Goal: Task Accomplishment & Management: Manage account settings

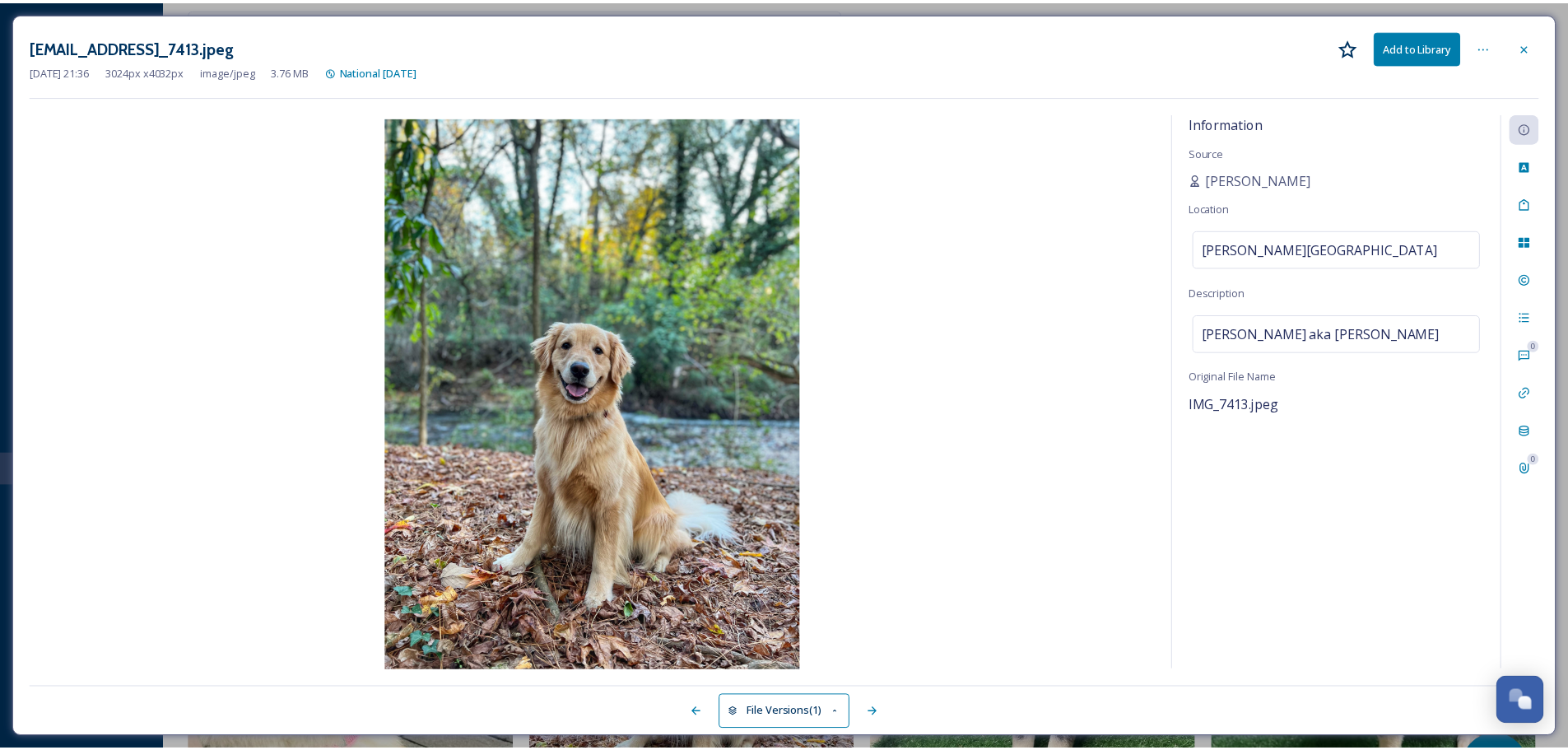
scroll to position [247, 0]
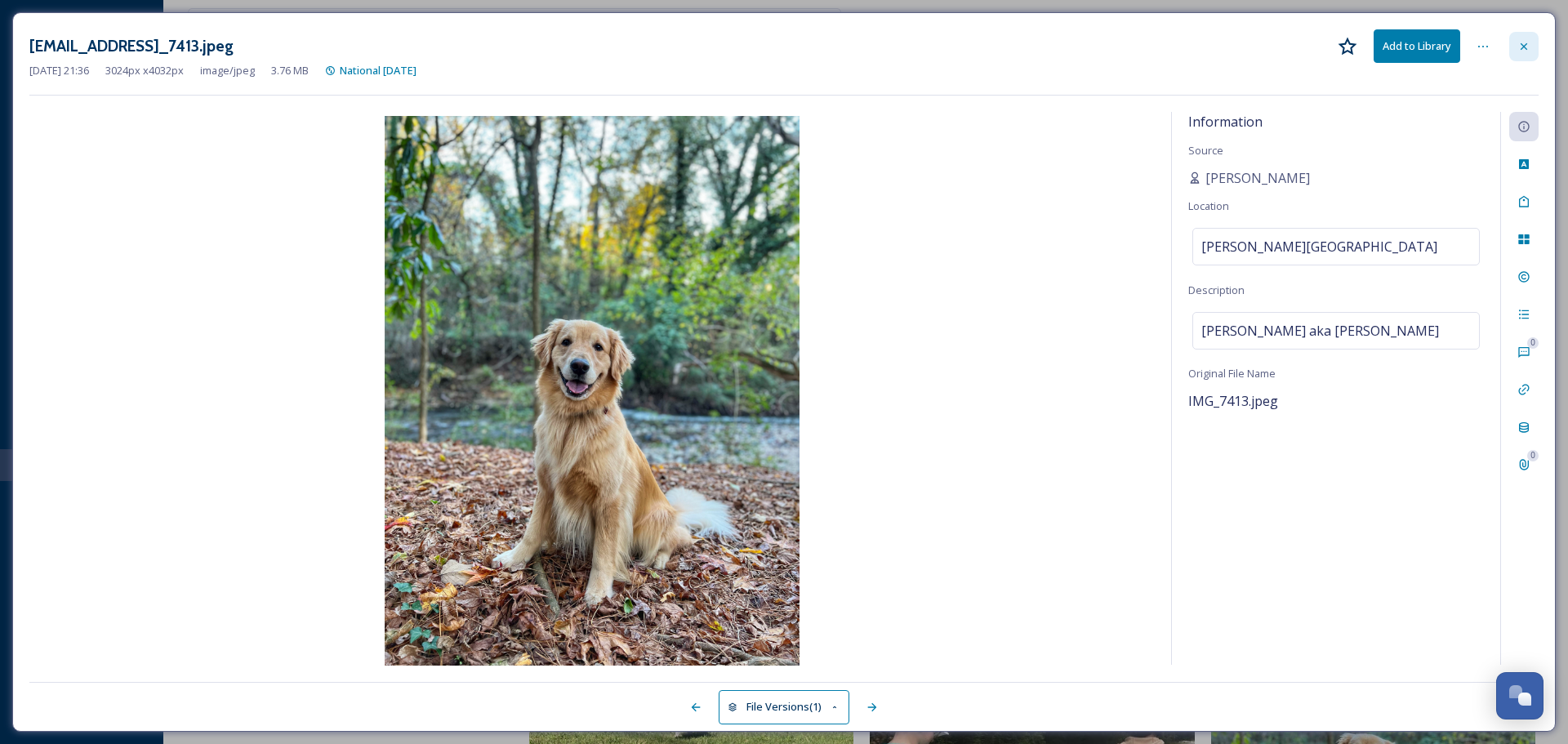
click at [1529, 38] on div at bounding box center [1524, 47] width 29 height 29
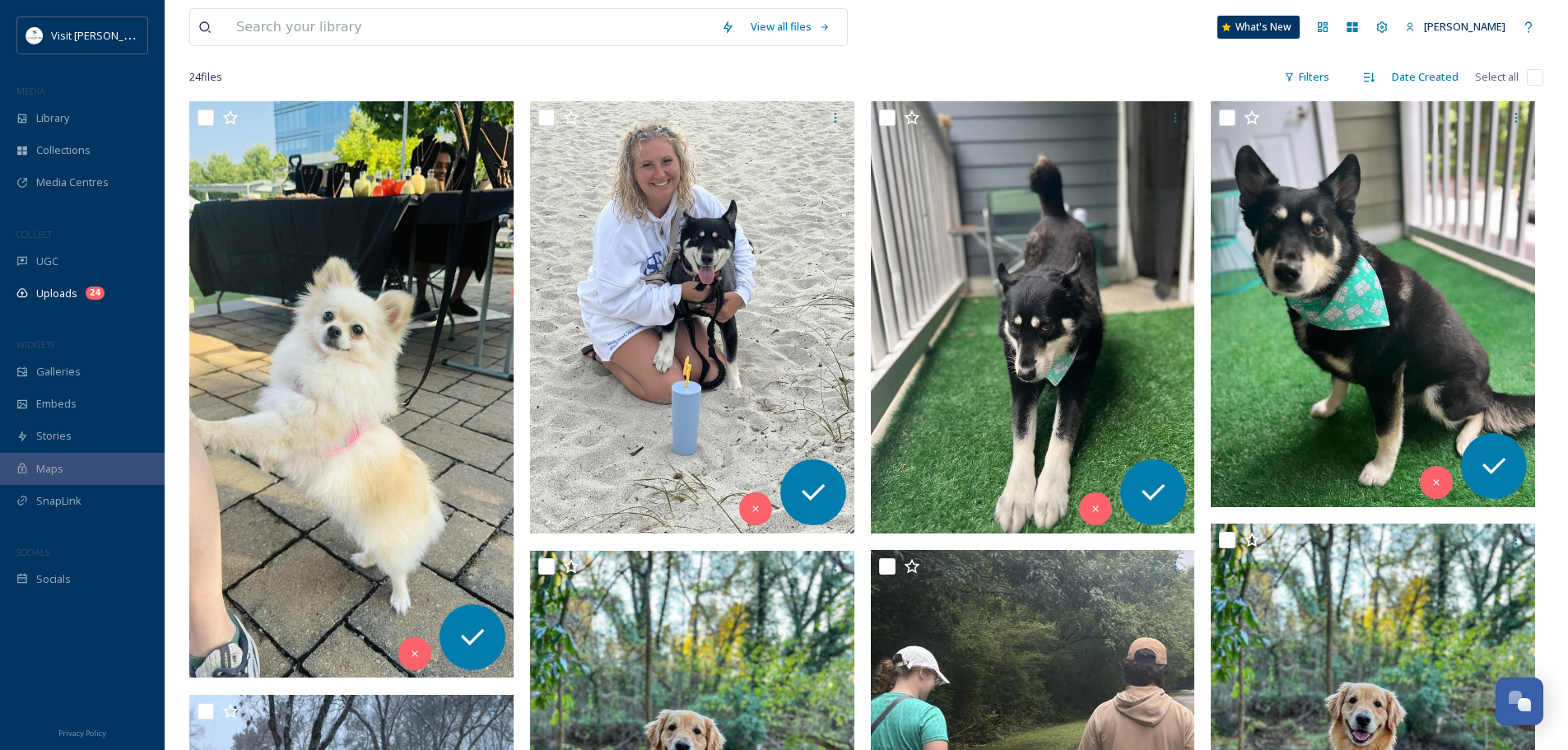
scroll to position [306, 0]
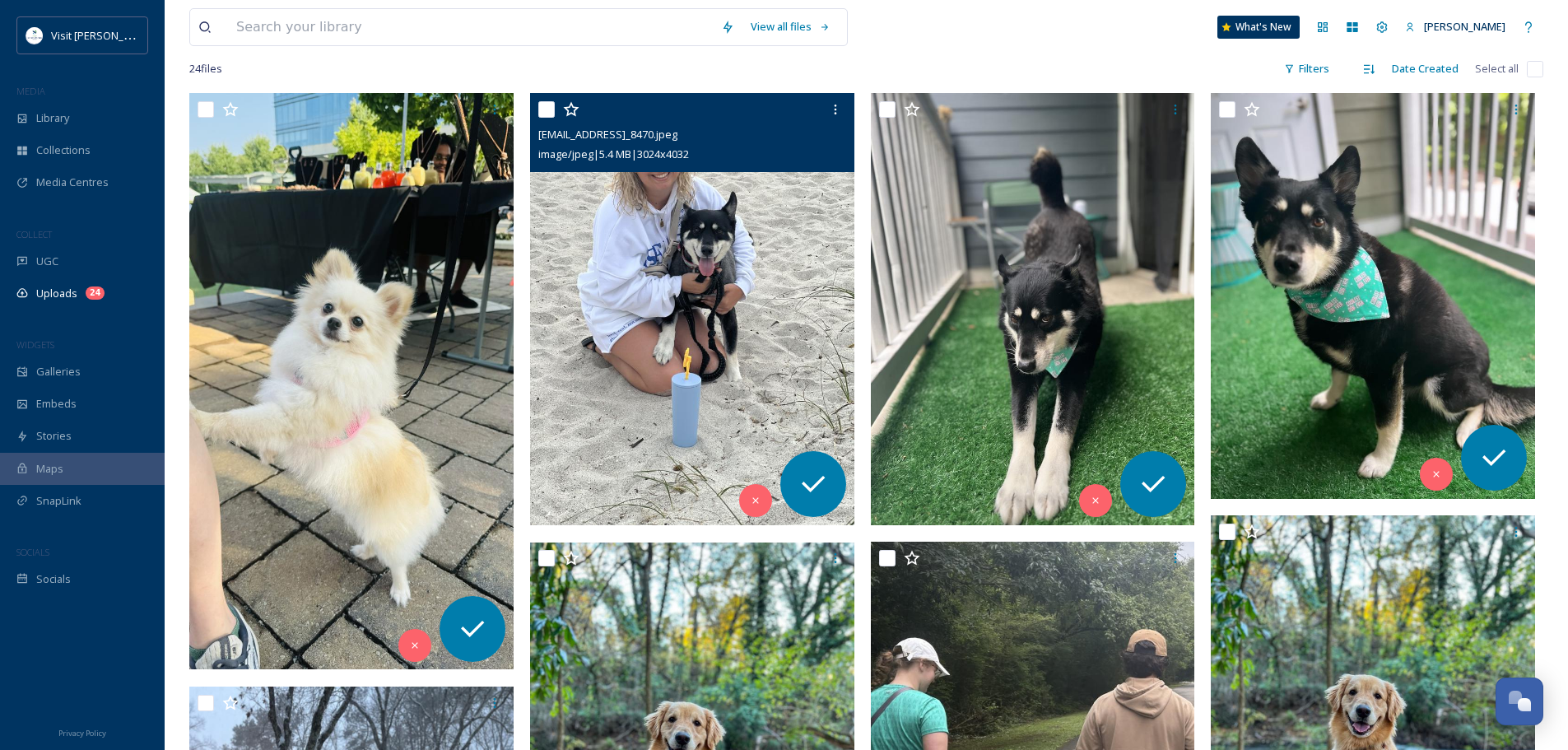
click at [636, 285] on img at bounding box center [692, 309] width 324 height 432
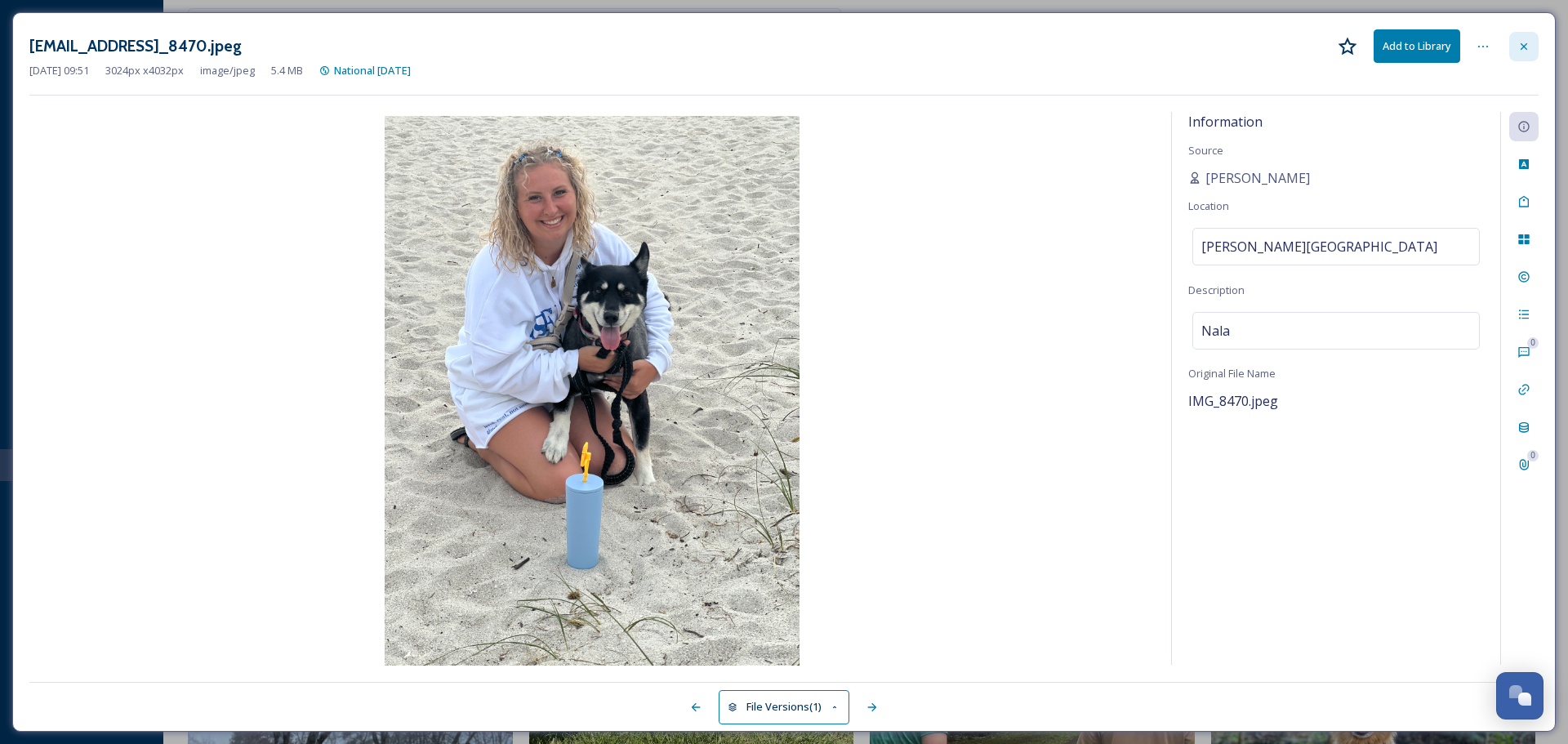
click at [1529, 47] on icon at bounding box center [1524, 47] width 13 height 13
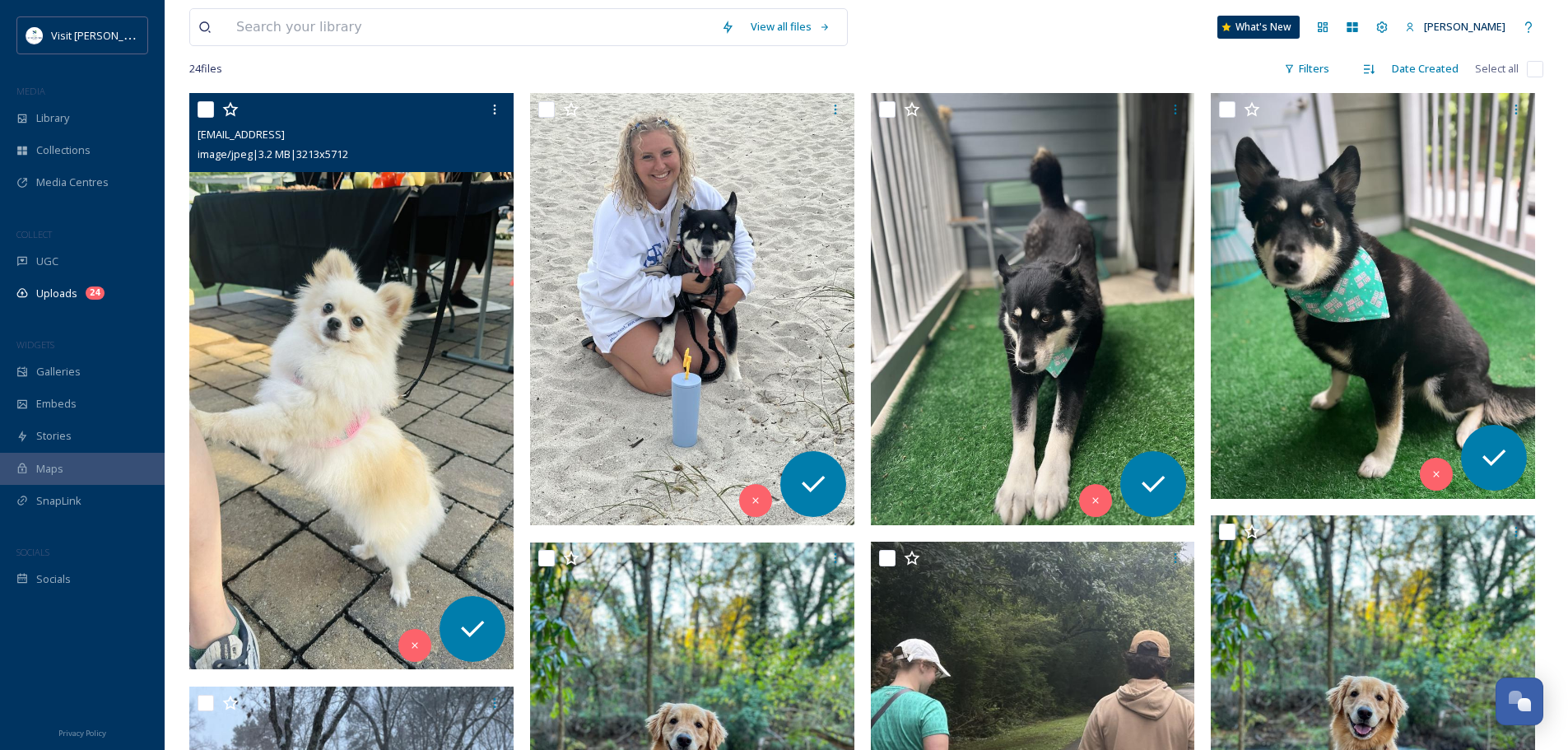
click at [441, 356] on img at bounding box center [351, 381] width 324 height 576
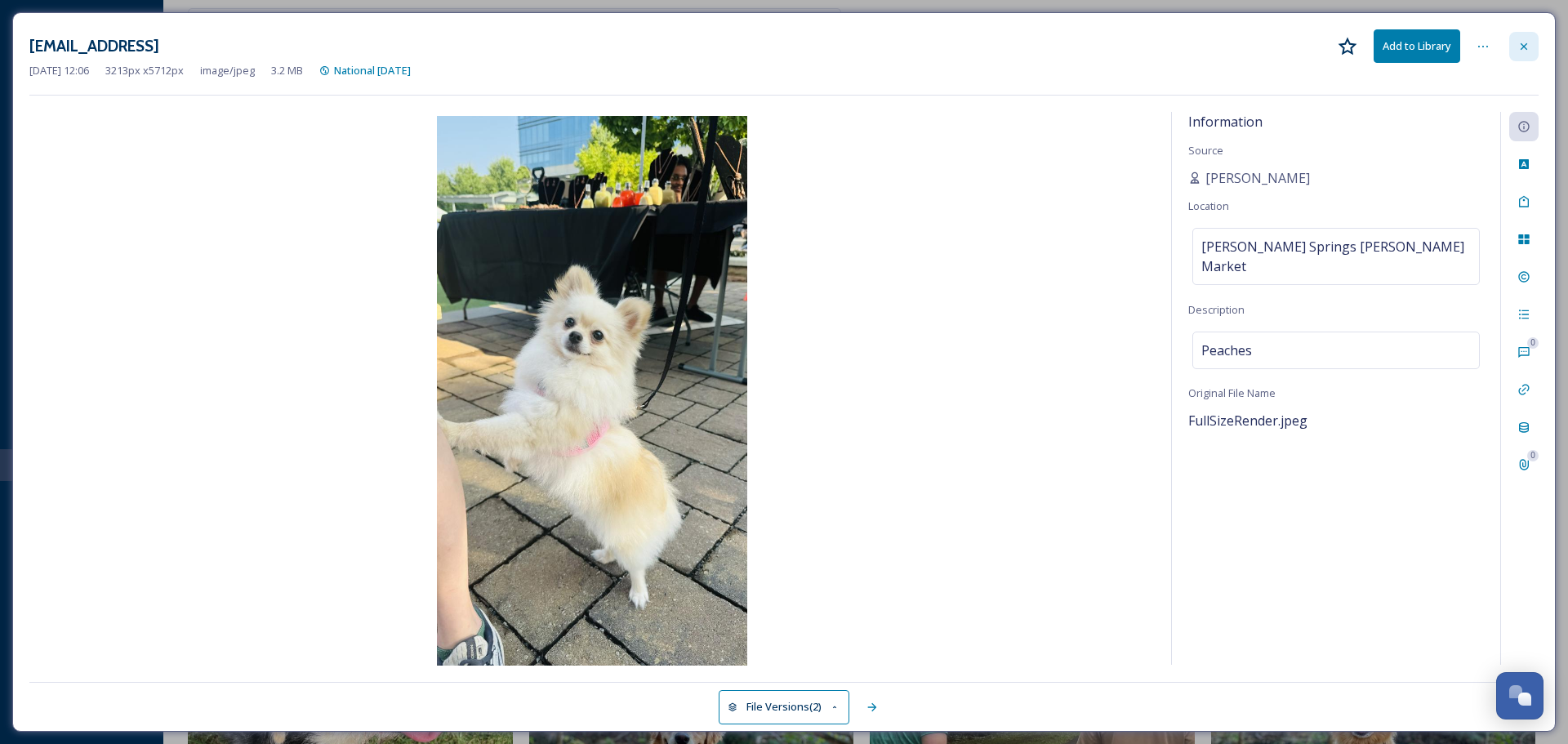
click at [1530, 41] on div at bounding box center [1524, 47] width 29 height 29
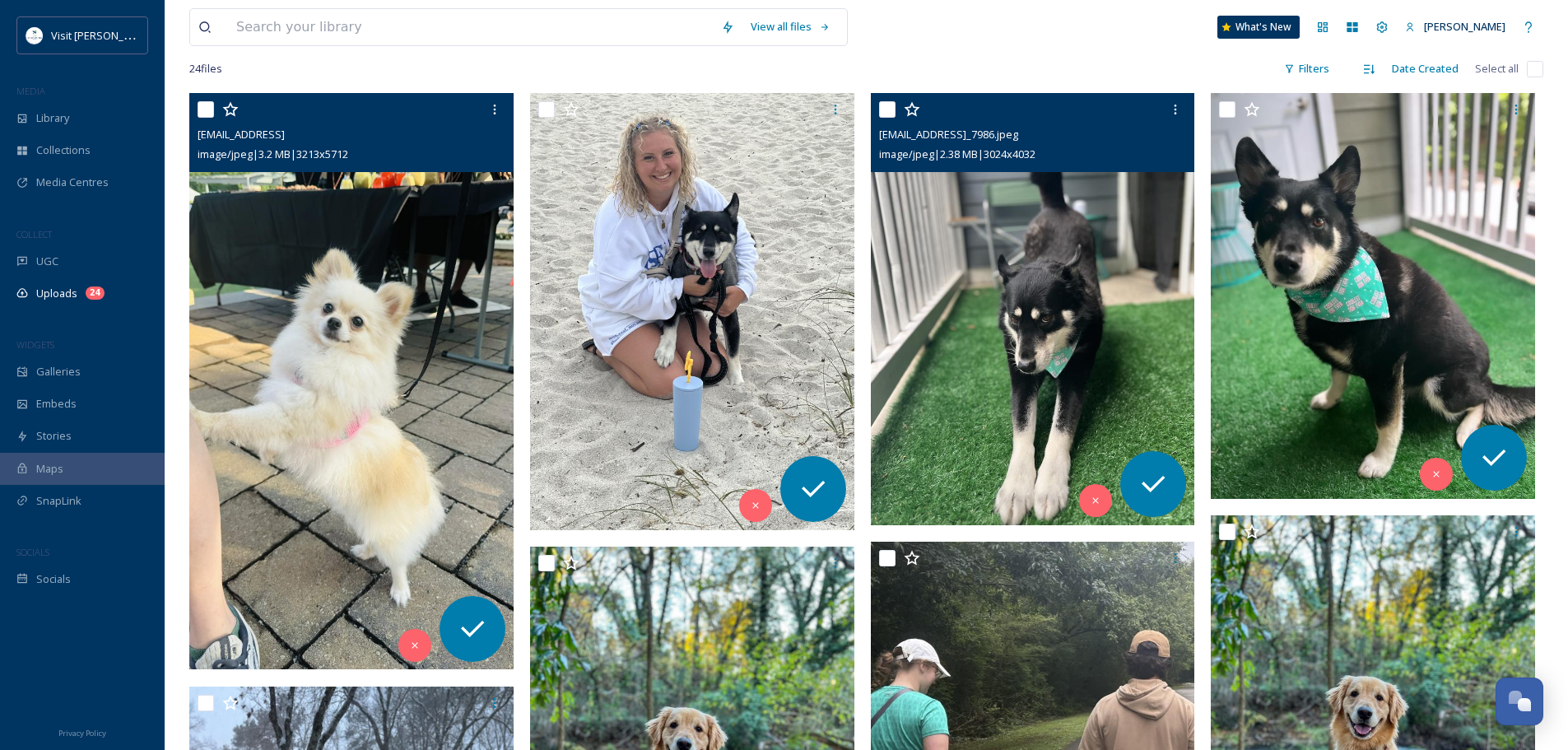
click at [1117, 260] on img at bounding box center [1033, 309] width 324 height 432
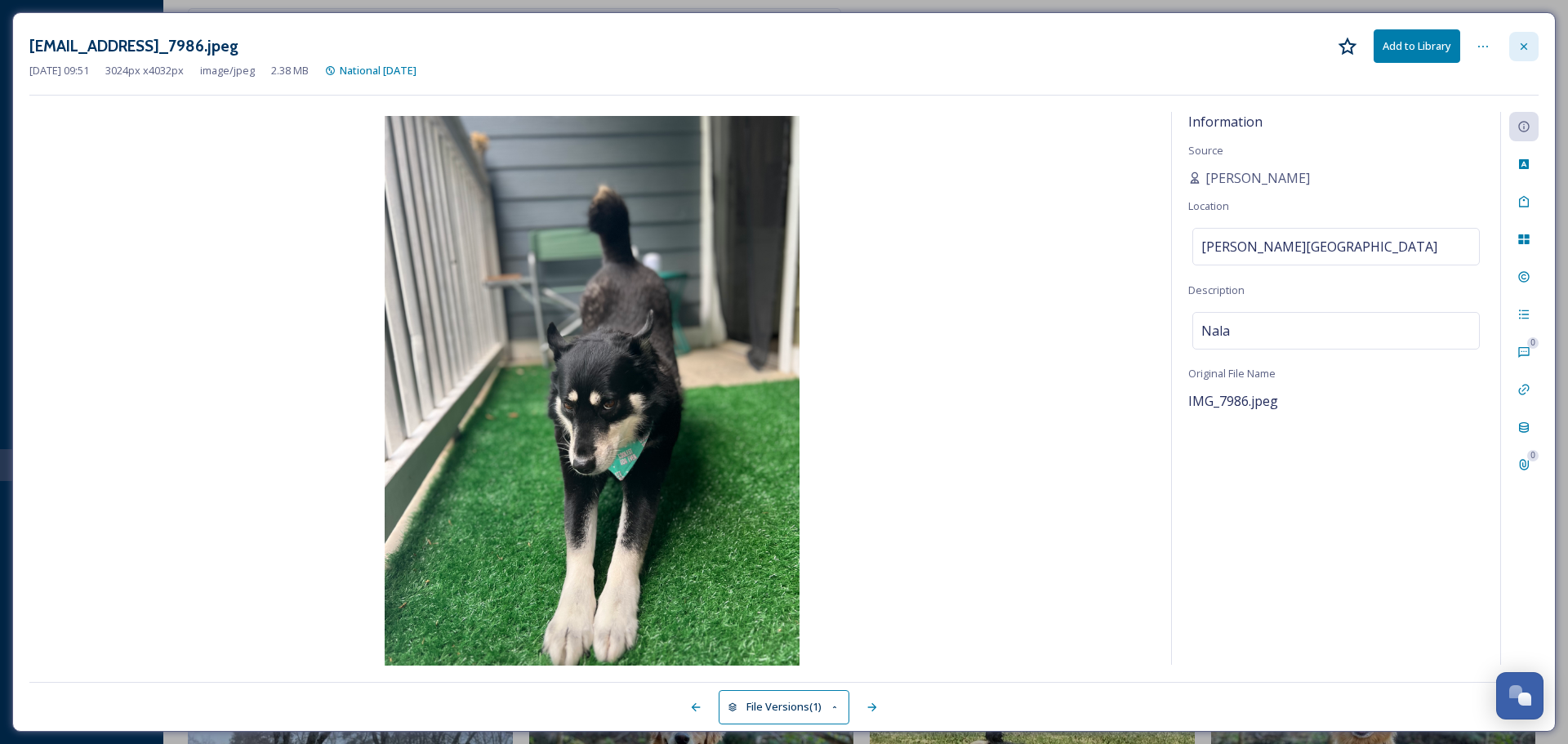
click at [1526, 47] on icon at bounding box center [1524, 47] width 13 height 13
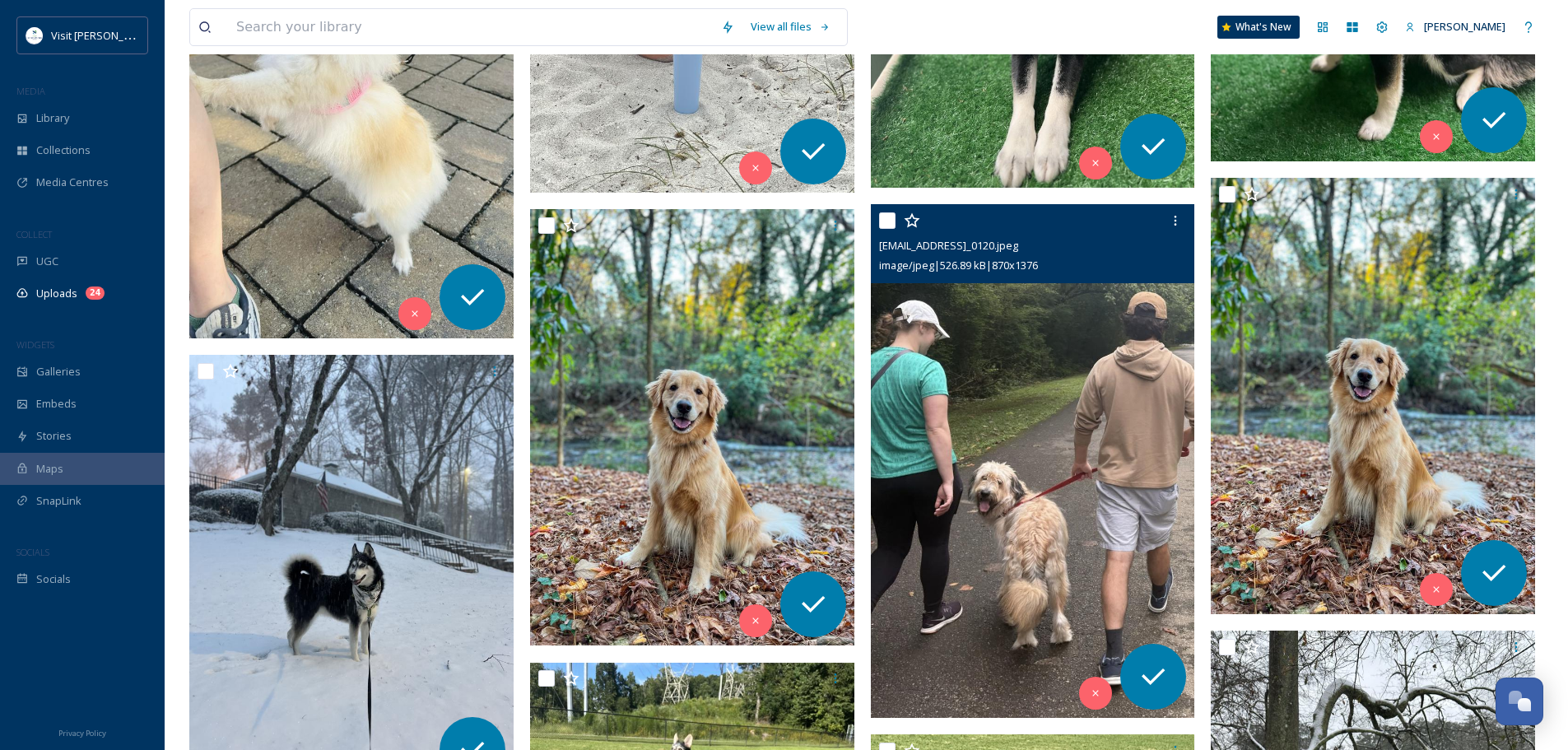
scroll to position [645, 0]
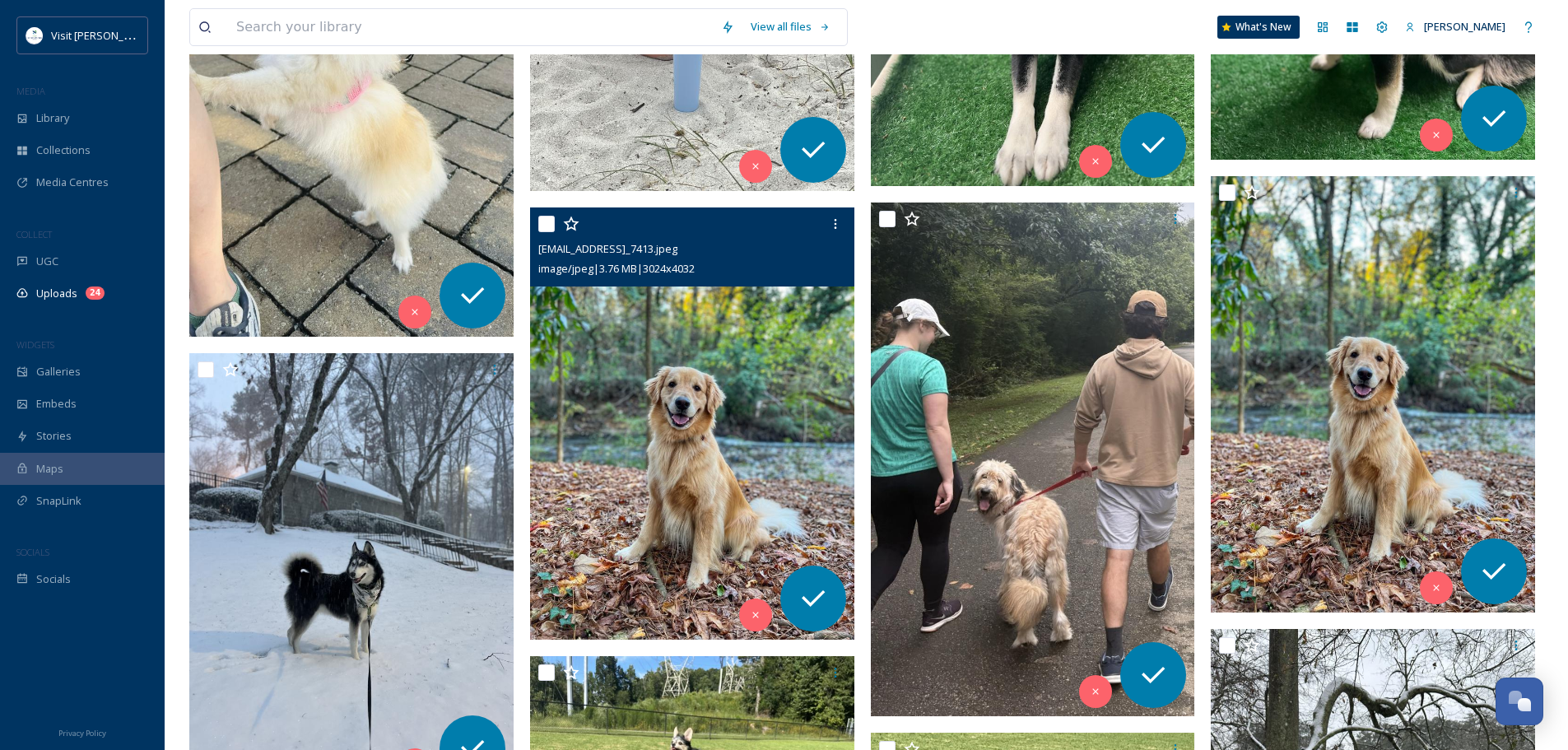
click at [762, 403] on img at bounding box center [692, 423] width 324 height 432
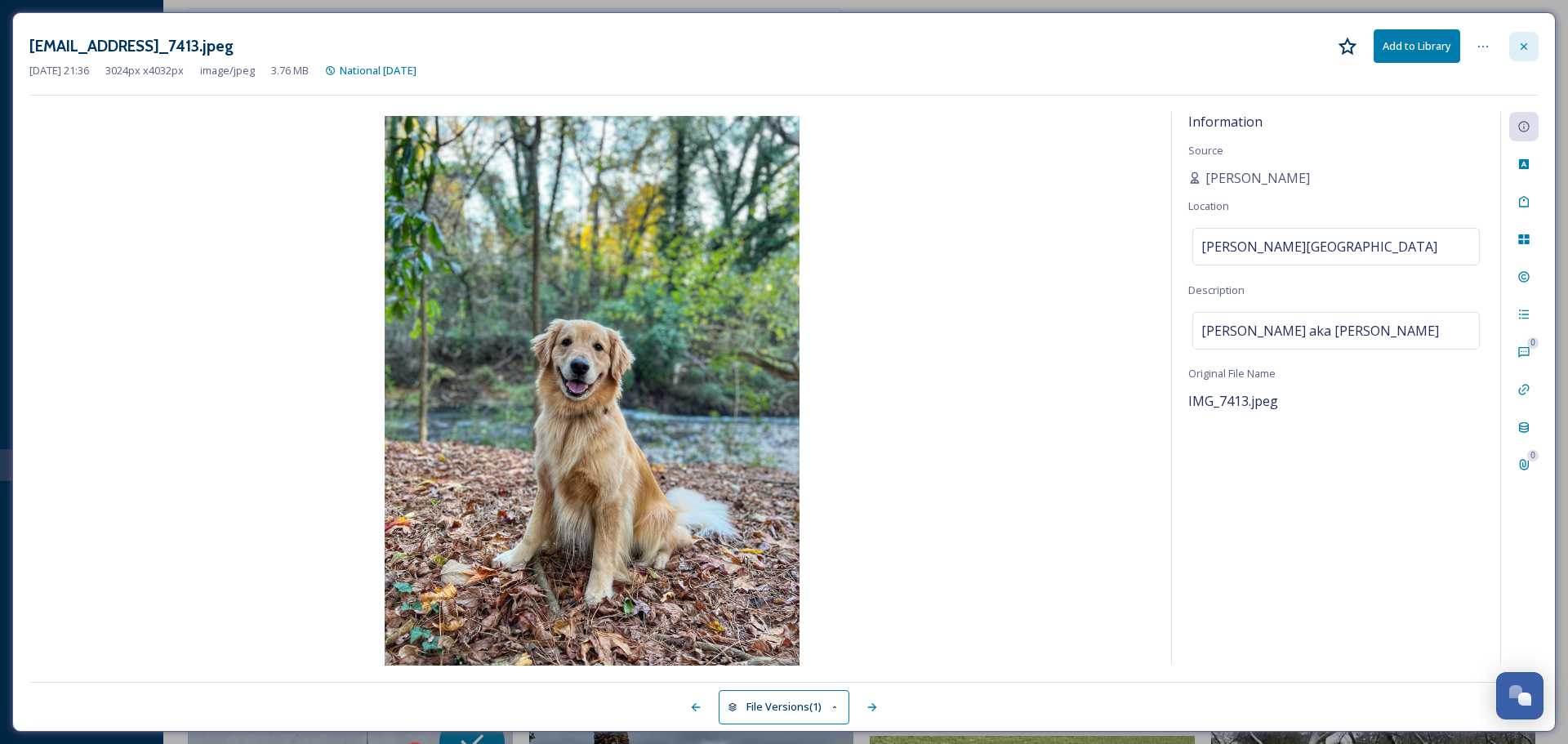
click at [1533, 42] on div at bounding box center [1524, 47] width 29 height 29
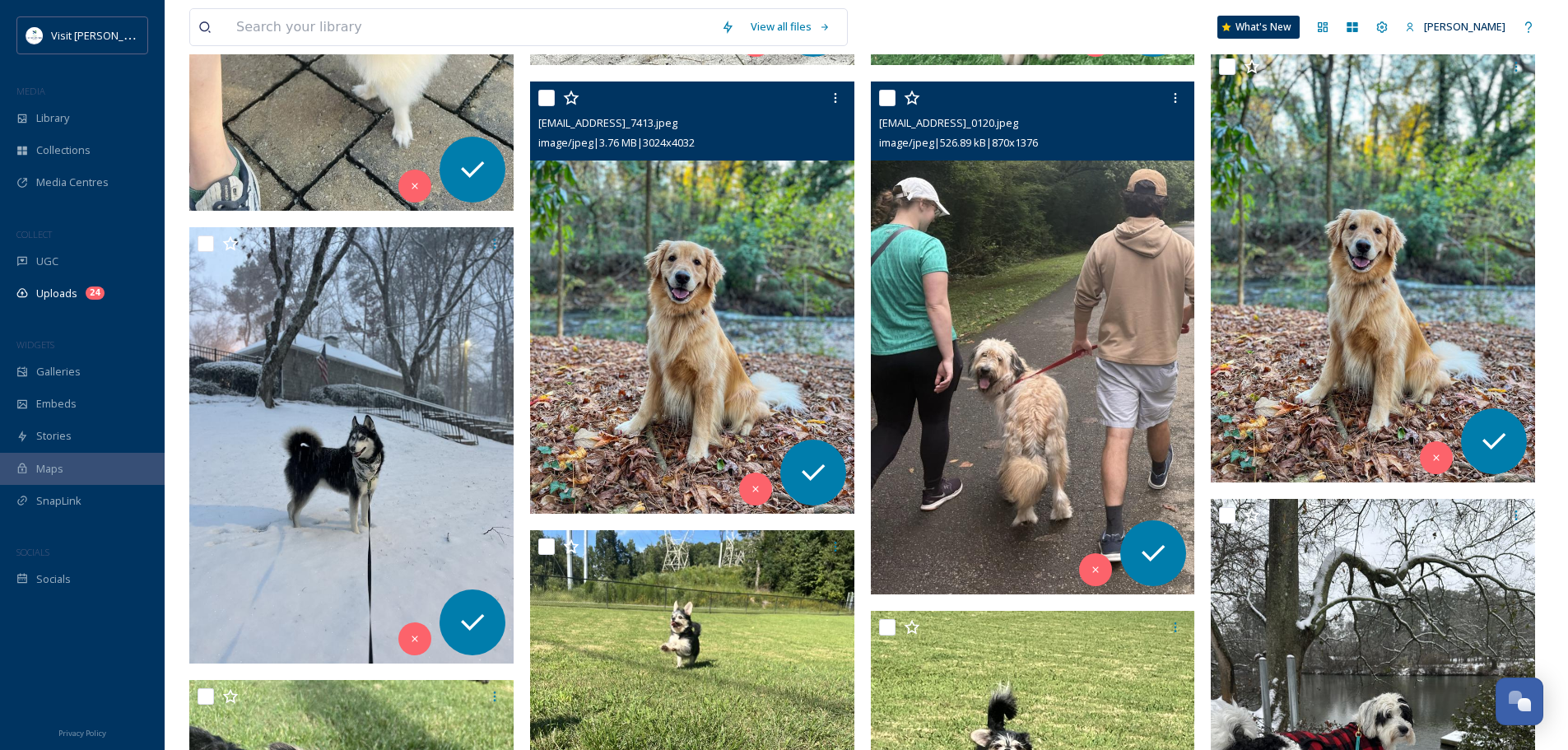
scroll to position [805, 0]
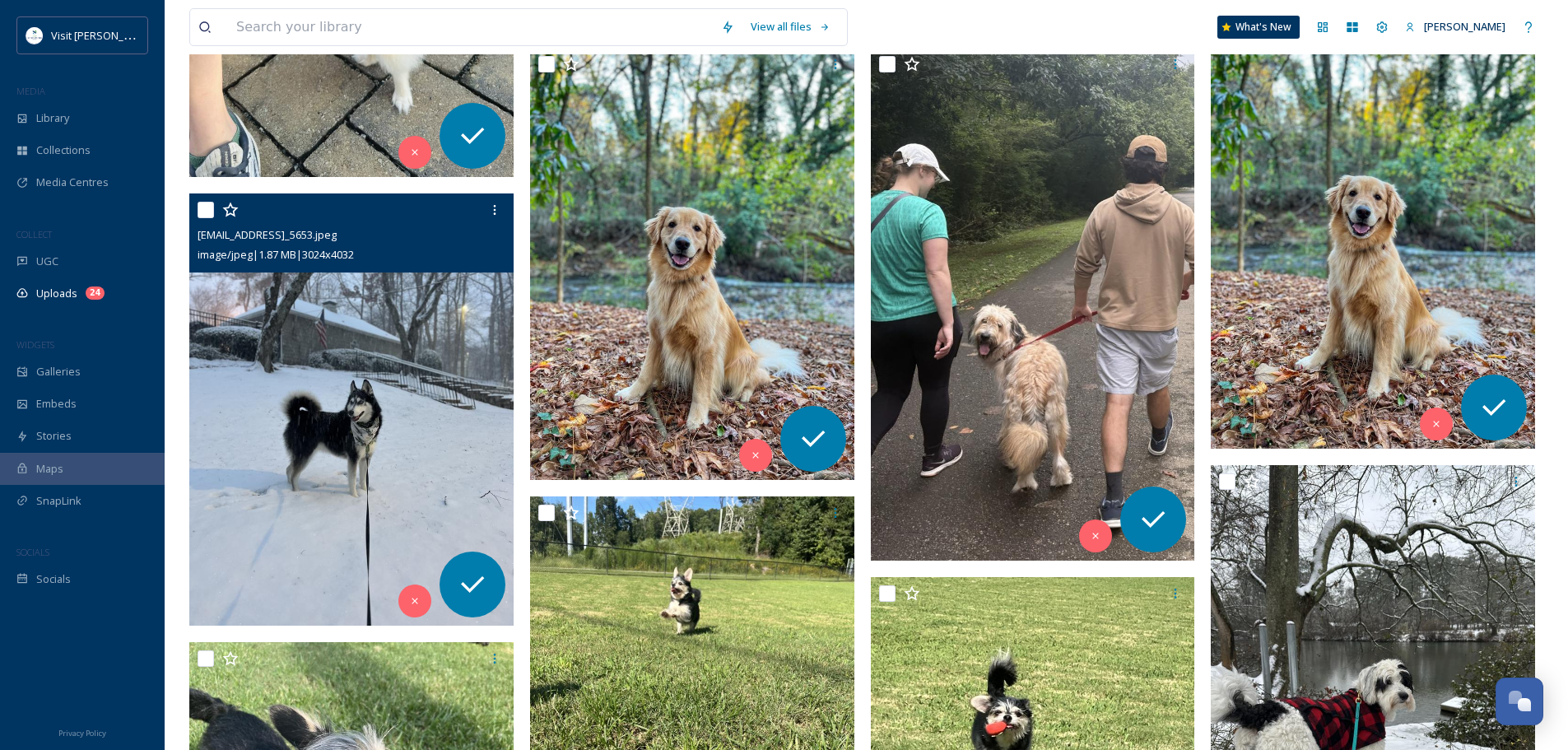
click at [364, 448] on img at bounding box center [351, 409] width 324 height 432
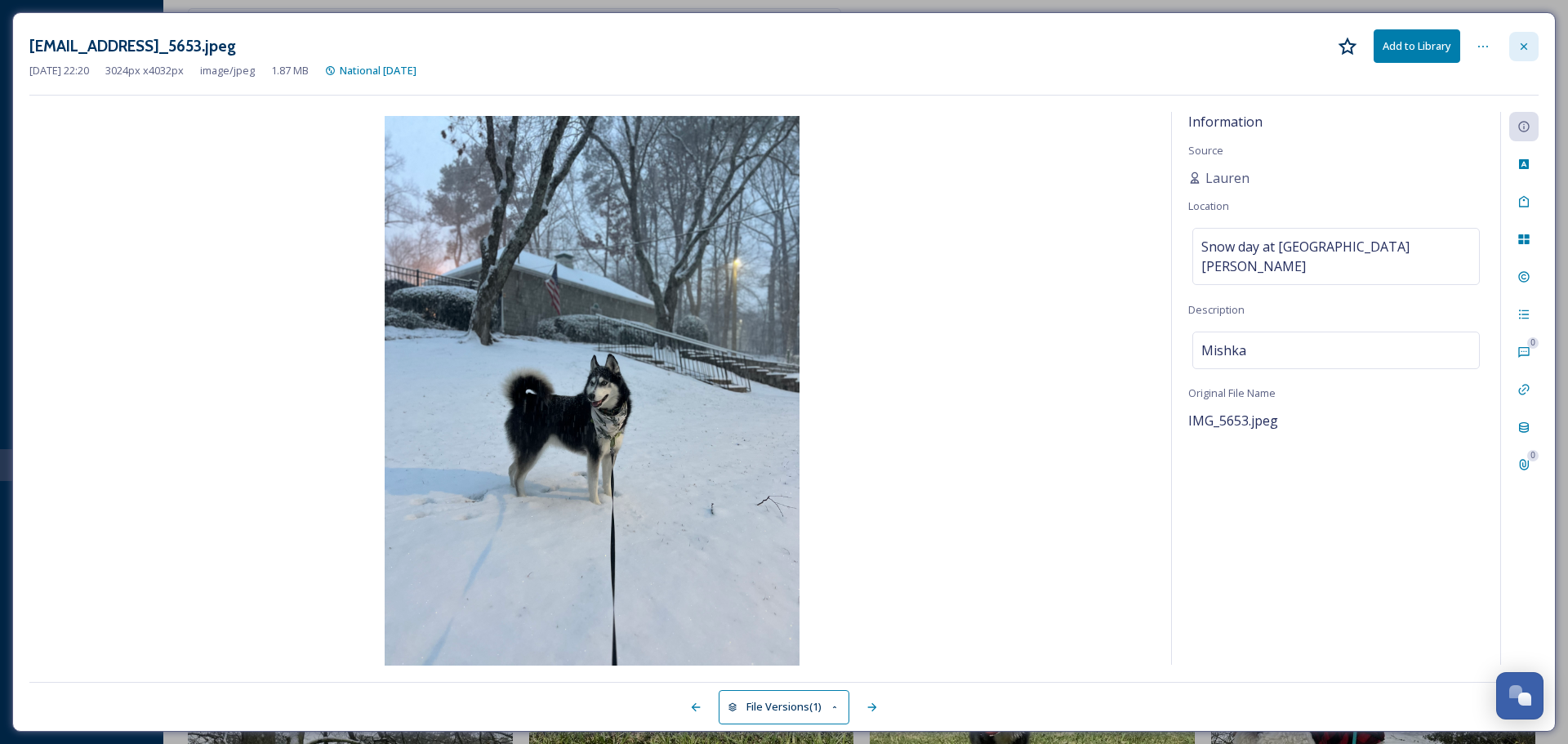
click at [1525, 50] on icon at bounding box center [1524, 47] width 13 height 13
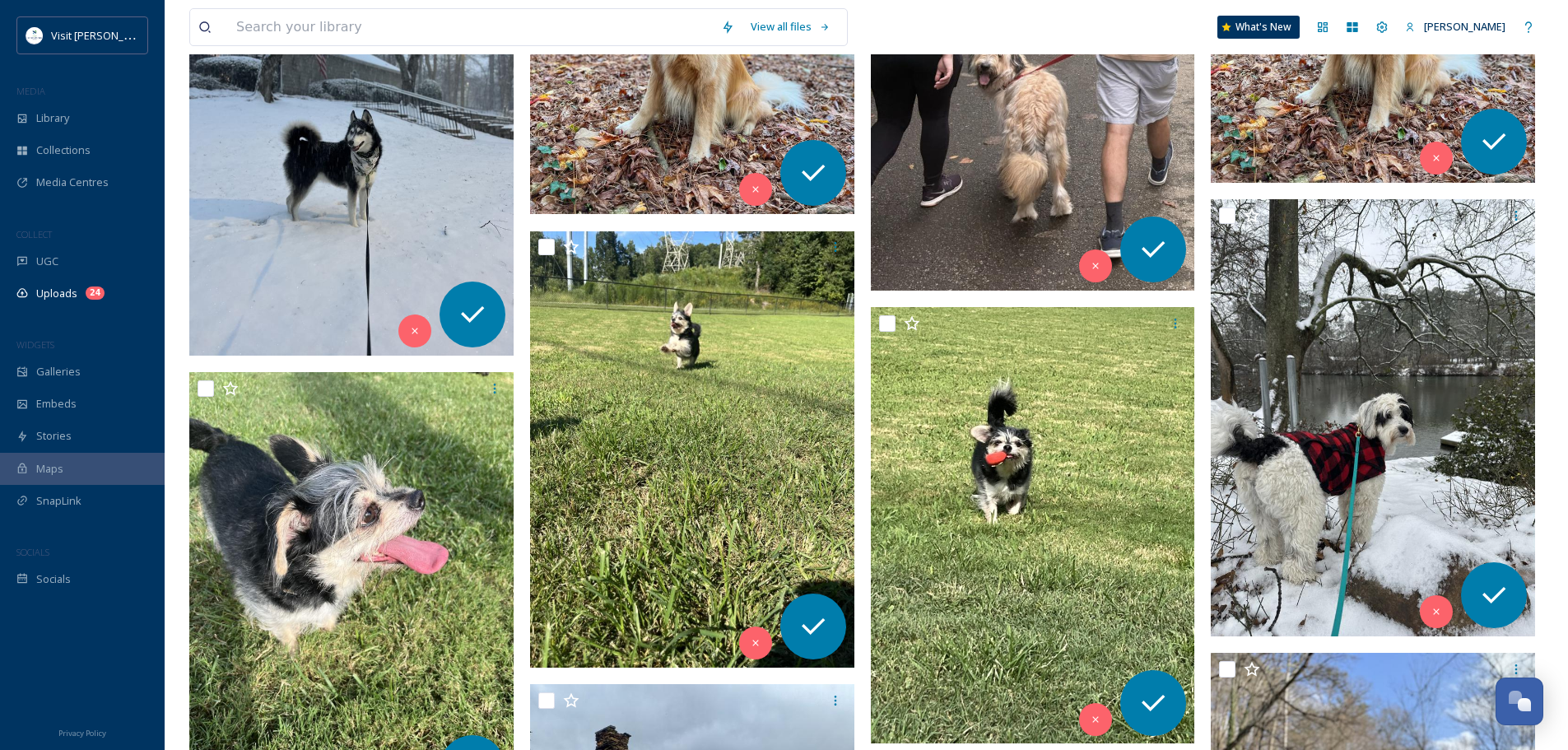
scroll to position [1078, 0]
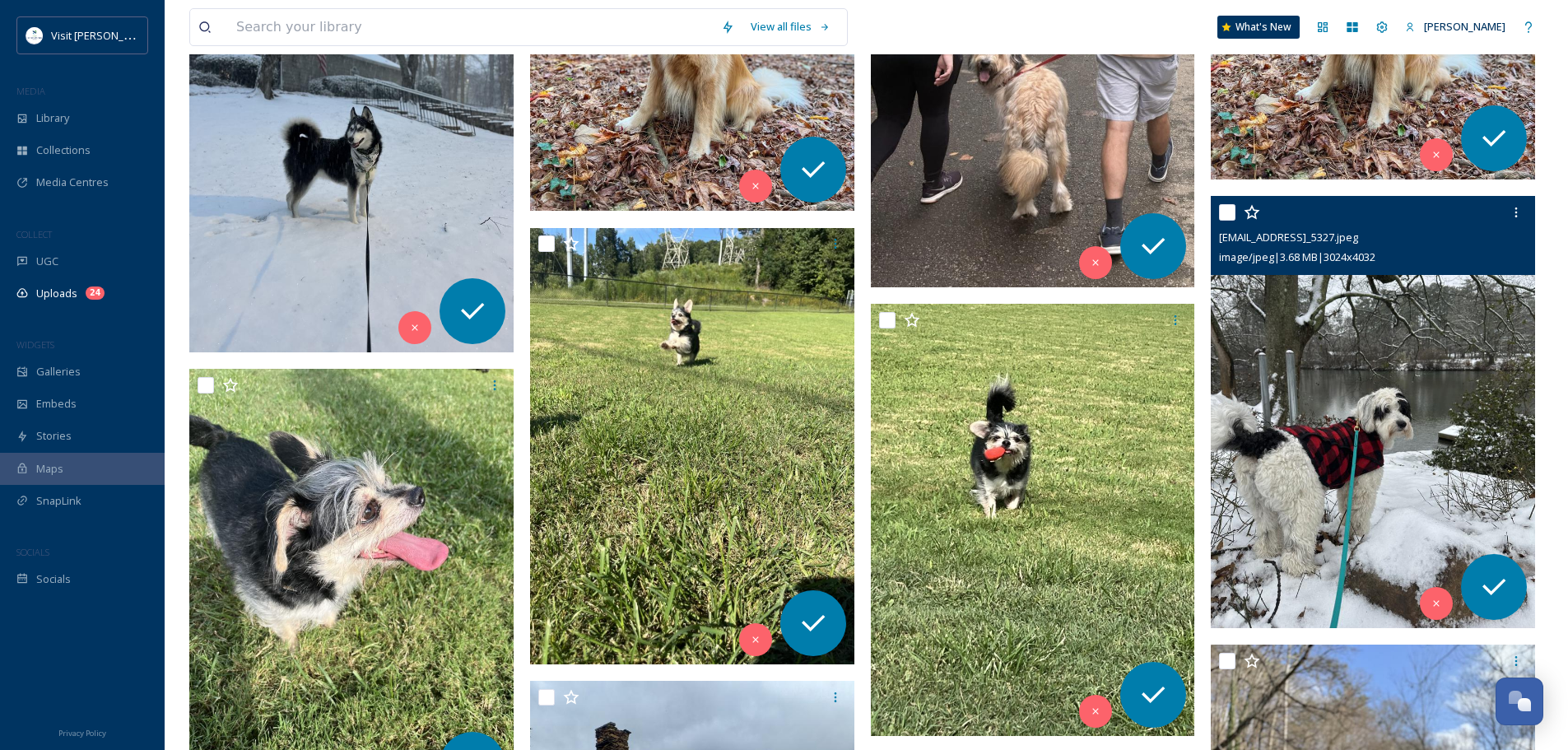
click at [1350, 358] on img at bounding box center [1373, 412] width 324 height 432
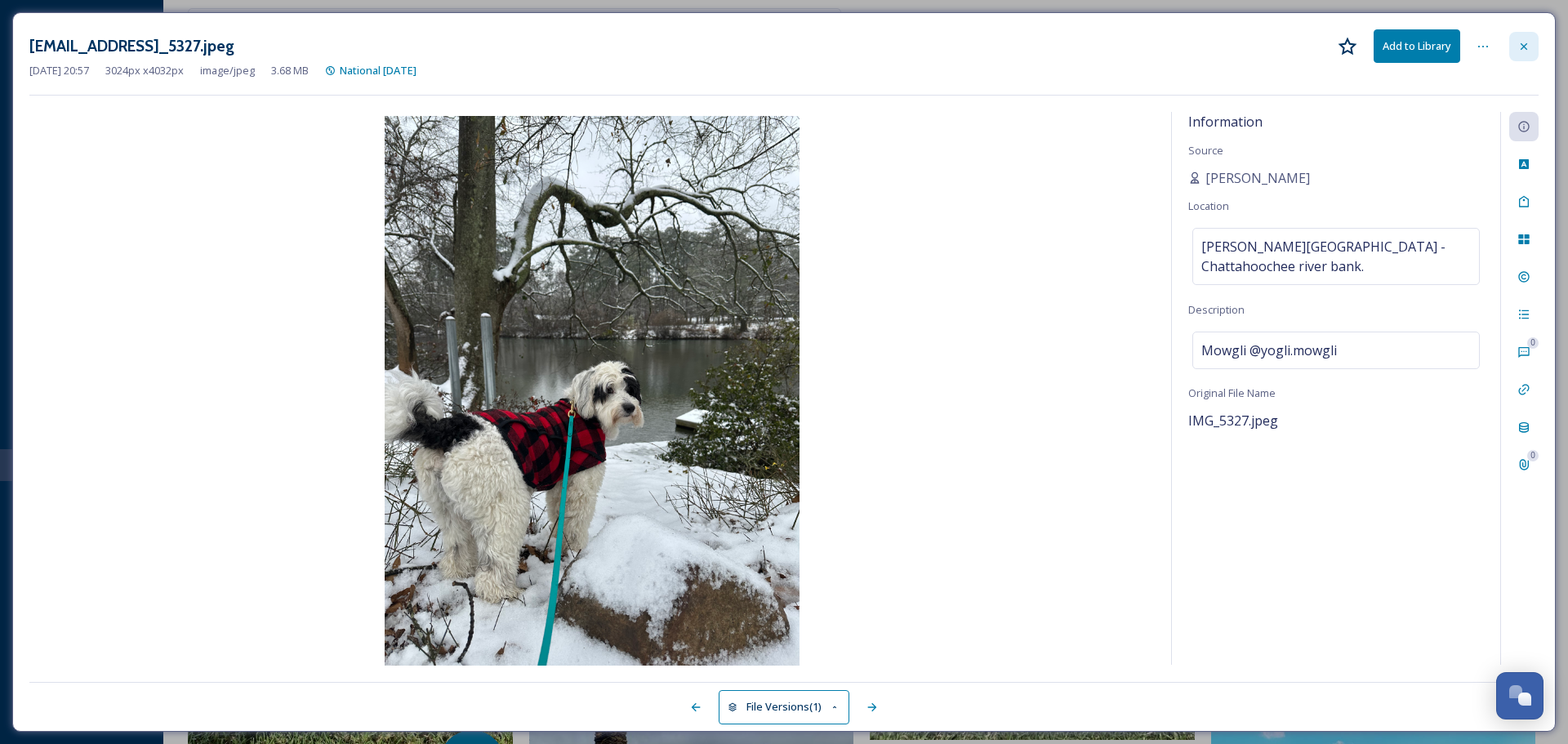
click at [1530, 37] on div at bounding box center [1524, 47] width 29 height 29
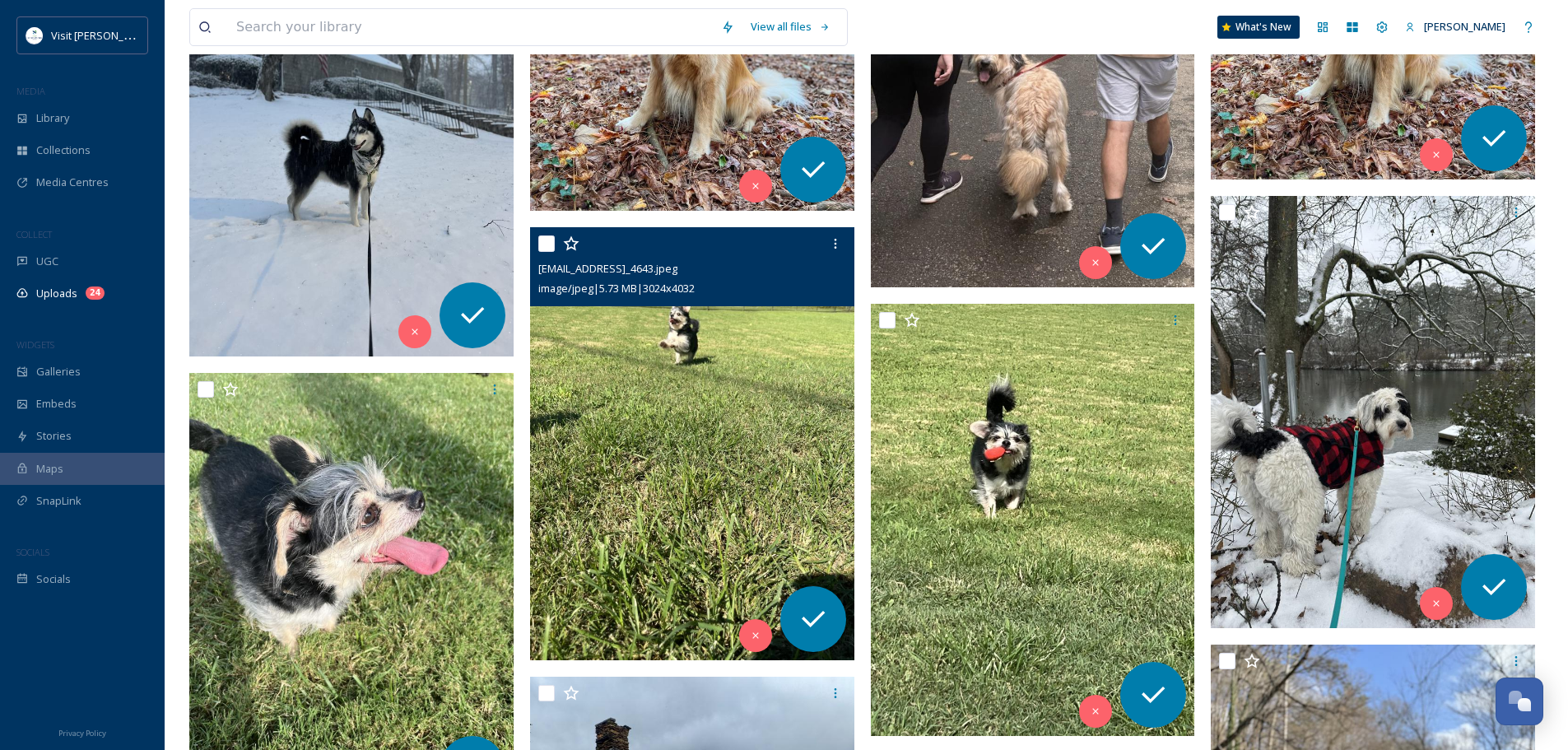
click at [759, 431] on img at bounding box center [692, 444] width 324 height 432
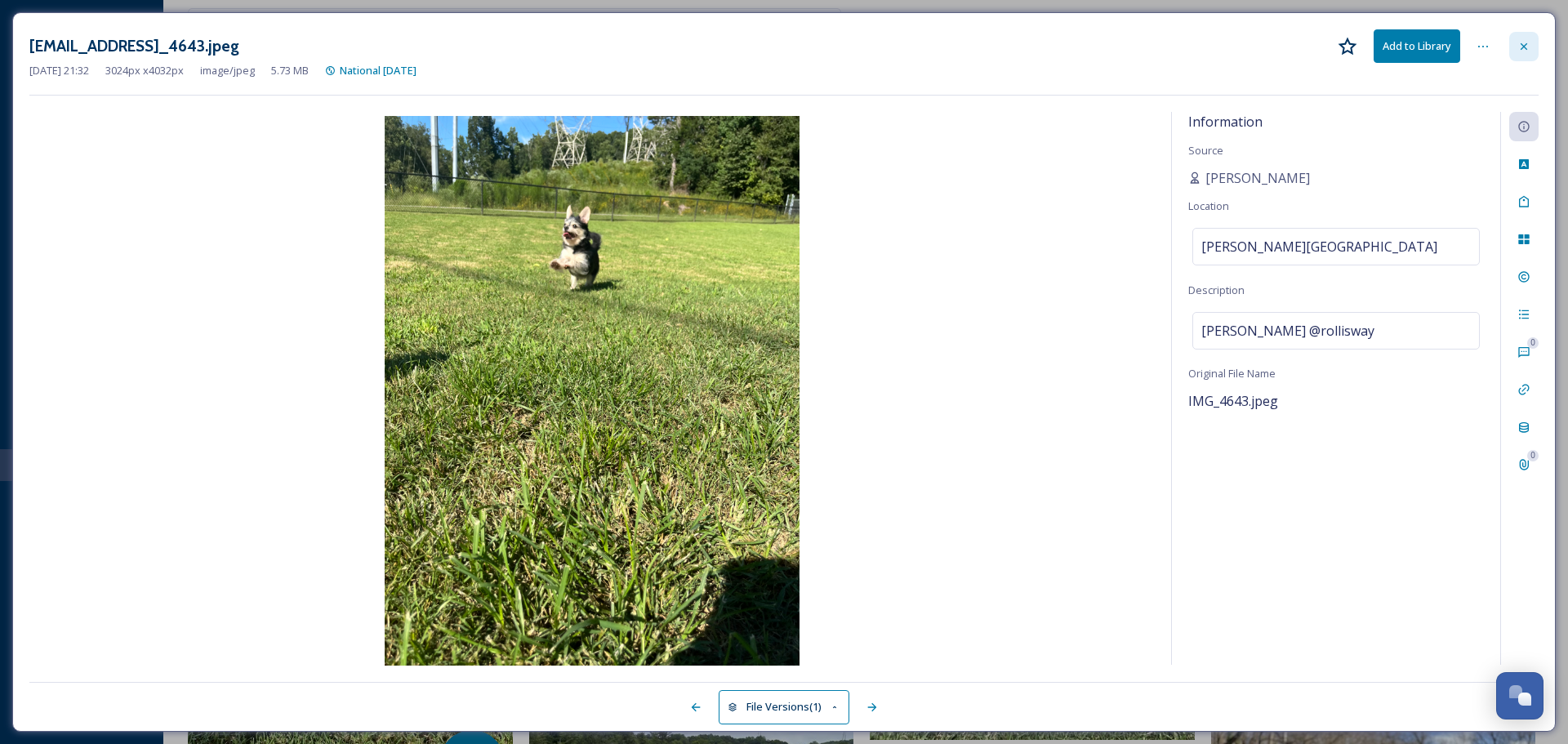
click at [1520, 43] on icon at bounding box center [1524, 47] width 13 height 13
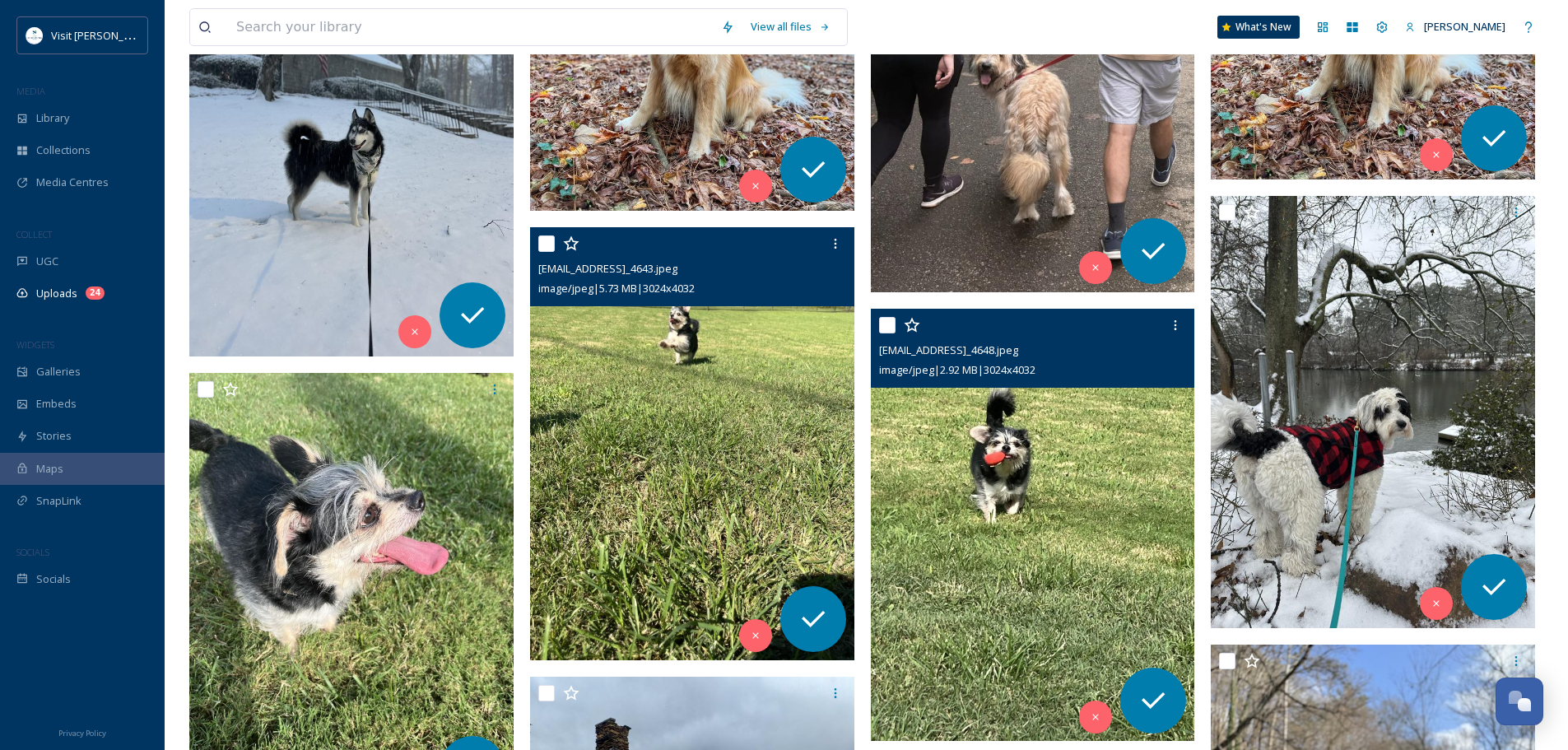
click at [1008, 434] on img at bounding box center [1033, 525] width 324 height 432
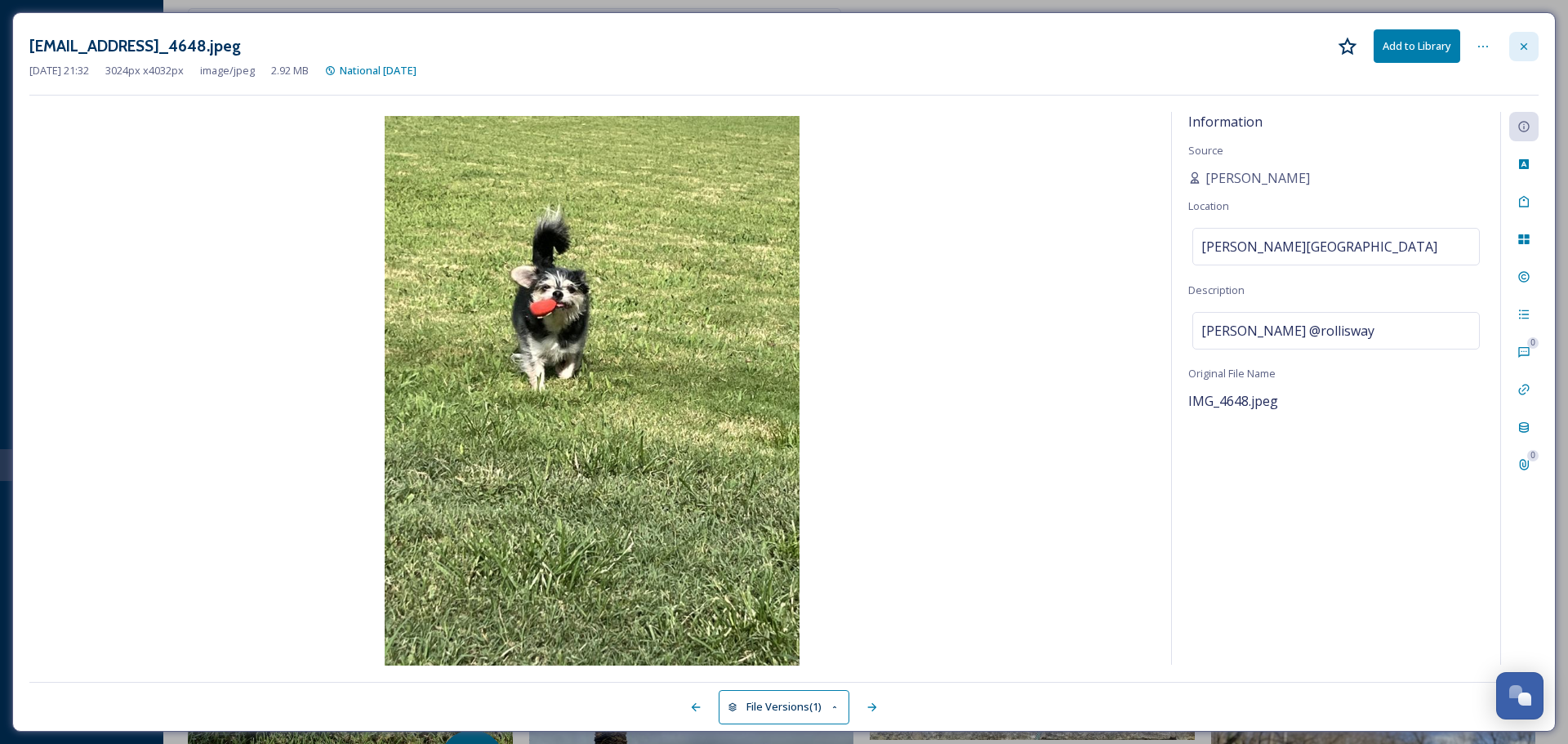
click at [1529, 53] on div at bounding box center [1524, 47] width 29 height 29
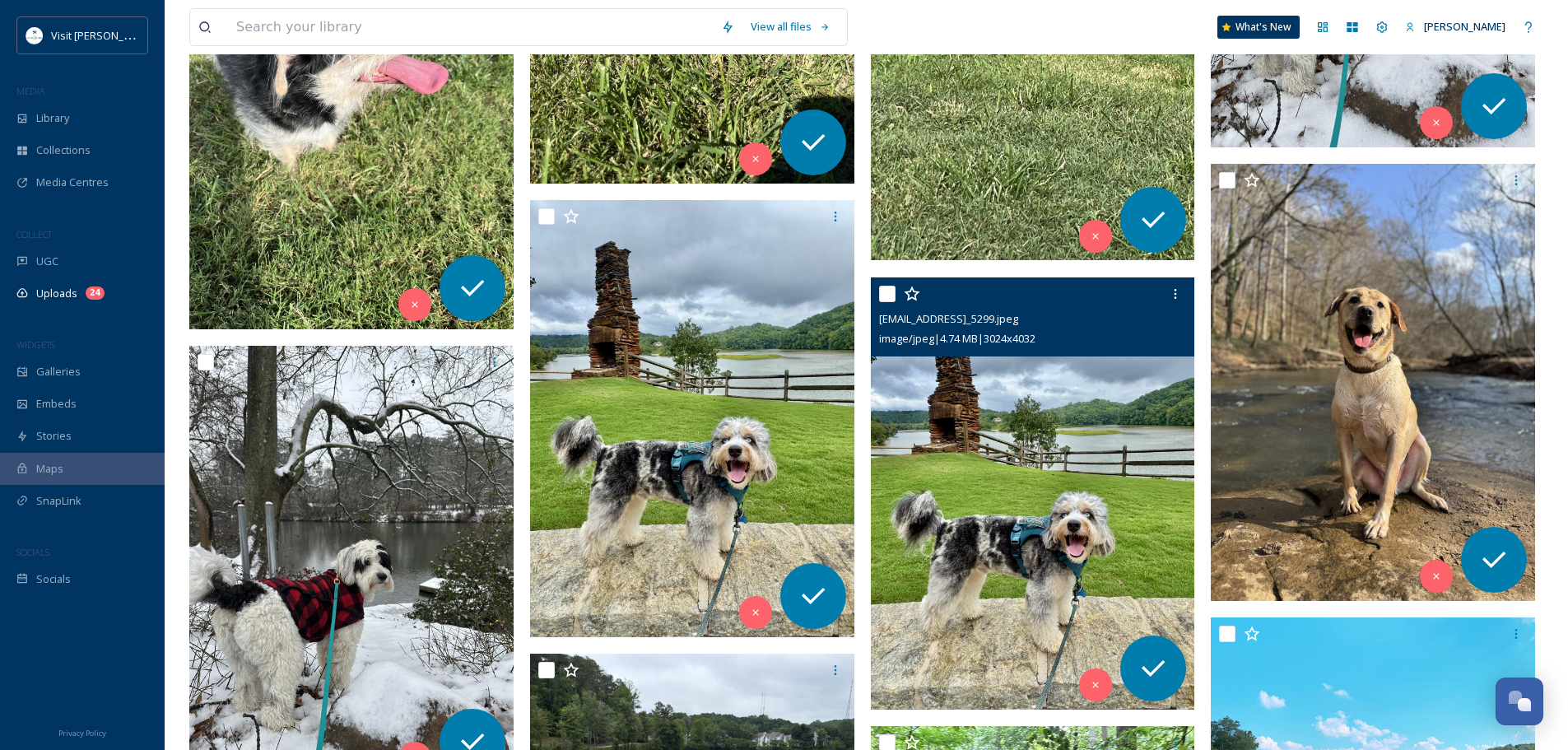
scroll to position [1560, 0]
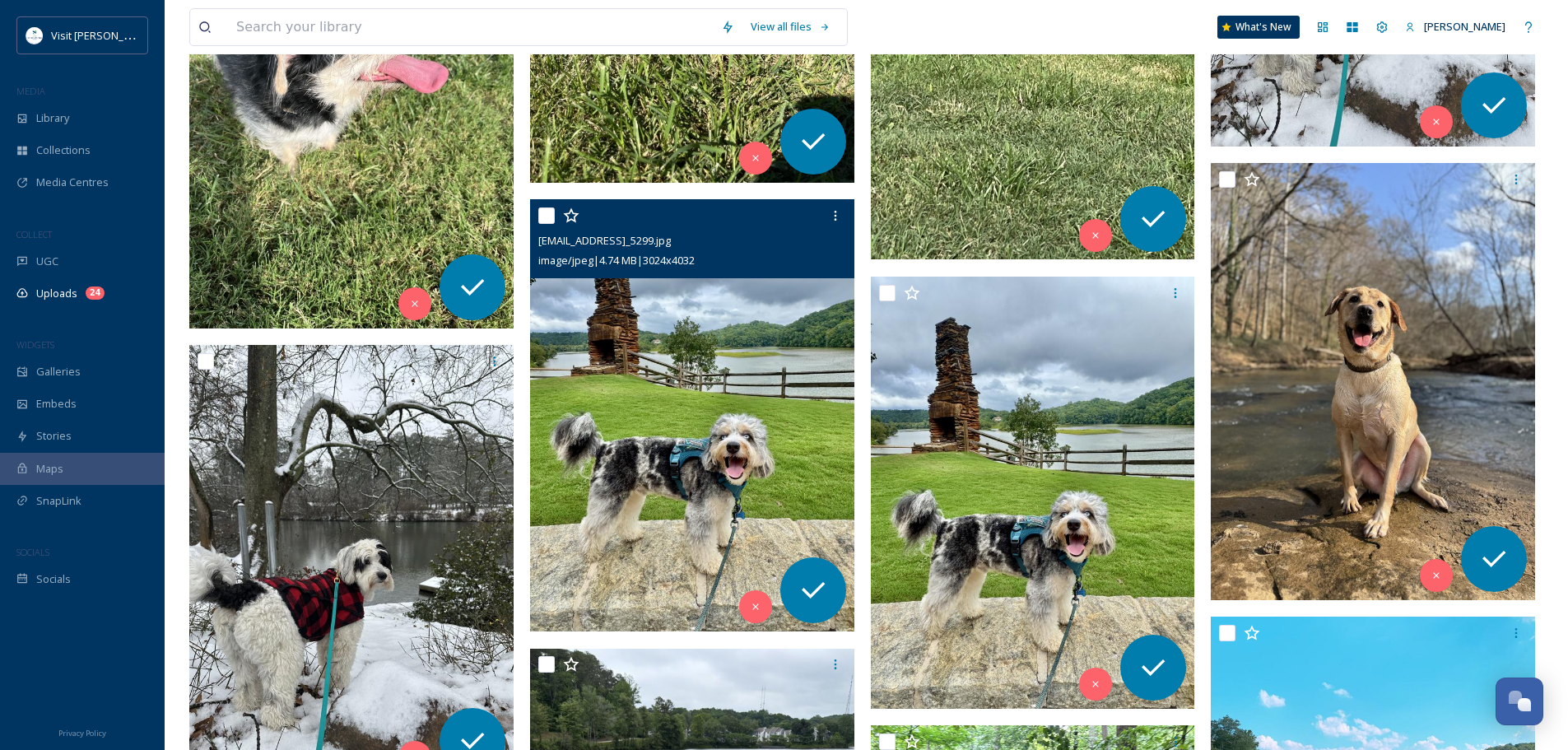
click at [793, 392] on img at bounding box center [692, 415] width 324 height 432
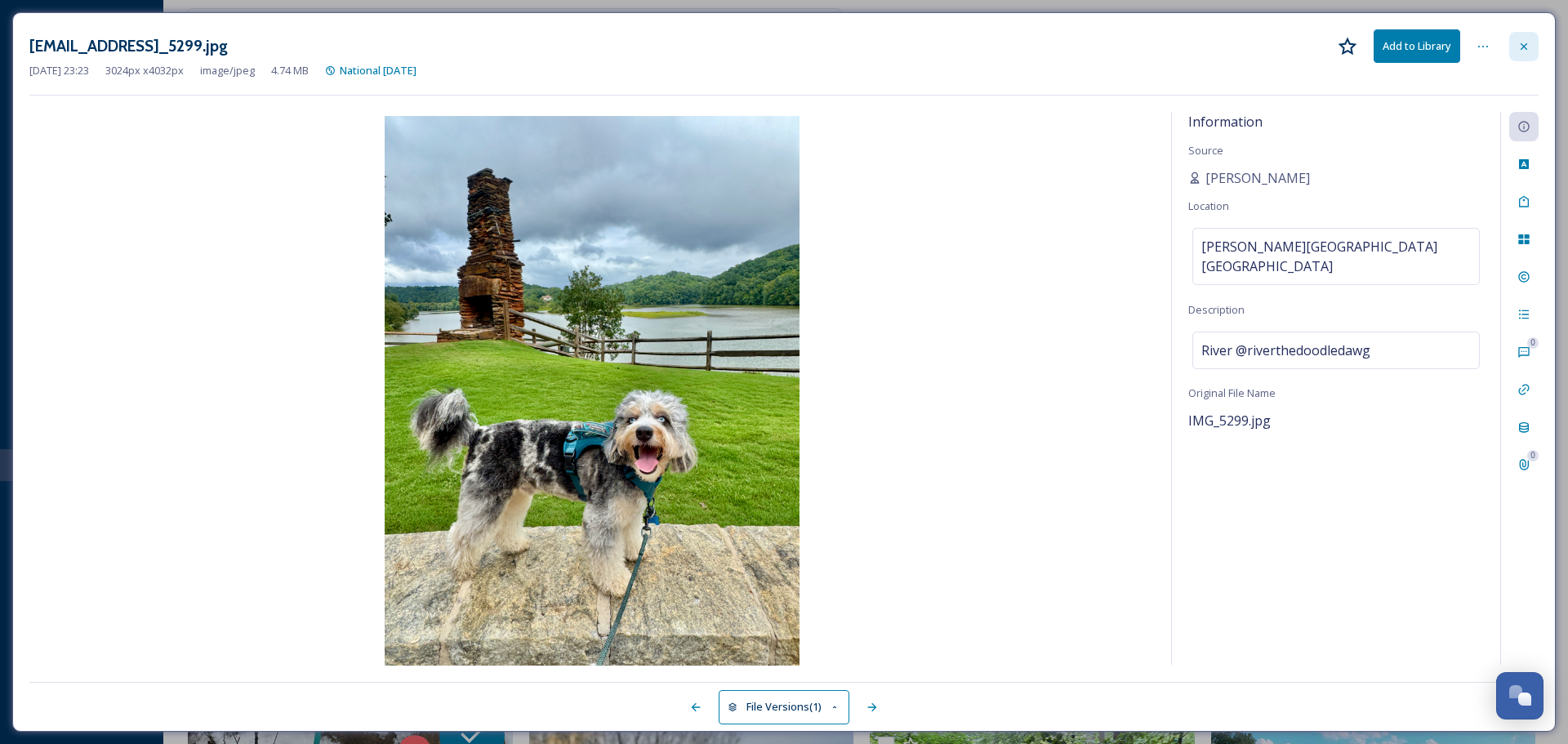
click at [1531, 47] on div at bounding box center [1524, 47] width 29 height 29
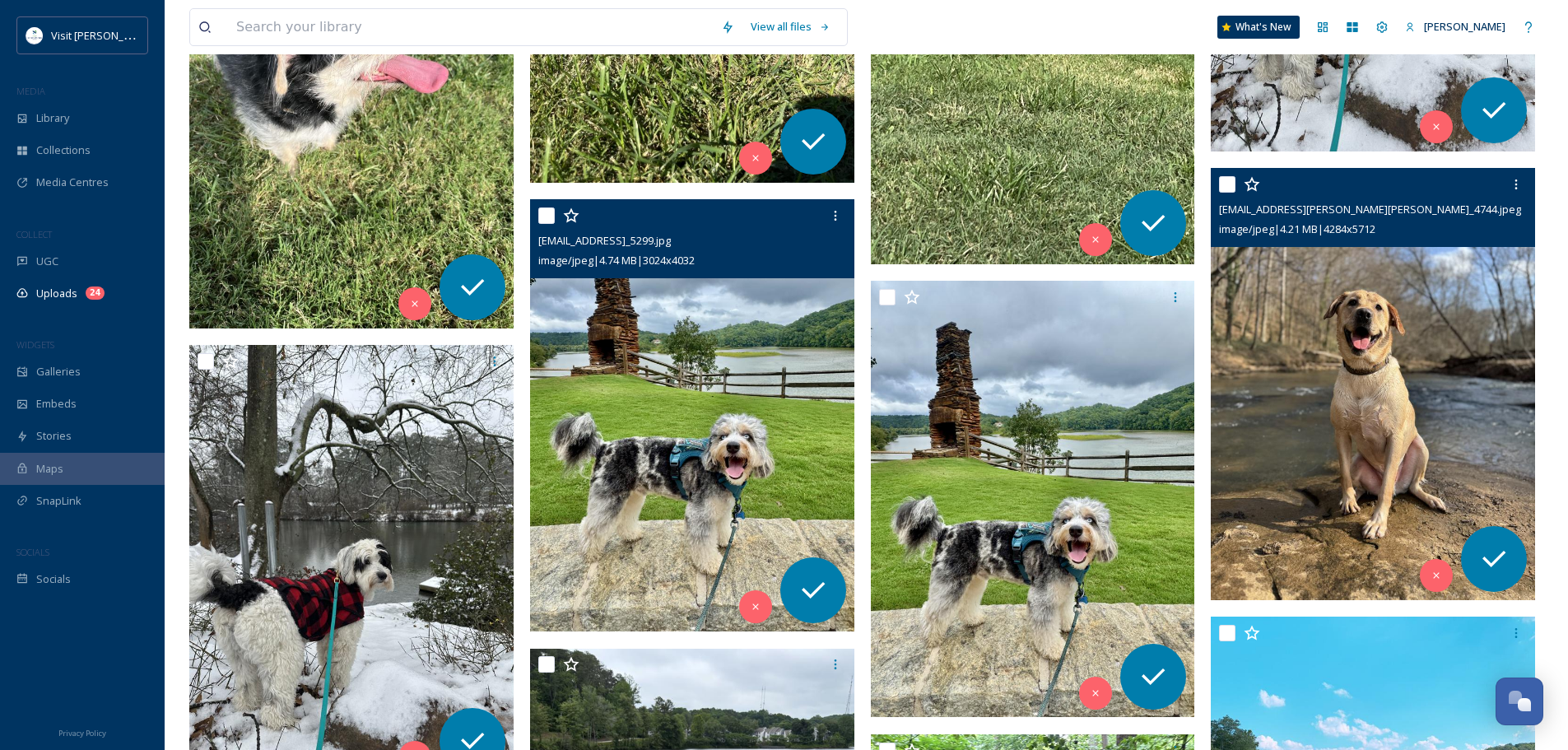
click at [1387, 347] on img at bounding box center [1373, 384] width 324 height 432
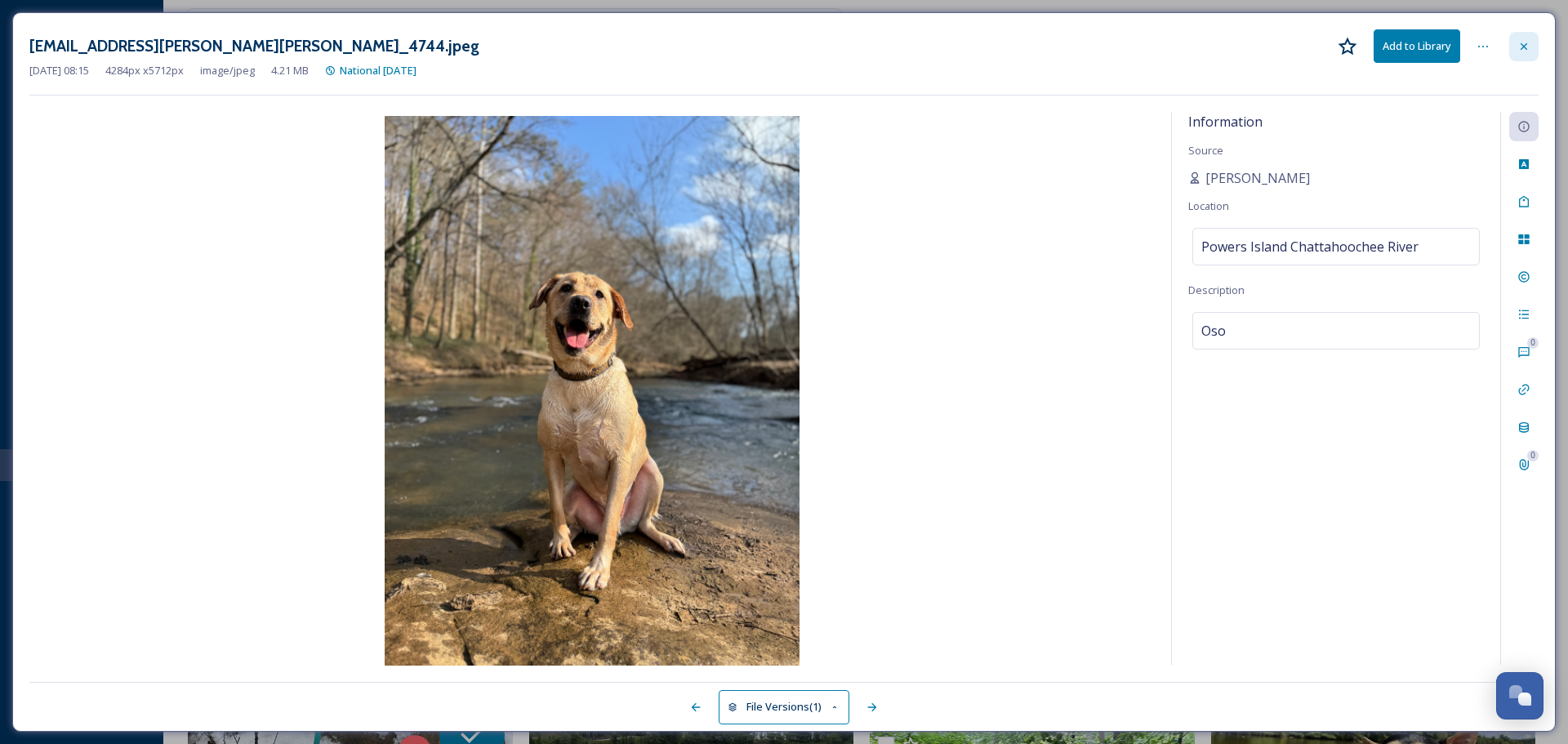
click at [1525, 52] on icon at bounding box center [1524, 47] width 13 height 13
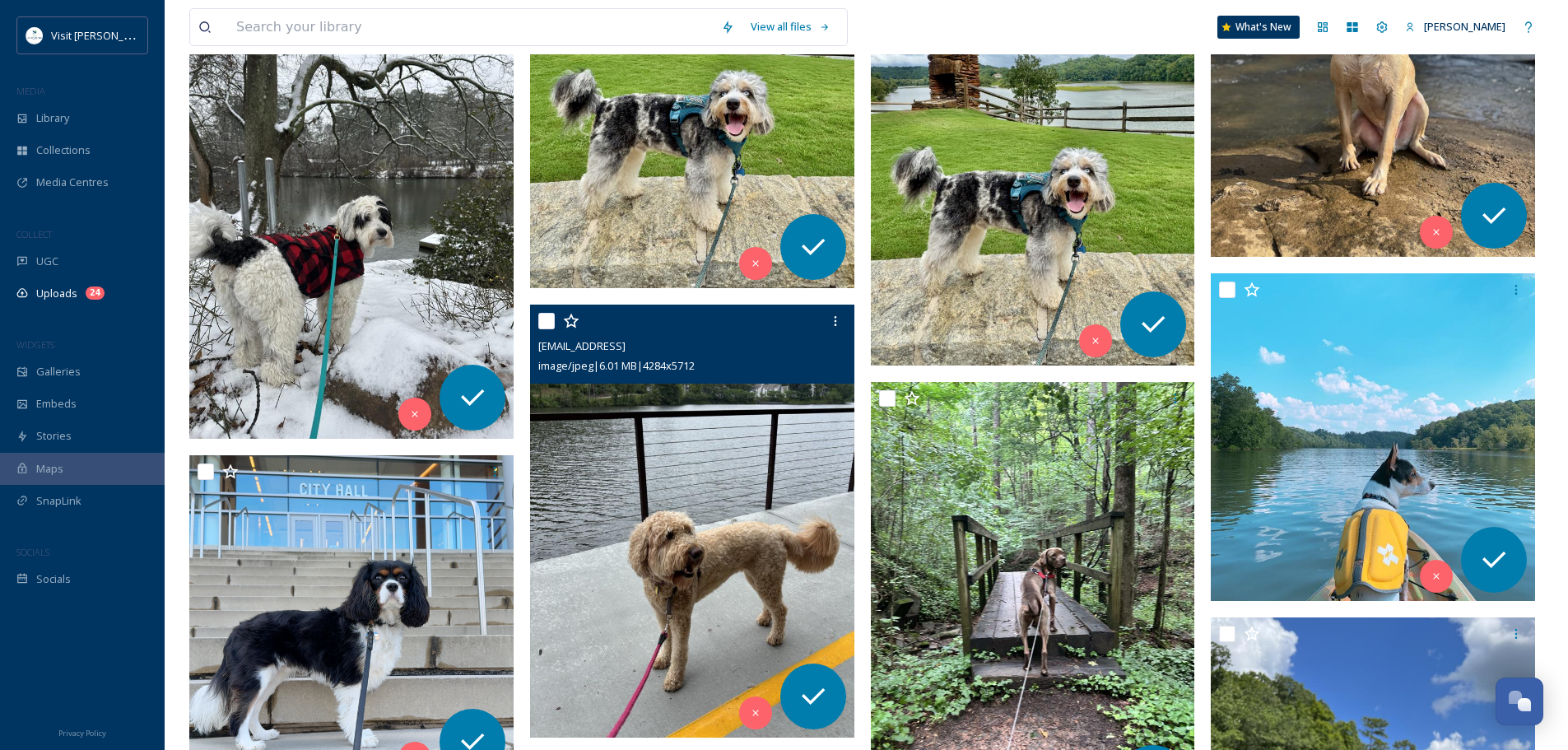
scroll to position [1904, 0]
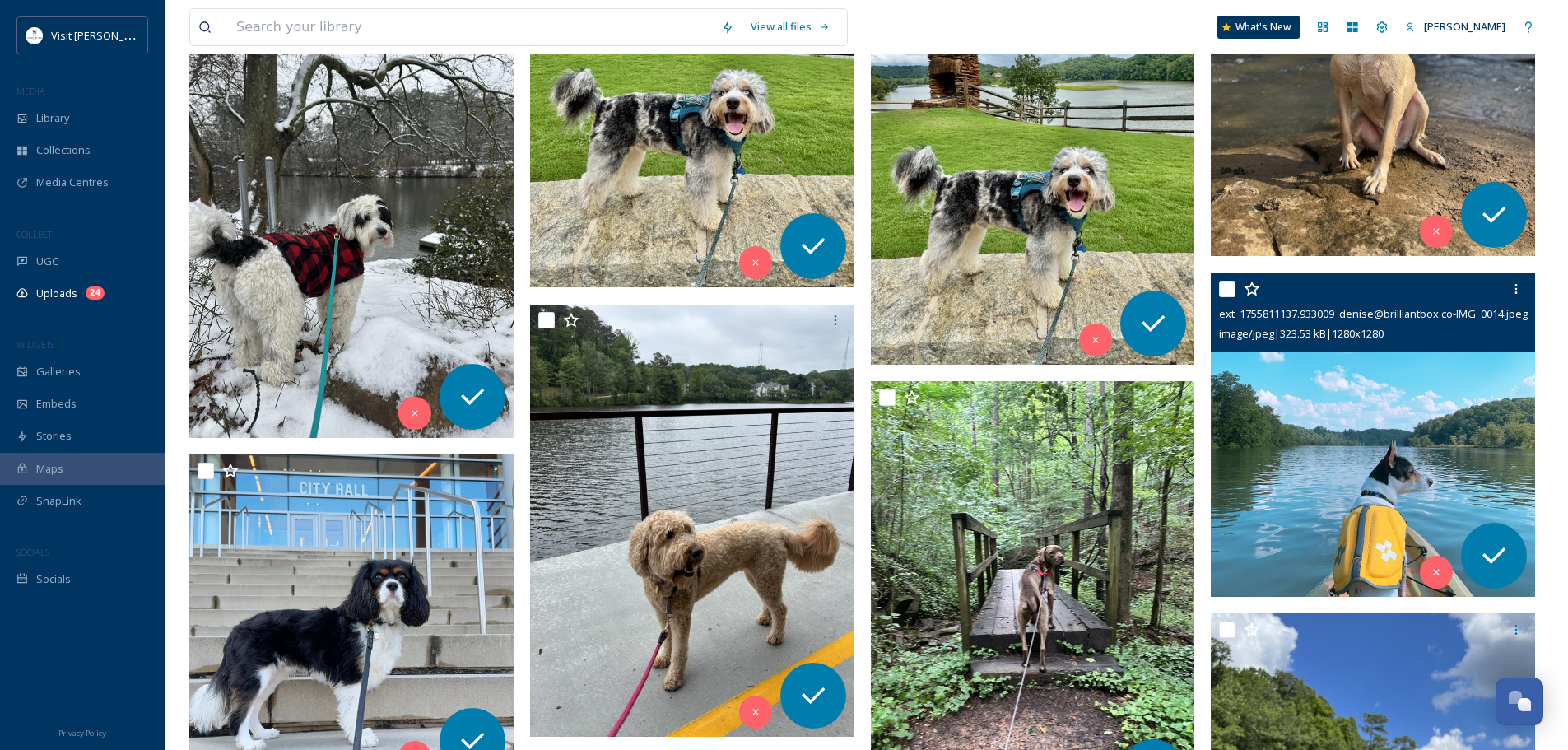
click at [1302, 513] on img at bounding box center [1373, 434] width 324 height 324
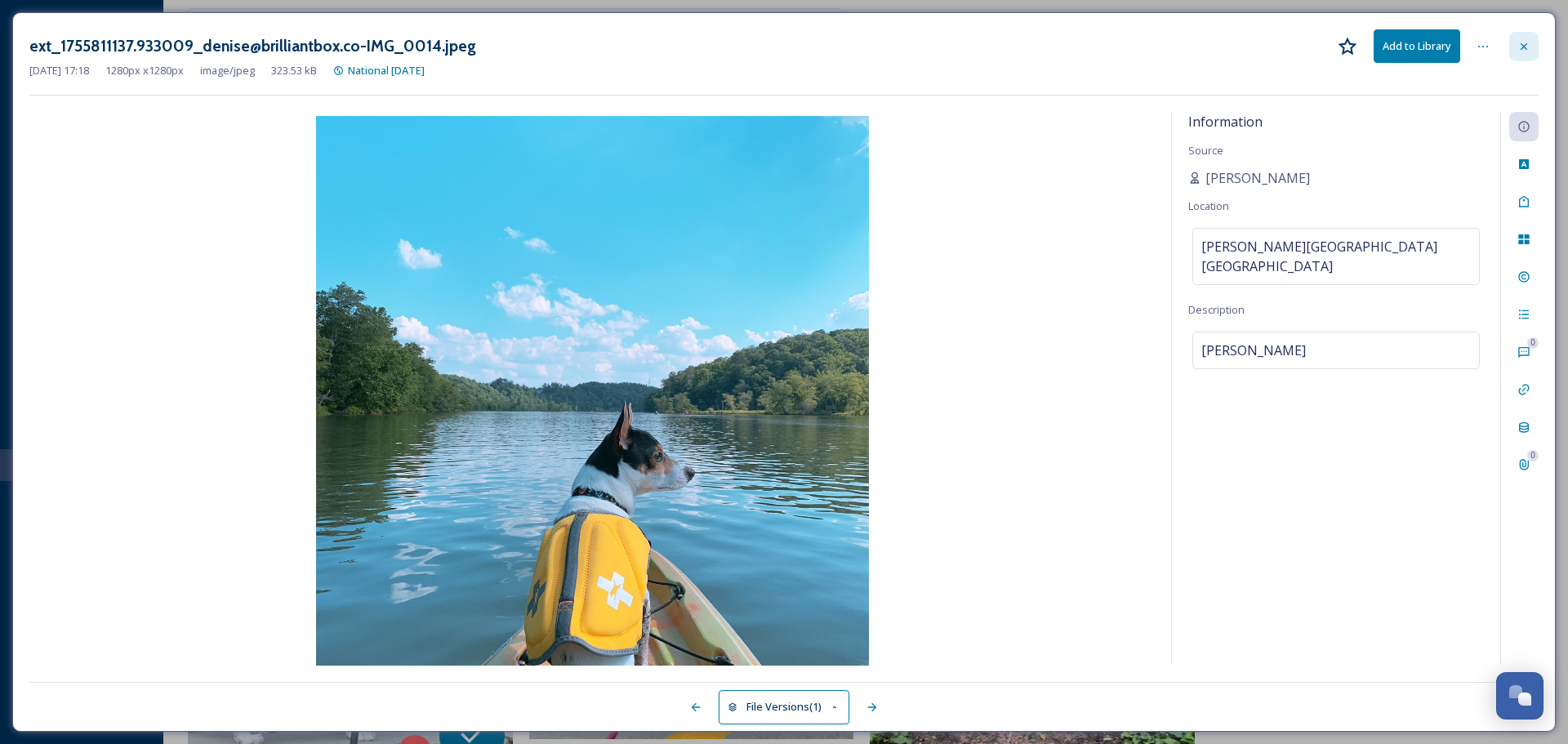
click at [1525, 43] on icon at bounding box center [1524, 47] width 13 height 13
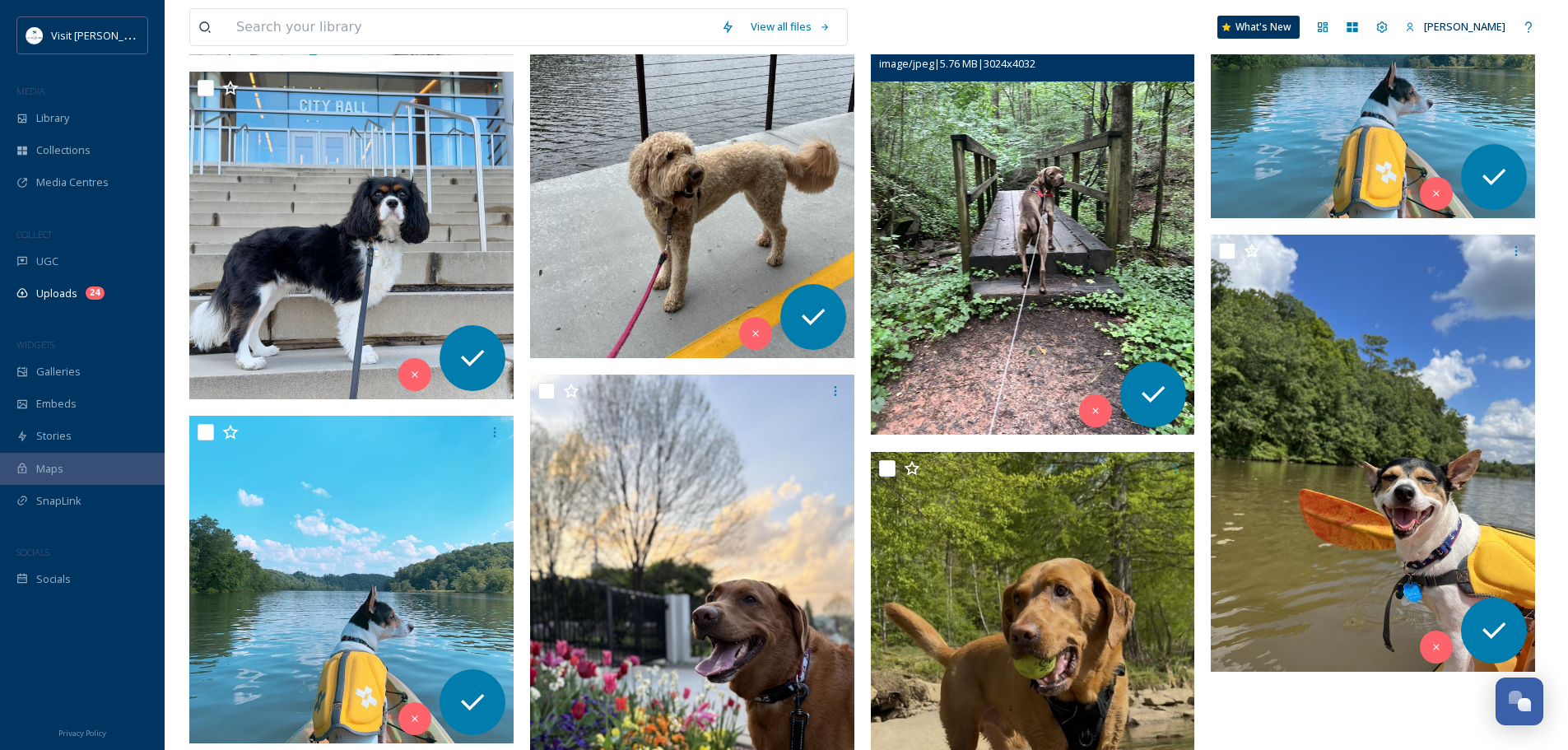
scroll to position [2304, 0]
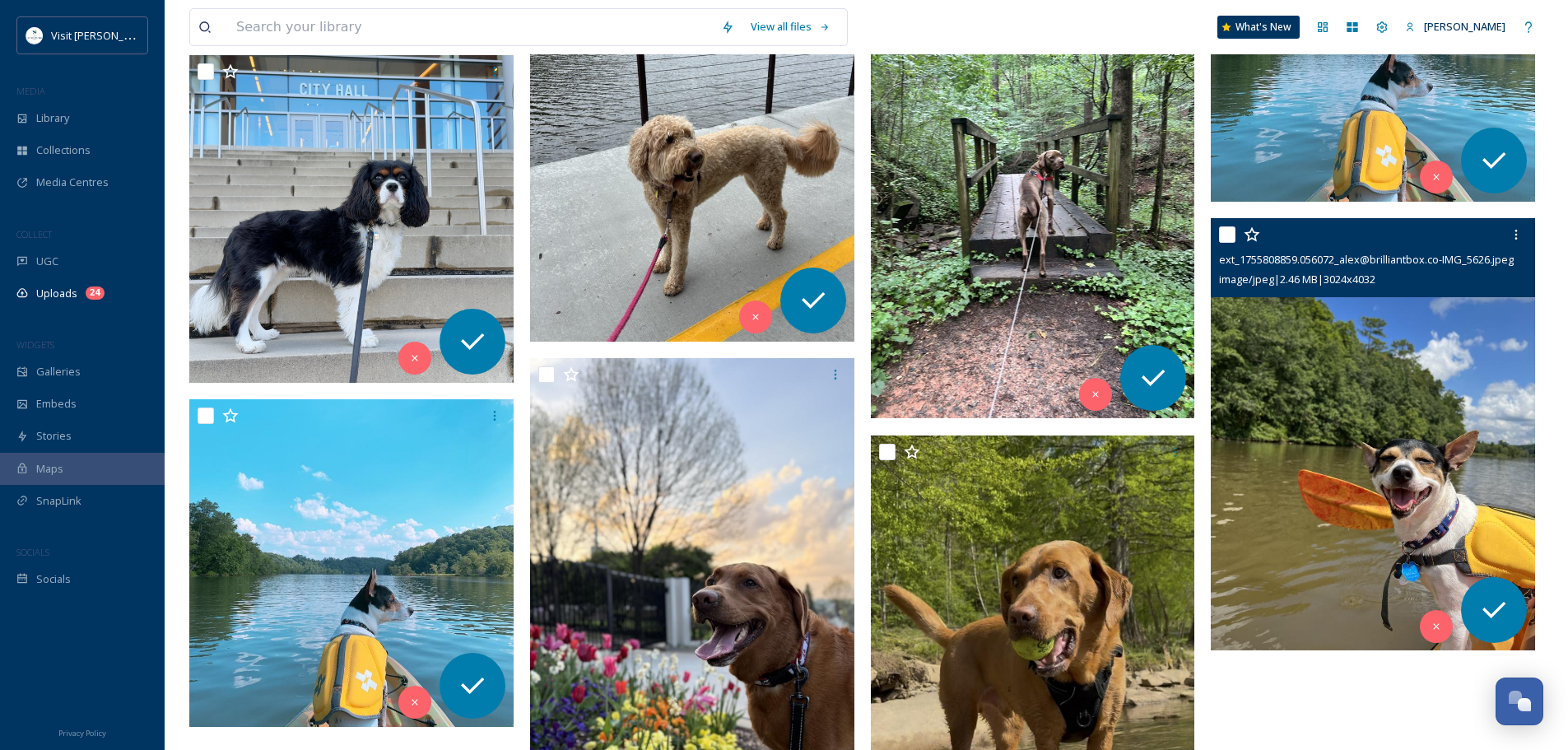
click at [1334, 434] on img at bounding box center [1373, 434] width 324 height 432
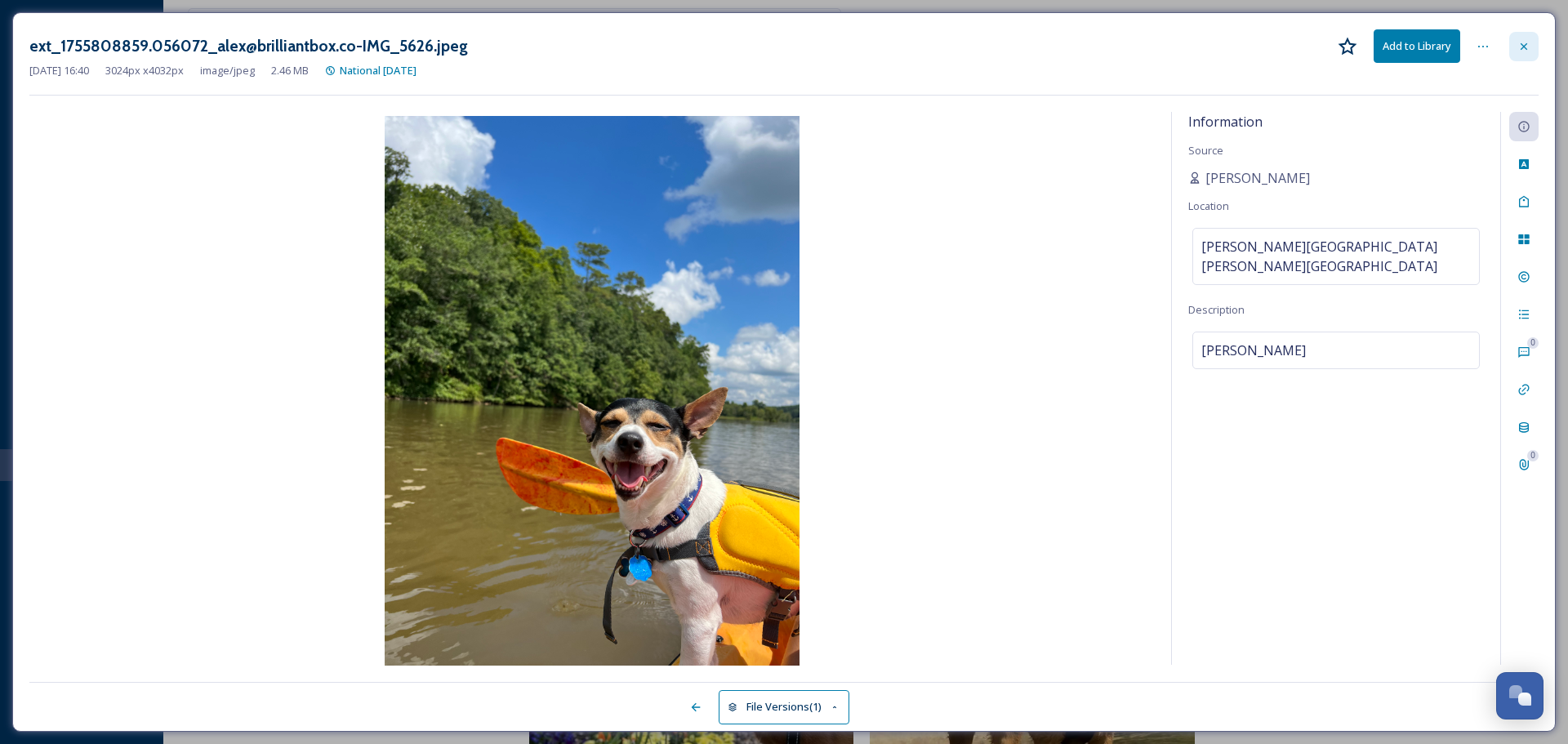
click at [1528, 52] on icon at bounding box center [1524, 47] width 13 height 13
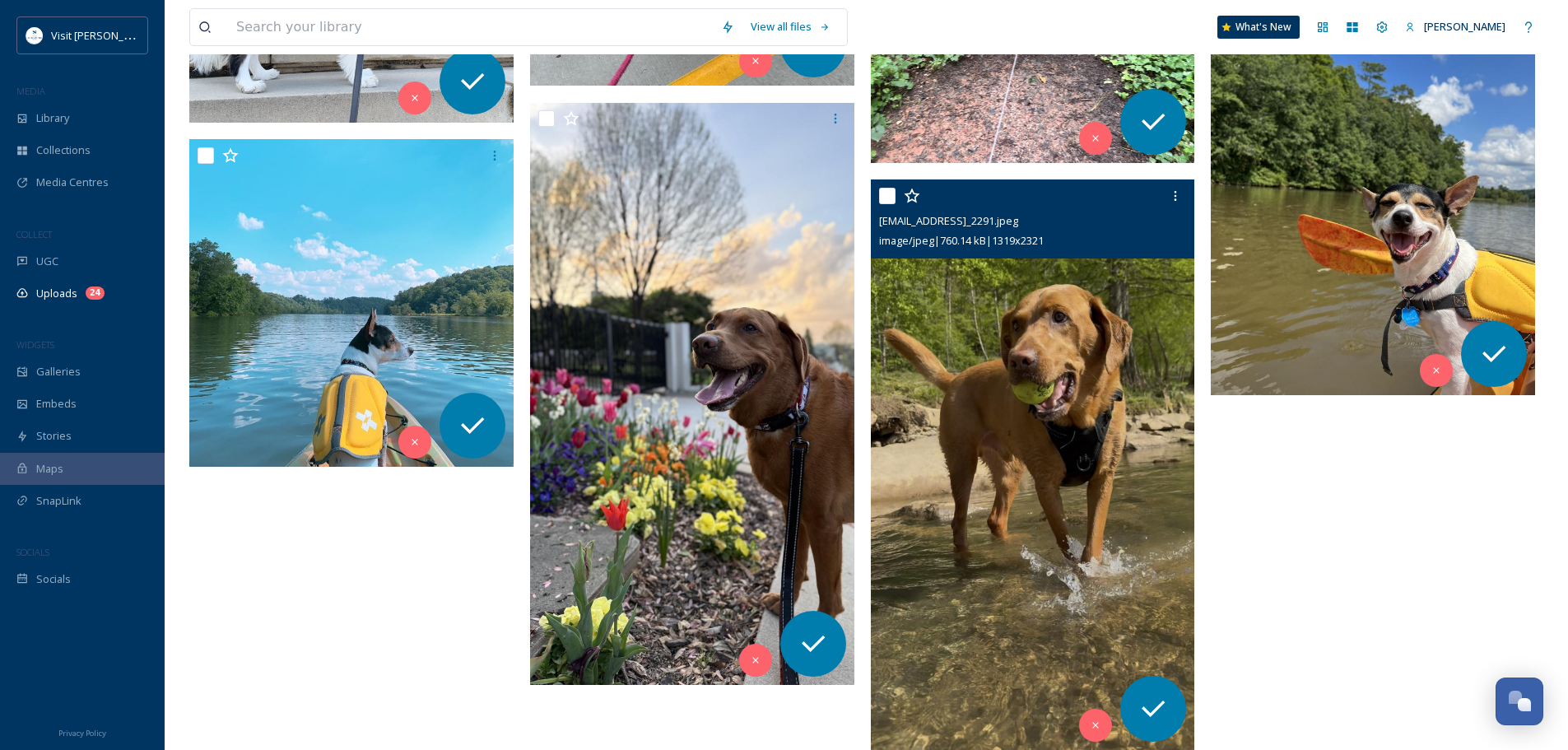
scroll to position [2592, 0]
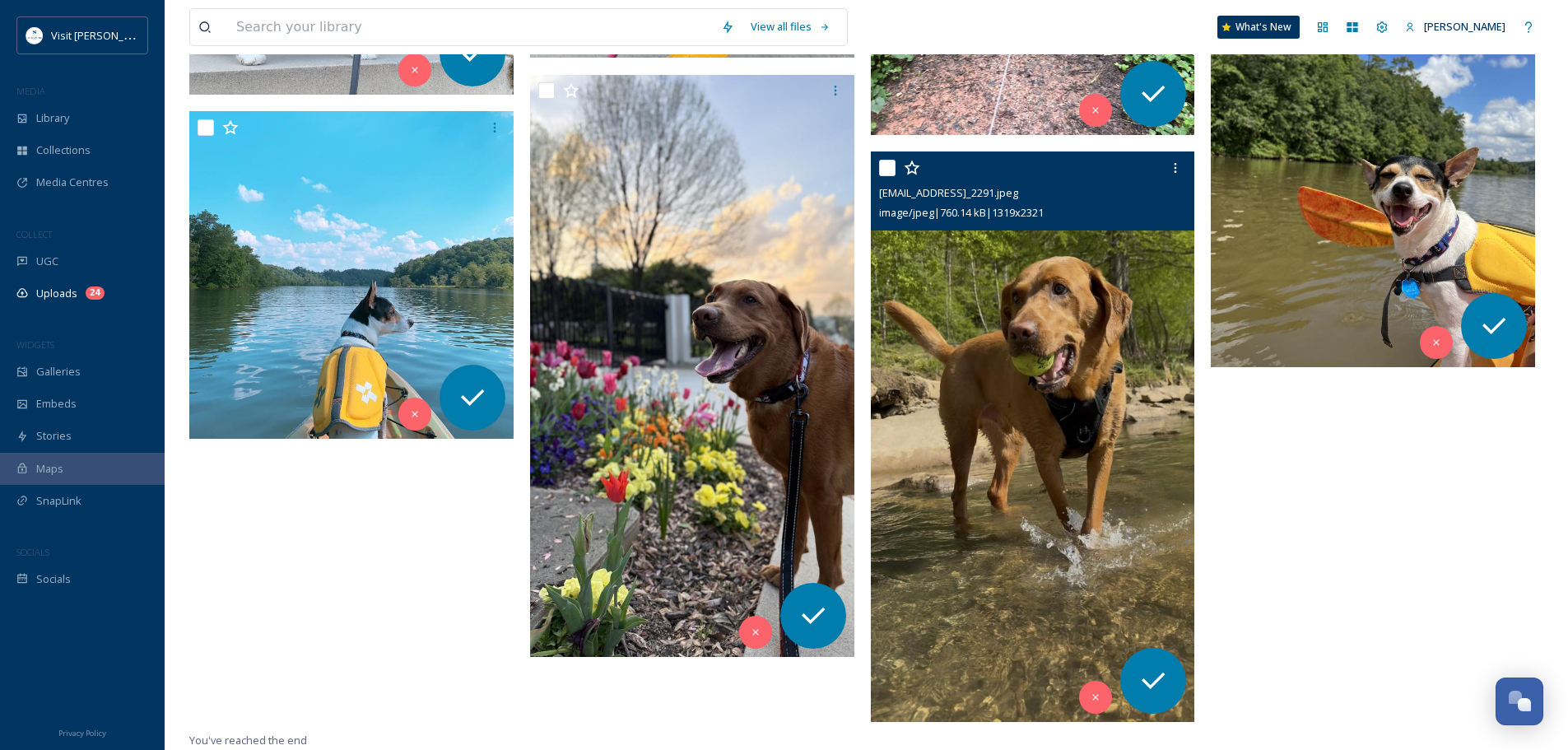
click at [987, 417] on img at bounding box center [1033, 436] width 324 height 570
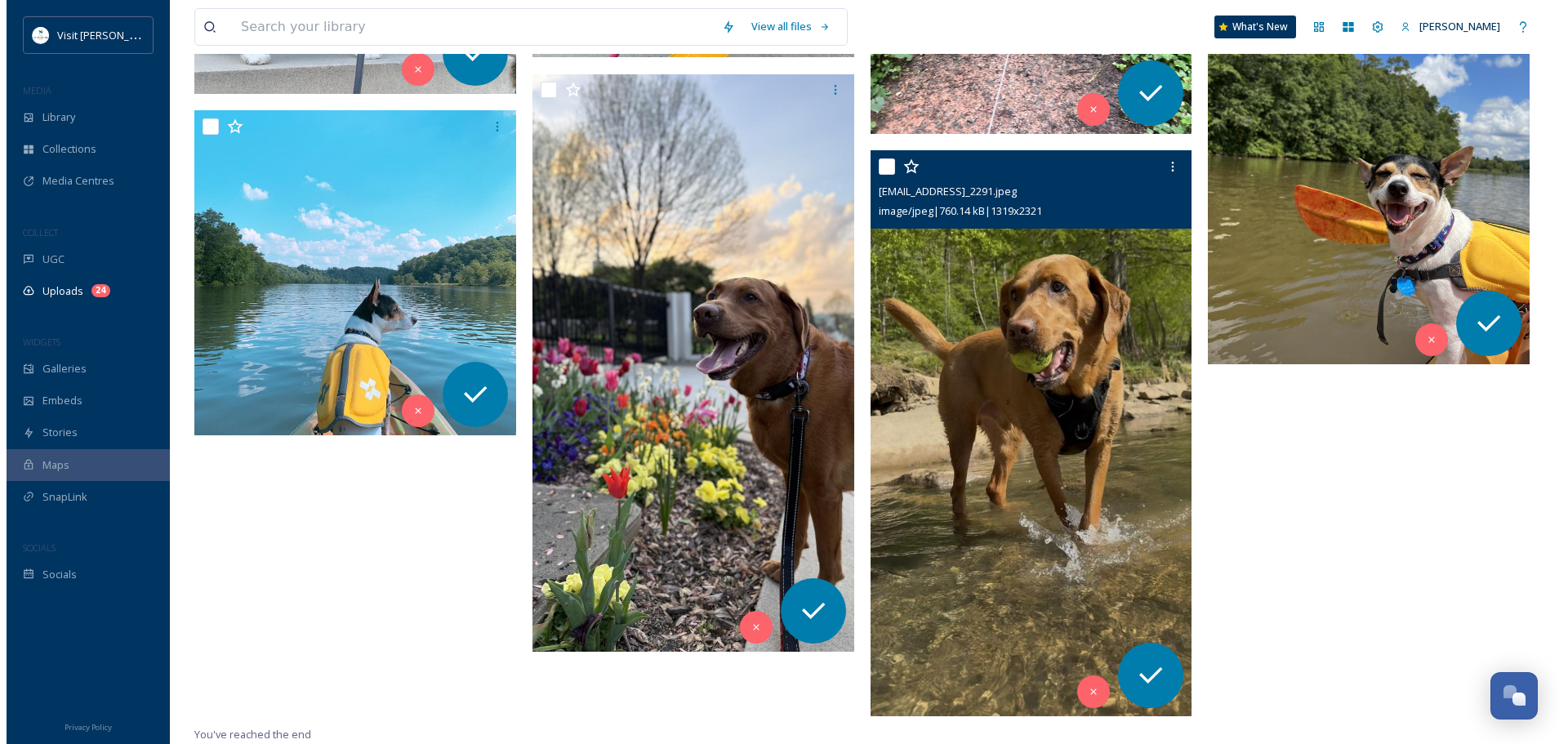
scroll to position [2506, 0]
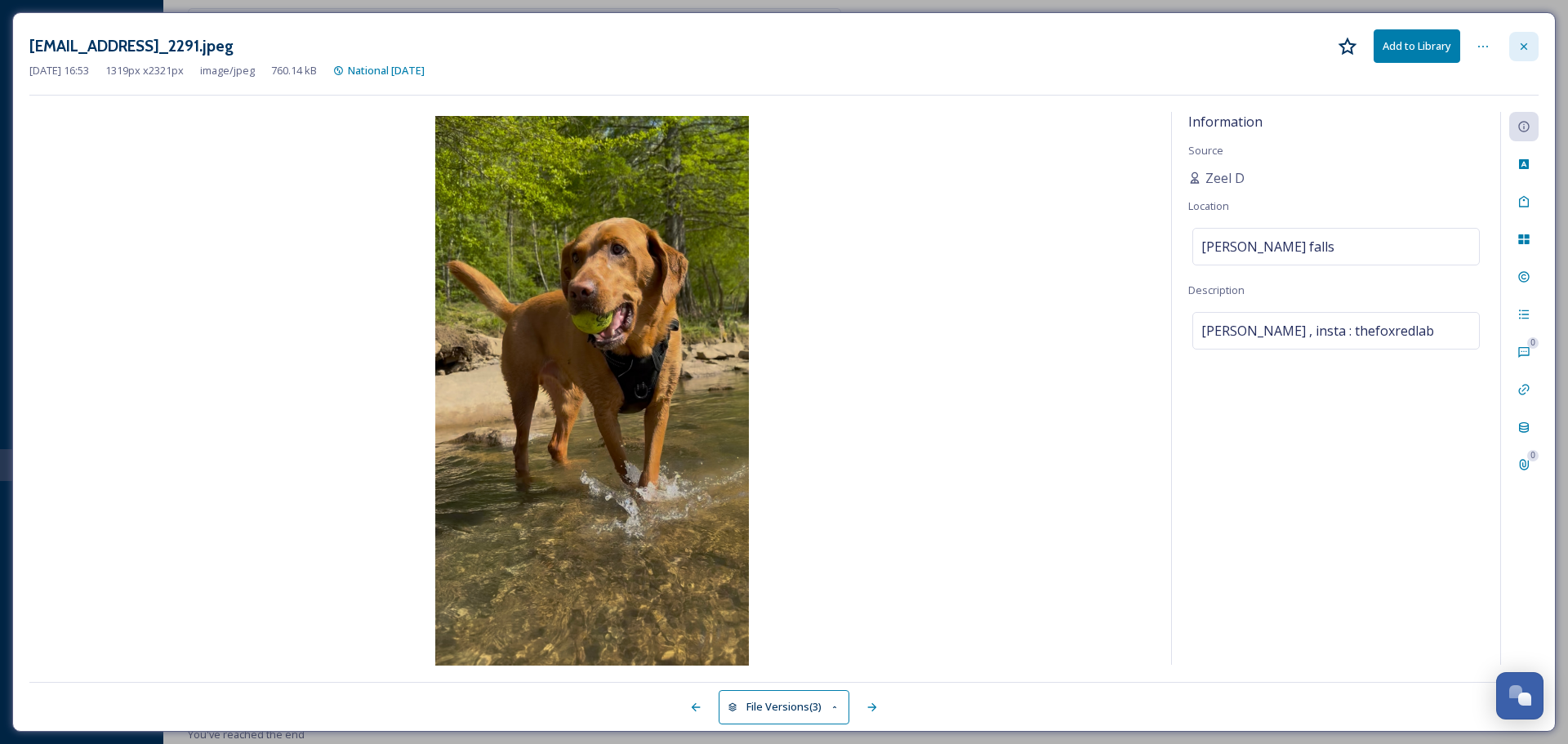
click at [1529, 46] on icon at bounding box center [1524, 47] width 13 height 13
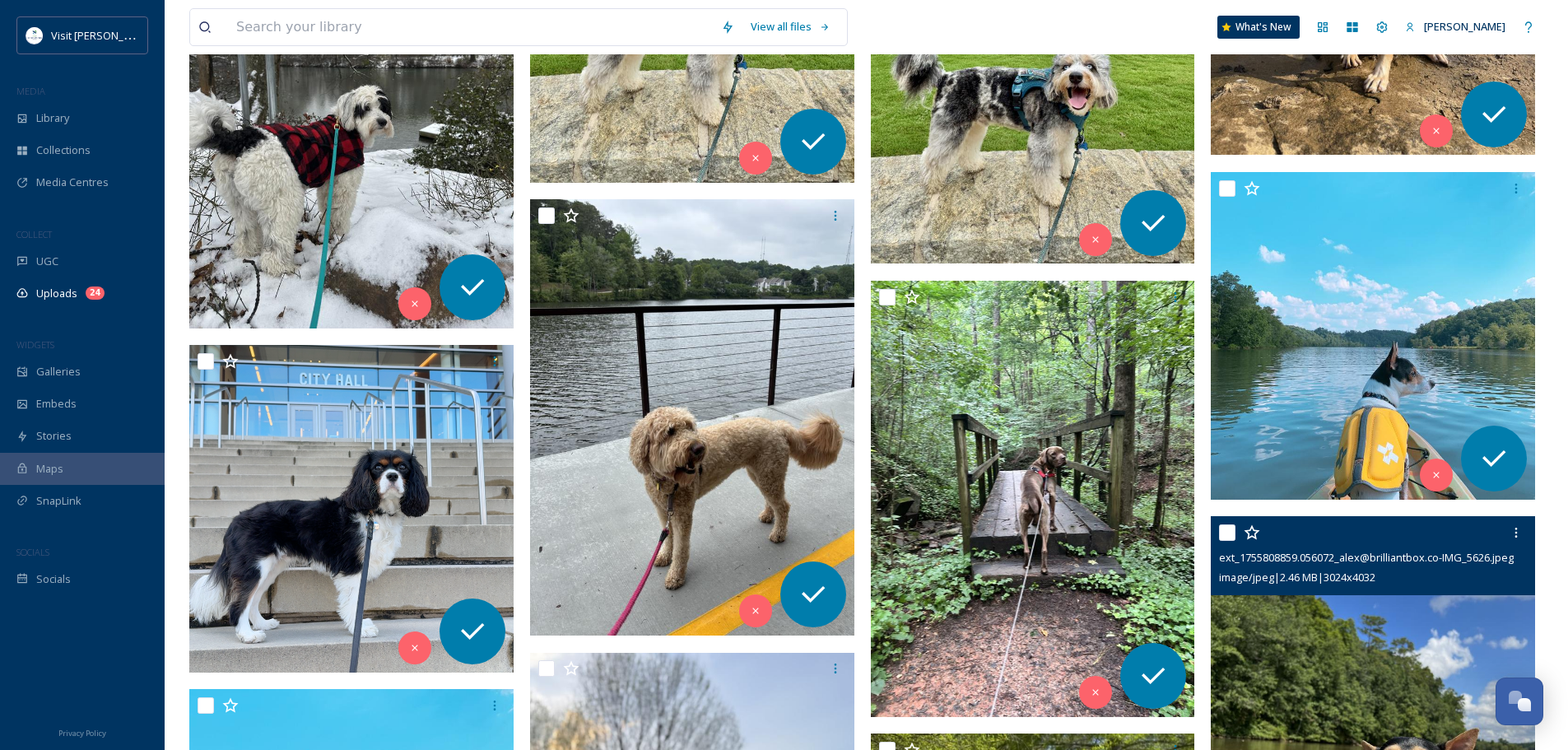
scroll to position [2021, 0]
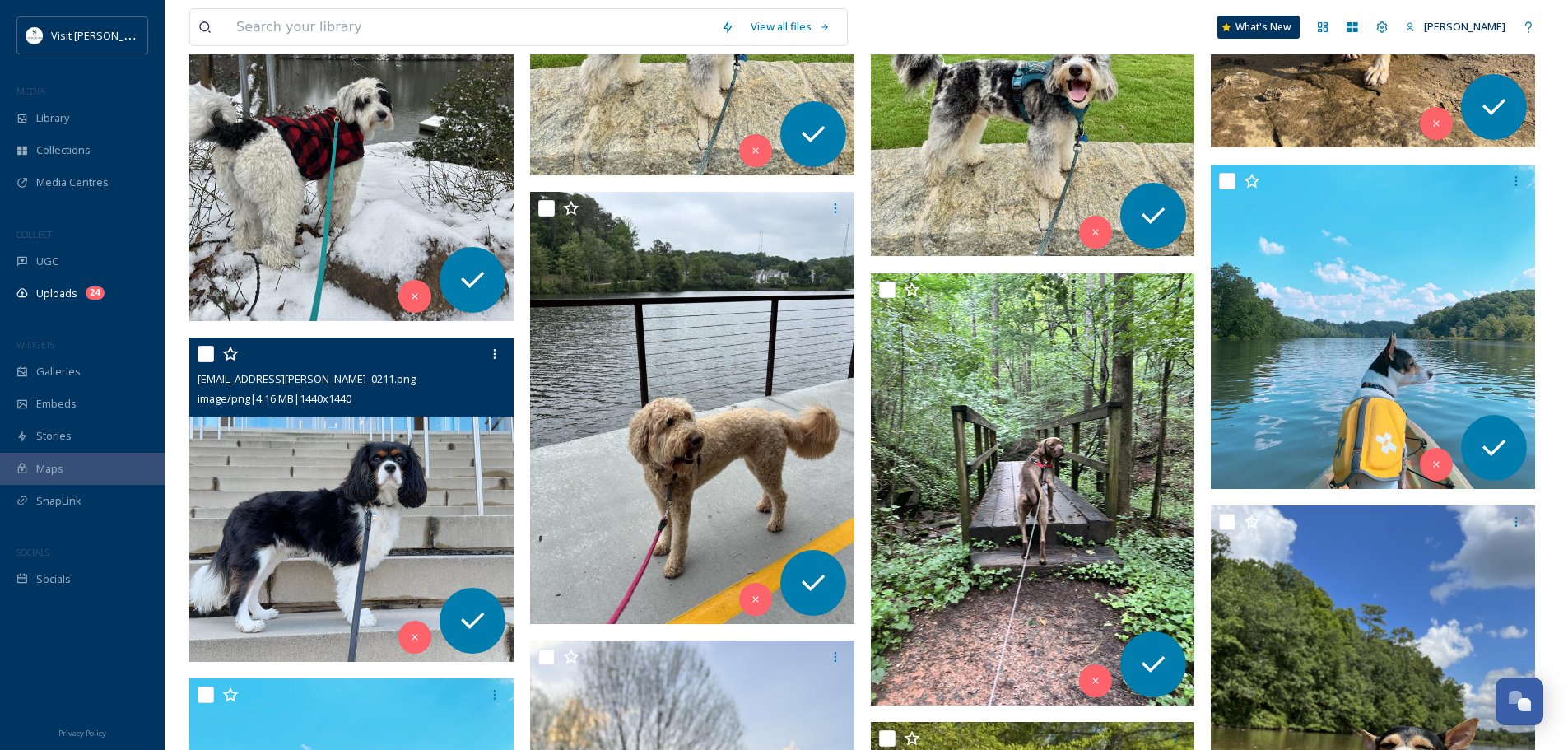
click at [427, 430] on img at bounding box center [351, 499] width 324 height 324
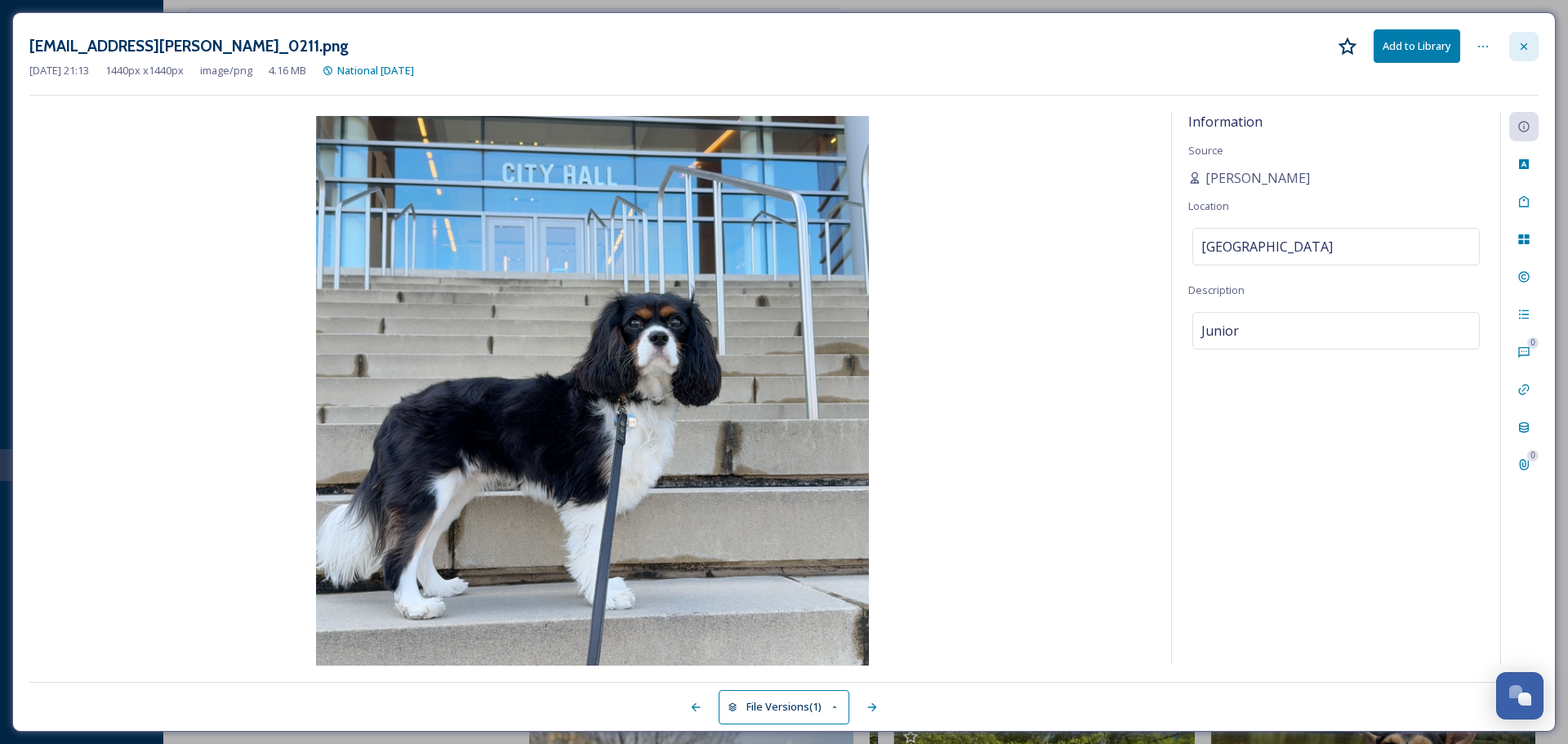
click at [1526, 51] on icon at bounding box center [1524, 47] width 13 height 13
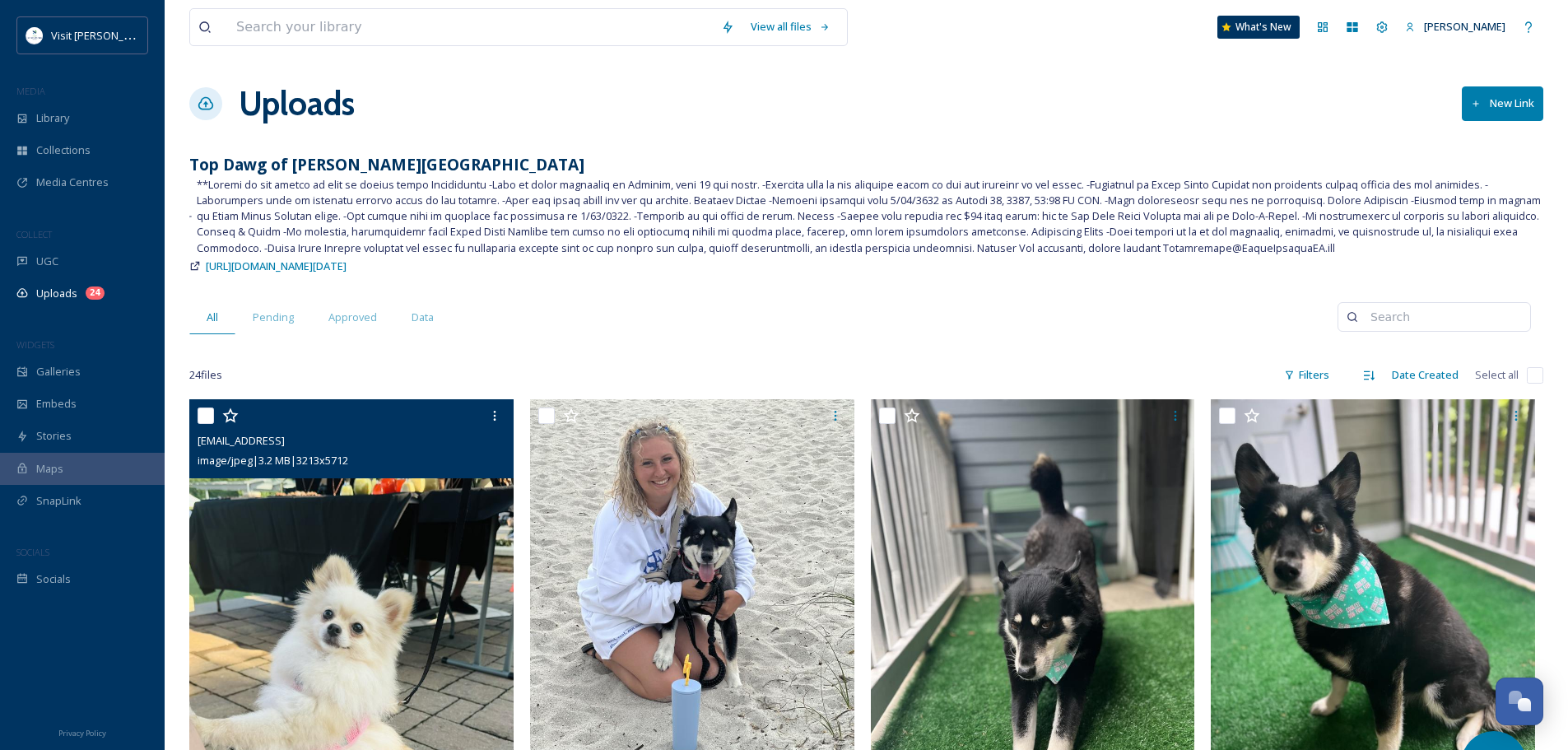
scroll to position [83, 0]
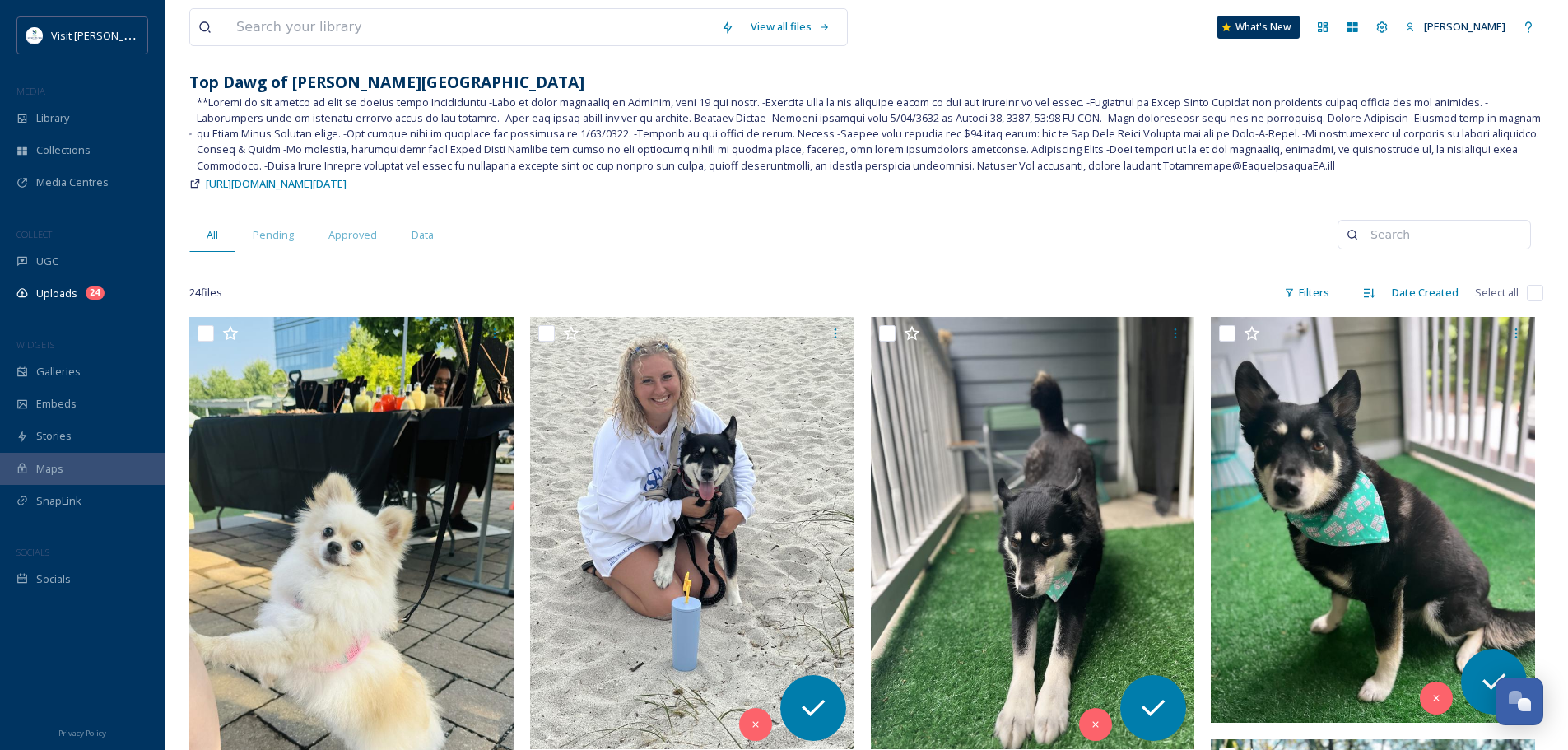
click at [1487, 291] on span "Select all" at bounding box center [1496, 292] width 44 height 16
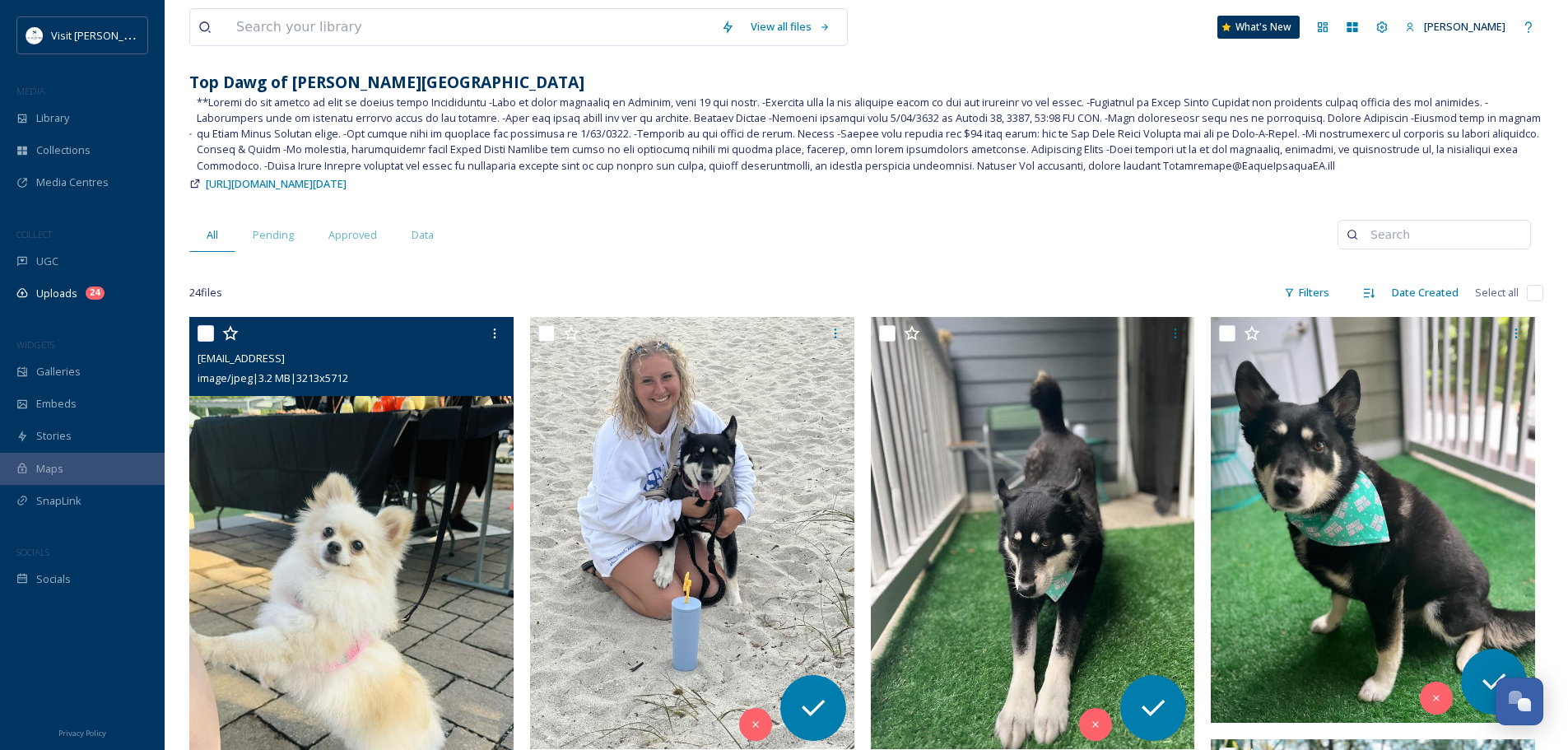
click at [203, 336] on input "checkbox" at bounding box center [205, 333] width 16 height 17
checkbox input "true"
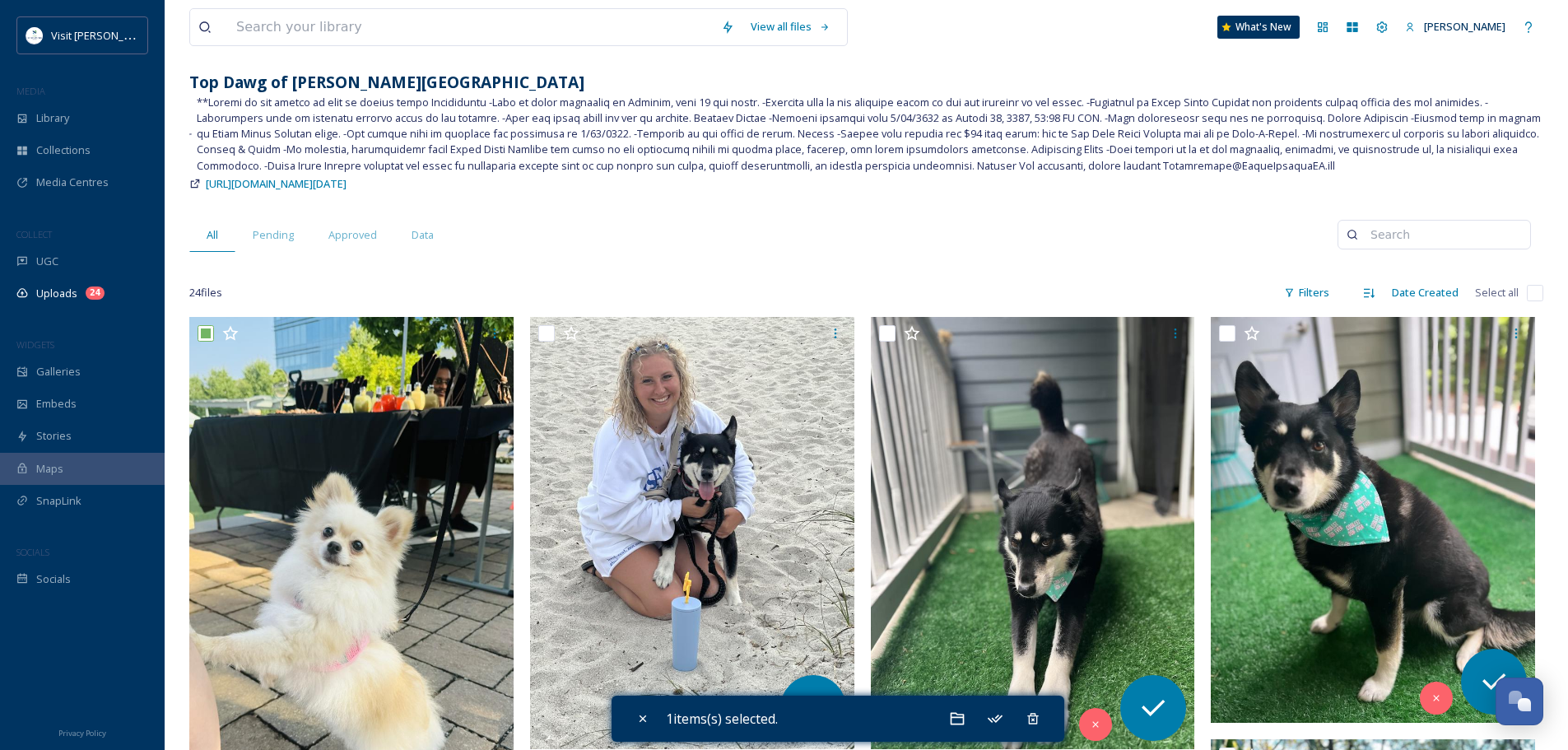
click at [1496, 294] on span "Select all" at bounding box center [1496, 292] width 44 height 16
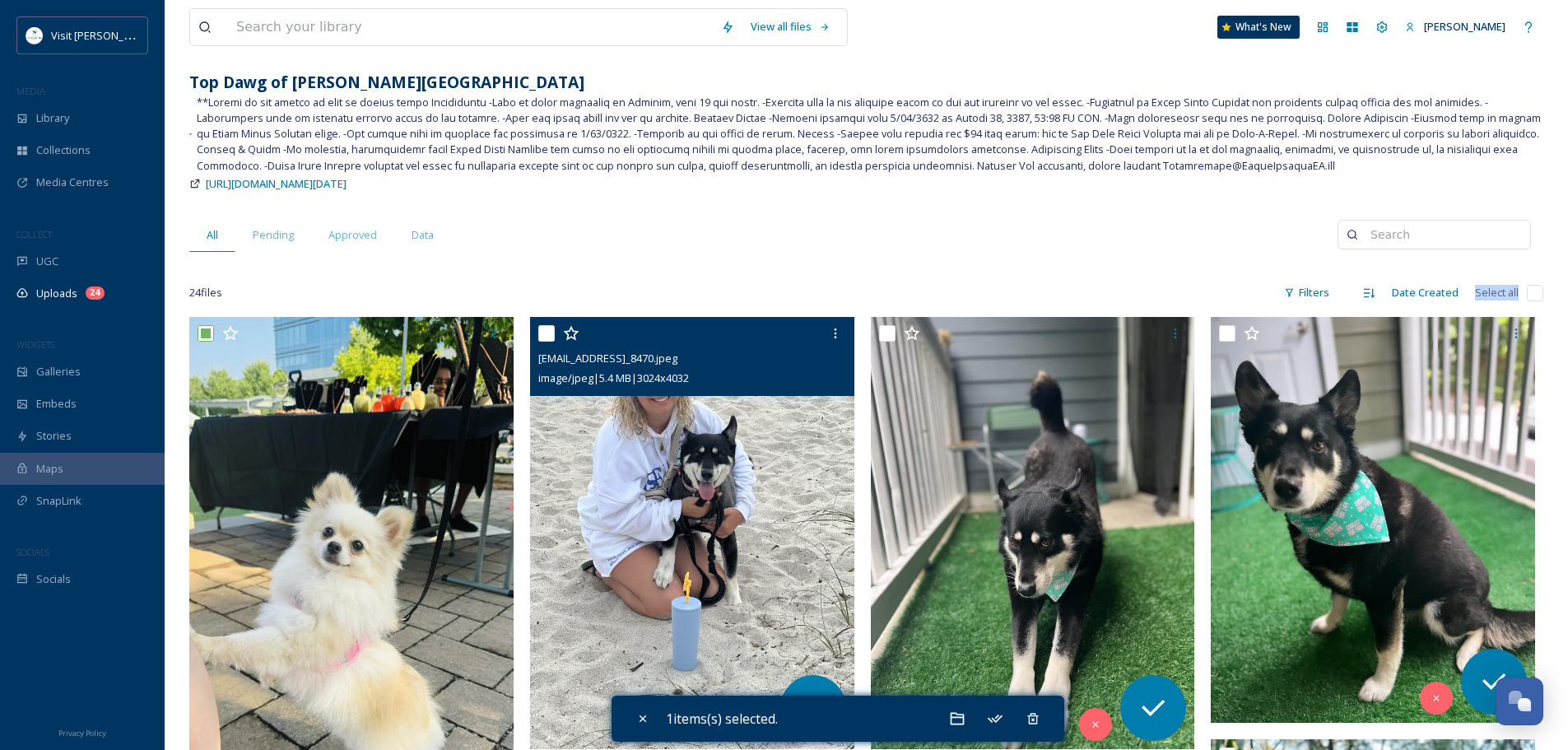
click at [546, 328] on input "checkbox" at bounding box center [546, 333] width 16 height 17
click at [549, 337] on input "checkbox" at bounding box center [546, 333] width 16 height 17
checkbox input "false"
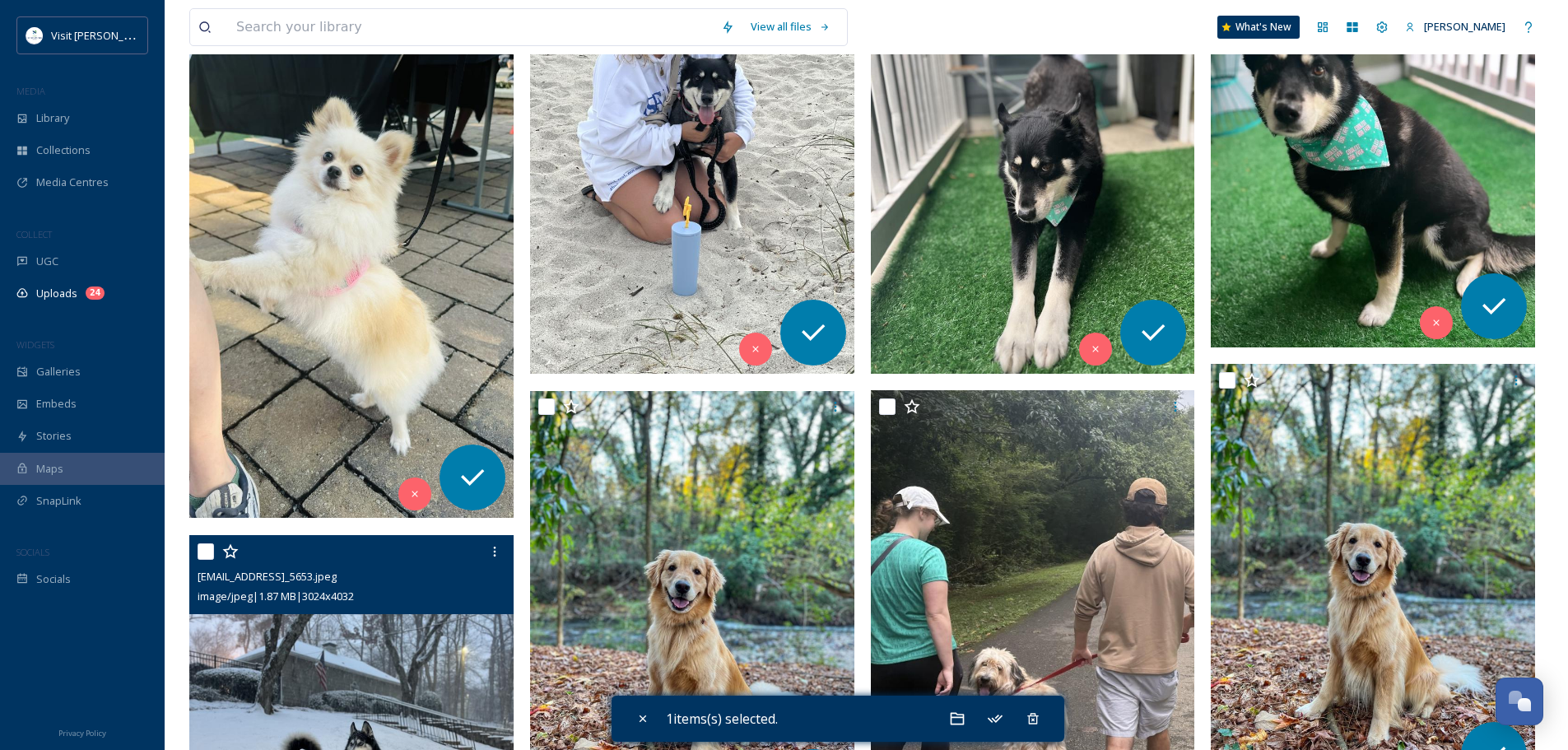
scroll to position [658, 0]
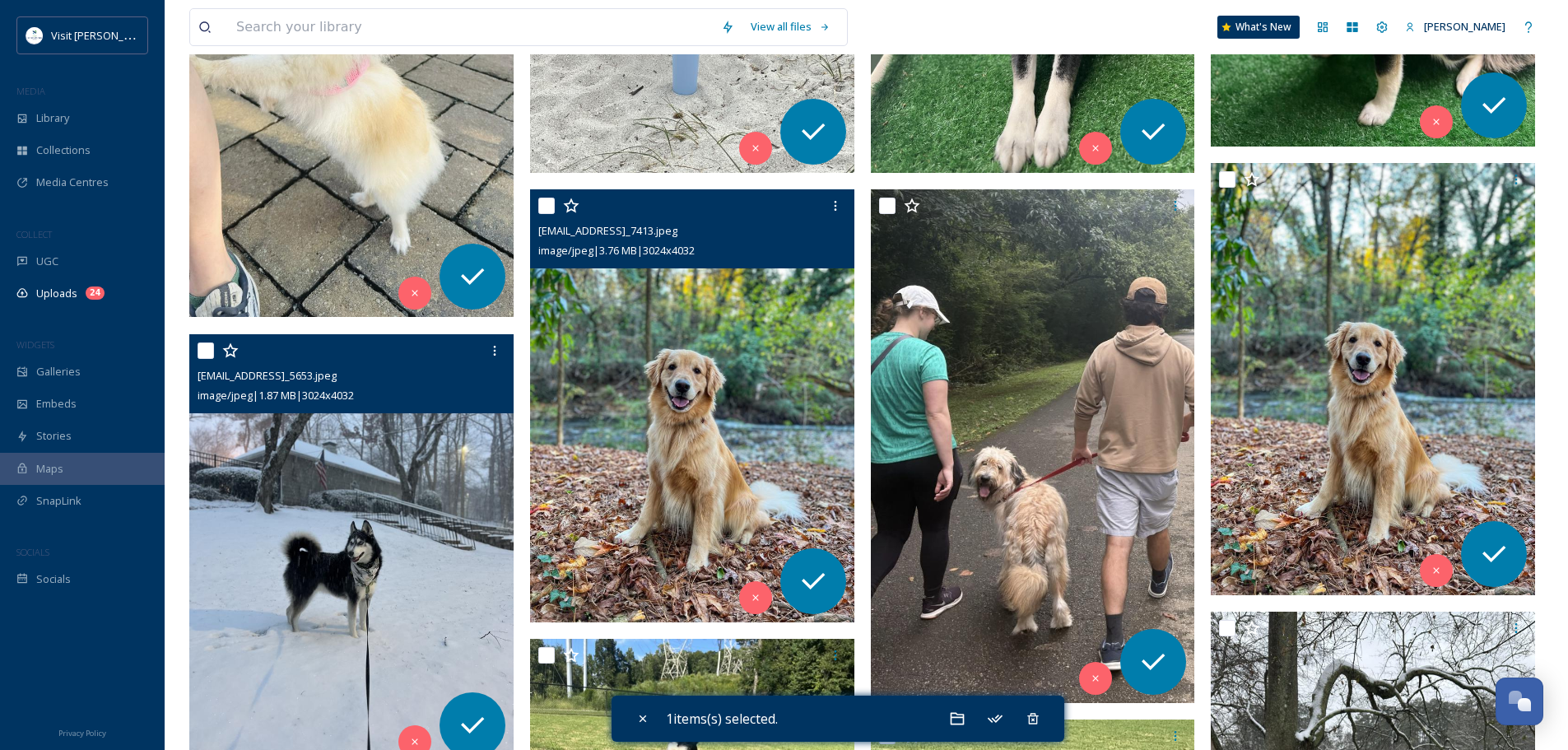
click at [543, 205] on input "checkbox" at bounding box center [546, 205] width 16 height 17
click at [550, 211] on input "checkbox" at bounding box center [546, 205] width 16 height 17
checkbox input "false"
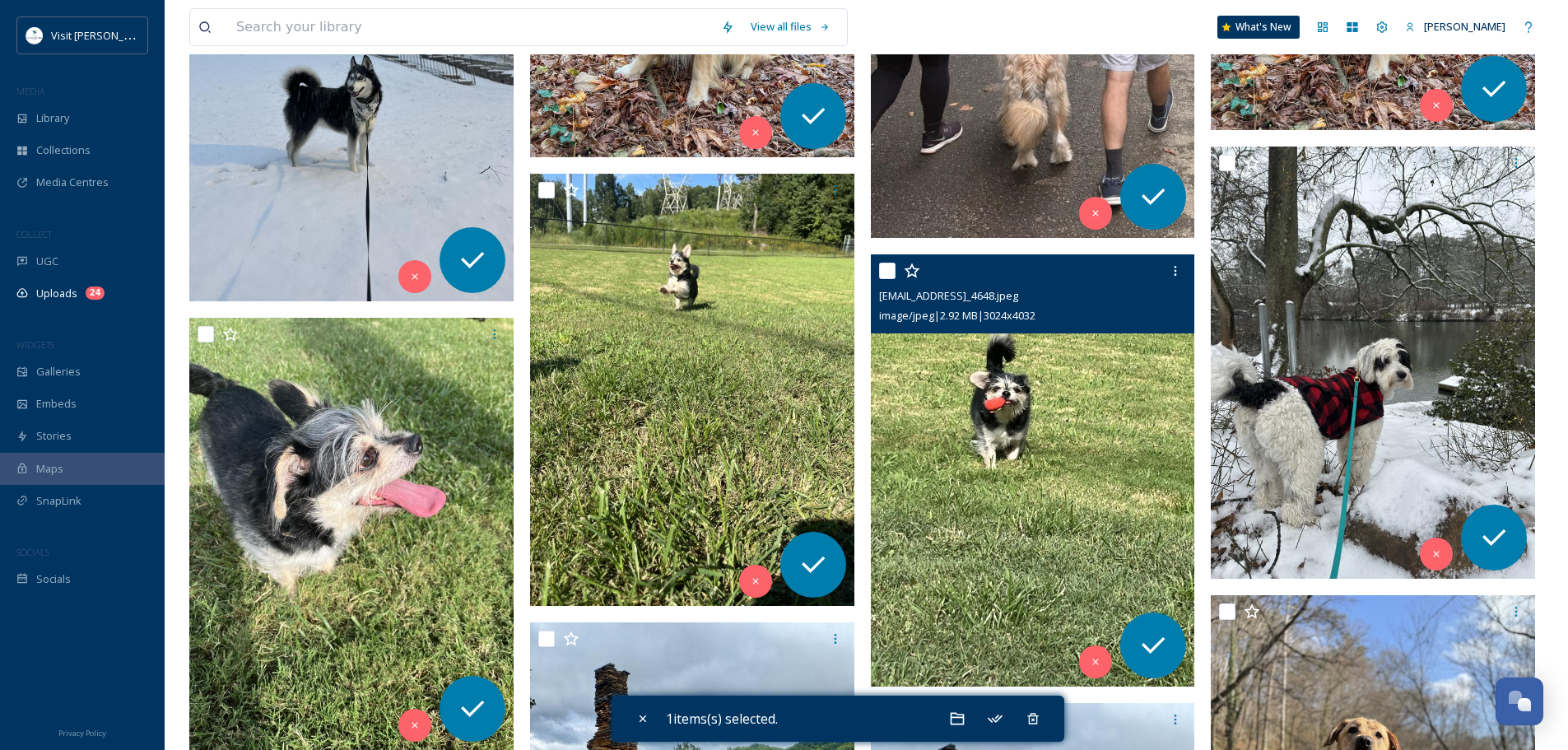
scroll to position [1153, 0]
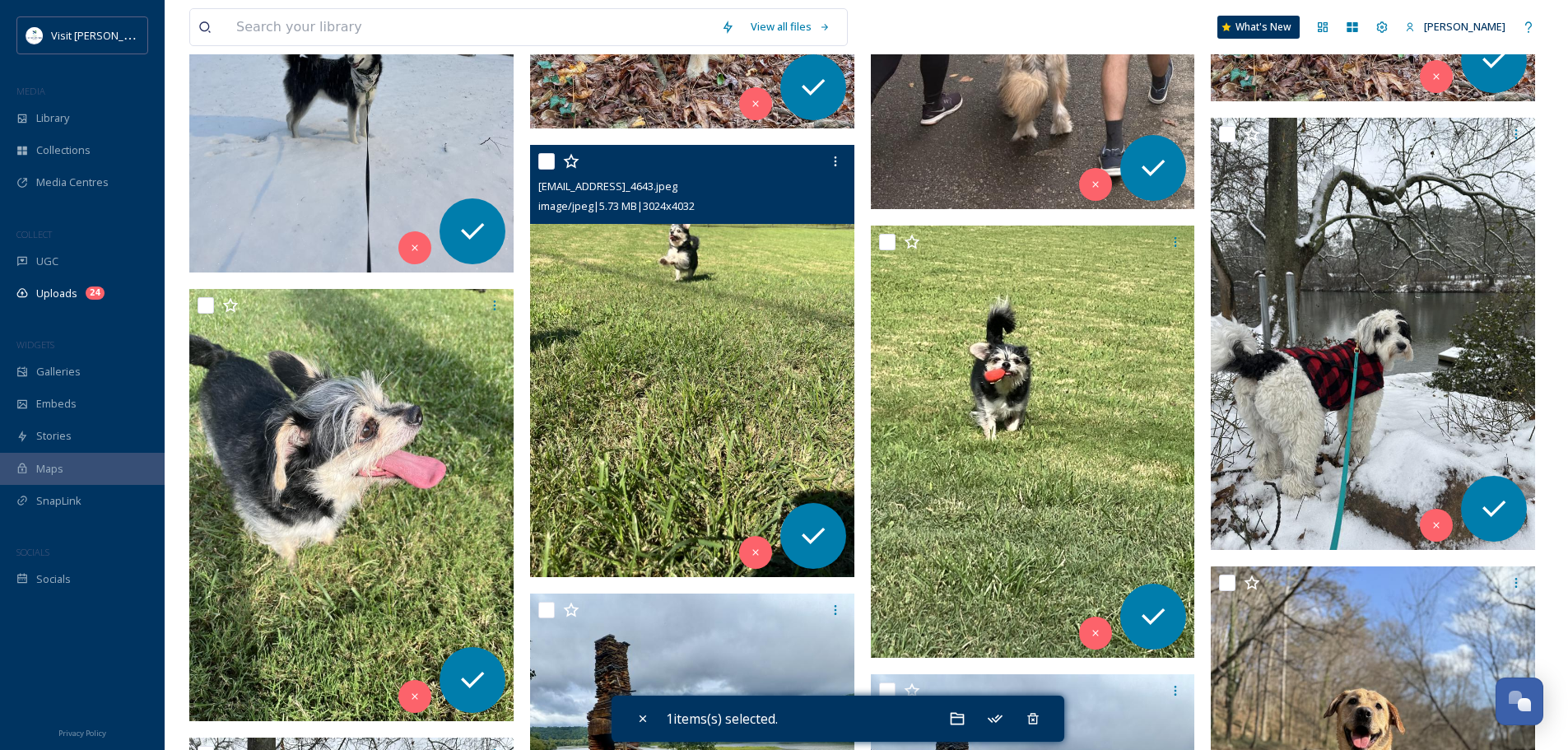
click at [547, 163] on input "checkbox" at bounding box center [546, 162] width 16 height 17
checkbox input "true"
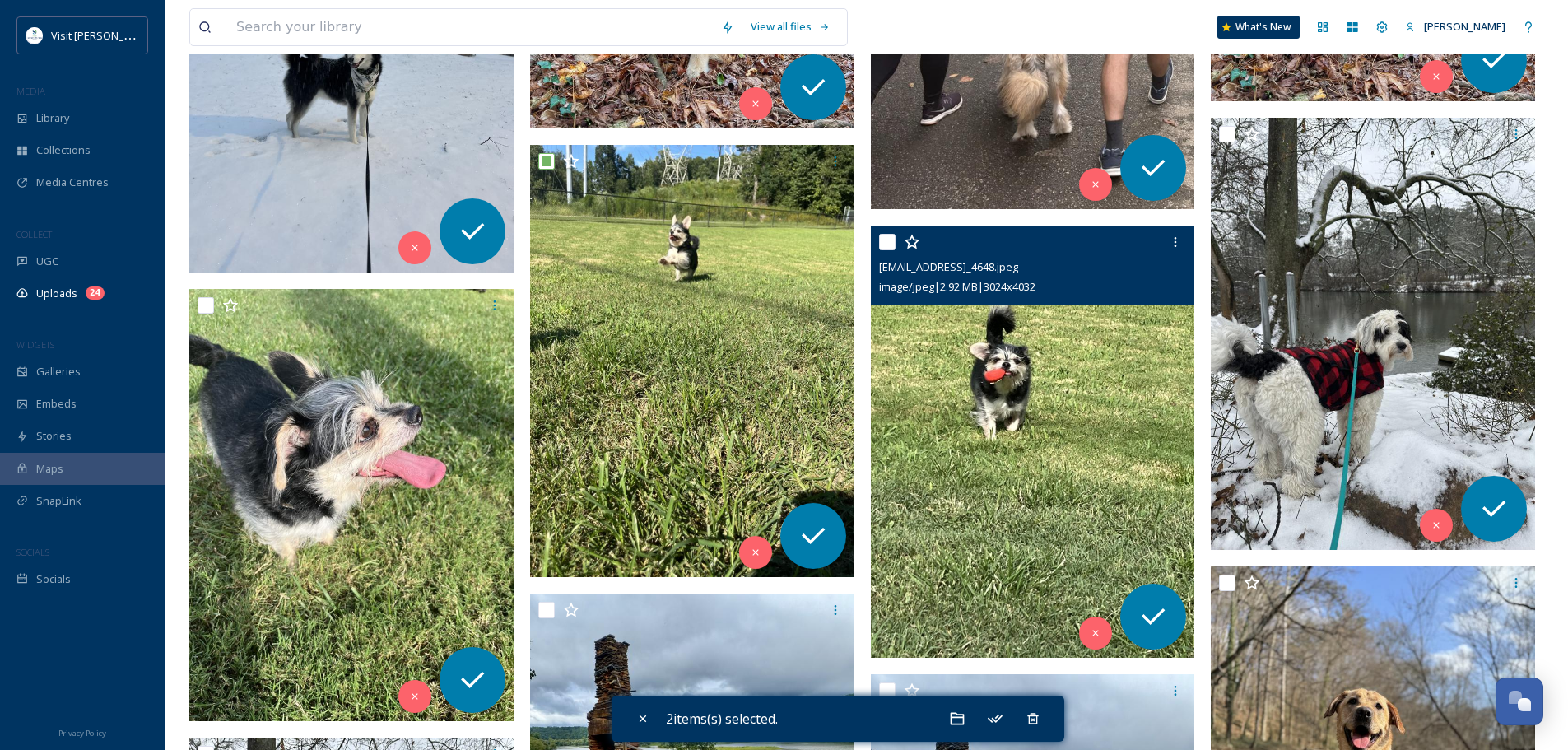
click at [885, 243] on input "checkbox" at bounding box center [888, 242] width 16 height 17
checkbox input "true"
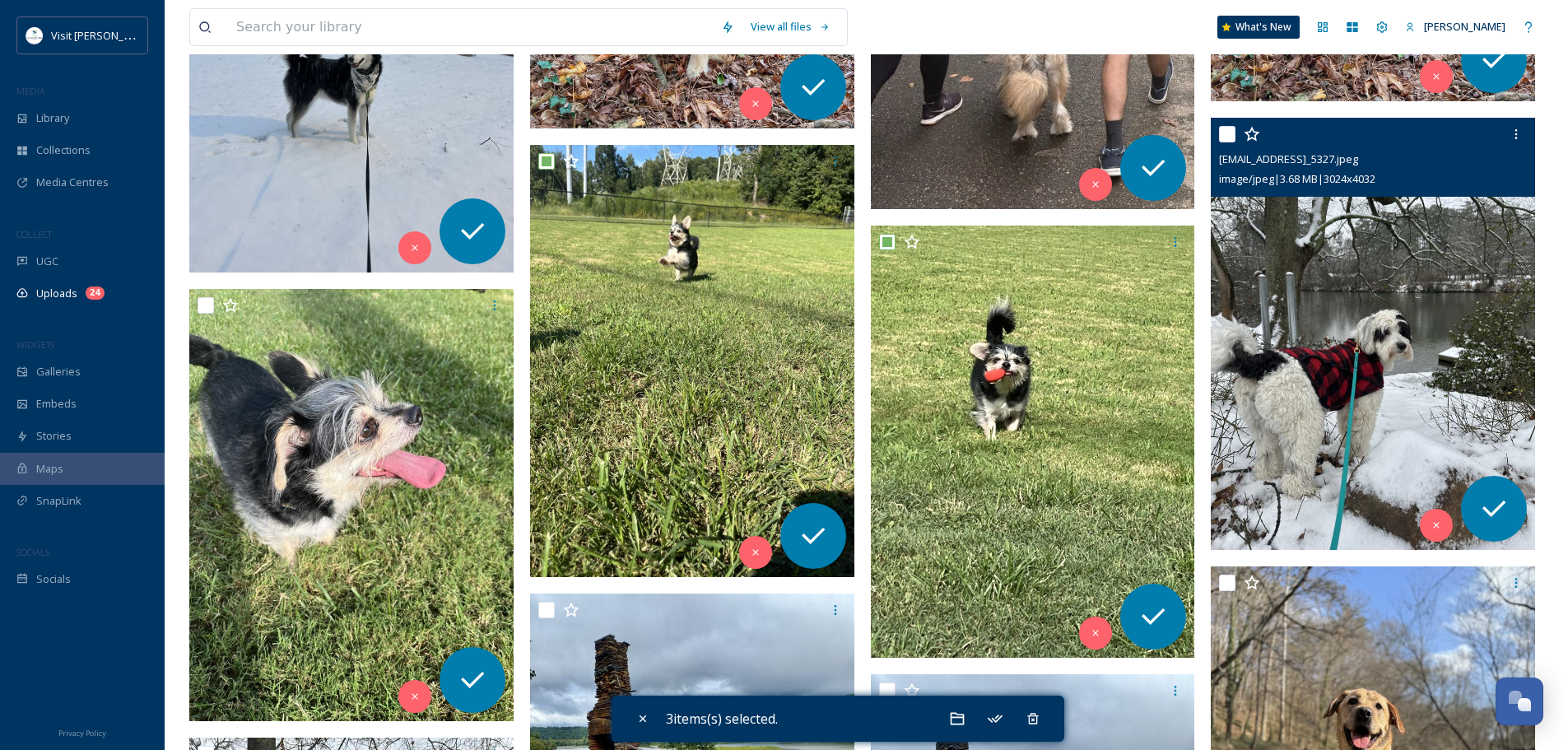
click at [1230, 138] on input "checkbox" at bounding box center [1227, 134] width 16 height 17
checkbox input "true"
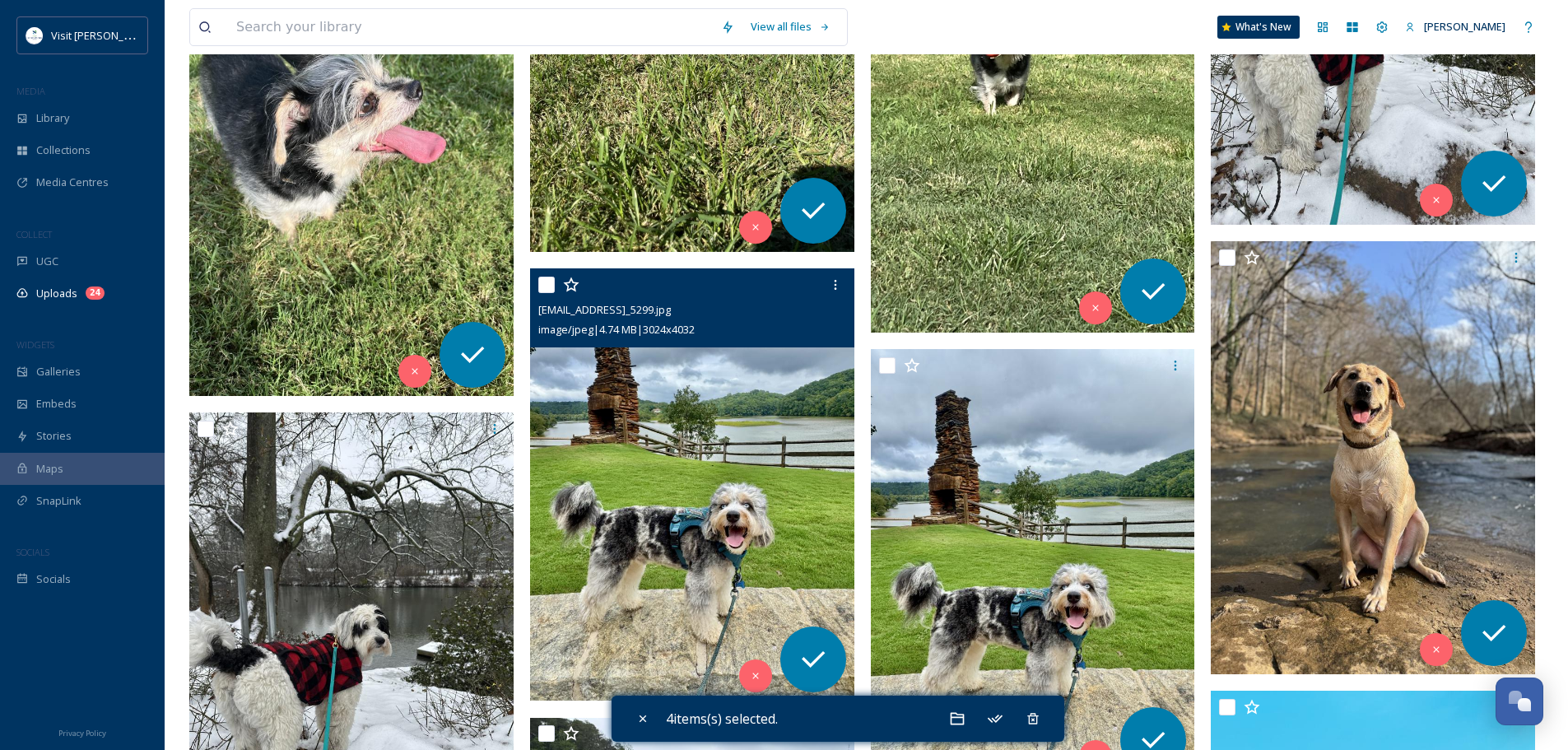
scroll to position [1482, 0]
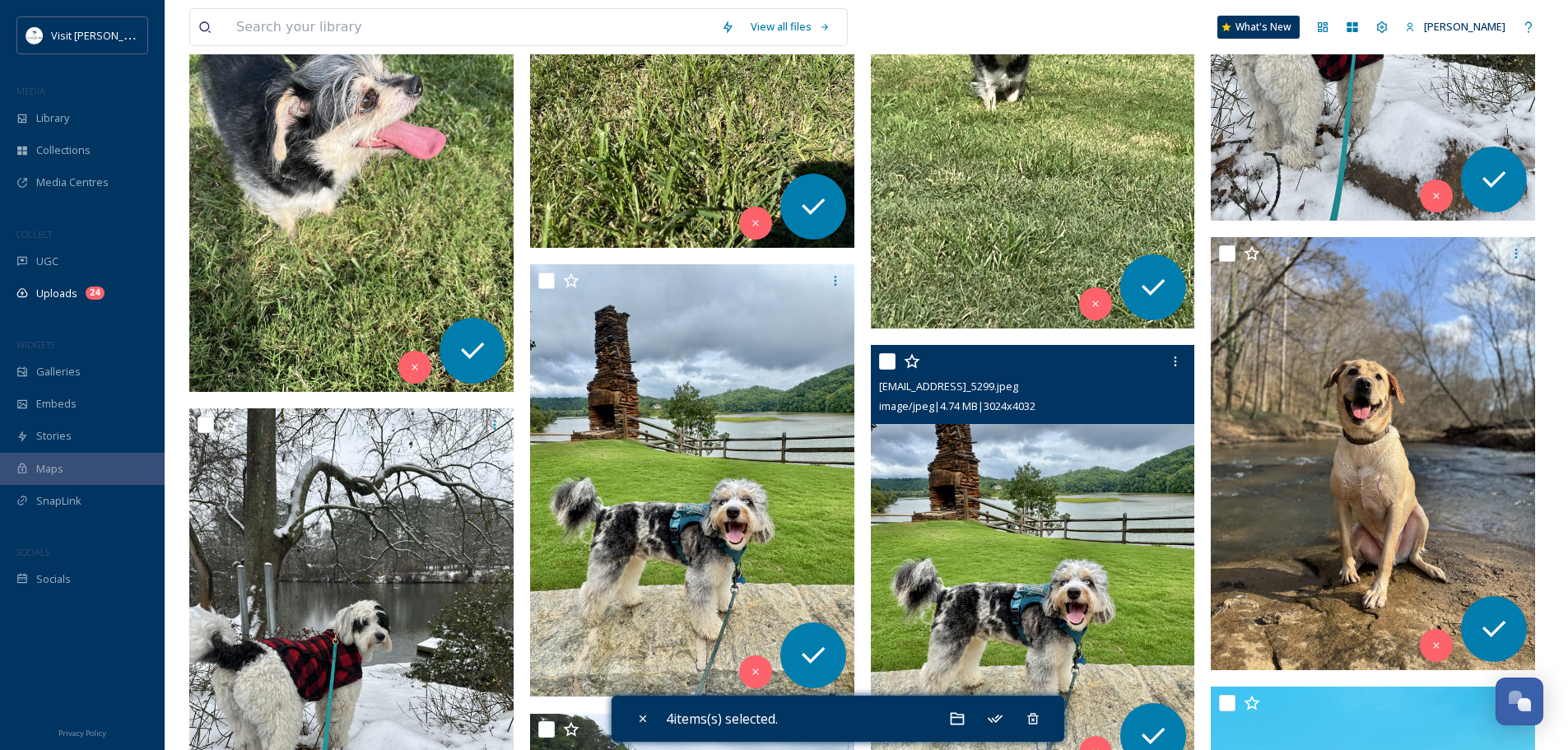
click at [887, 363] on input "checkbox" at bounding box center [888, 361] width 16 height 17
checkbox input "true"
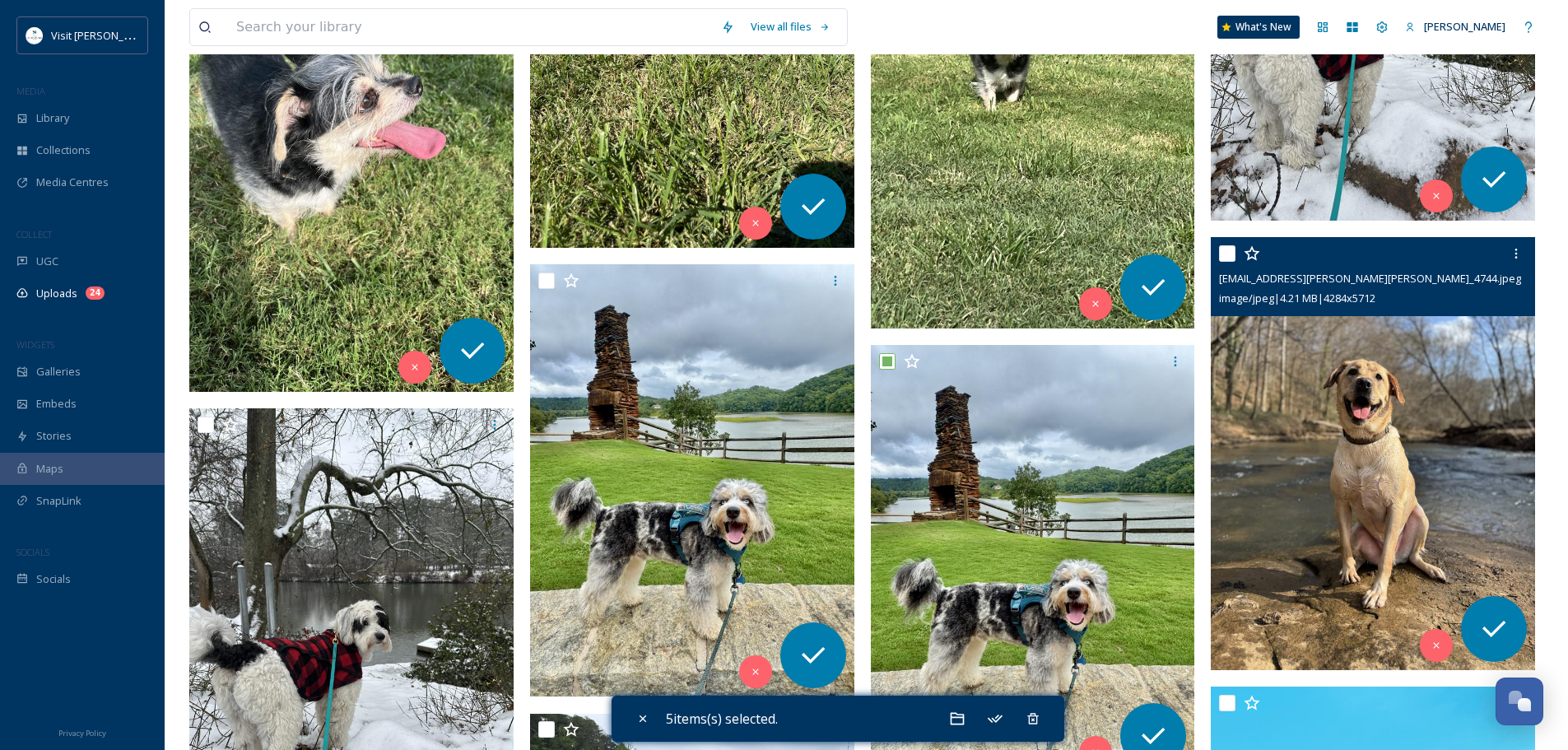
click at [1225, 257] on input "checkbox" at bounding box center [1227, 253] width 16 height 17
checkbox input "true"
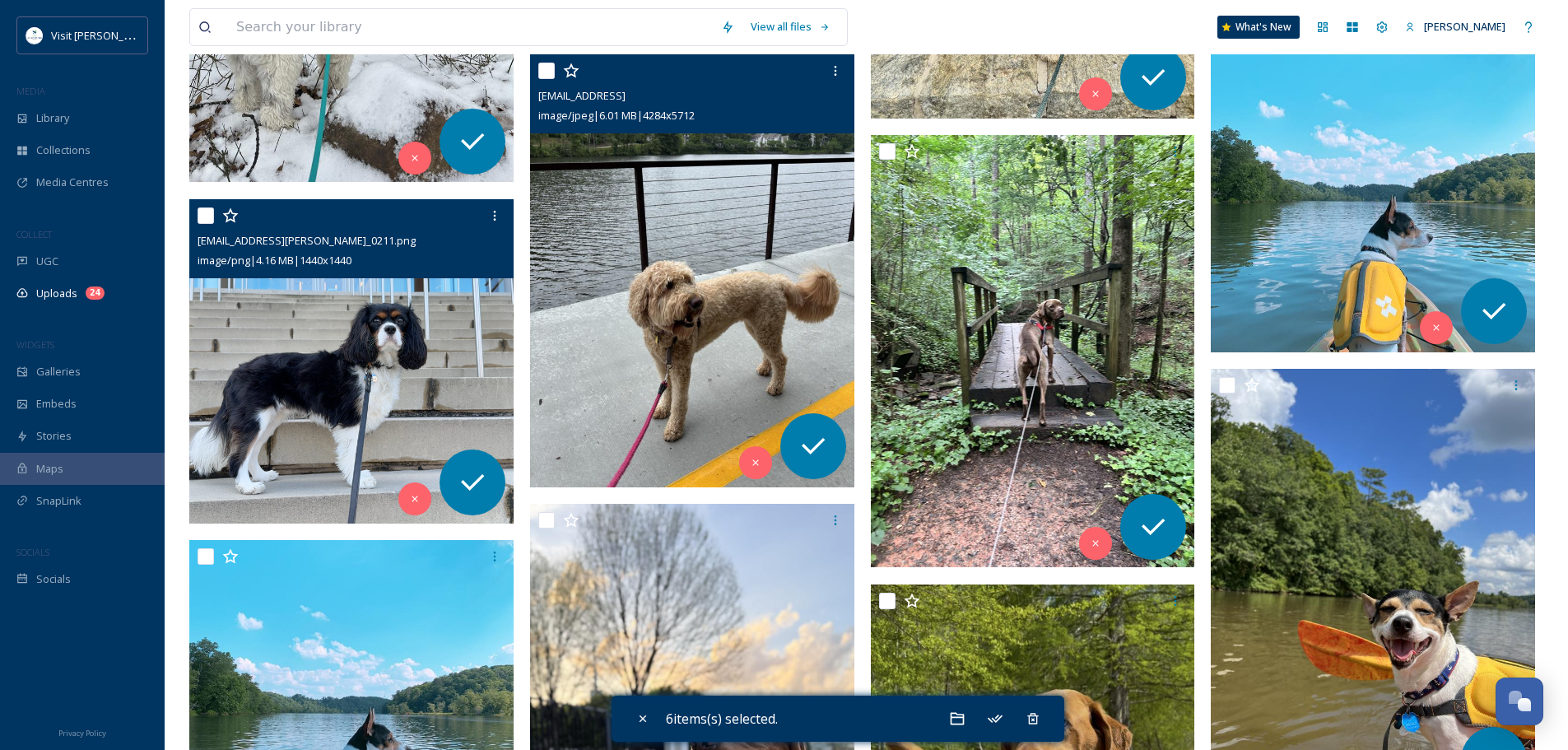
scroll to position [2058, 0]
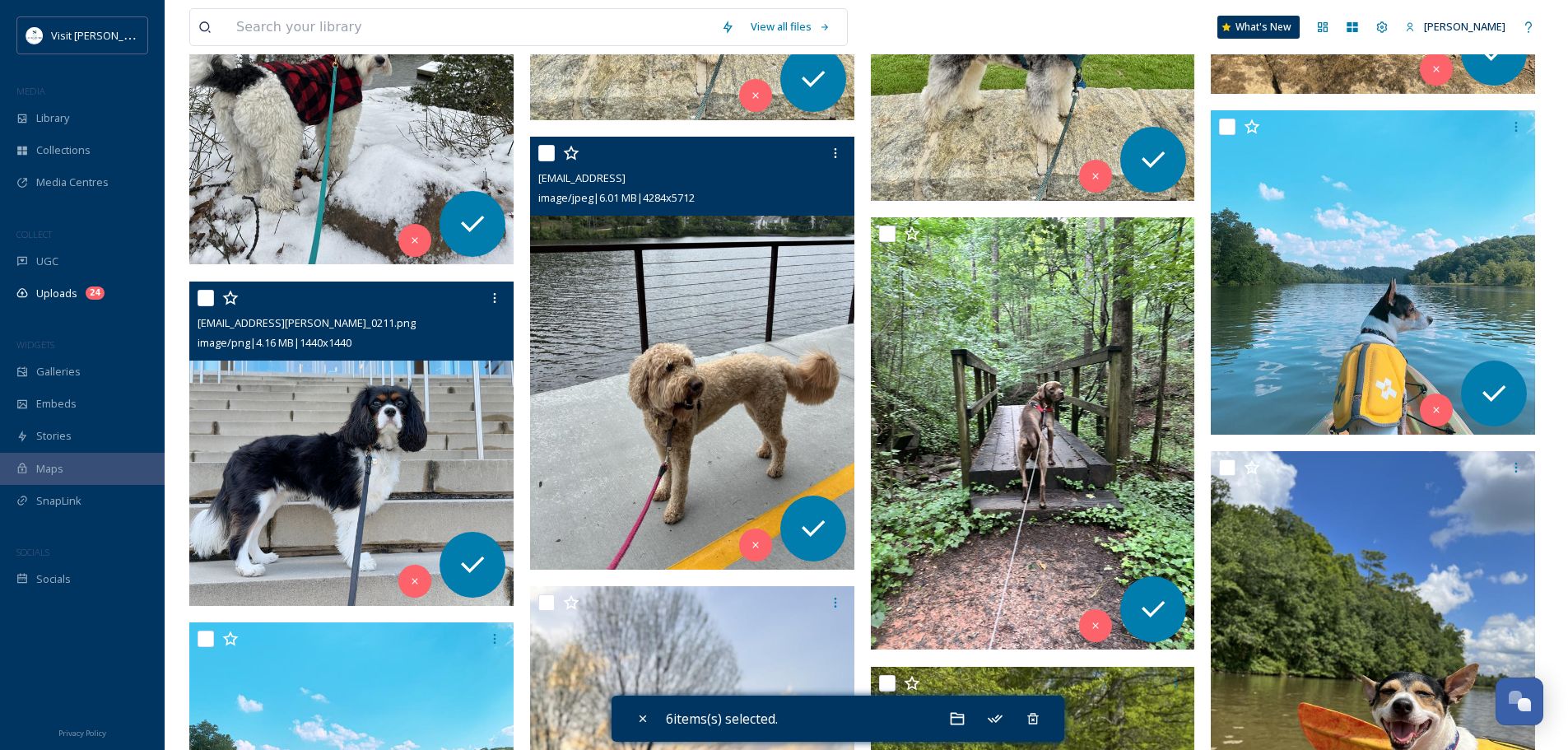
click at [546, 152] on input "checkbox" at bounding box center [546, 153] width 16 height 17
checkbox input "true"
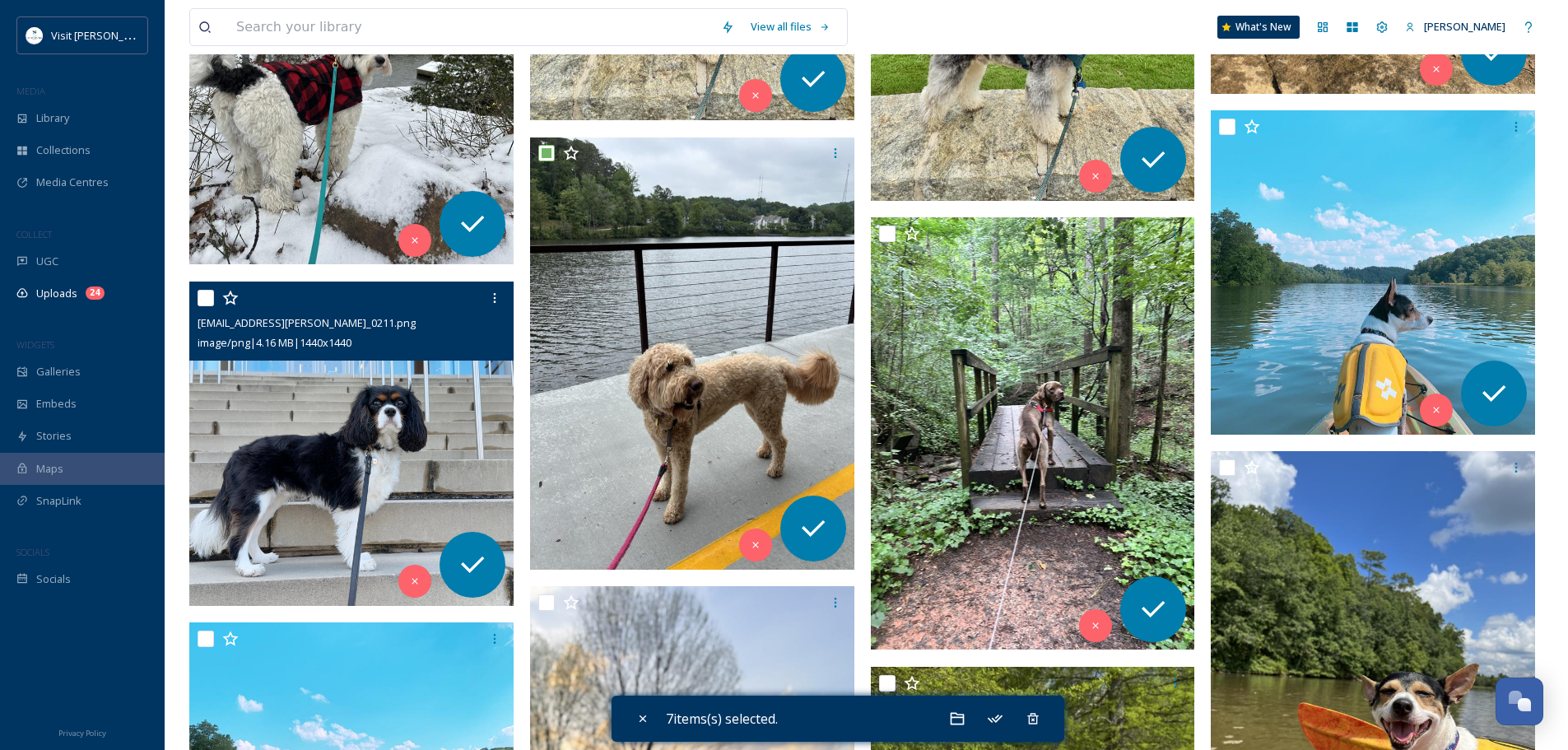
click at [200, 300] on input "checkbox" at bounding box center [205, 298] width 16 height 17
checkbox input "true"
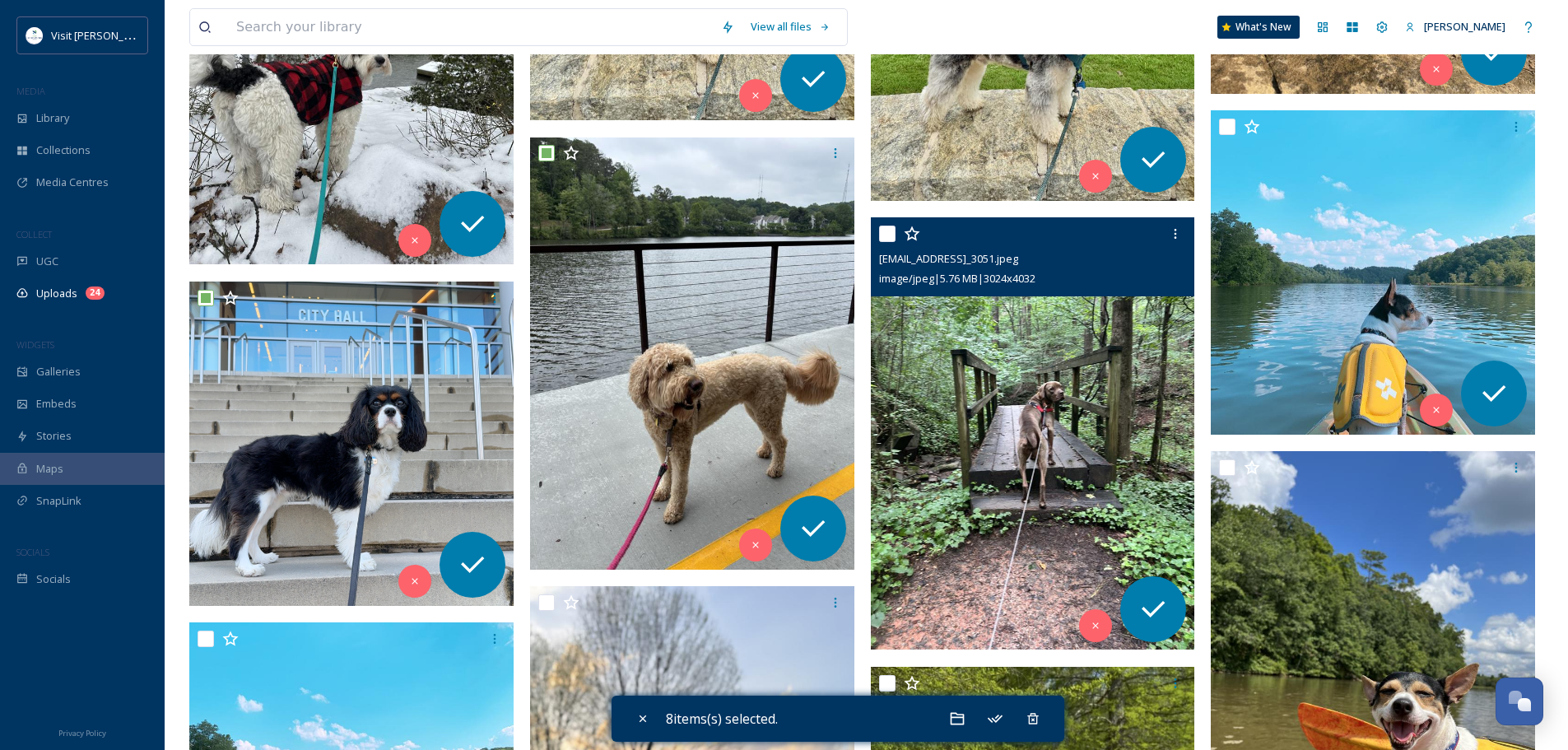
click at [888, 234] on input "checkbox" at bounding box center [888, 233] width 16 height 17
checkbox input "true"
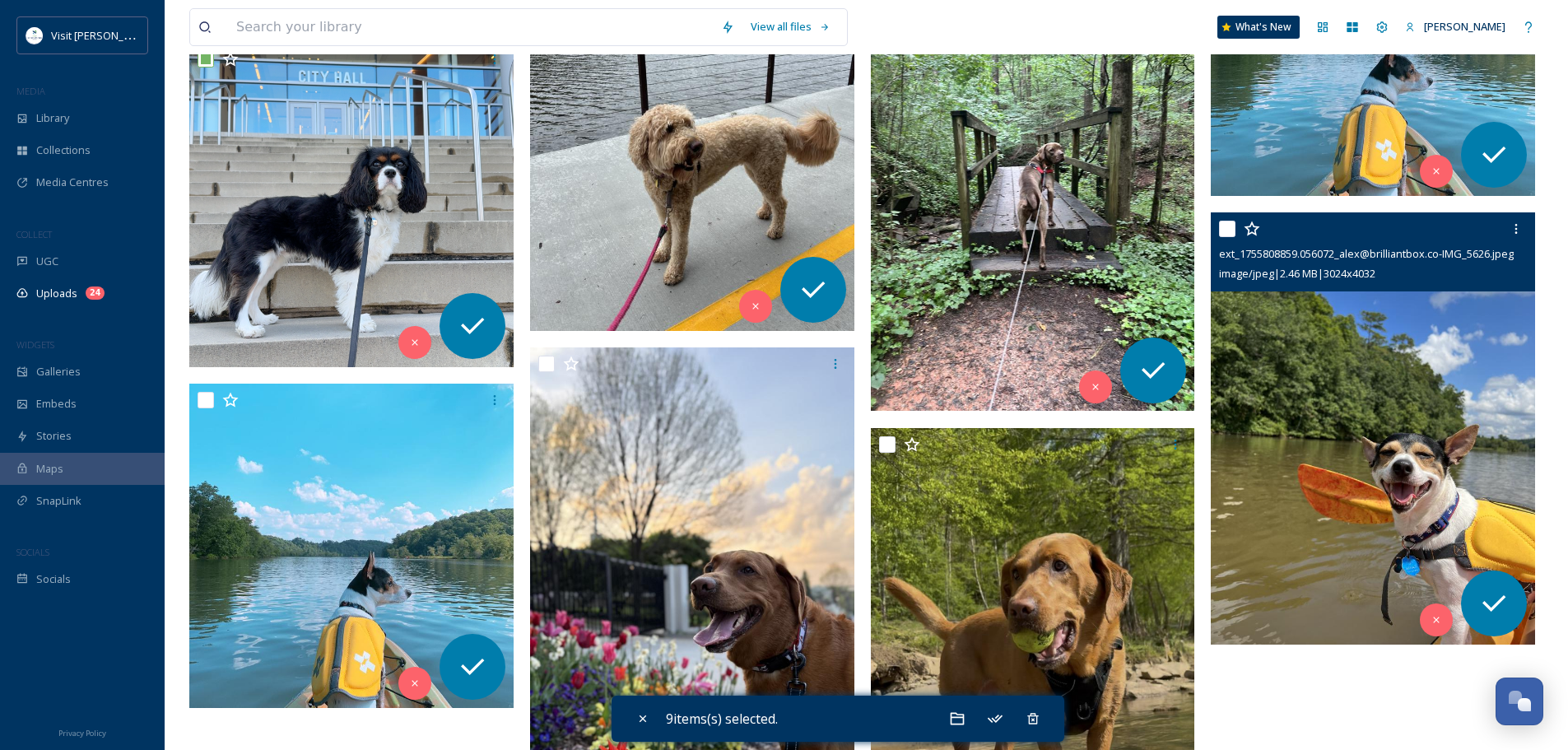
scroll to position [2305, 0]
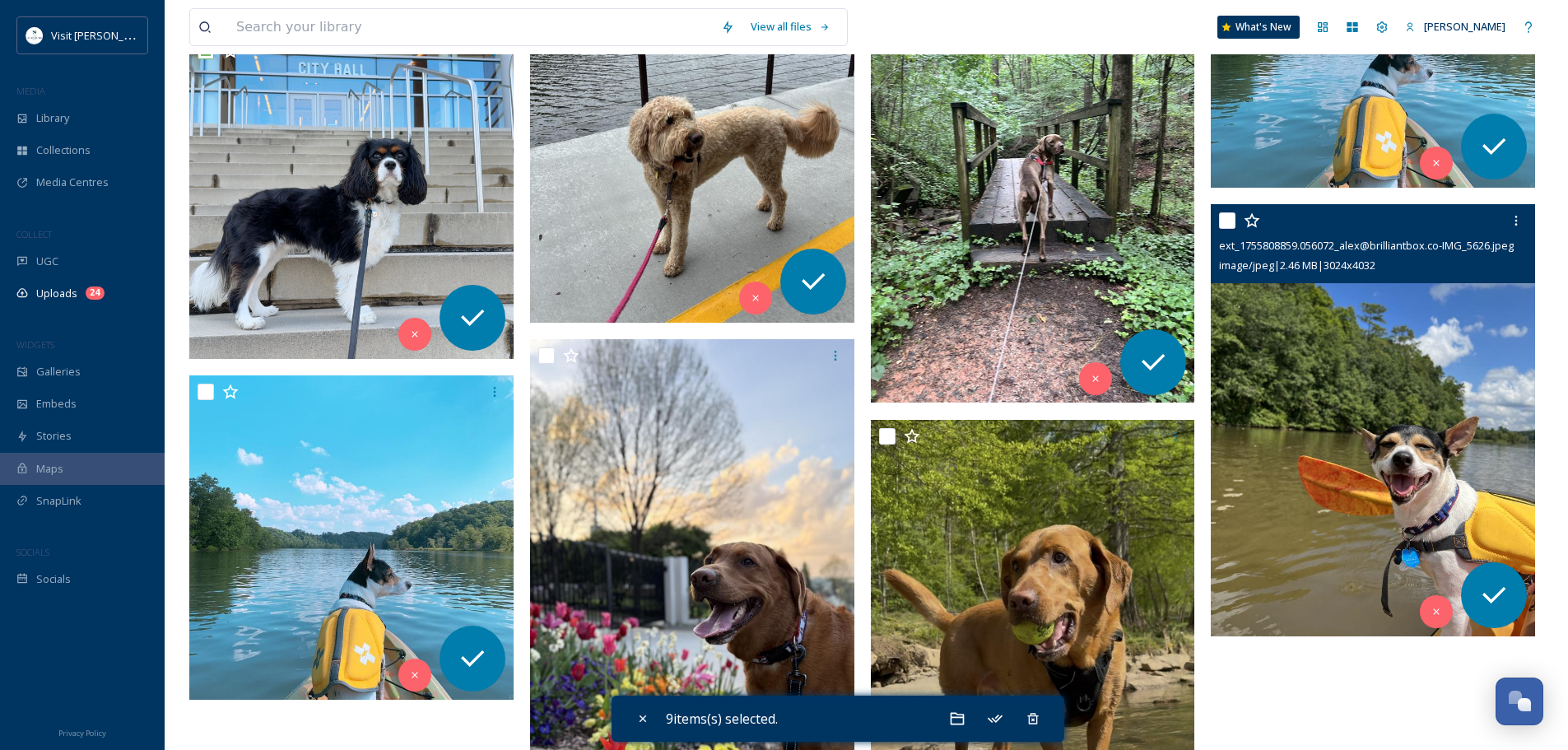
click at [1229, 219] on input "checkbox" at bounding box center [1227, 220] width 16 height 17
checkbox input "true"
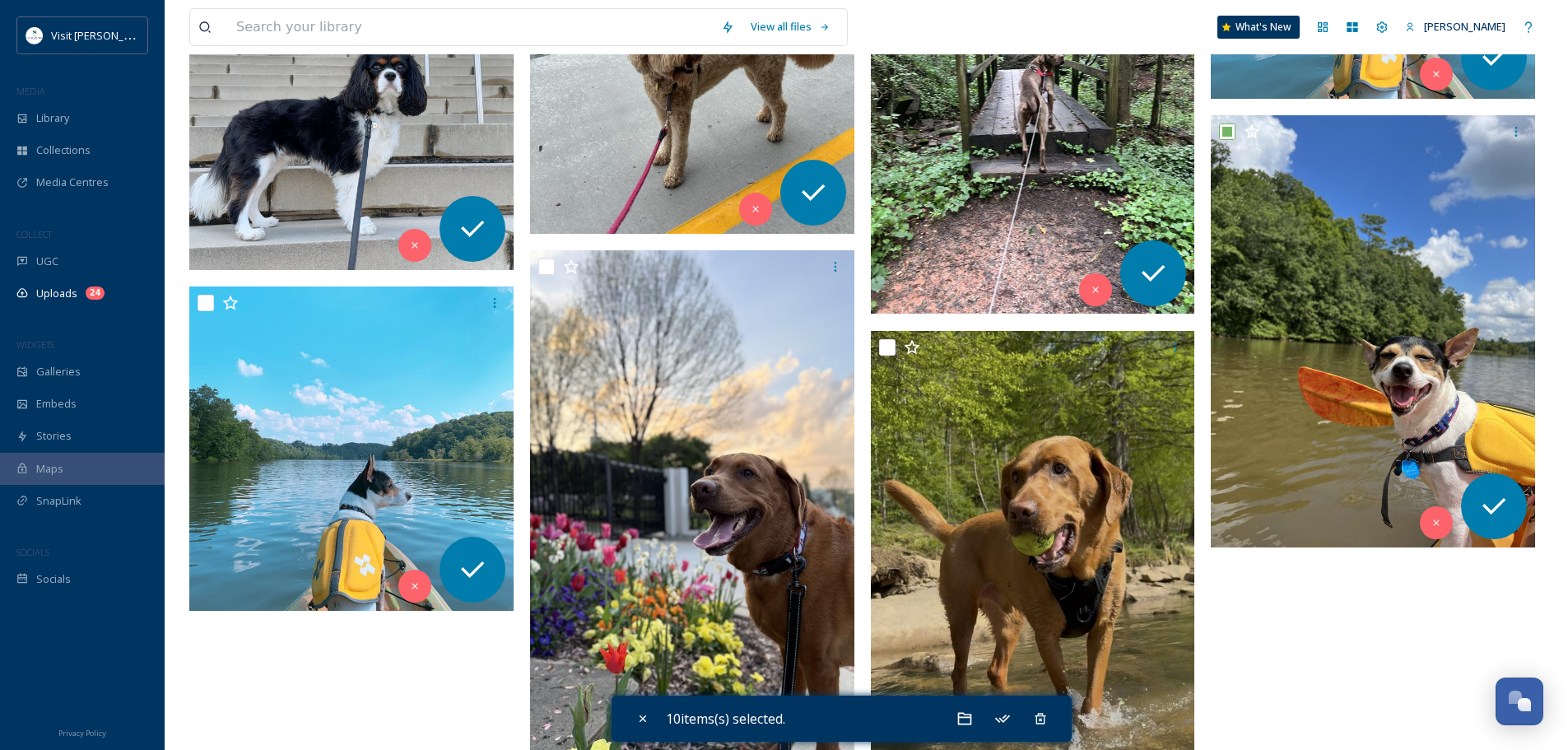
scroll to position [2469, 0]
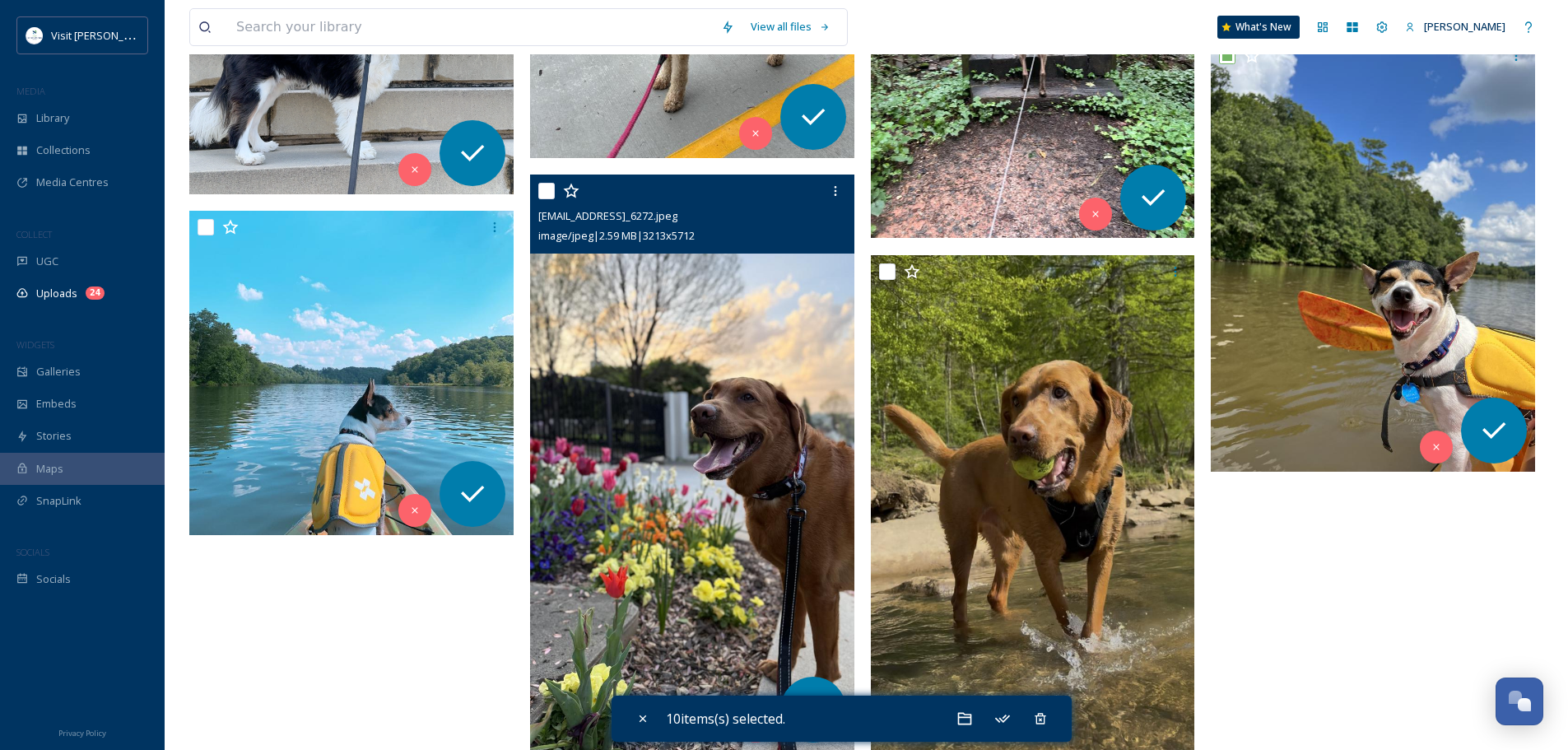
click at [549, 189] on input "checkbox" at bounding box center [546, 191] width 16 height 17
checkbox input "true"
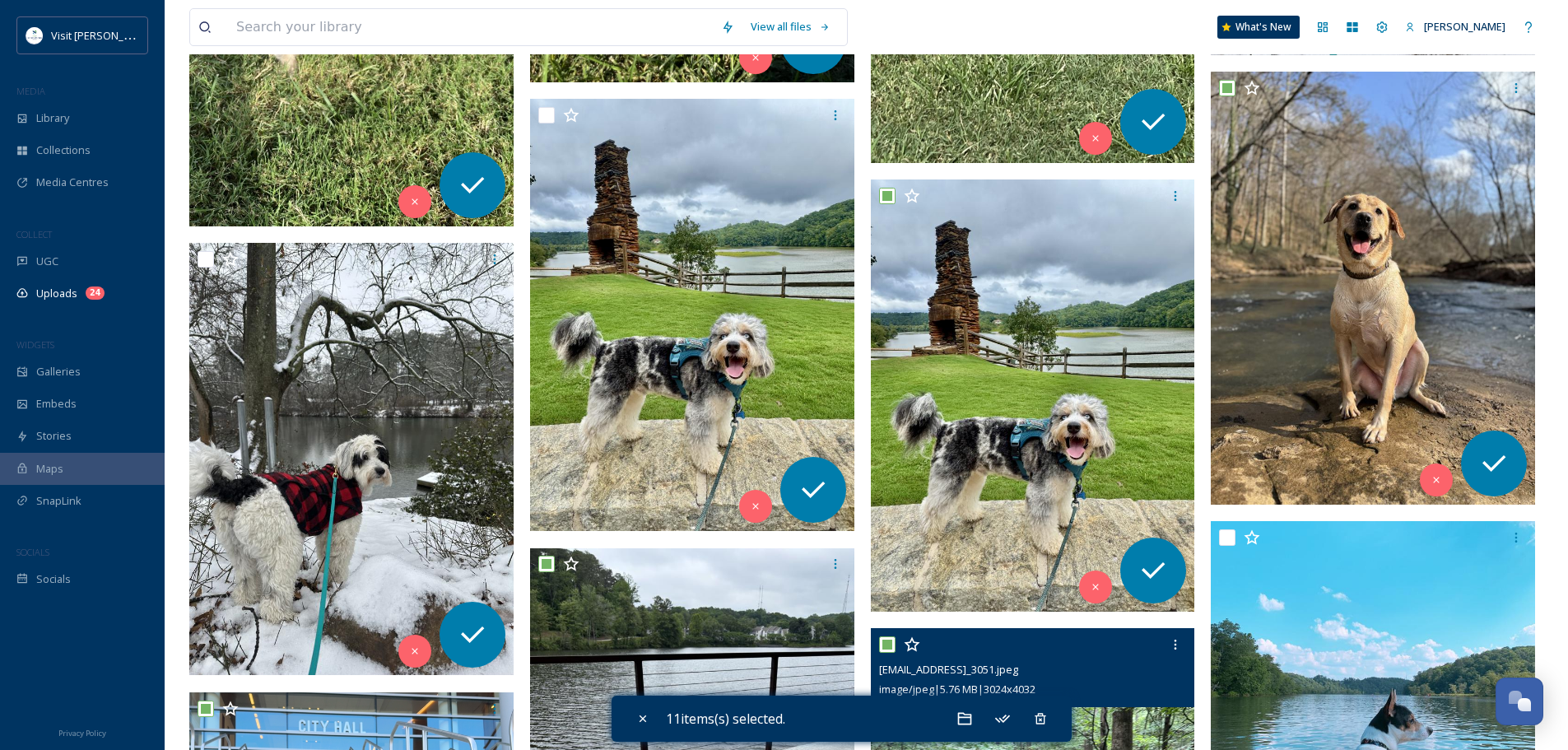
scroll to position [1646, 0]
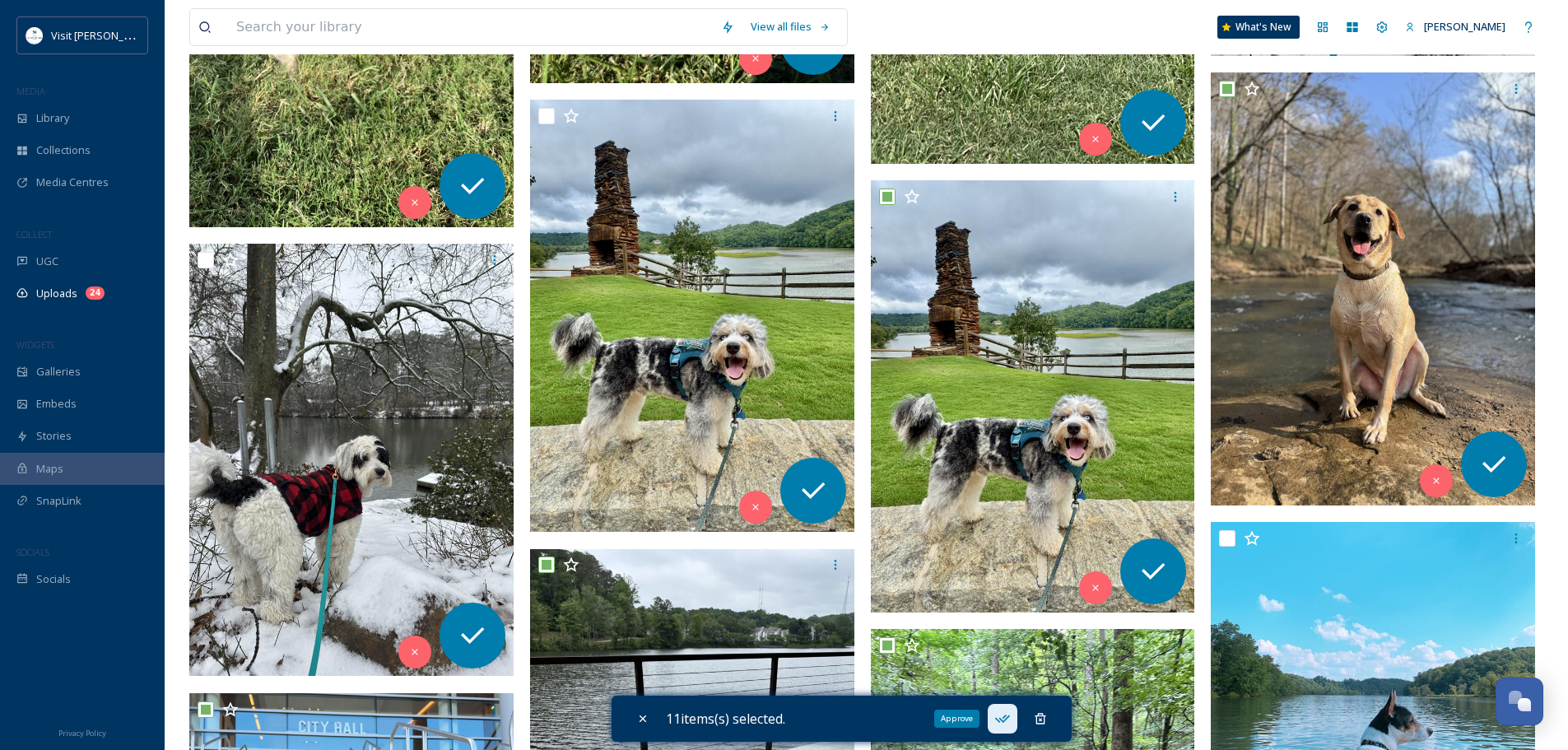
click at [1006, 720] on icon at bounding box center [1001, 719] width 15 height 8
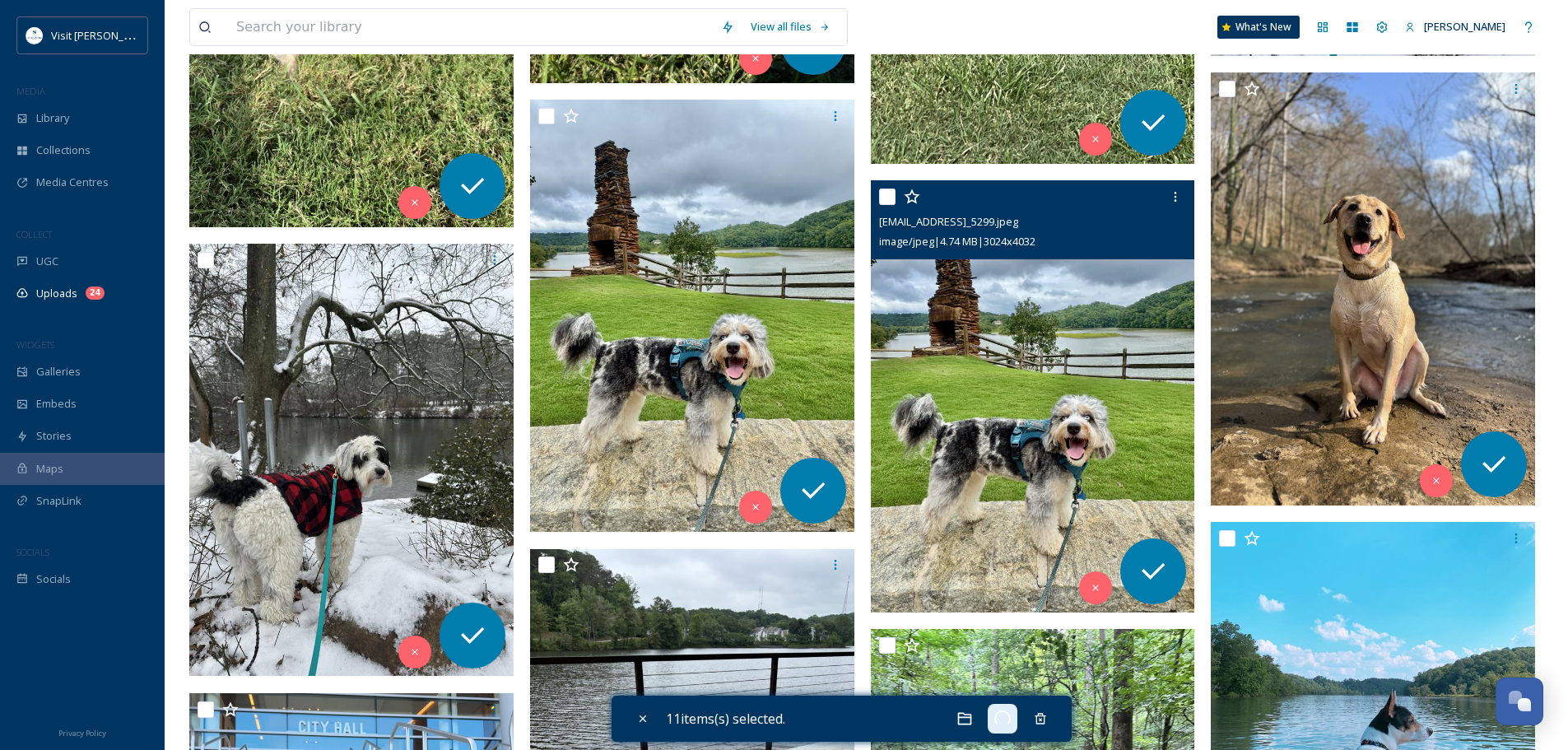
checkbox input "false"
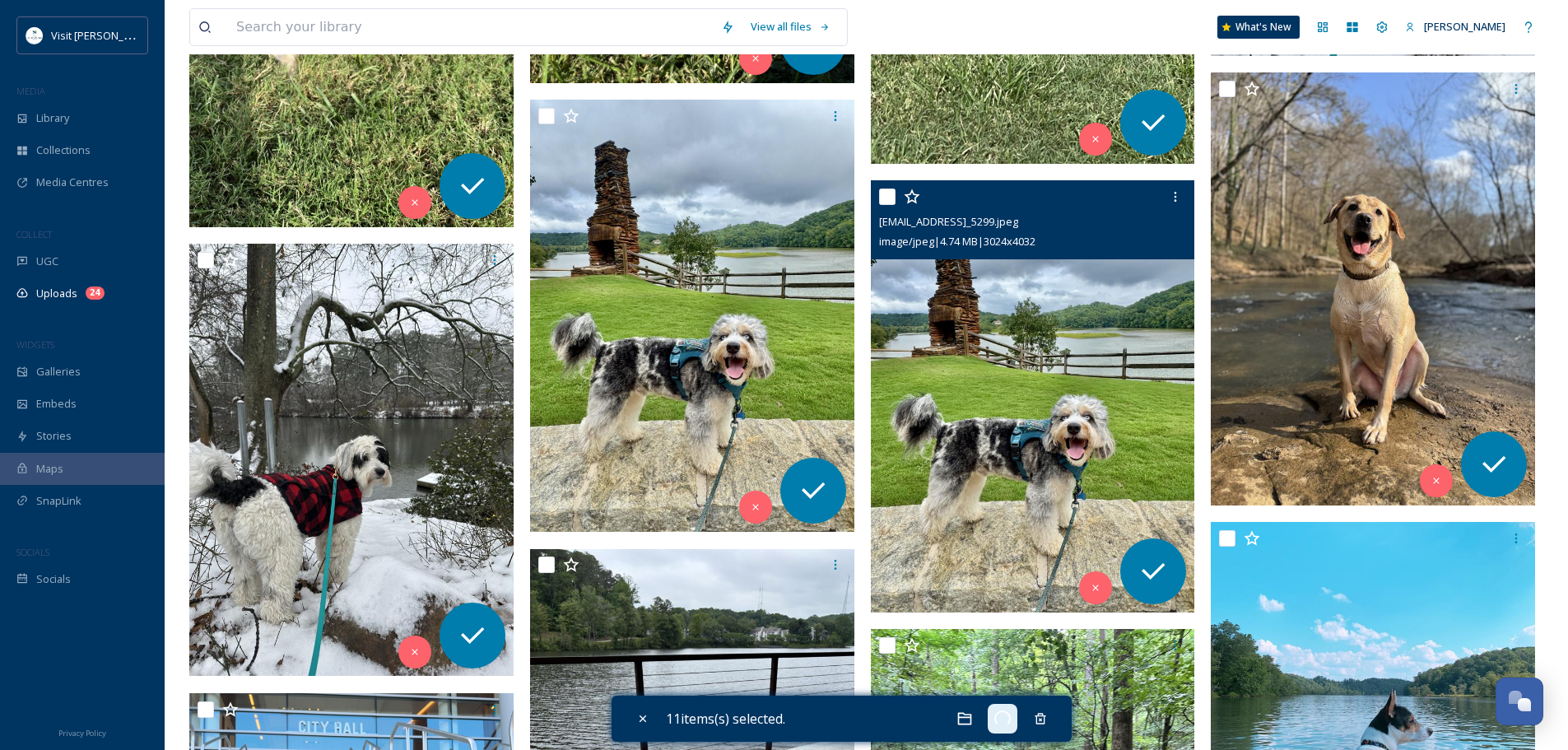
checkbox input "false"
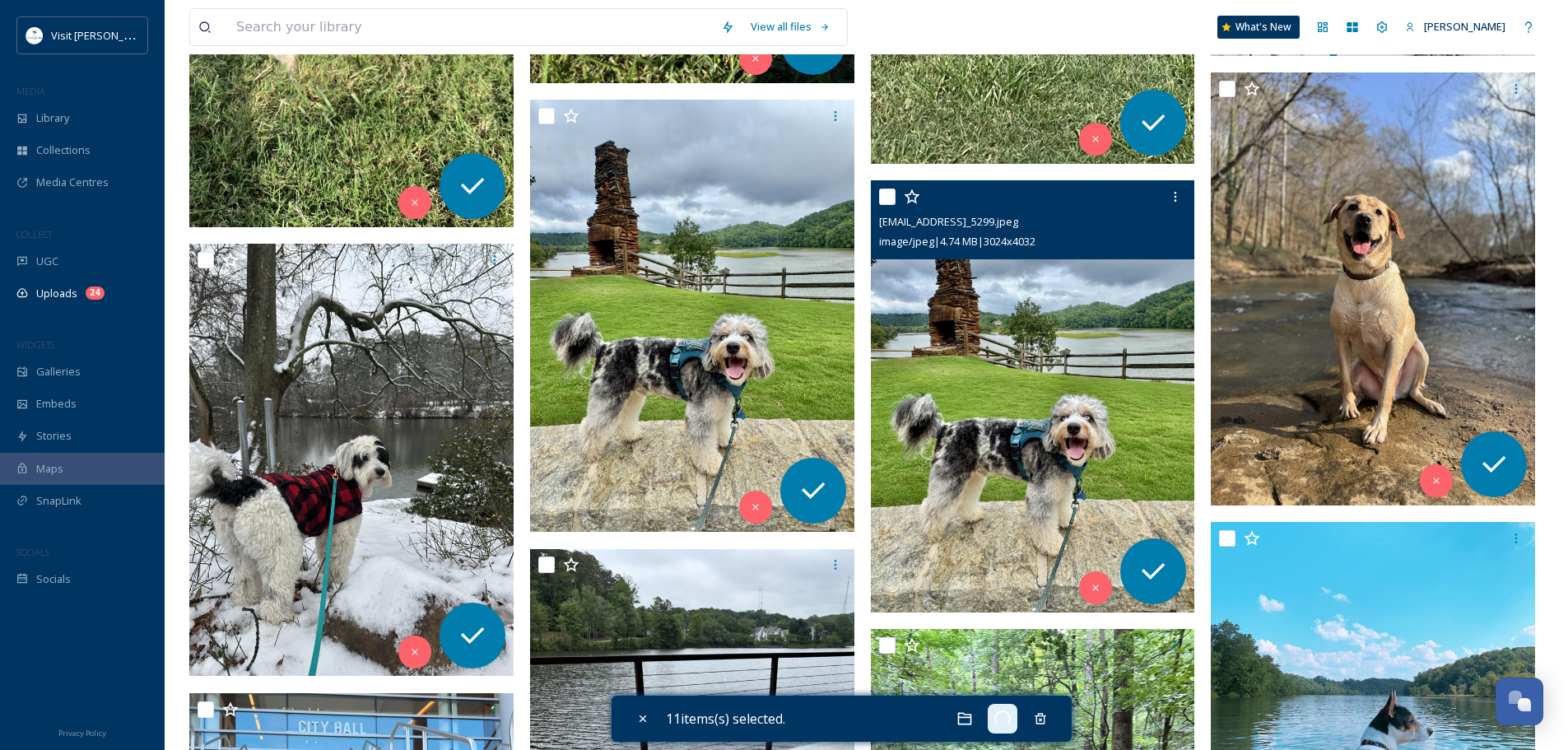
checkbox input "false"
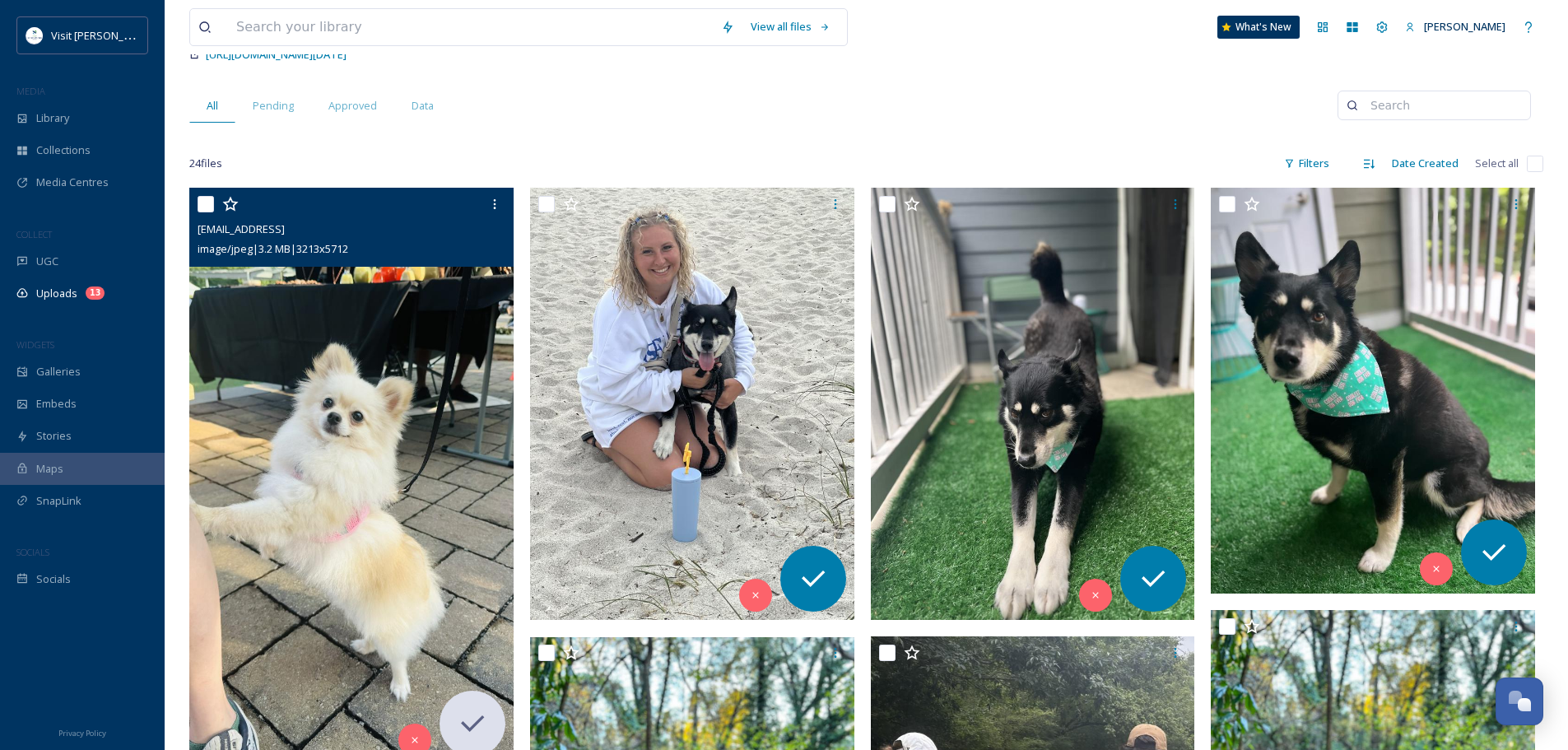
scroll to position [0, 0]
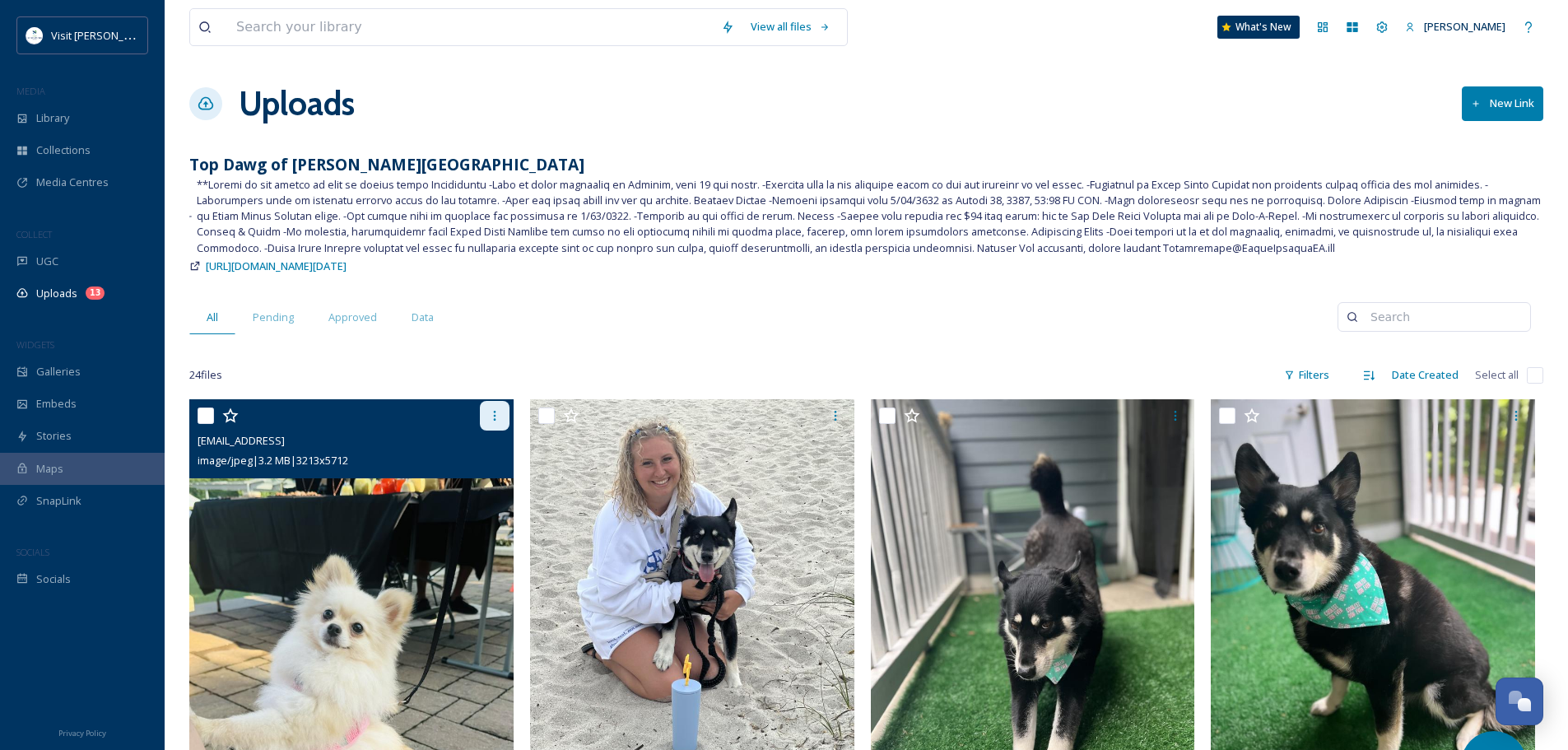
drag, startPoint x: 261, startPoint y: 548, endPoint x: 496, endPoint y: 410, distance: 272.5
click at [496, 410] on icon at bounding box center [495, 416] width 13 height 13
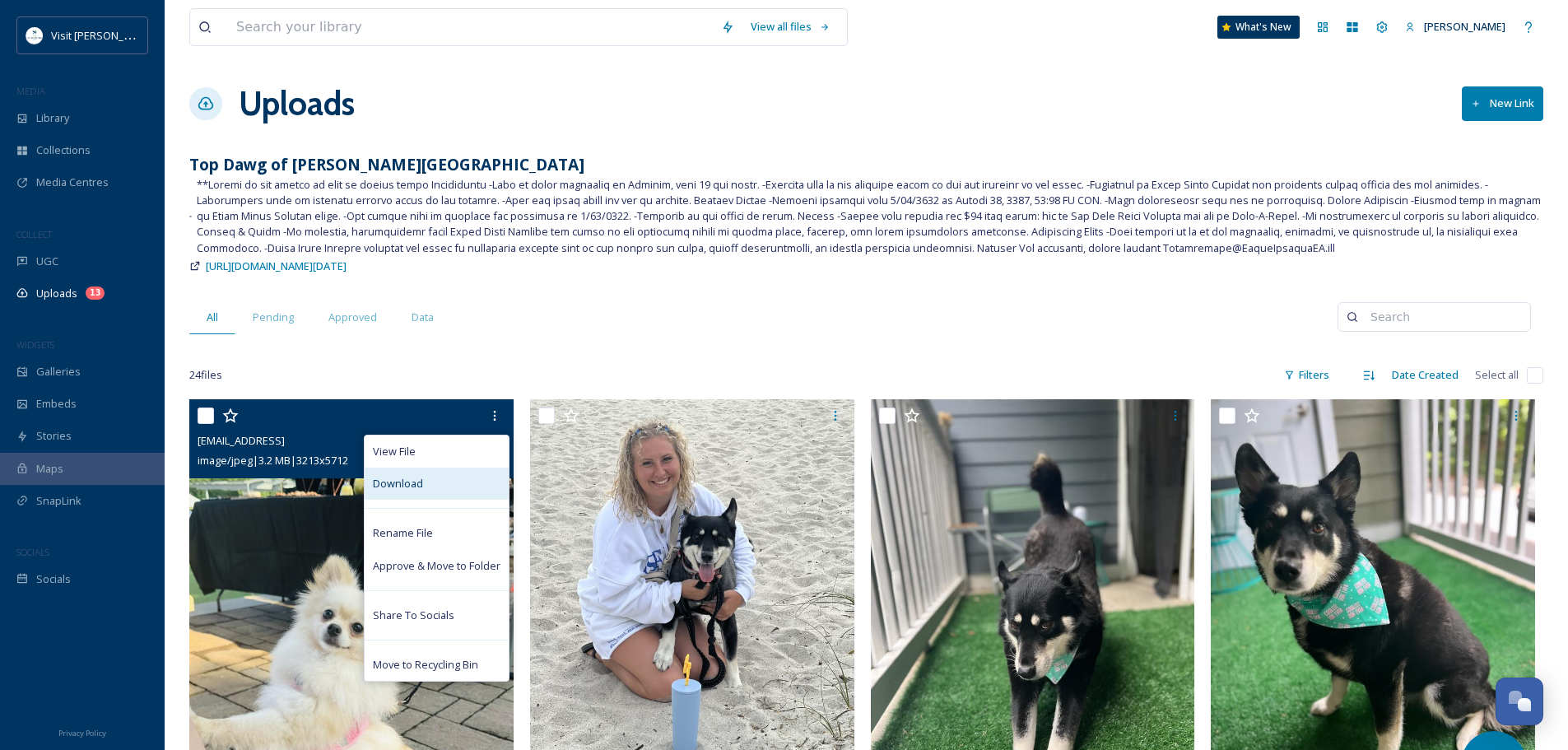
click at [439, 483] on div "Download" at bounding box center [436, 483] width 144 height 32
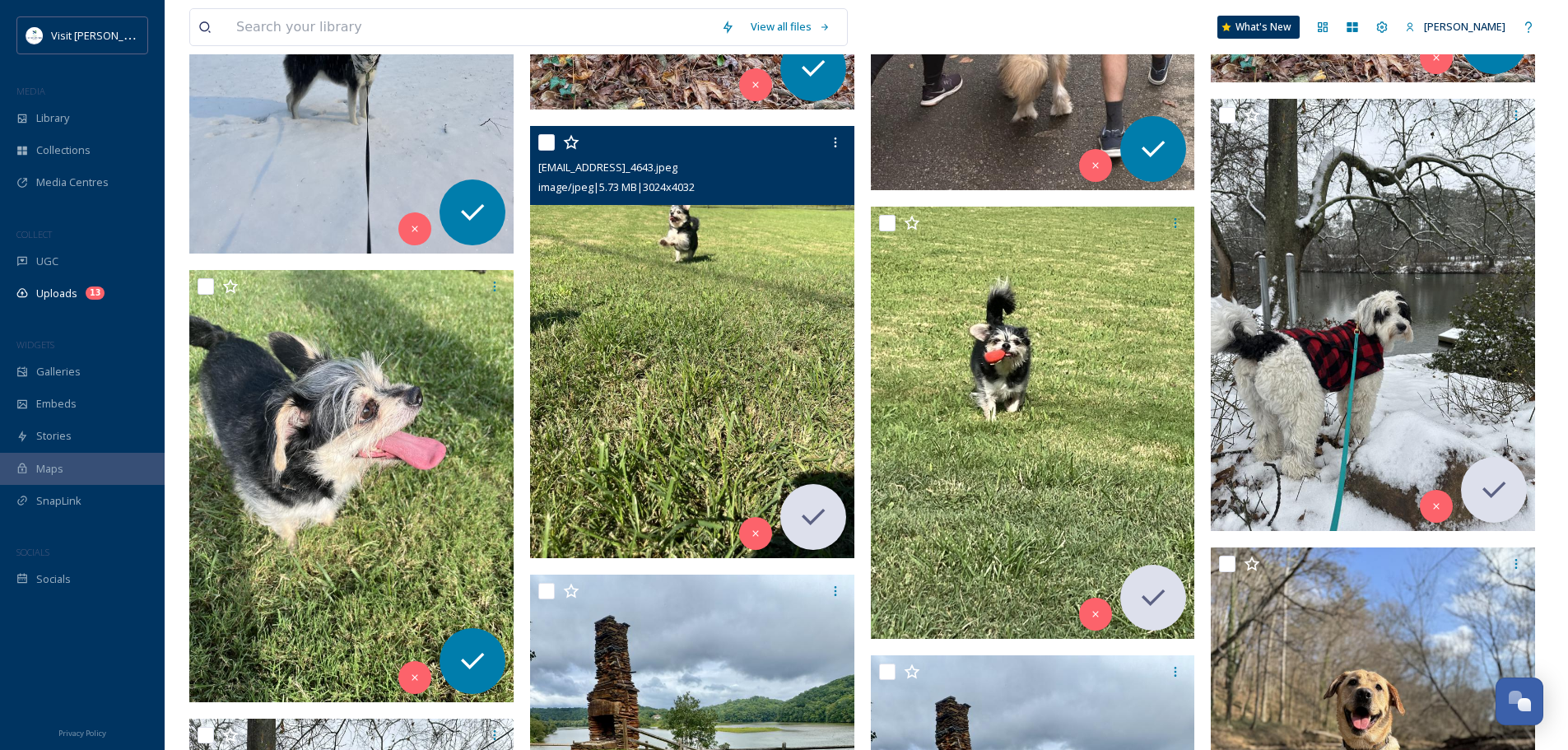
scroll to position [1153, 0]
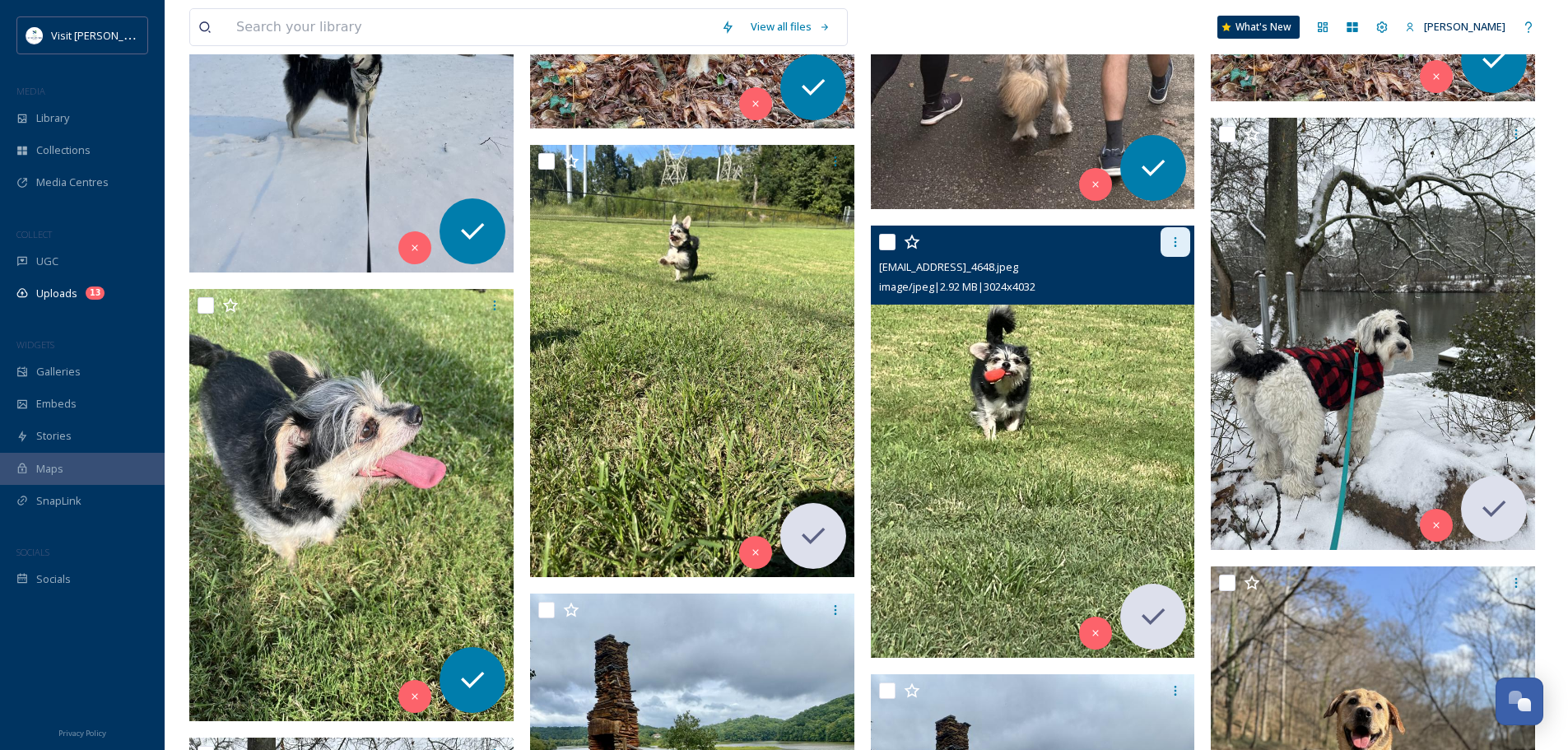
click at [1180, 239] on icon at bounding box center [1175, 242] width 13 height 13
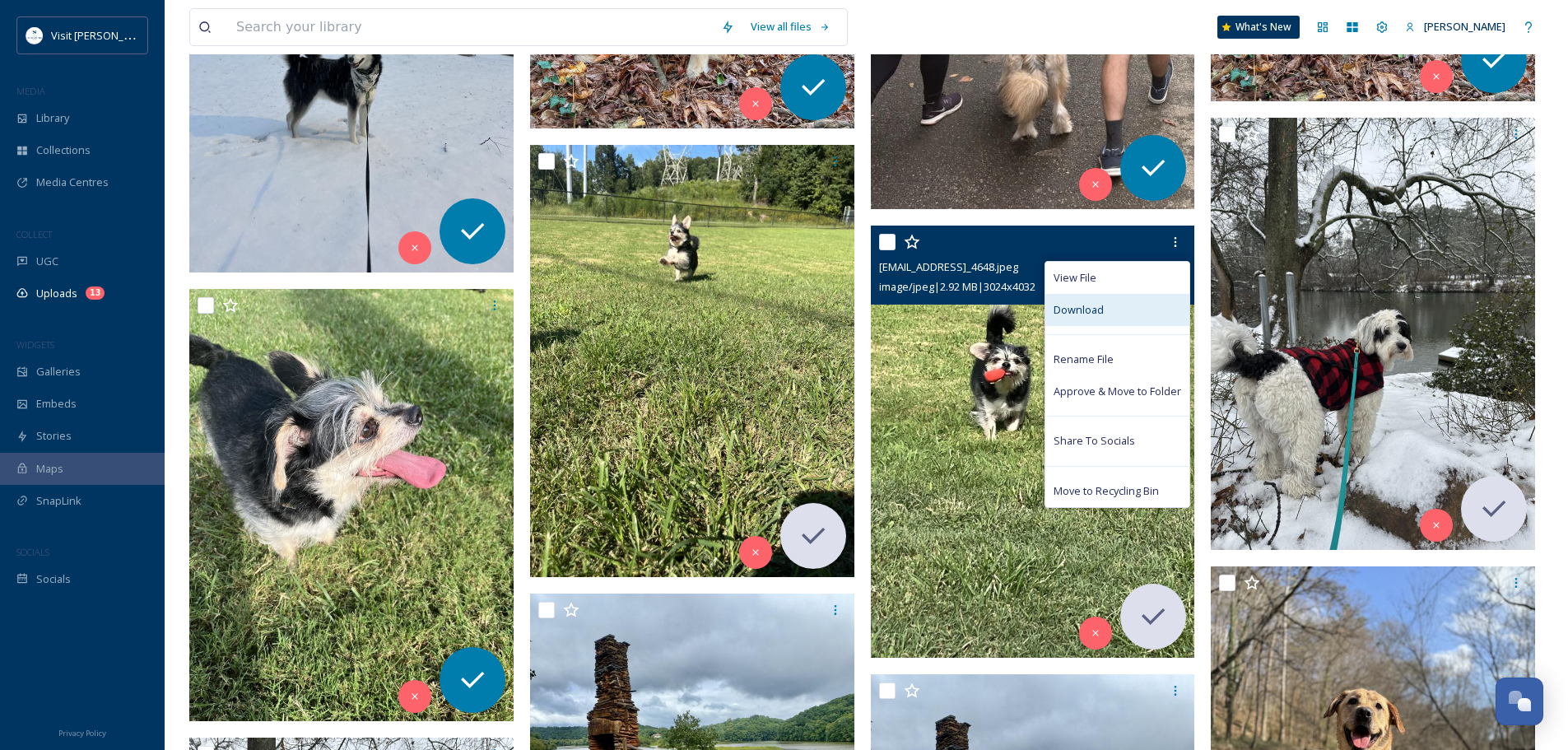
click at [1135, 310] on div "Download" at bounding box center [1117, 309] width 144 height 32
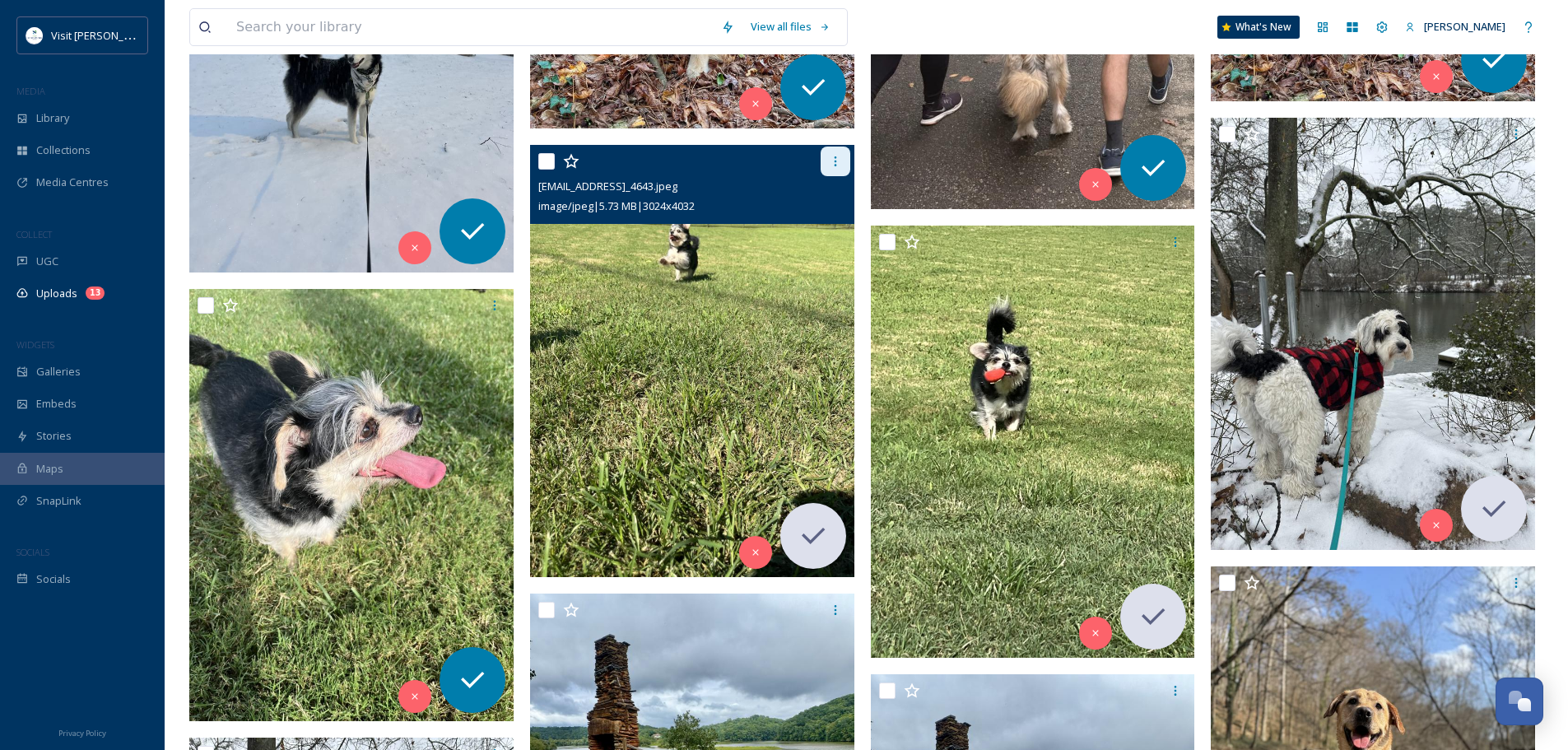
click at [840, 162] on icon at bounding box center [836, 162] width 13 height 13
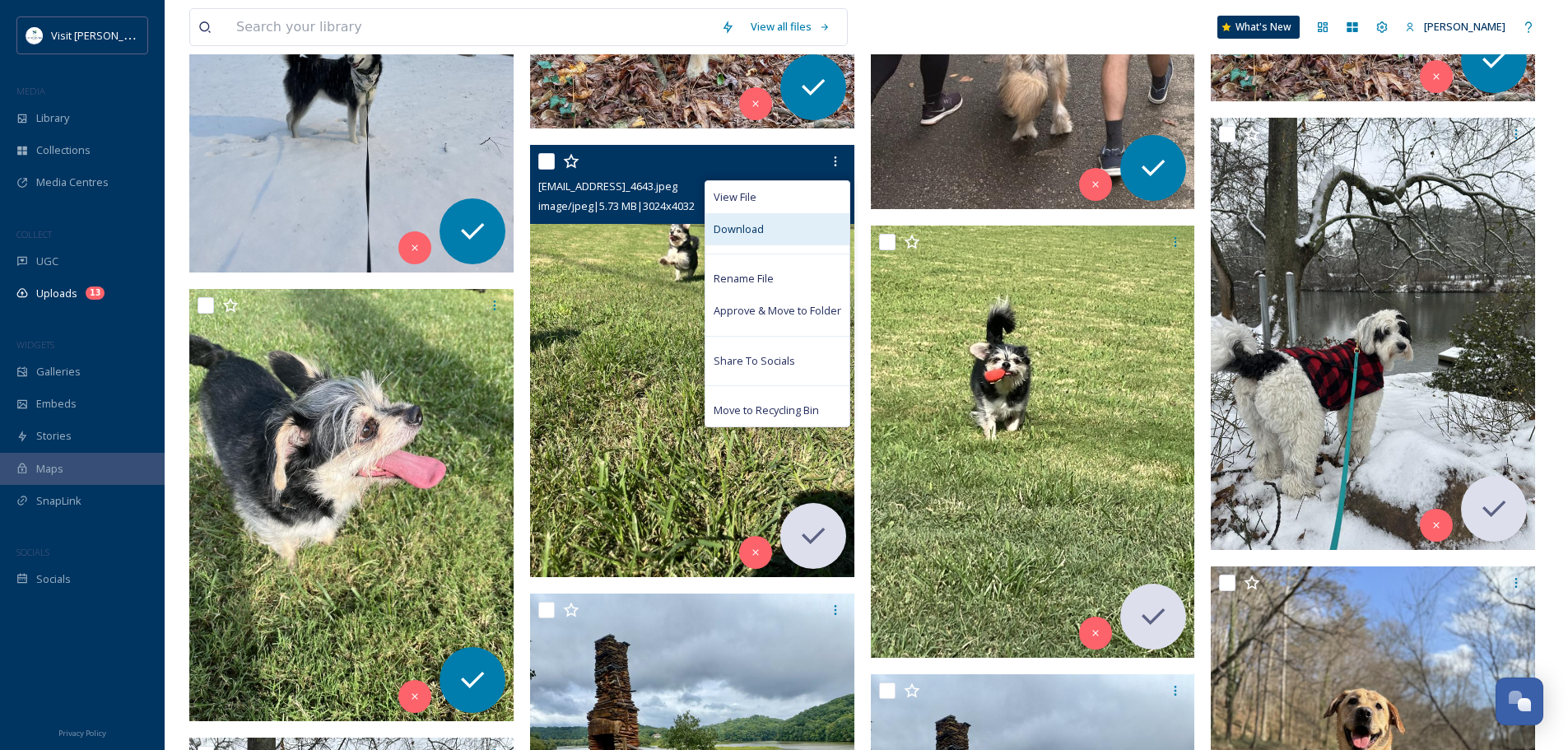
click at [747, 233] on span "Download" at bounding box center [738, 229] width 50 height 16
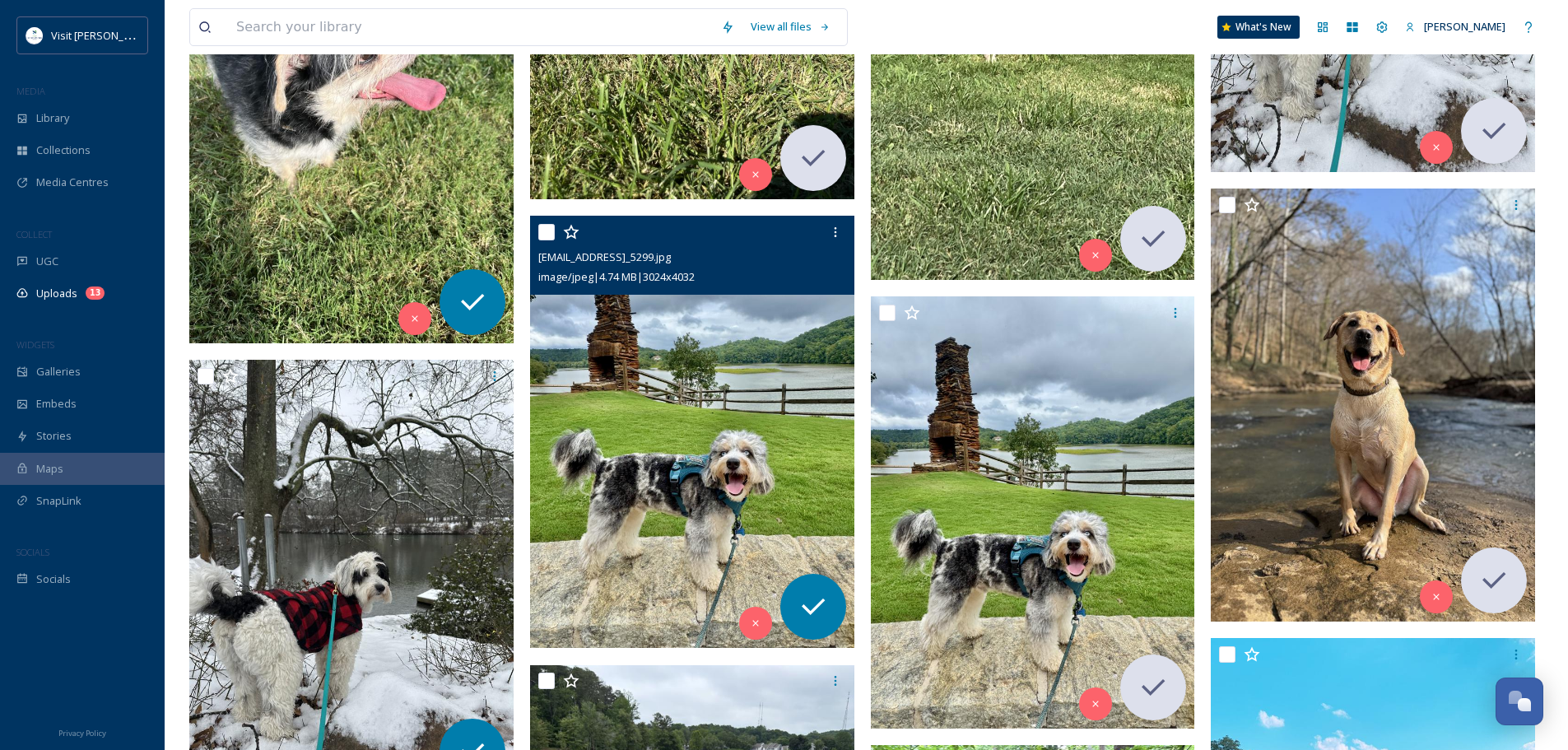
scroll to position [1564, 0]
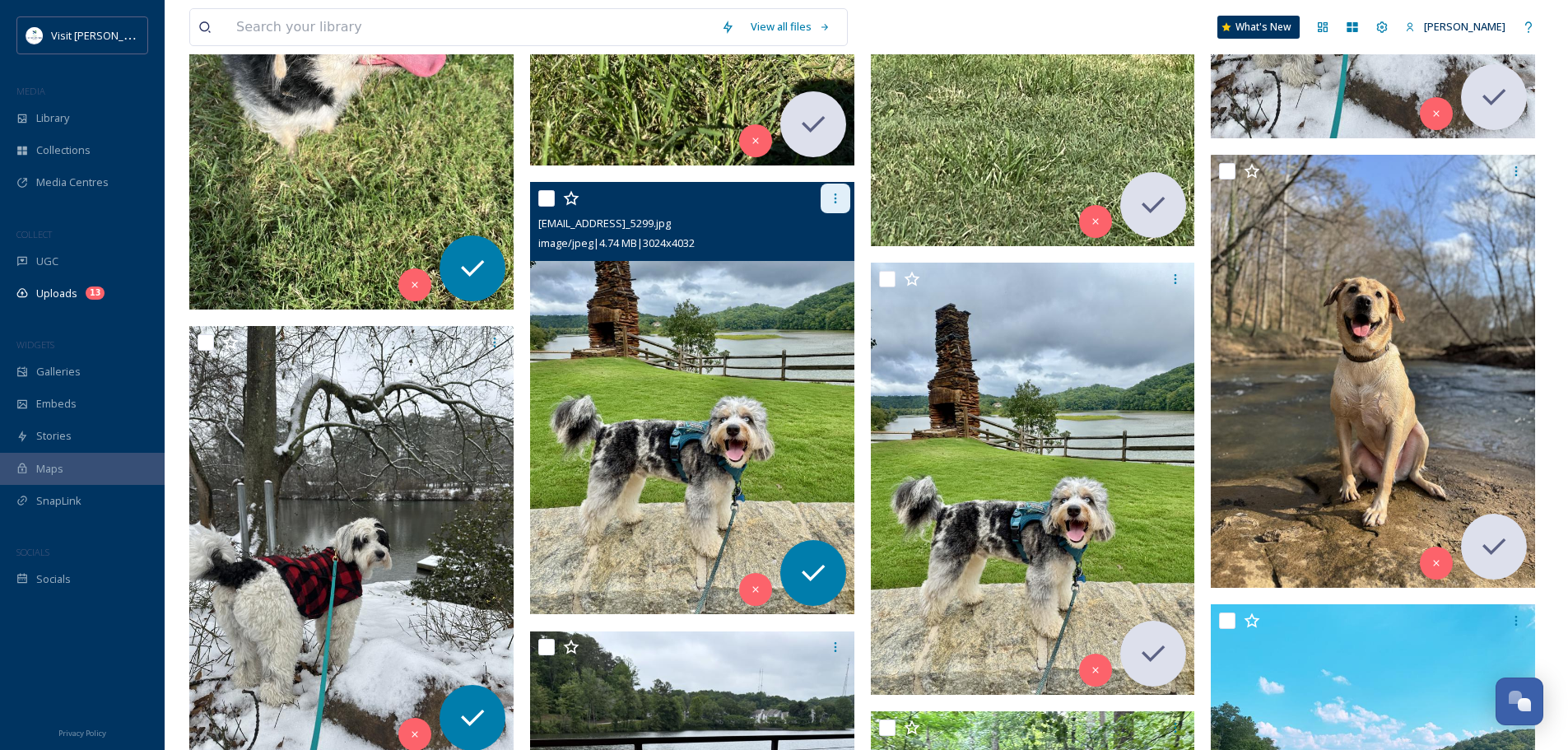
click at [836, 199] on icon at bounding box center [835, 198] width 2 height 10
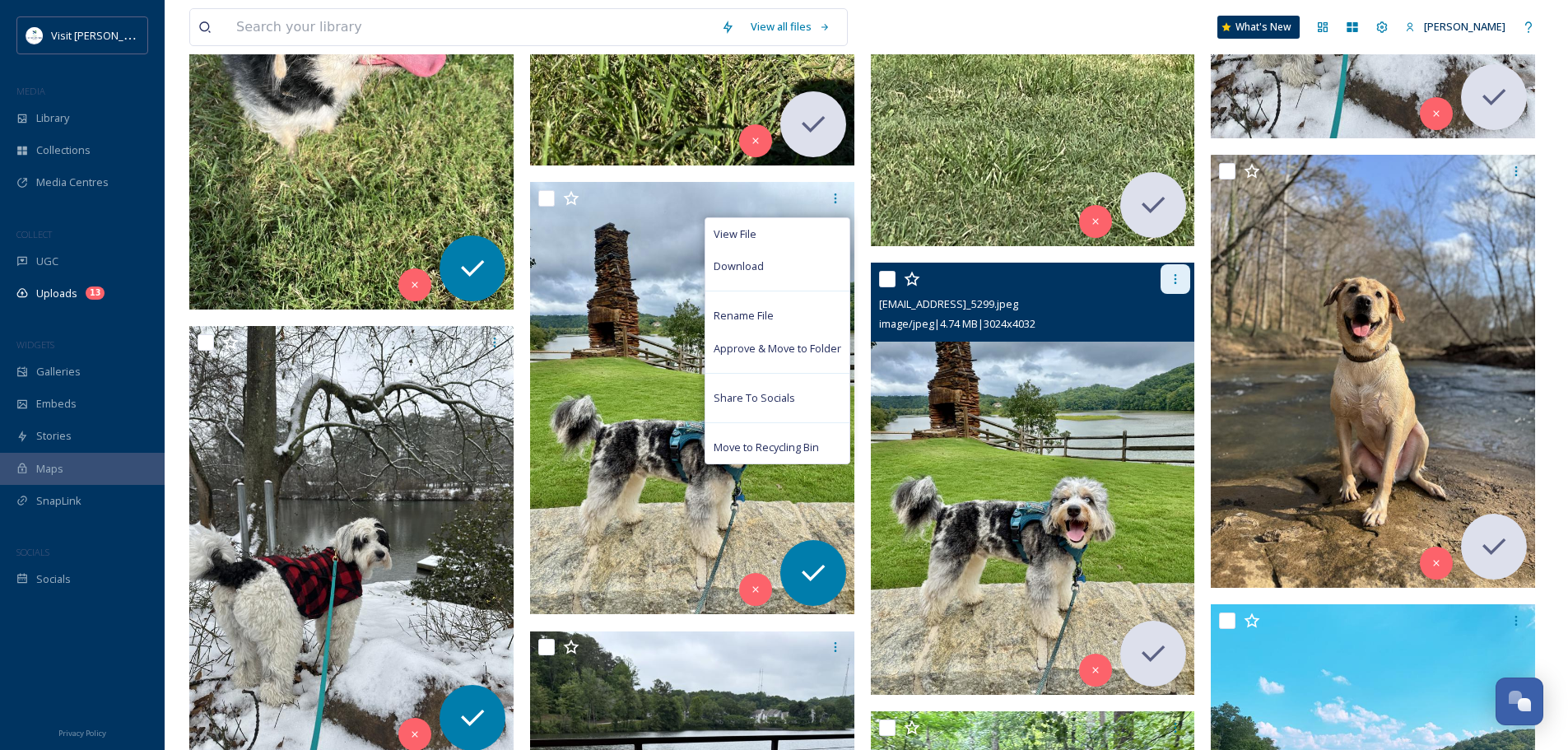
click at [1176, 282] on icon at bounding box center [1175, 279] width 2 height 10
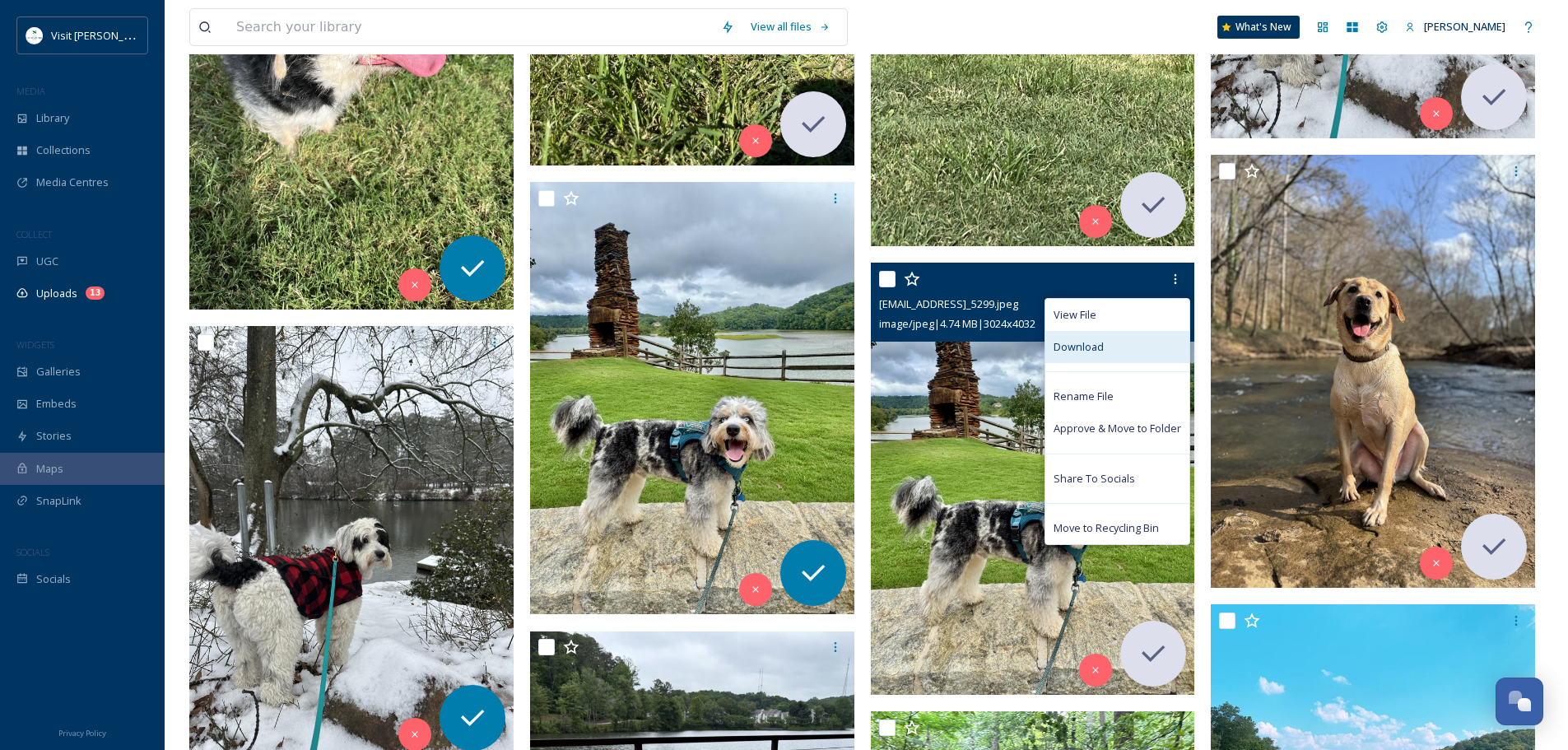
click at [1099, 350] on span "Download" at bounding box center [1078, 347] width 50 height 16
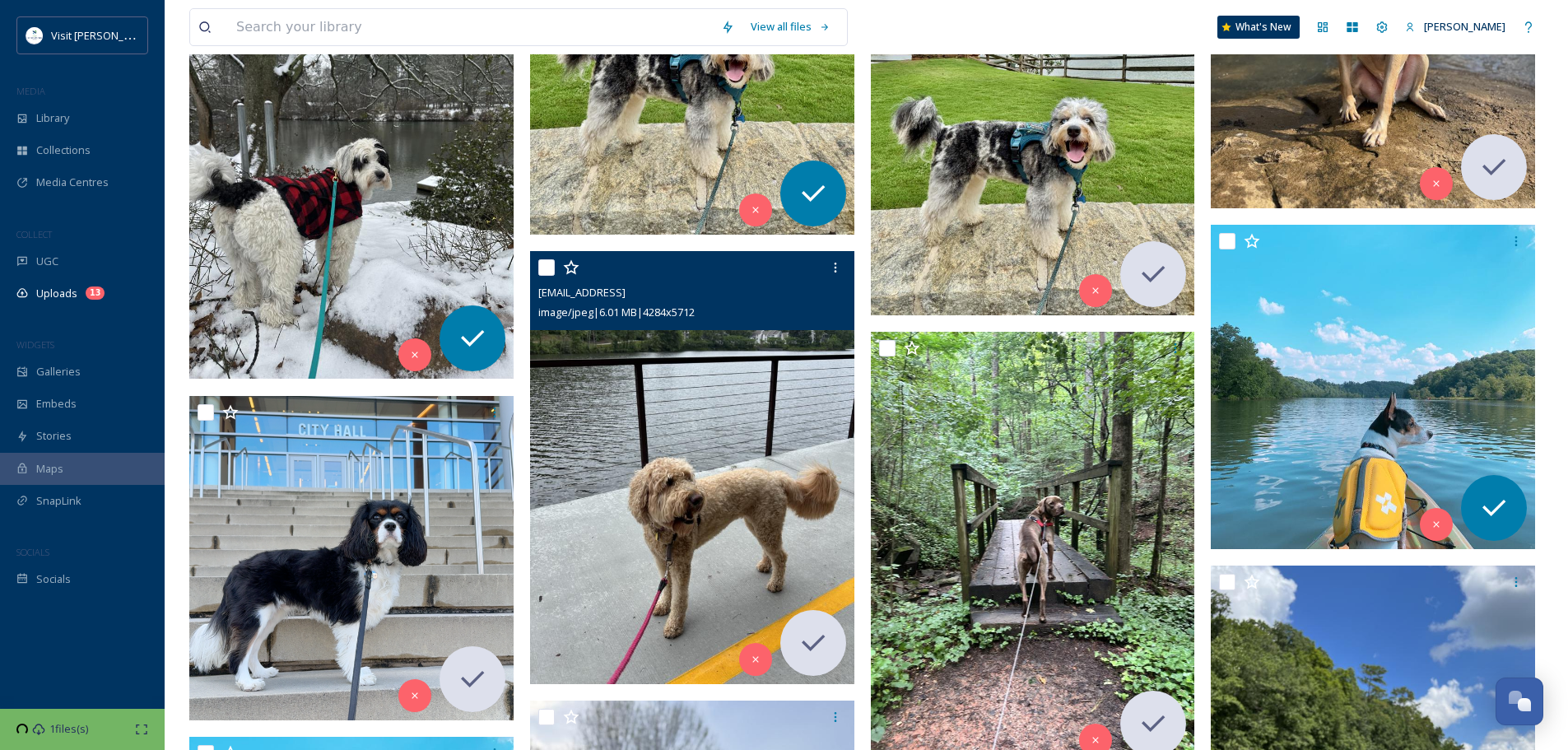
scroll to position [1975, 0]
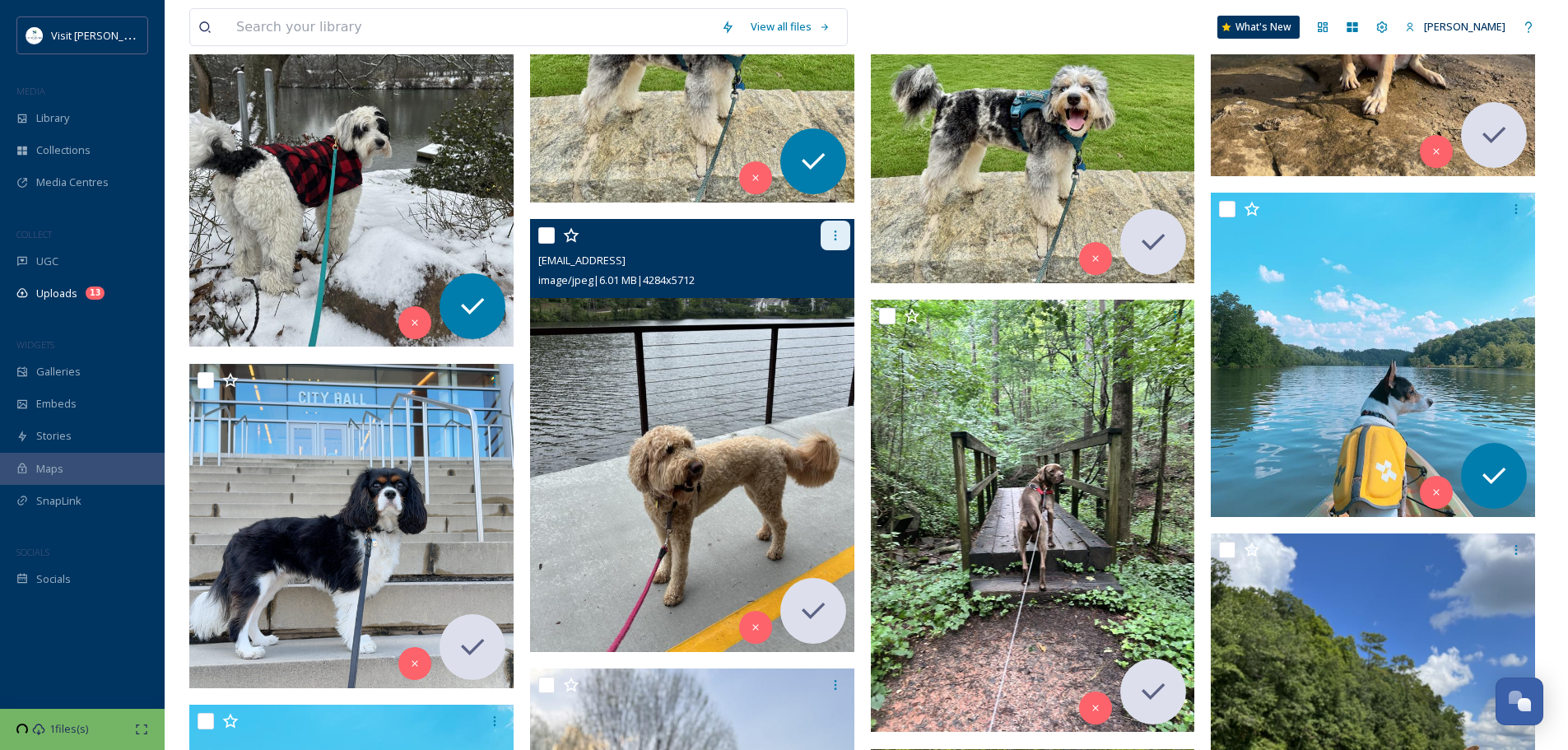
click at [836, 236] on icon at bounding box center [835, 235] width 2 height 10
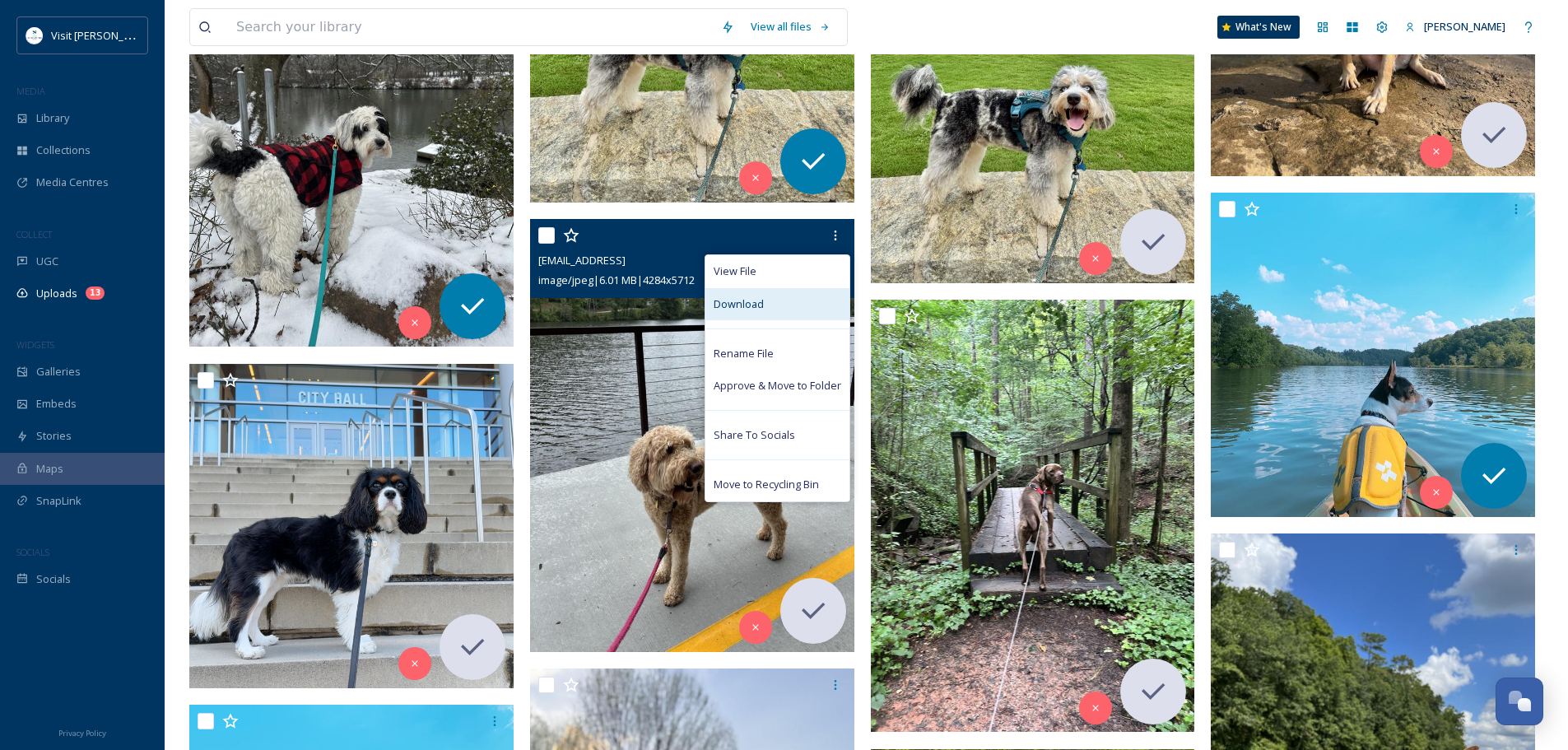
click at [757, 309] on span "Download" at bounding box center [738, 304] width 50 height 16
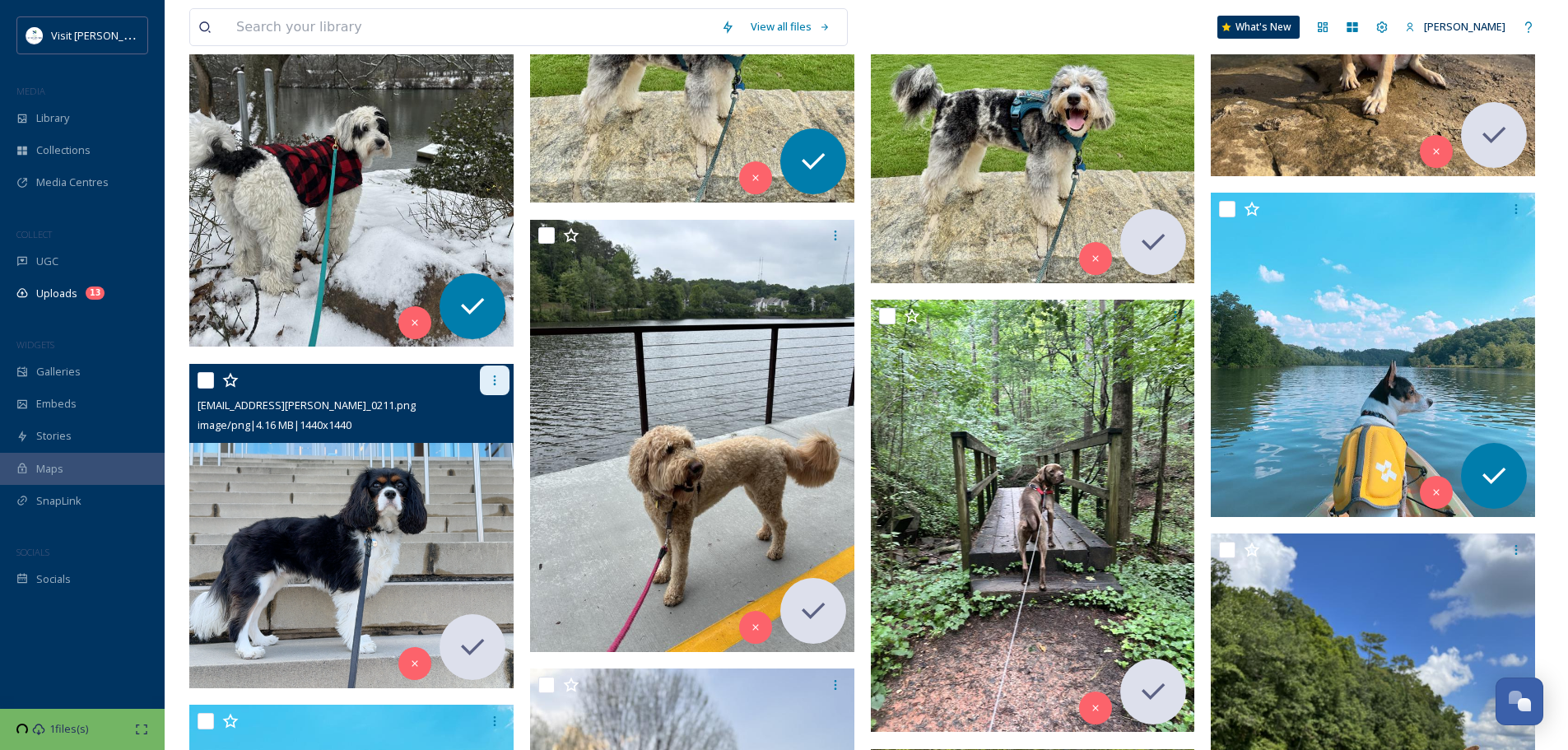
click at [498, 382] on icon at bounding box center [495, 380] width 13 height 13
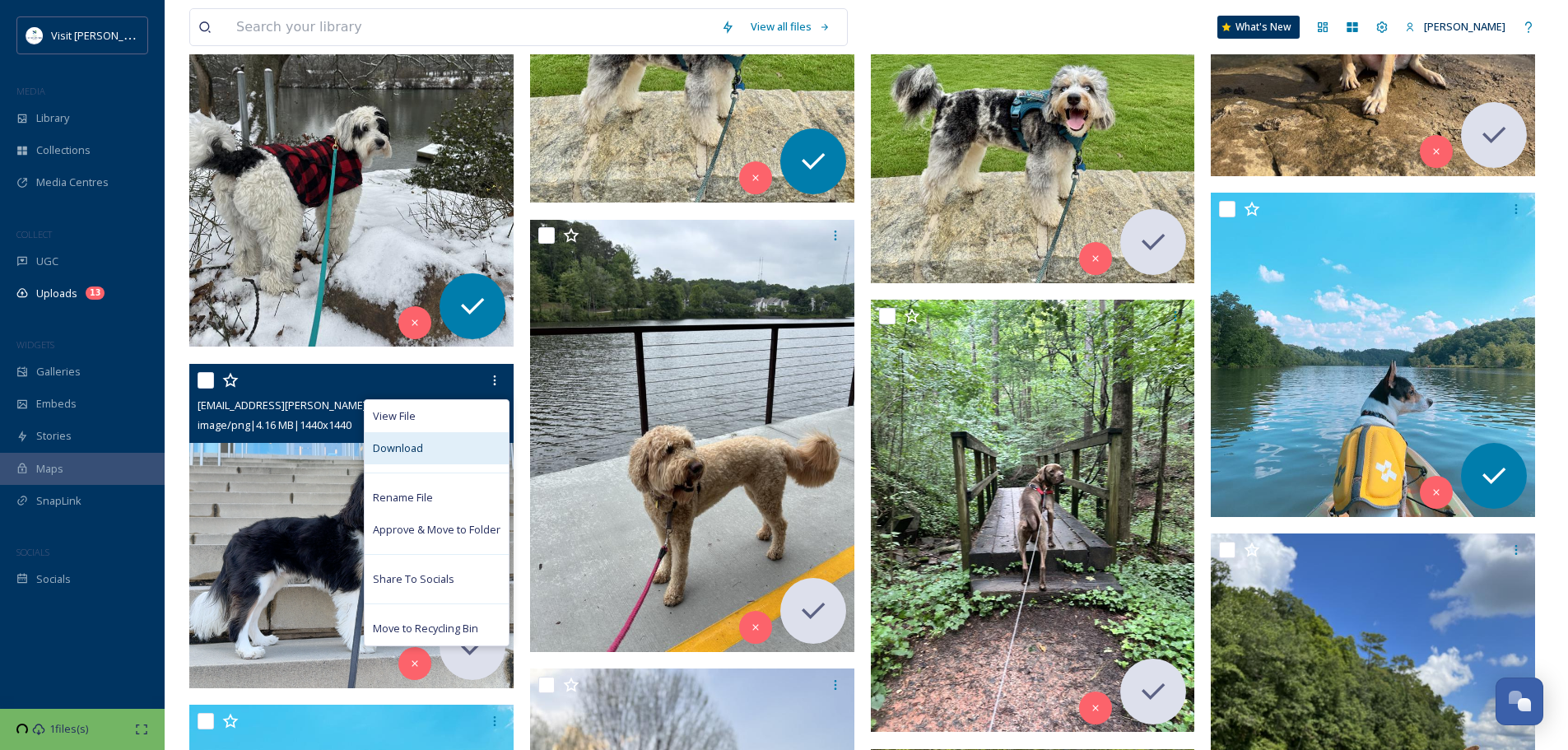
click at [400, 446] on span "Download" at bounding box center [398, 448] width 50 height 16
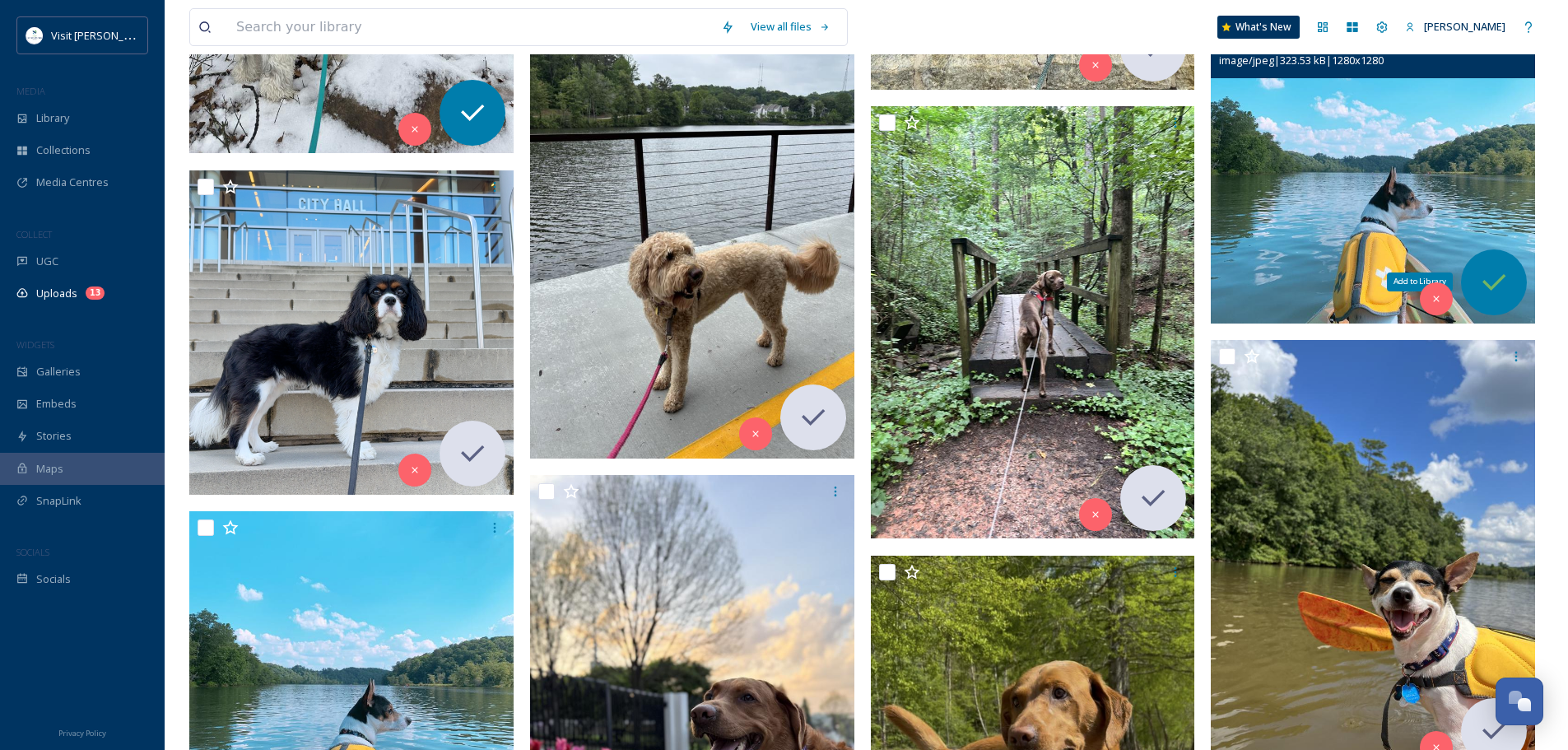
scroll to position [2223, 0]
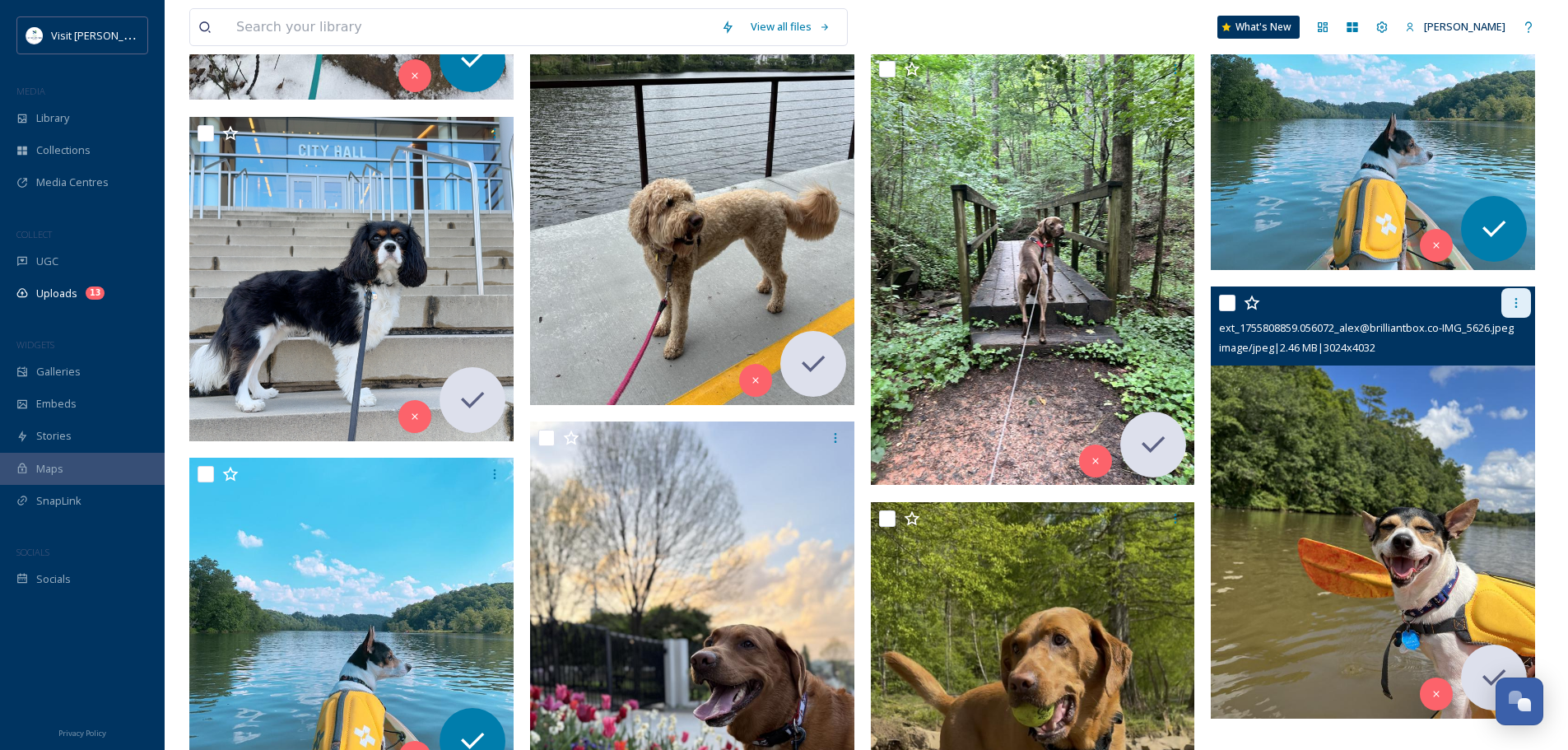
drag, startPoint x: 1514, startPoint y: 300, endPoint x: 1509, endPoint y: 309, distance: 10.3
click at [1514, 300] on icon at bounding box center [1516, 303] width 13 height 13
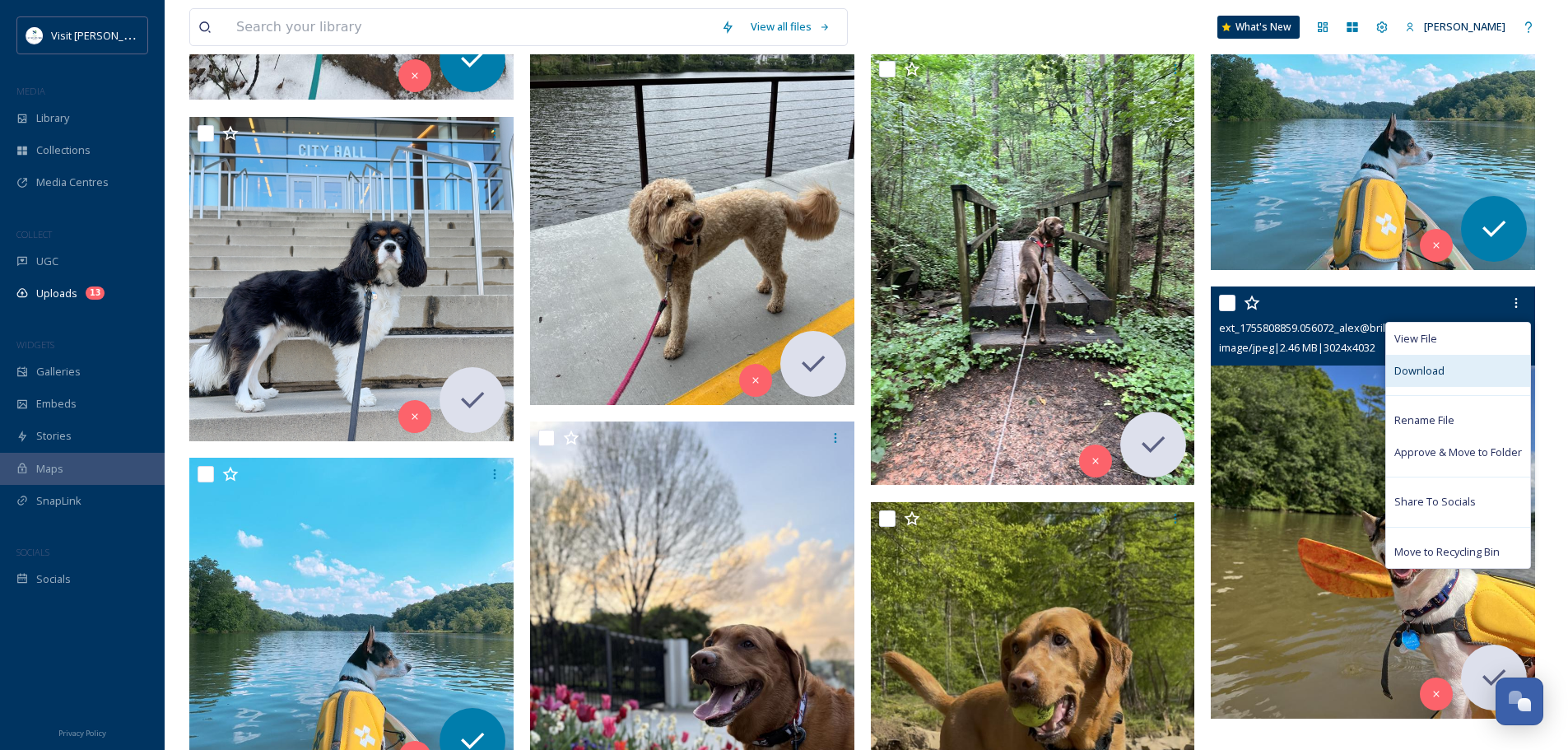
click at [1419, 377] on span "Download" at bounding box center [1419, 370] width 50 height 16
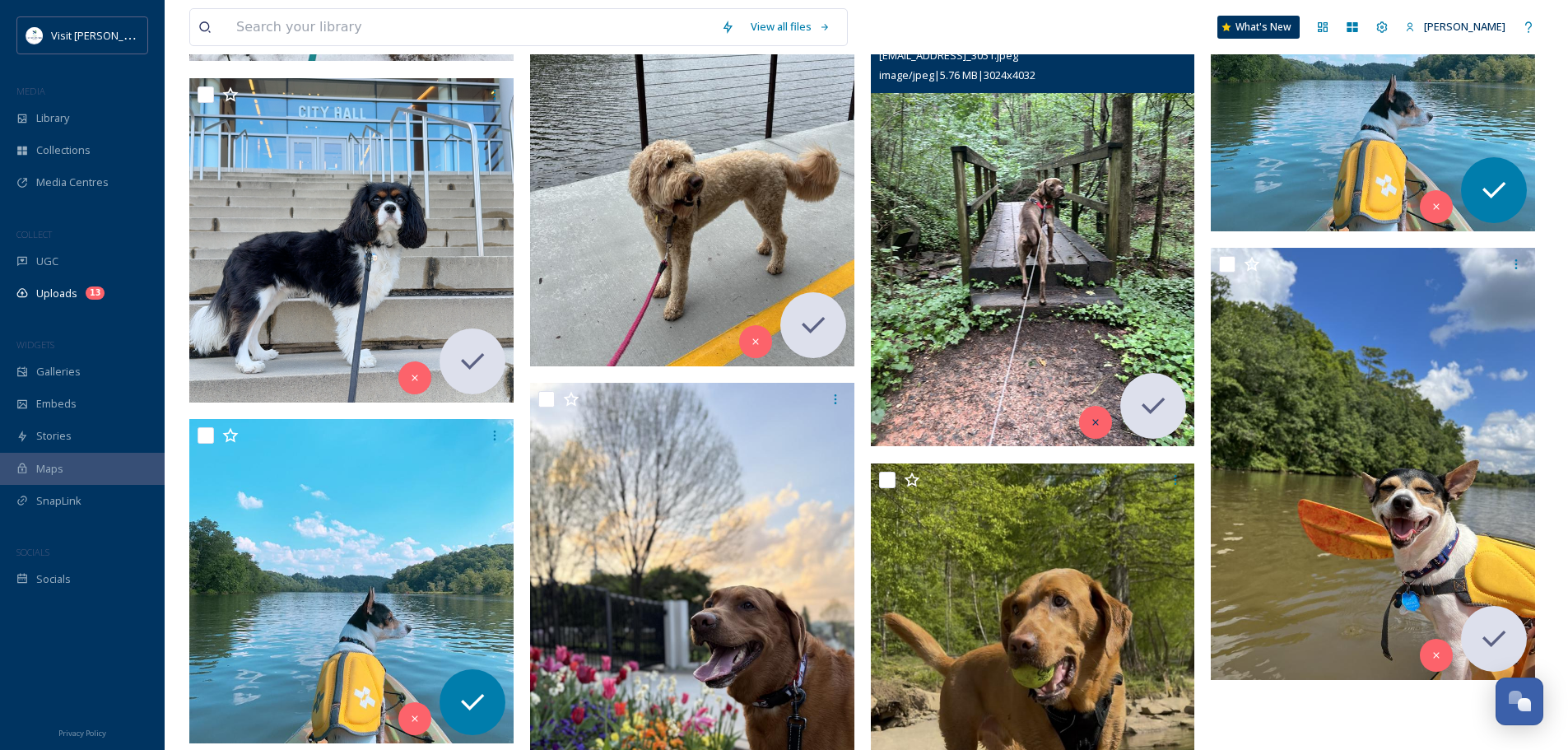
scroll to position [2387, 0]
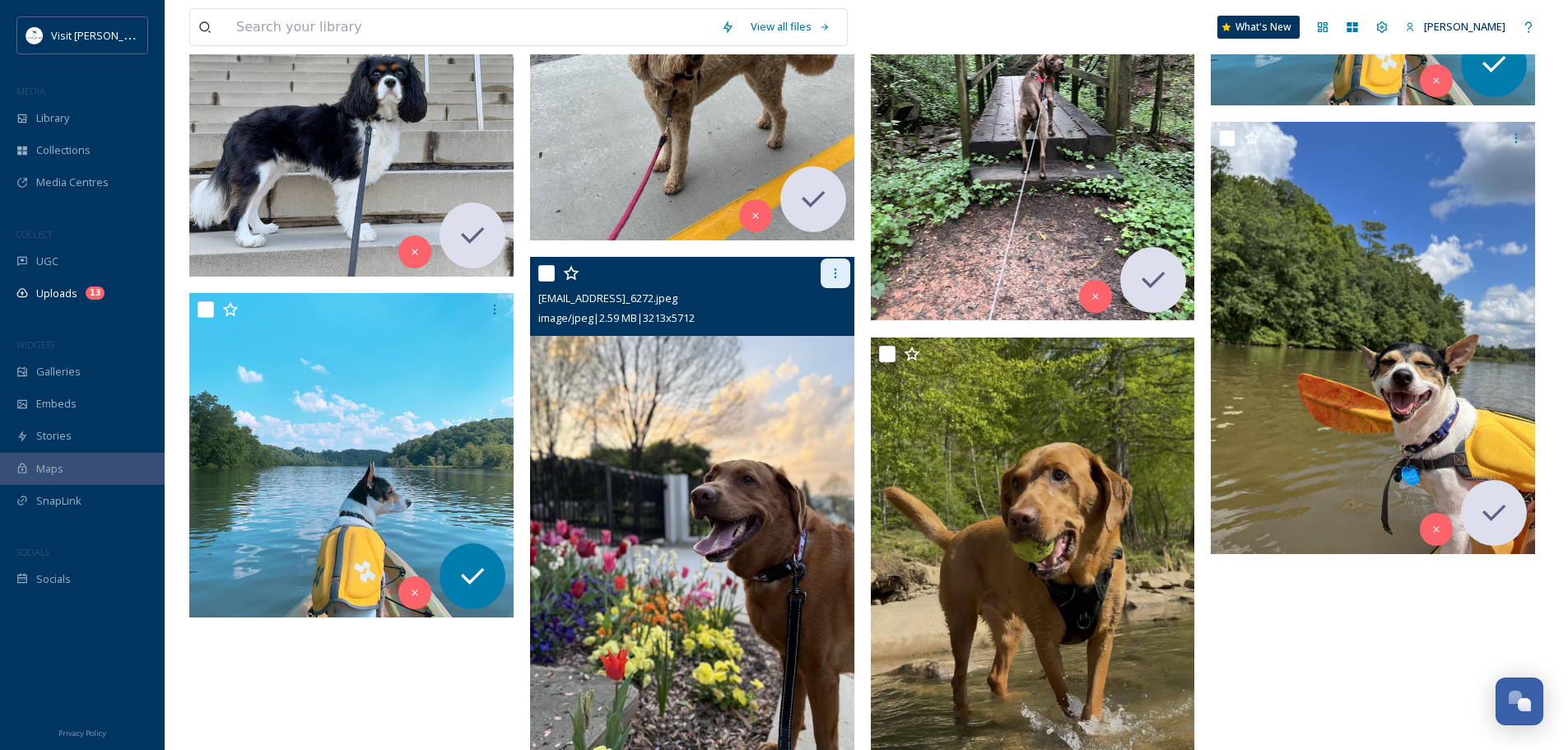
click at [831, 275] on icon at bounding box center [836, 273] width 13 height 13
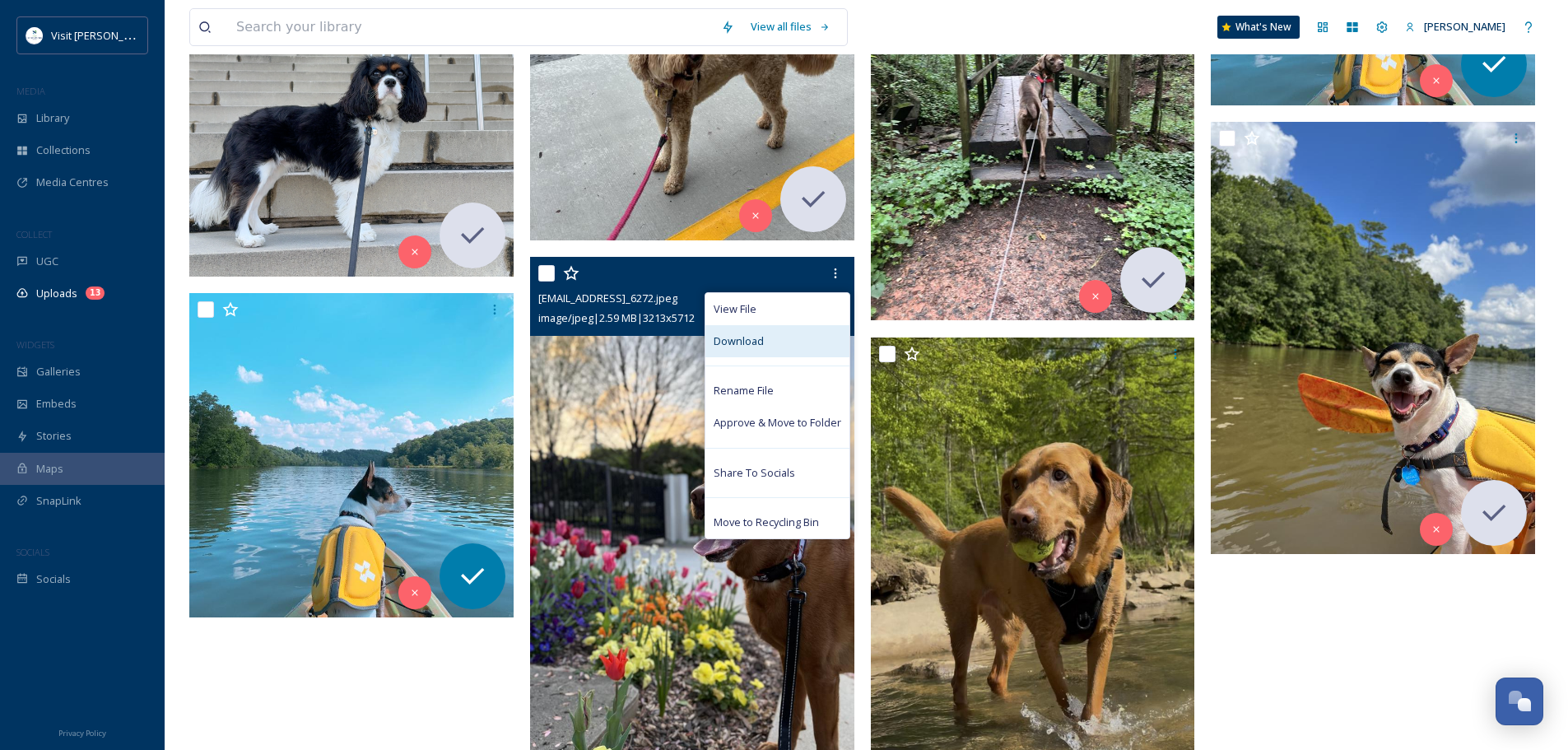
click at [758, 337] on span "Download" at bounding box center [738, 341] width 50 height 16
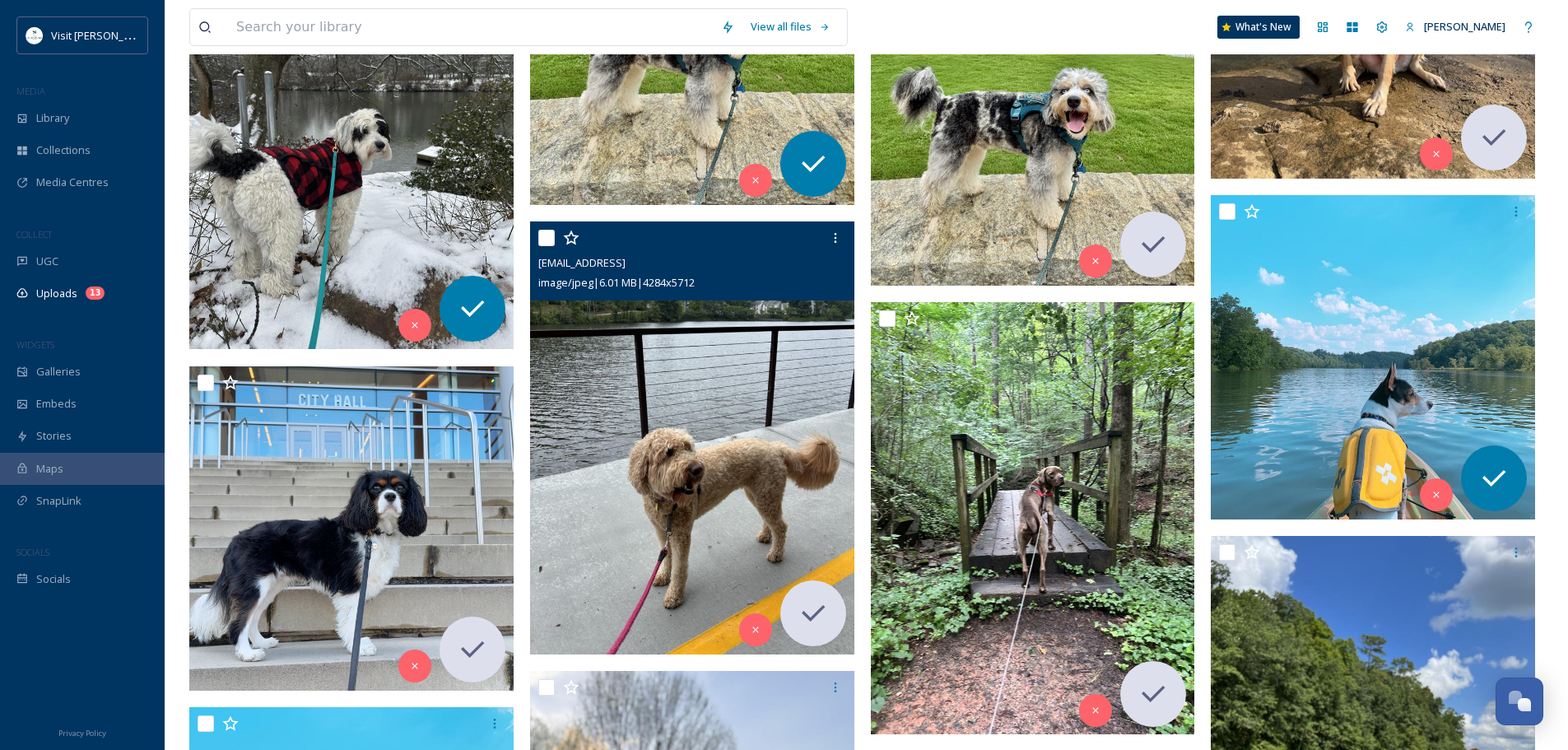
scroll to position [1811, 0]
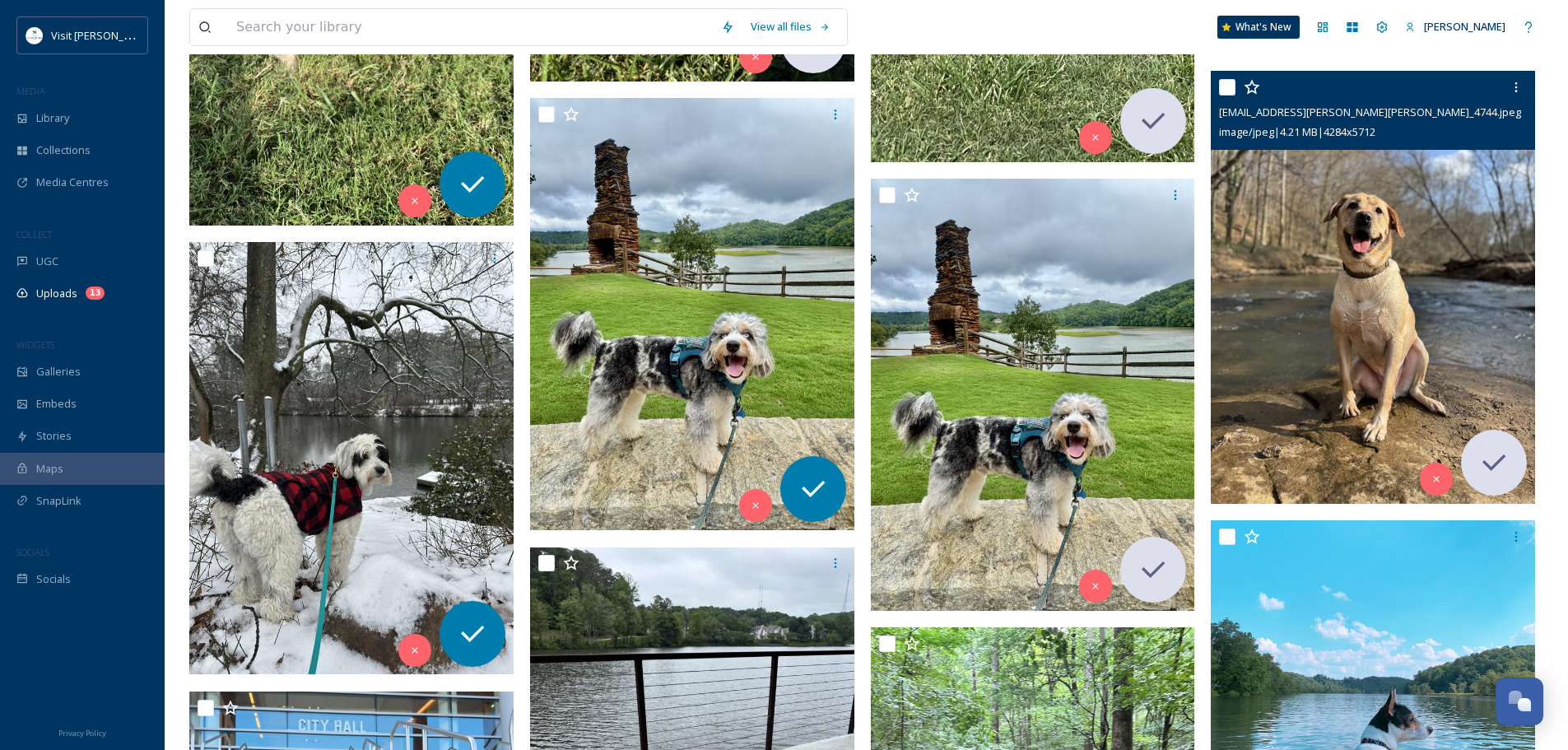
scroll to position [1646, 0]
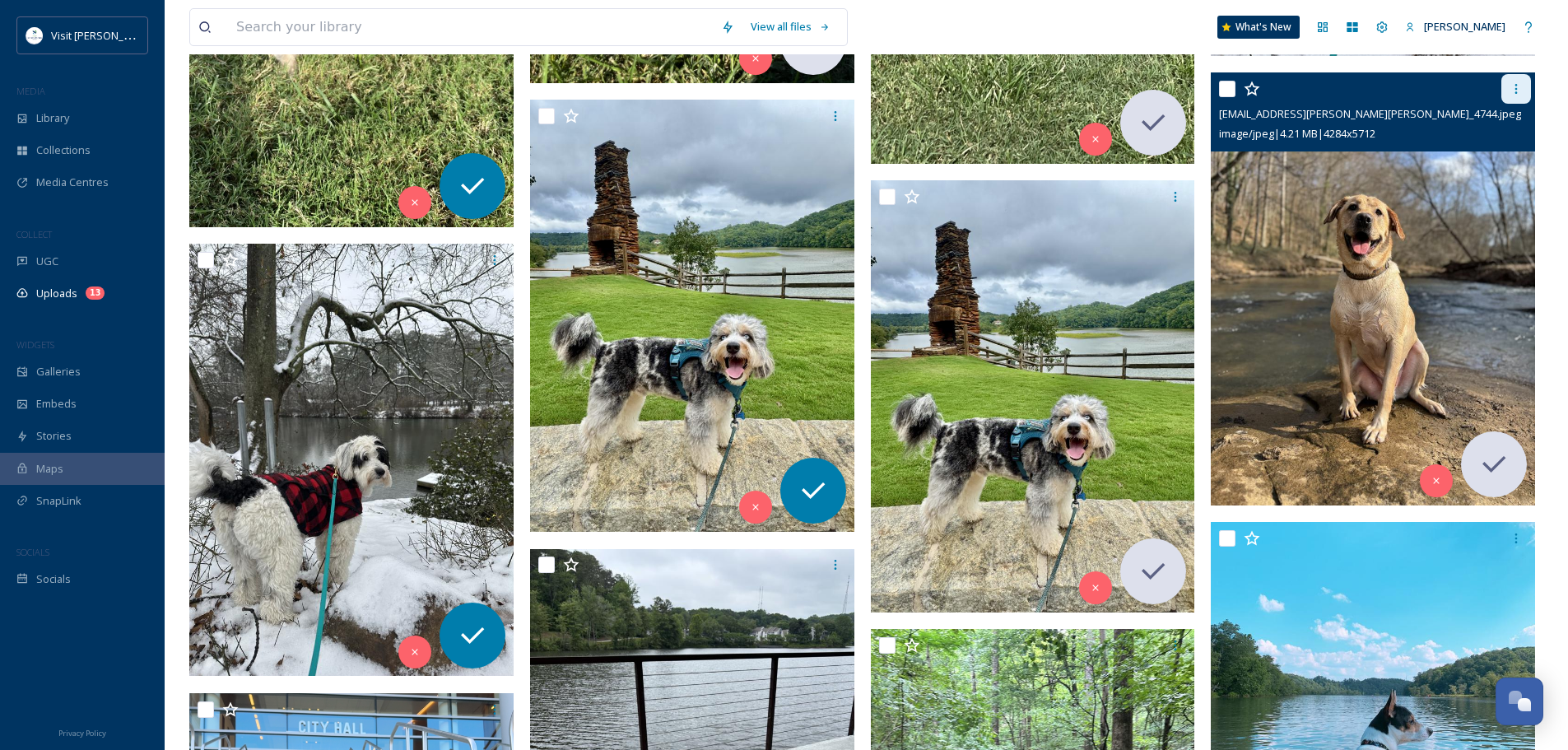
click at [1515, 95] on icon at bounding box center [1516, 89] width 13 height 13
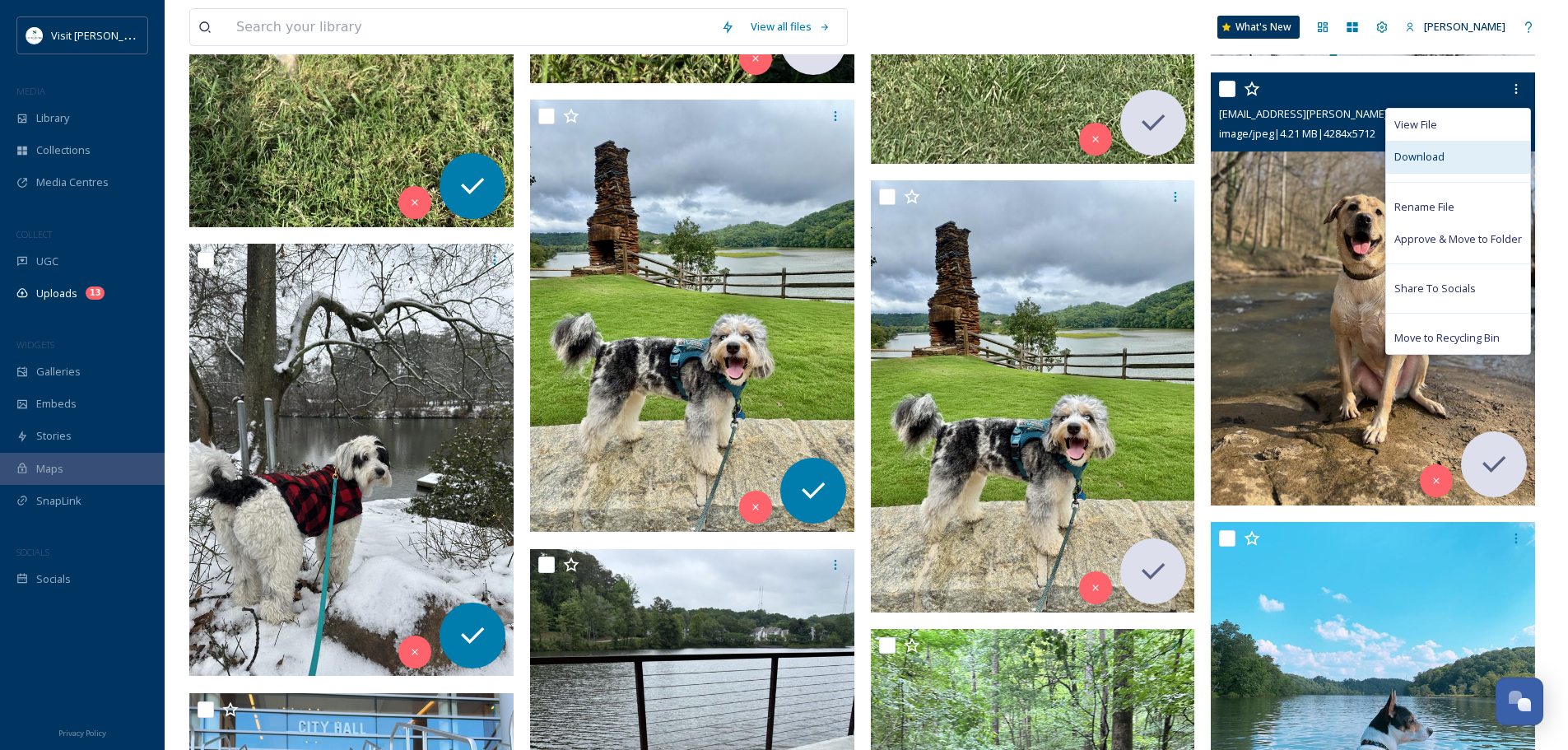
click at [1417, 148] on div "Download" at bounding box center [1457, 157] width 144 height 32
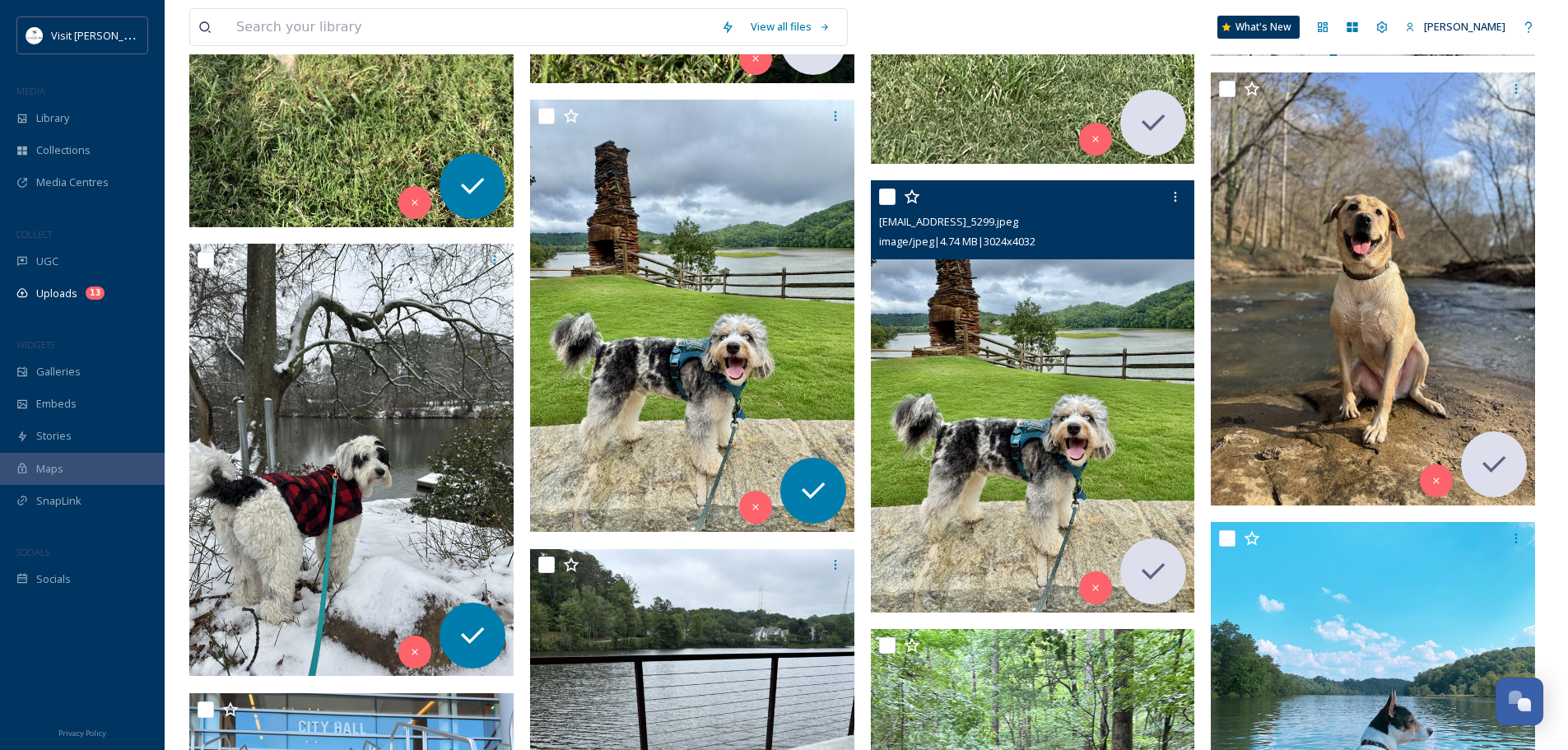
click at [952, 363] on img at bounding box center [1033, 396] width 324 height 432
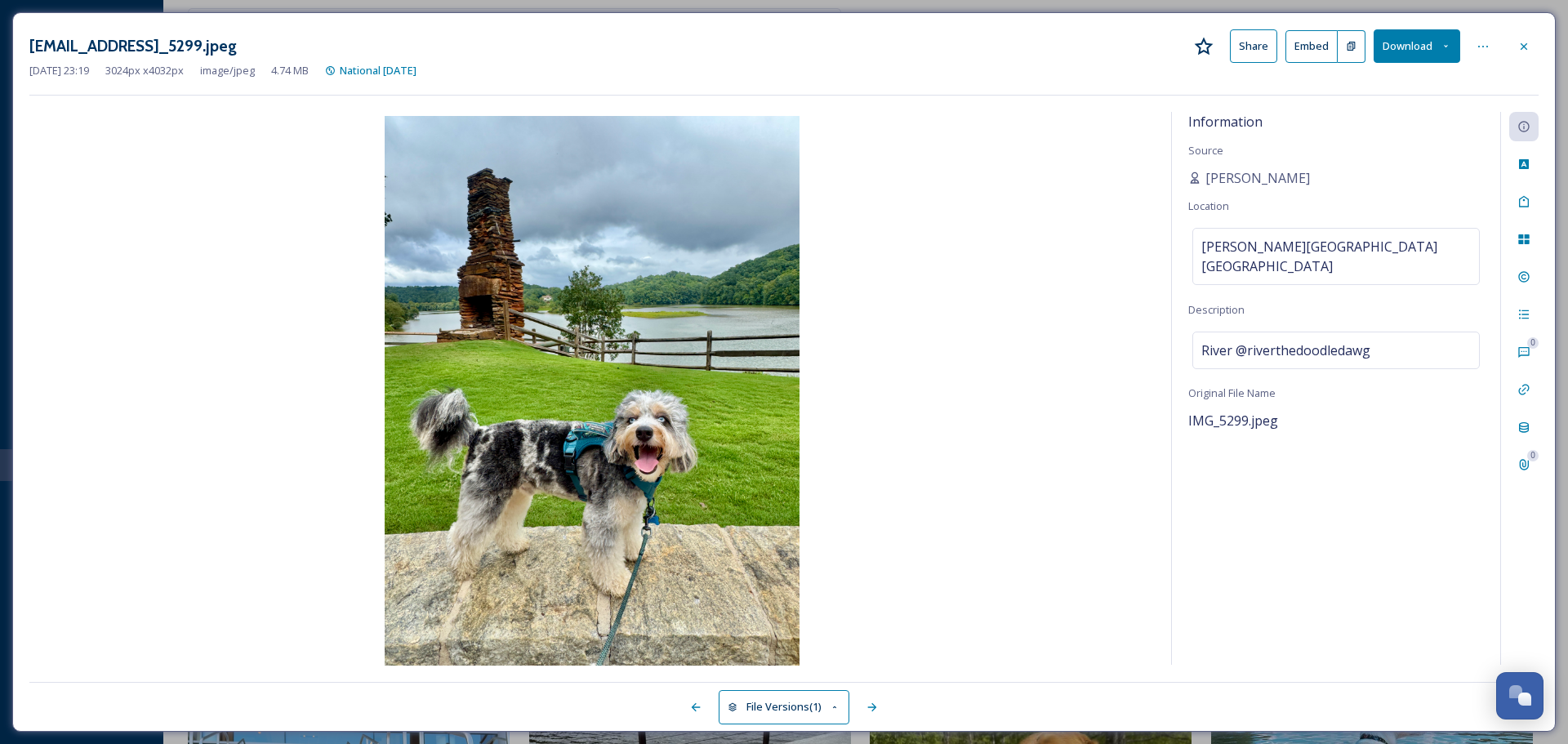
click at [1539, 41] on div "[EMAIL_ADDRESS]_5299.jpeg Share Embed Download [DATE] 23:19 3024 px x 4032 px i…" at bounding box center [784, 372] width 1543 height 719
click at [1526, 42] on icon at bounding box center [1524, 47] width 13 height 13
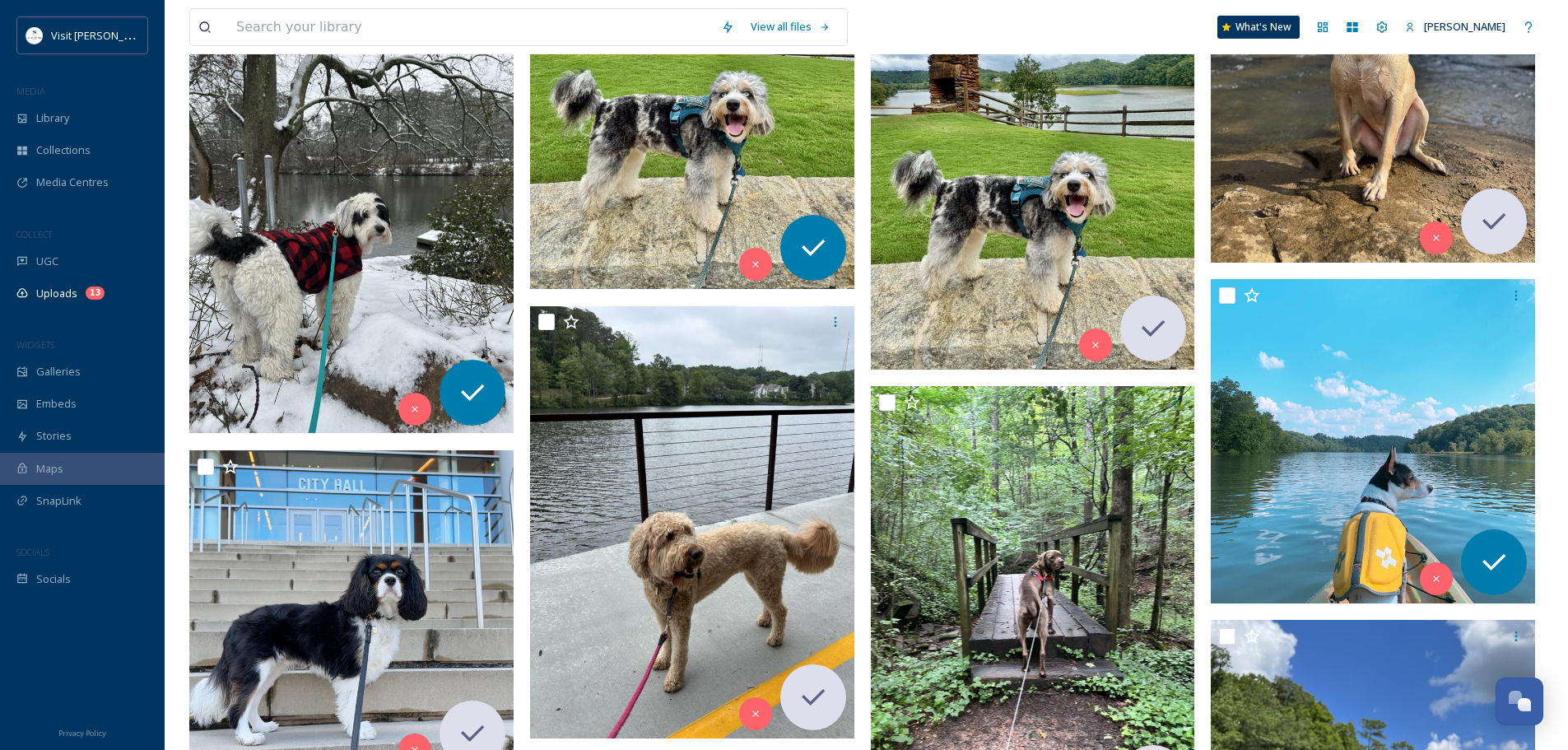
scroll to position [2058, 0]
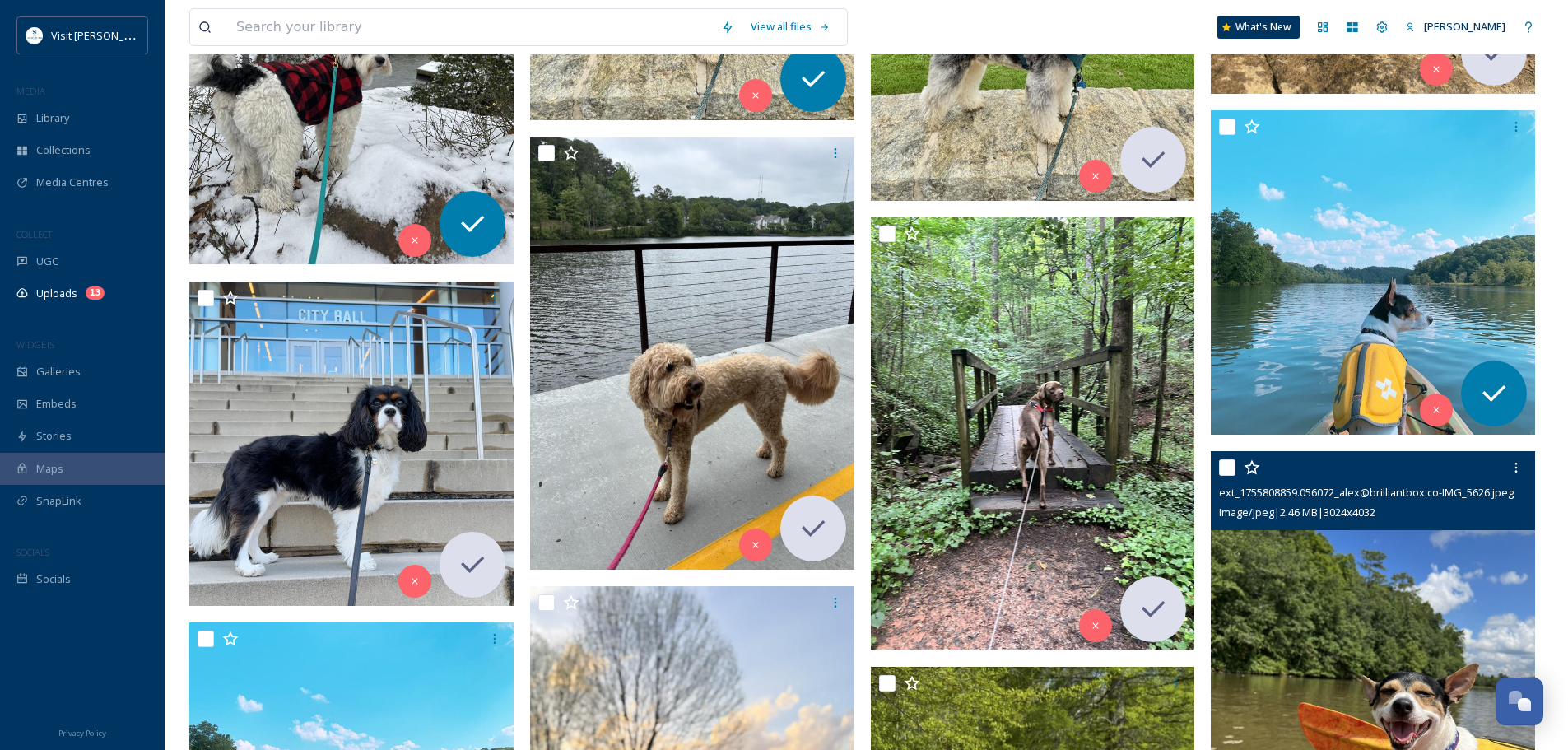
click at [1369, 550] on img at bounding box center [1373, 667] width 324 height 432
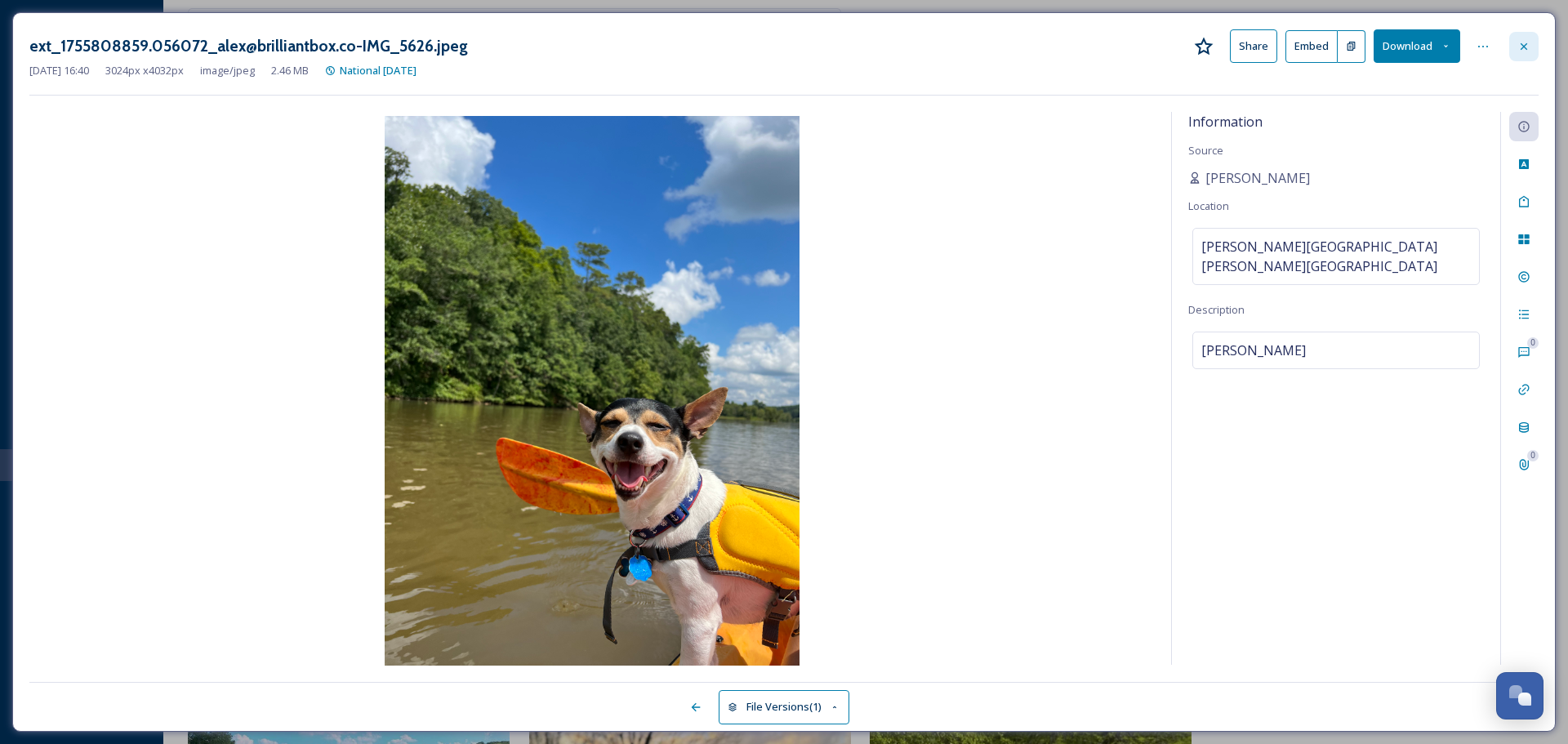
click at [1521, 52] on icon at bounding box center [1524, 47] width 13 height 13
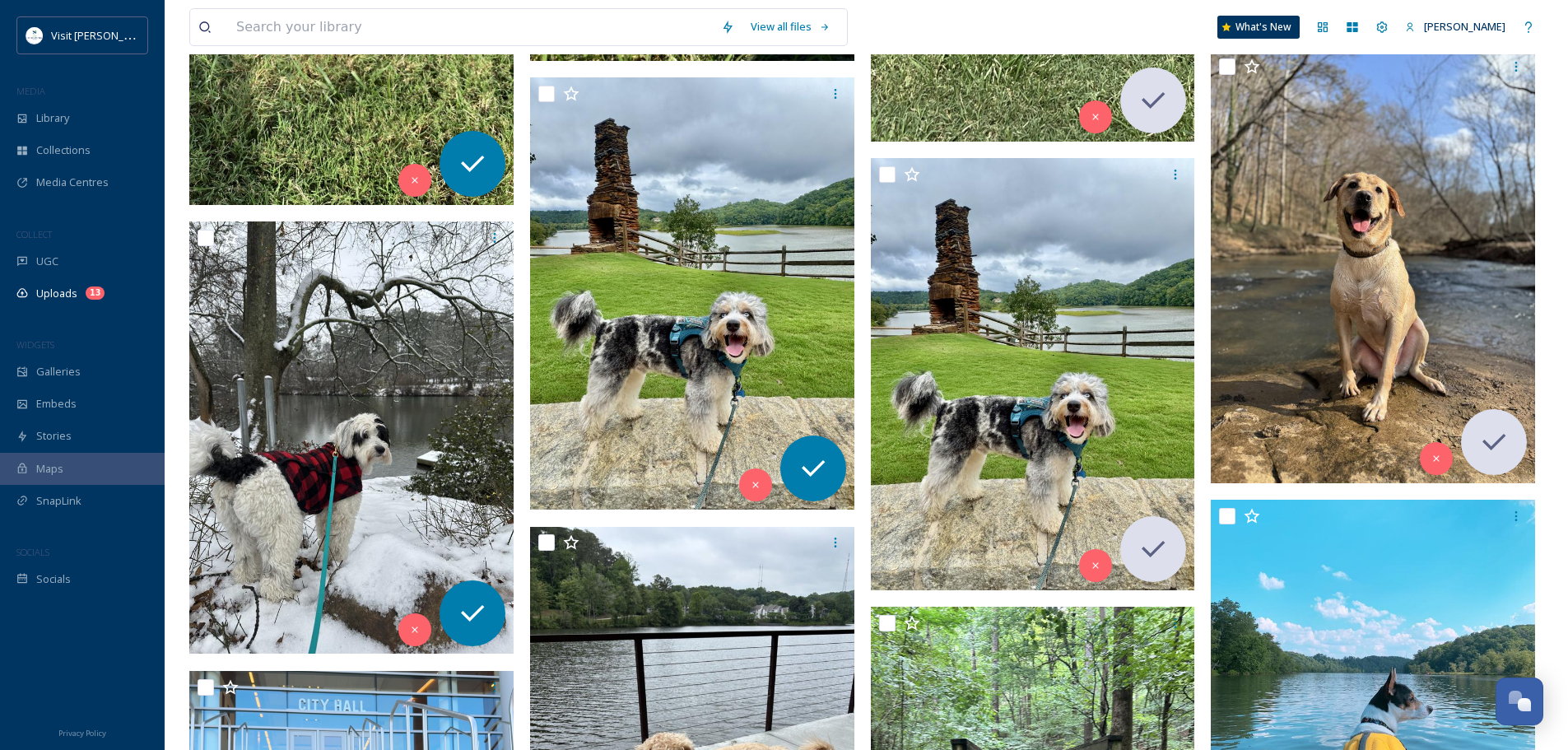
scroll to position [1421, 0]
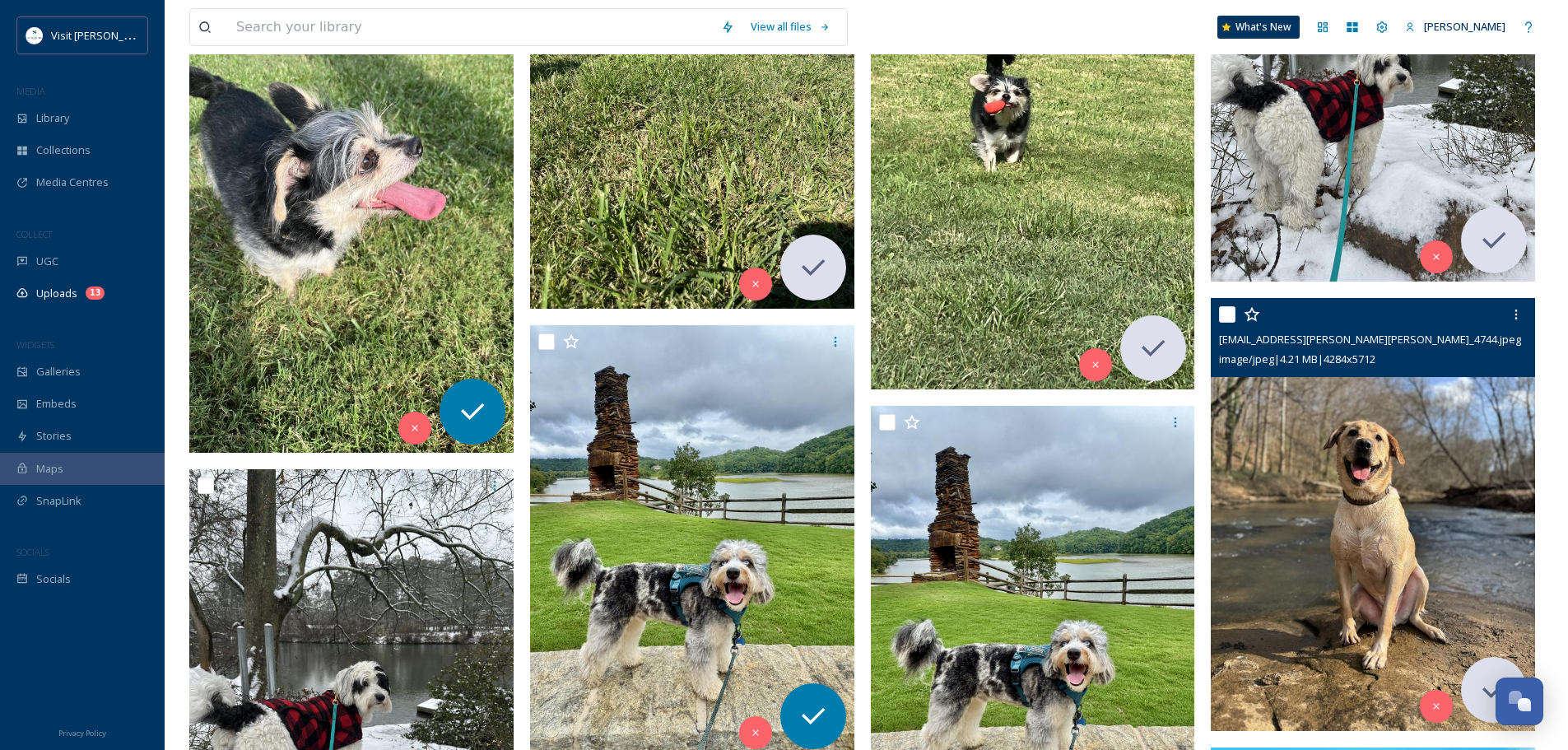
click at [1408, 525] on img at bounding box center [1373, 514] width 324 height 432
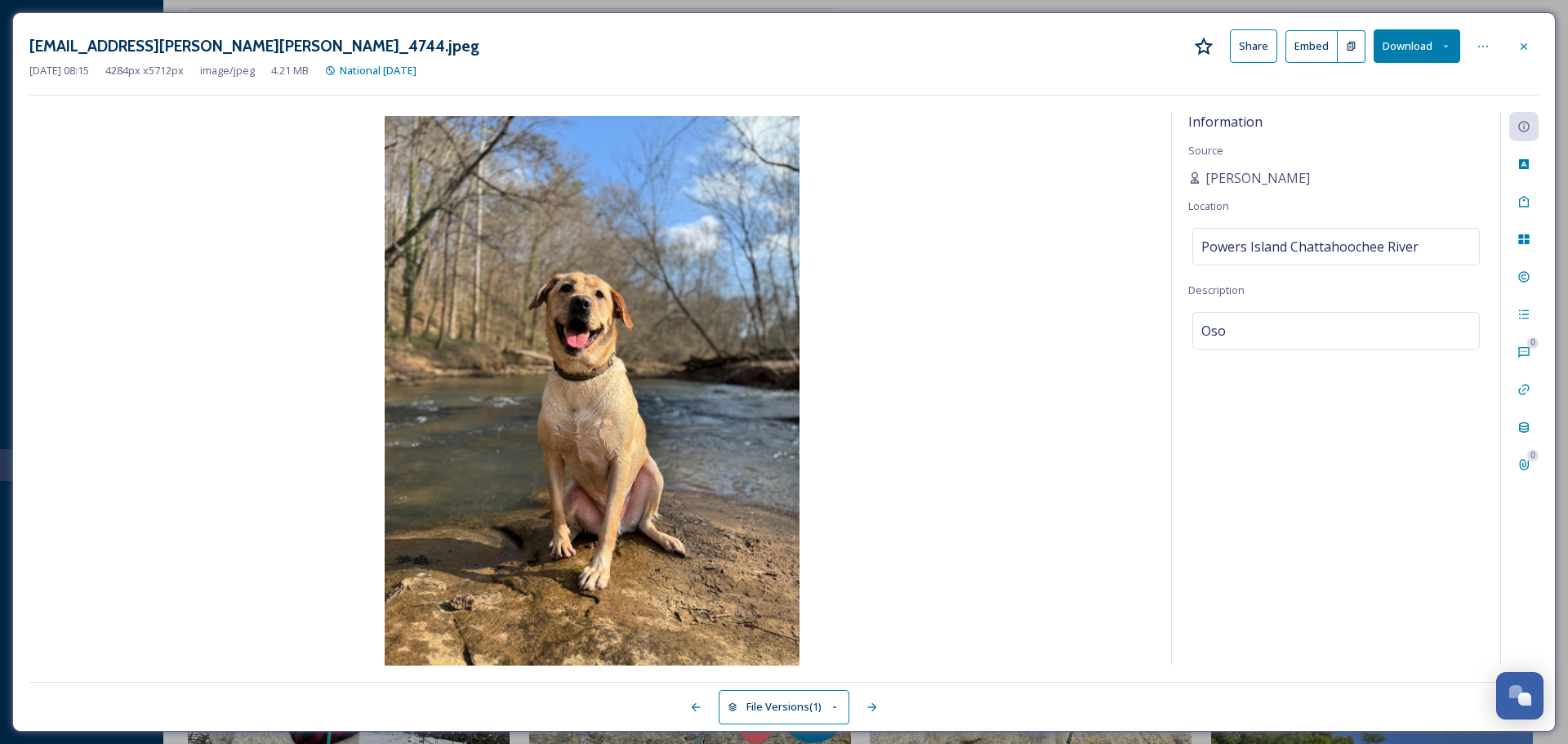
click at [902, 109] on div "[EMAIL_ADDRESS][PERSON_NAME][PERSON_NAME]_4744.jpeg Share Embed Download [DATE]…" at bounding box center [784, 372] width 1543 height 719
click at [1522, 49] on icon at bounding box center [1524, 47] width 13 height 13
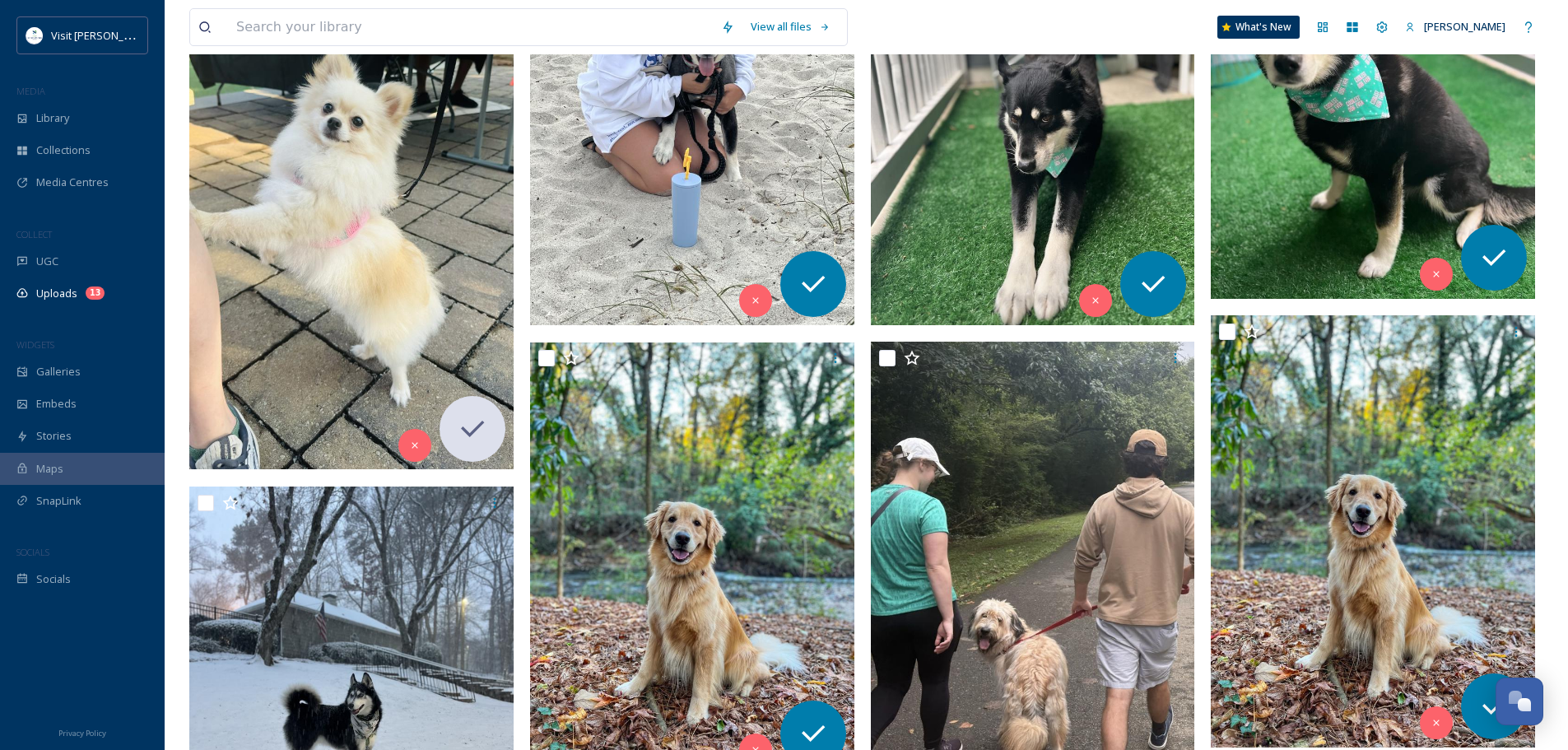
scroll to position [762, 0]
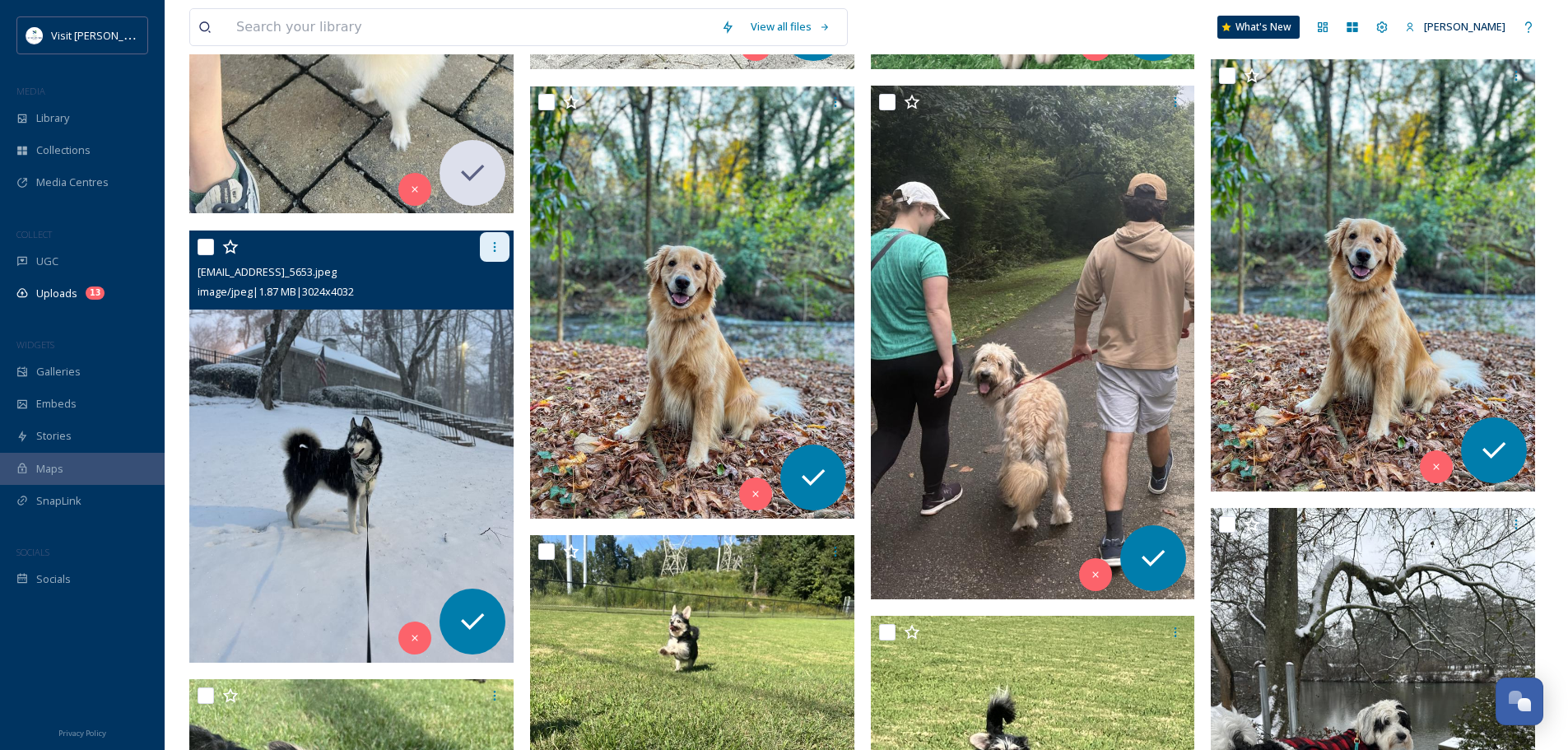
click at [492, 246] on icon at bounding box center [495, 247] width 13 height 13
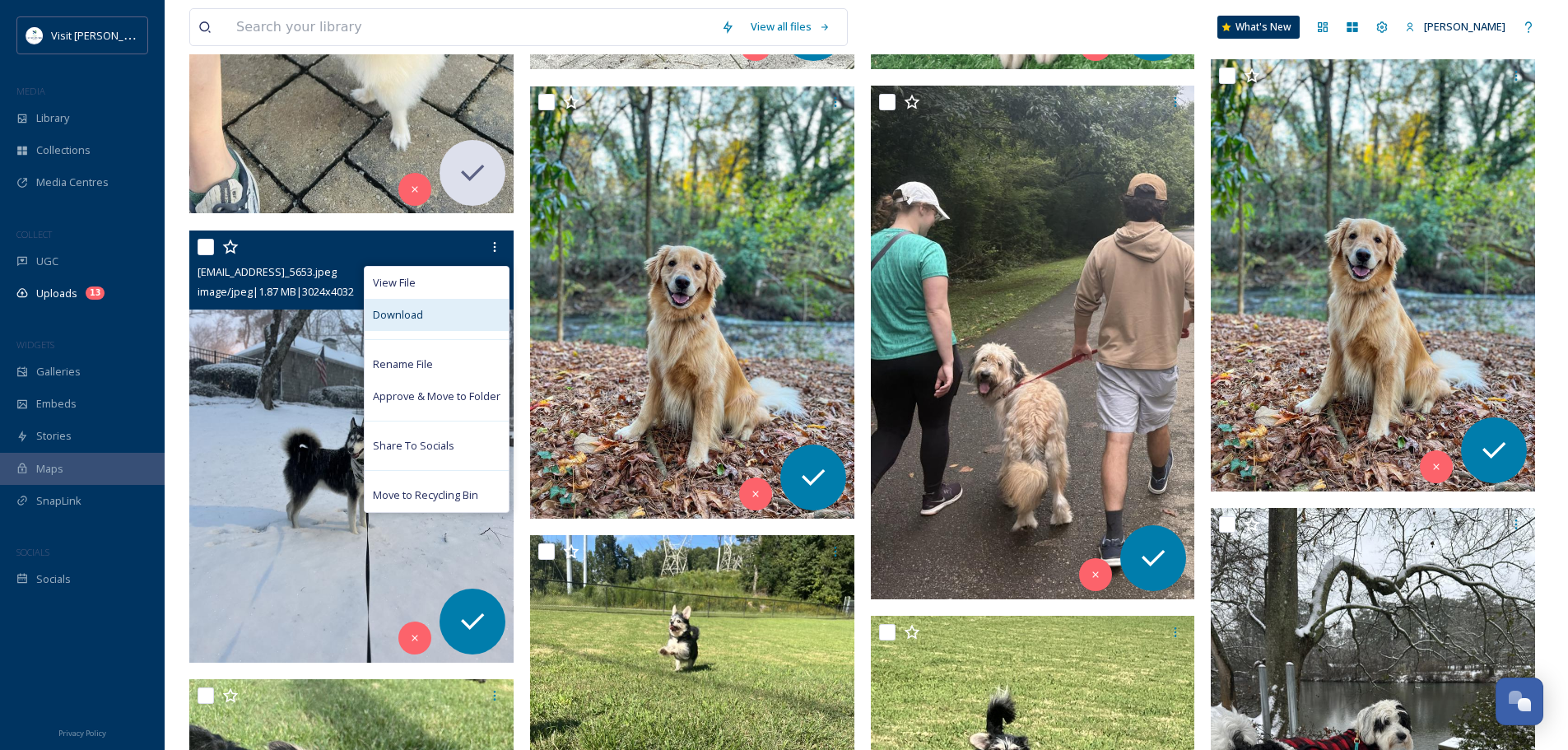
click at [396, 318] on span "Download" at bounding box center [398, 314] width 50 height 16
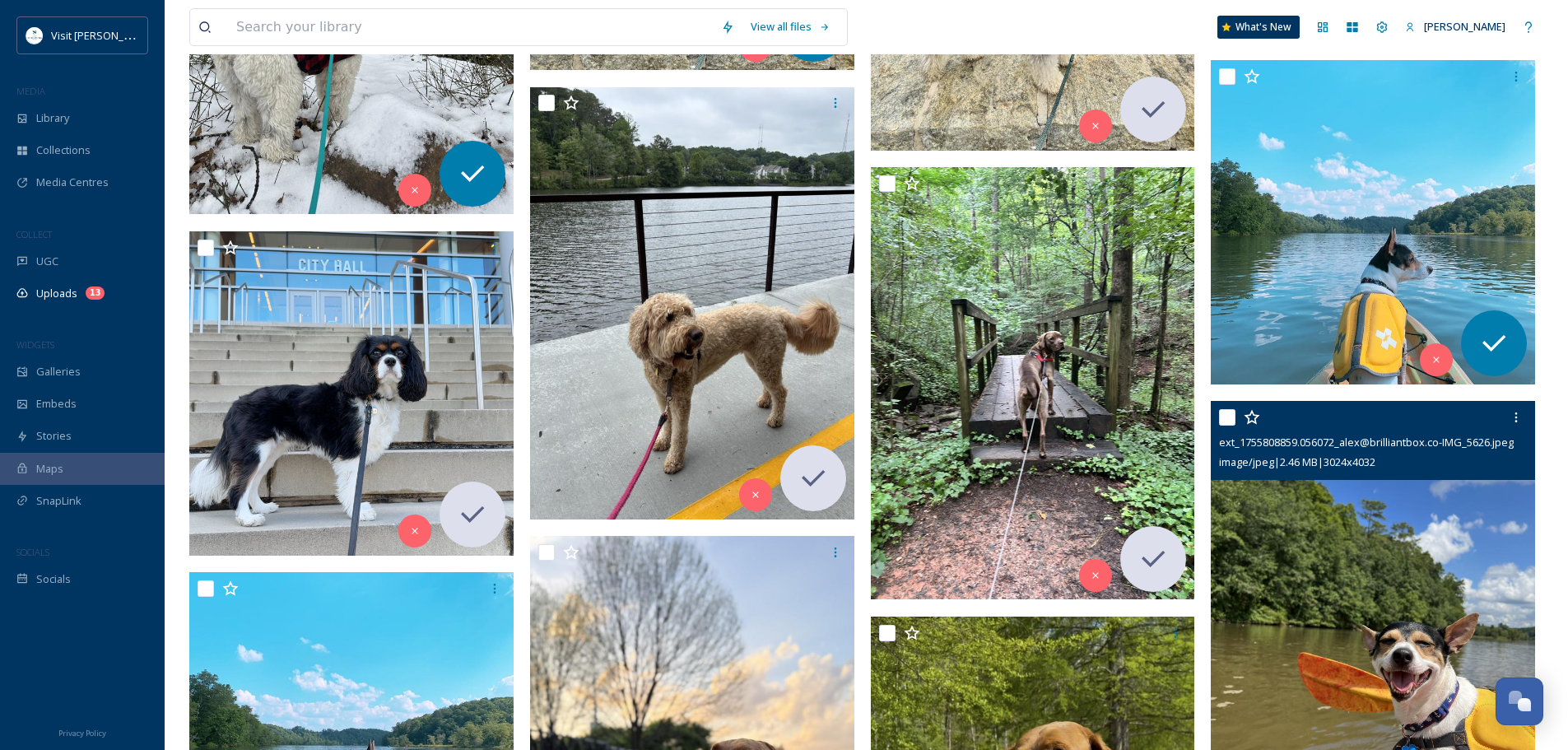
scroll to position [2079, 0]
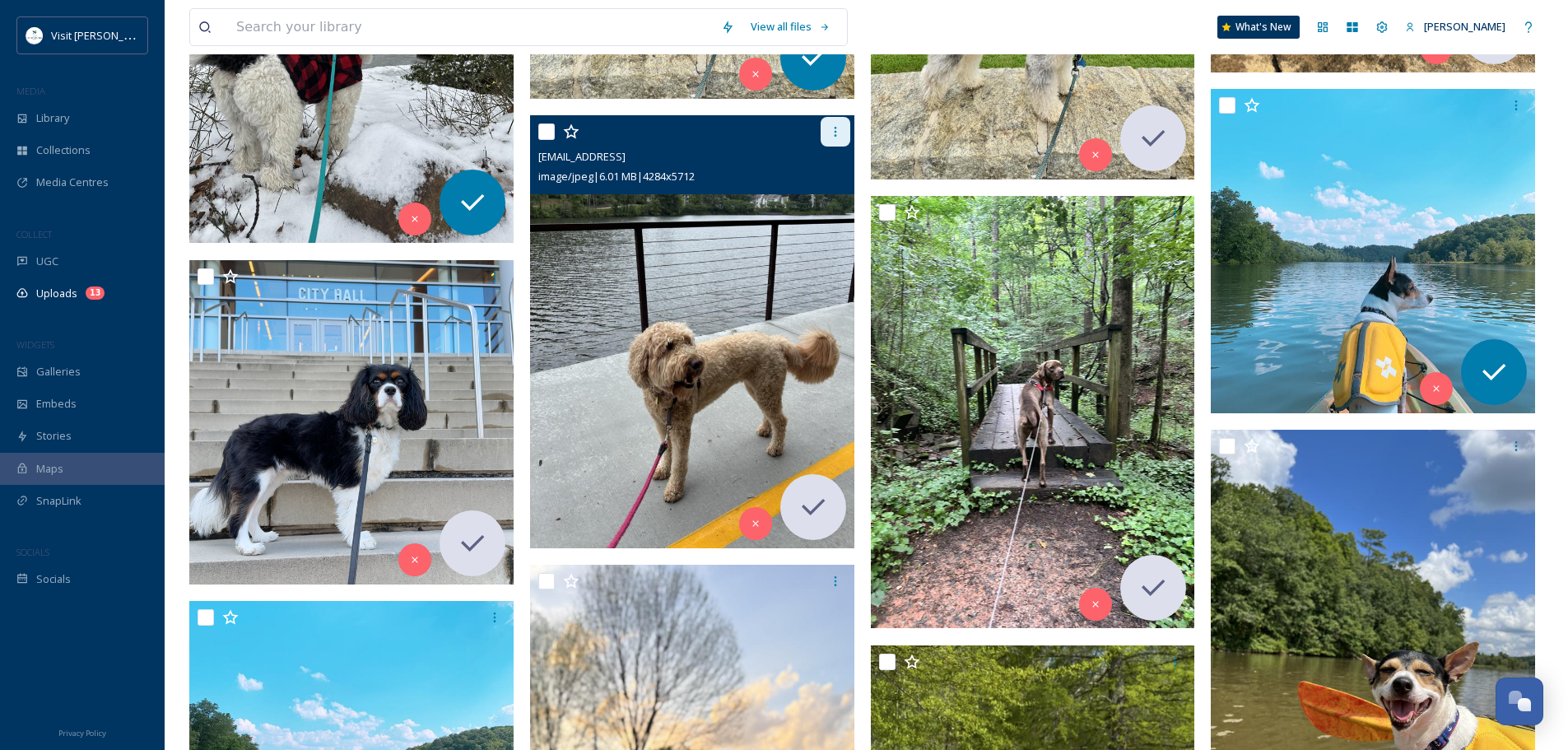
click at [836, 125] on div at bounding box center [836, 132] width 30 height 30
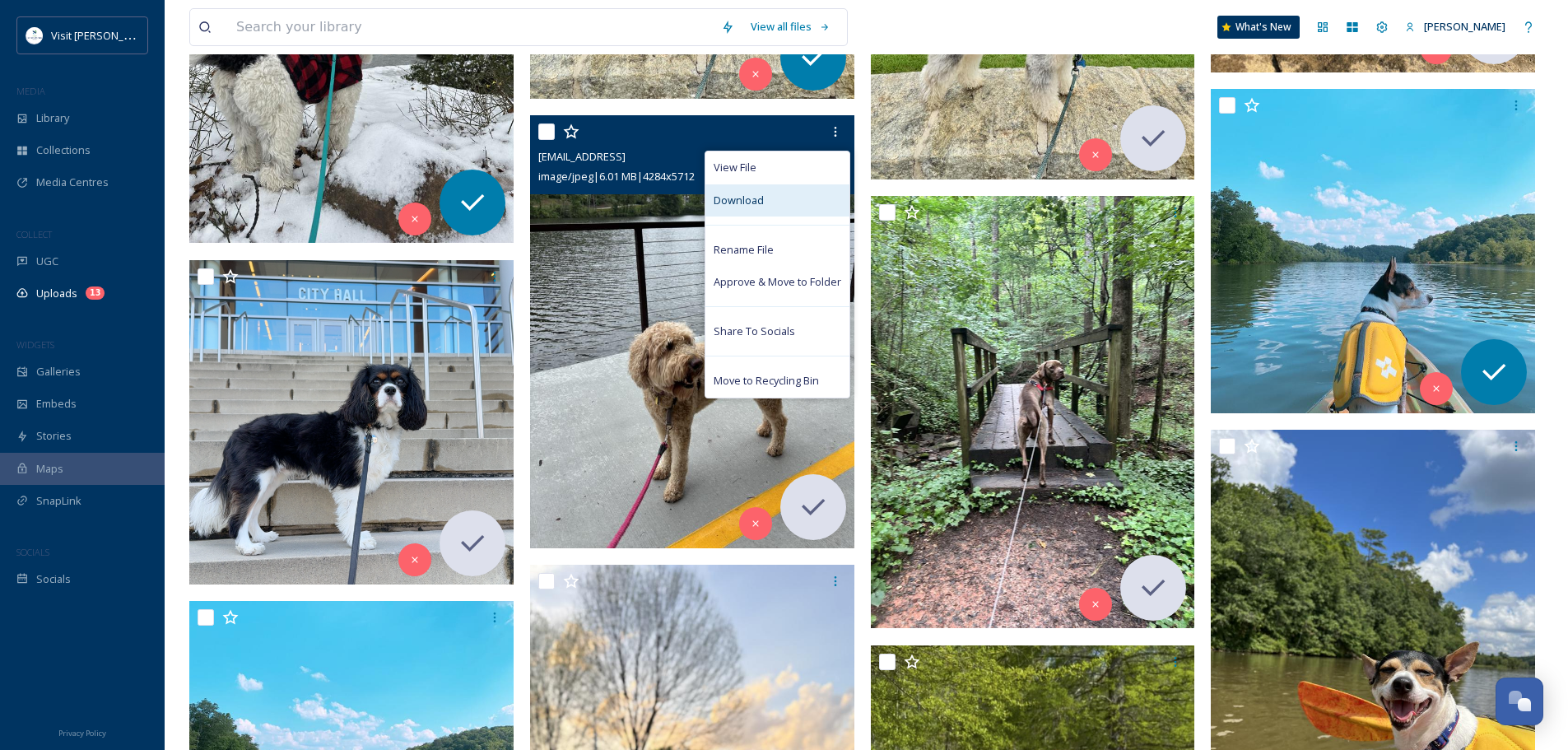
click at [777, 207] on div "Download" at bounding box center [777, 200] width 144 height 32
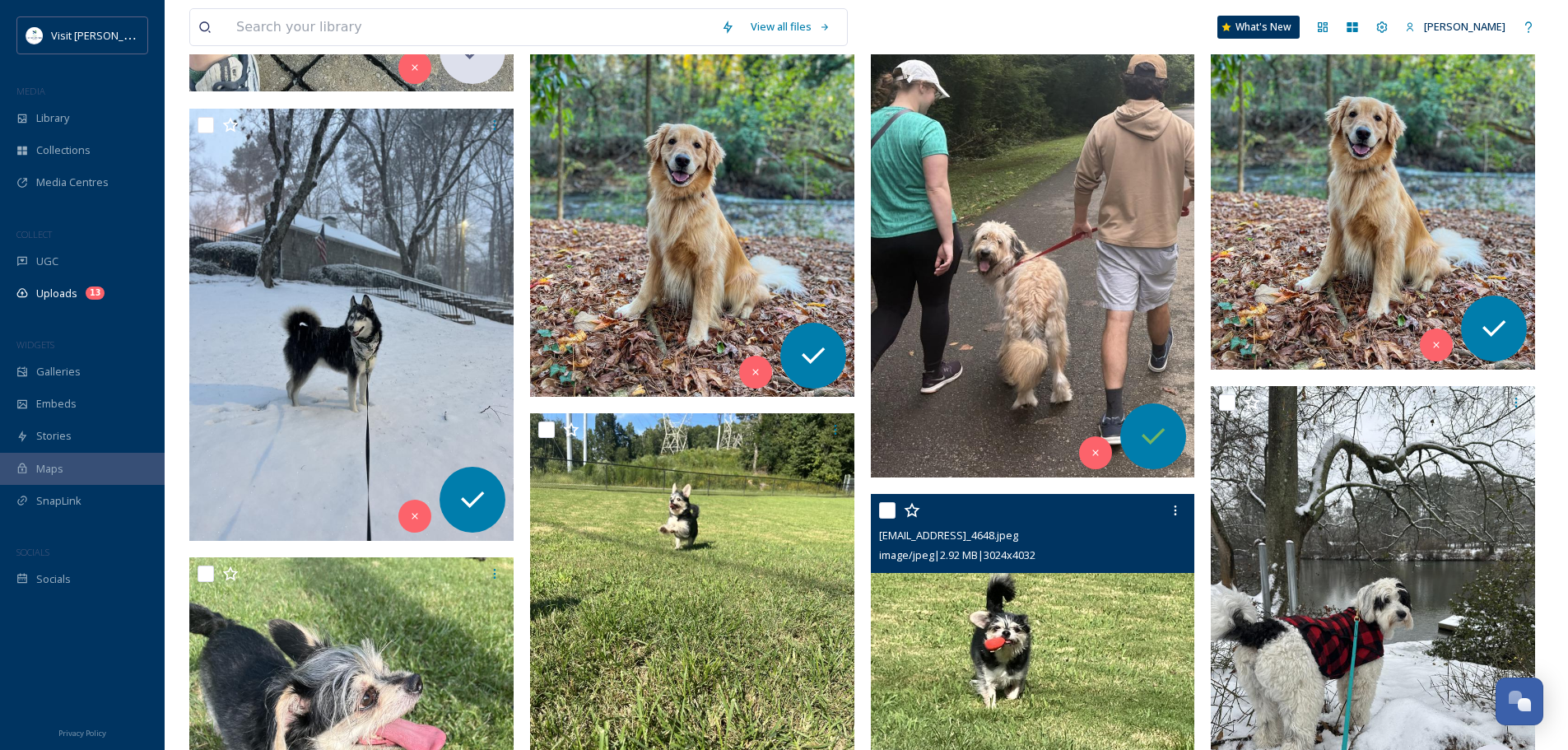
scroll to position [845, 0]
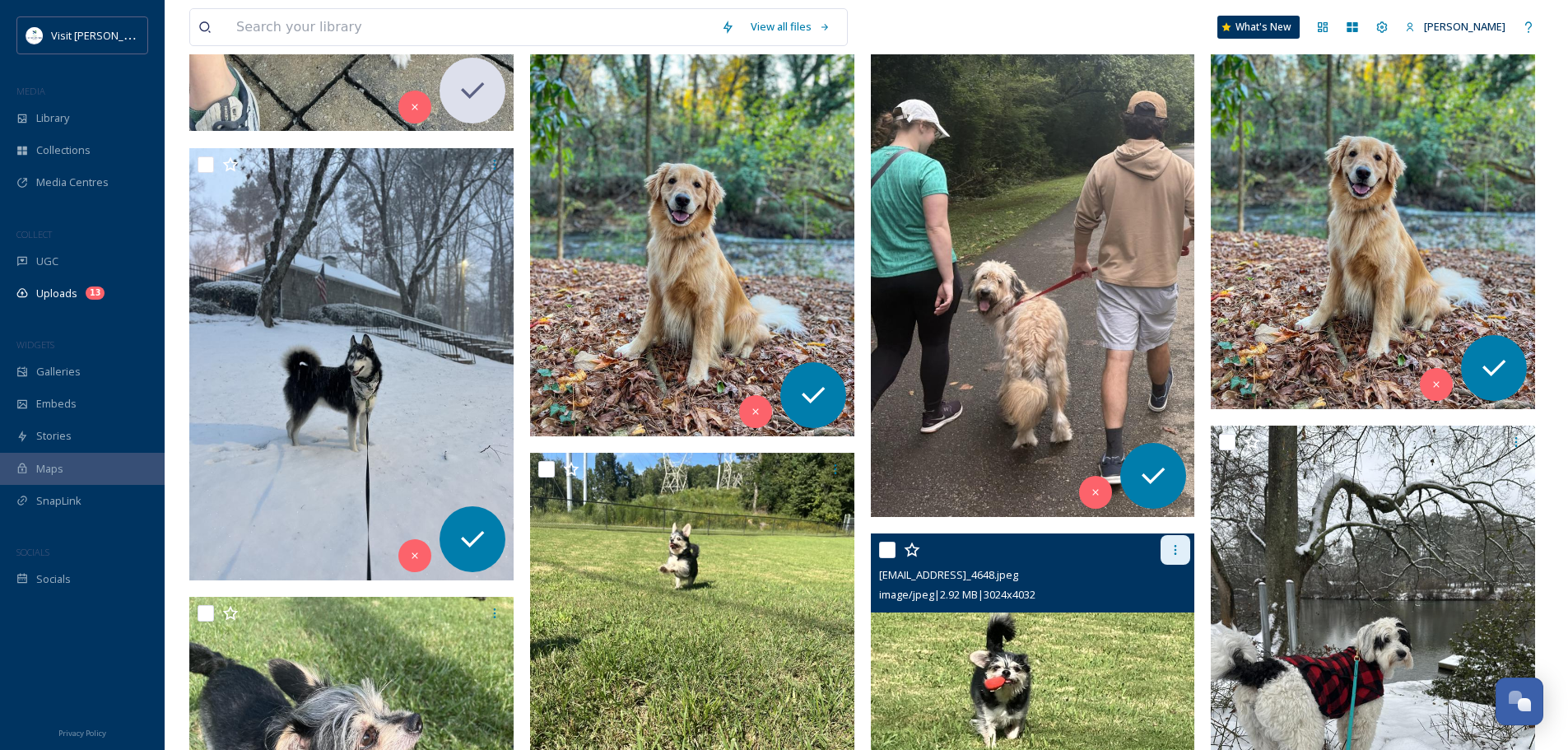
click at [1180, 548] on icon at bounding box center [1175, 550] width 13 height 13
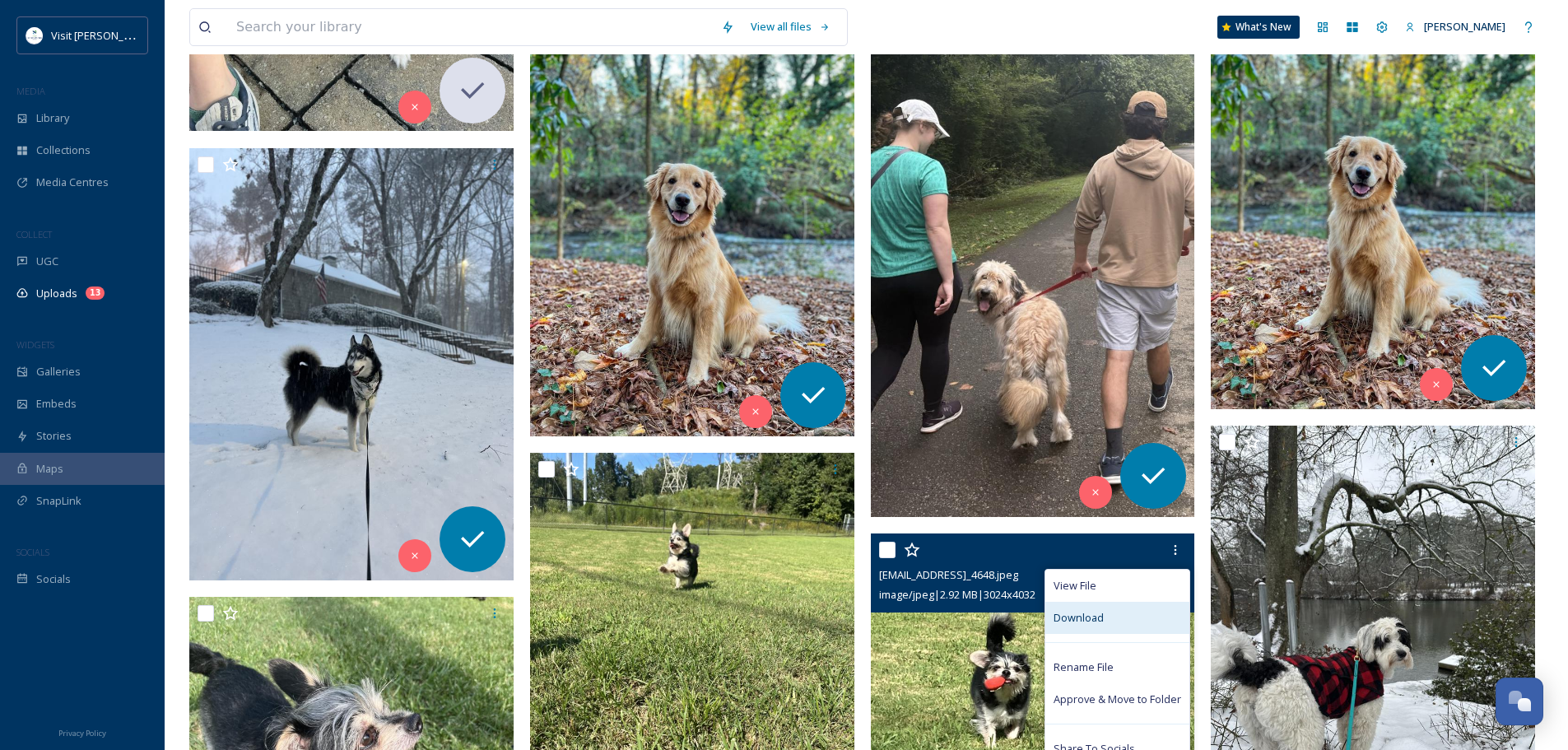
click at [1087, 613] on span "Download" at bounding box center [1078, 617] width 50 height 16
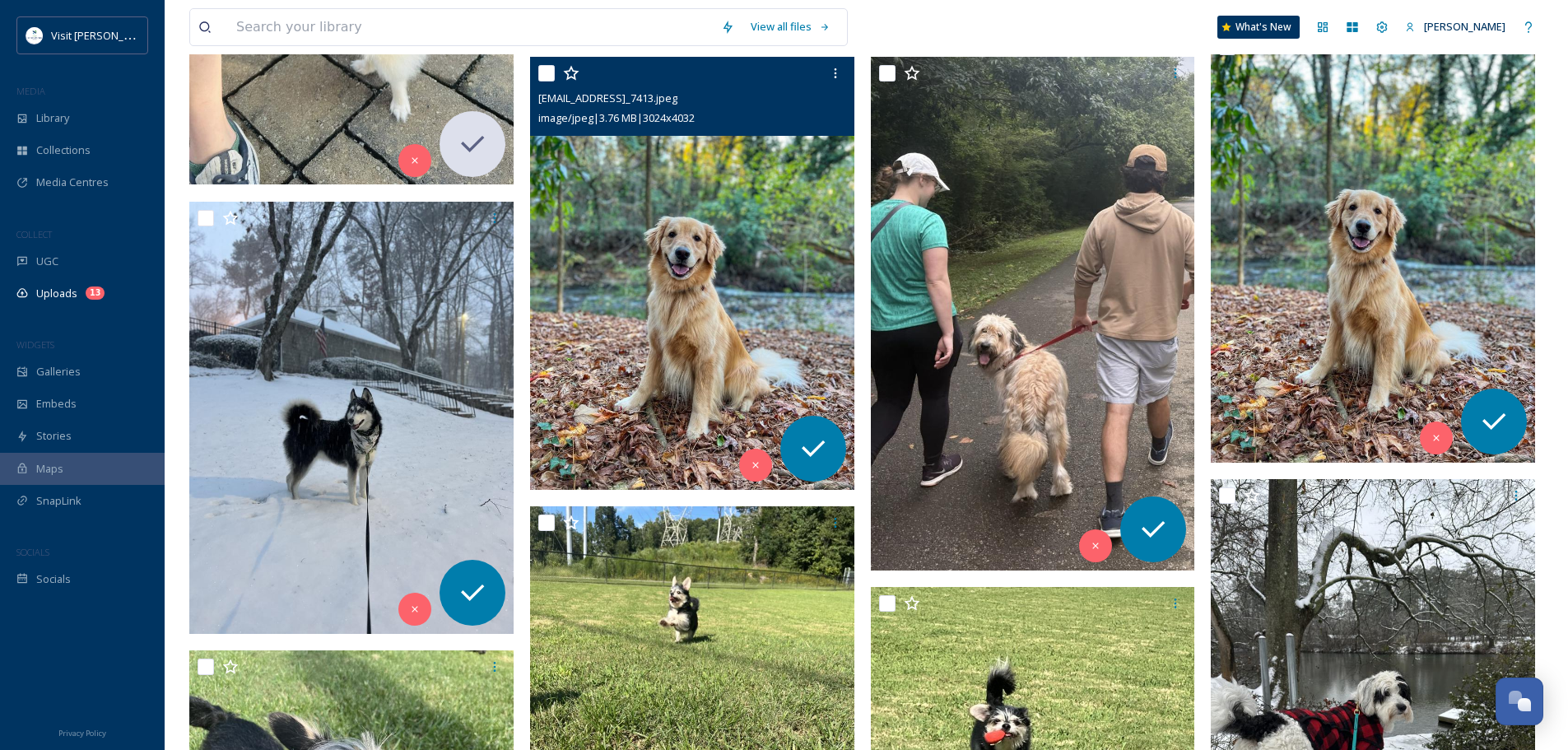
scroll to position [762, 0]
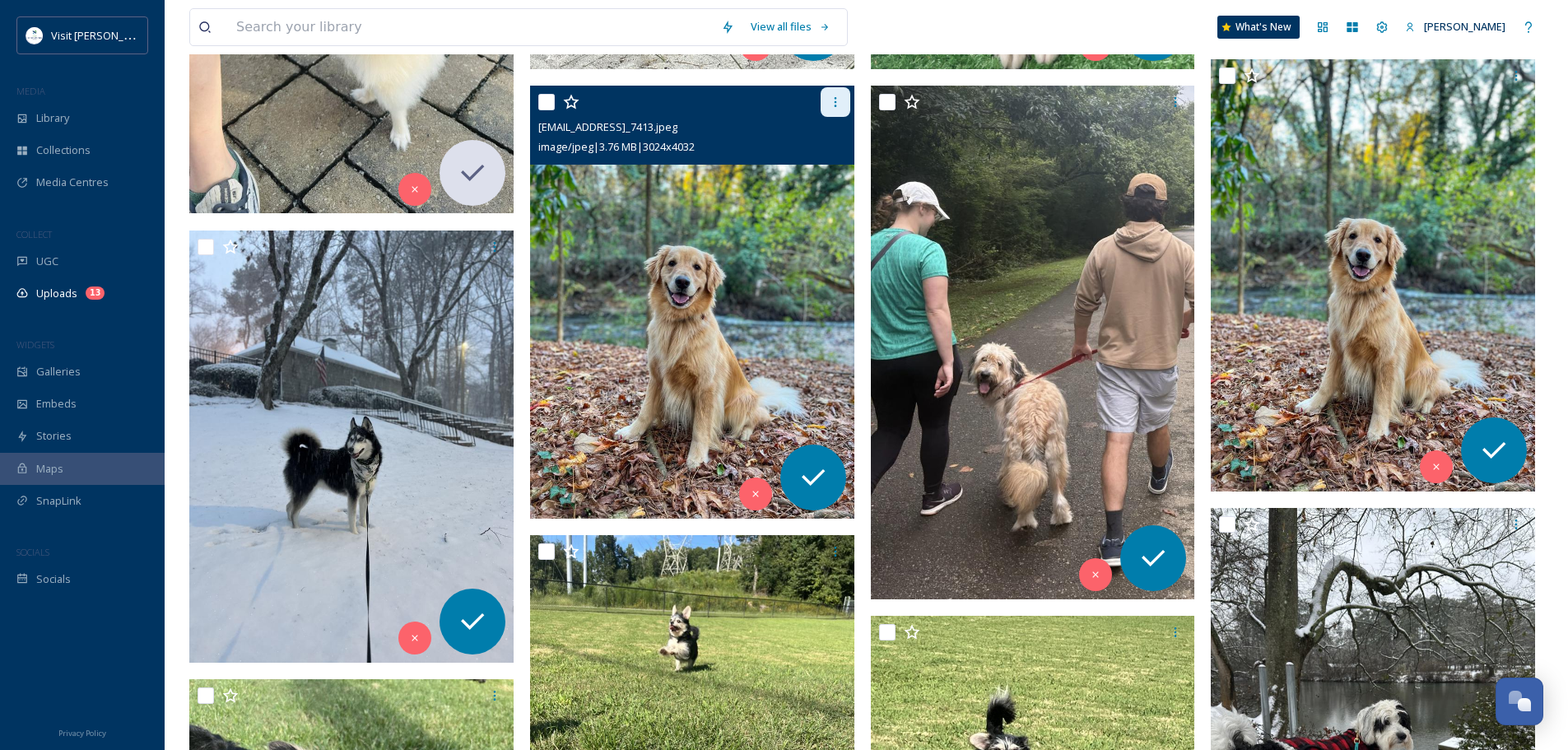
click at [831, 104] on icon at bounding box center [836, 102] width 13 height 13
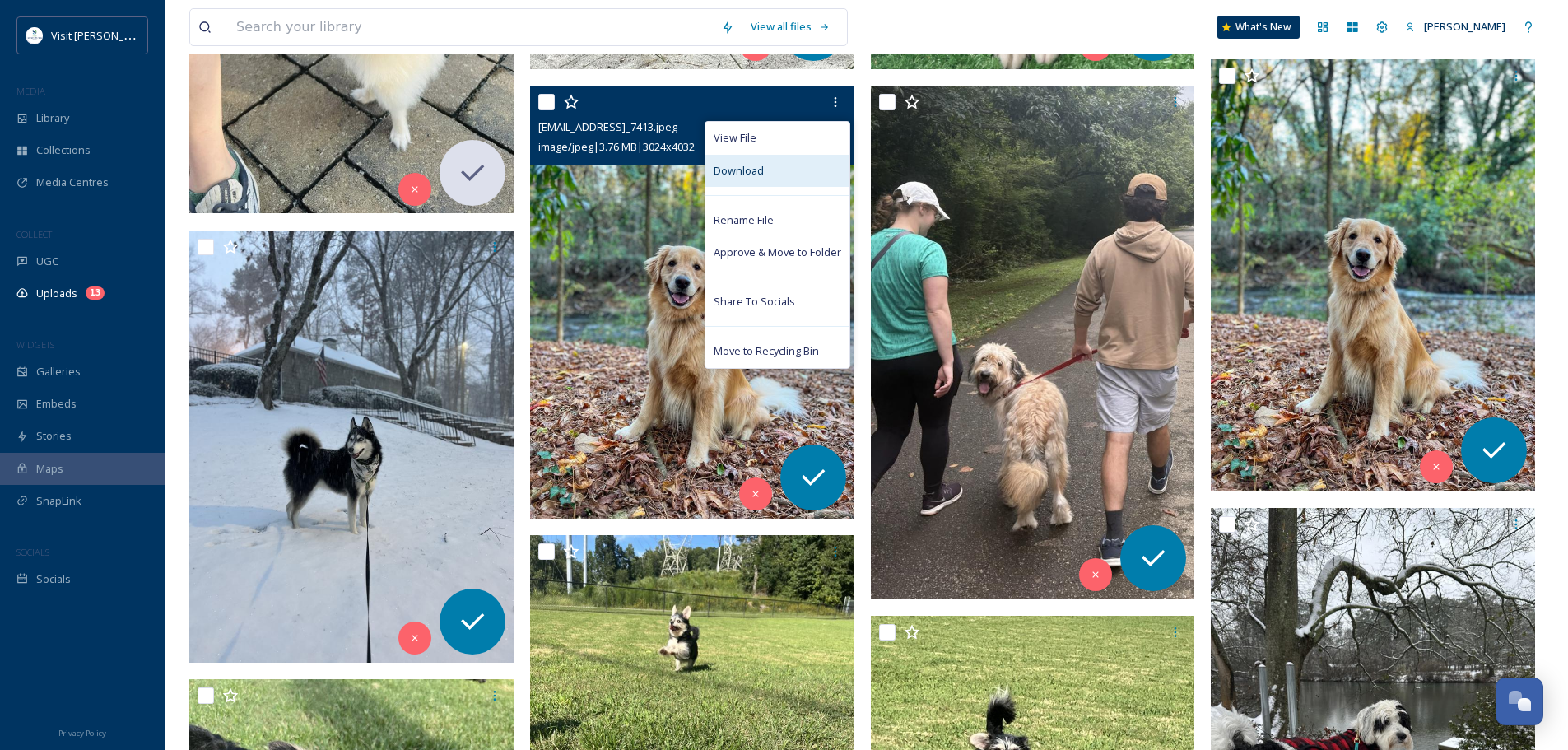
click at [801, 176] on div "Download" at bounding box center [777, 171] width 144 height 32
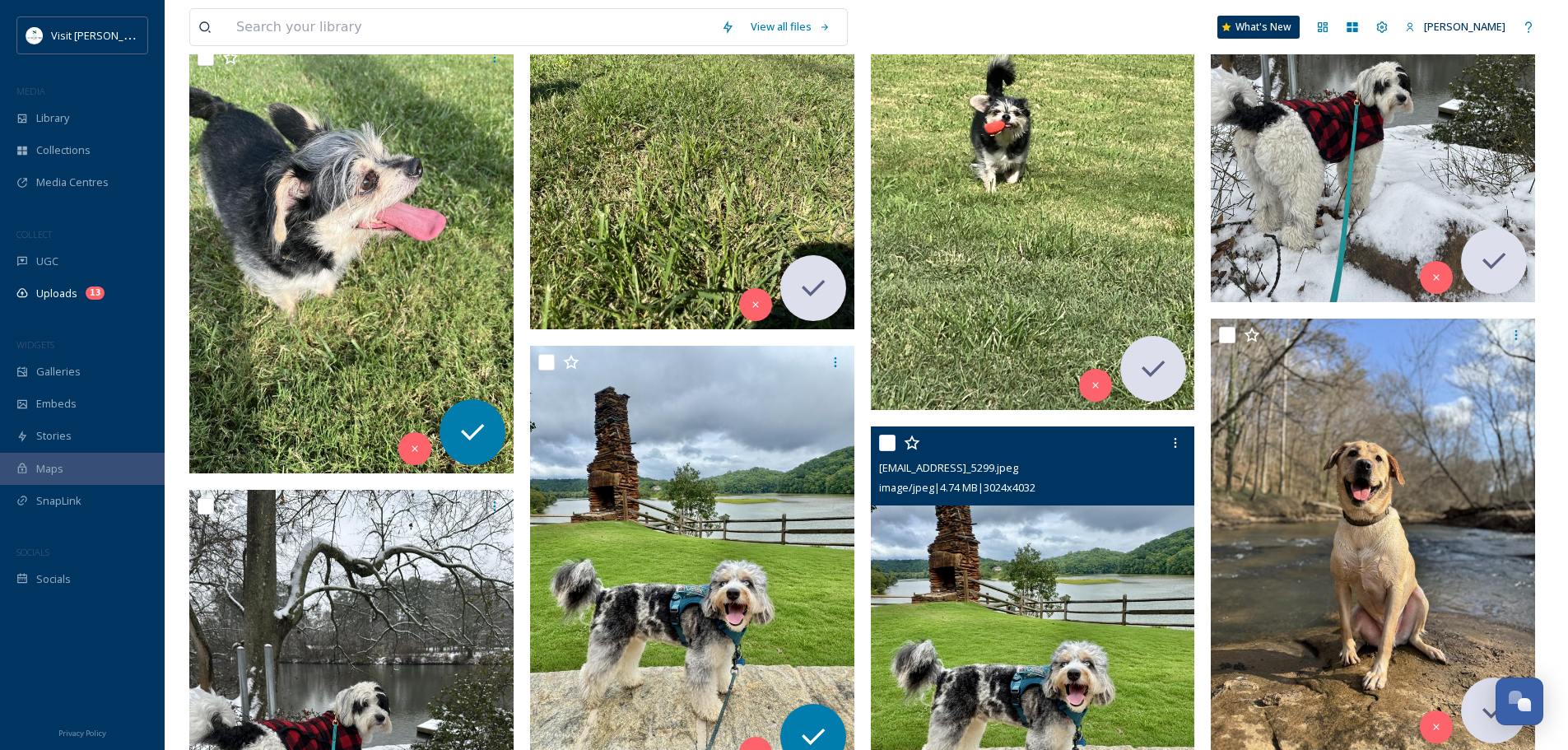
scroll to position [1256, 0]
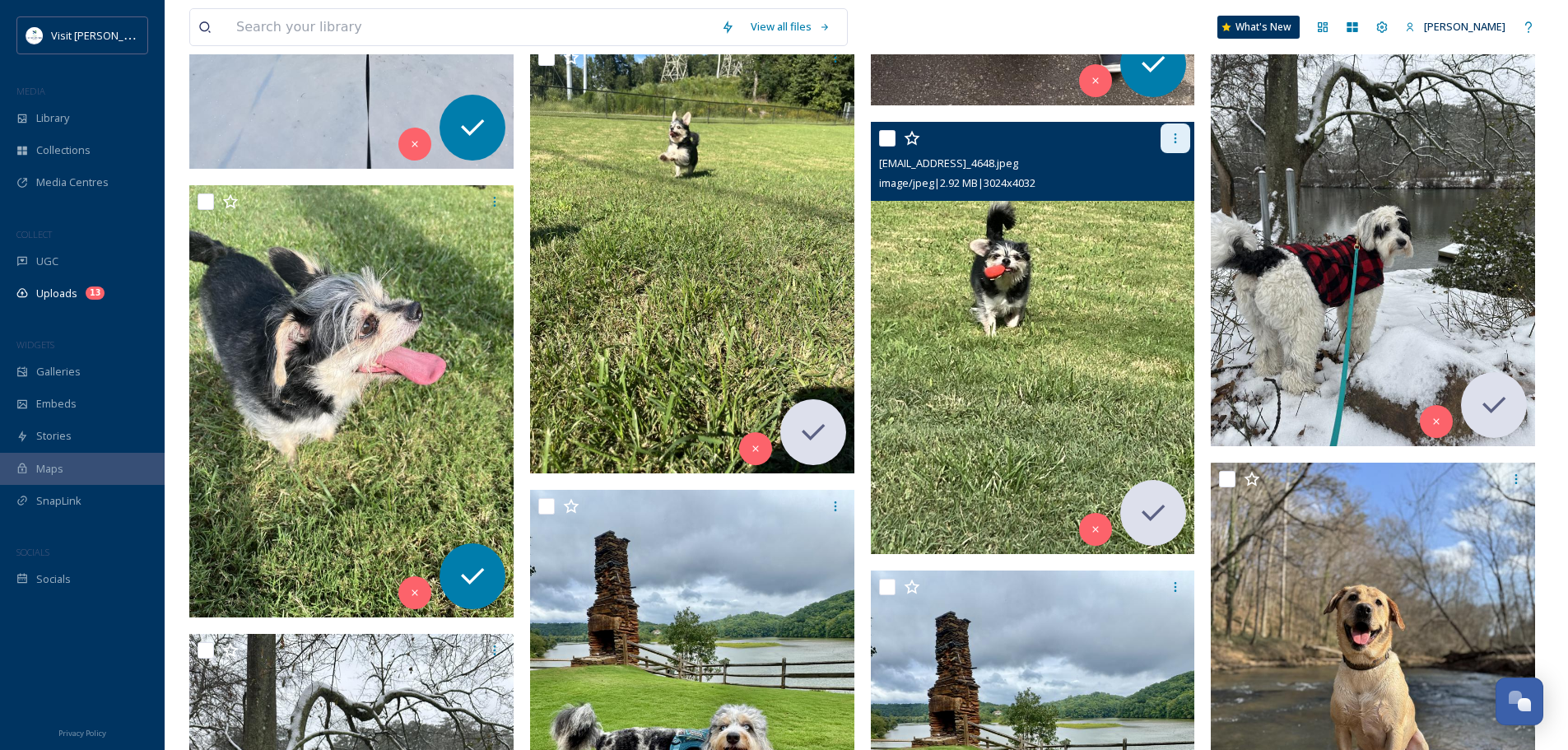
click at [1179, 139] on icon at bounding box center [1175, 139] width 13 height 13
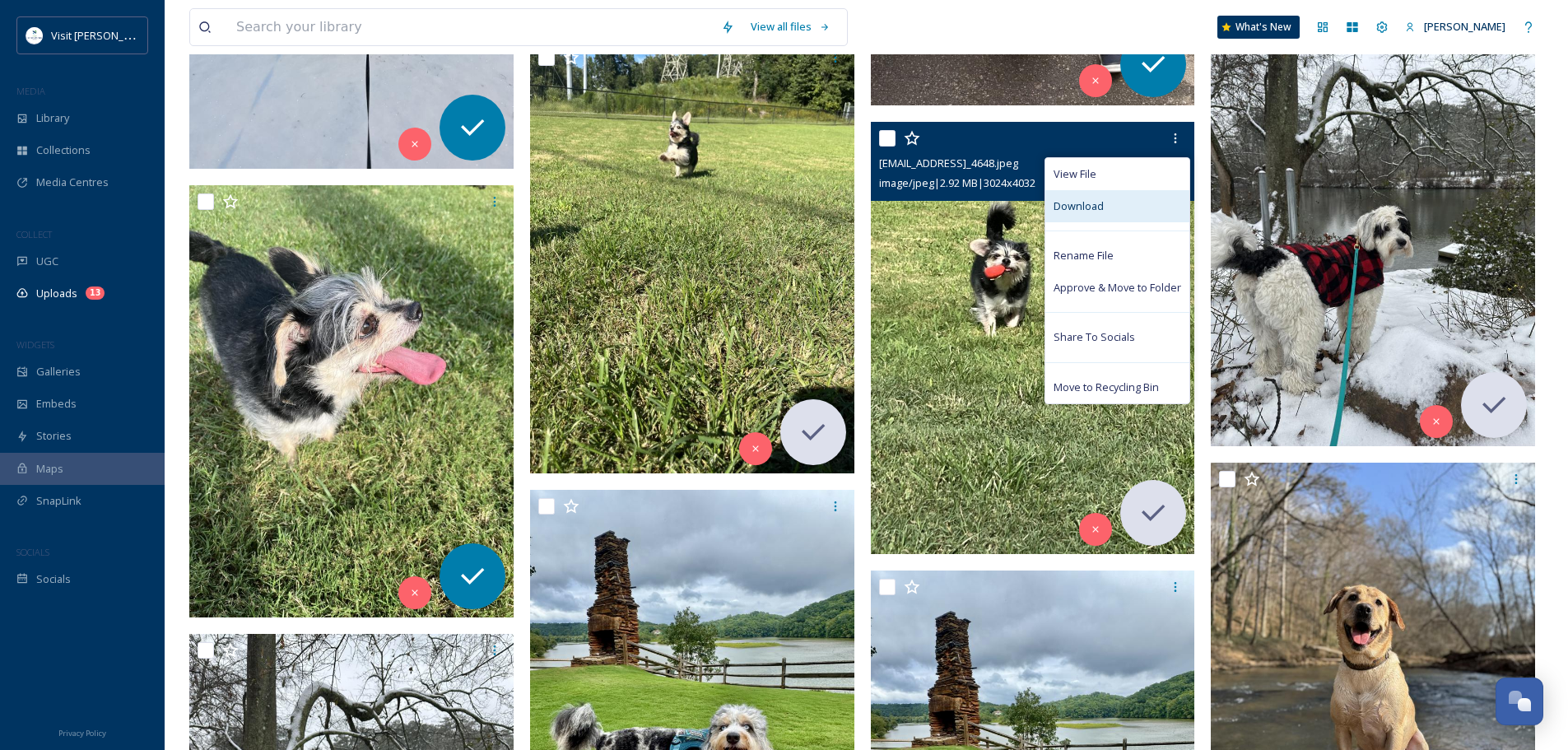
click at [1097, 207] on span "Download" at bounding box center [1078, 205] width 50 height 16
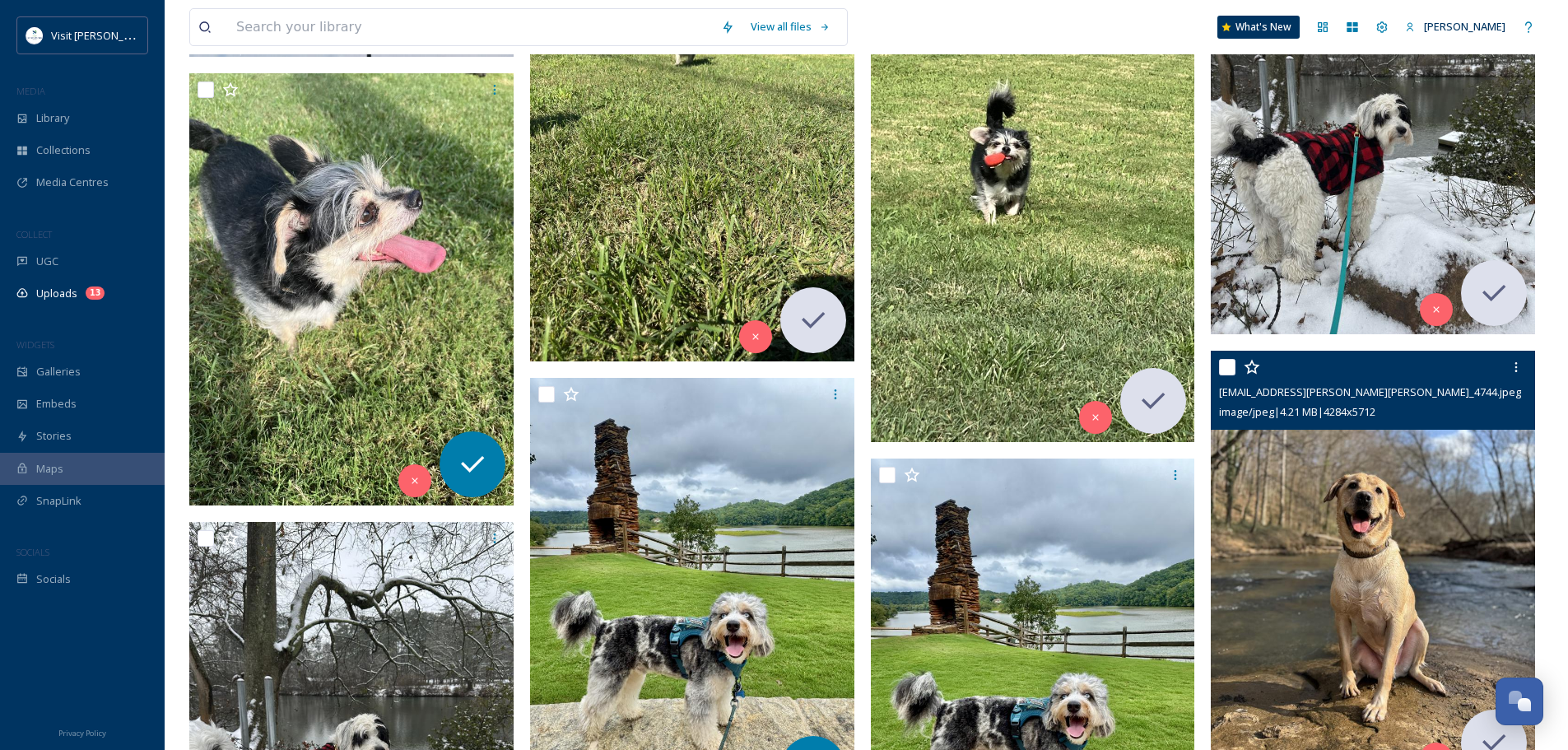
scroll to position [1421, 0]
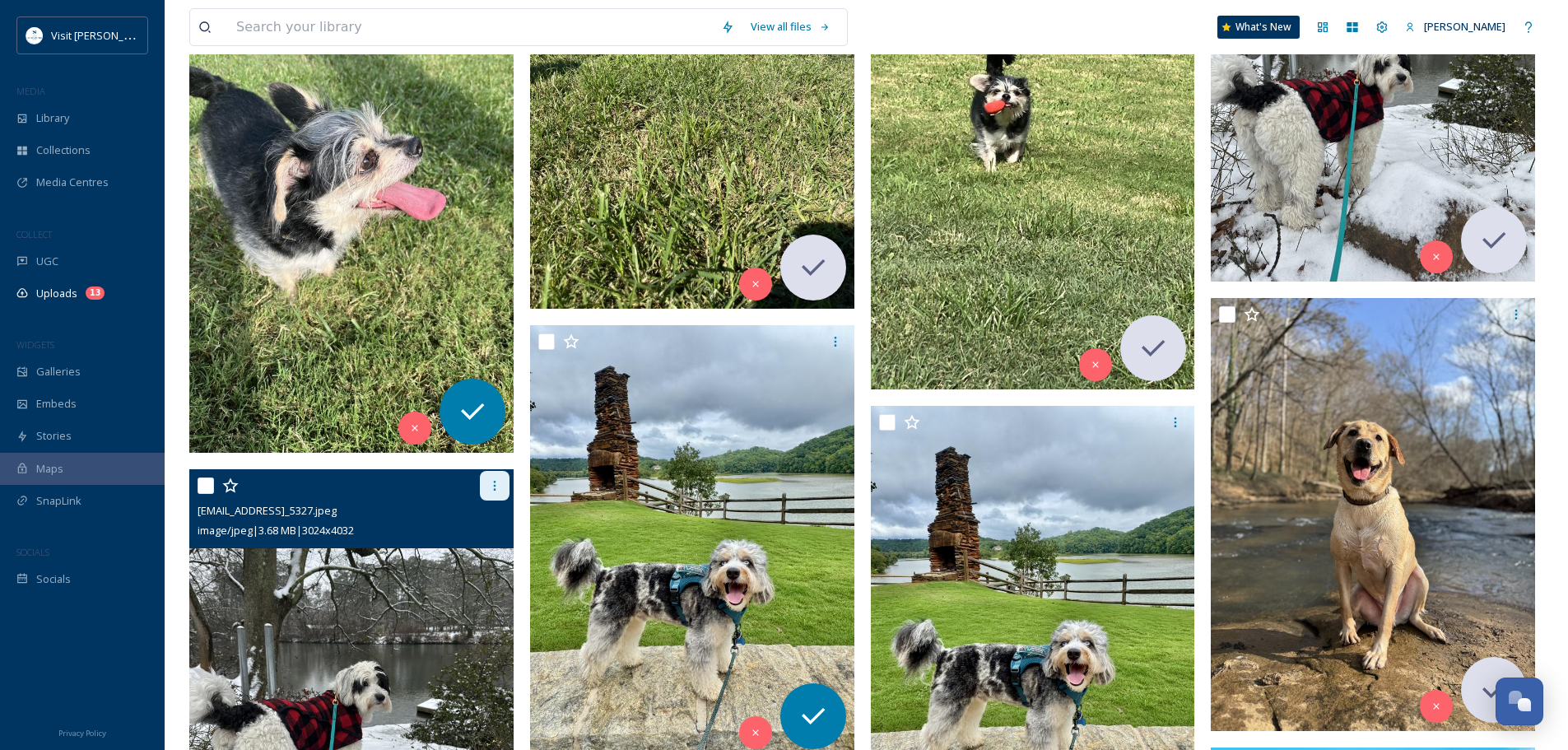
click at [498, 482] on icon at bounding box center [495, 486] width 13 height 13
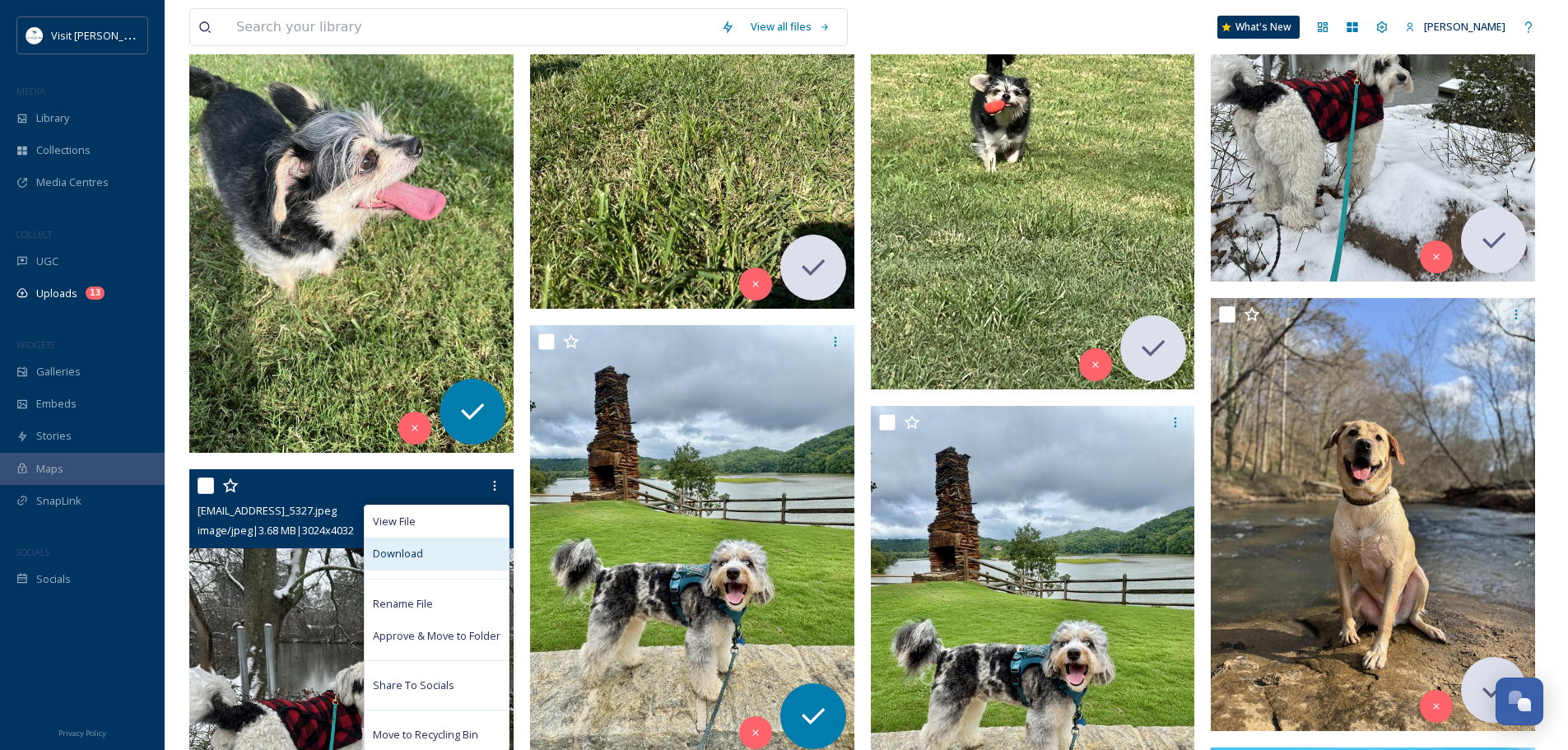
click at [452, 551] on div "Download" at bounding box center [436, 553] width 144 height 32
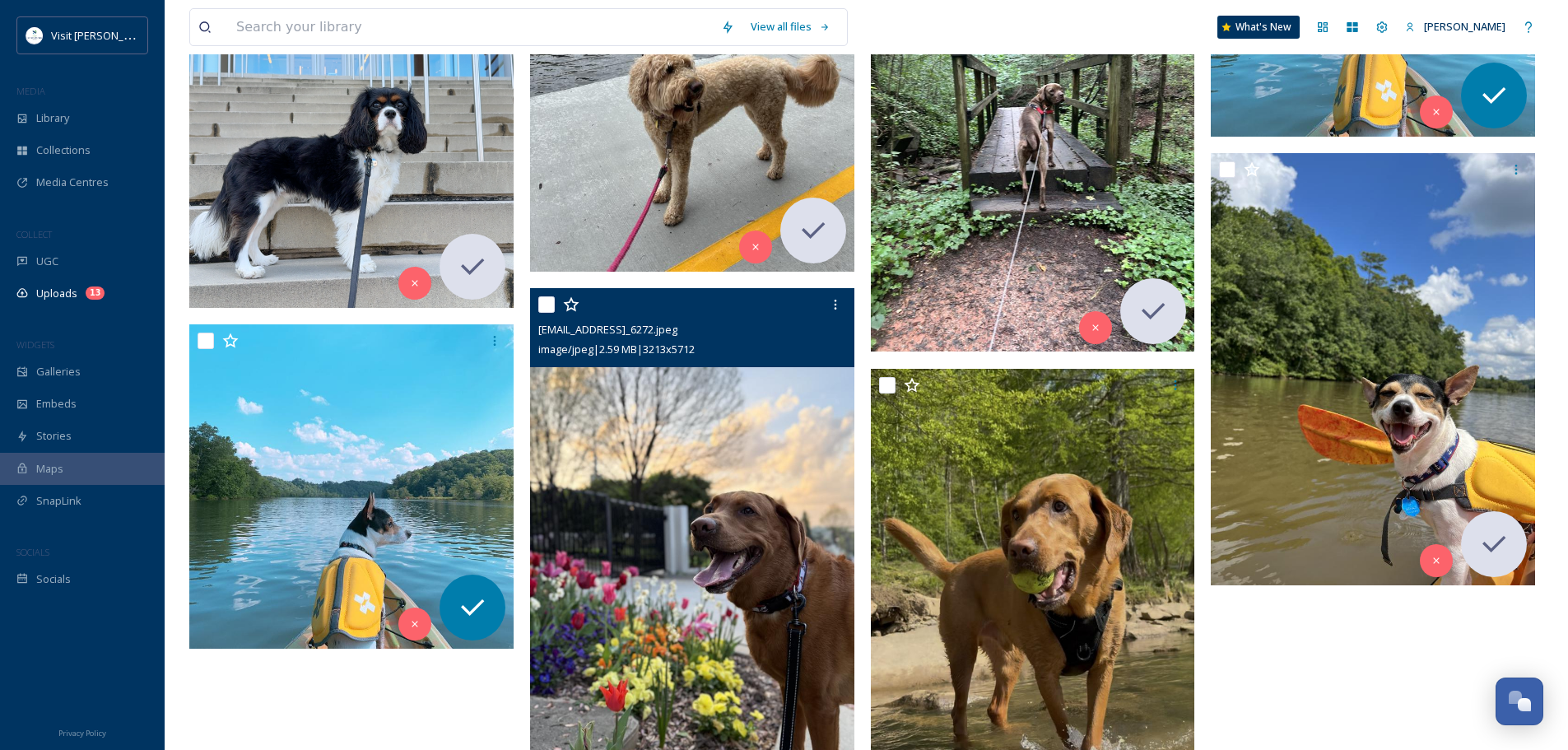
scroll to position [2408, 0]
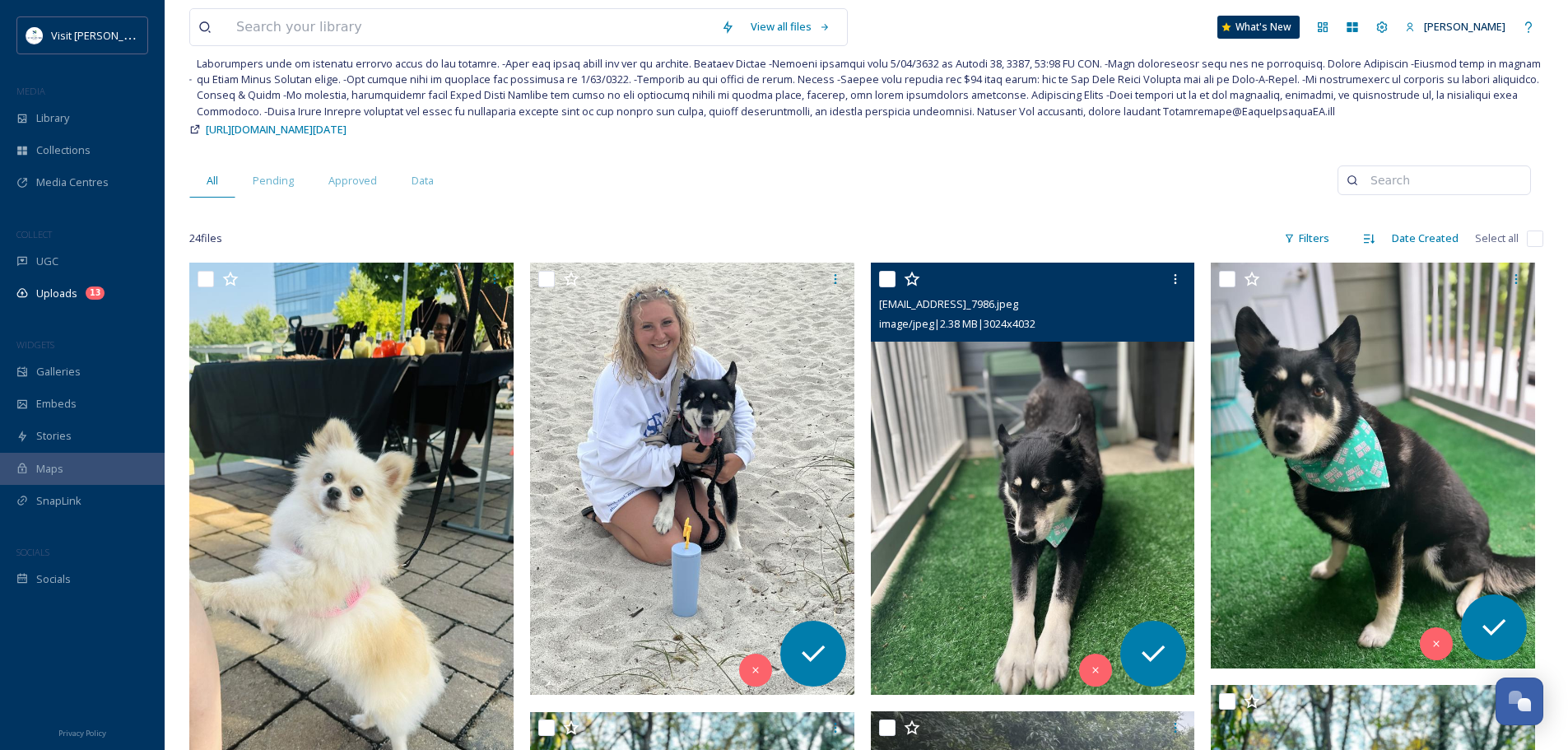
scroll to position [104, 0]
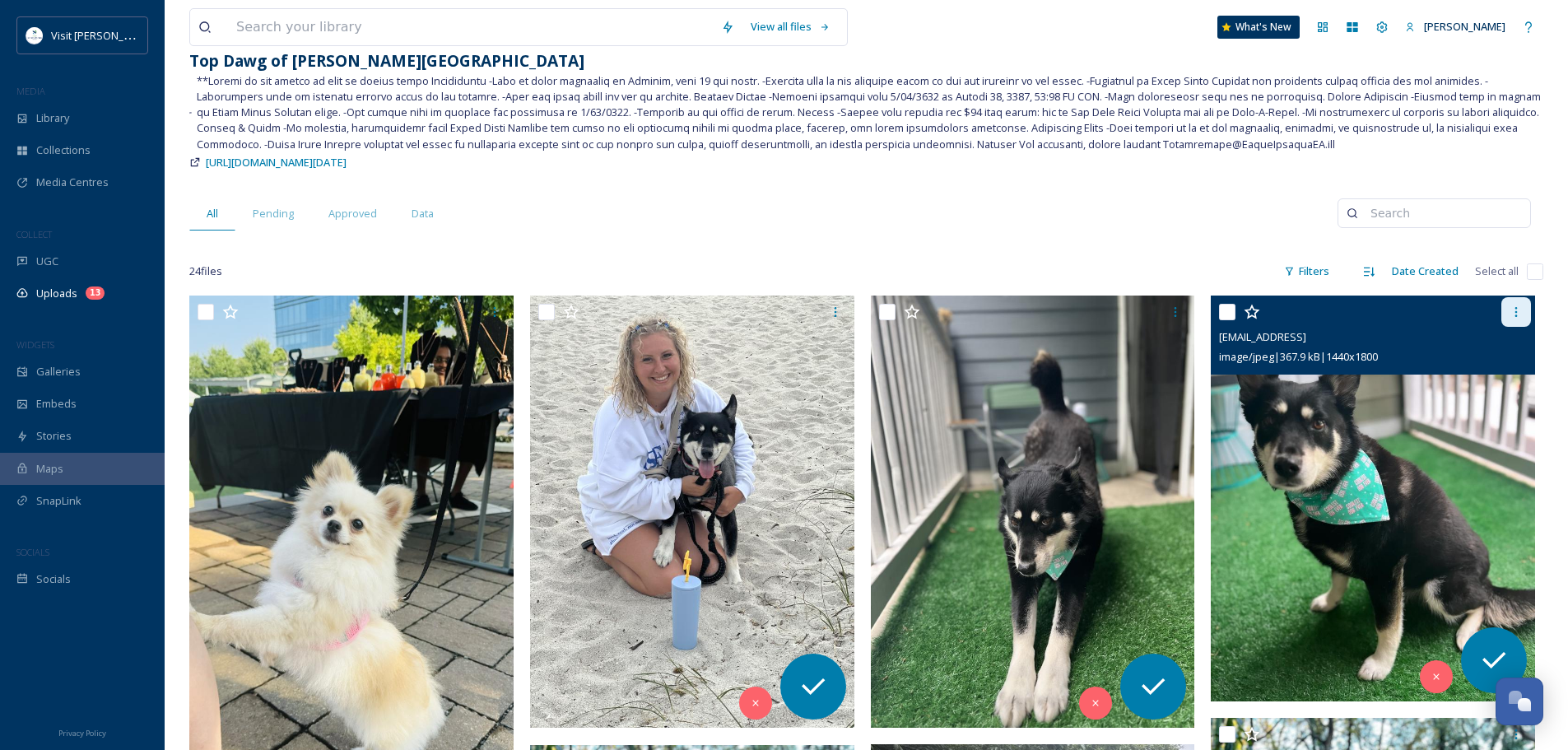
click at [1515, 307] on icon at bounding box center [1516, 312] width 13 height 13
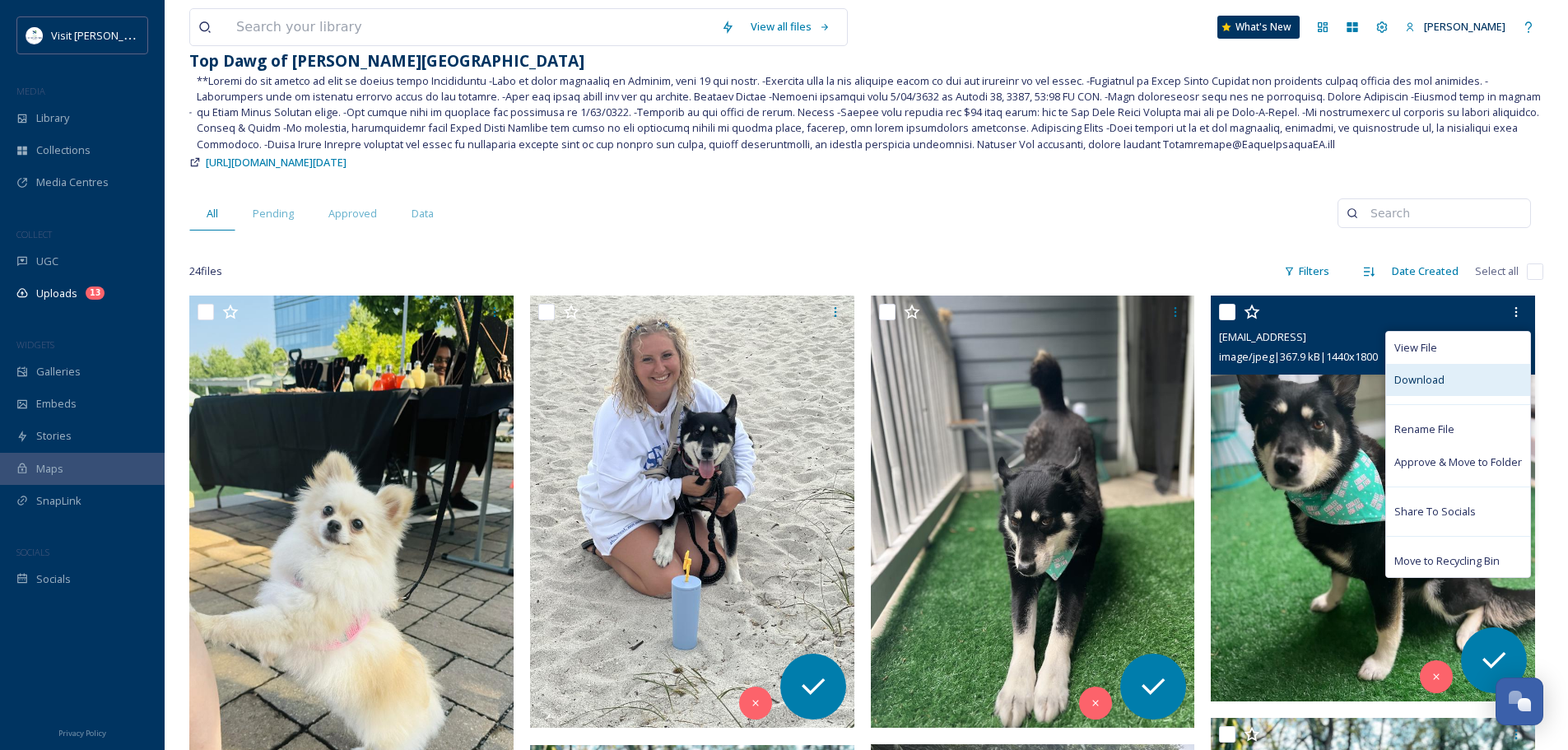
click at [1457, 374] on div "Download" at bounding box center [1457, 380] width 144 height 32
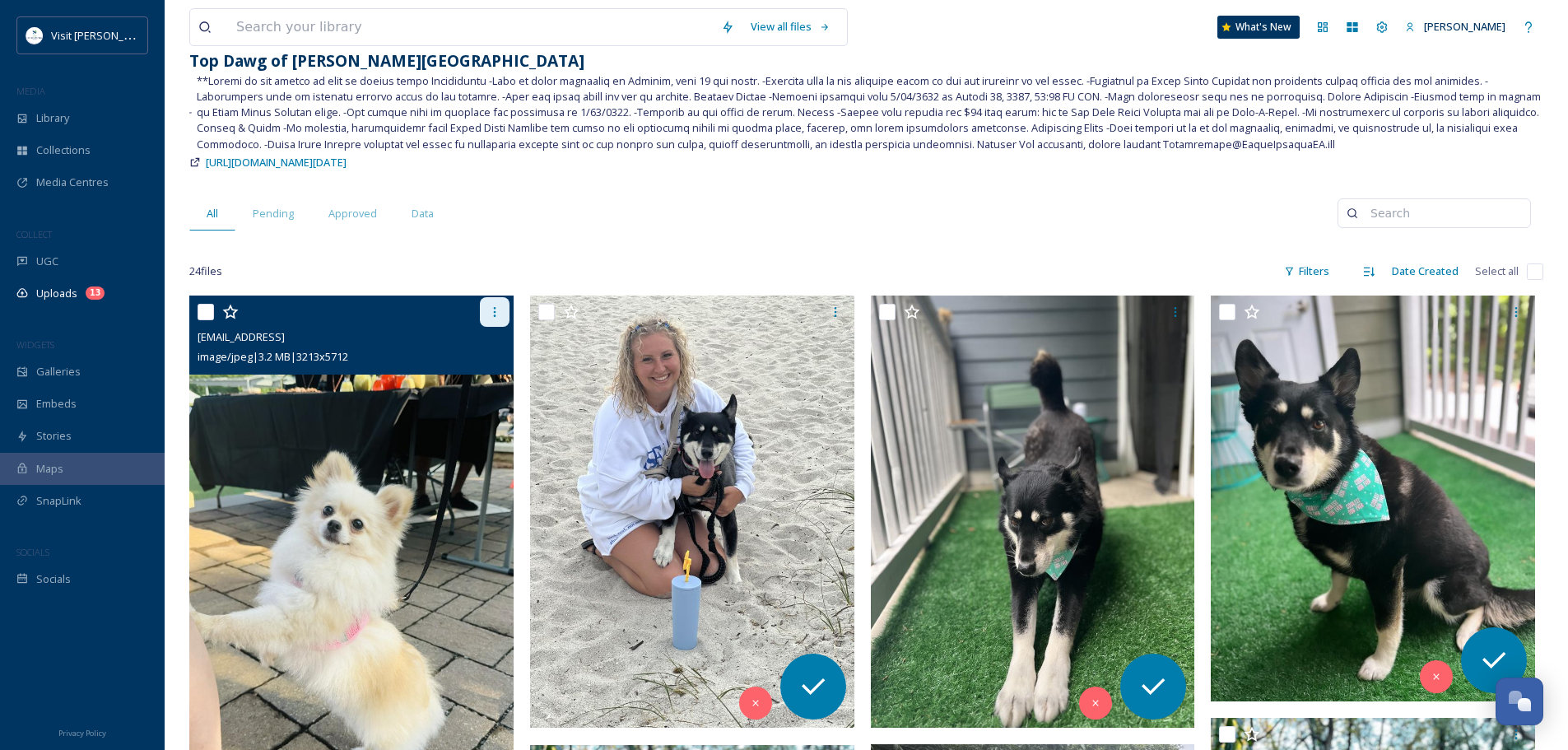
click at [497, 310] on icon at bounding box center [495, 312] width 13 height 13
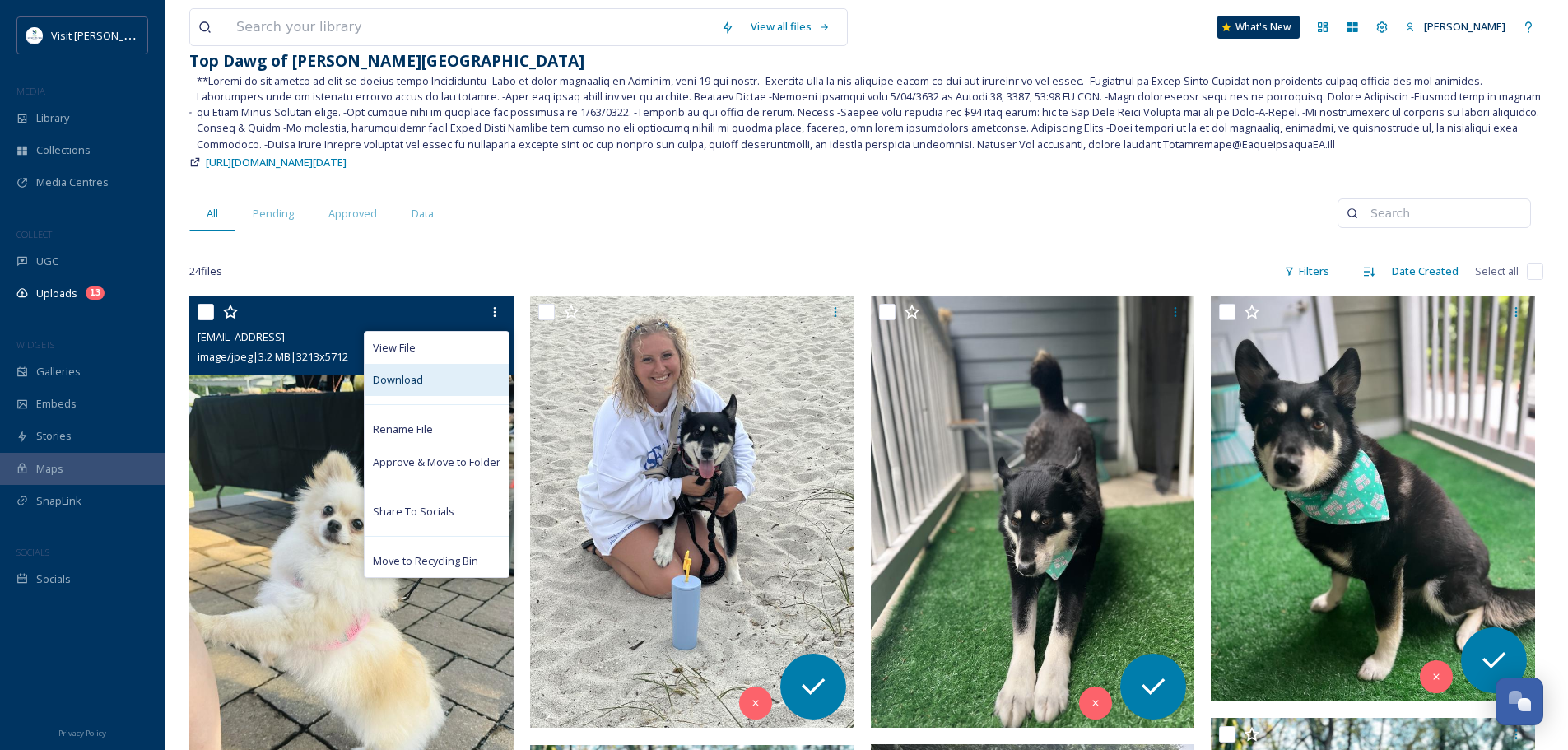
click at [437, 384] on div "Download" at bounding box center [436, 380] width 144 height 32
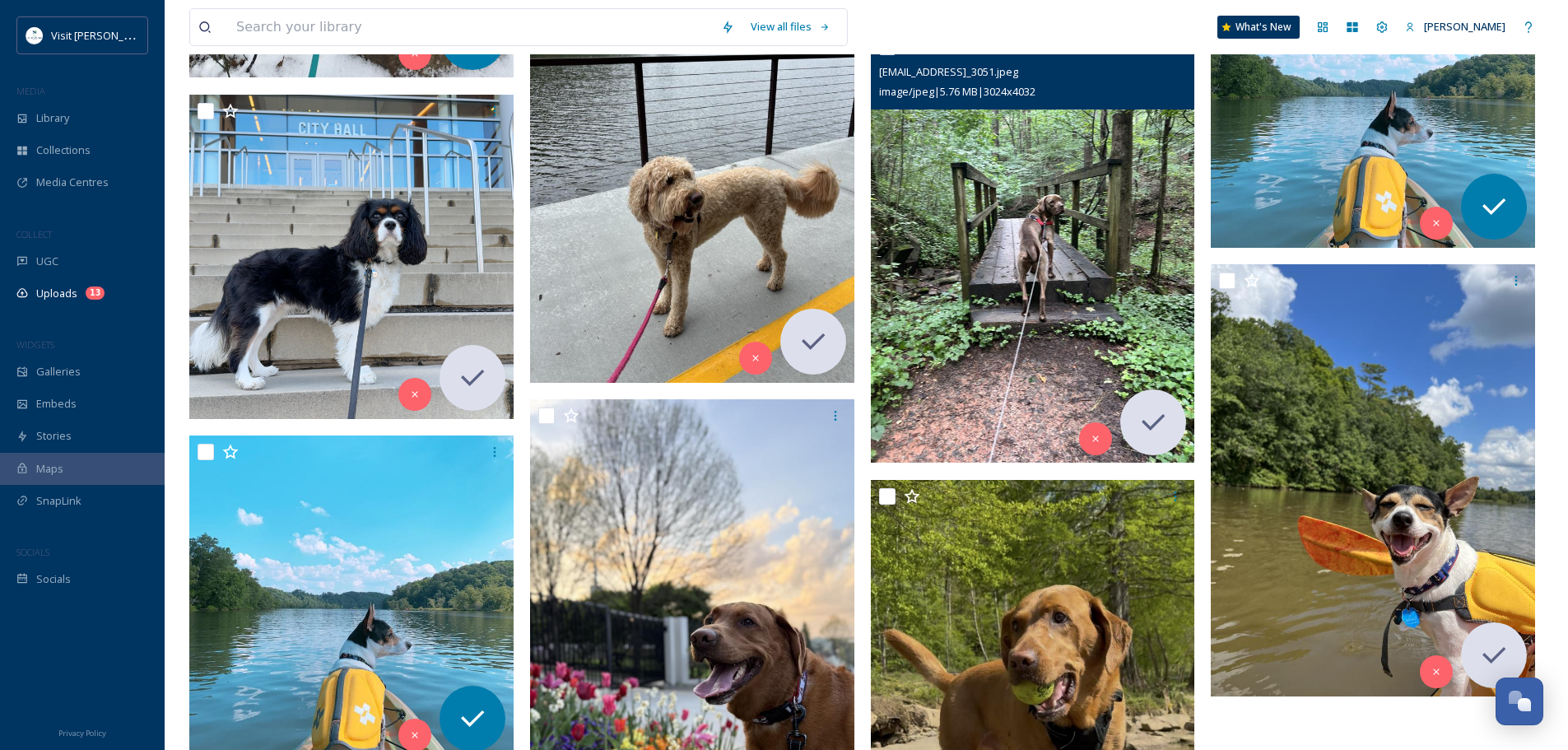
scroll to position [2162, 0]
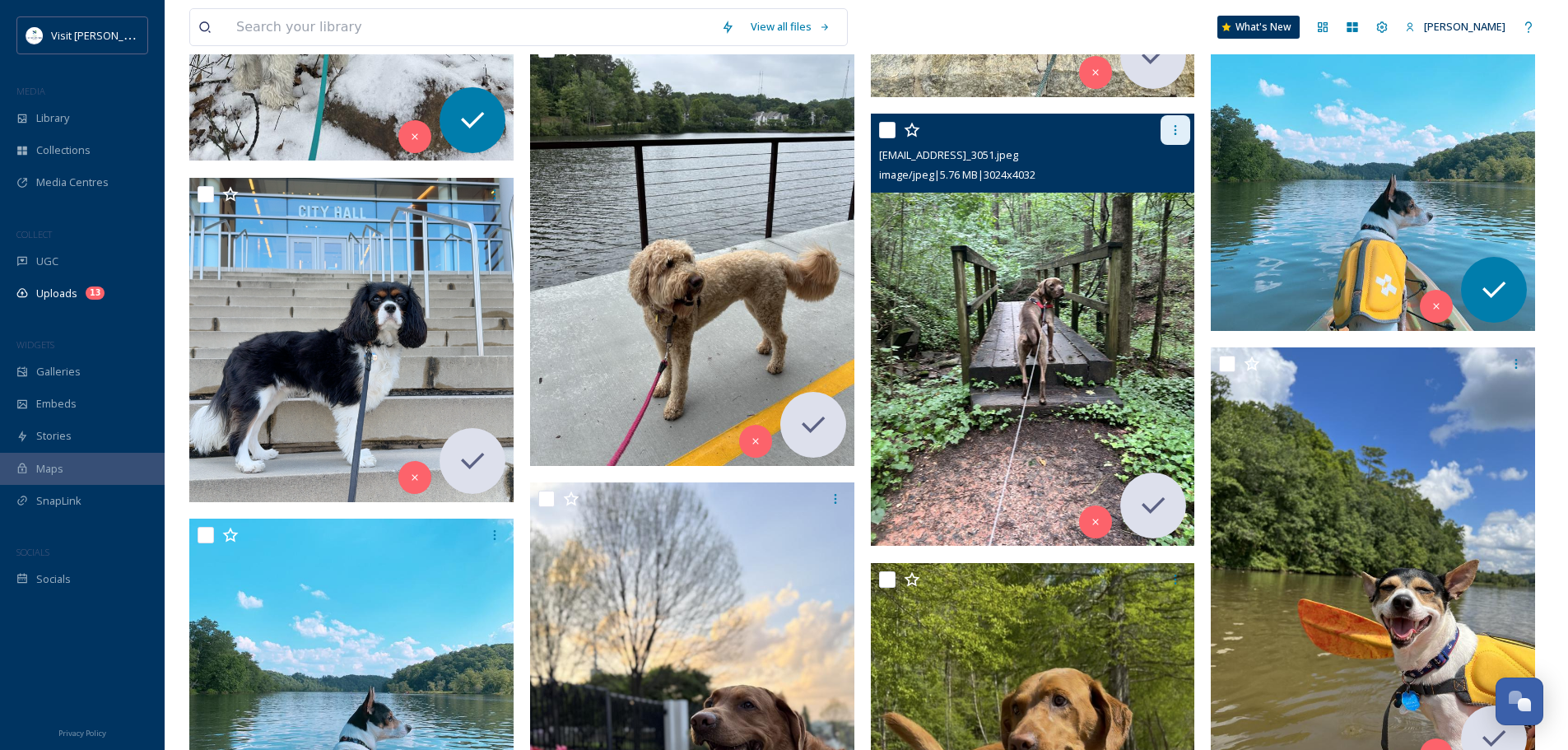
click at [1170, 130] on icon at bounding box center [1175, 130] width 13 height 13
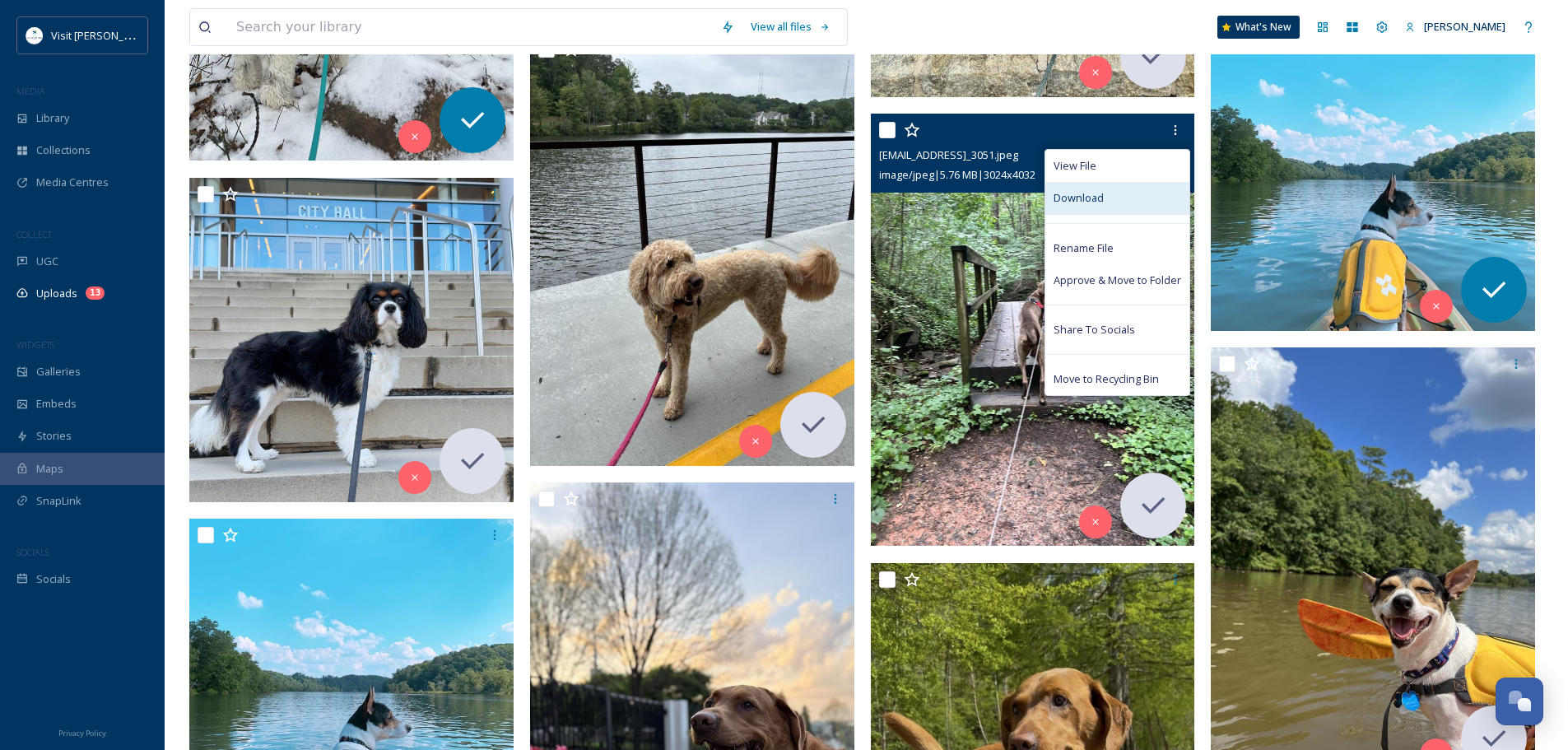
click at [1105, 196] on div "Download" at bounding box center [1117, 197] width 144 height 32
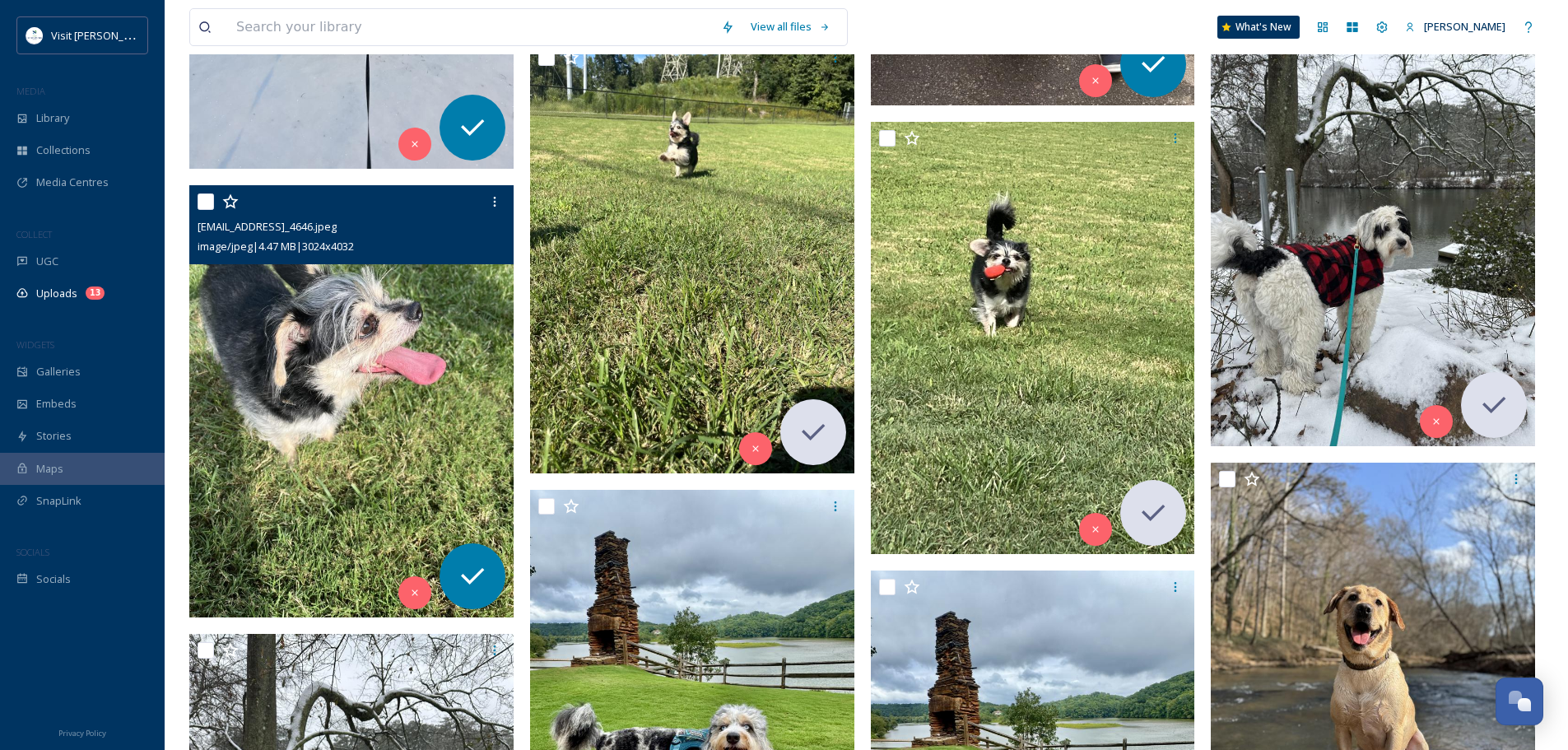
scroll to position [762, 0]
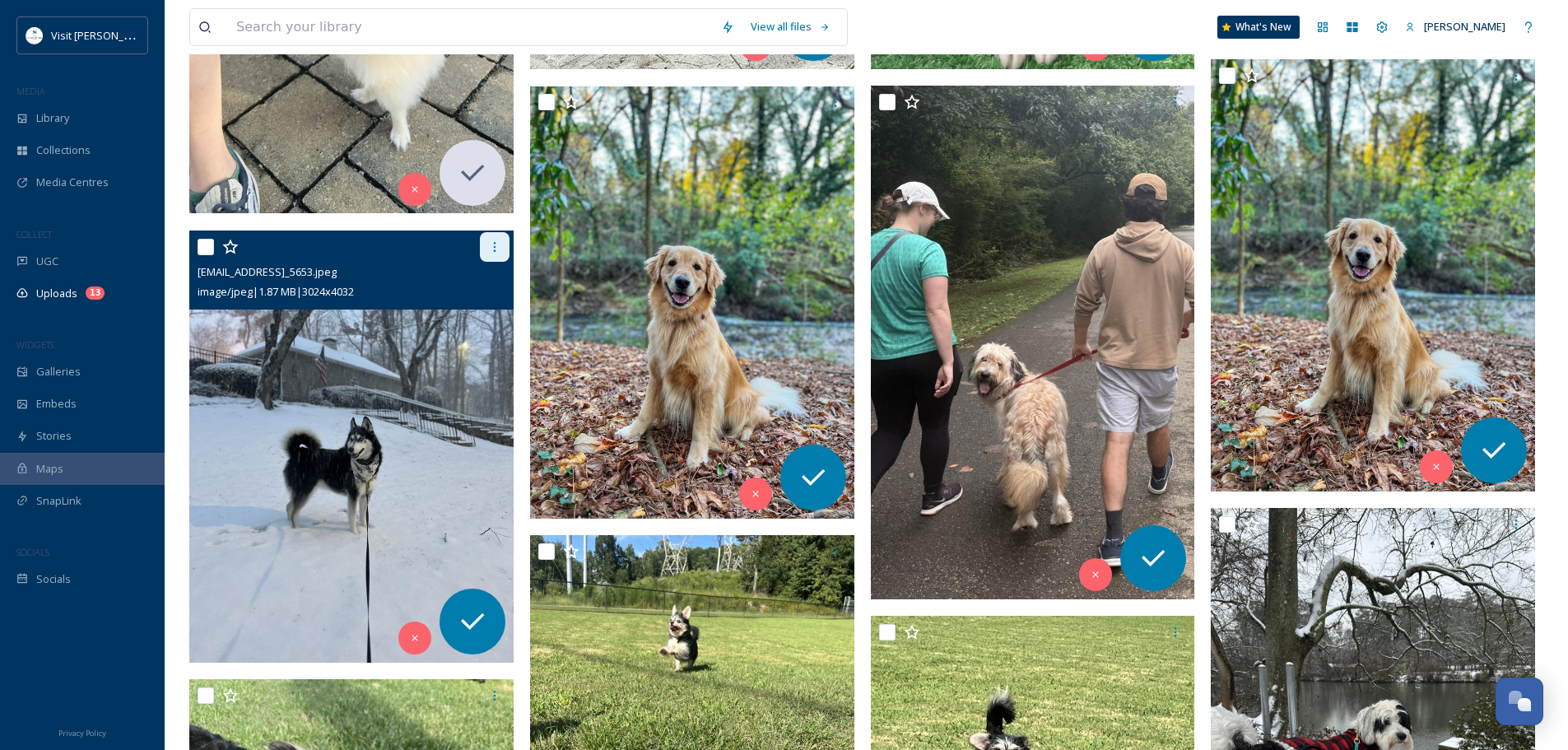
click at [496, 249] on icon at bounding box center [495, 247] width 13 height 13
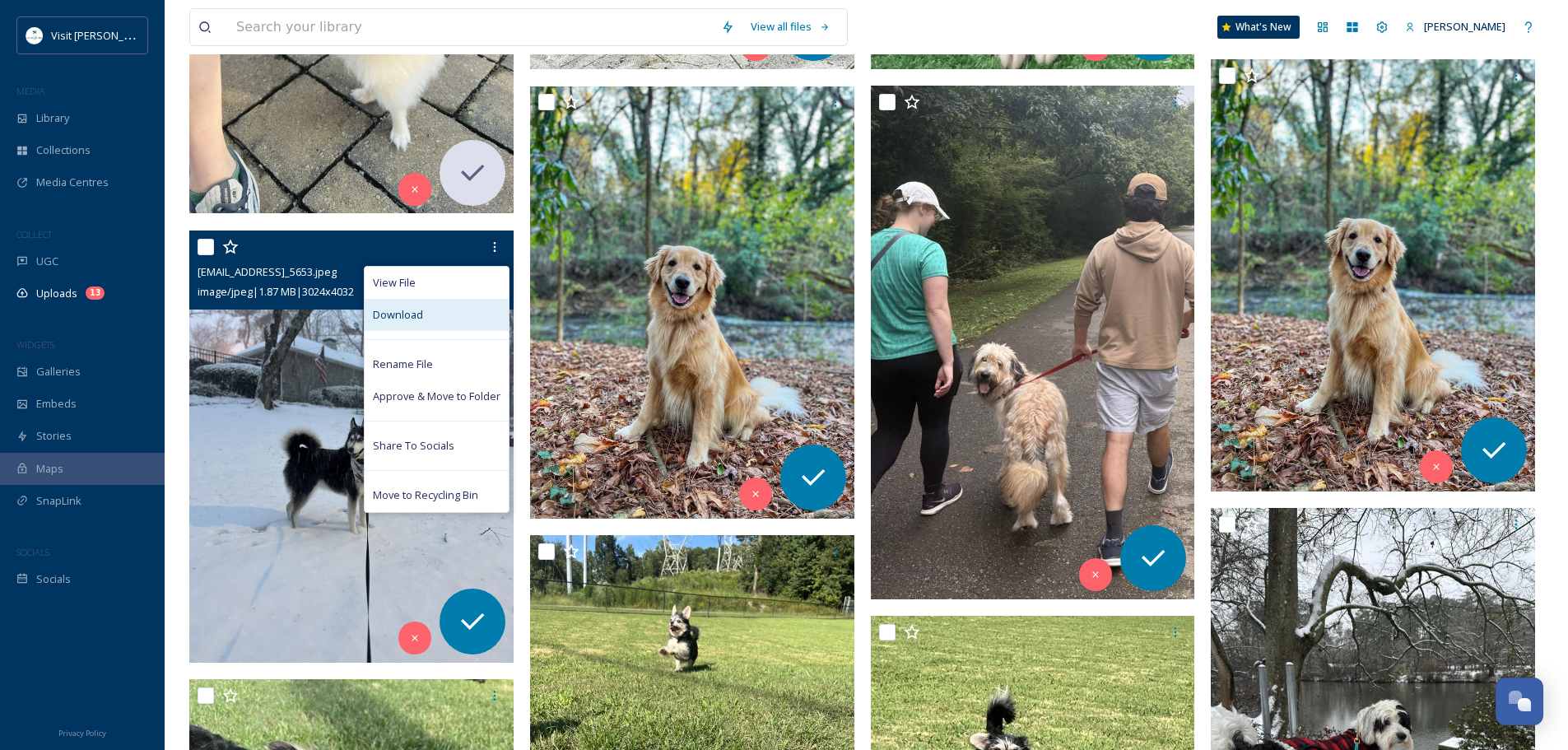
click at [442, 314] on div "Download" at bounding box center [436, 314] width 144 height 32
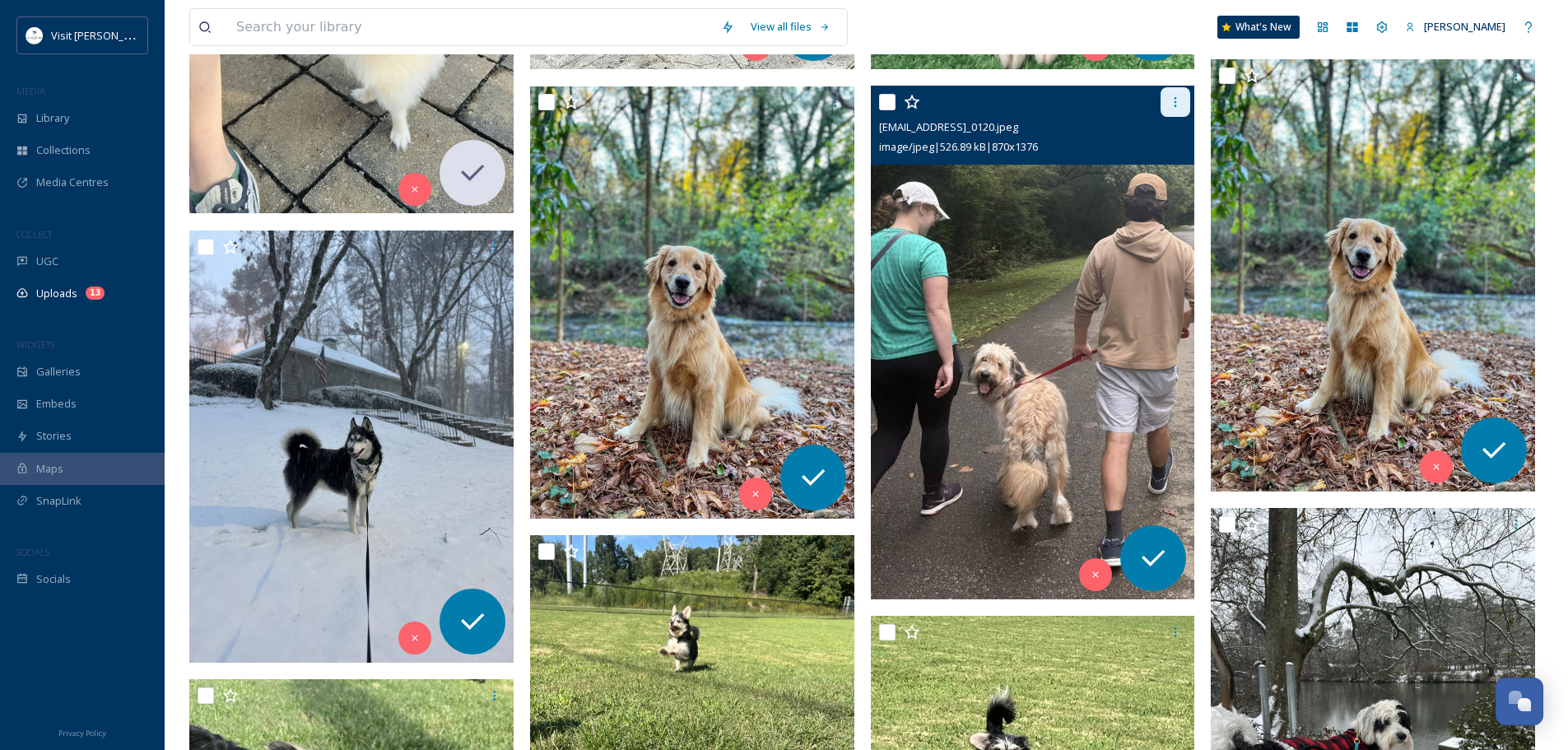
click at [1181, 98] on icon at bounding box center [1175, 102] width 13 height 13
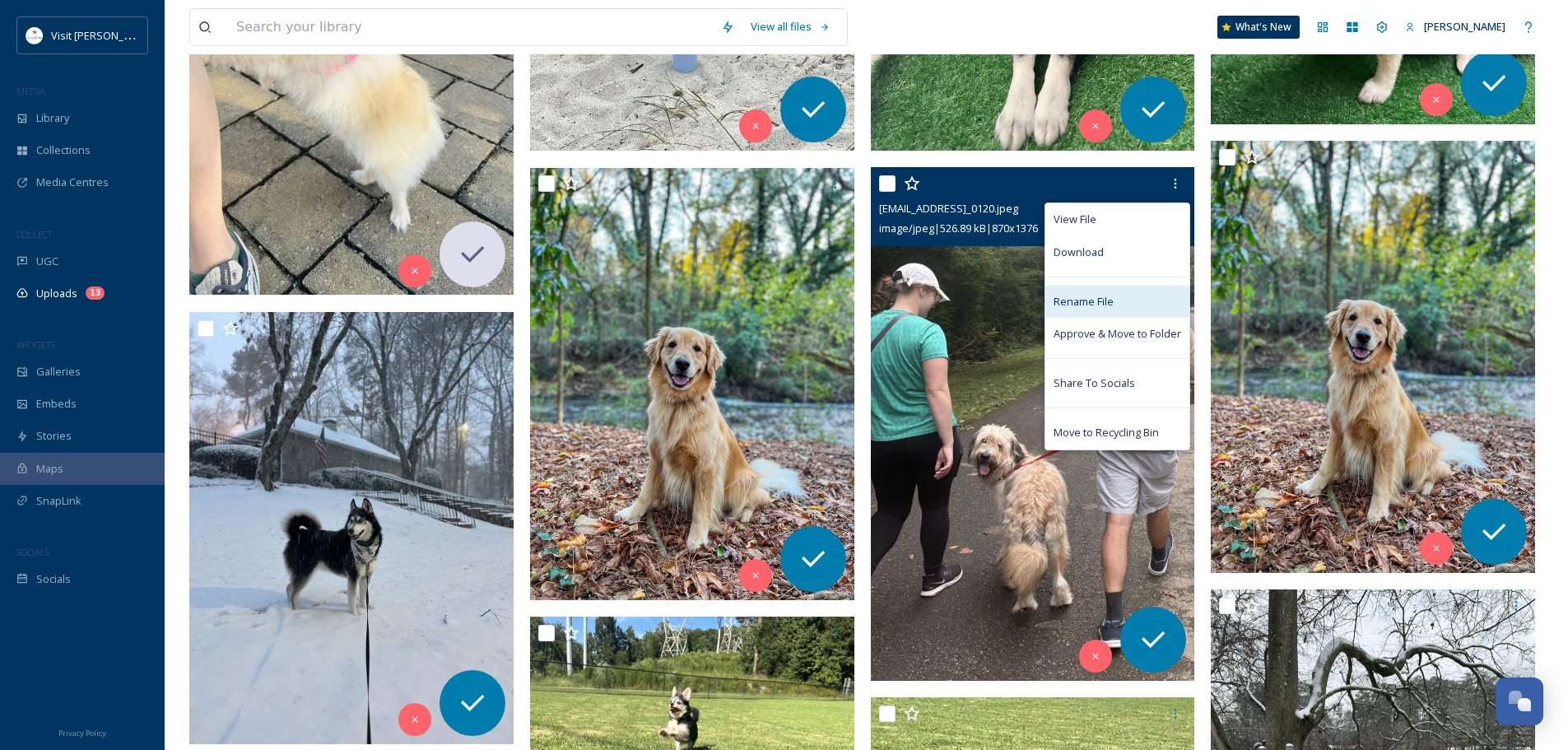
scroll to position [680, 0]
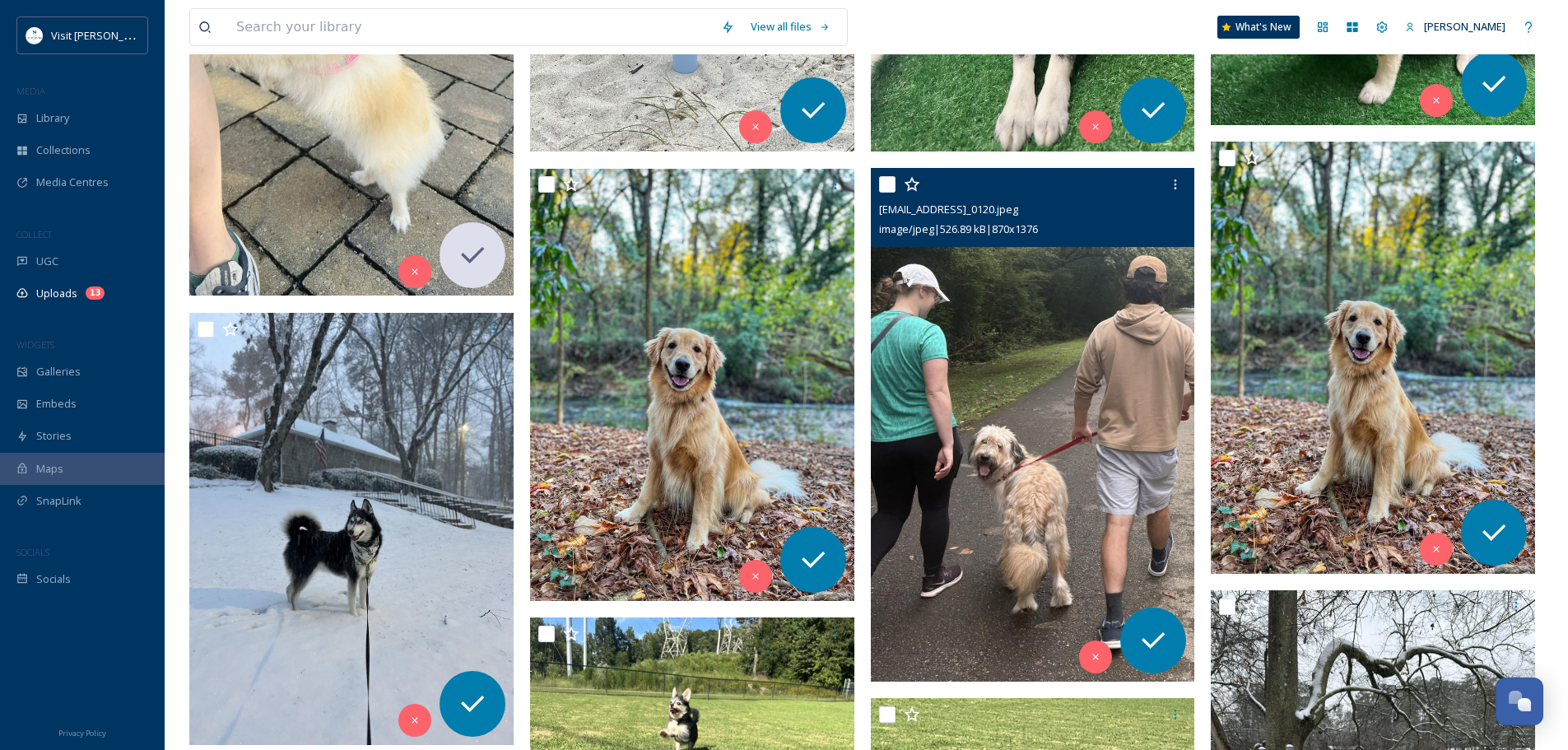
click at [985, 268] on img at bounding box center [1033, 425] width 324 height 513
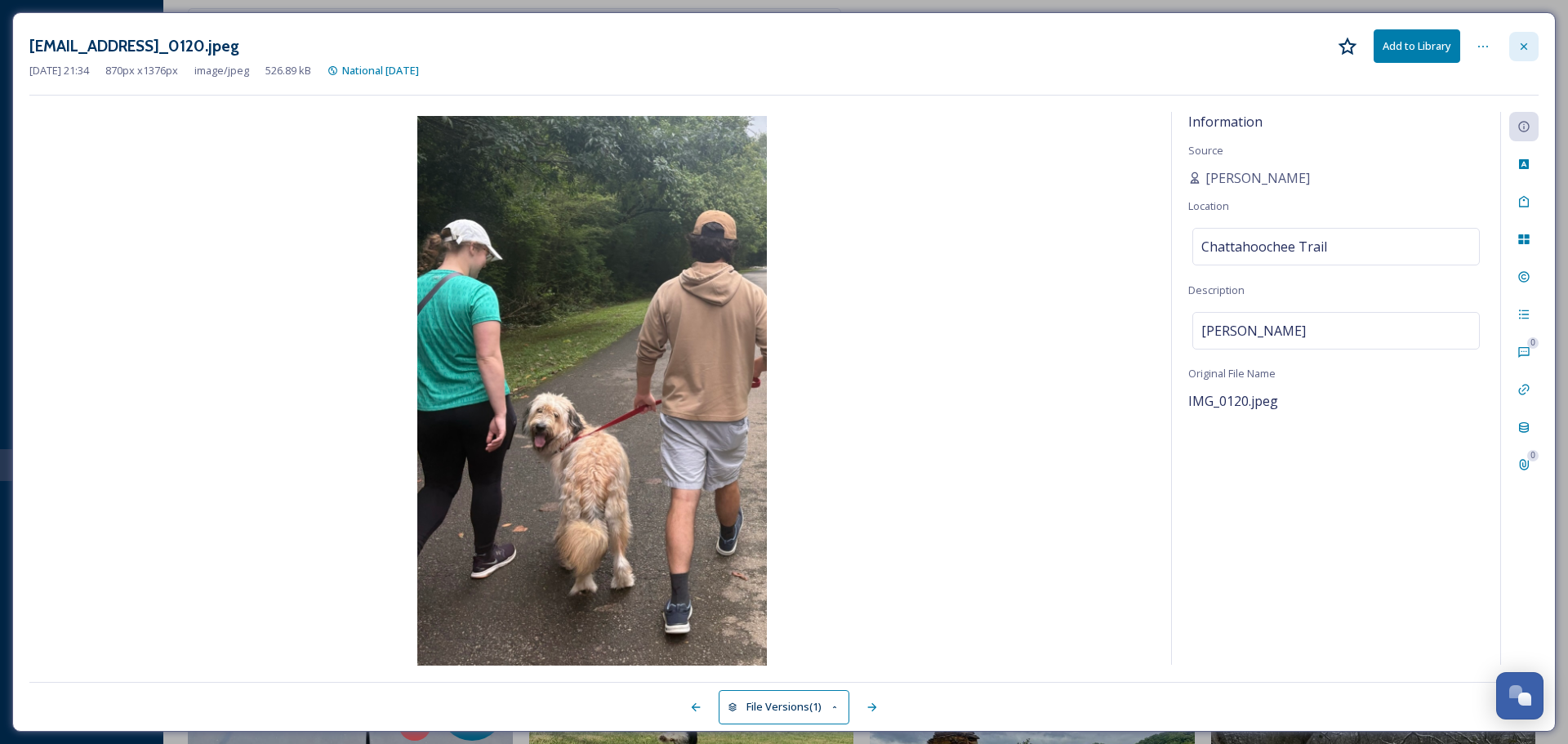
click at [1523, 54] on div at bounding box center [1524, 47] width 29 height 29
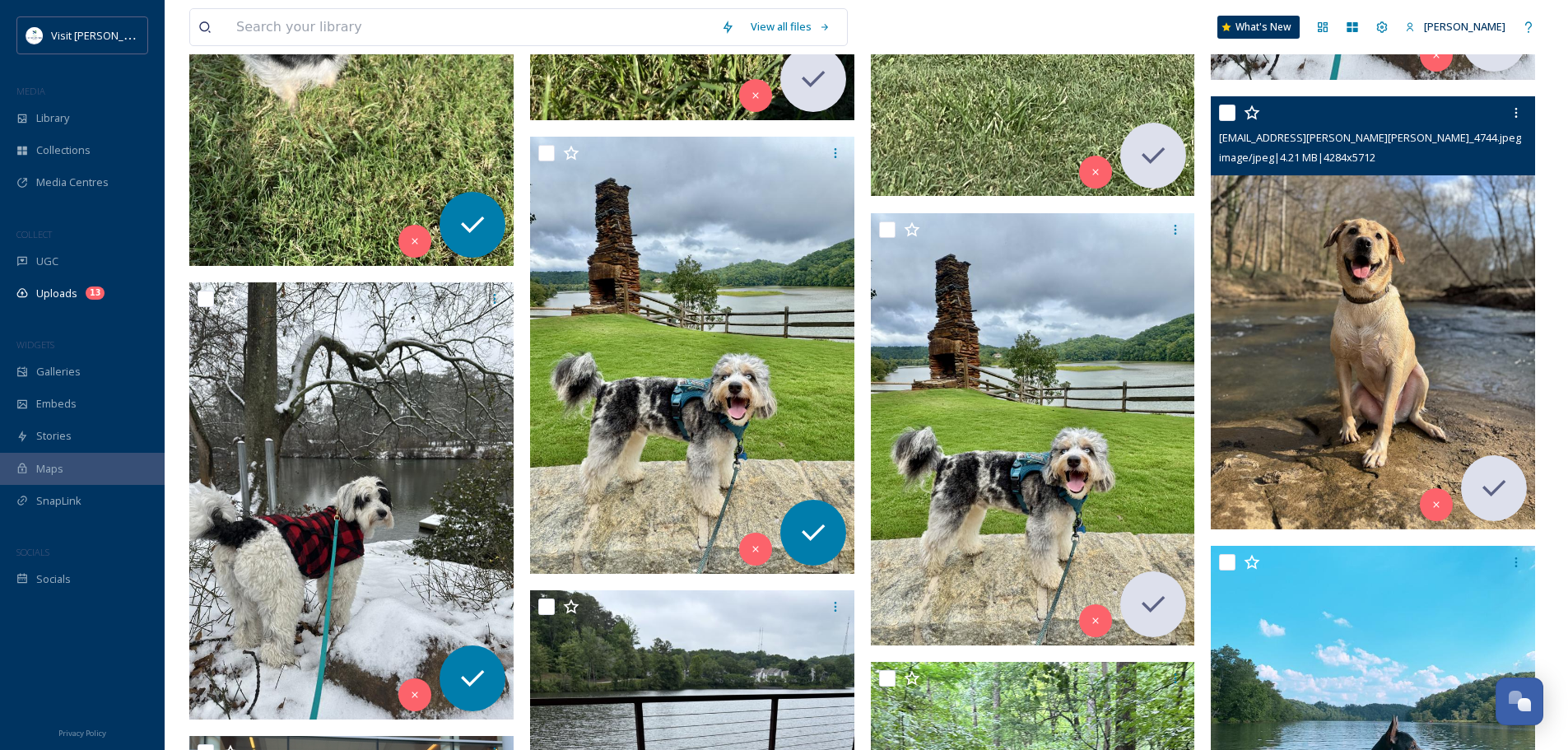
scroll to position [1503, 0]
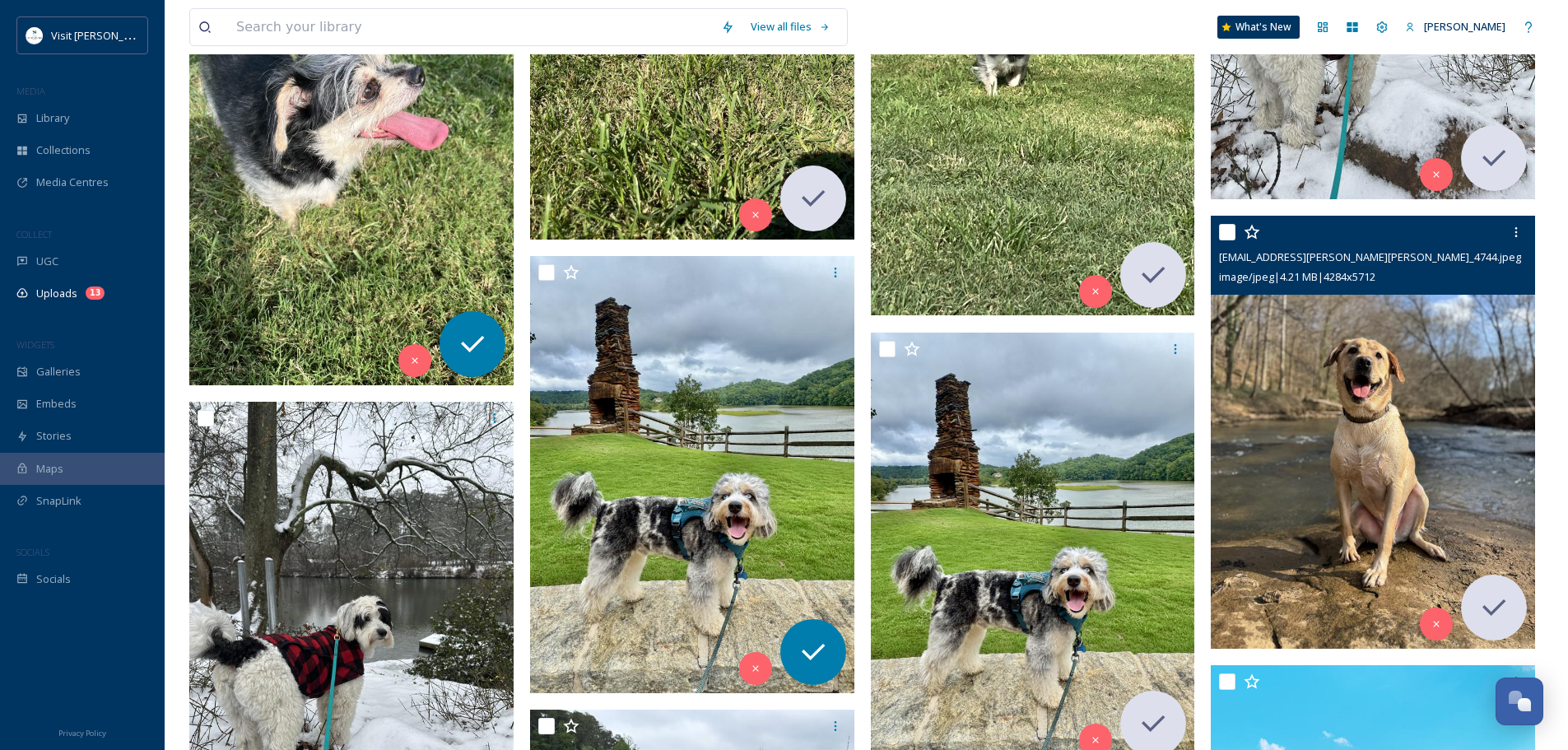
click at [1467, 388] on img at bounding box center [1373, 432] width 324 height 432
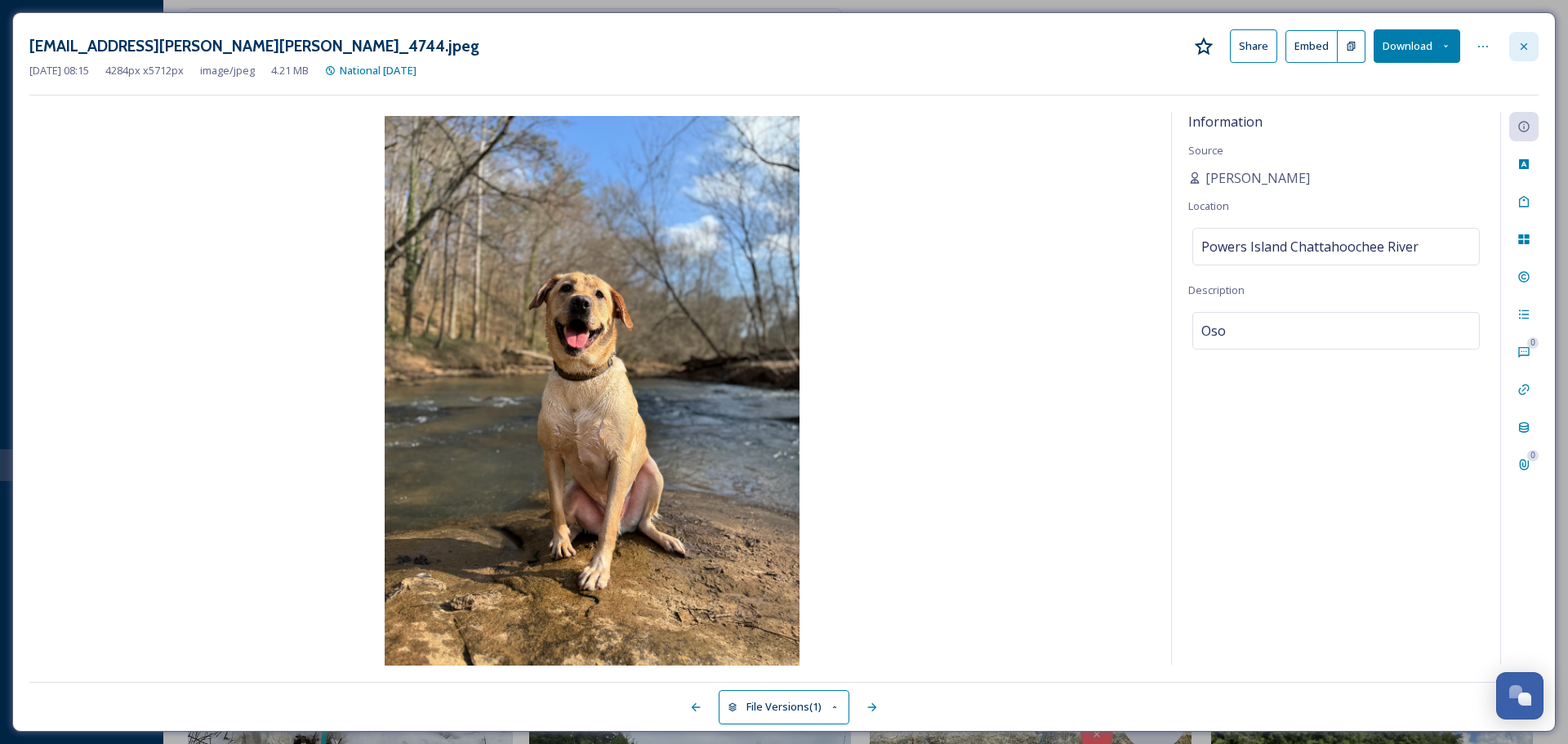
click at [1524, 46] on icon at bounding box center [1524, 46] width 7 height 7
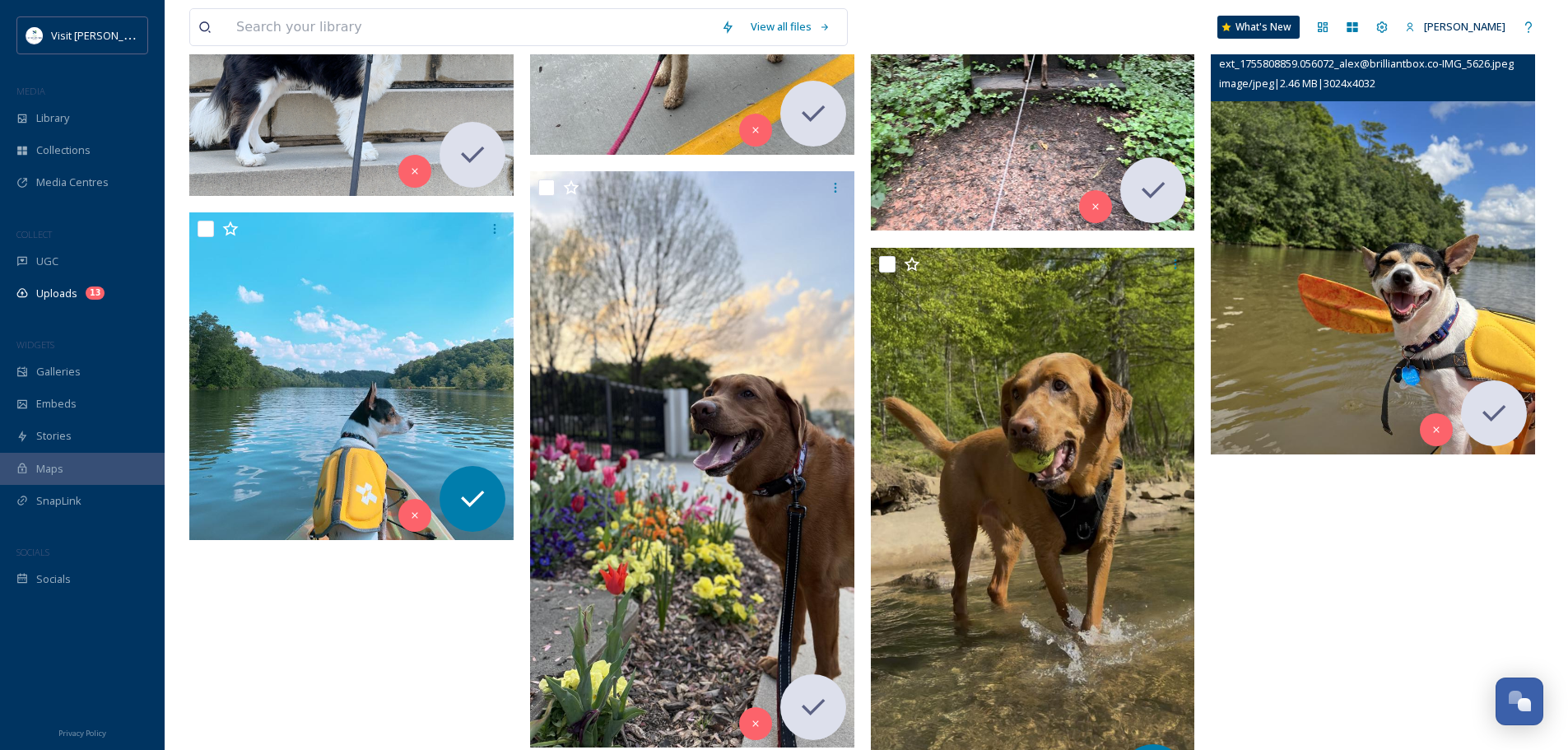
scroll to position [2491, 0]
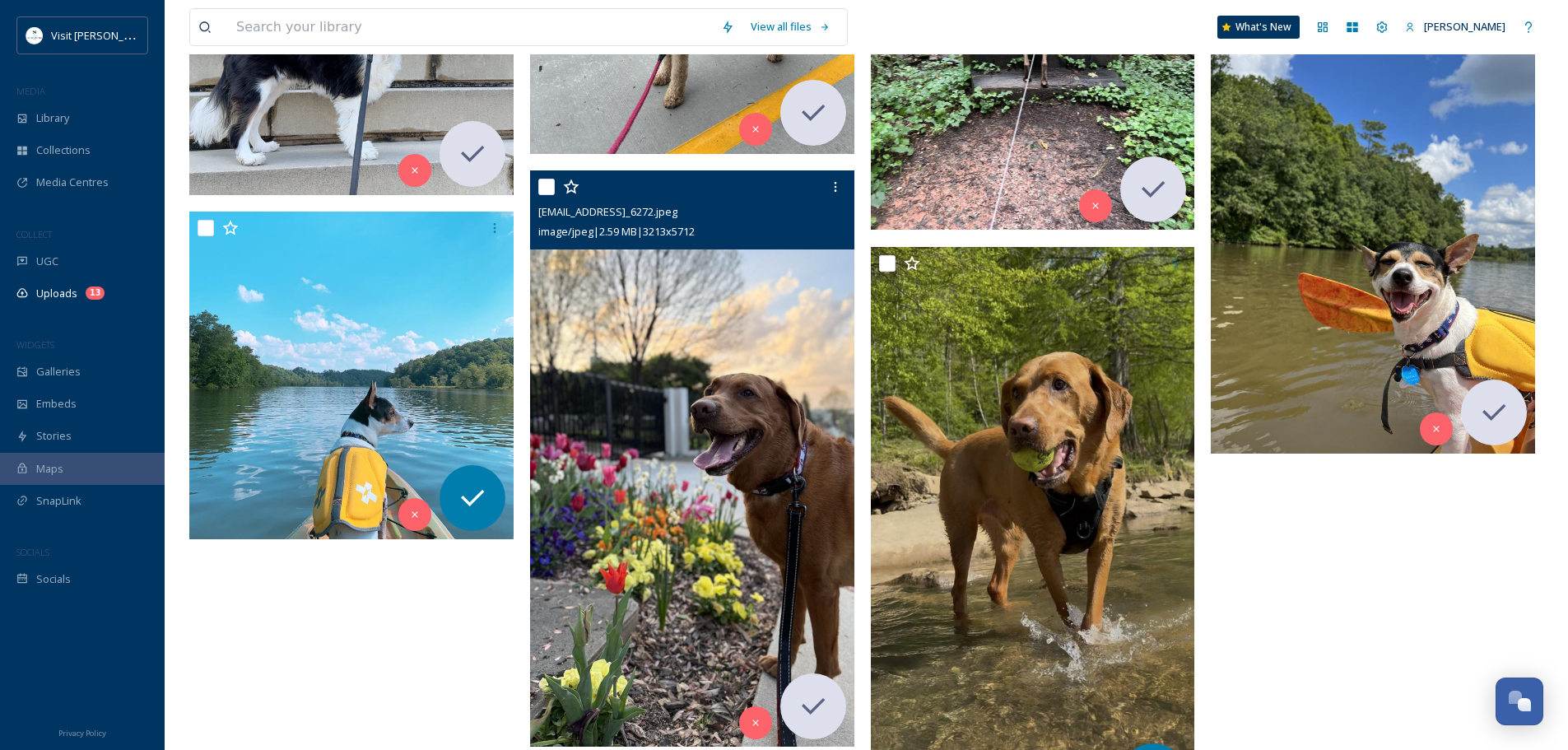
click at [725, 462] on img at bounding box center [692, 459] width 324 height 576
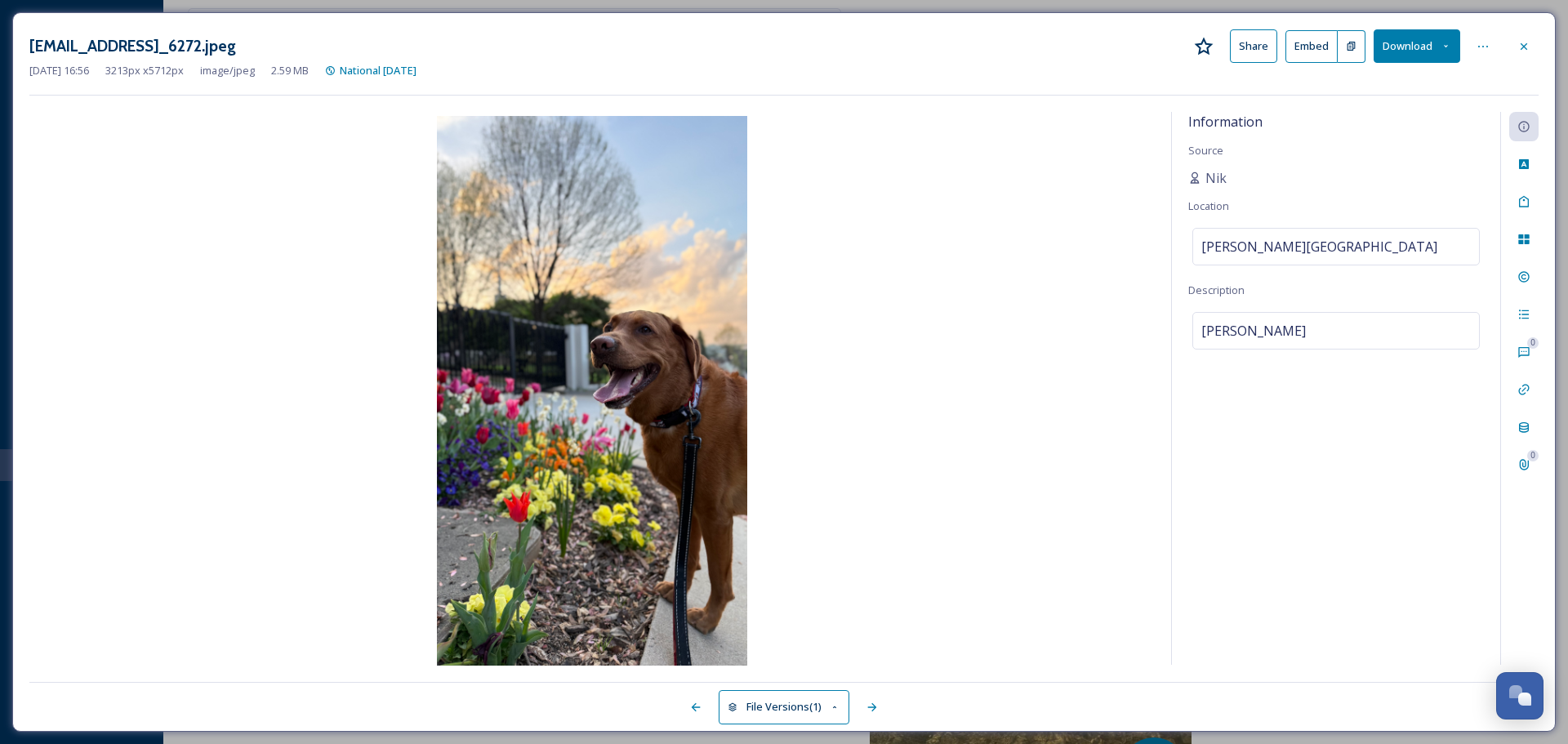
click at [1527, 46] on icon at bounding box center [1524, 47] width 13 height 13
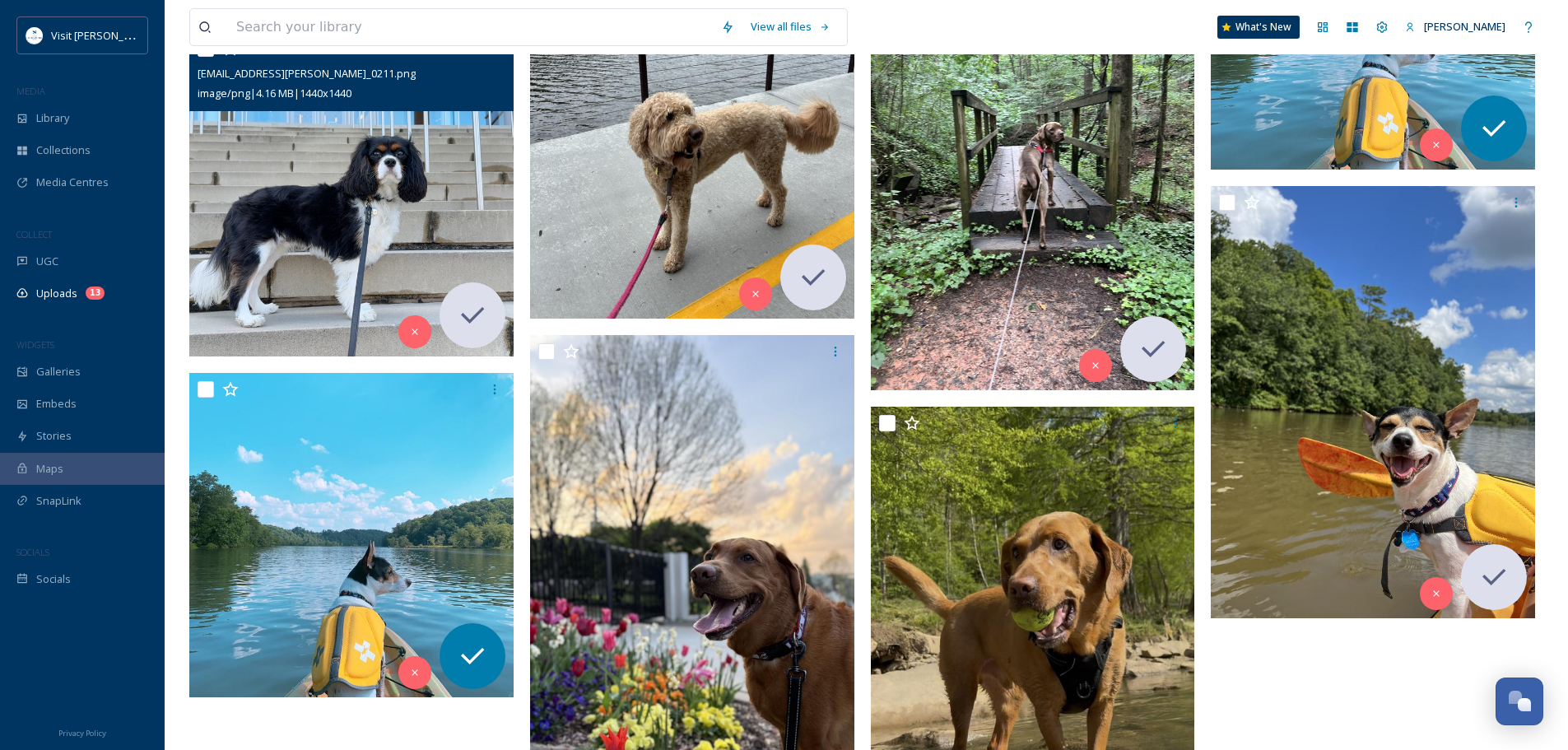
scroll to position [2088, 0]
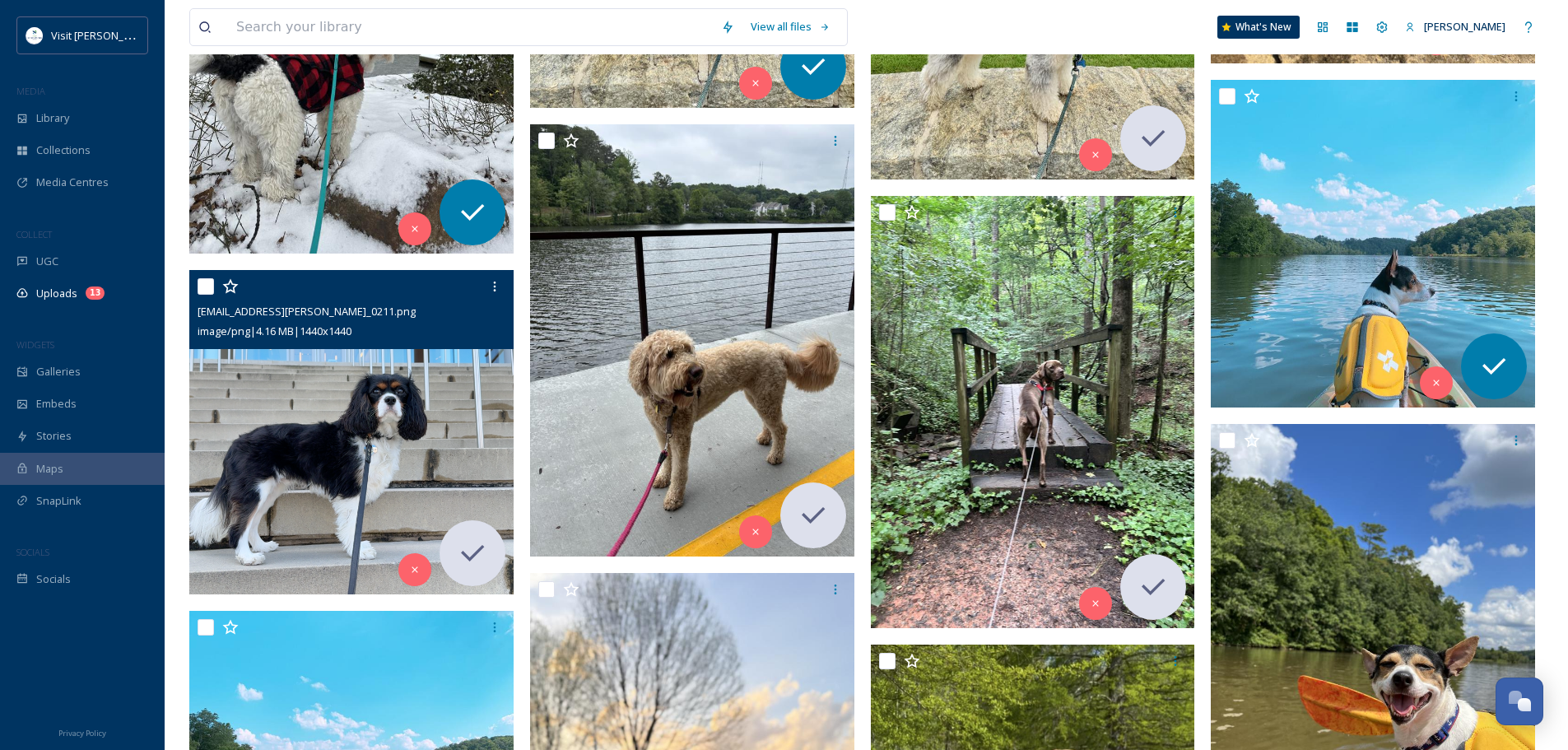
click at [412, 421] on img at bounding box center [351, 432] width 324 height 324
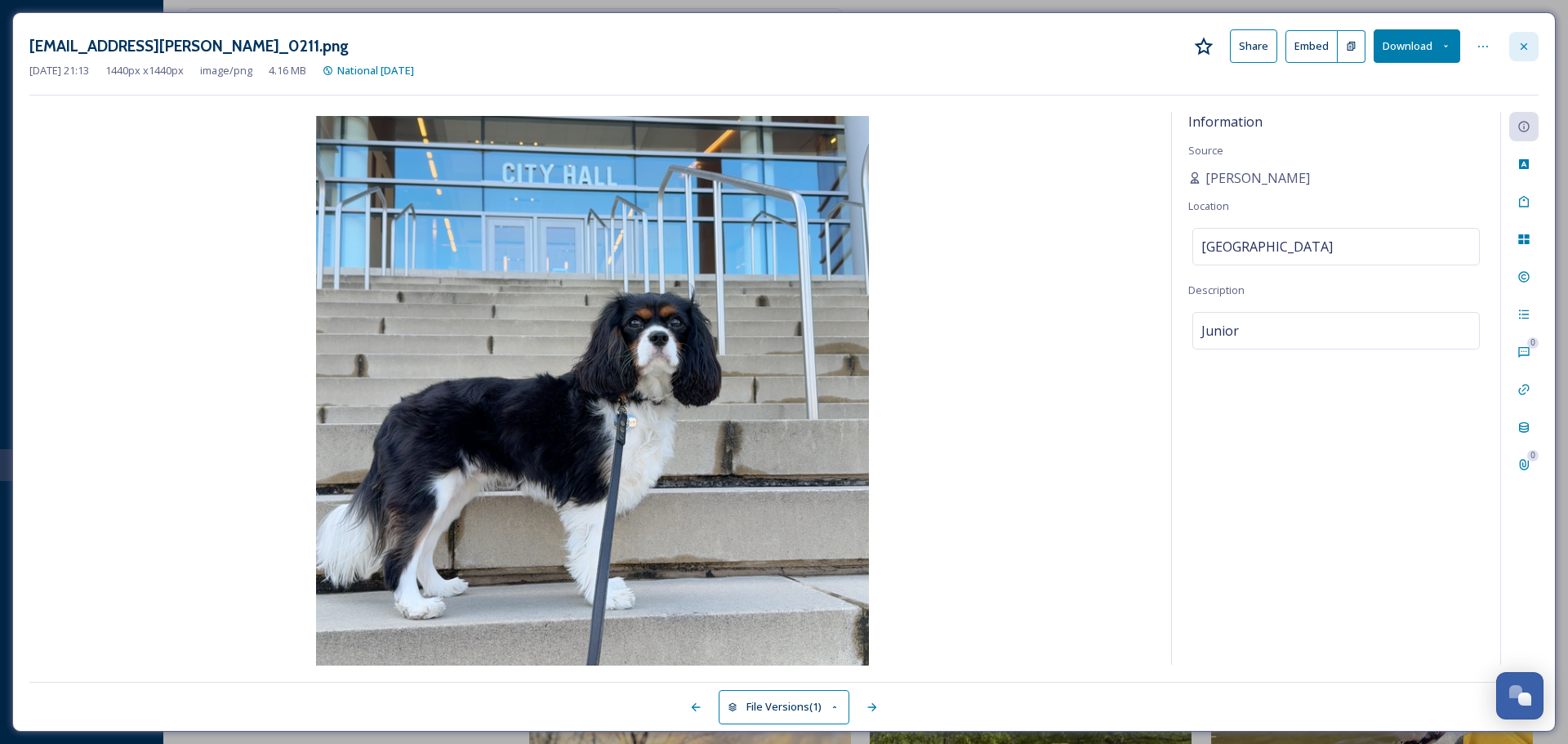
click at [1528, 43] on icon at bounding box center [1524, 47] width 13 height 13
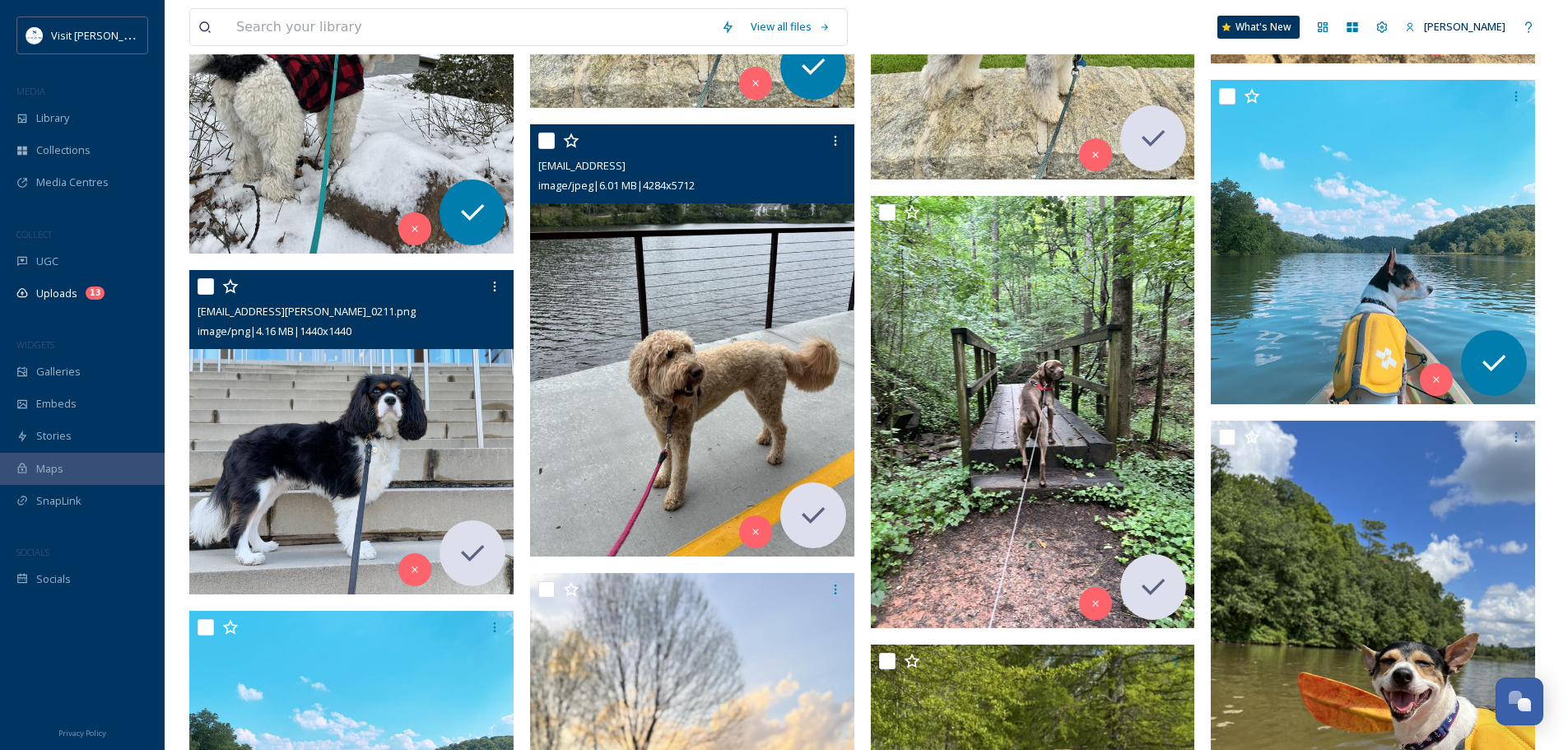
click at [711, 333] on img at bounding box center [692, 341] width 324 height 432
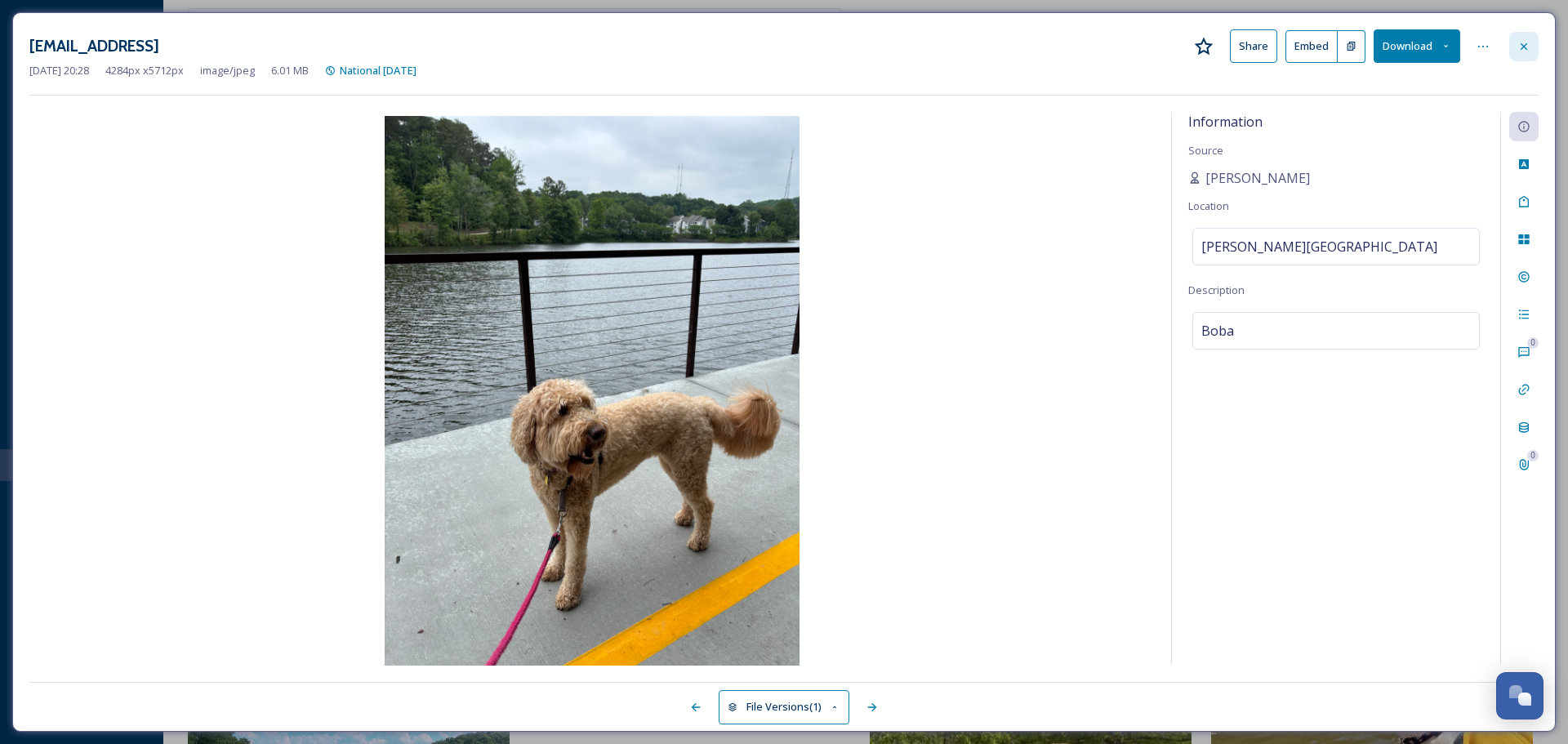
click at [1524, 47] on icon at bounding box center [1524, 47] width 13 height 13
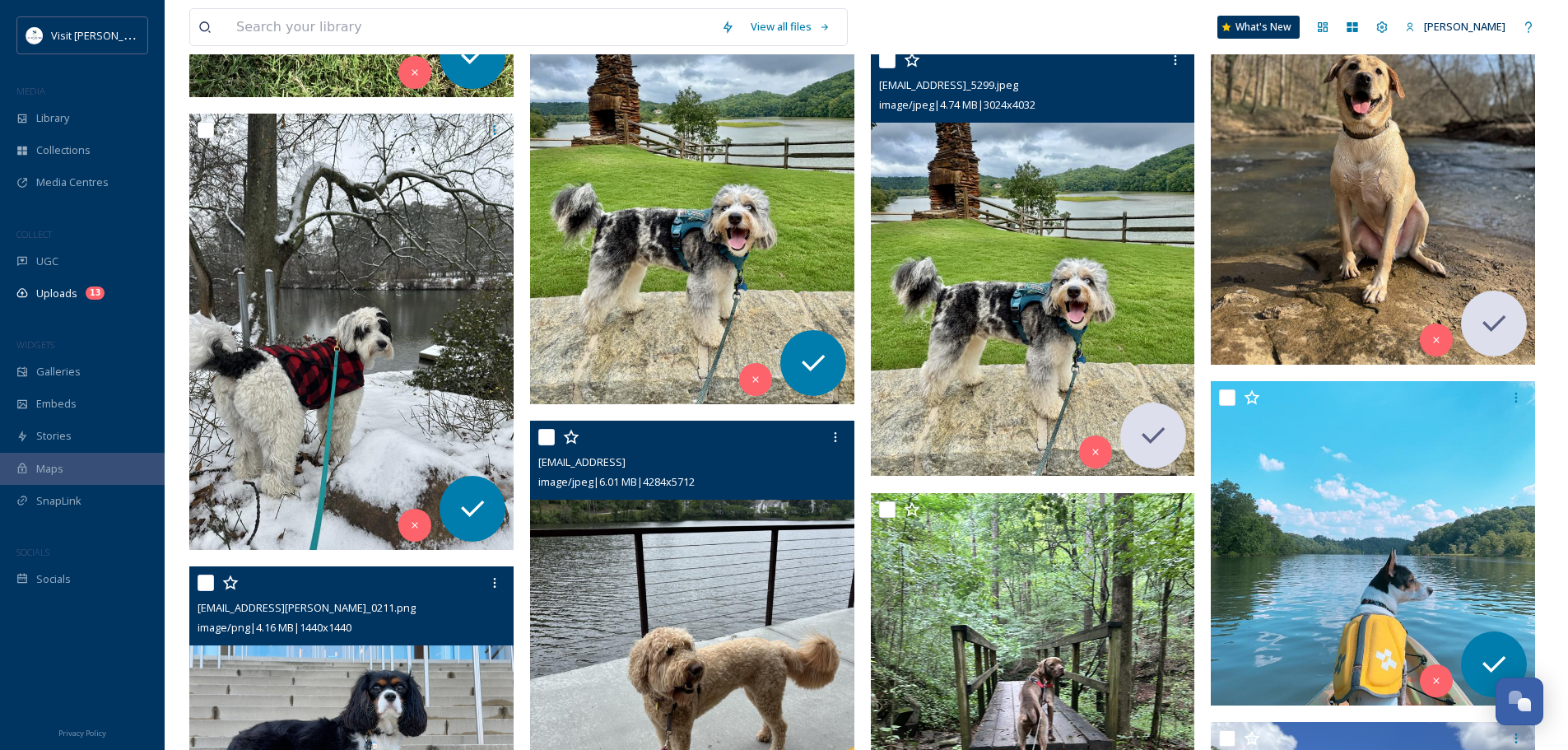
scroll to position [1677, 0]
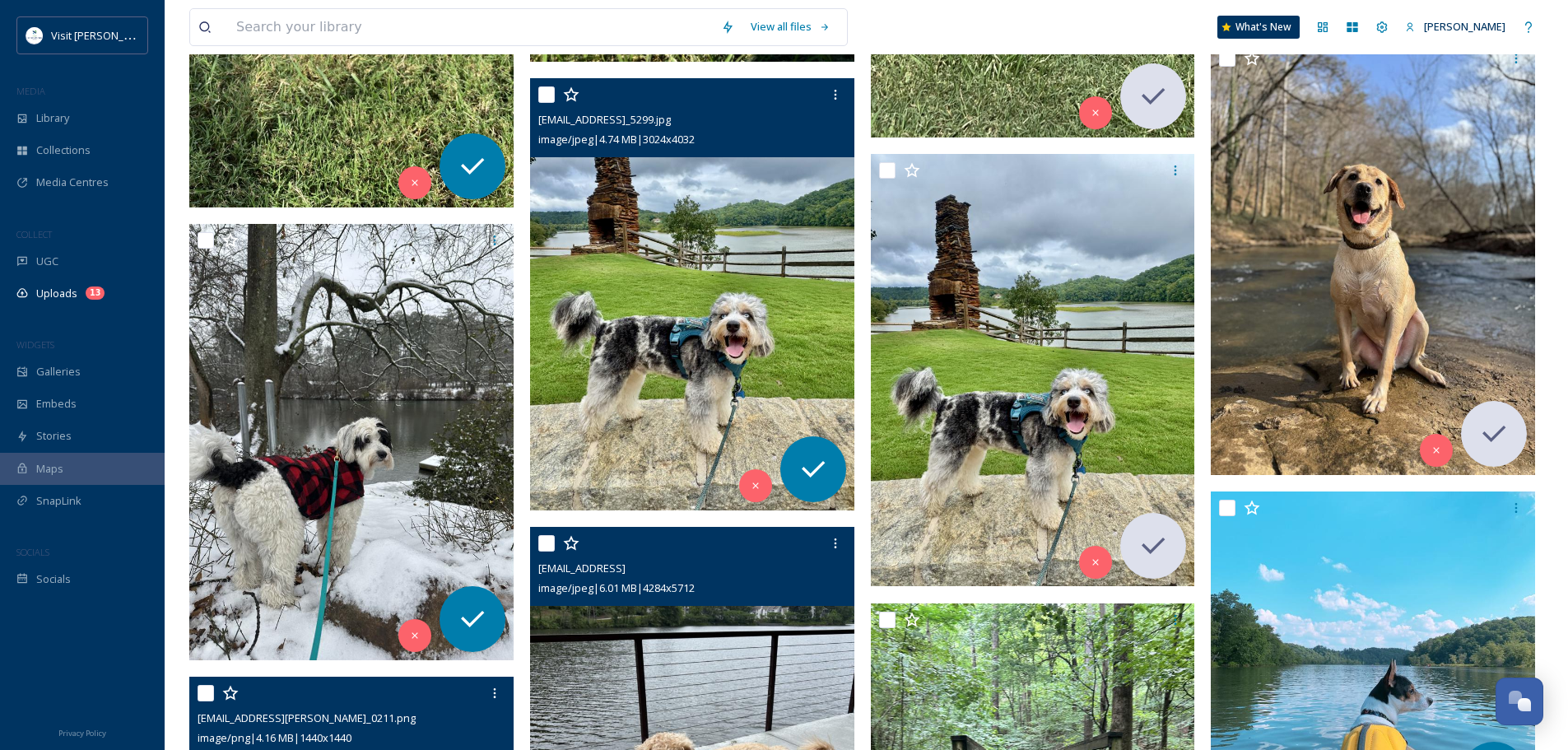
click at [764, 313] on img at bounding box center [692, 295] width 324 height 432
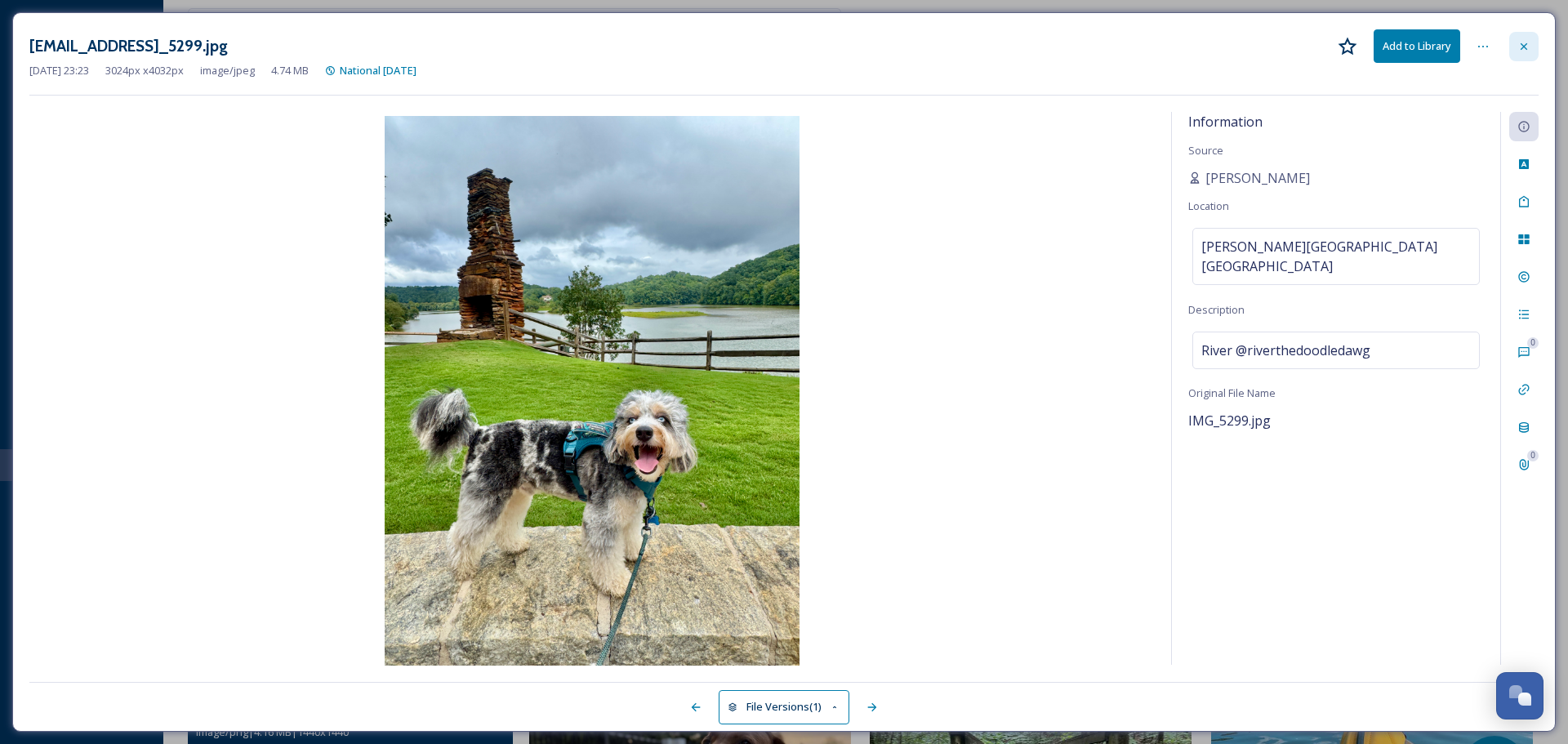
click at [1521, 50] on icon at bounding box center [1524, 47] width 13 height 13
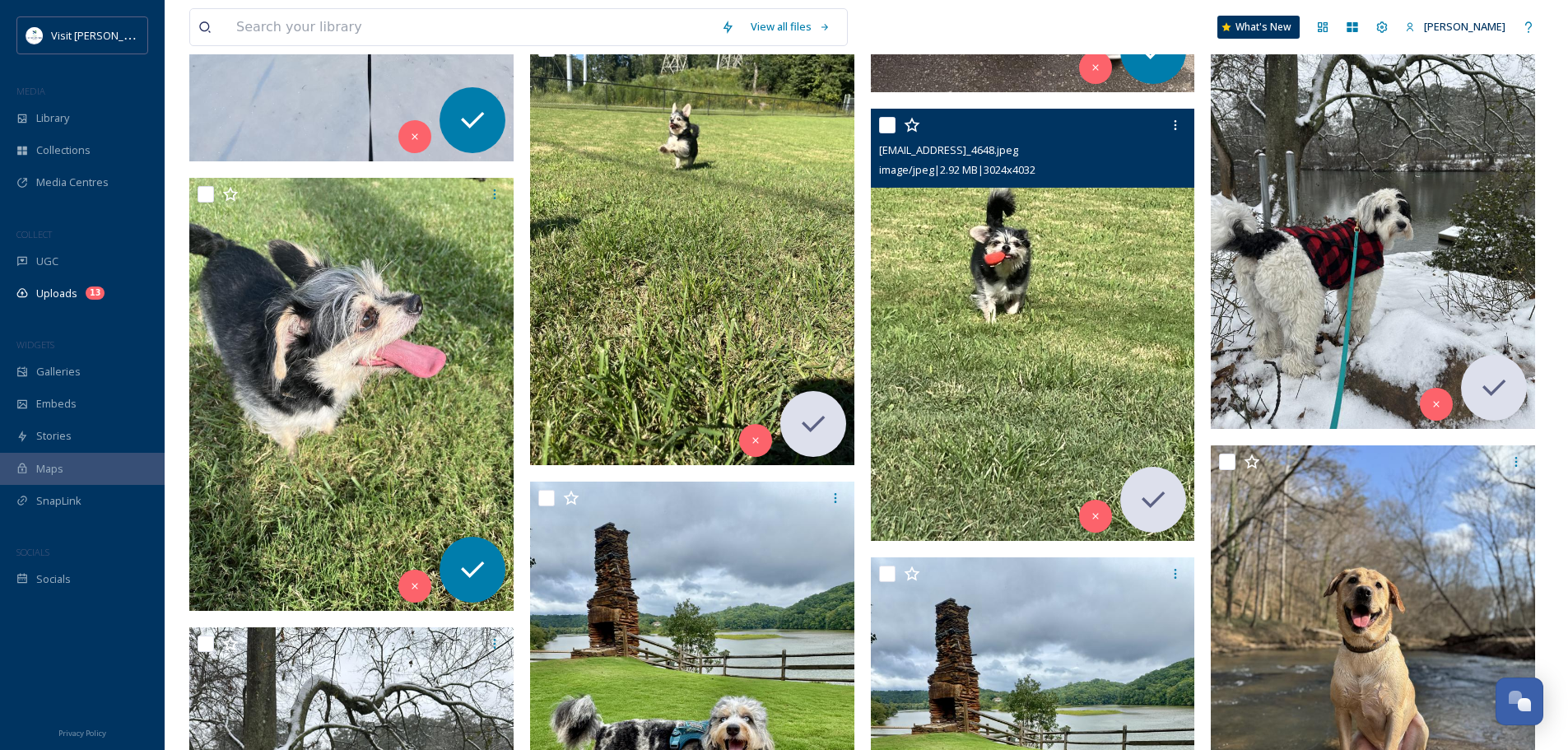
scroll to position [1260, 0]
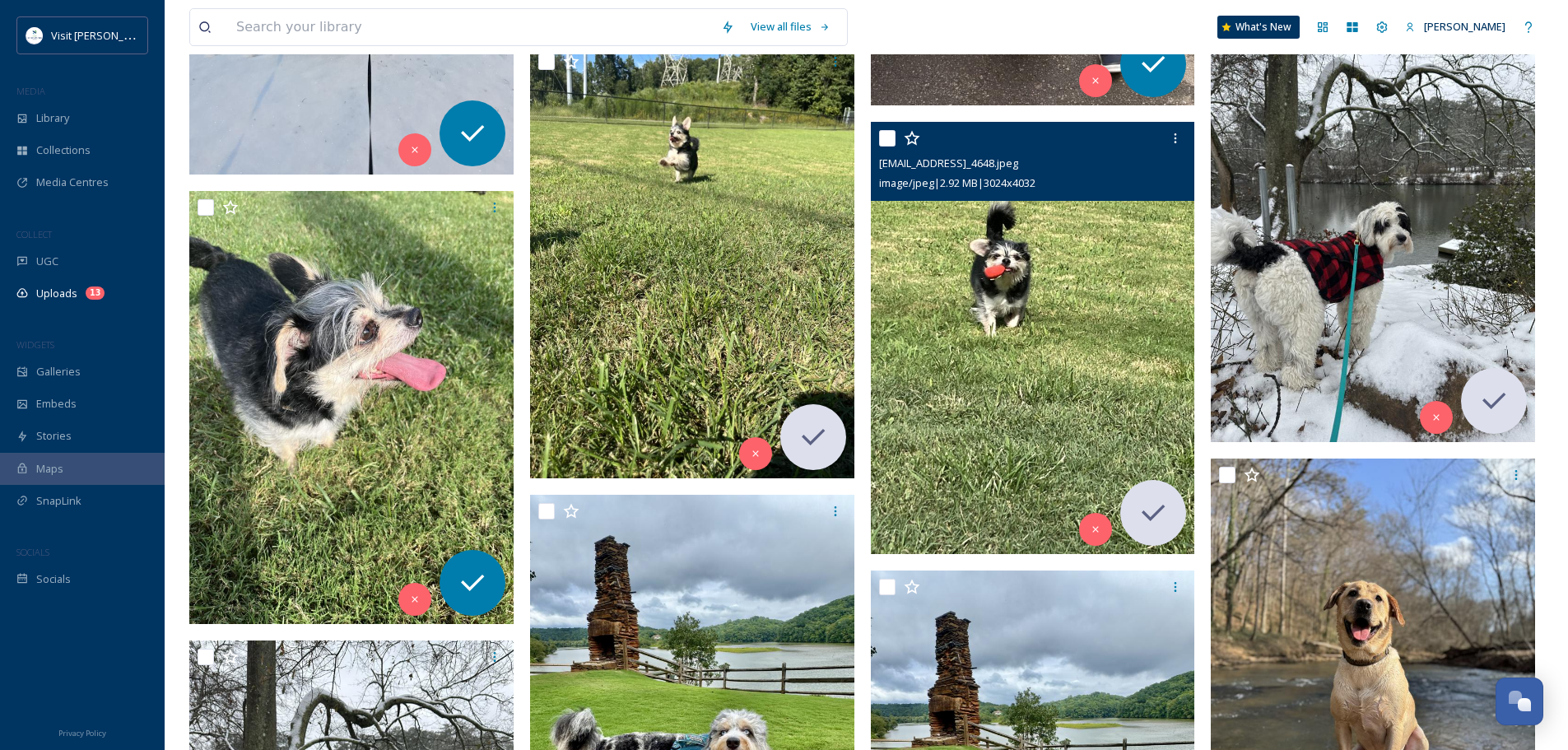
click at [1000, 342] on img at bounding box center [1033, 338] width 324 height 432
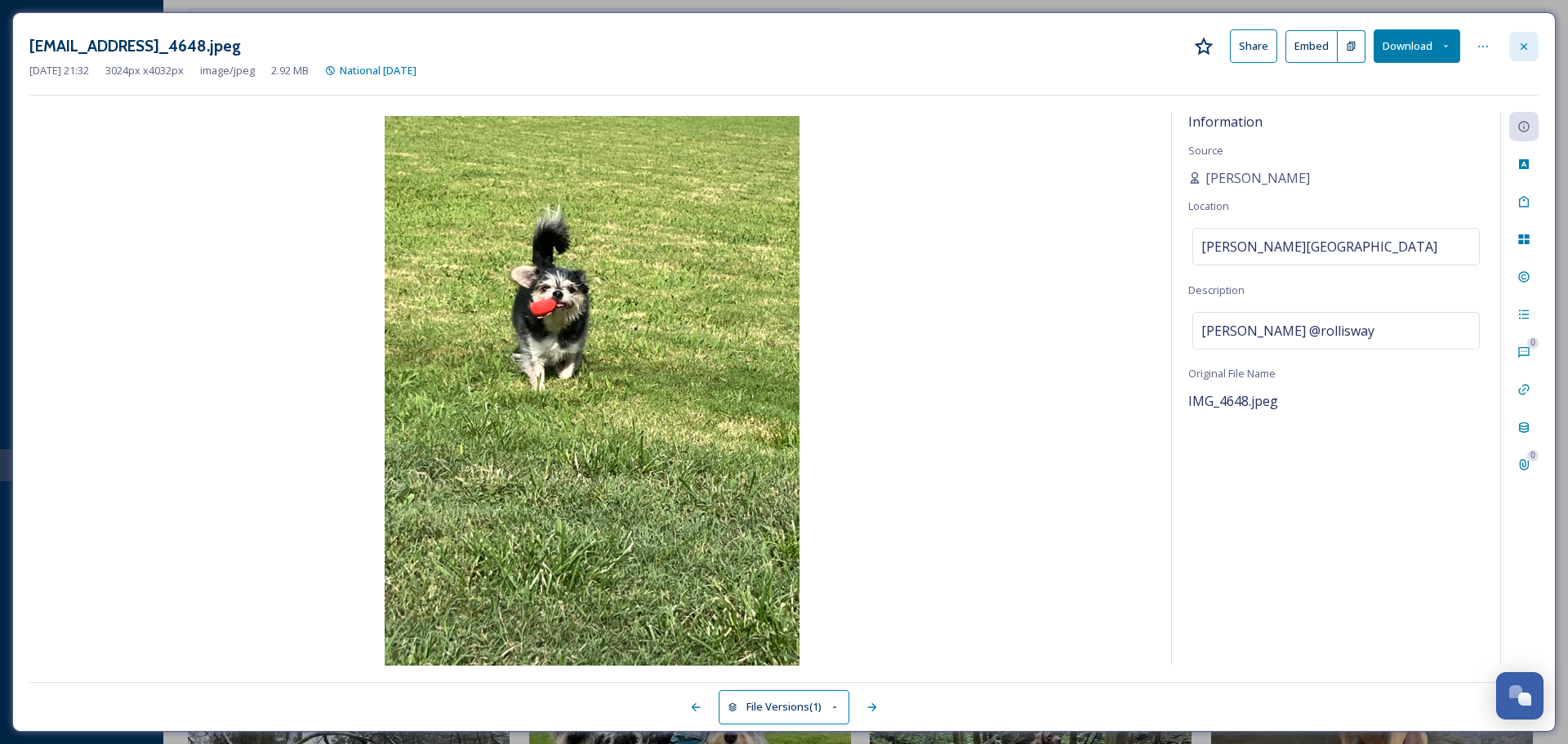
click at [1525, 51] on icon at bounding box center [1524, 47] width 13 height 13
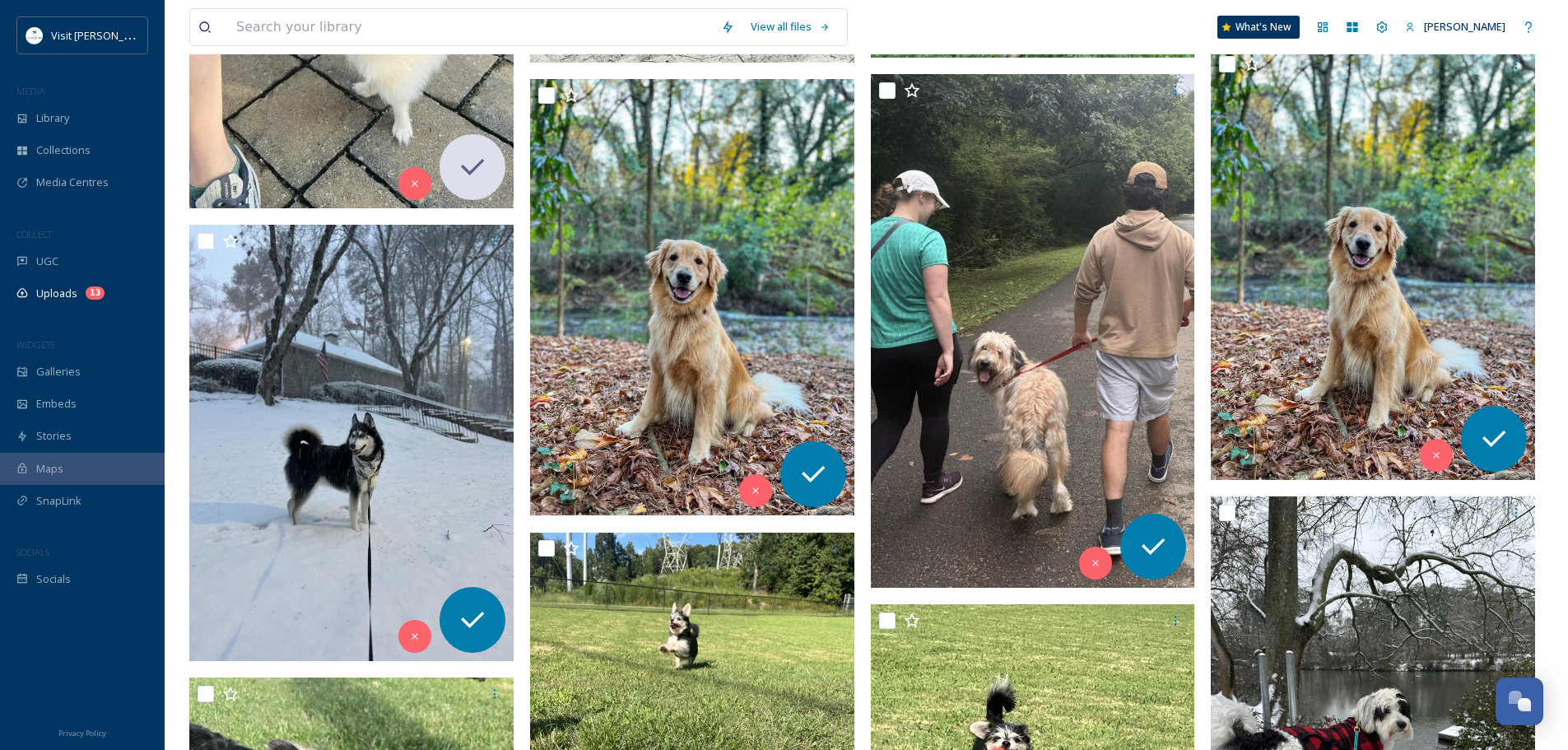
scroll to position [767, 0]
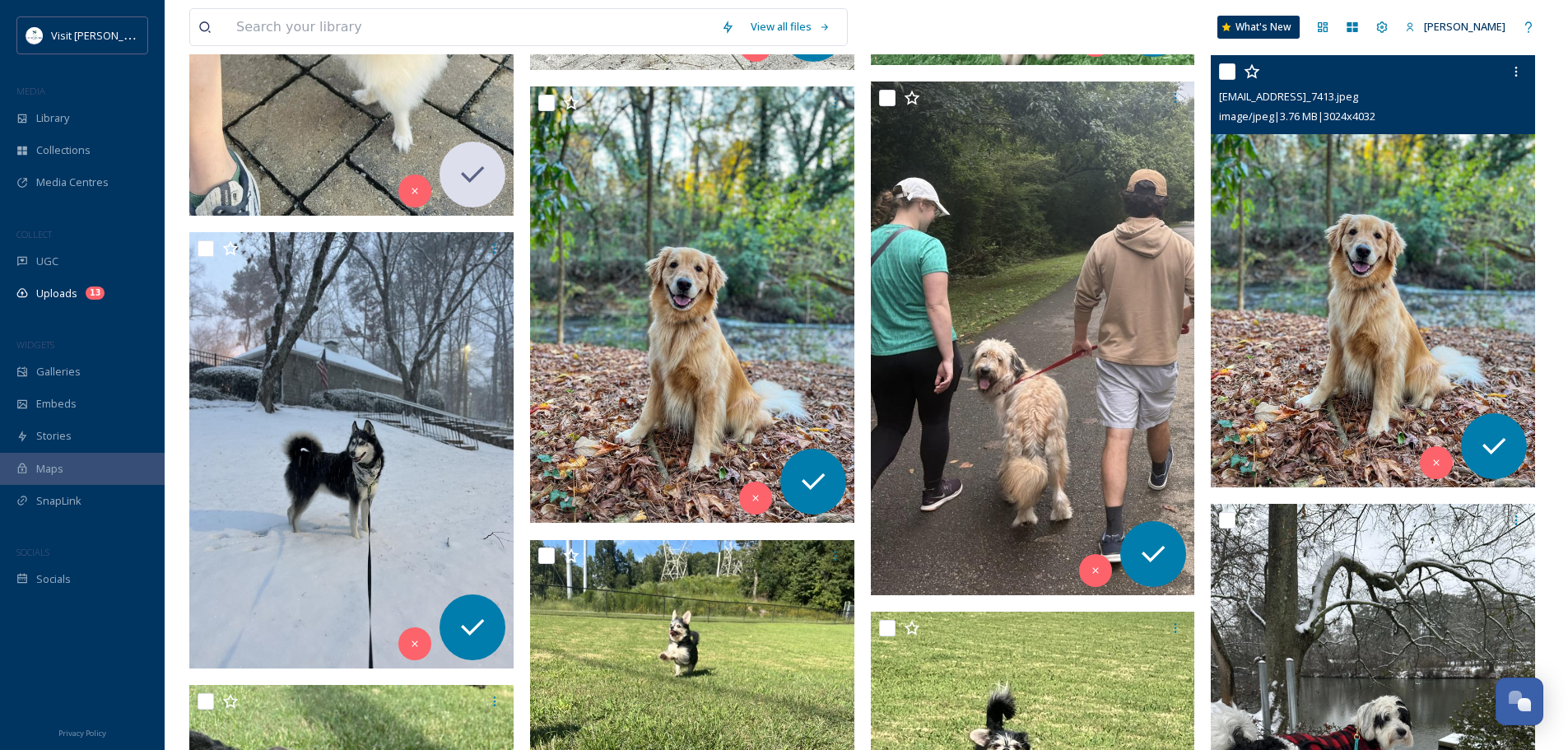
click at [1324, 283] on img at bounding box center [1373, 271] width 324 height 432
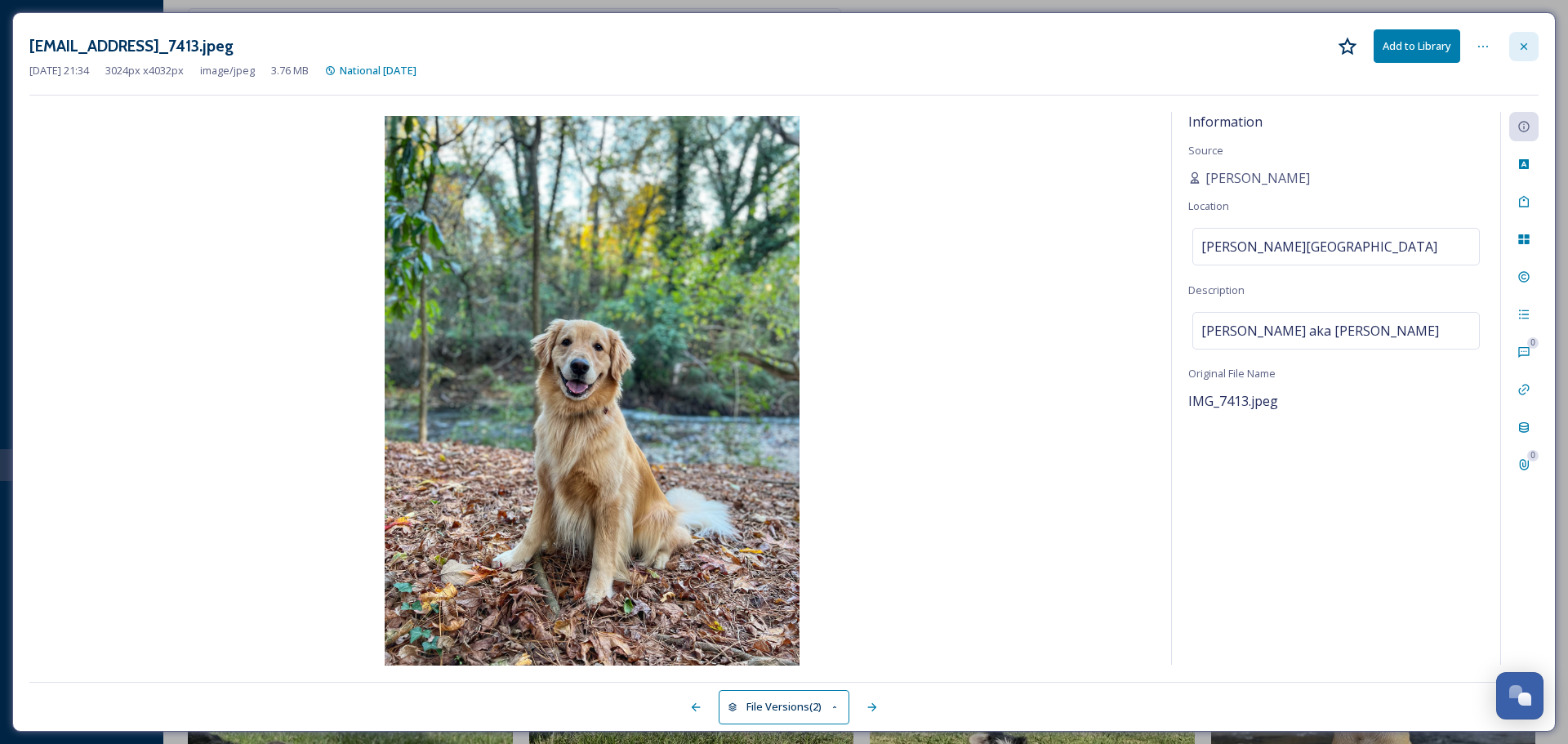
click at [1522, 44] on icon at bounding box center [1524, 46] width 7 height 7
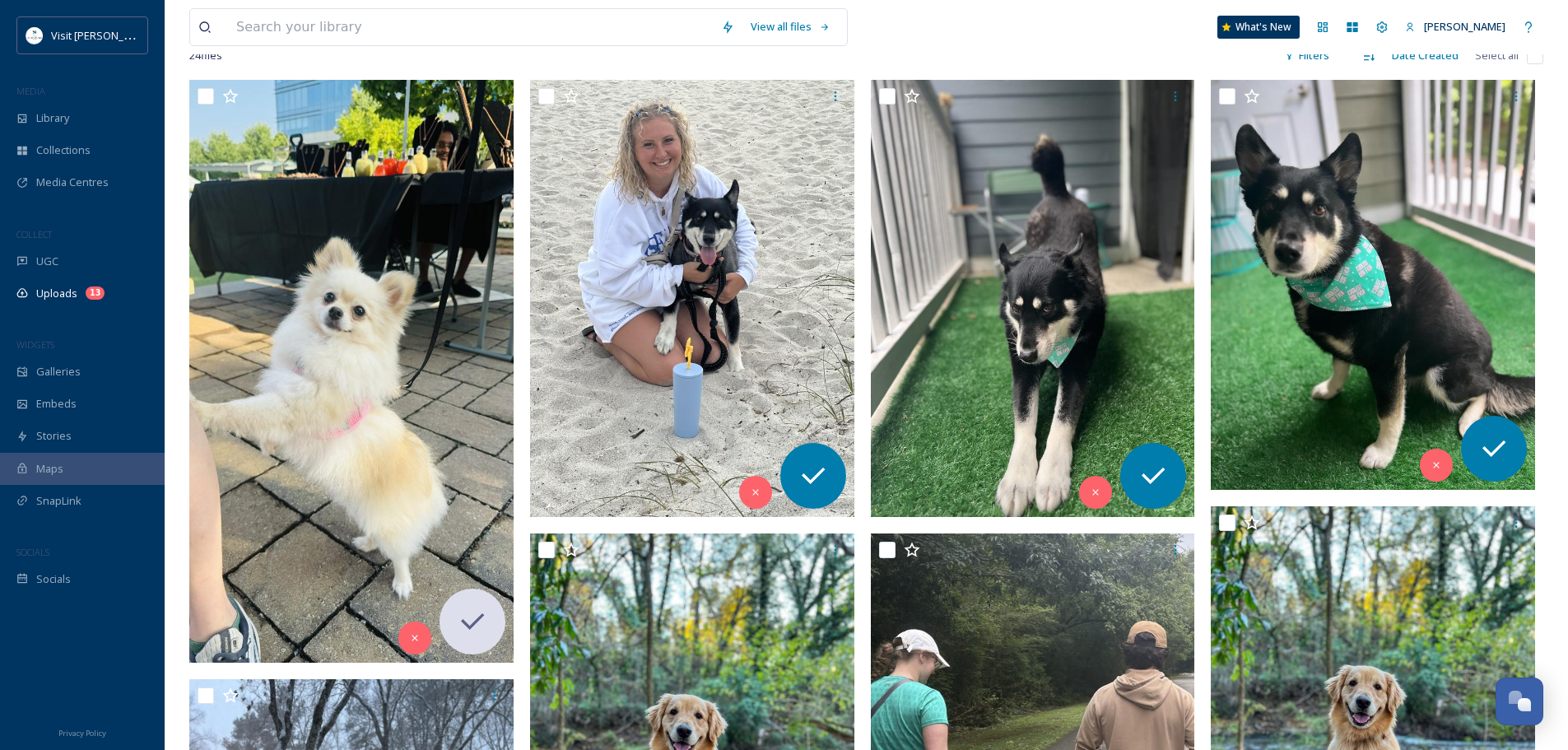
scroll to position [287, 0]
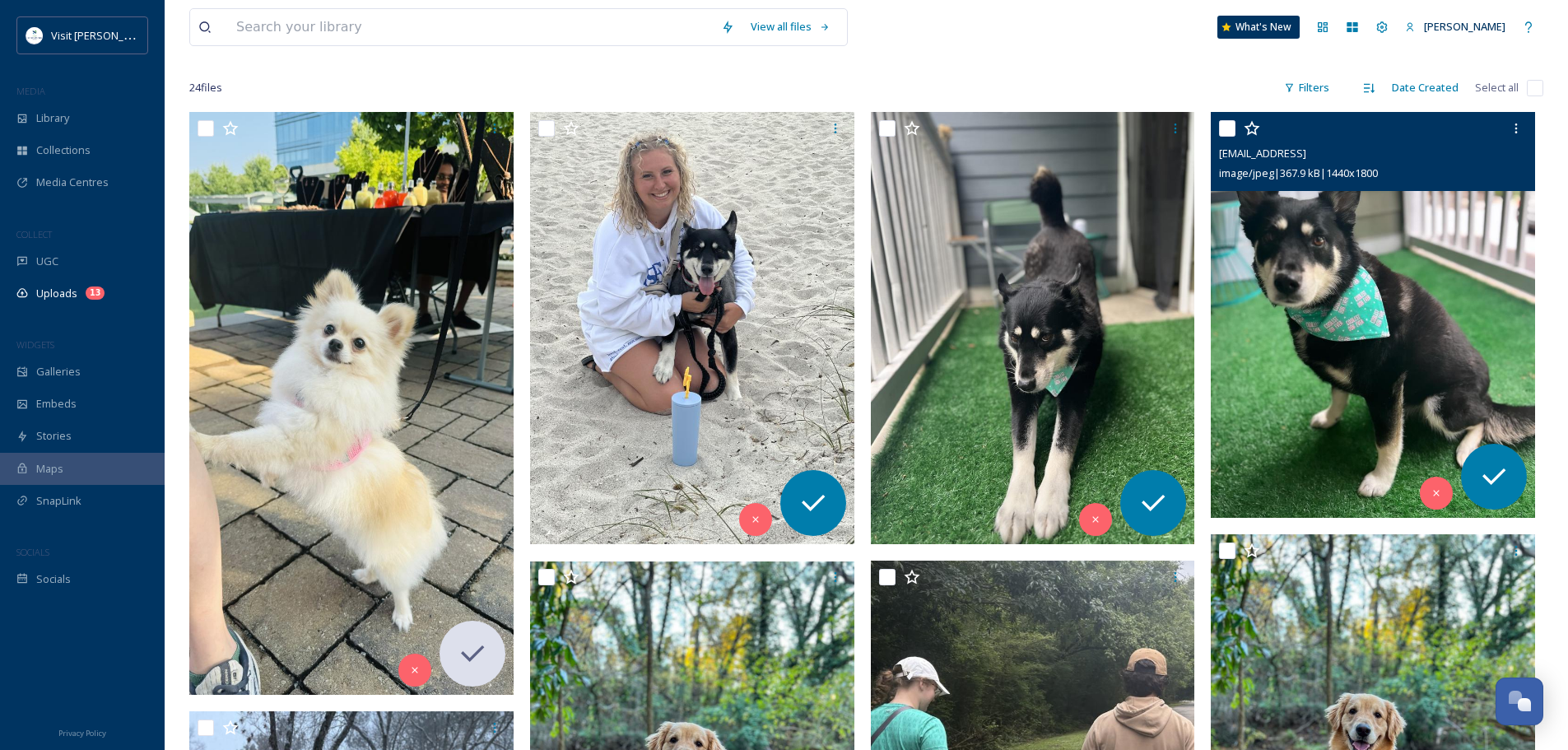
click at [1250, 291] on img at bounding box center [1373, 315] width 324 height 406
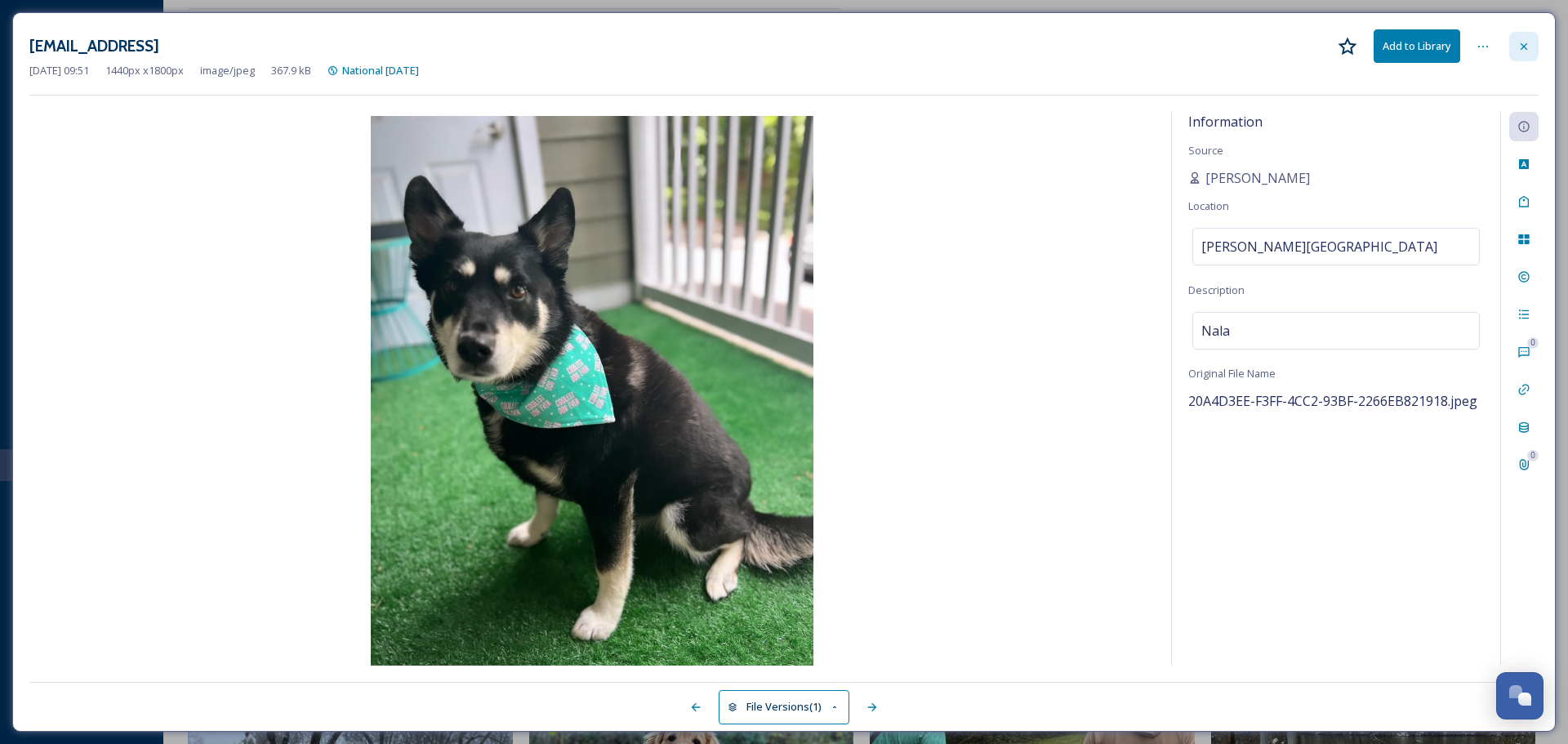
click at [1518, 49] on icon at bounding box center [1524, 47] width 13 height 13
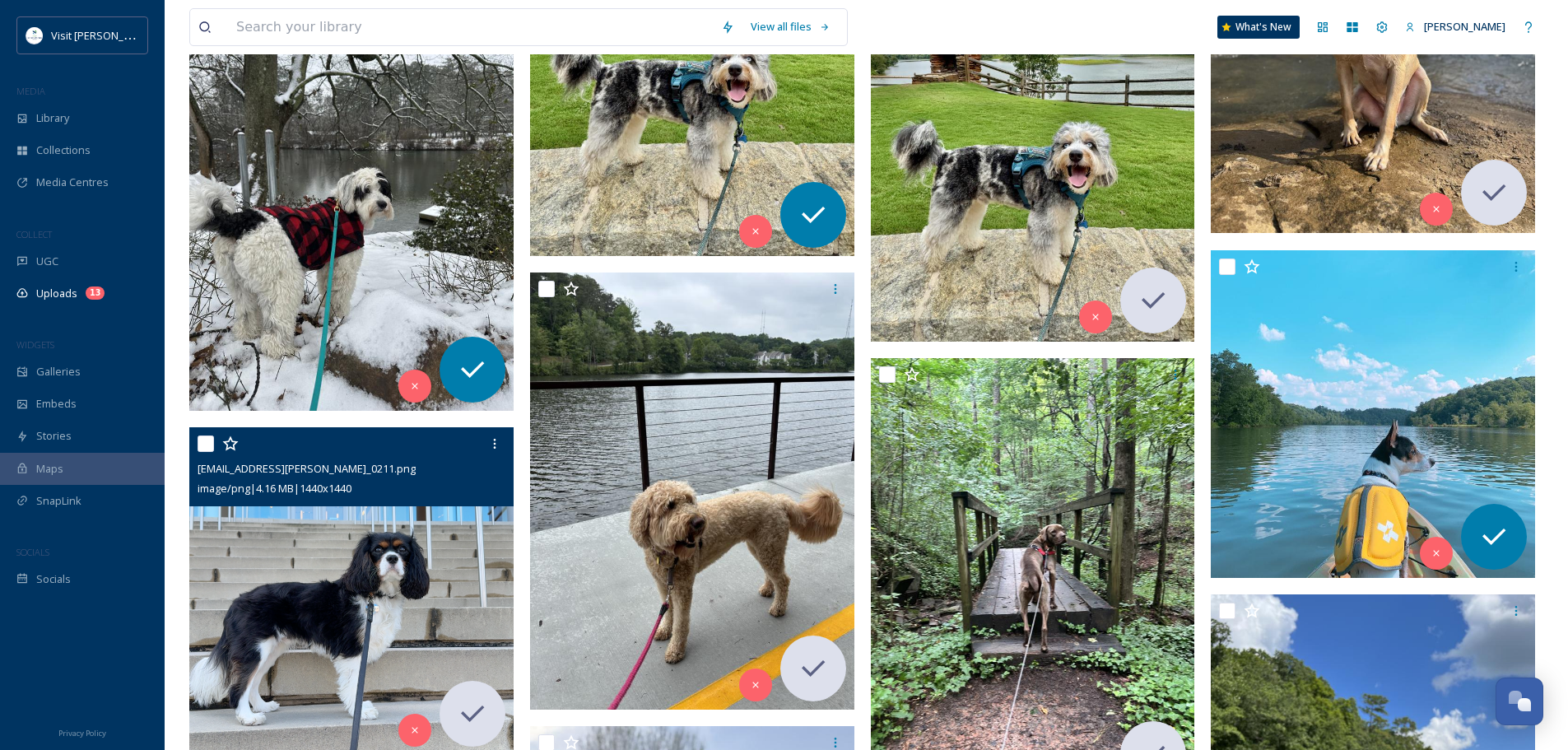
scroll to position [1934, 0]
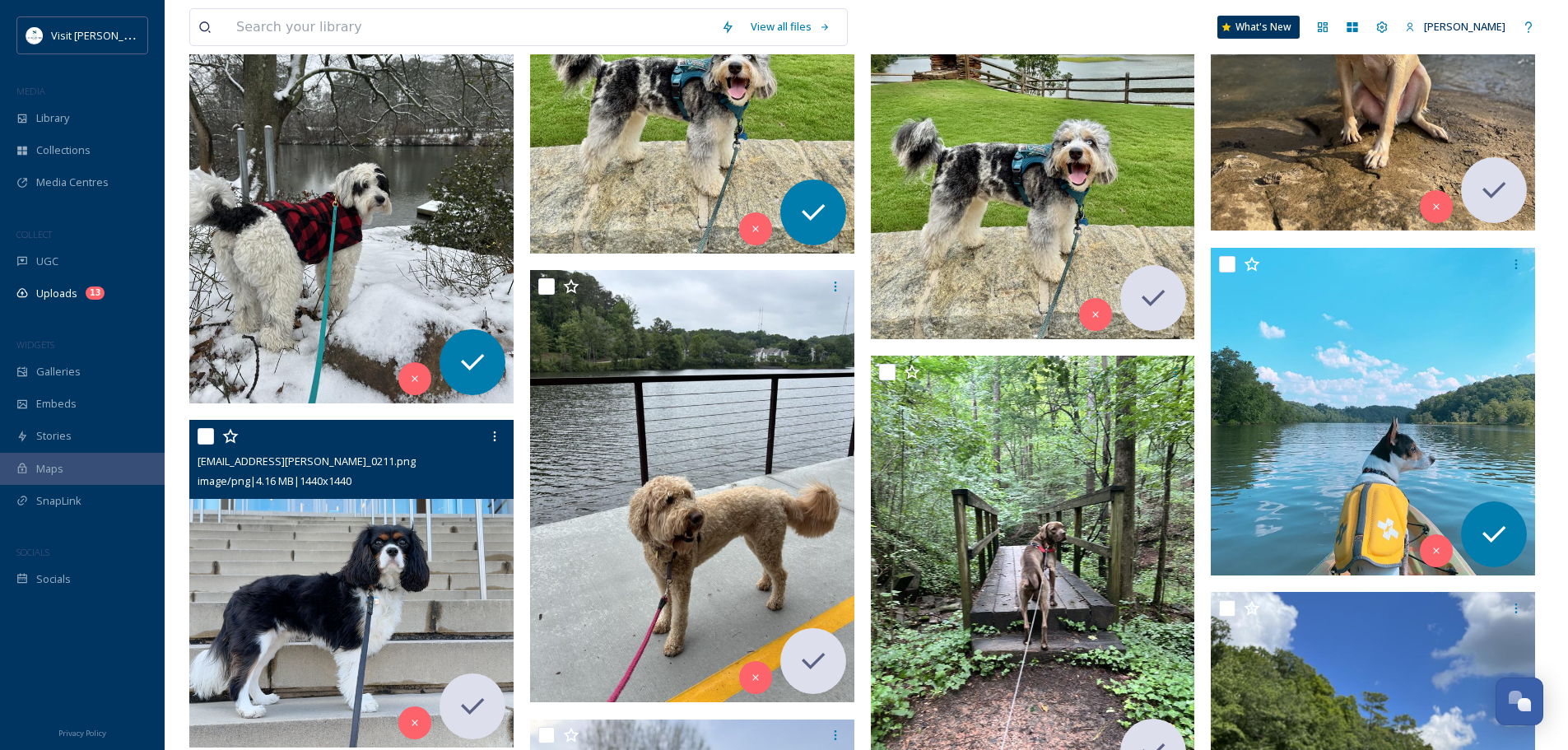
click at [407, 267] on img at bounding box center [351, 187] width 324 height 432
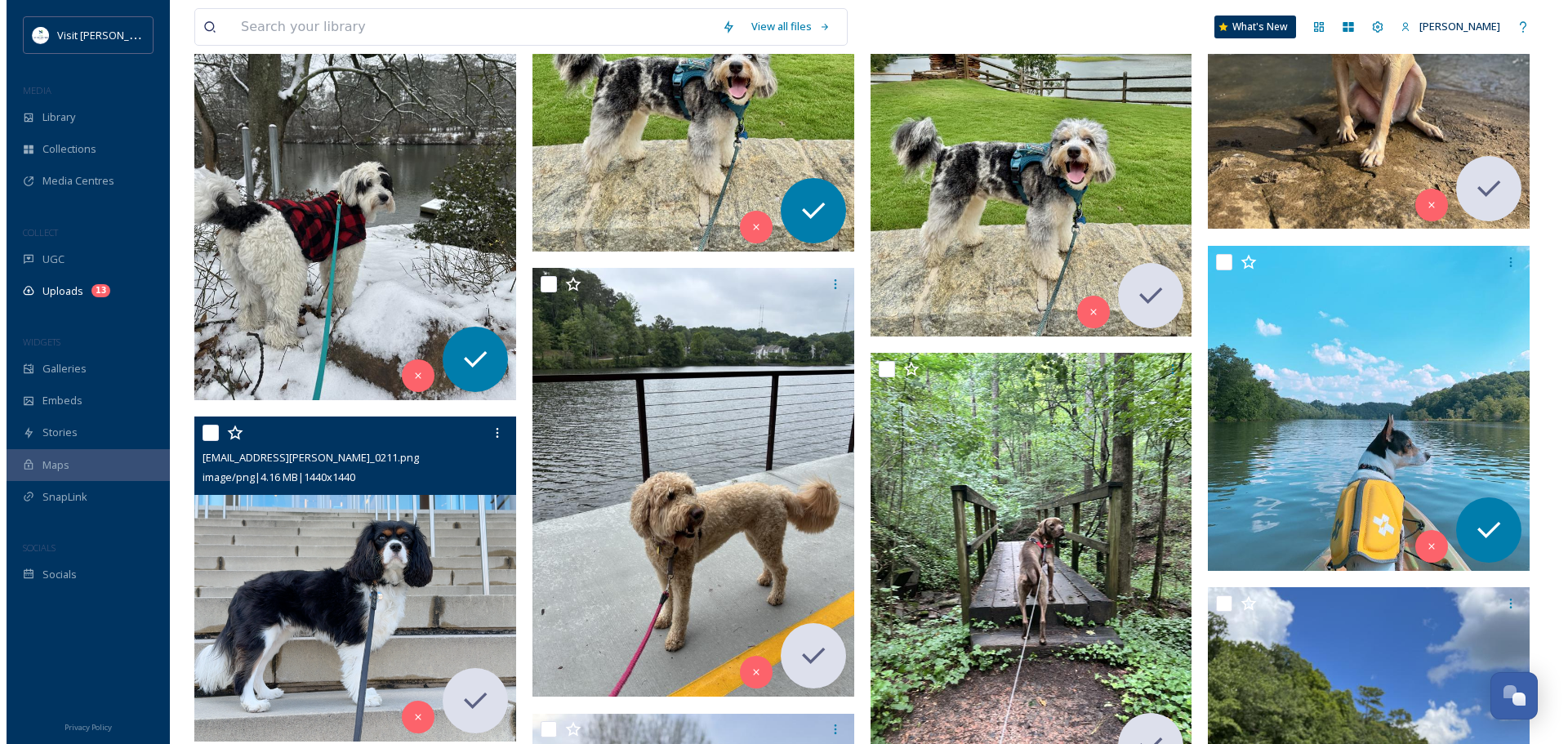
scroll to position [1473, 0]
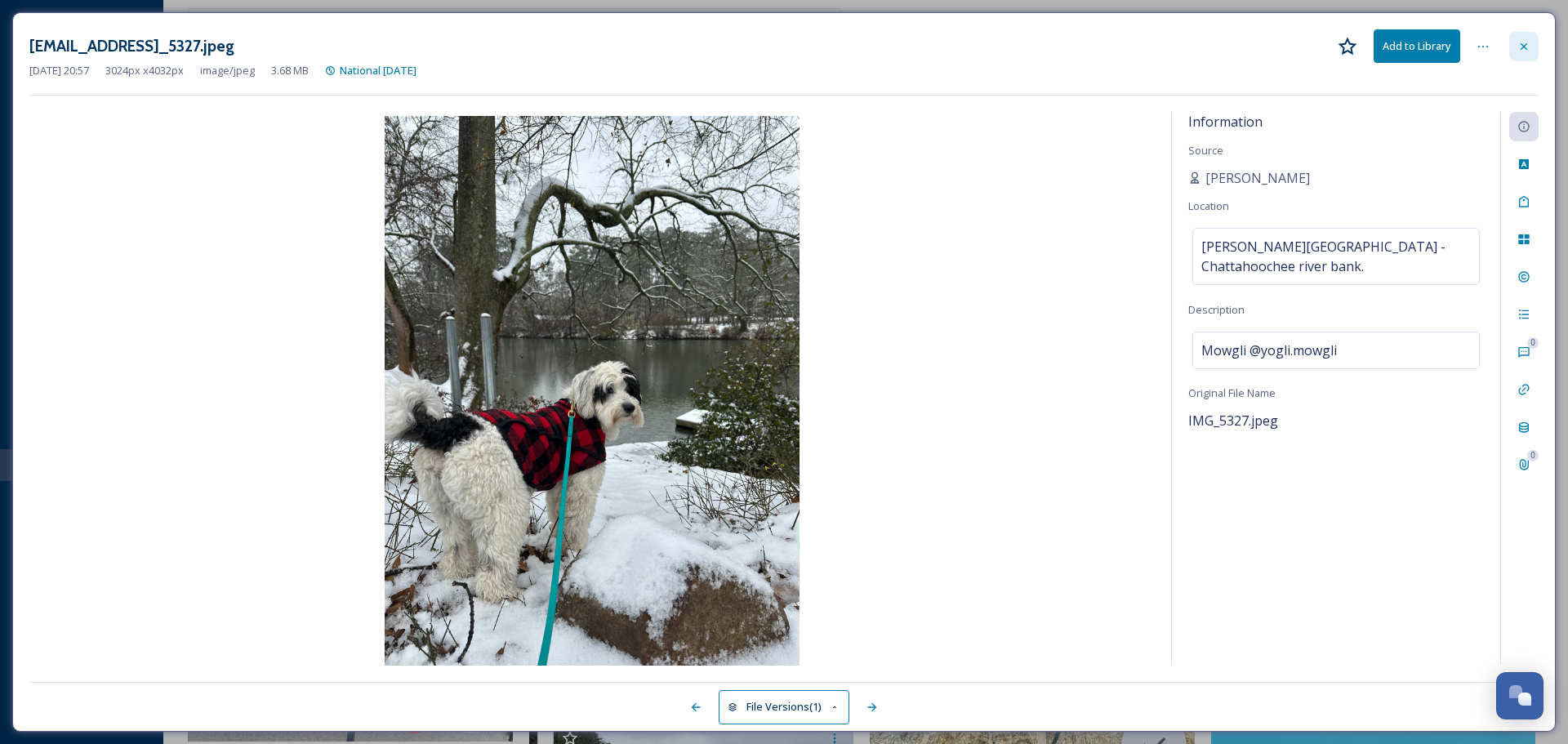
click at [1516, 45] on div at bounding box center [1524, 47] width 29 height 29
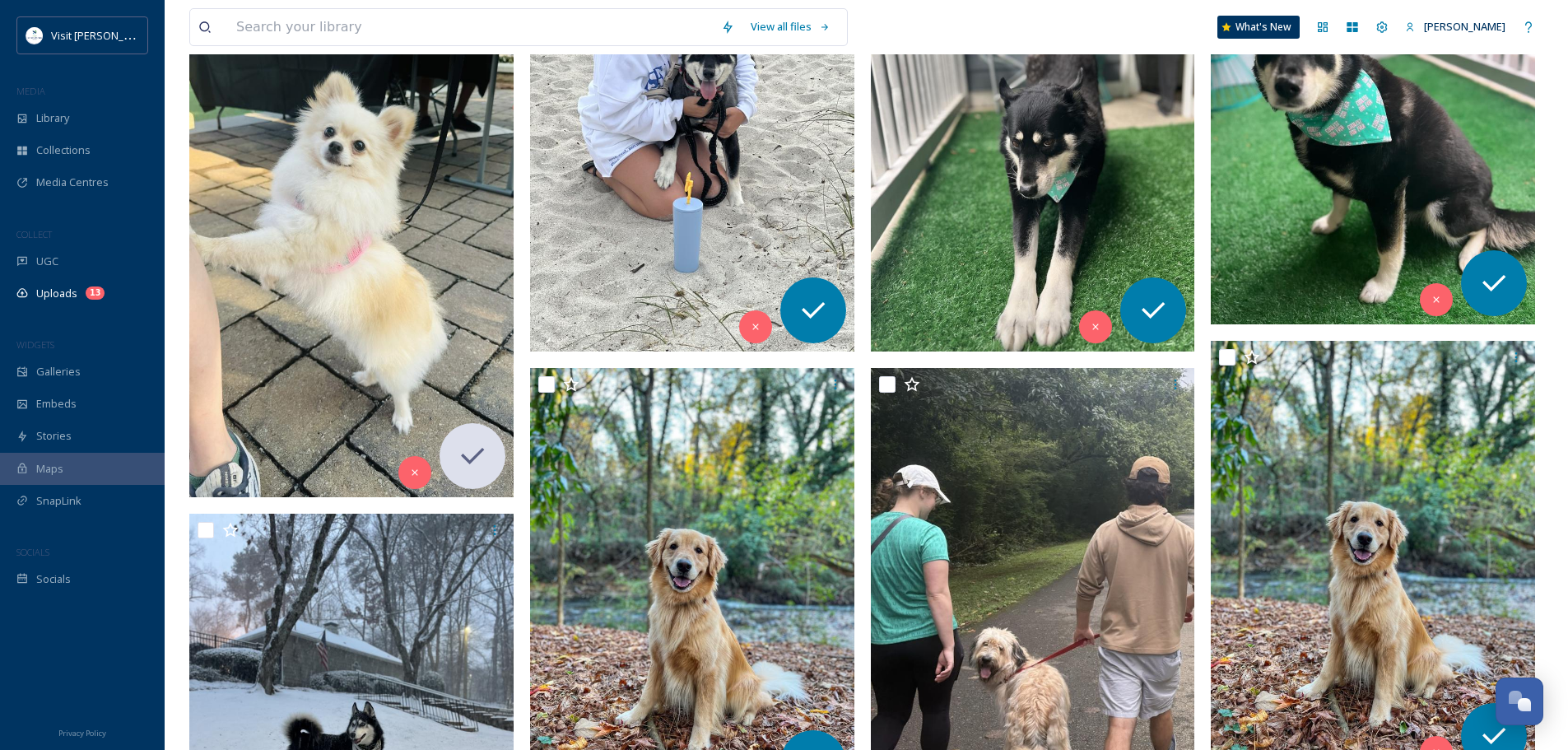
scroll to position [452, 0]
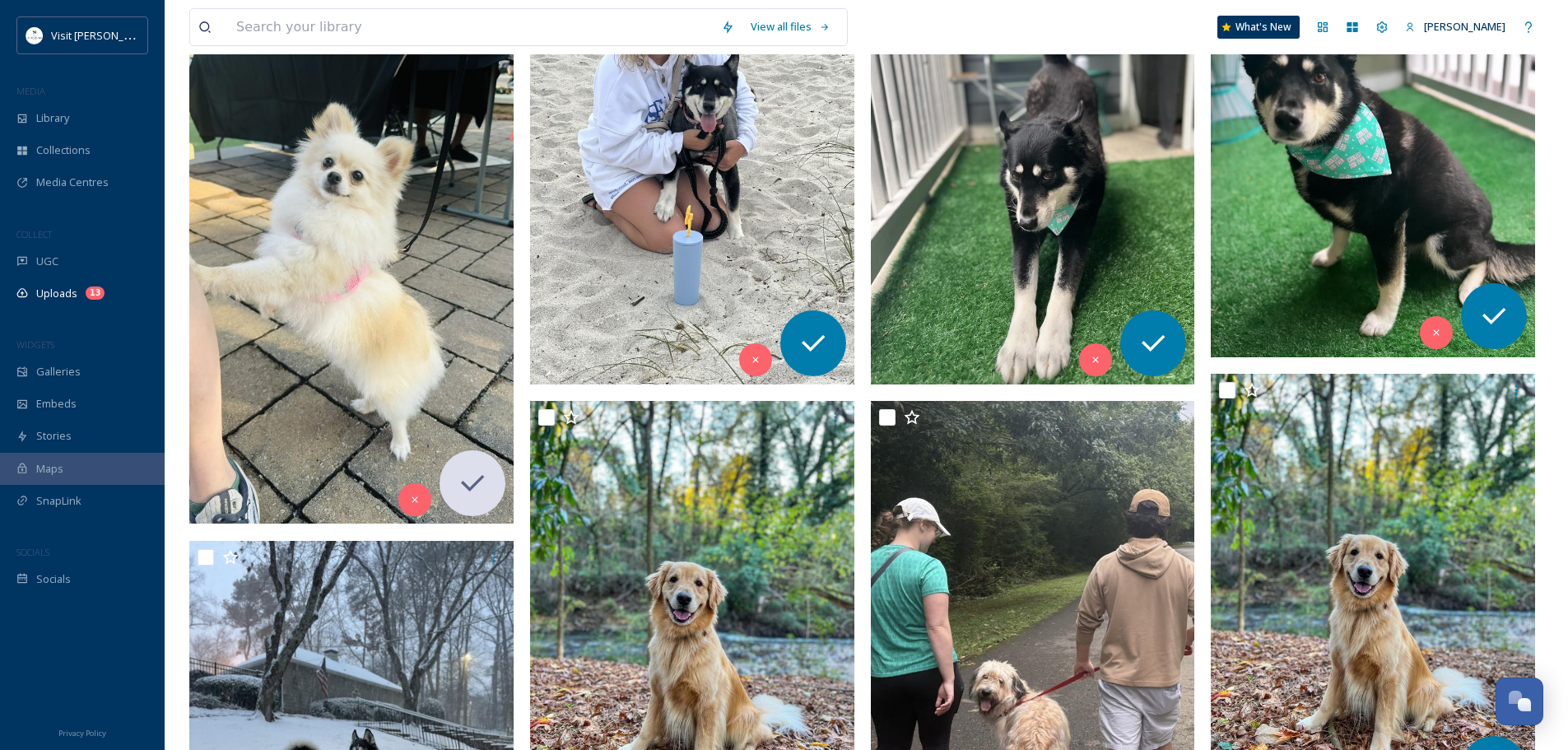
click at [450, 338] on img at bounding box center [351, 235] width 324 height 576
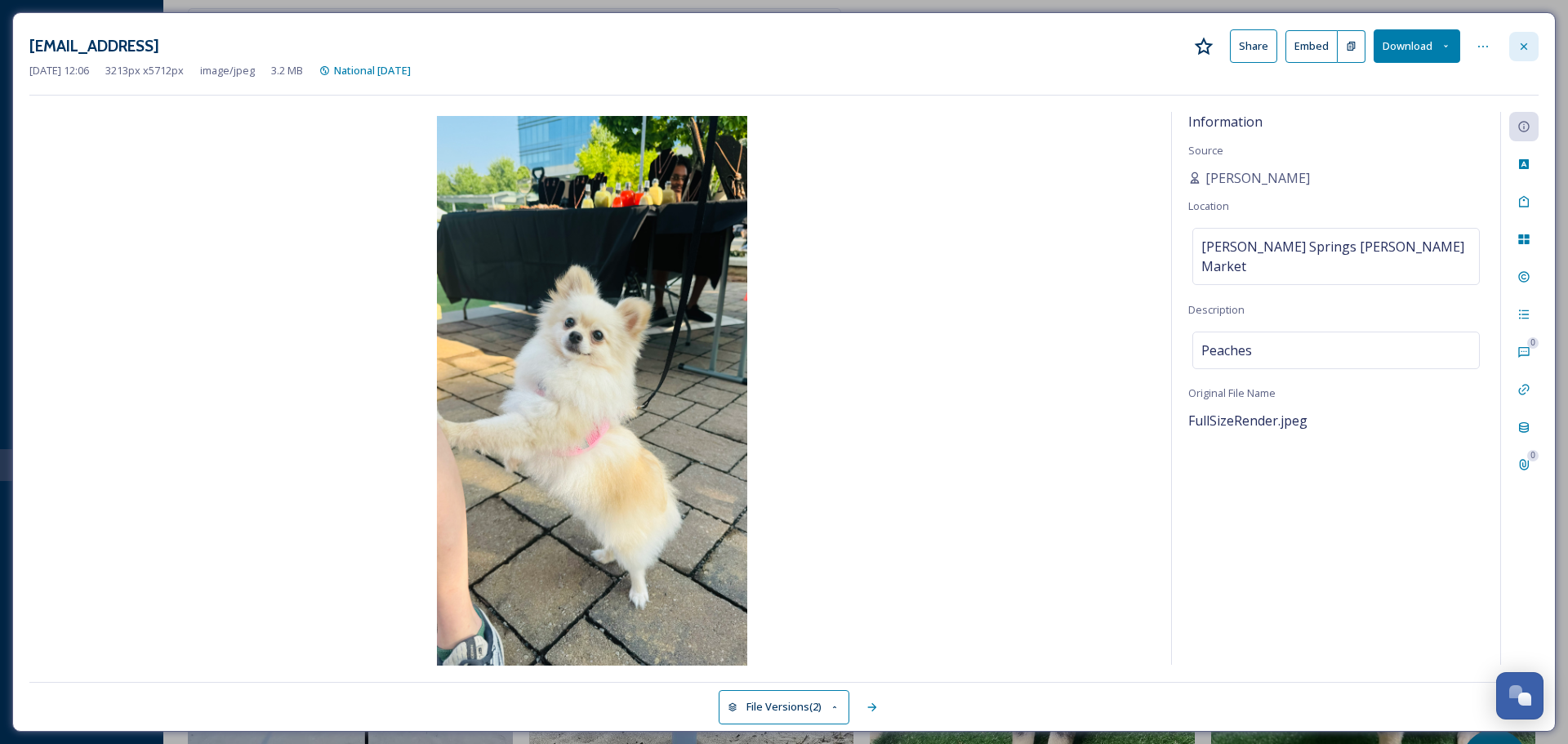
click at [1520, 47] on icon at bounding box center [1524, 47] width 13 height 13
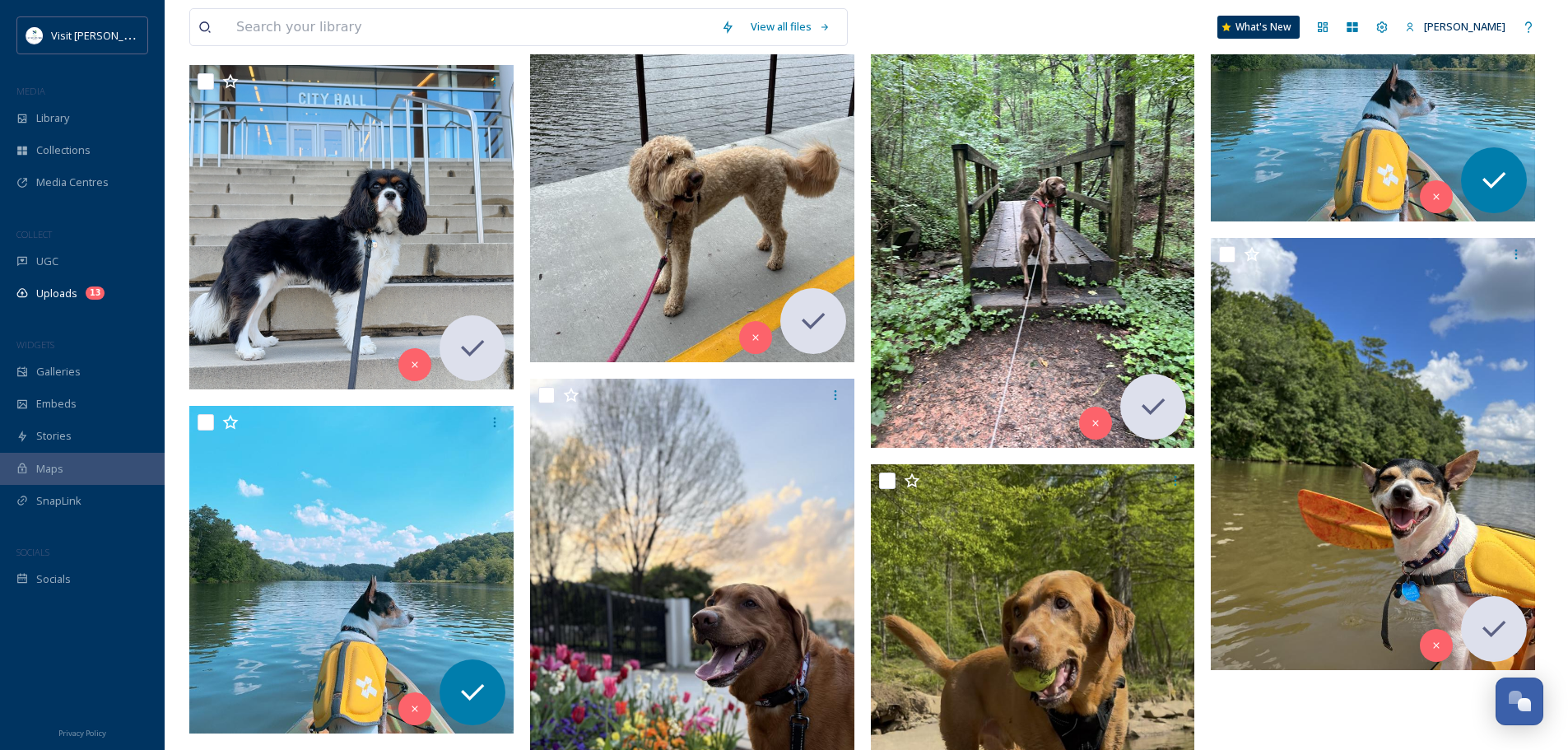
scroll to position [2305, 0]
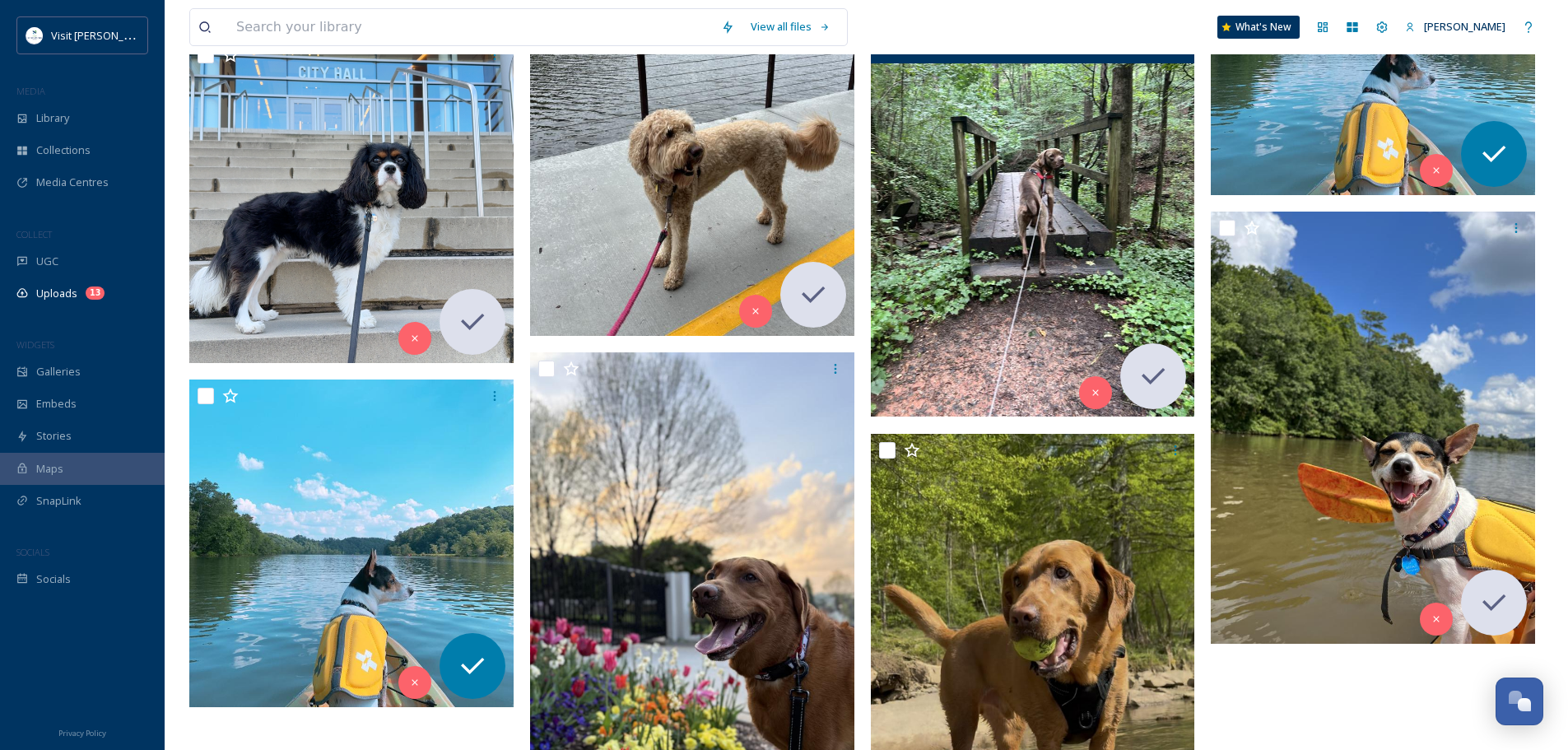
click at [1072, 229] on img at bounding box center [1033, 200] width 324 height 432
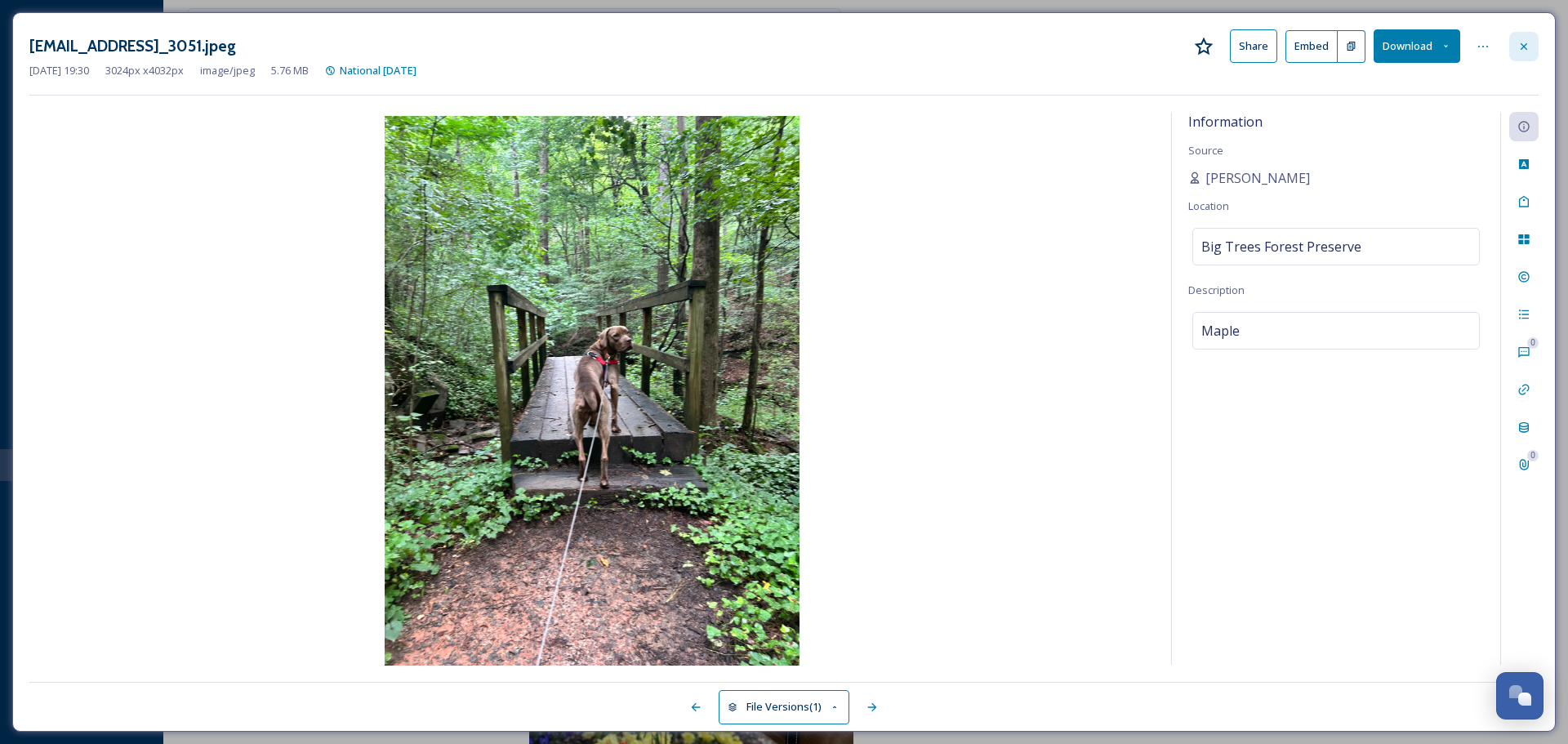
click at [1521, 50] on icon at bounding box center [1524, 47] width 13 height 13
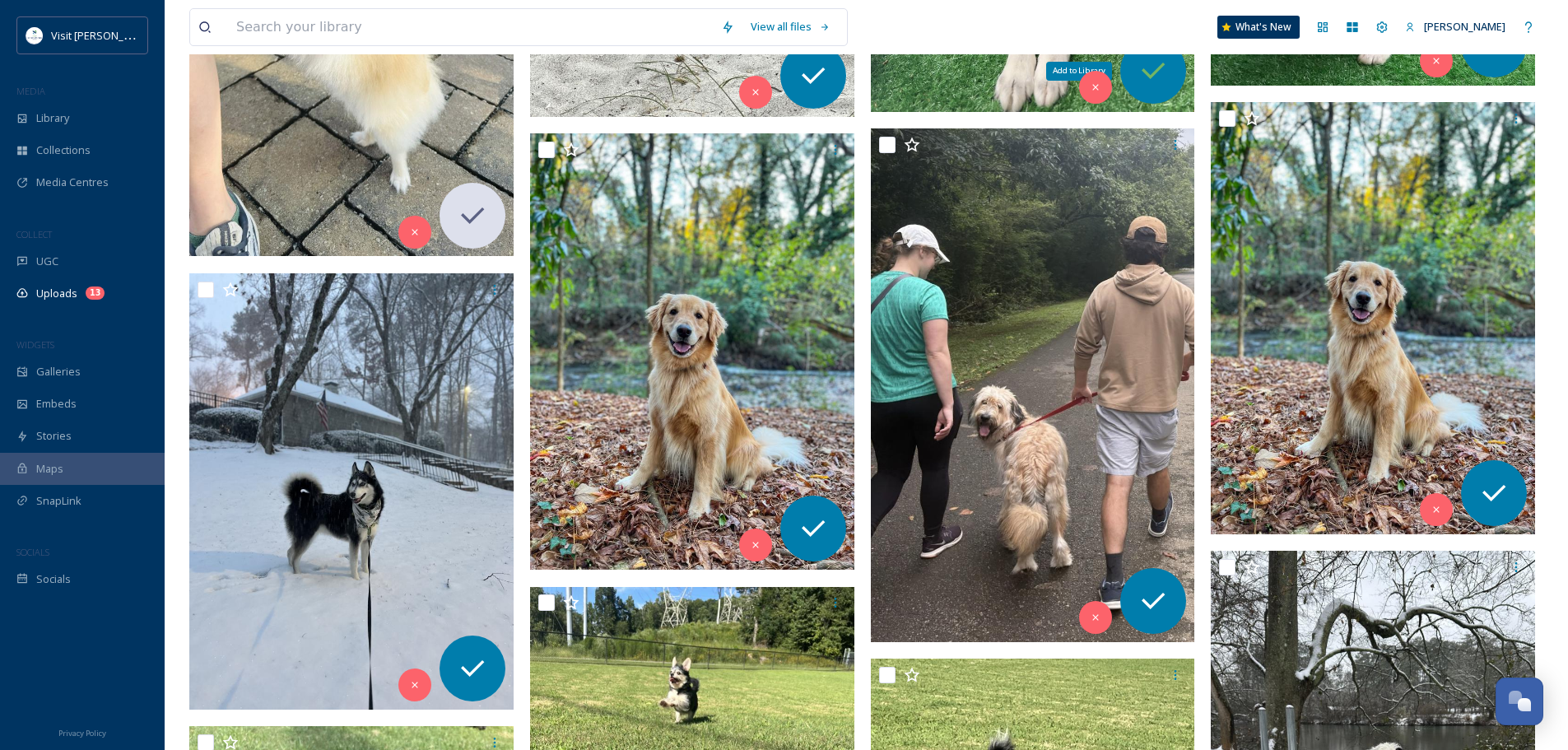
scroll to position [658, 0]
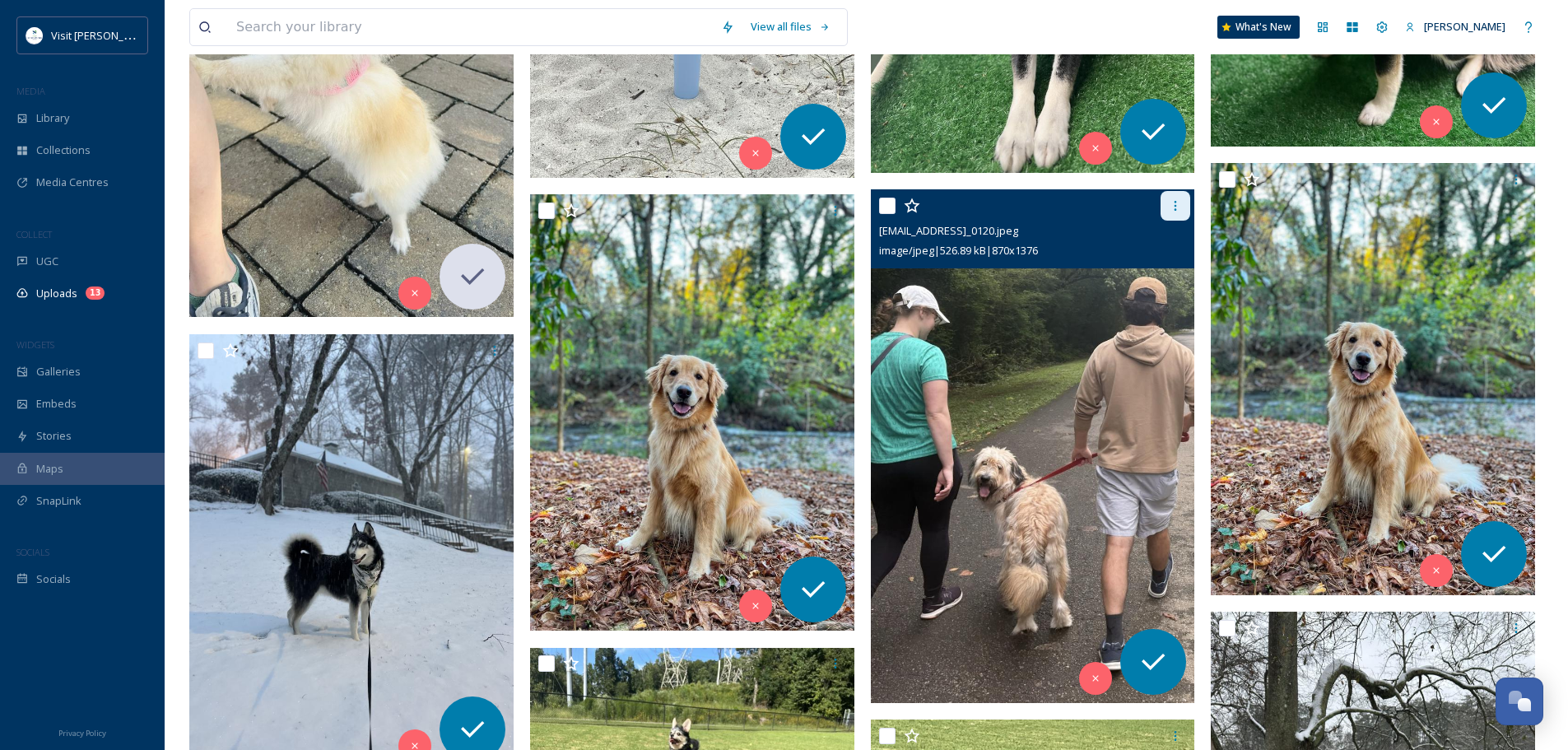
click at [1180, 197] on div at bounding box center [1175, 205] width 30 height 30
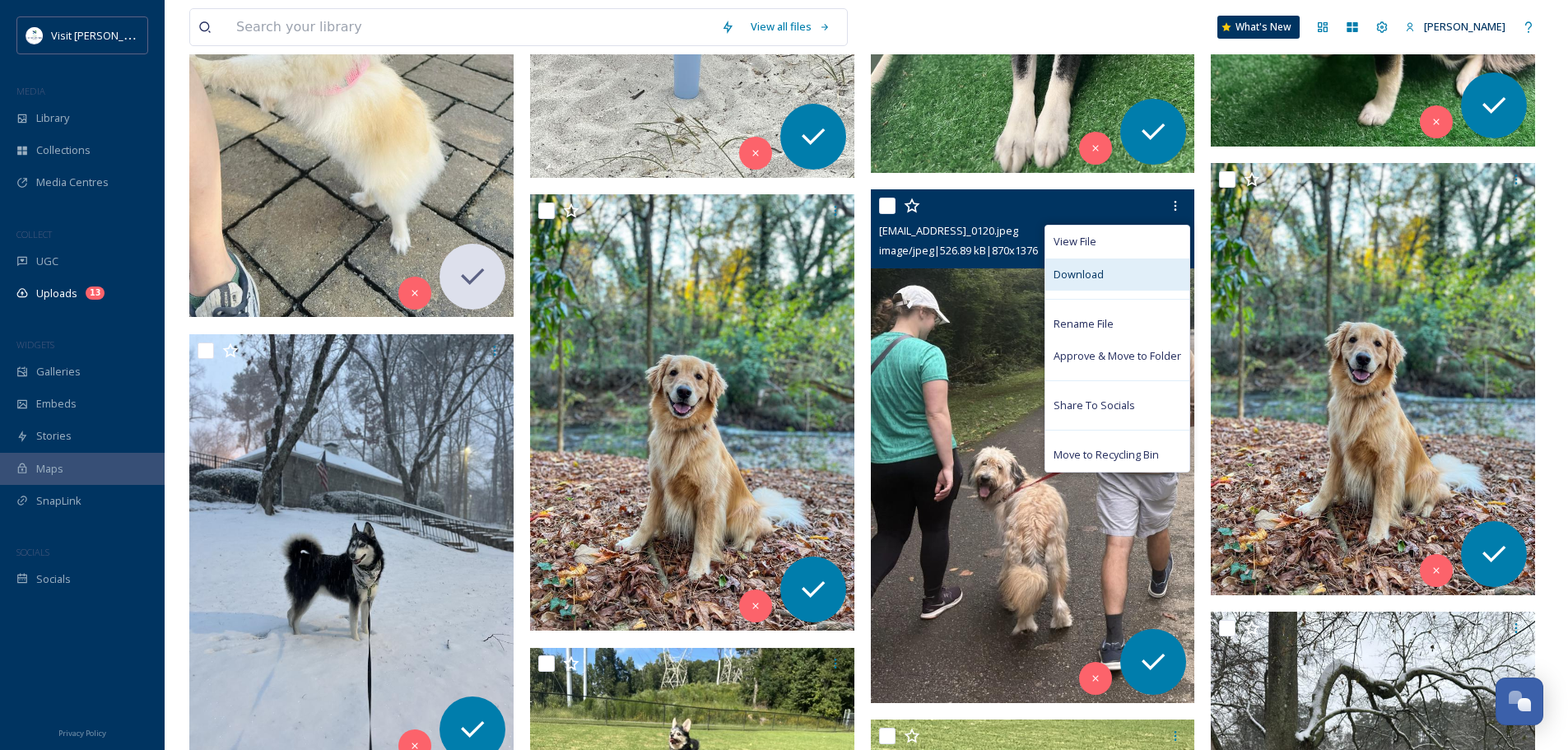
click at [1111, 276] on div "Download" at bounding box center [1117, 274] width 144 height 32
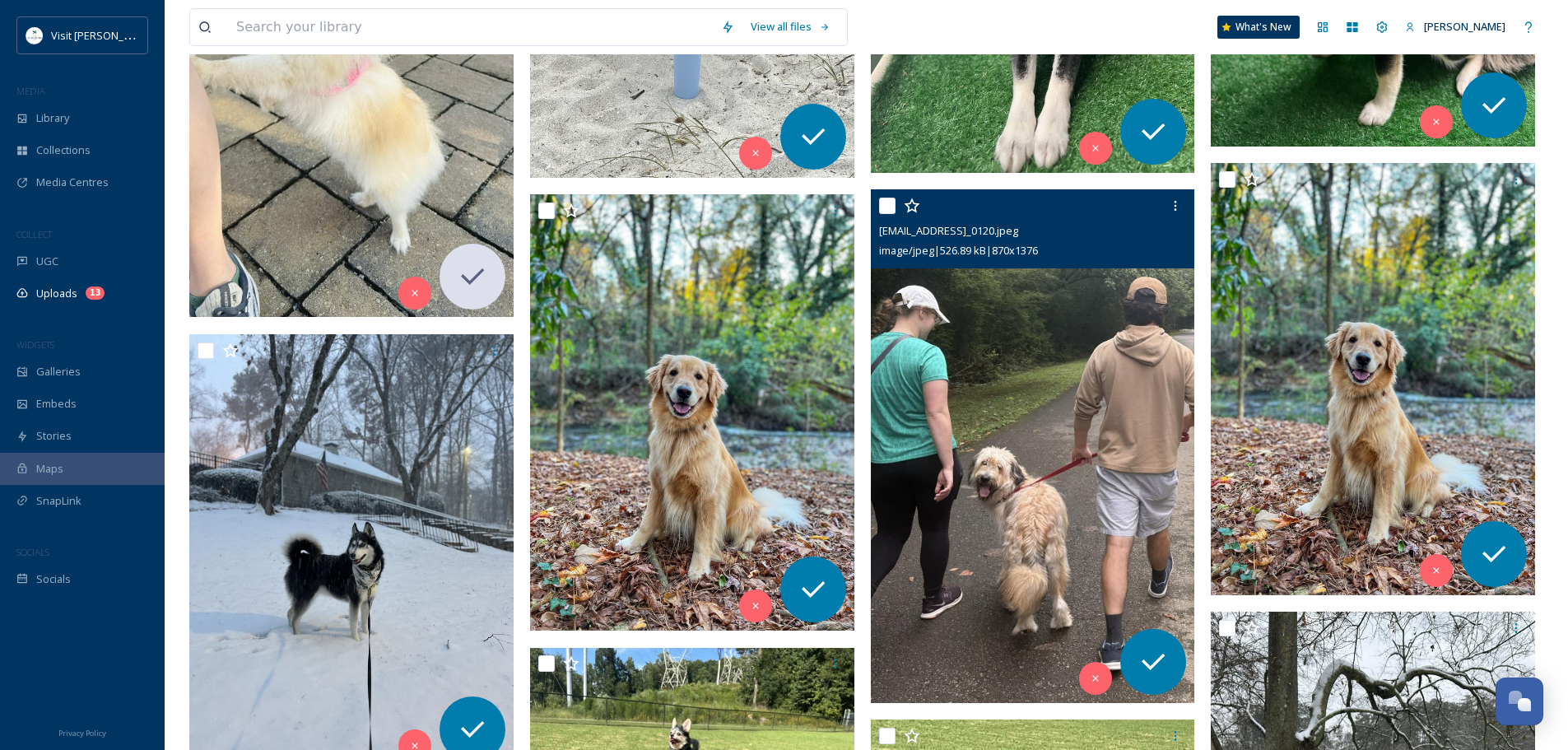
click at [1091, 375] on img at bounding box center [1033, 446] width 324 height 513
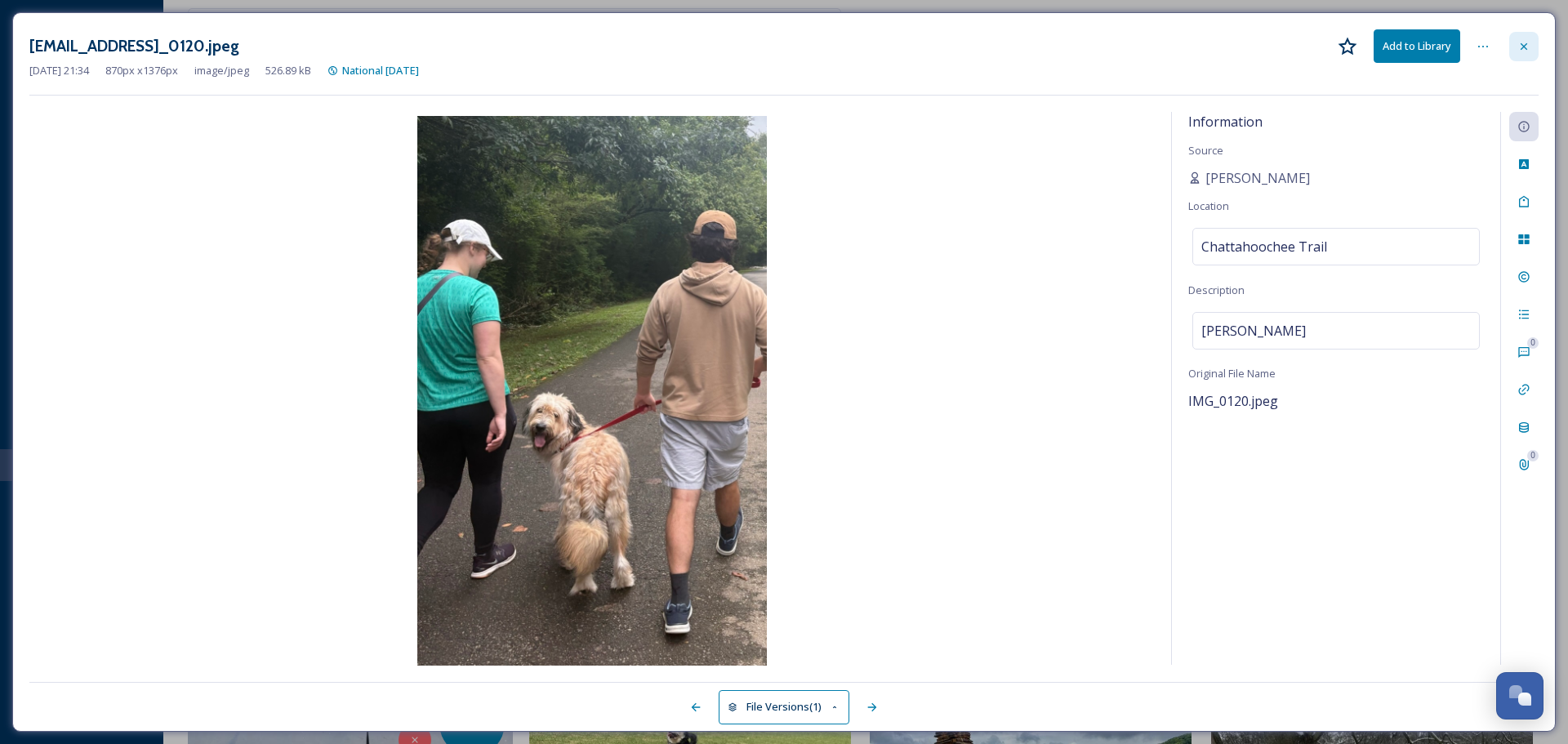
click at [1523, 40] on icon at bounding box center [1524, 47] width 13 height 13
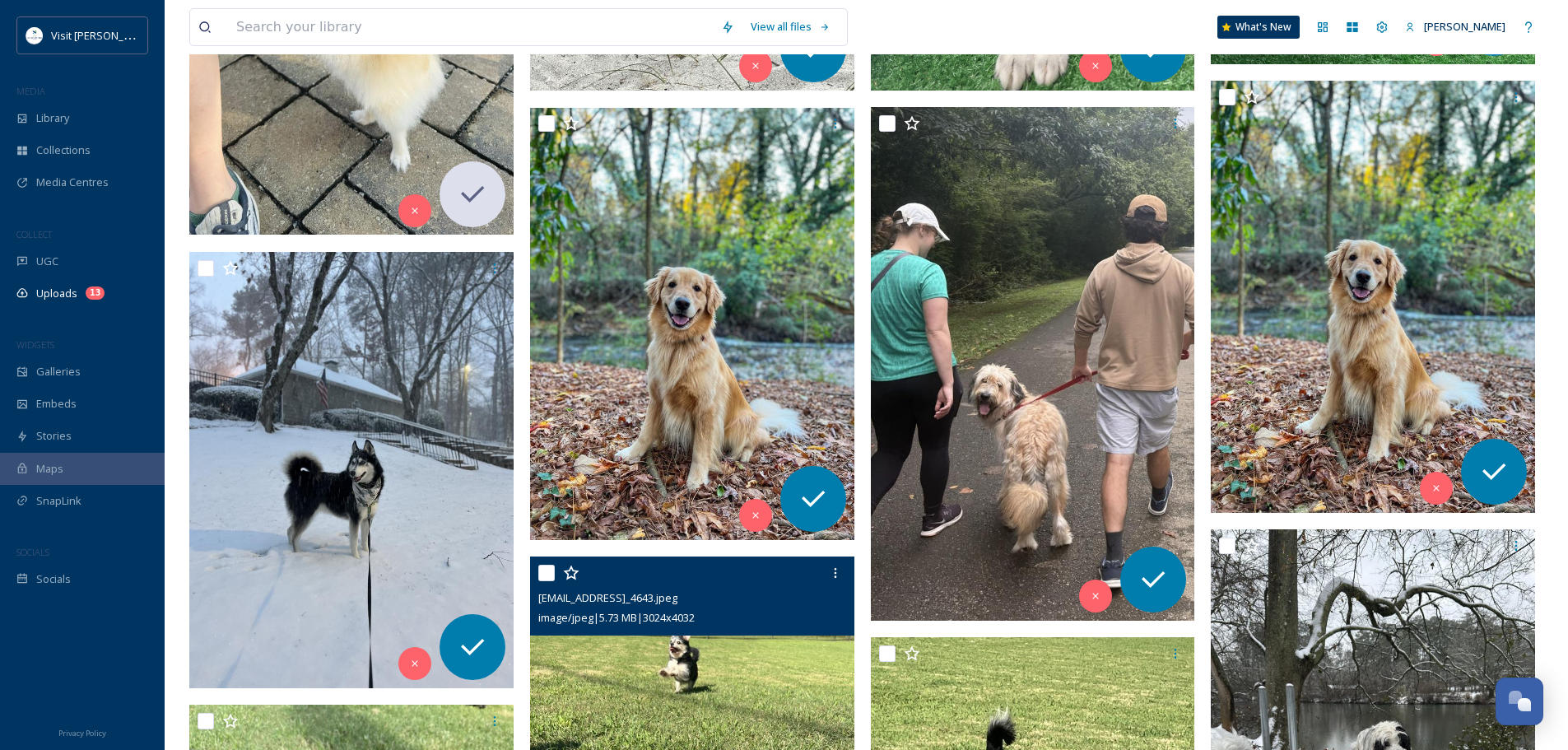
scroll to position [1070, 0]
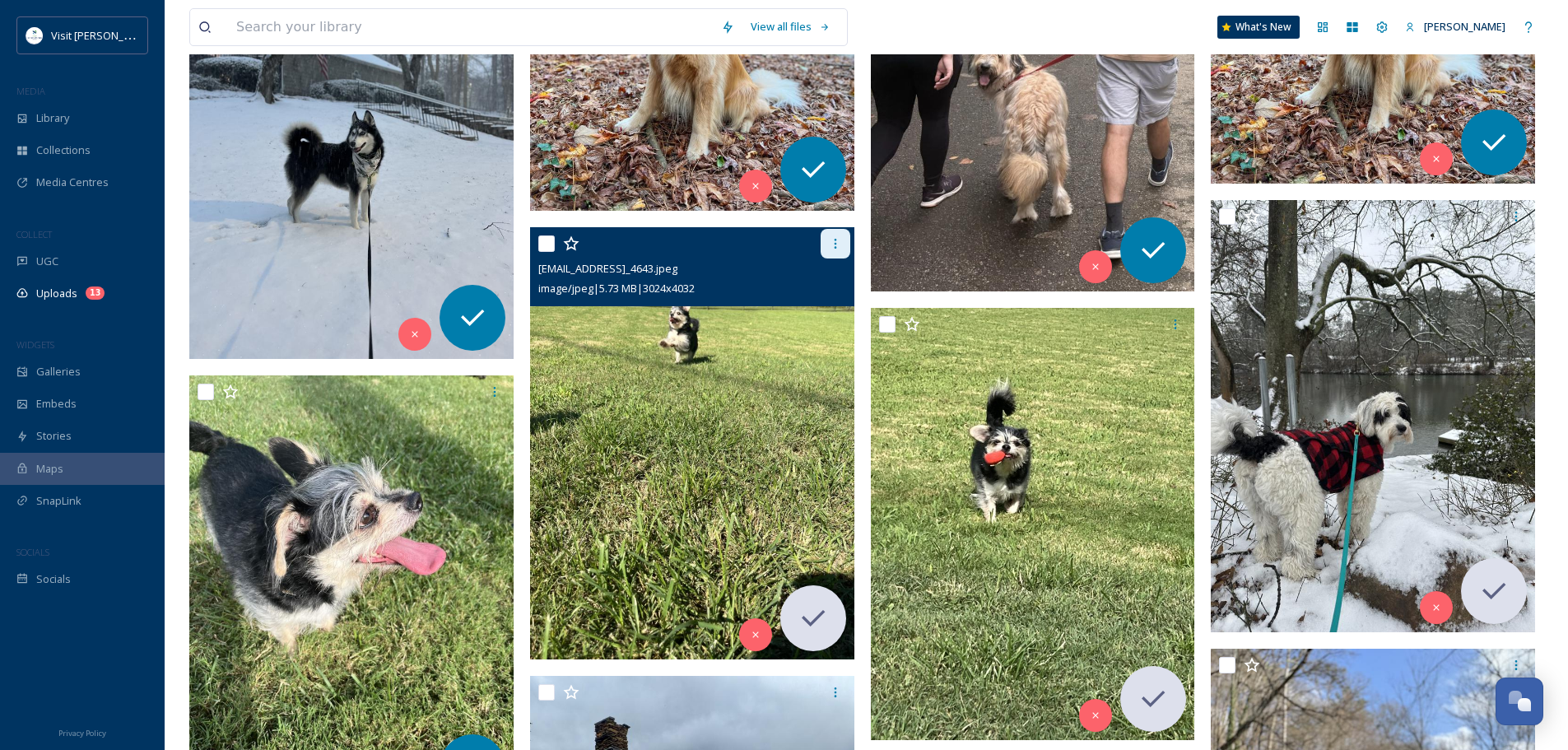
click at [841, 238] on icon at bounding box center [836, 243] width 13 height 13
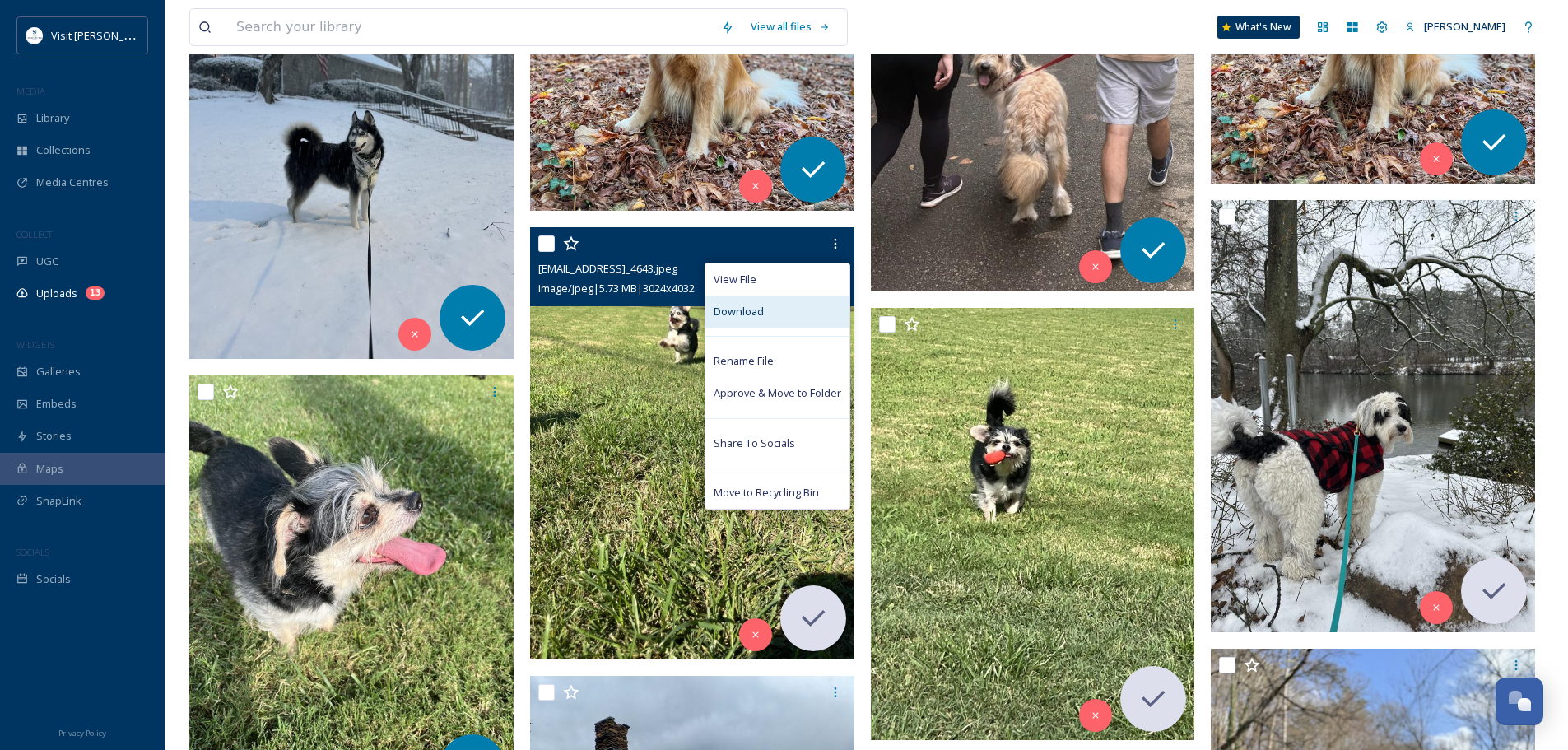
click at [762, 312] on span "Download" at bounding box center [738, 311] width 50 height 16
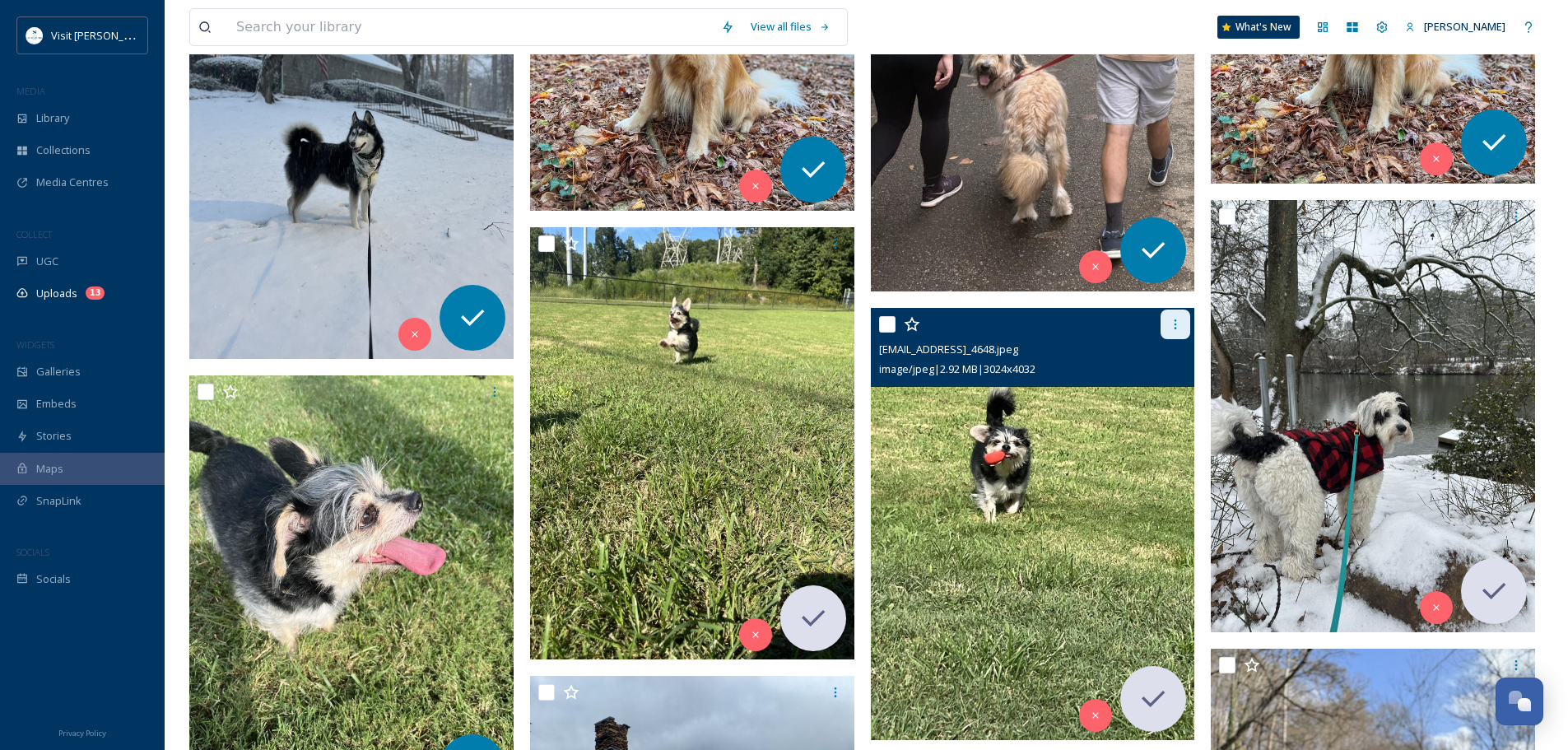
click at [1167, 325] on div at bounding box center [1175, 324] width 30 height 30
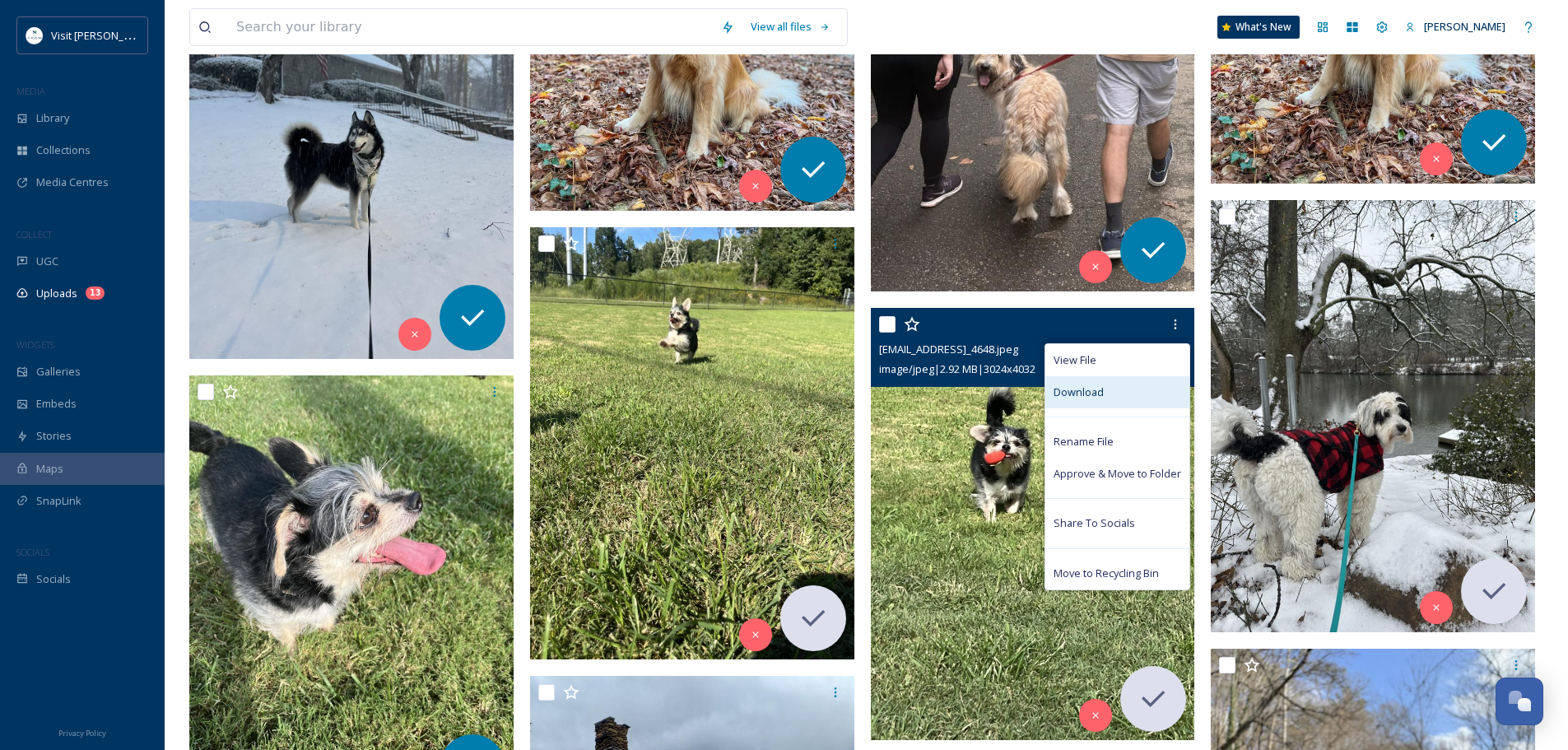
click at [1136, 389] on div "Download" at bounding box center [1117, 392] width 144 height 32
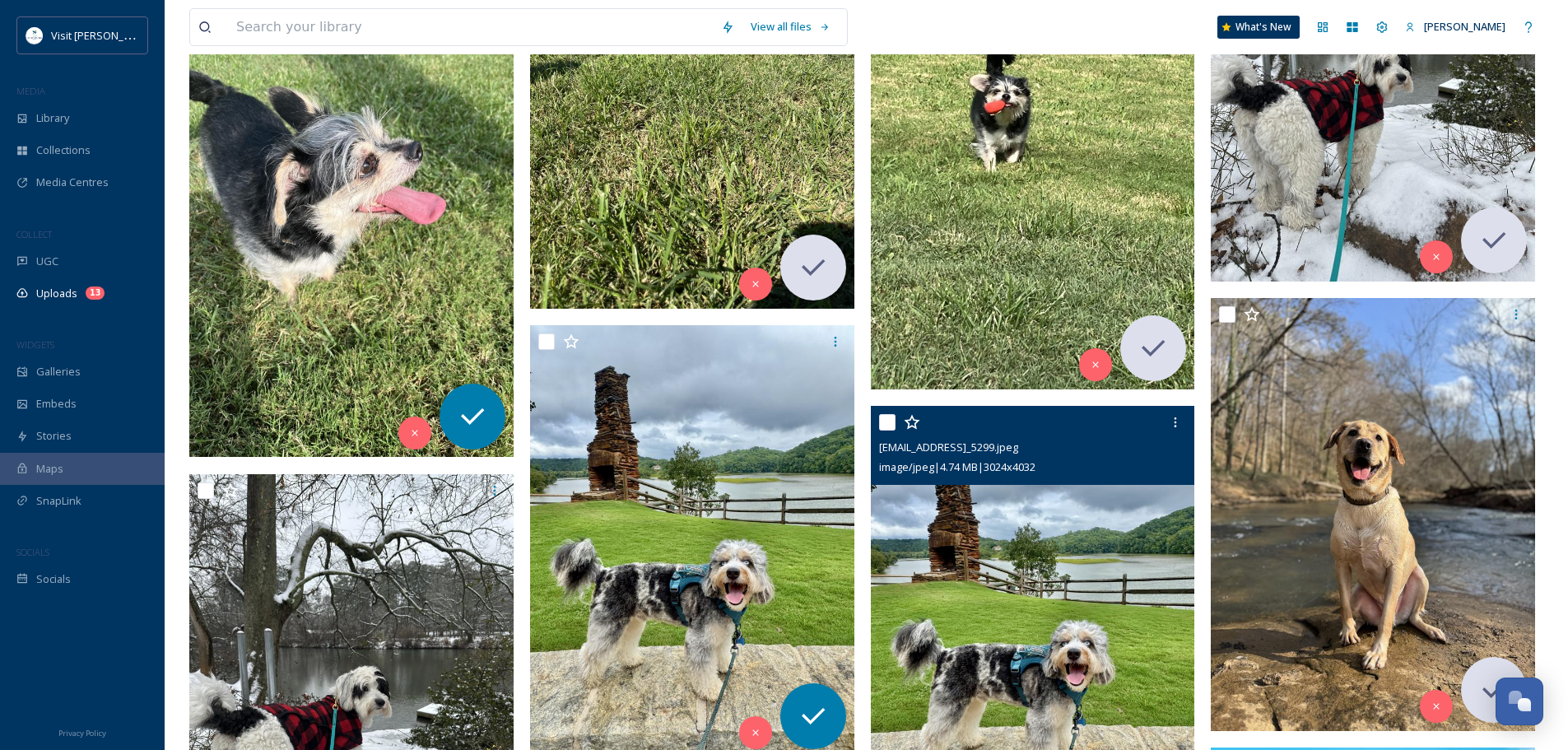
scroll to position [1092, 0]
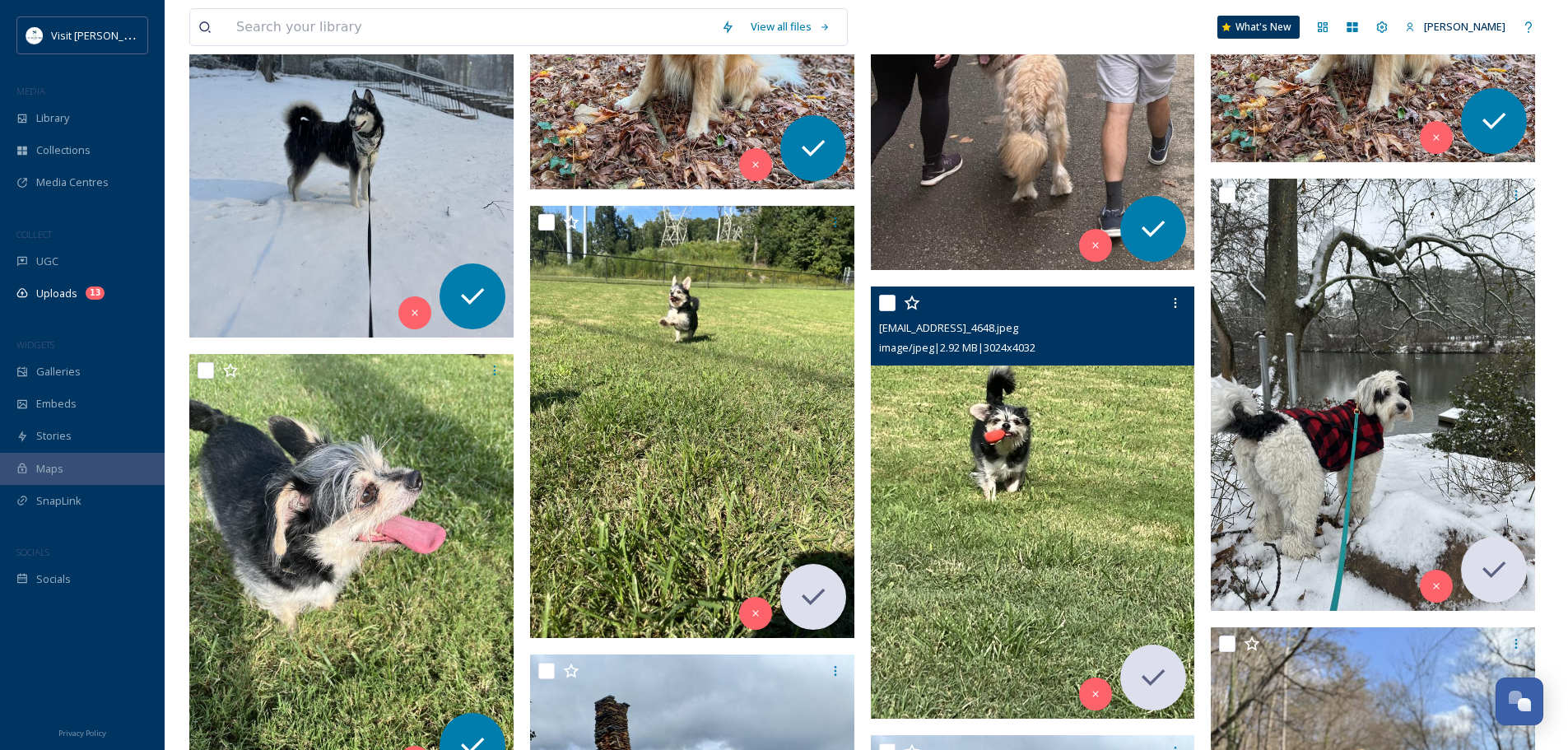
click at [1019, 400] on img at bounding box center [1033, 502] width 324 height 432
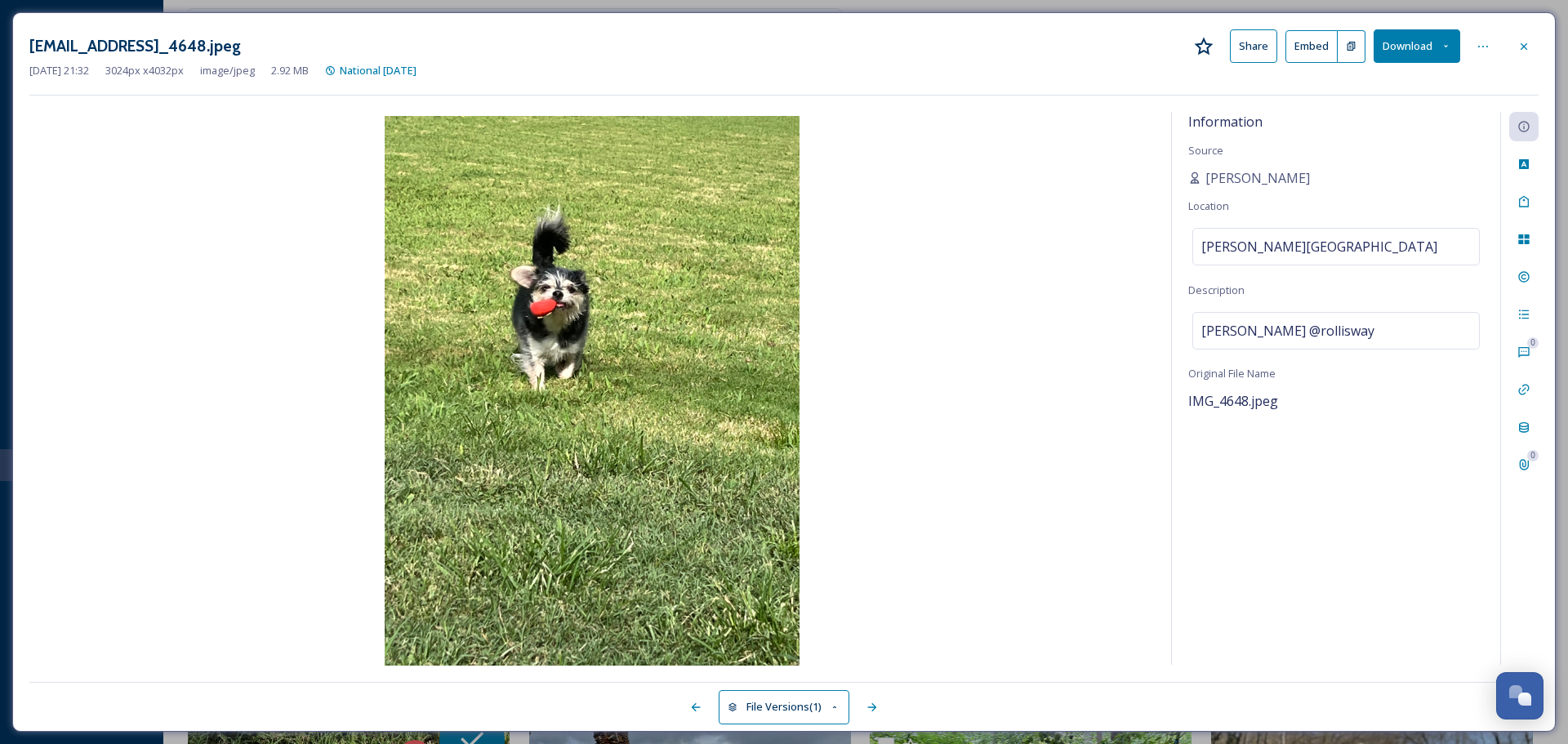
click at [1280, 476] on div "Information Source [PERSON_NAME] Location [PERSON_NAME][GEOGRAPHIC_DATA] Descri…" at bounding box center [1336, 388] width 328 height 552
click at [214, 161] on img at bounding box center [592, 392] width 1125 height 552
click at [1522, 44] on icon at bounding box center [1524, 46] width 7 height 7
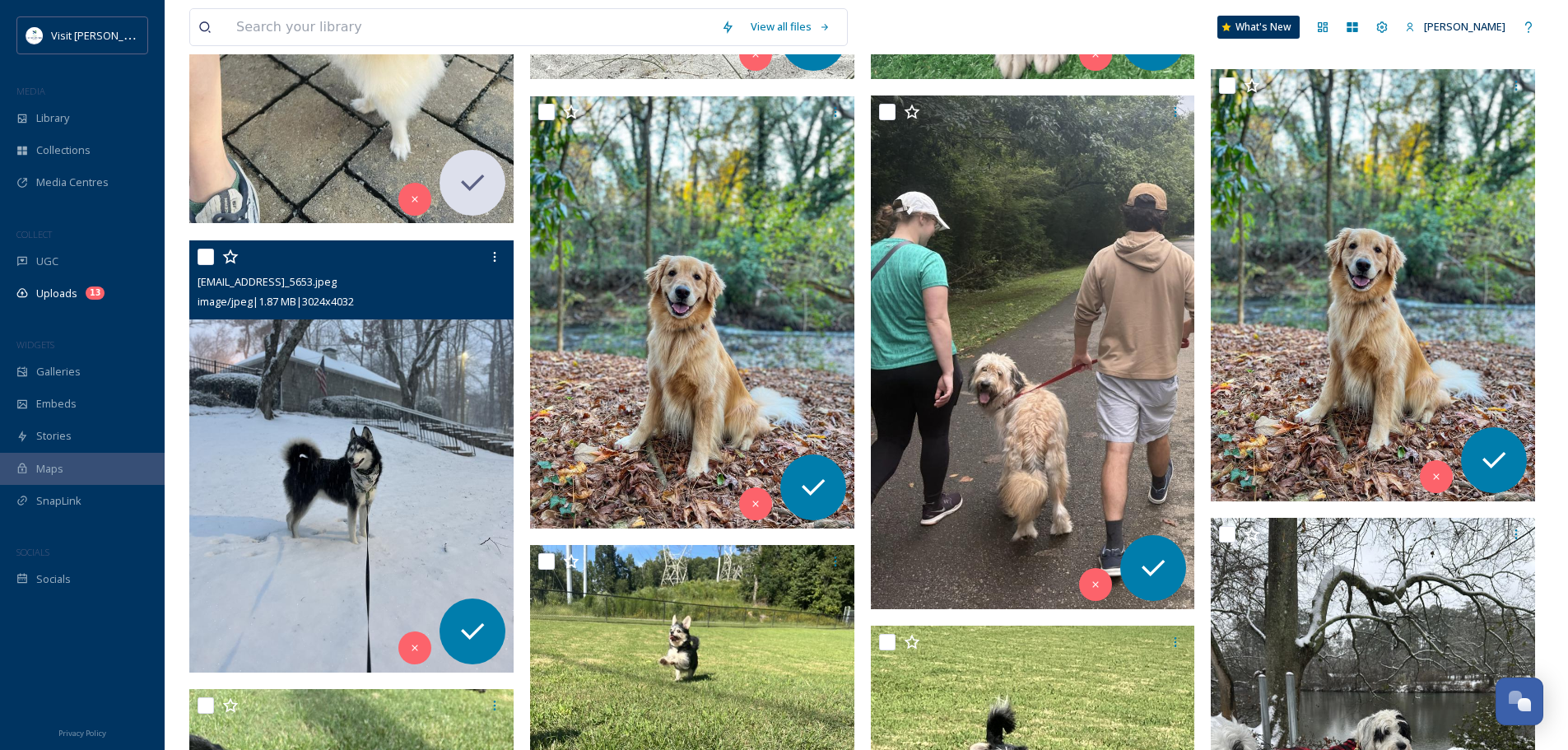
scroll to position [762, 0]
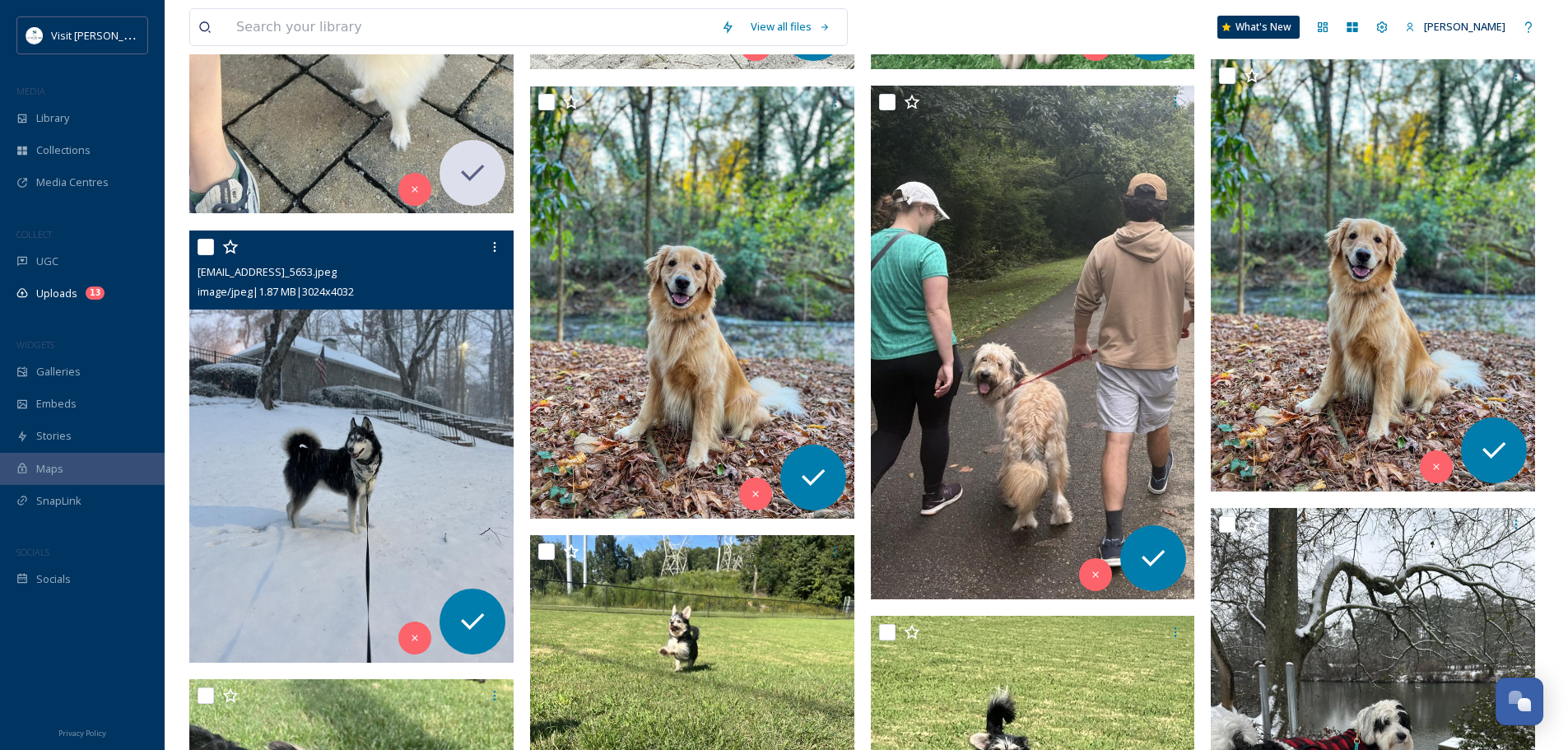
click at [443, 372] on img at bounding box center [351, 446] width 324 height 432
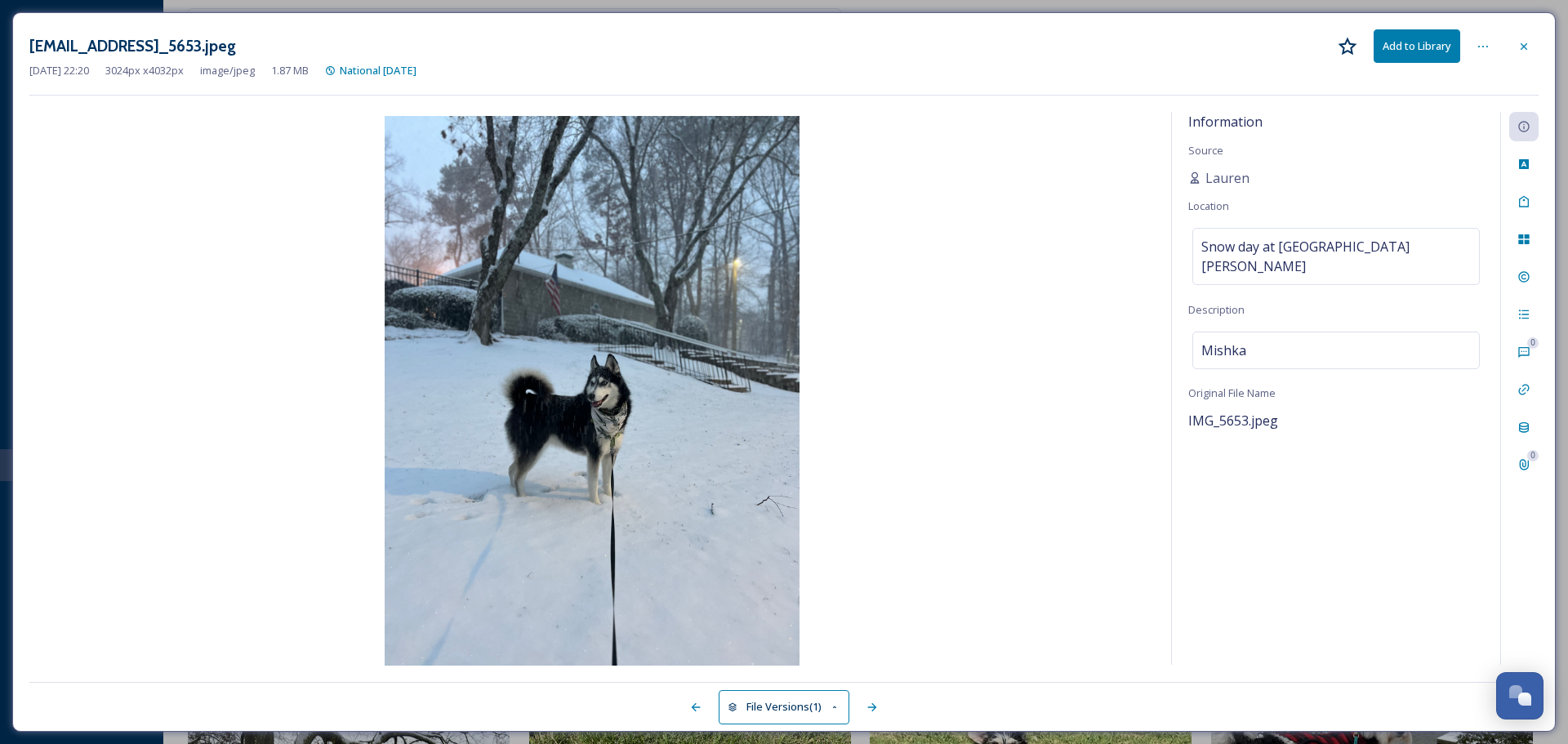
click at [1498, 29] on div "[EMAIL_ADDRESS]_5653.jpeg Add to Library [DATE] 22:20 3024 px x 4032 px image/j…" at bounding box center [784, 372] width 1543 height 719
click at [1525, 47] on icon at bounding box center [1524, 46] width 7 height 7
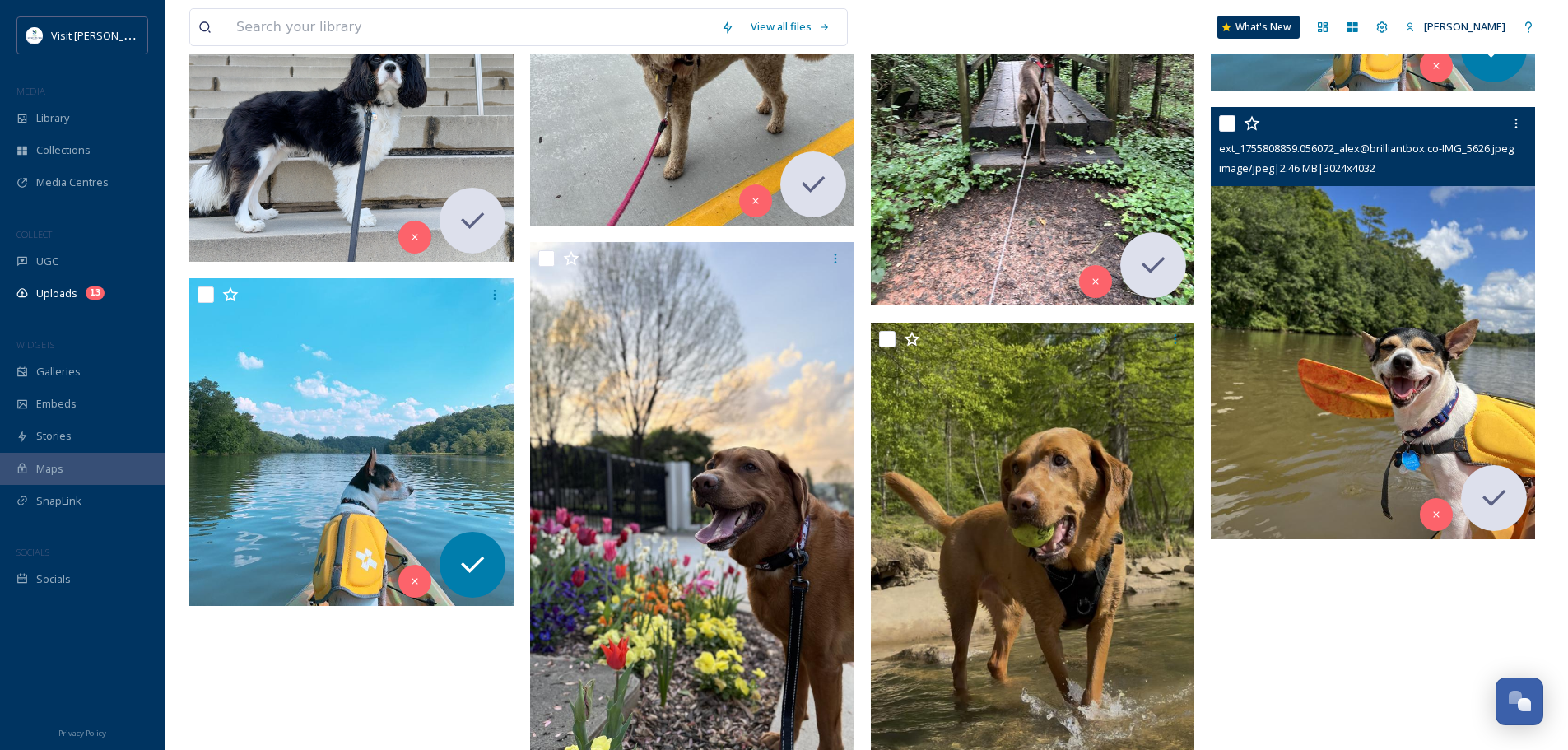
scroll to position [2162, 0]
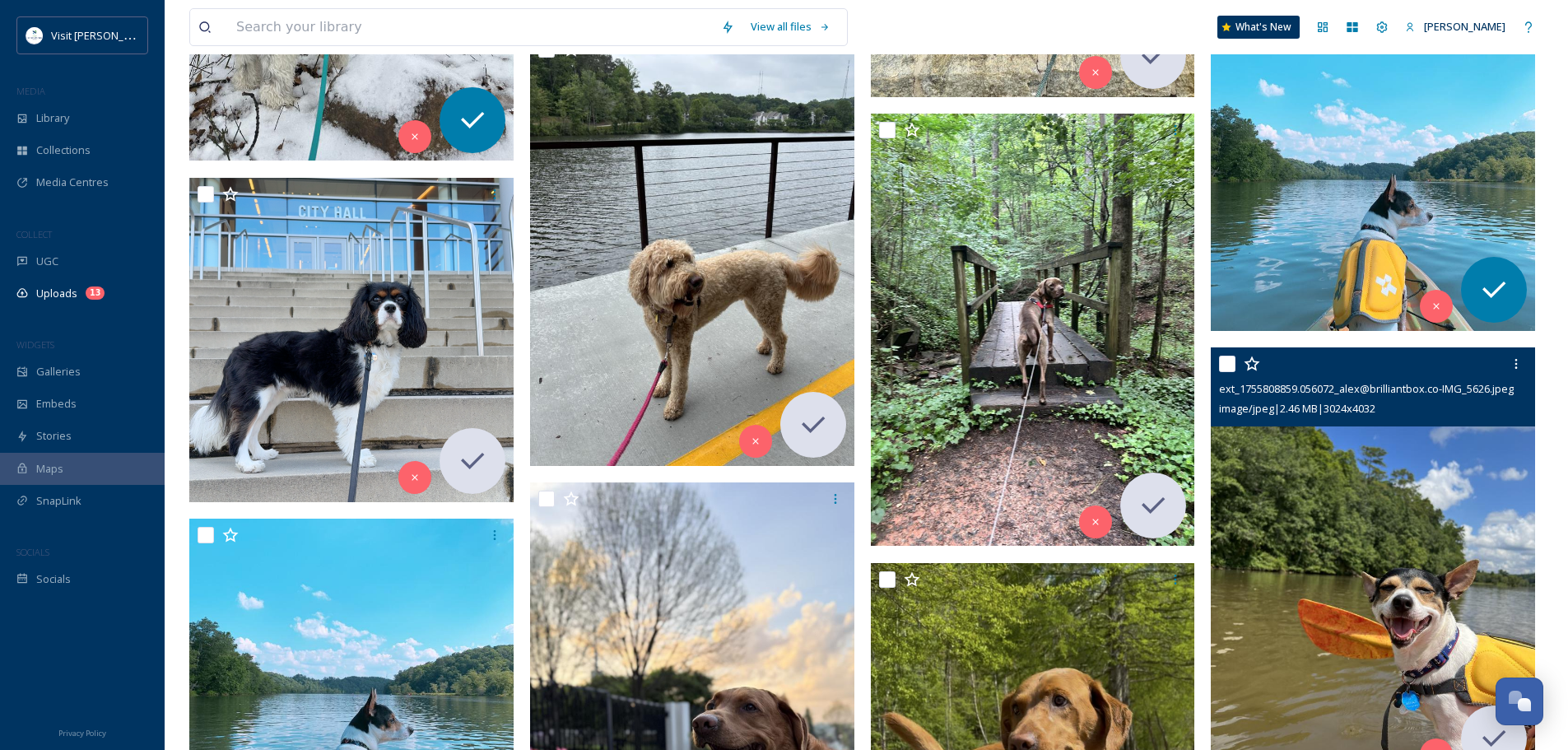
click at [1389, 488] on img at bounding box center [1373, 564] width 324 height 432
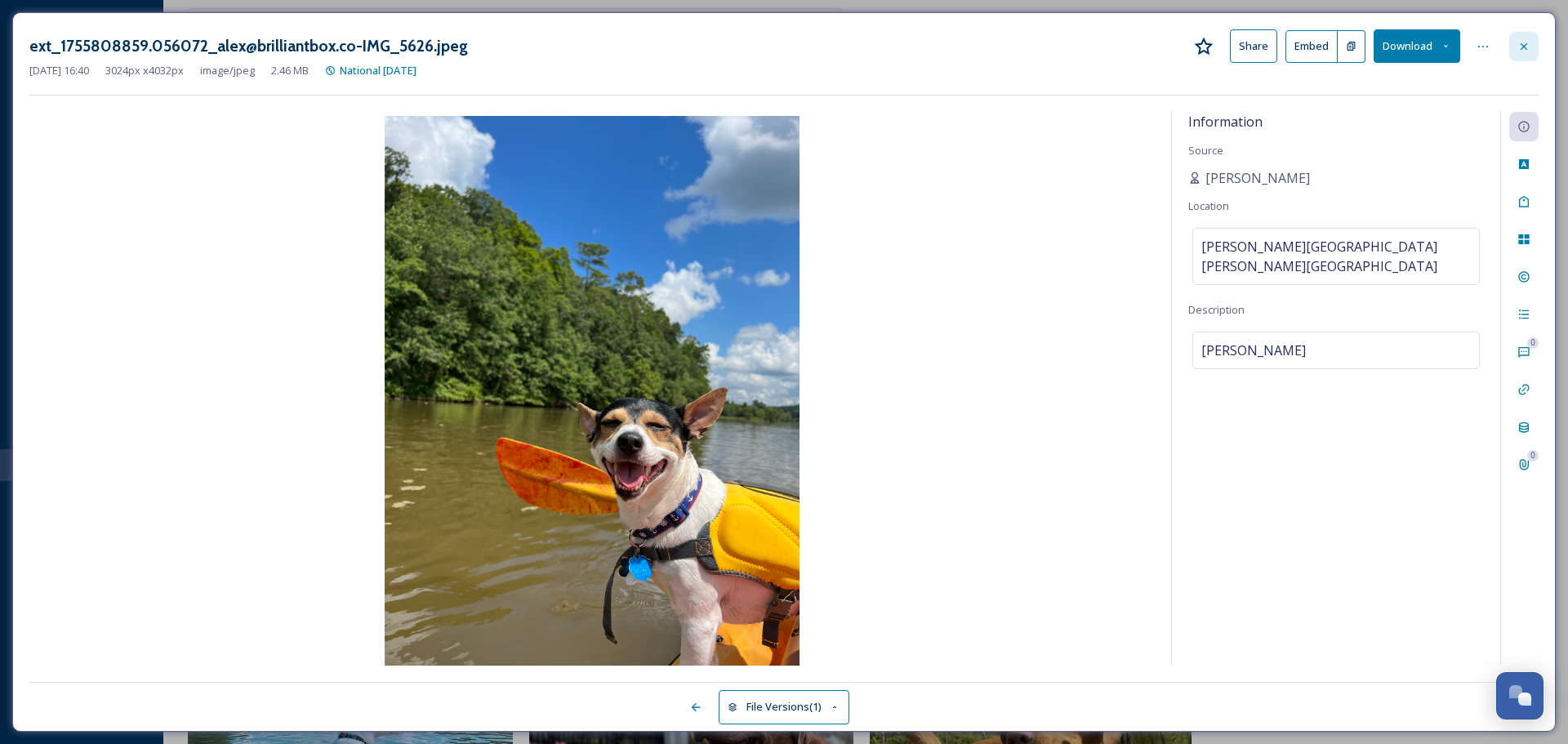
click at [1521, 42] on icon at bounding box center [1524, 47] width 13 height 13
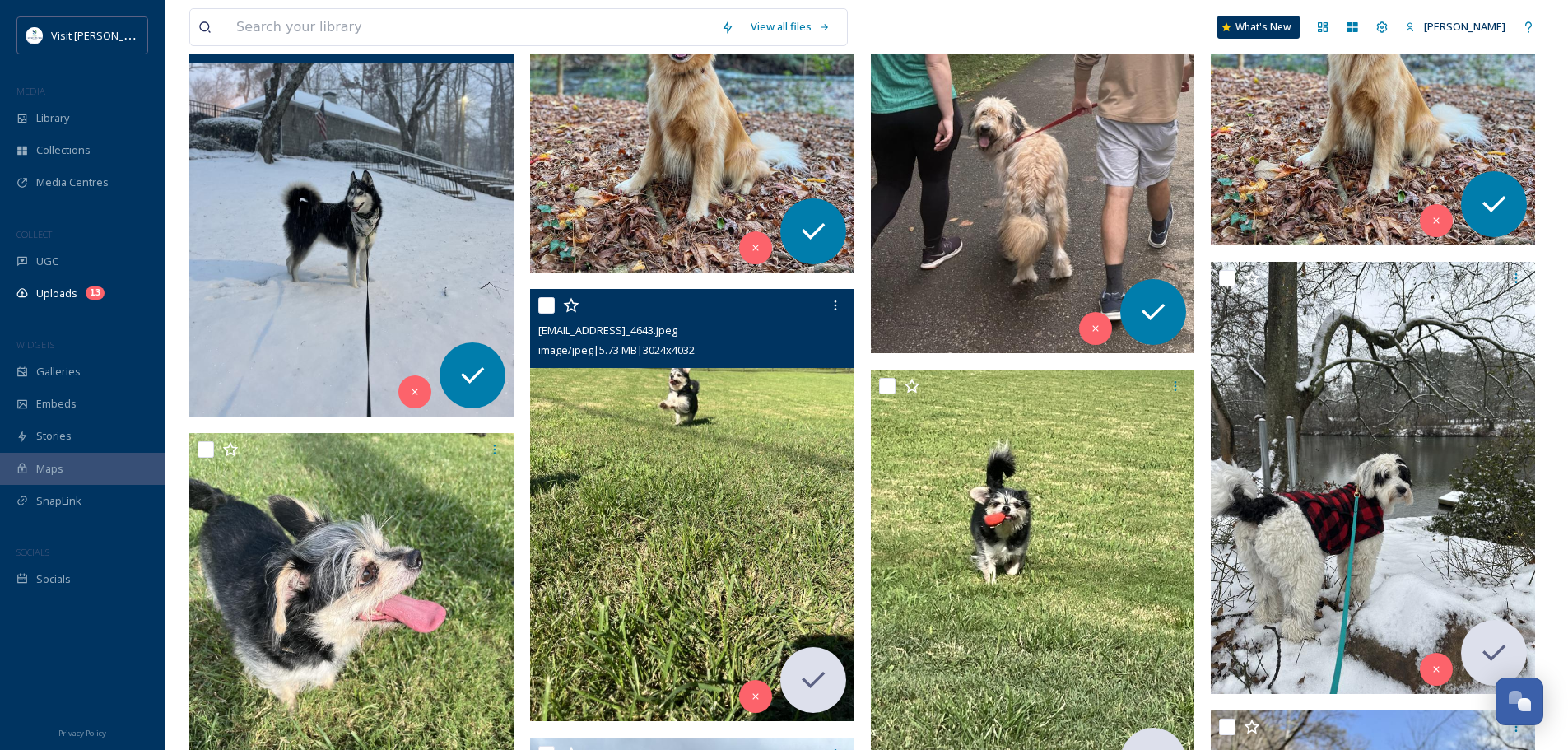
scroll to position [1009, 0]
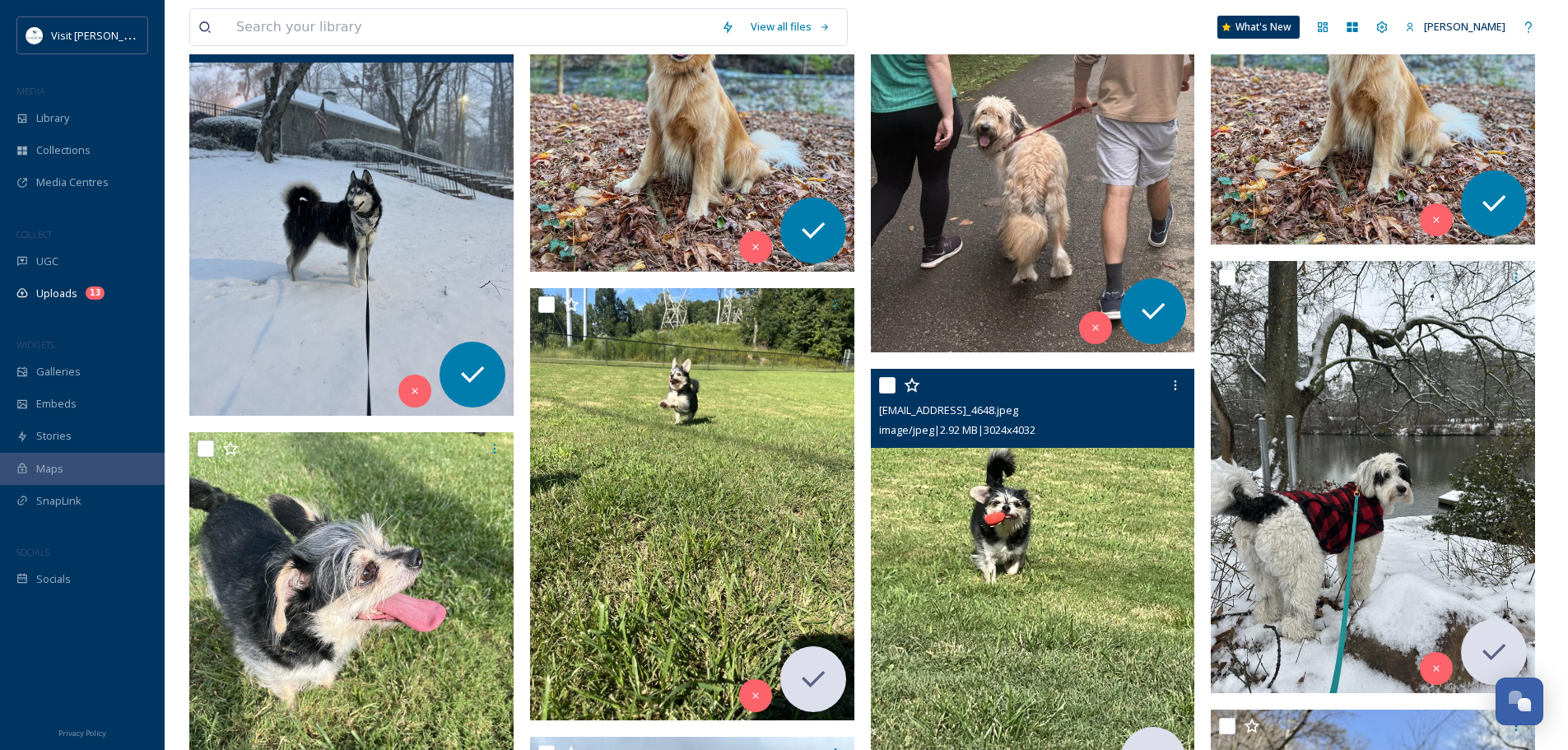
click at [945, 523] on img at bounding box center [1033, 585] width 324 height 432
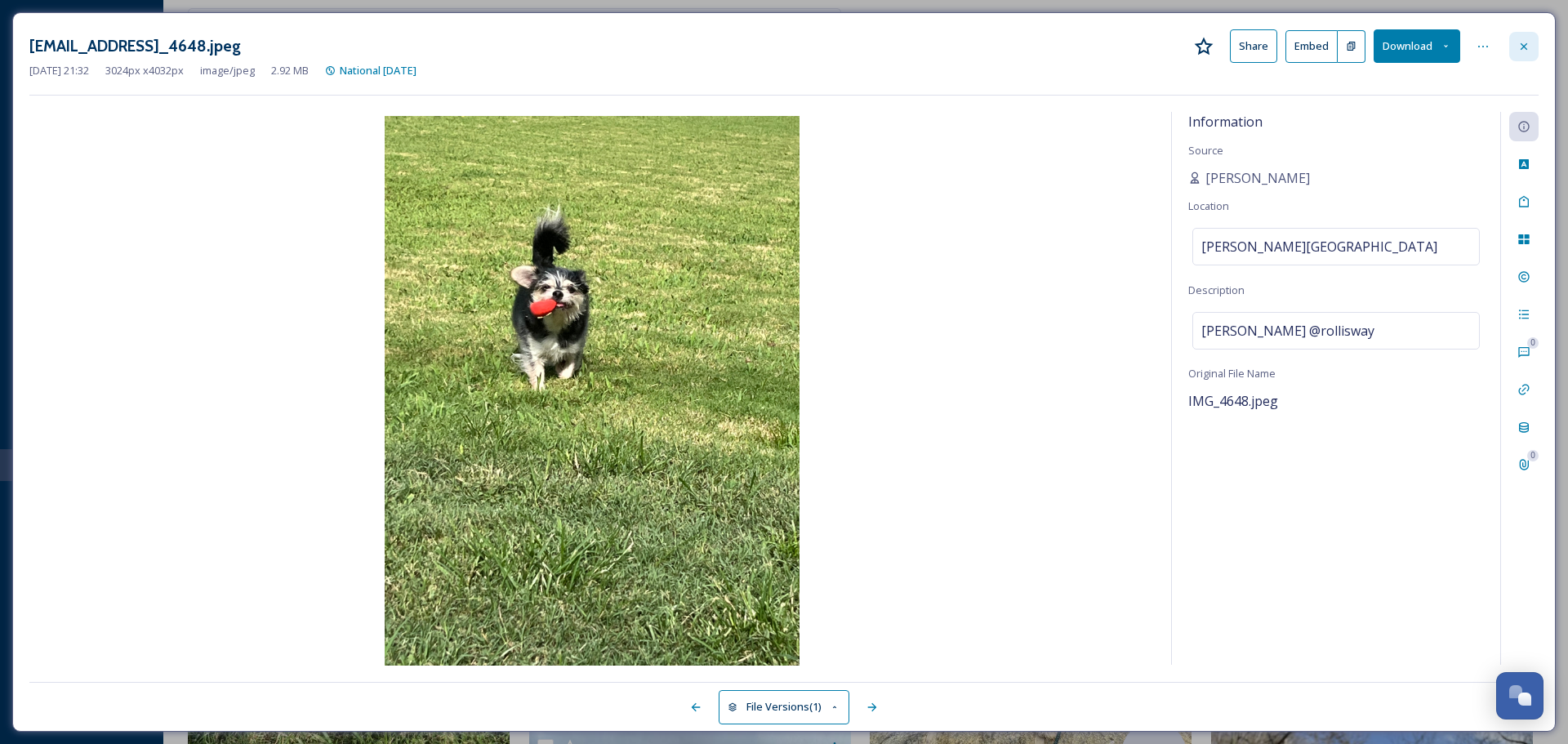
click at [1527, 47] on icon at bounding box center [1524, 47] width 13 height 13
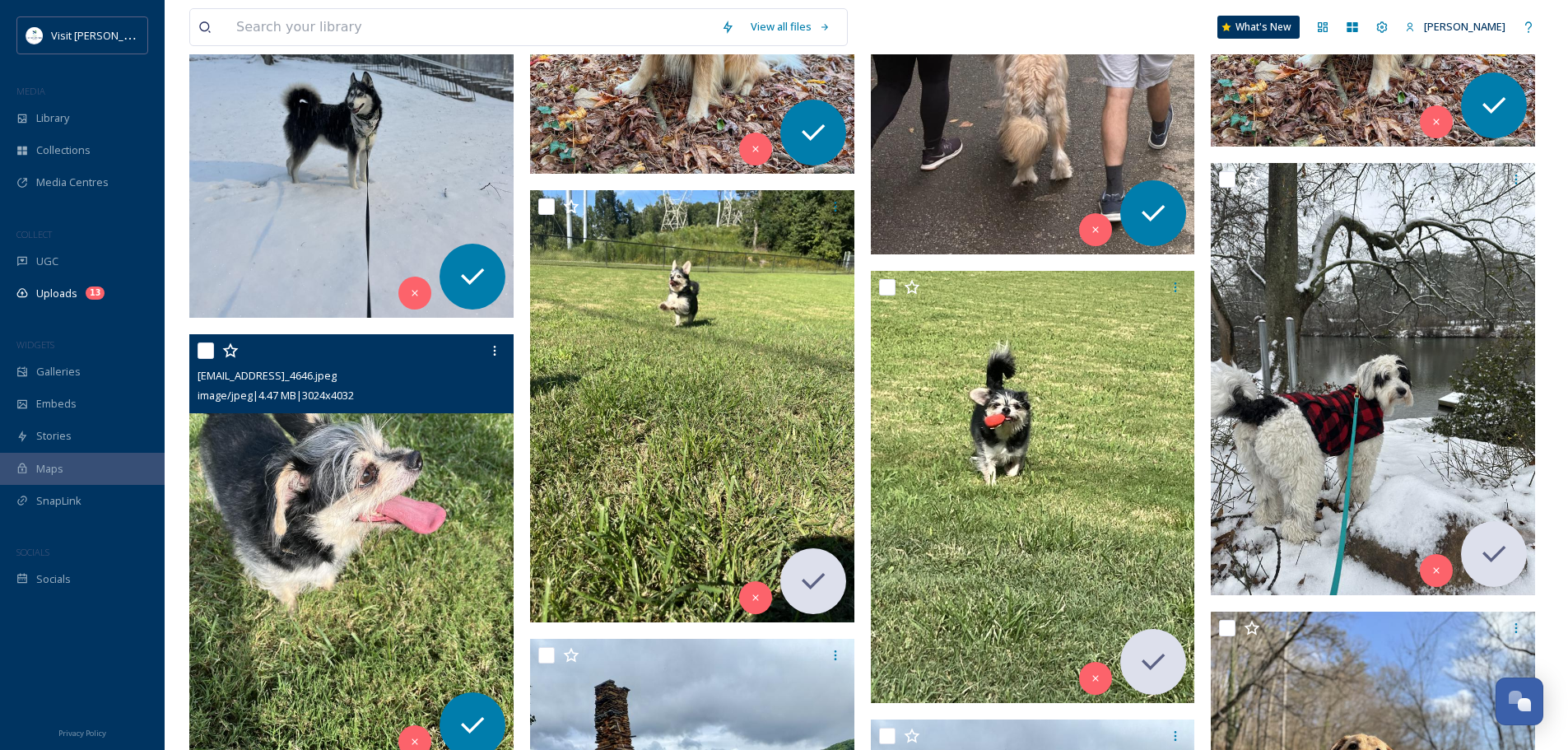
scroll to position [927, 0]
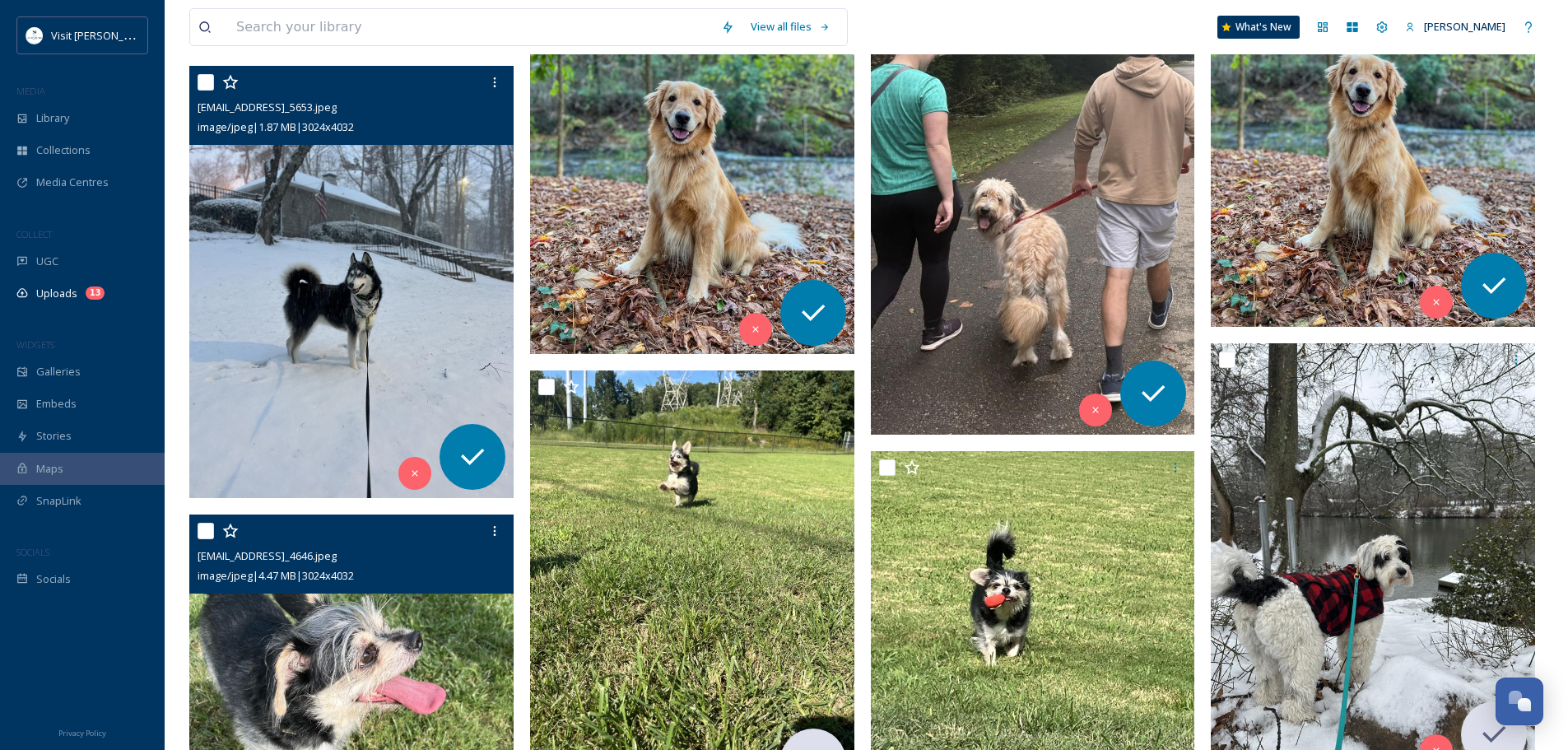
click at [315, 314] on img at bounding box center [351, 282] width 324 height 432
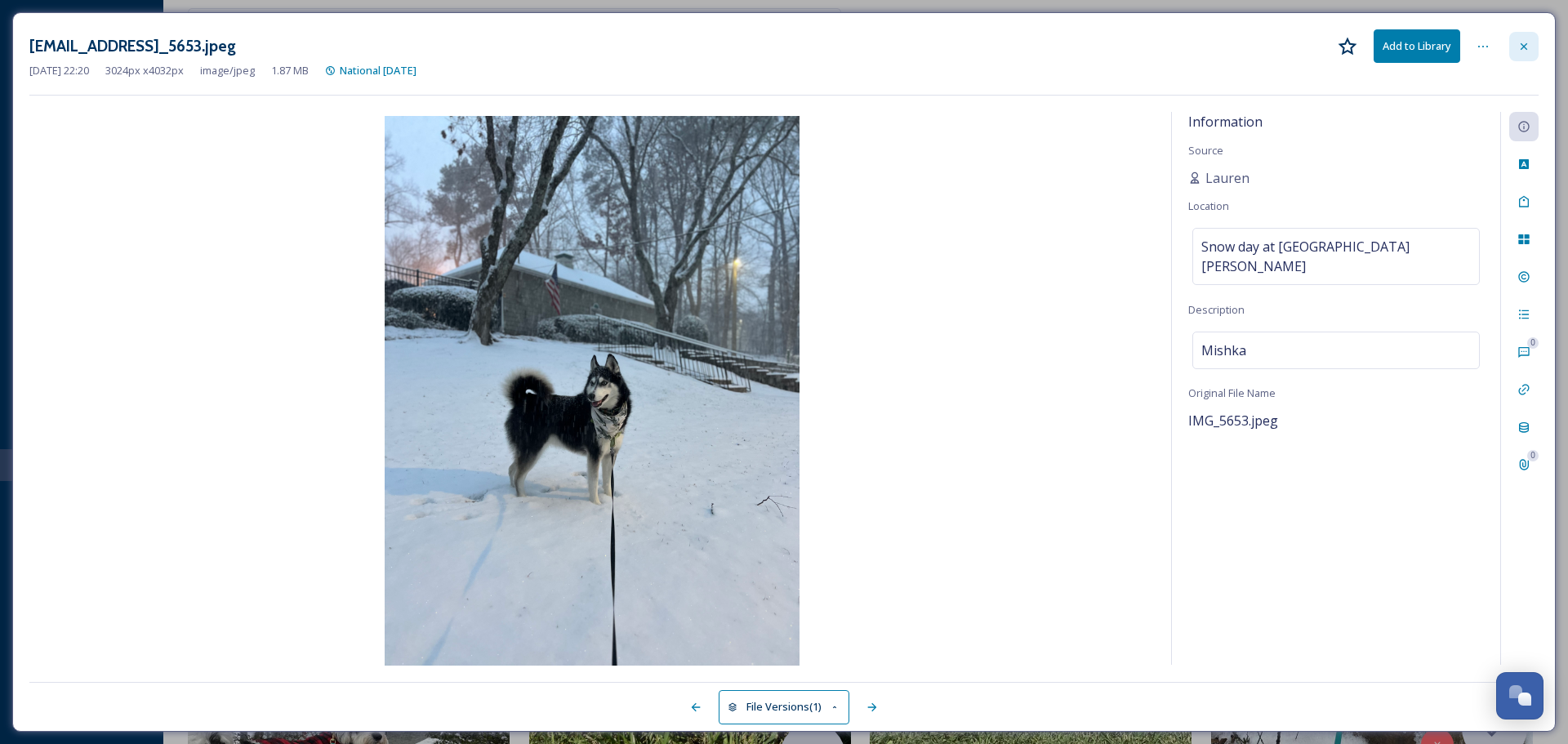
click at [1520, 43] on icon at bounding box center [1524, 47] width 13 height 13
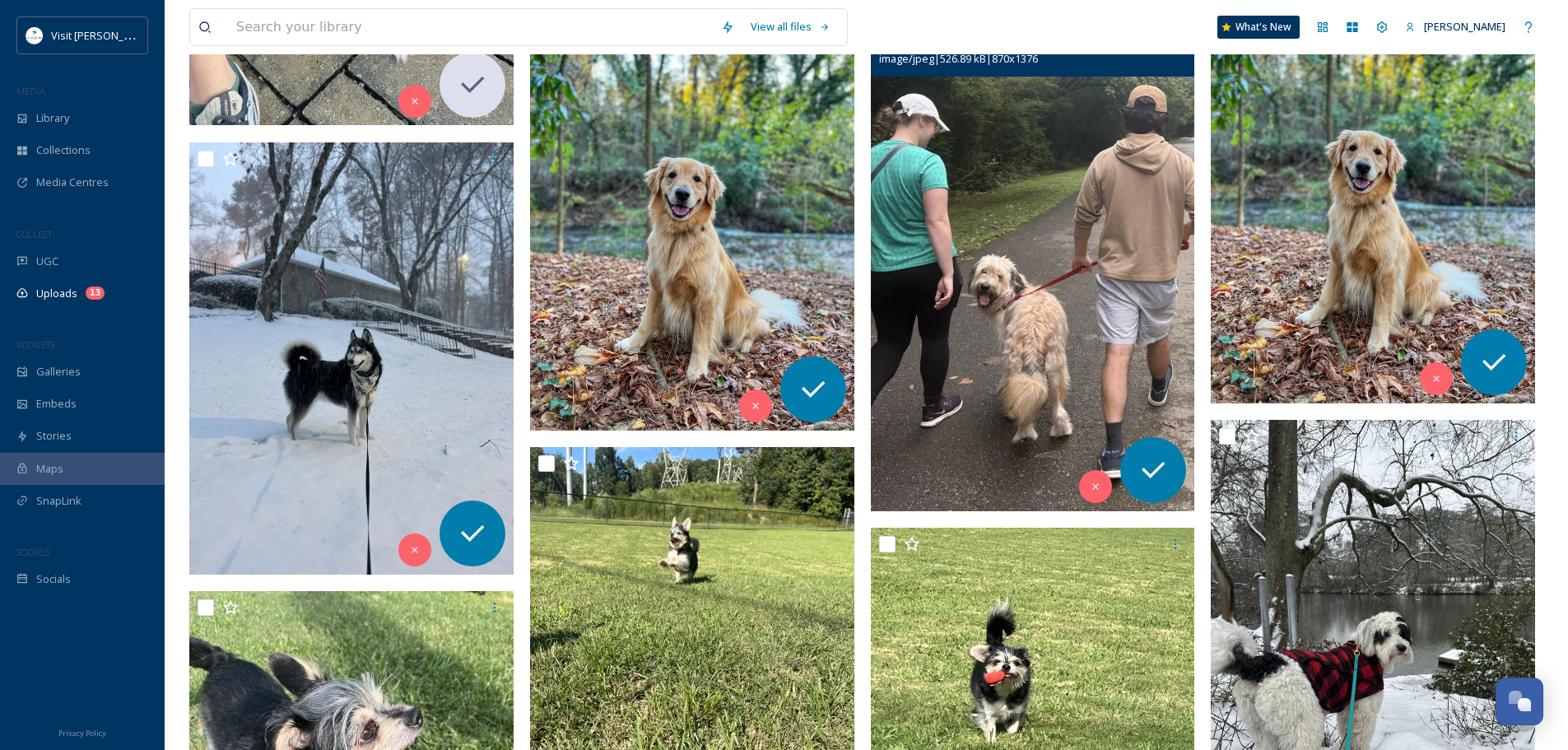
scroll to position [762, 0]
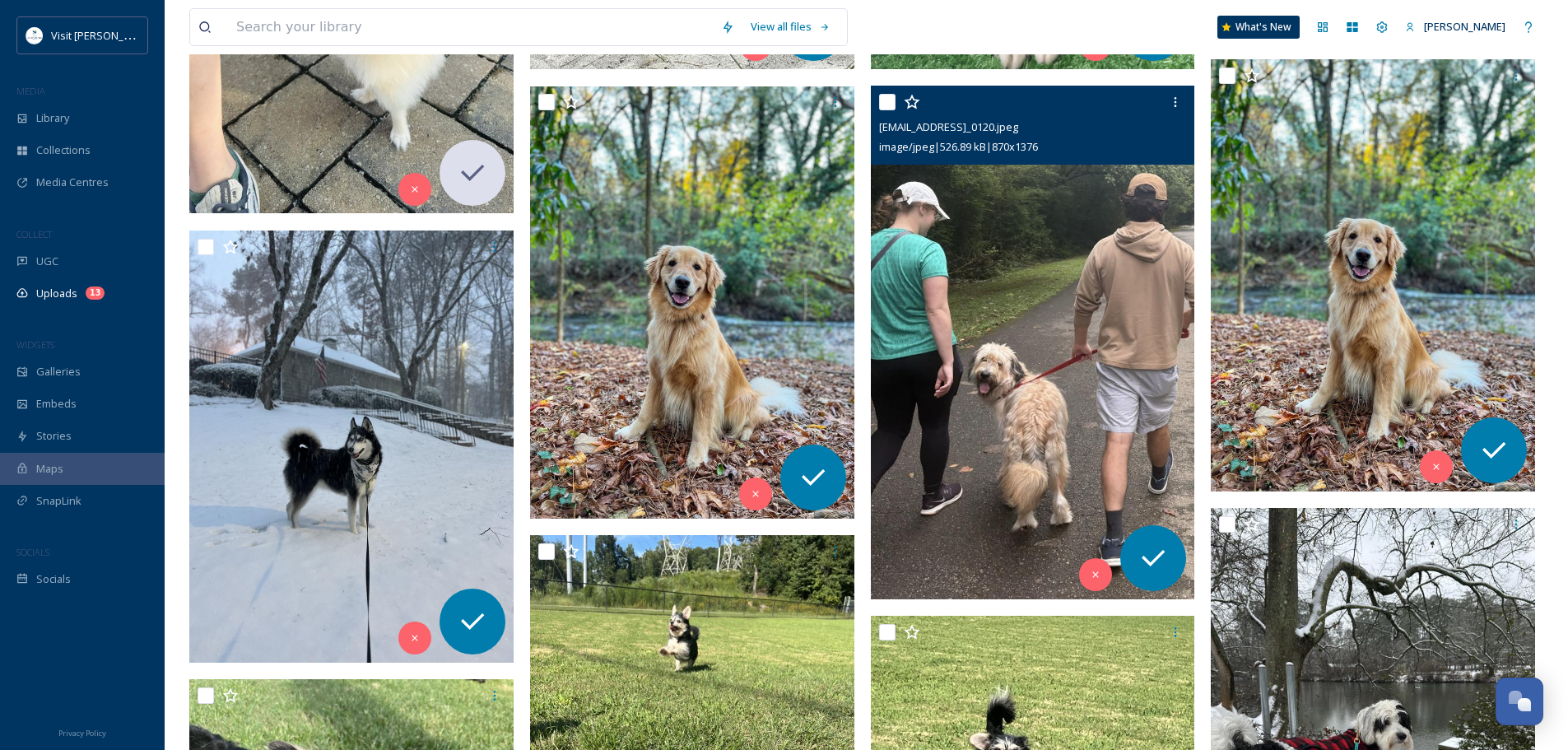
click at [995, 370] on img at bounding box center [1033, 342] width 324 height 513
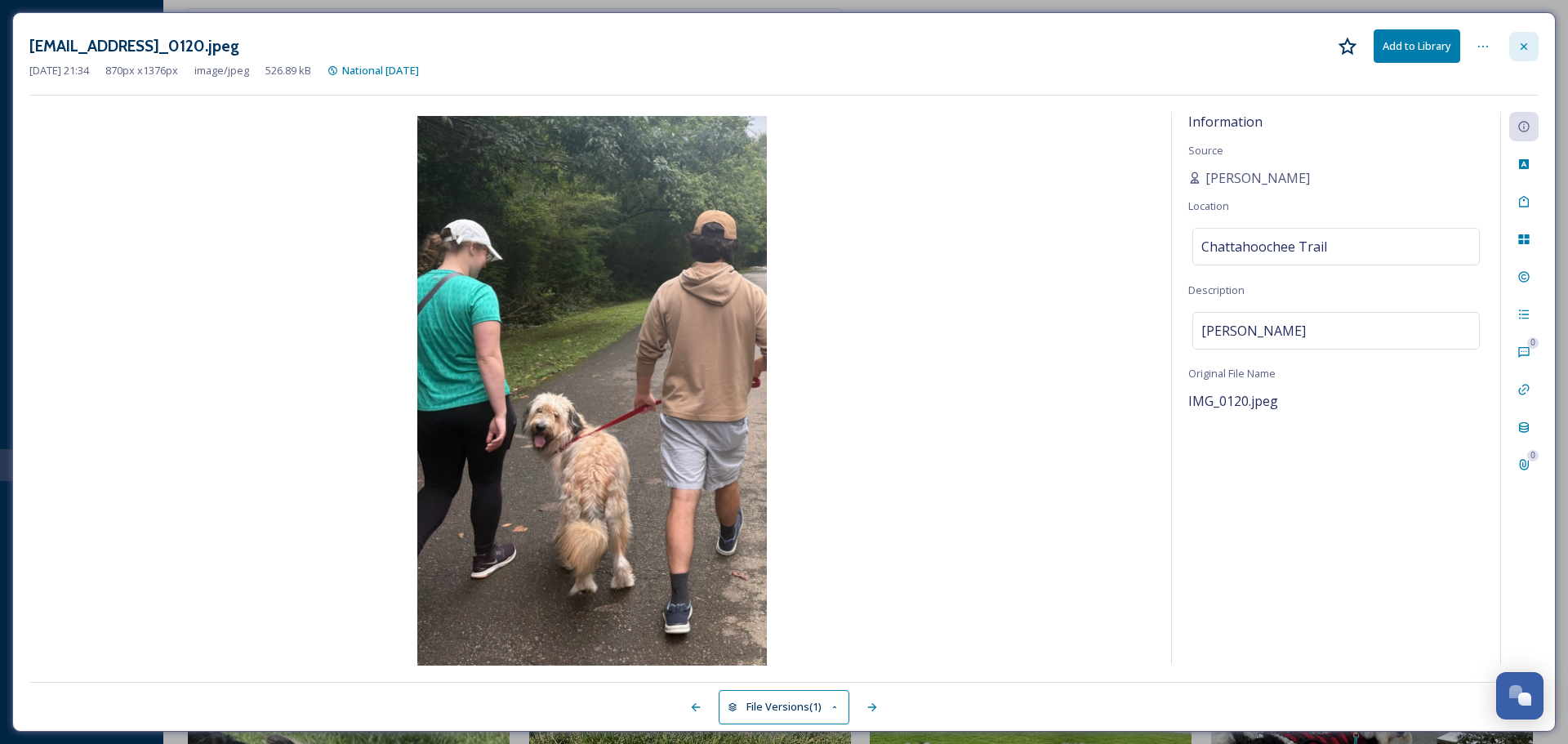
click at [1518, 47] on icon at bounding box center [1524, 47] width 13 height 13
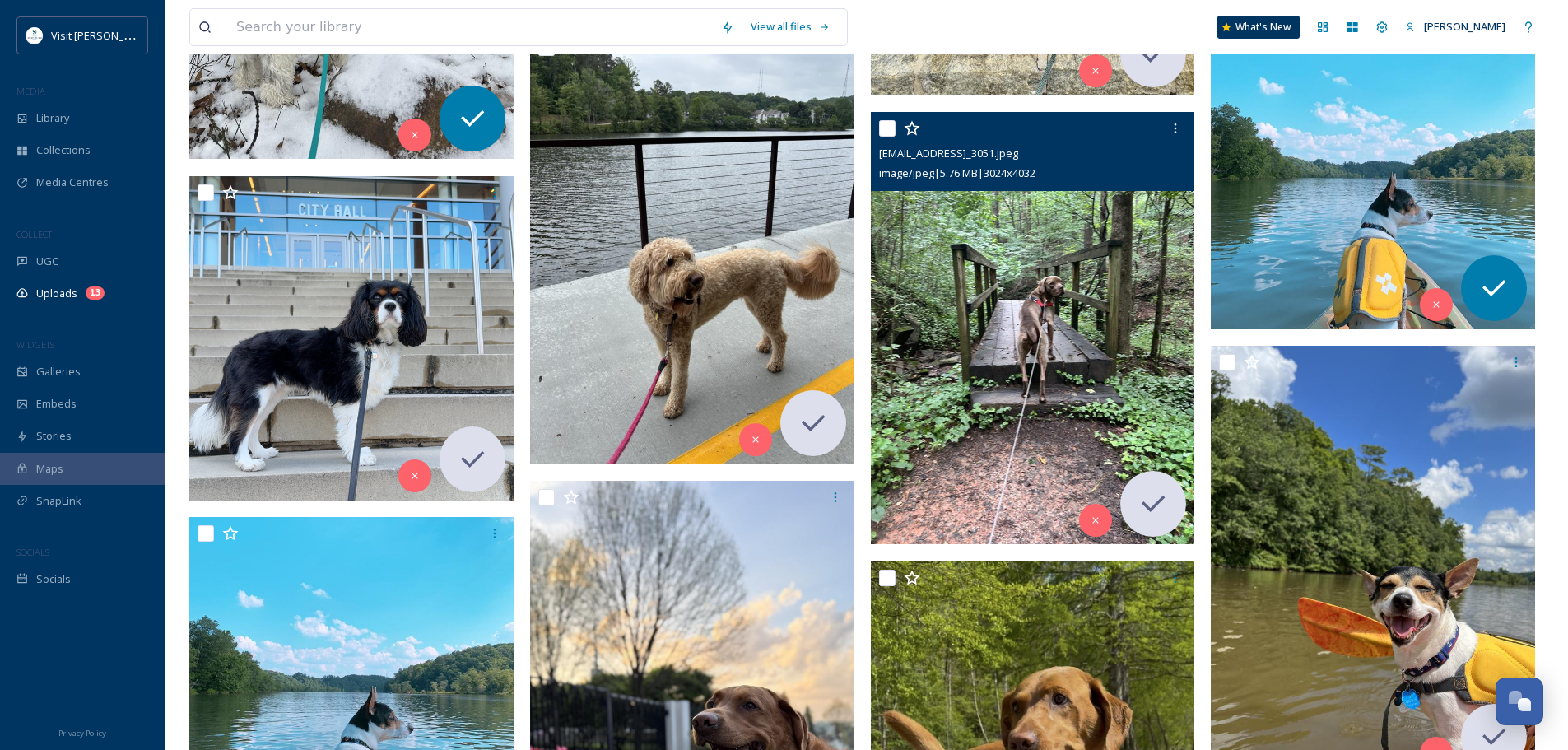
click at [1083, 298] on img at bounding box center [1033, 328] width 324 height 432
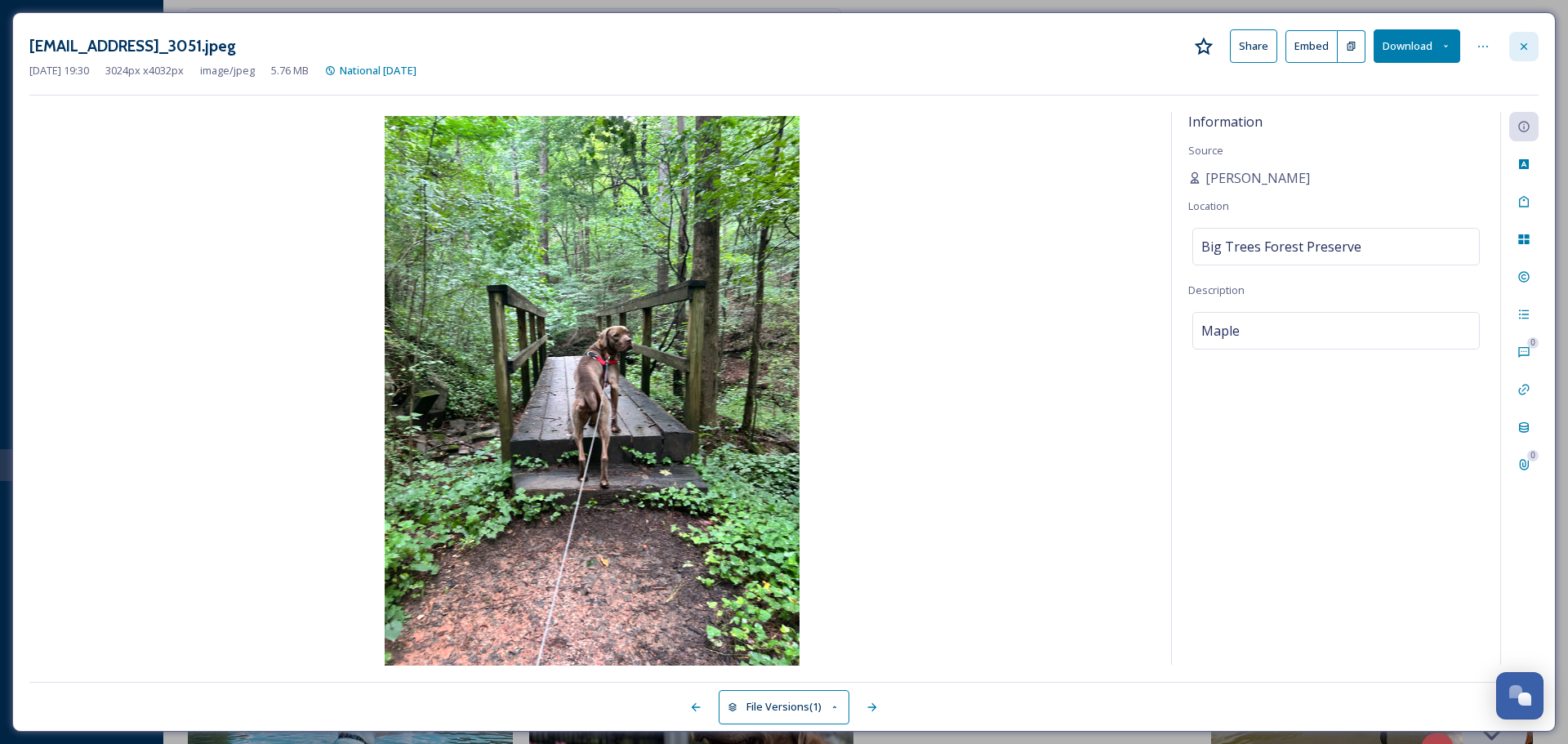
click at [1515, 45] on div at bounding box center [1524, 47] width 29 height 29
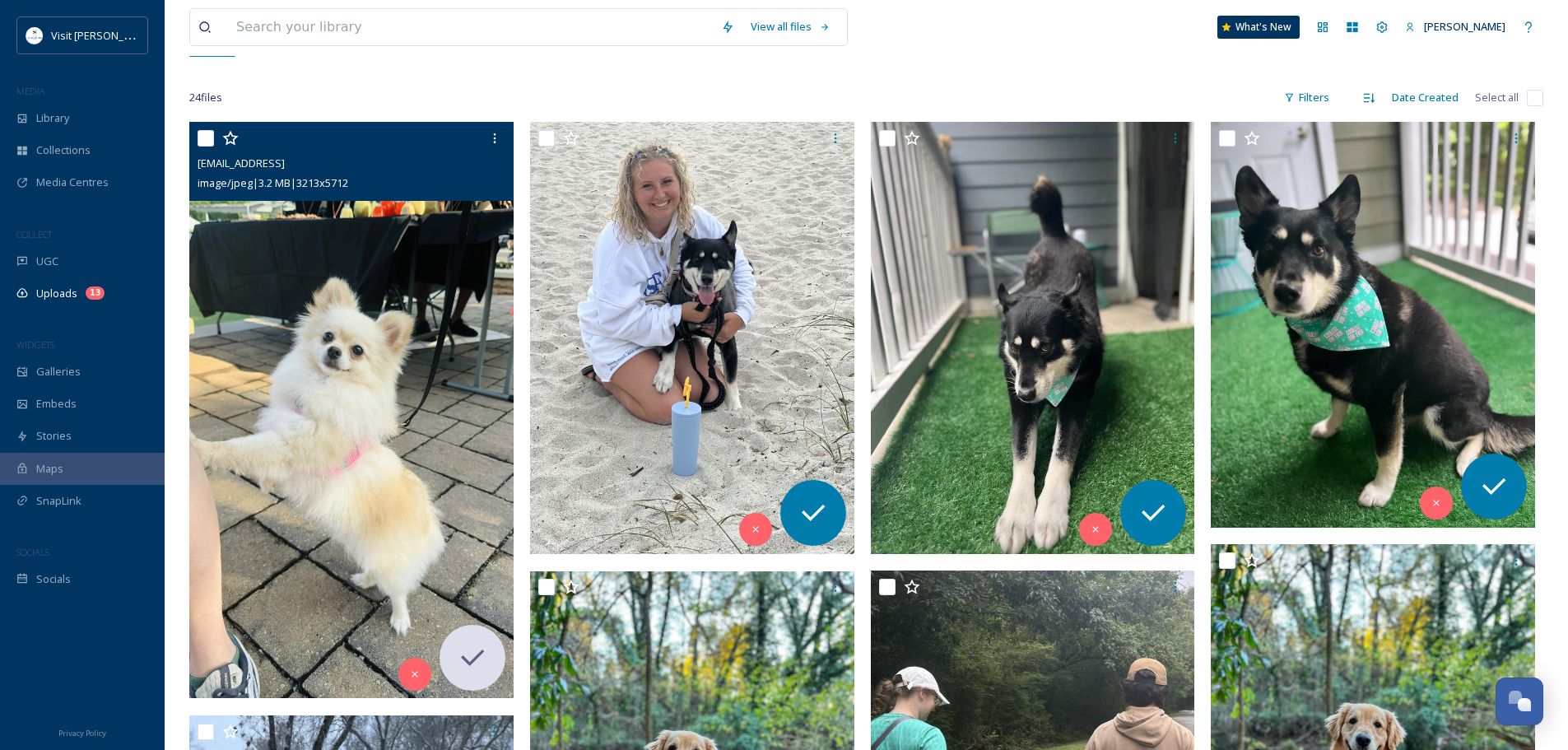
scroll to position [268, 0]
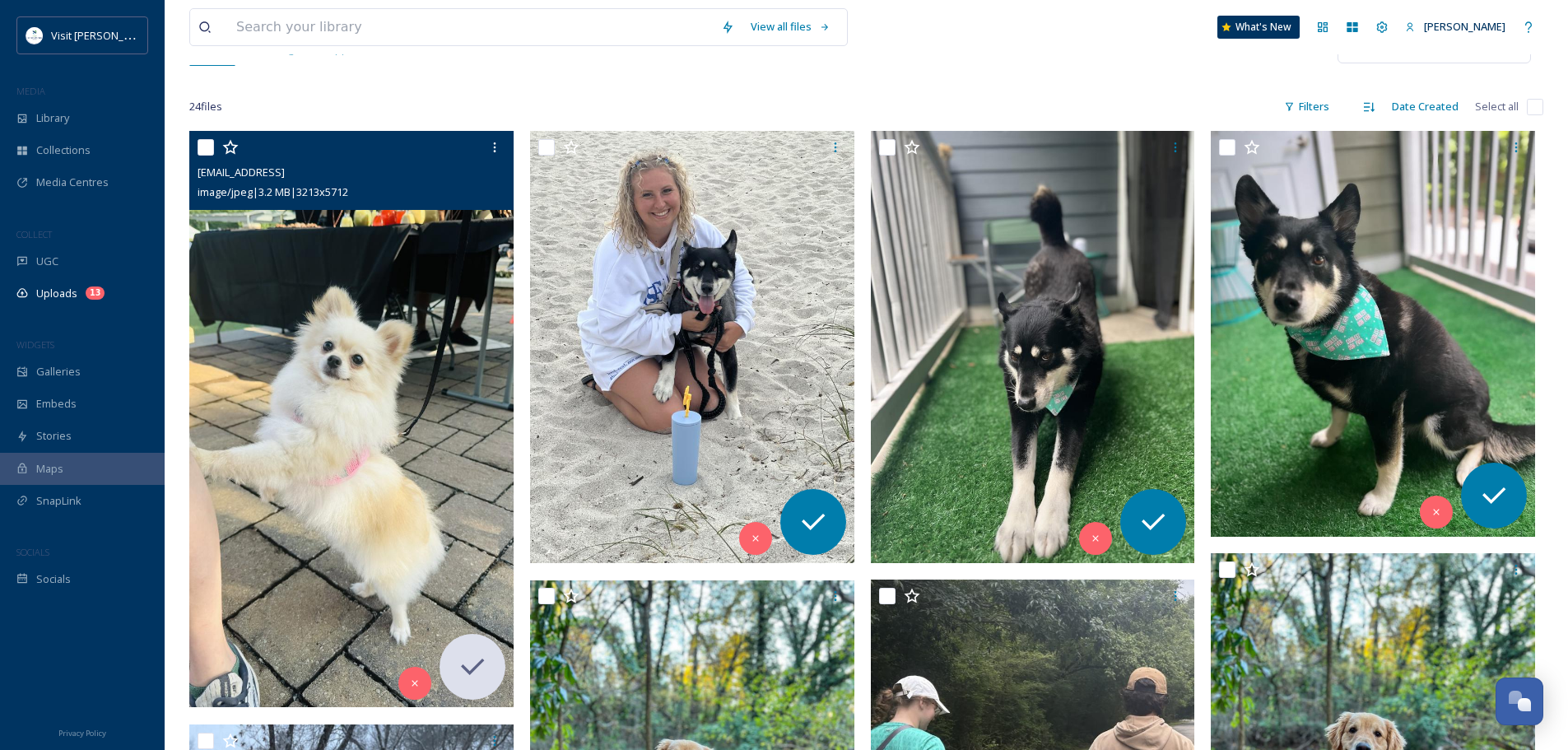
click at [370, 432] on img at bounding box center [351, 419] width 324 height 576
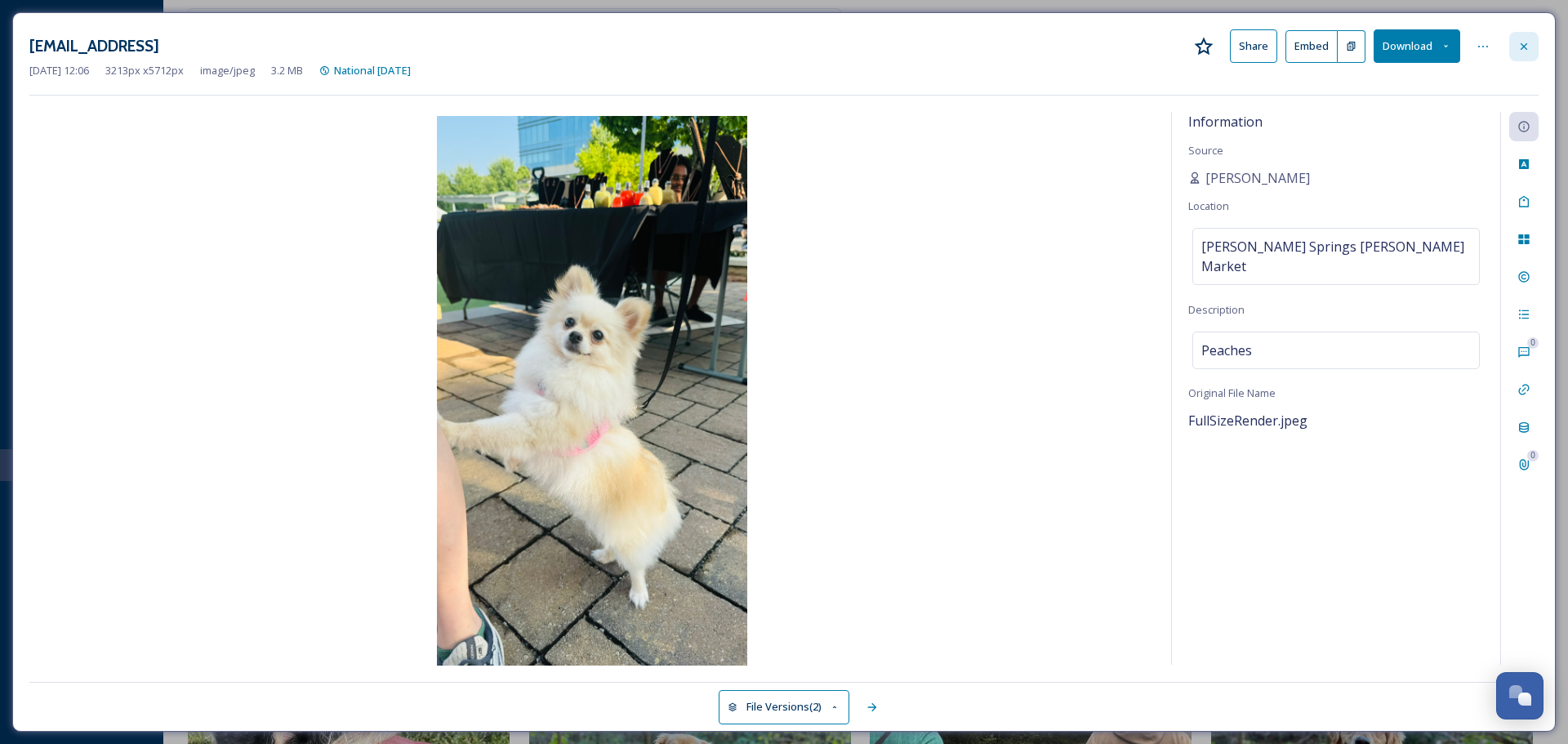
click at [1525, 43] on icon at bounding box center [1524, 47] width 13 height 13
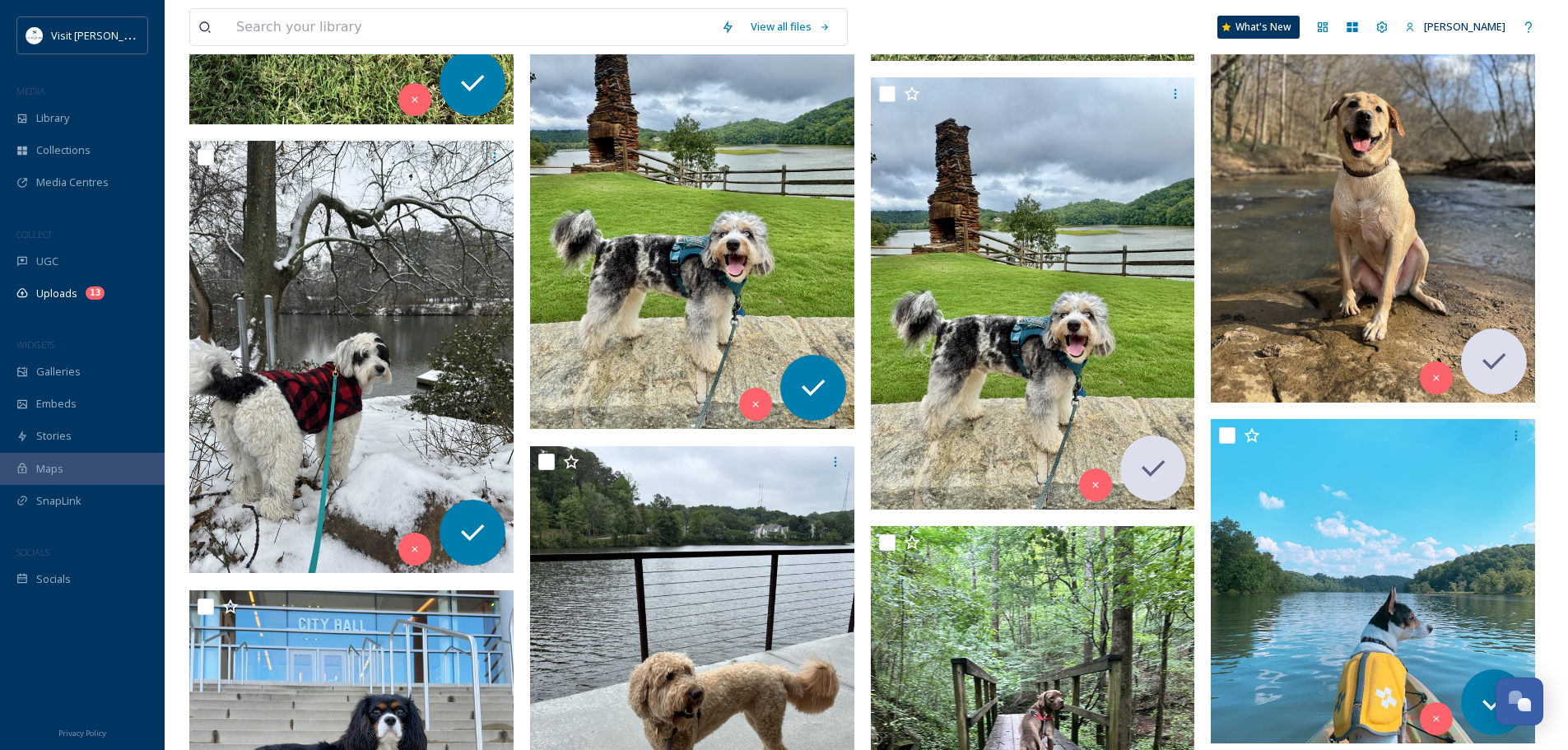
scroll to position [1750, 0]
click at [757, 269] on img at bounding box center [692, 212] width 324 height 432
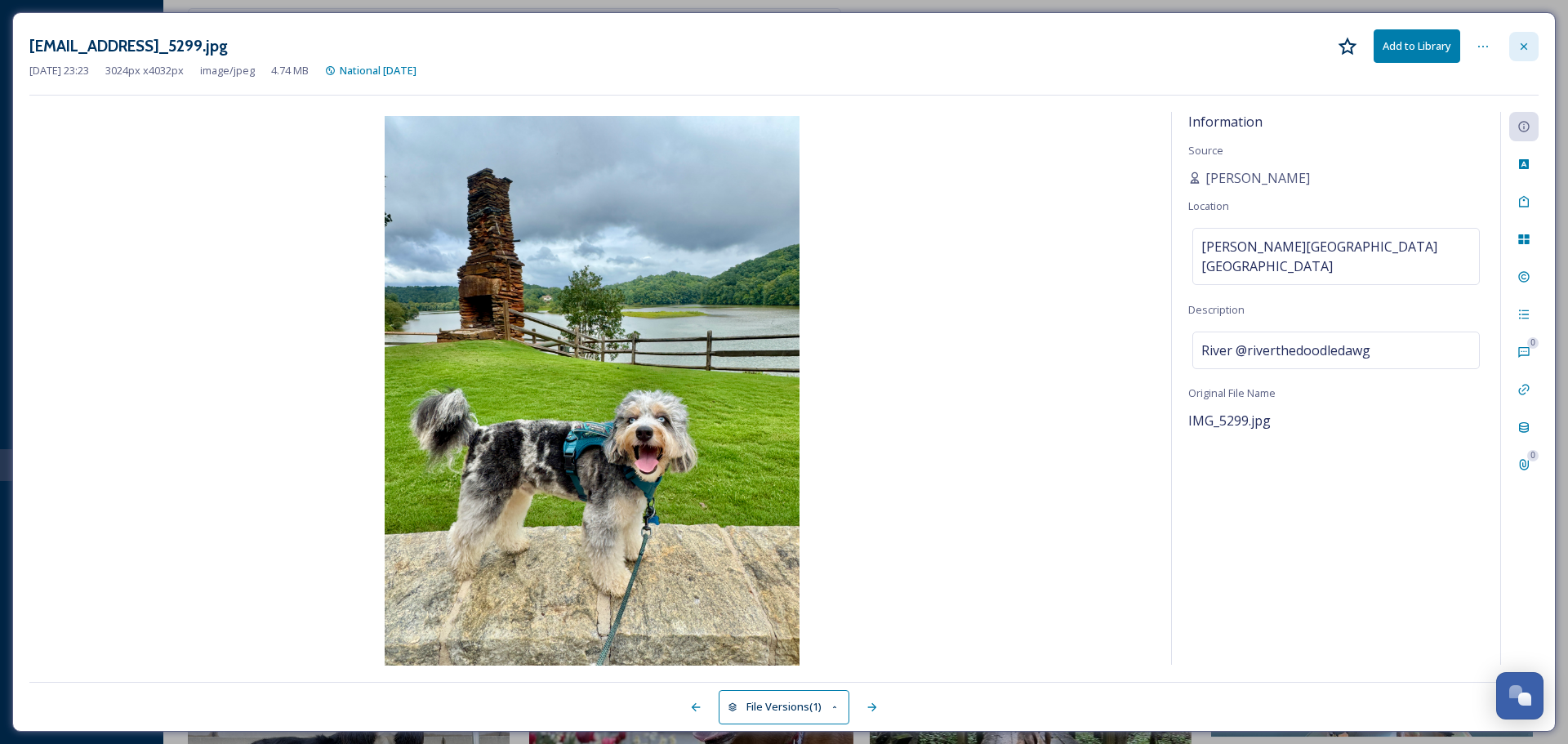
click at [1525, 47] on icon at bounding box center [1524, 46] width 7 height 7
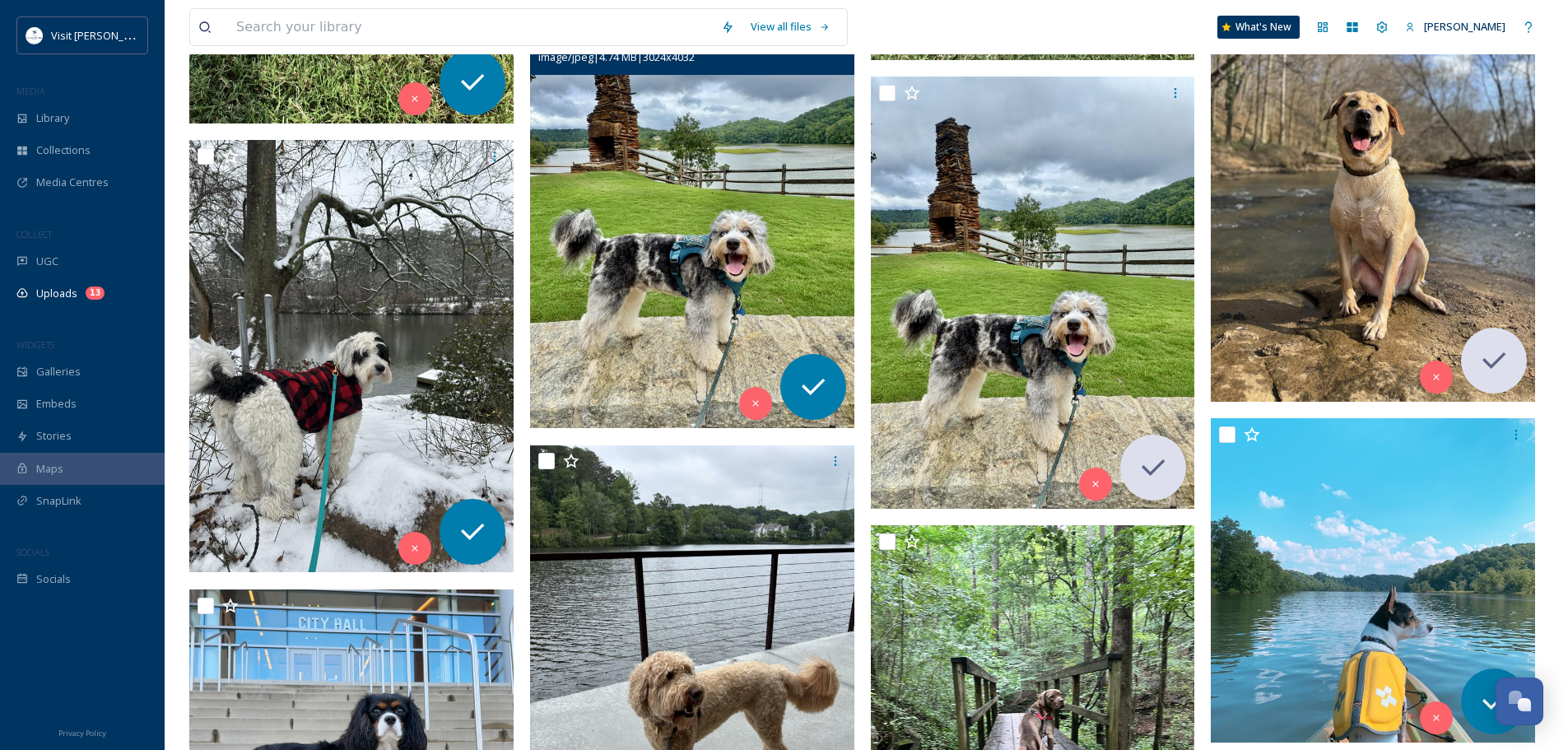
click at [1366, 194] on img at bounding box center [1373, 185] width 324 height 432
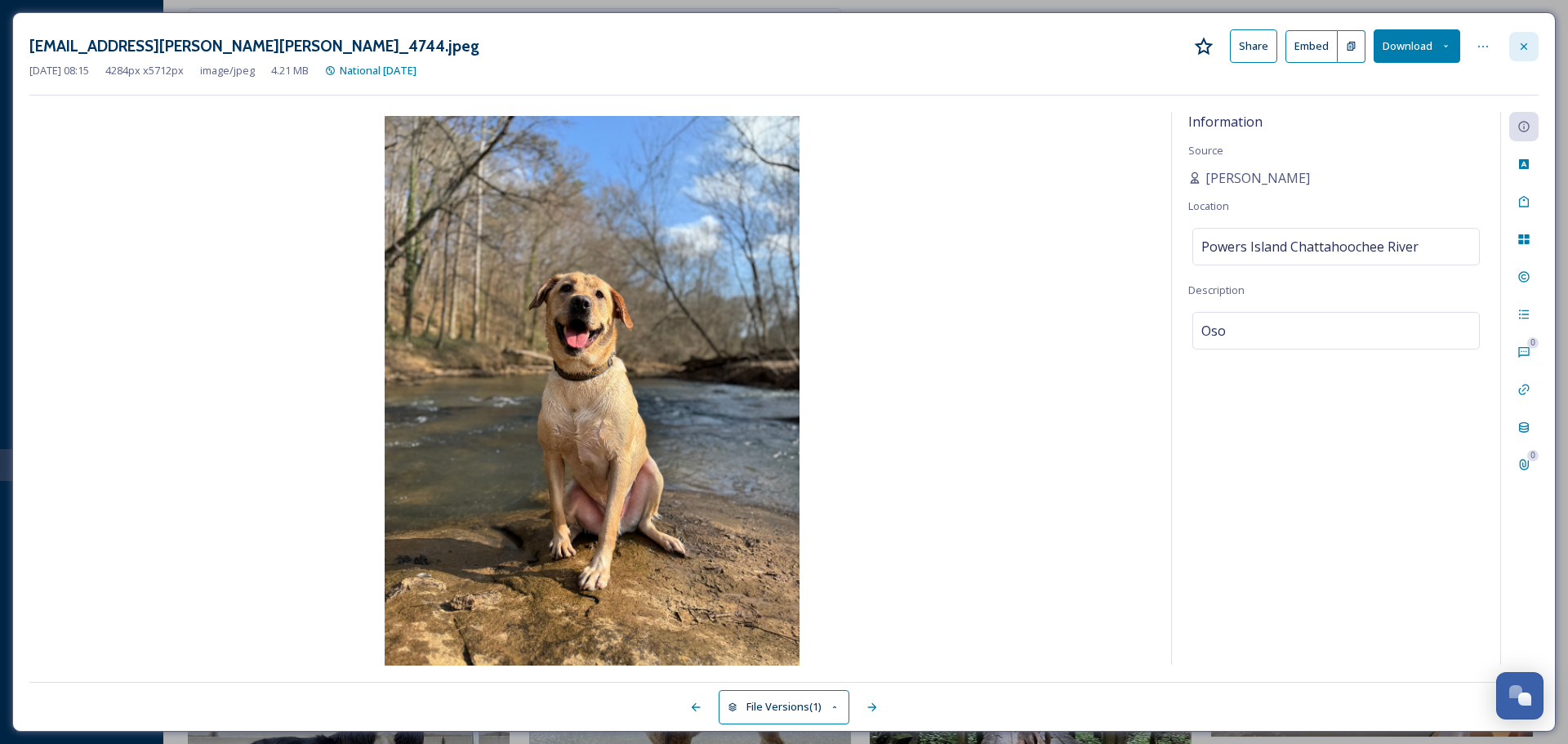
click at [1516, 48] on div at bounding box center [1524, 47] width 29 height 29
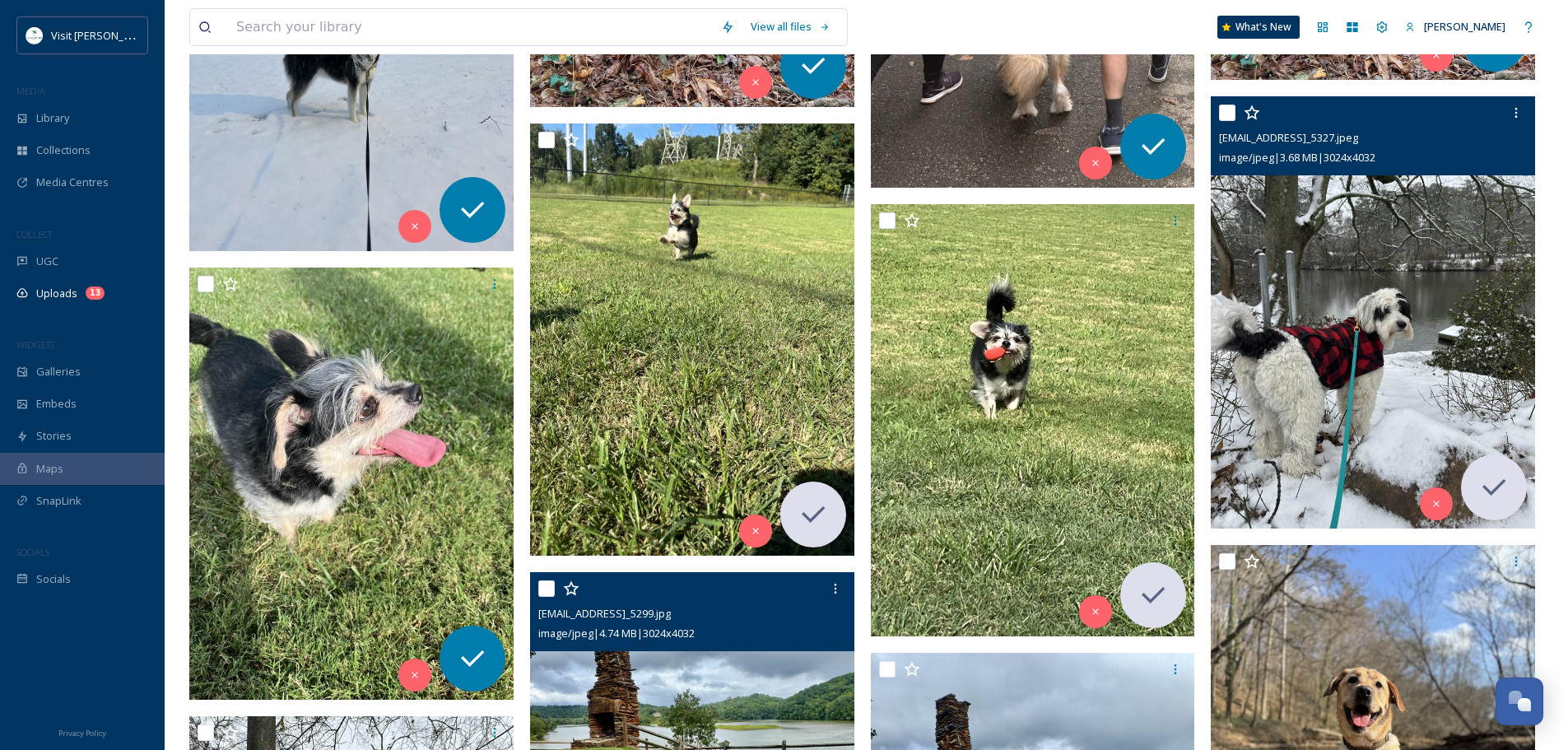
scroll to position [845, 0]
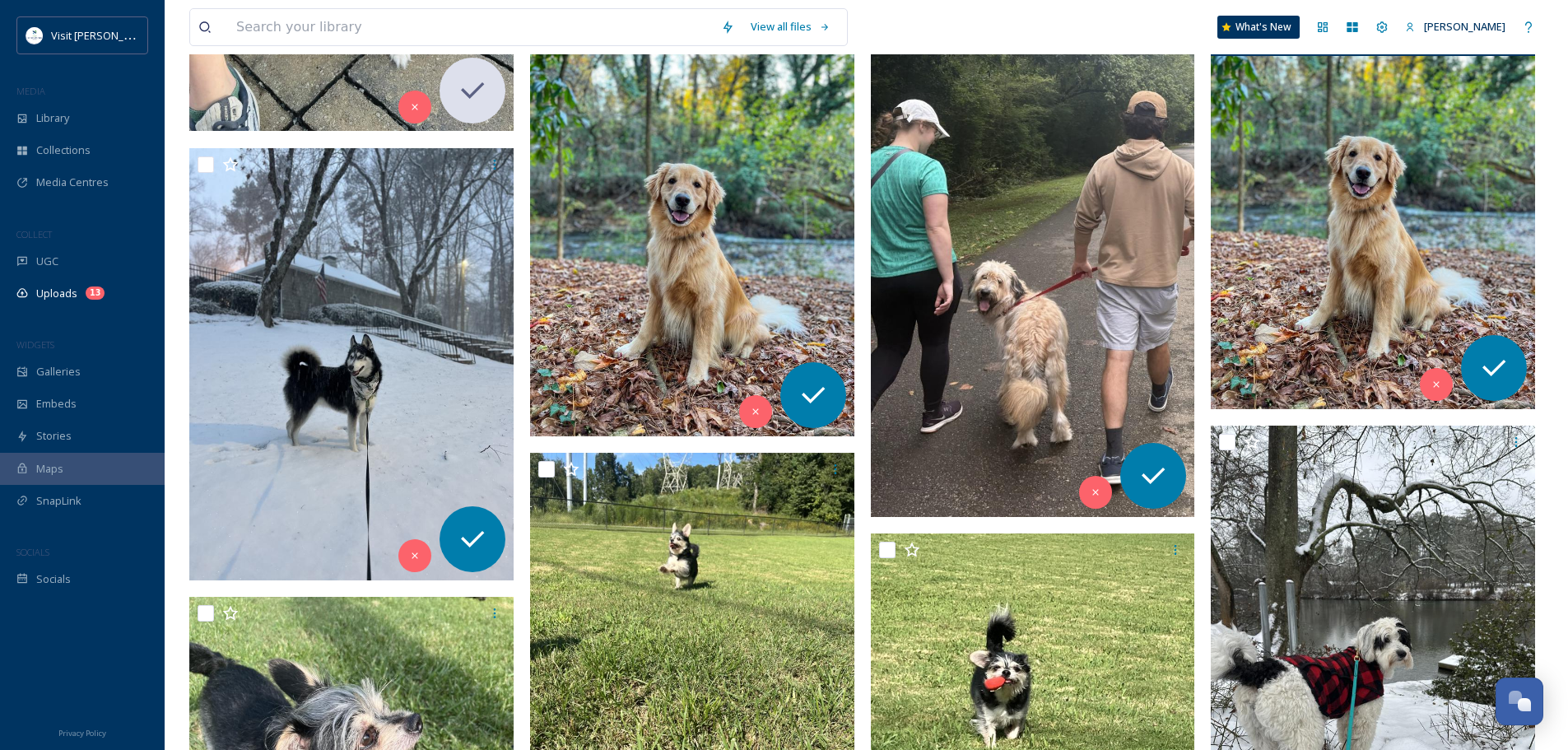
click at [1312, 280] on img at bounding box center [1373, 193] width 324 height 432
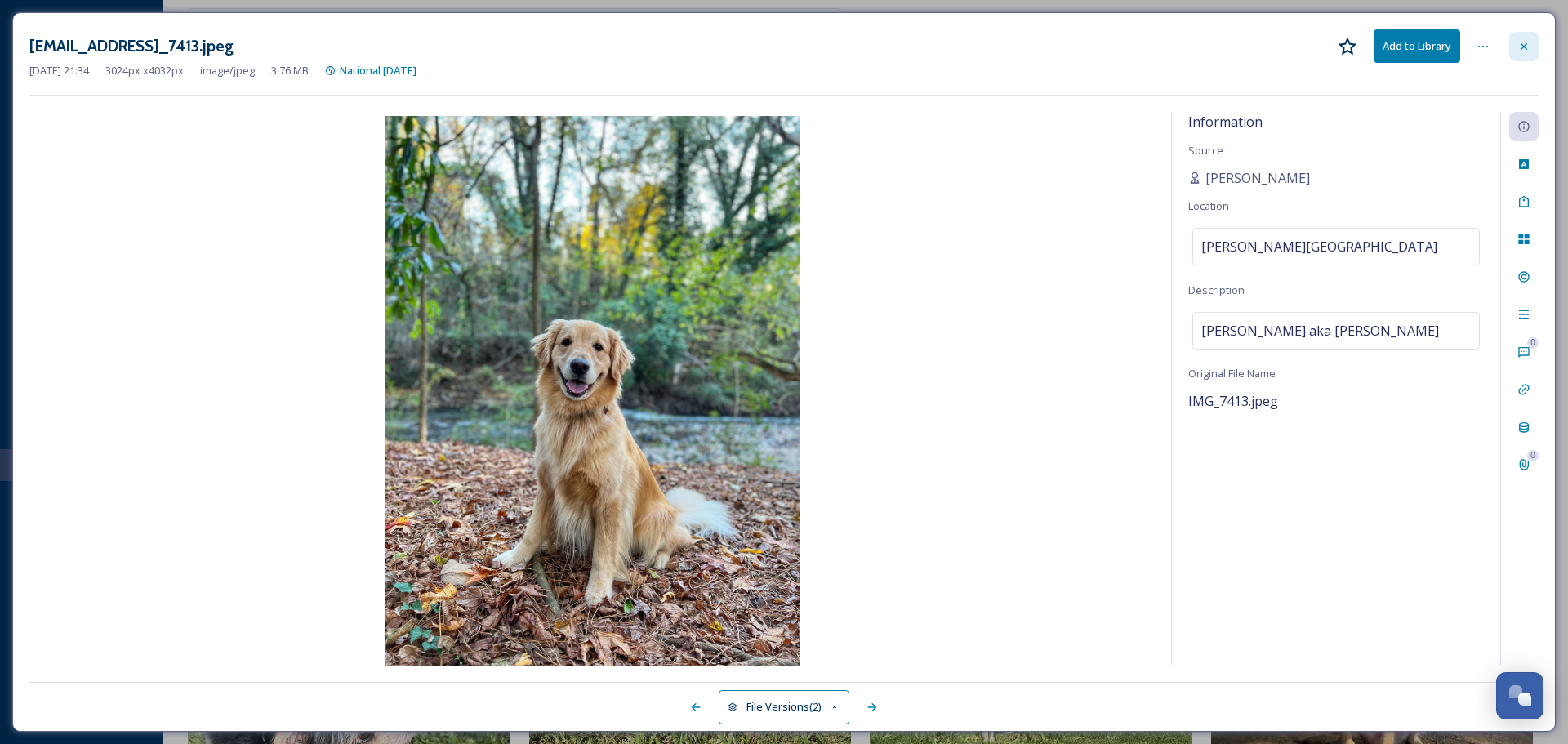
click at [1525, 43] on icon at bounding box center [1524, 47] width 13 height 13
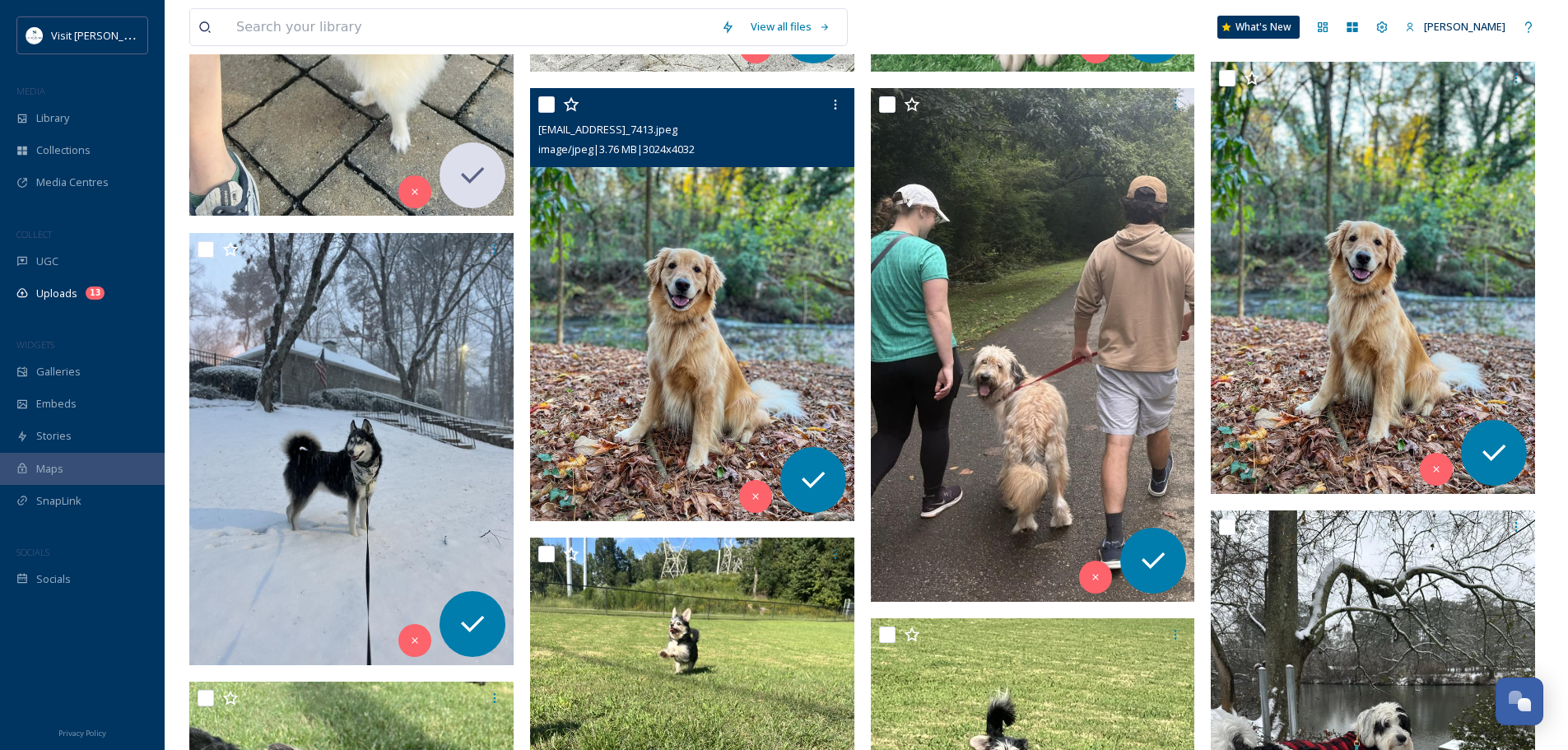
scroll to position [680, 0]
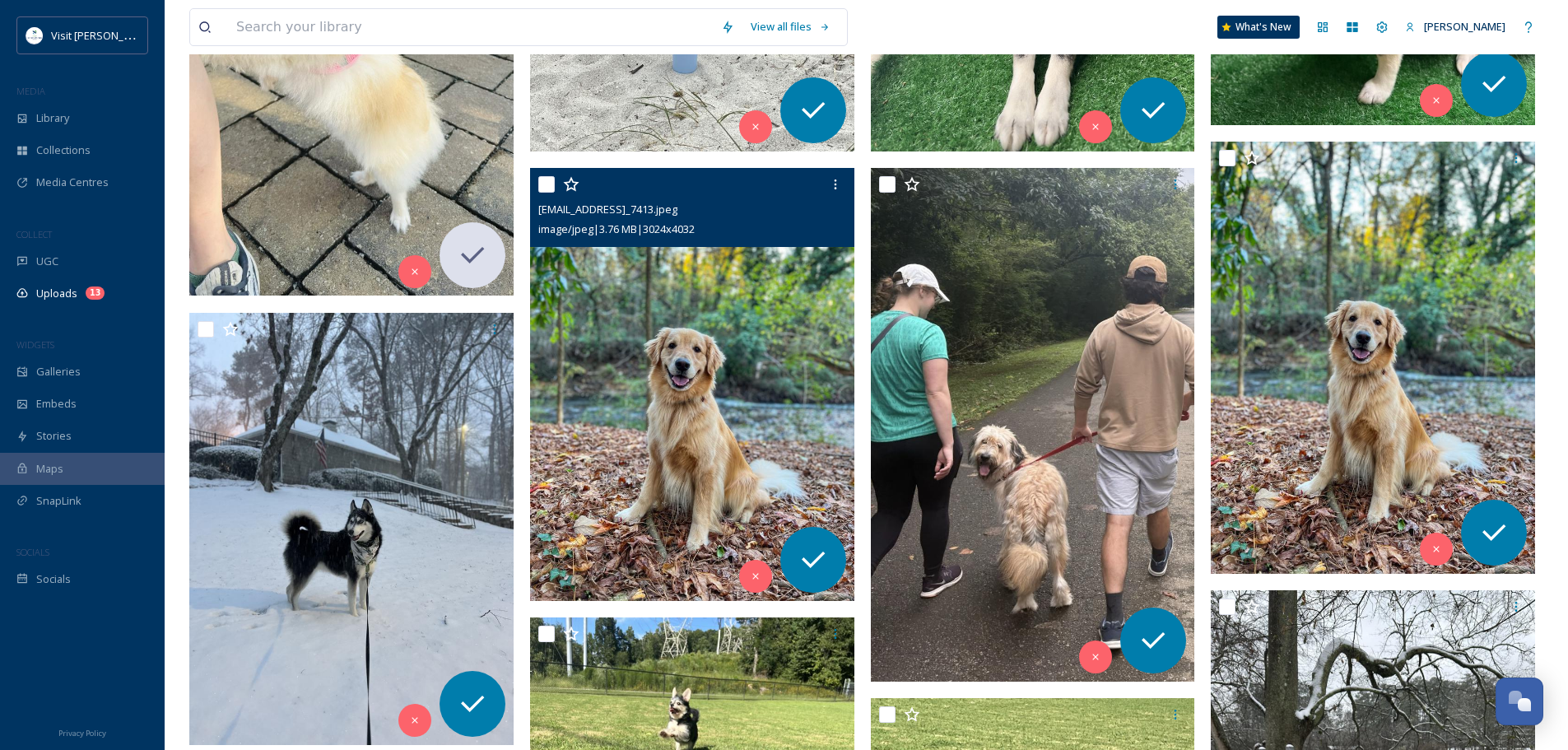
click at [635, 356] on img at bounding box center [692, 385] width 324 height 432
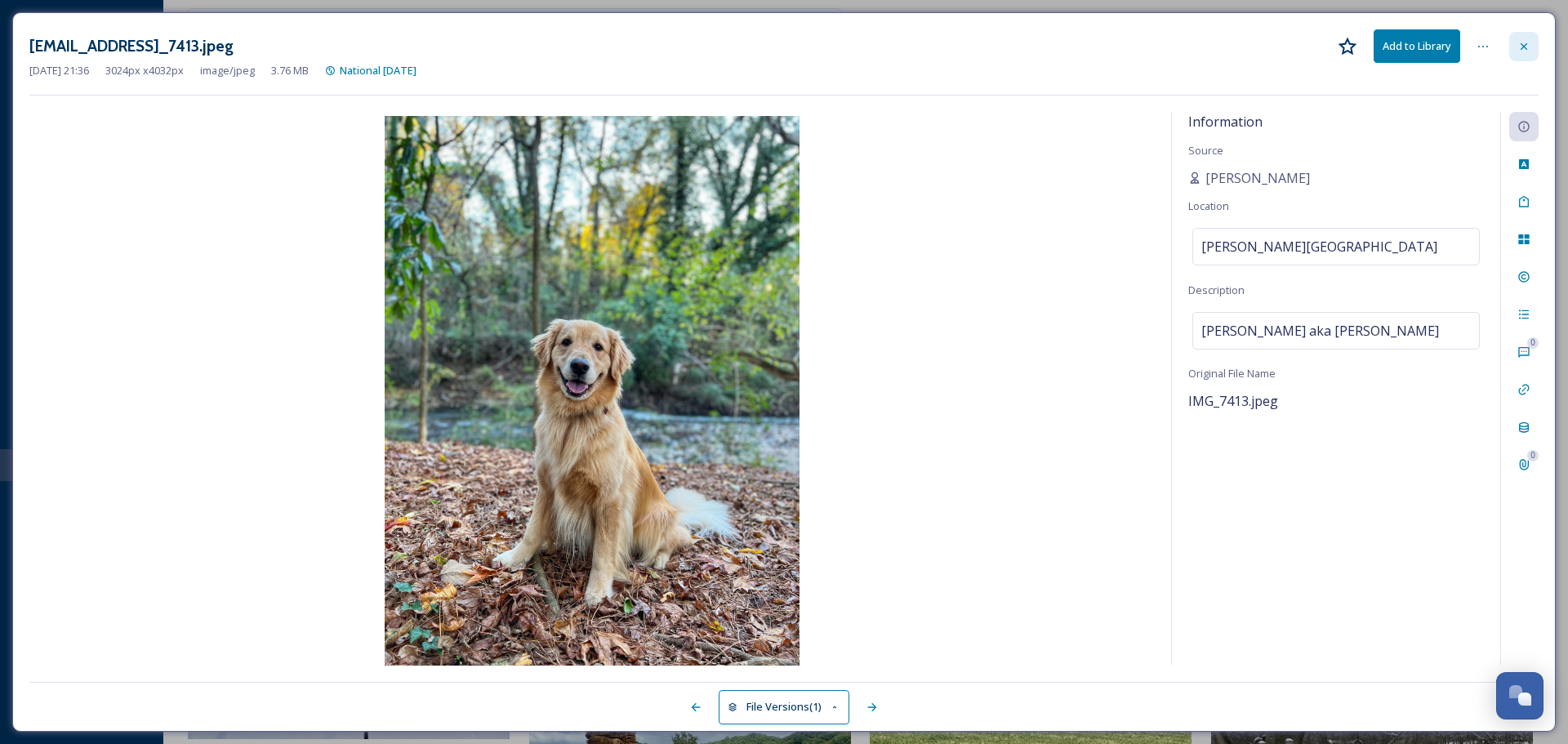
click at [1521, 41] on icon at bounding box center [1524, 47] width 13 height 13
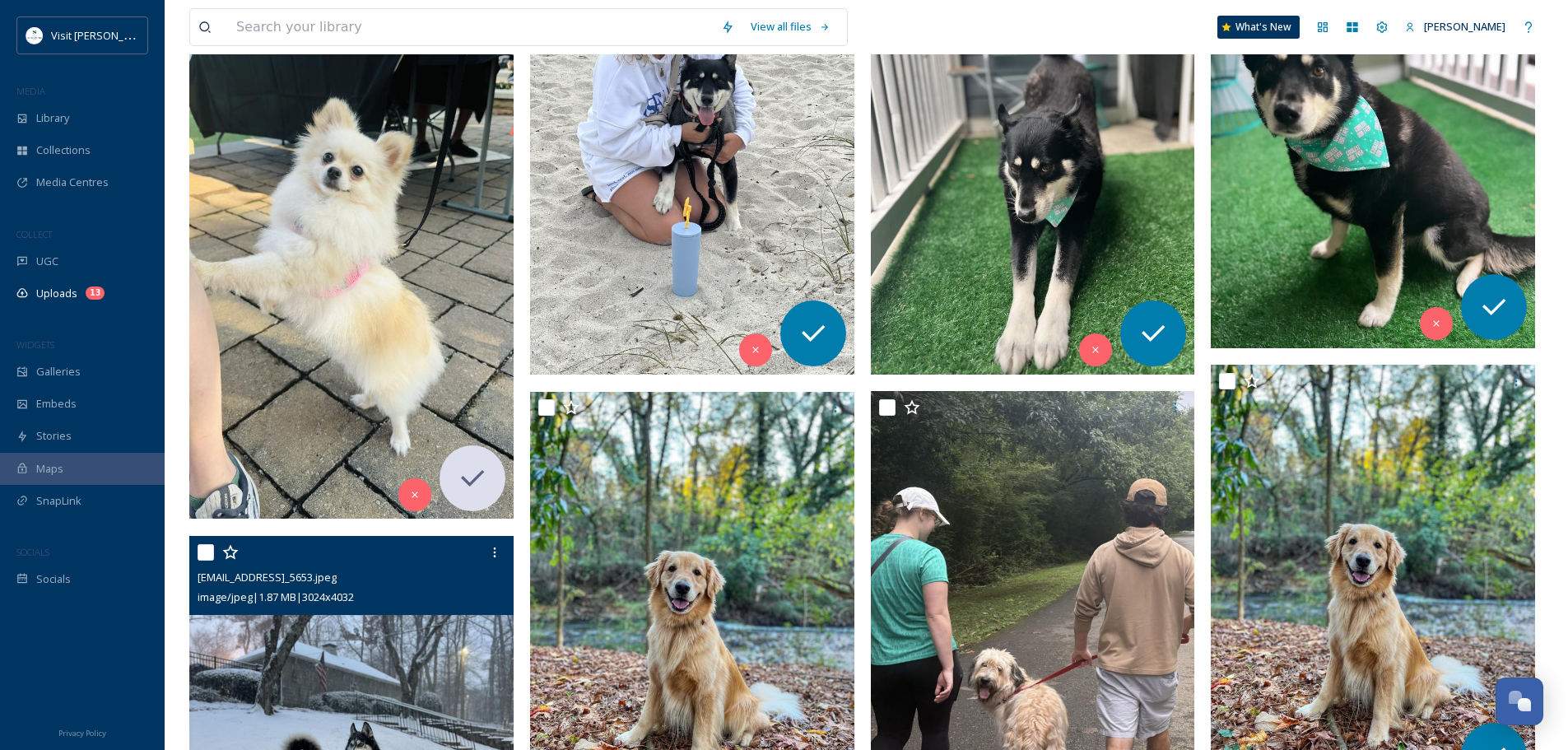
scroll to position [351, 0]
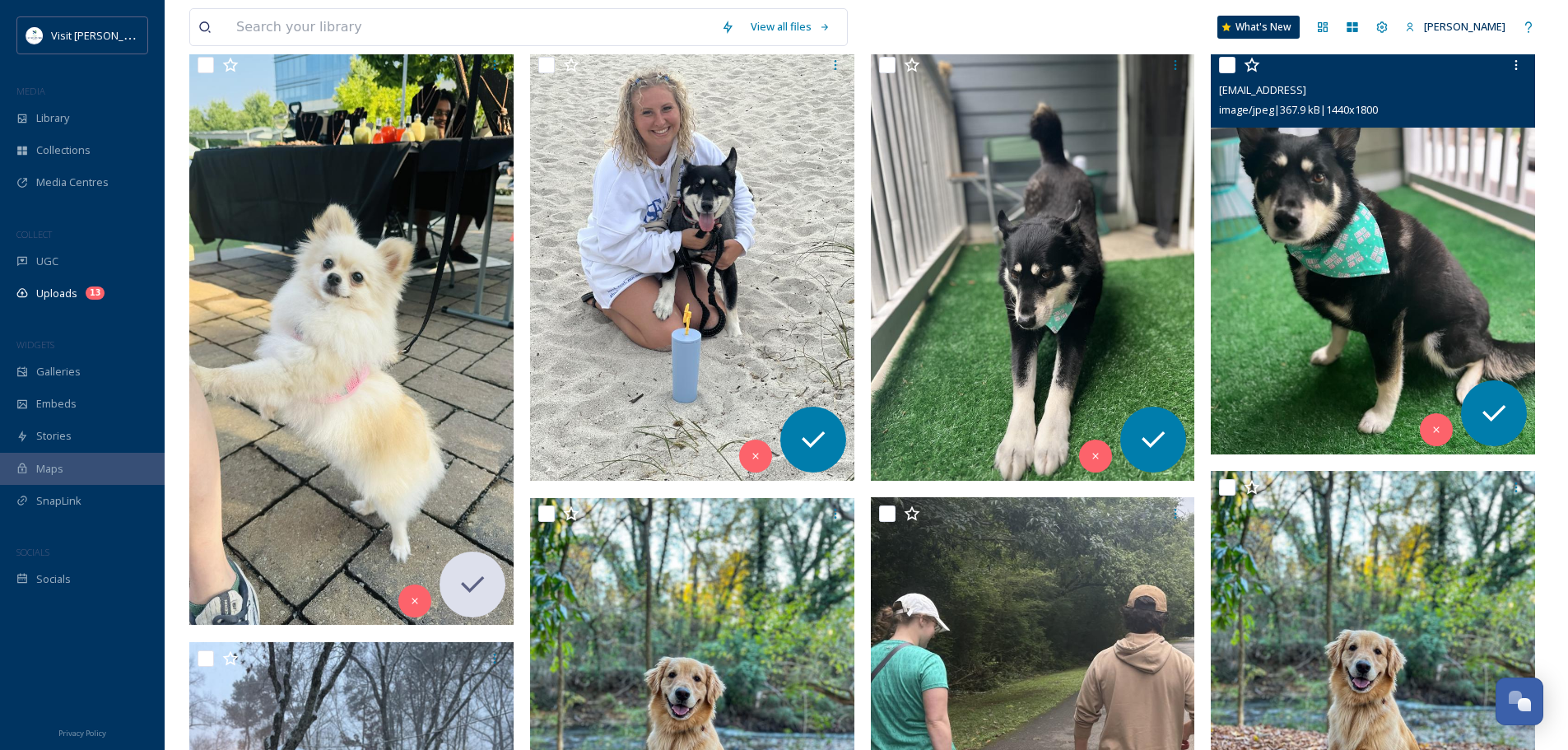
click at [1291, 238] on img at bounding box center [1373, 252] width 324 height 406
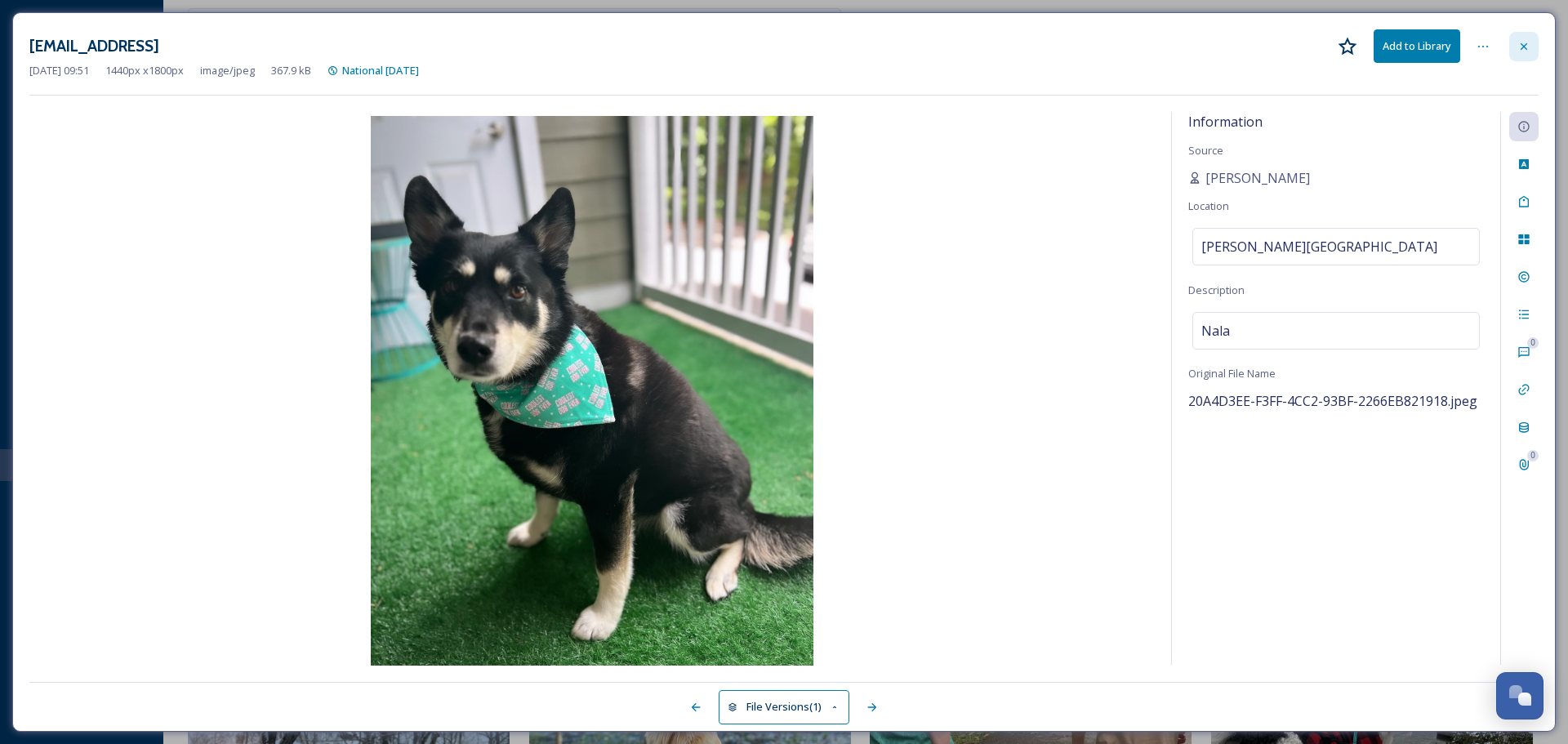
click at [1533, 47] on div at bounding box center [1524, 47] width 29 height 29
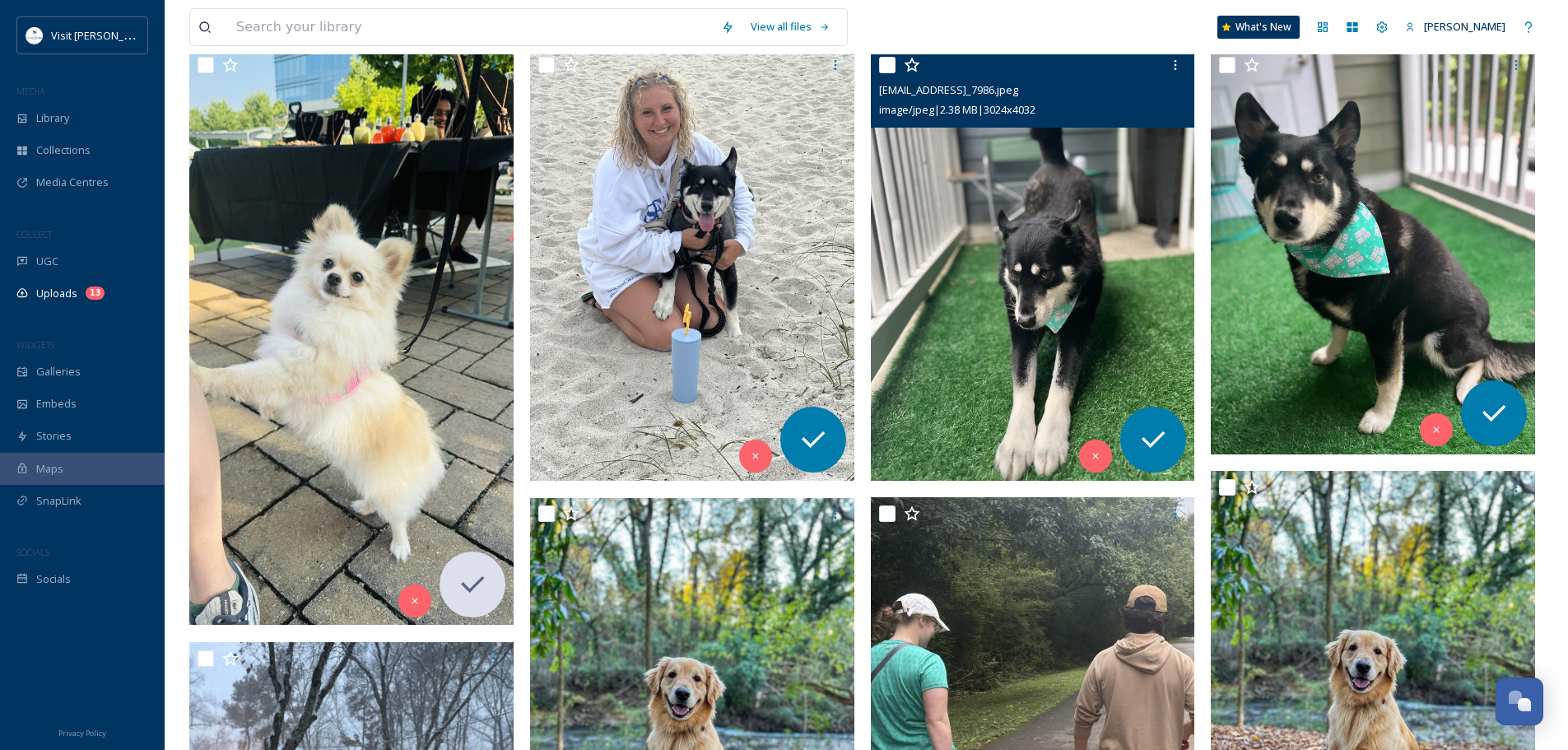
click at [605, 225] on img at bounding box center [692, 265] width 324 height 432
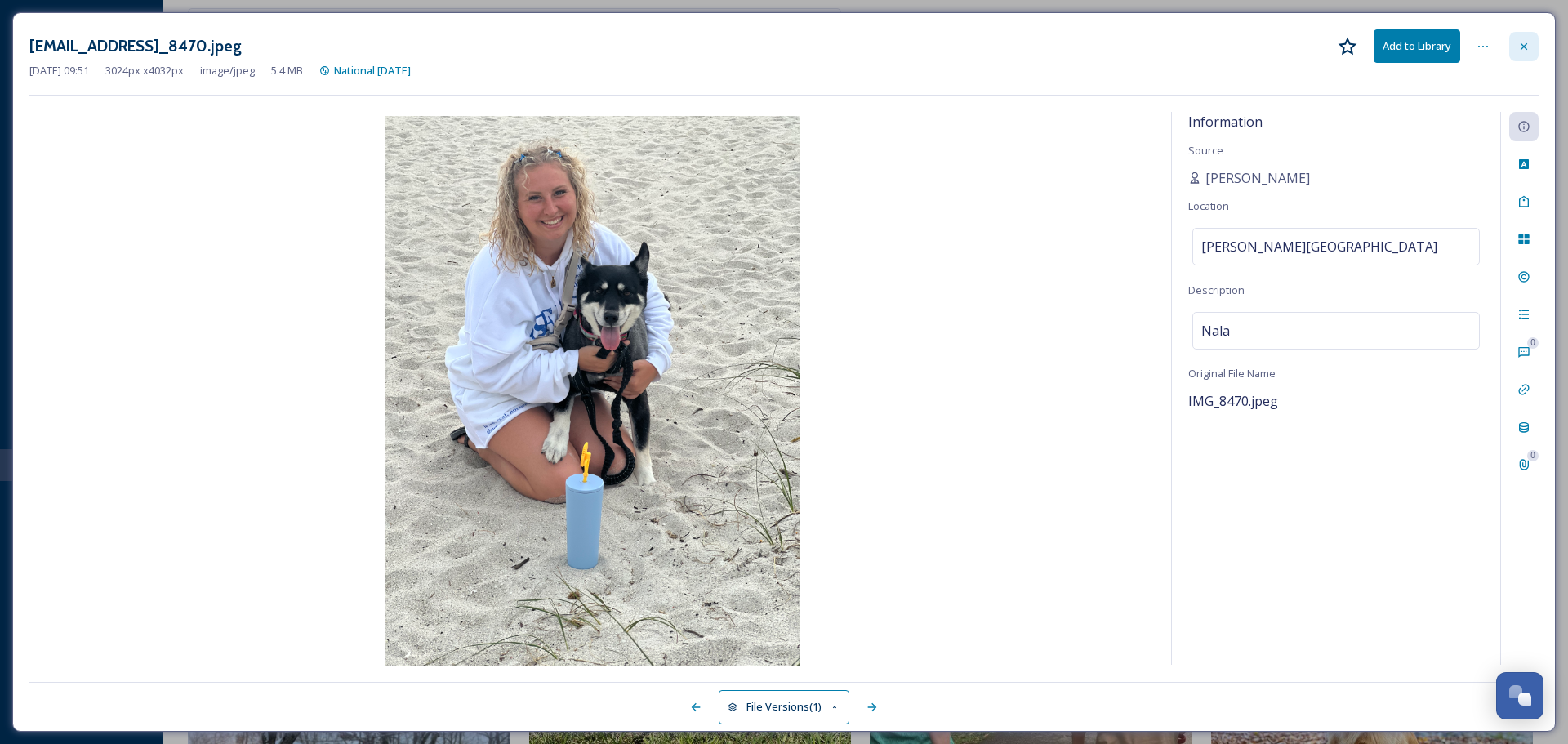
click at [1526, 41] on icon at bounding box center [1524, 47] width 13 height 13
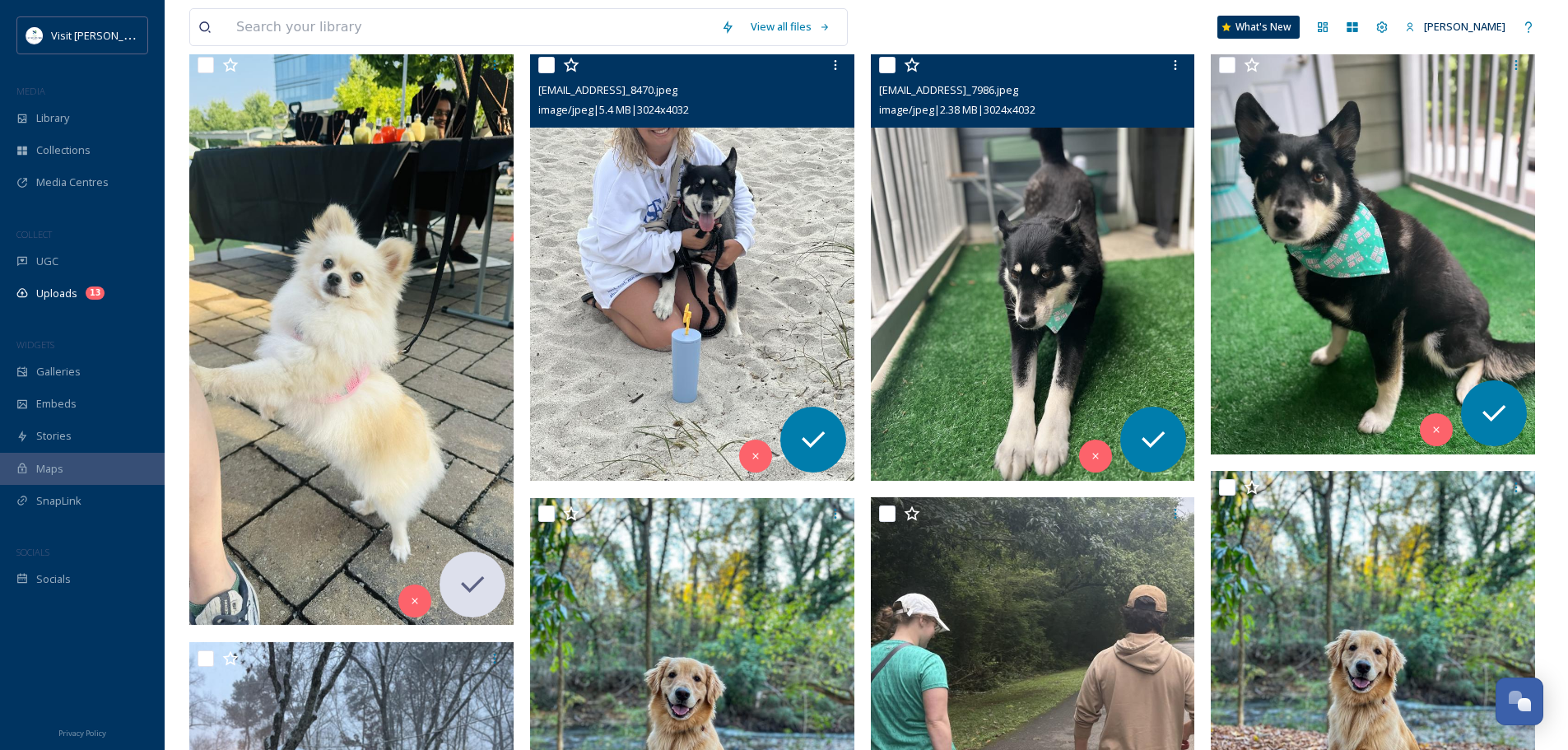
click at [1034, 217] on img at bounding box center [1033, 265] width 324 height 432
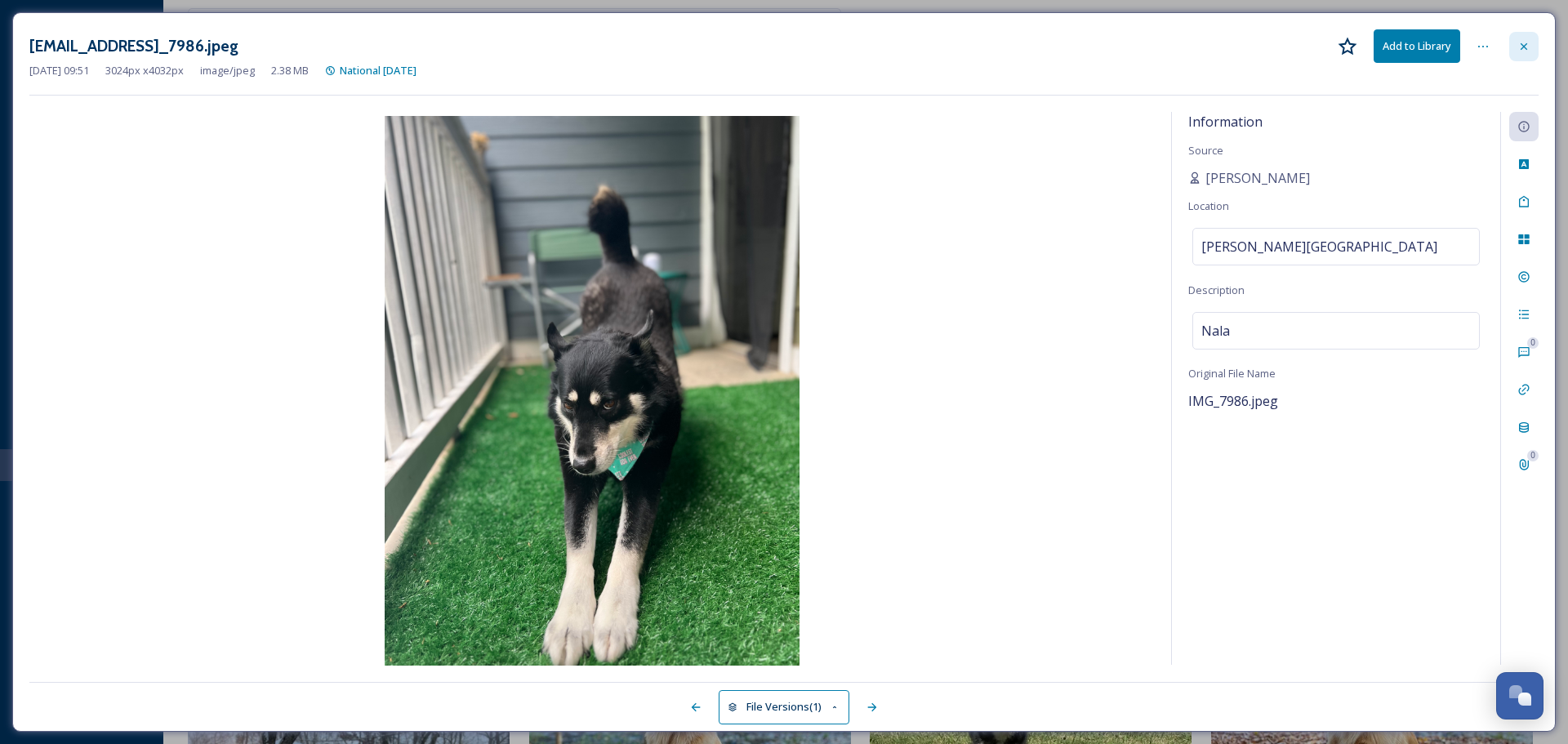
click at [1523, 47] on icon at bounding box center [1524, 46] width 7 height 7
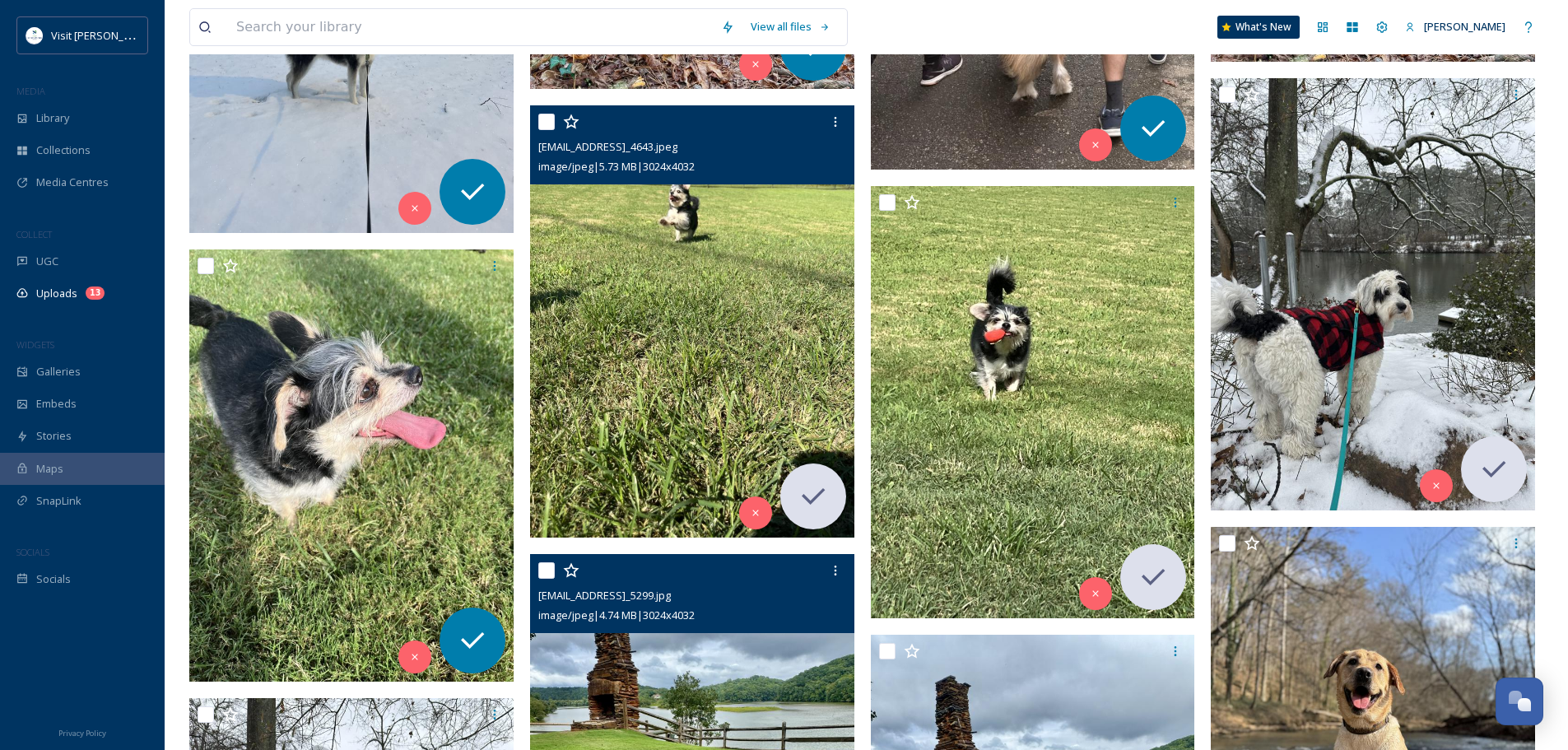
scroll to position [1421, 0]
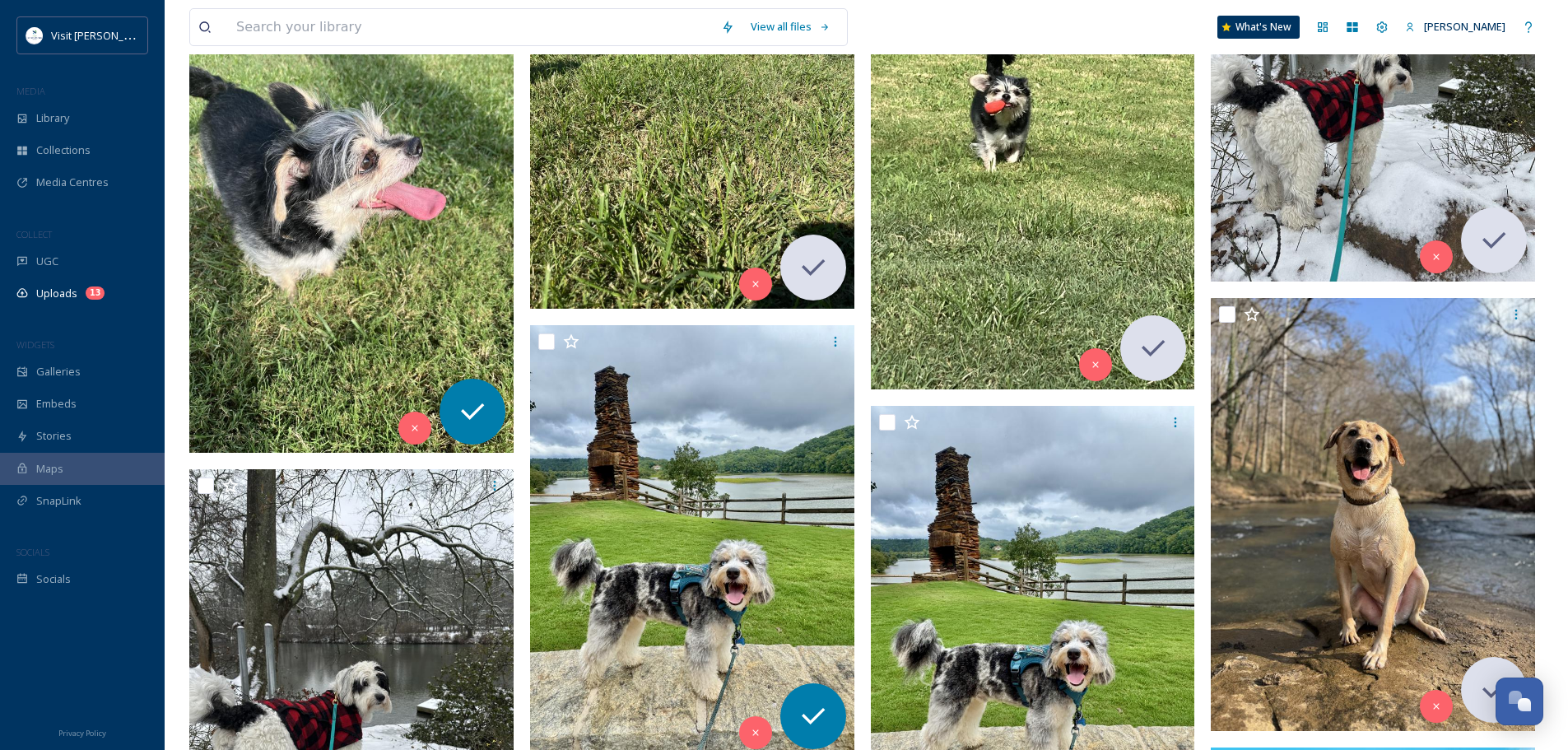
click at [1284, 164] on img at bounding box center [1373, 65] width 324 height 432
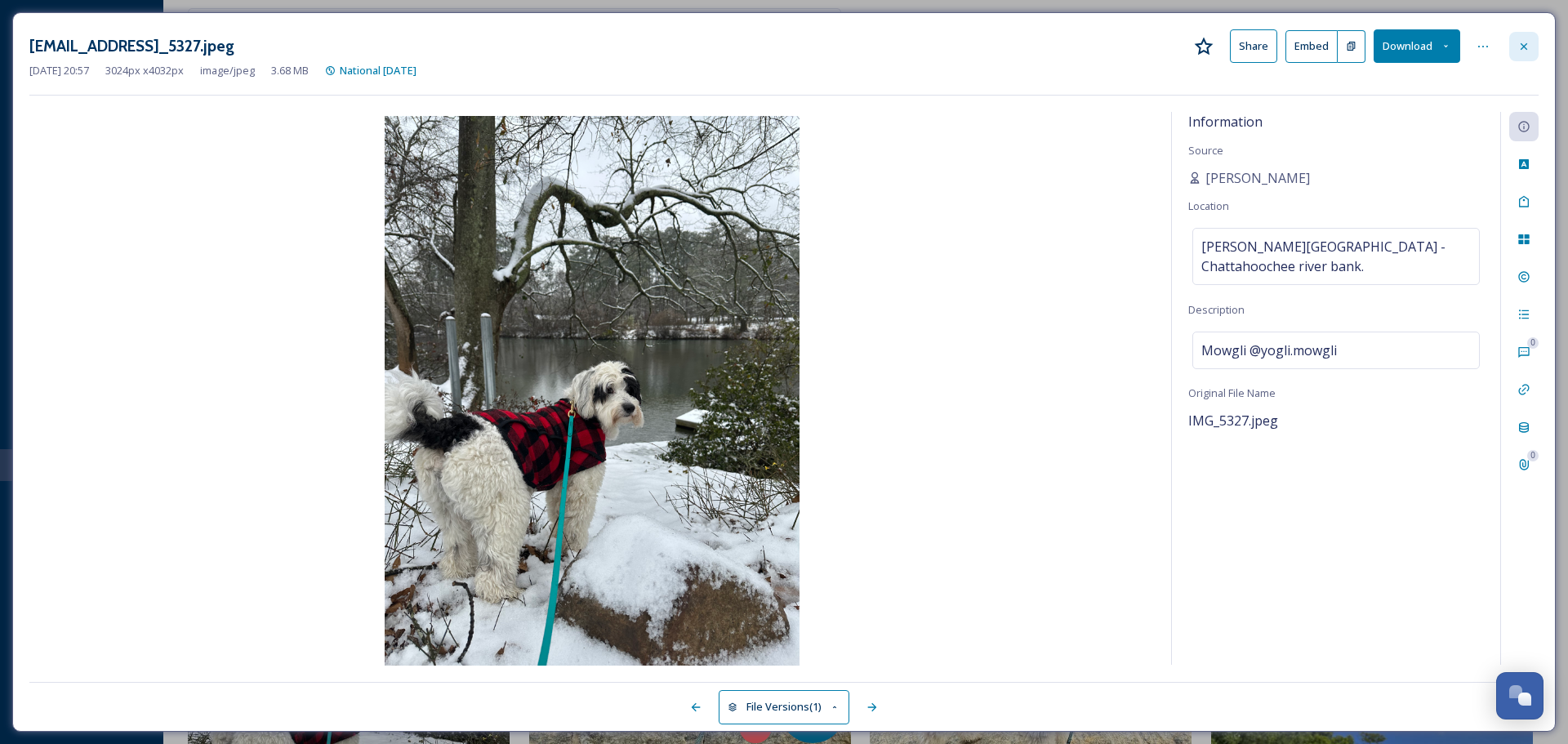
click at [1523, 40] on icon at bounding box center [1524, 47] width 13 height 13
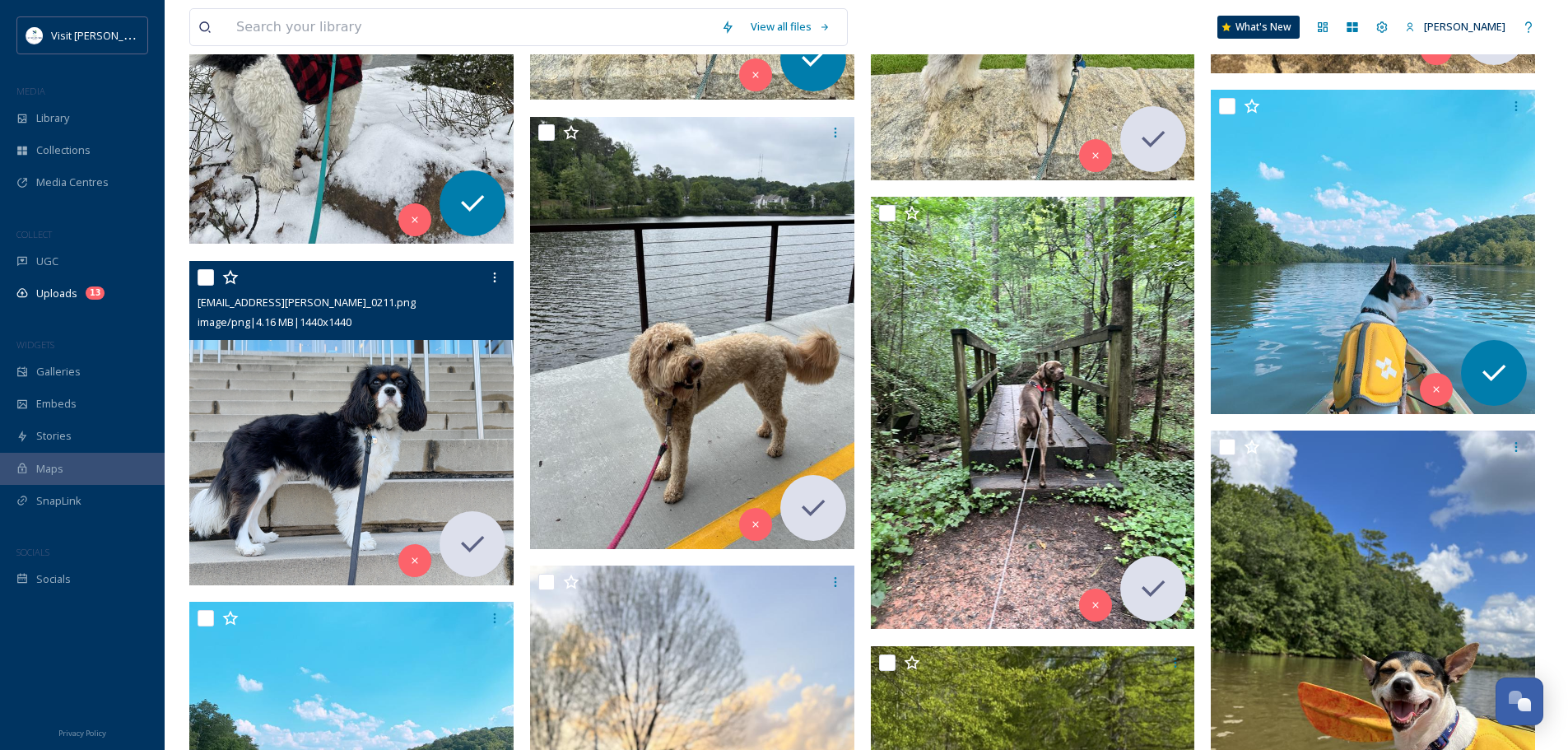
scroll to position [2079, 0]
click at [336, 446] on img at bounding box center [351, 422] width 324 height 324
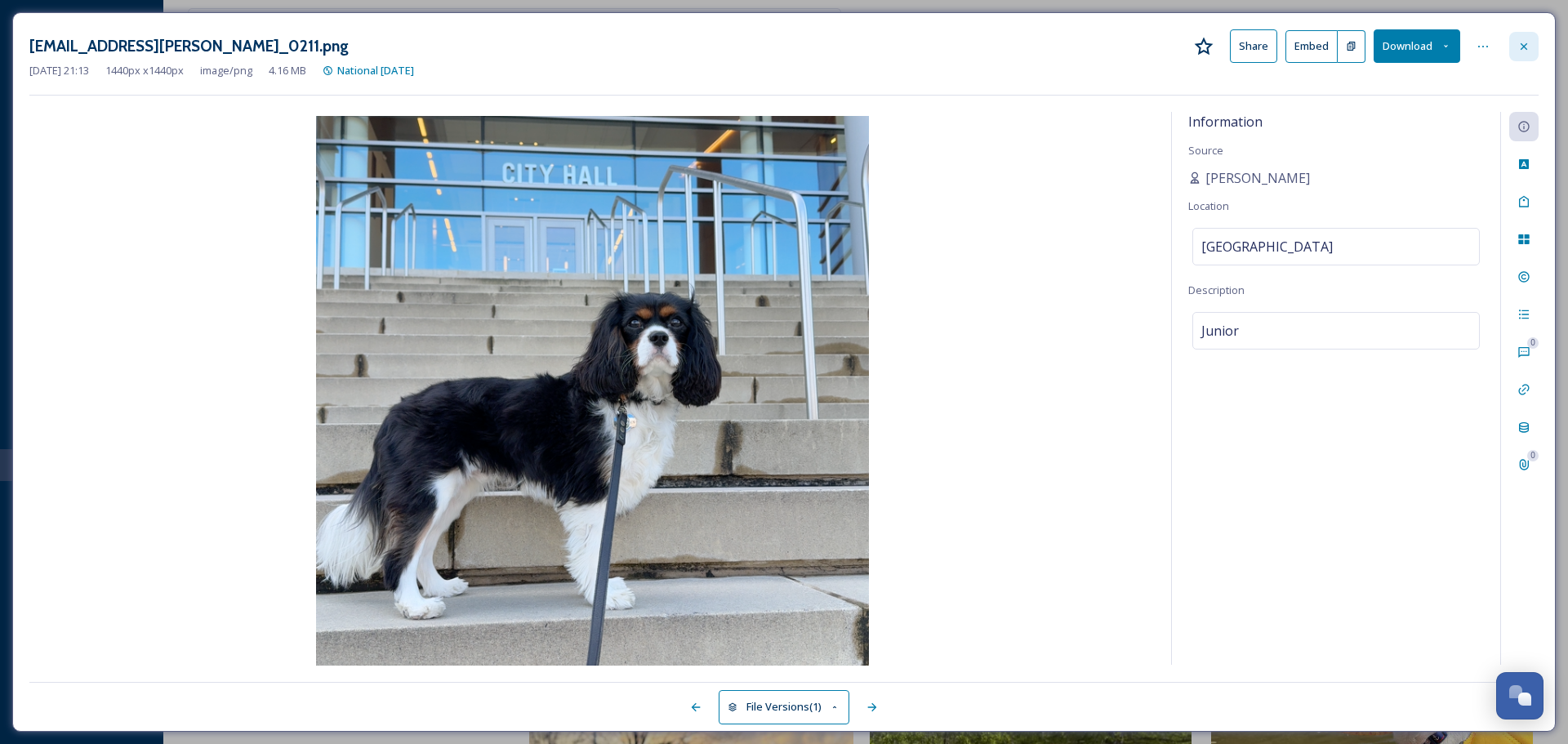
click at [1516, 49] on div at bounding box center [1524, 47] width 29 height 29
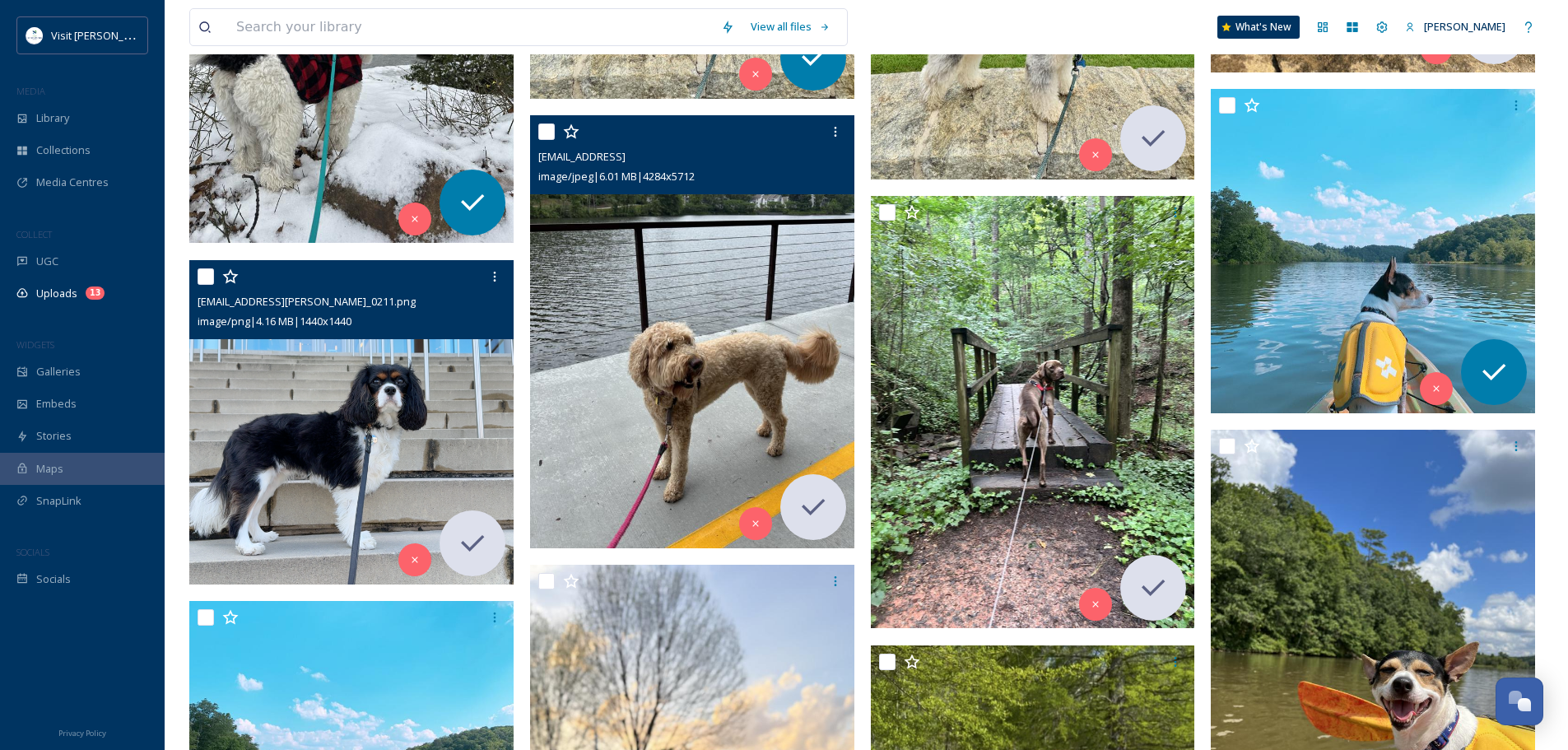
click at [685, 427] on img at bounding box center [692, 333] width 324 height 432
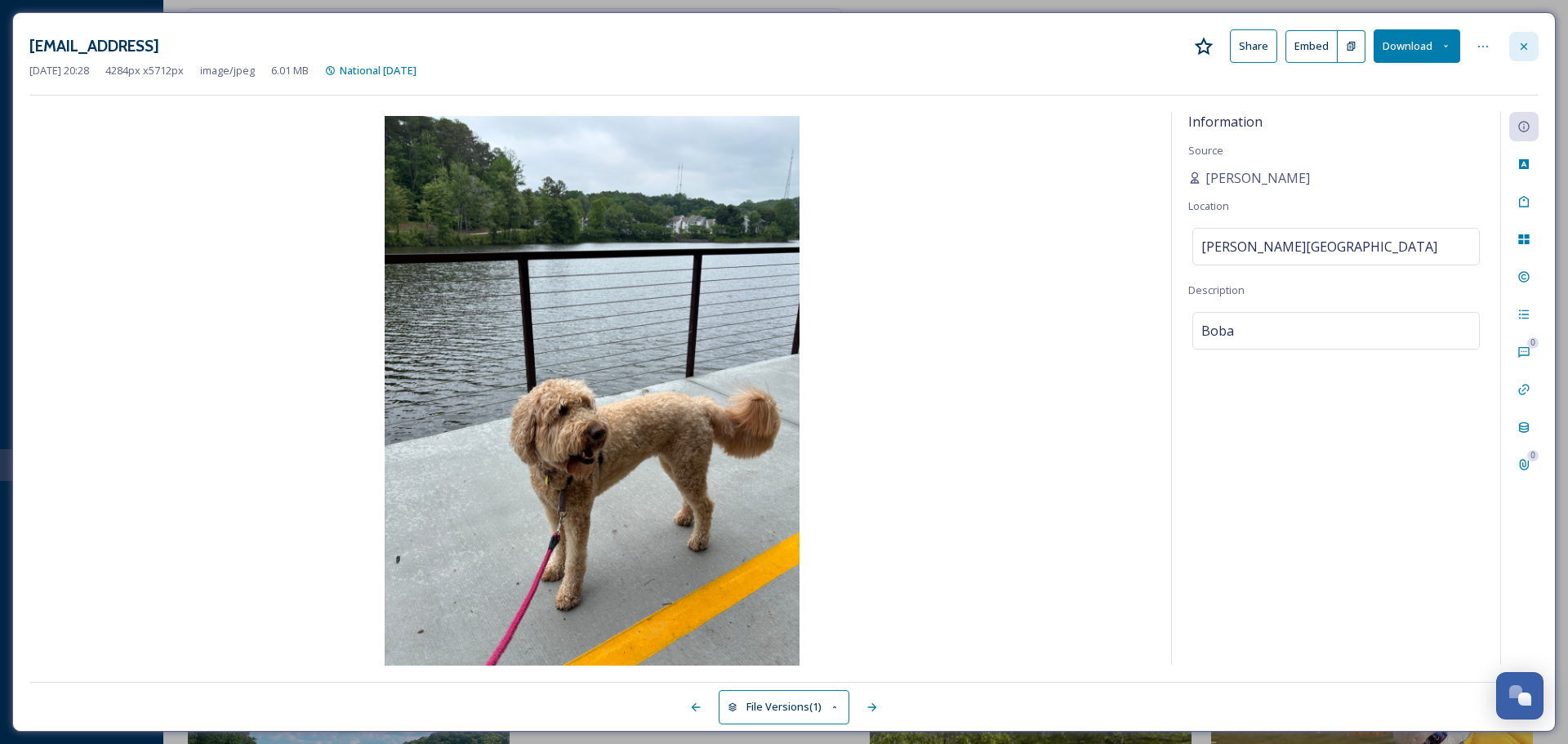
click at [1522, 54] on div at bounding box center [1524, 47] width 29 height 29
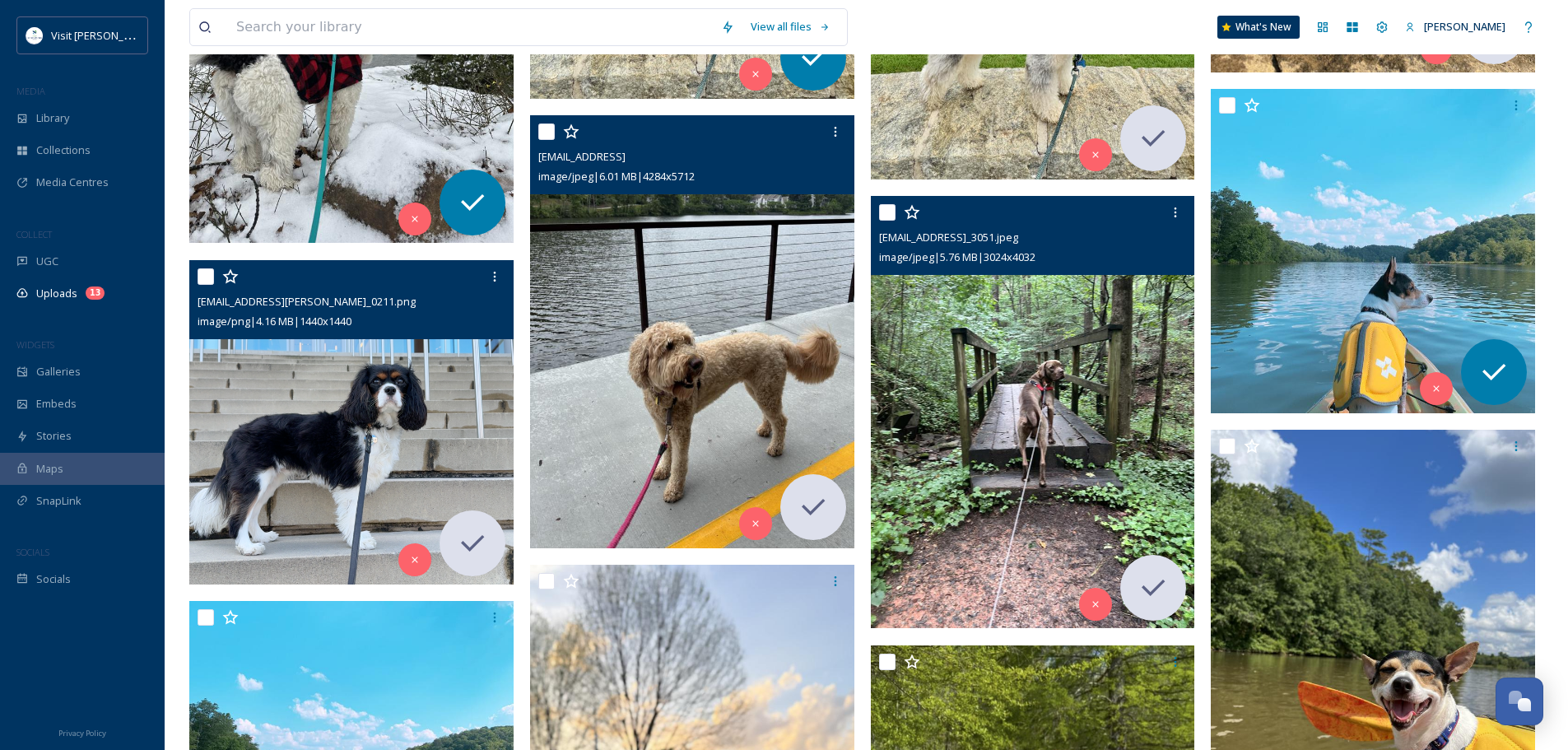
click at [1150, 345] on img at bounding box center [1033, 412] width 324 height 432
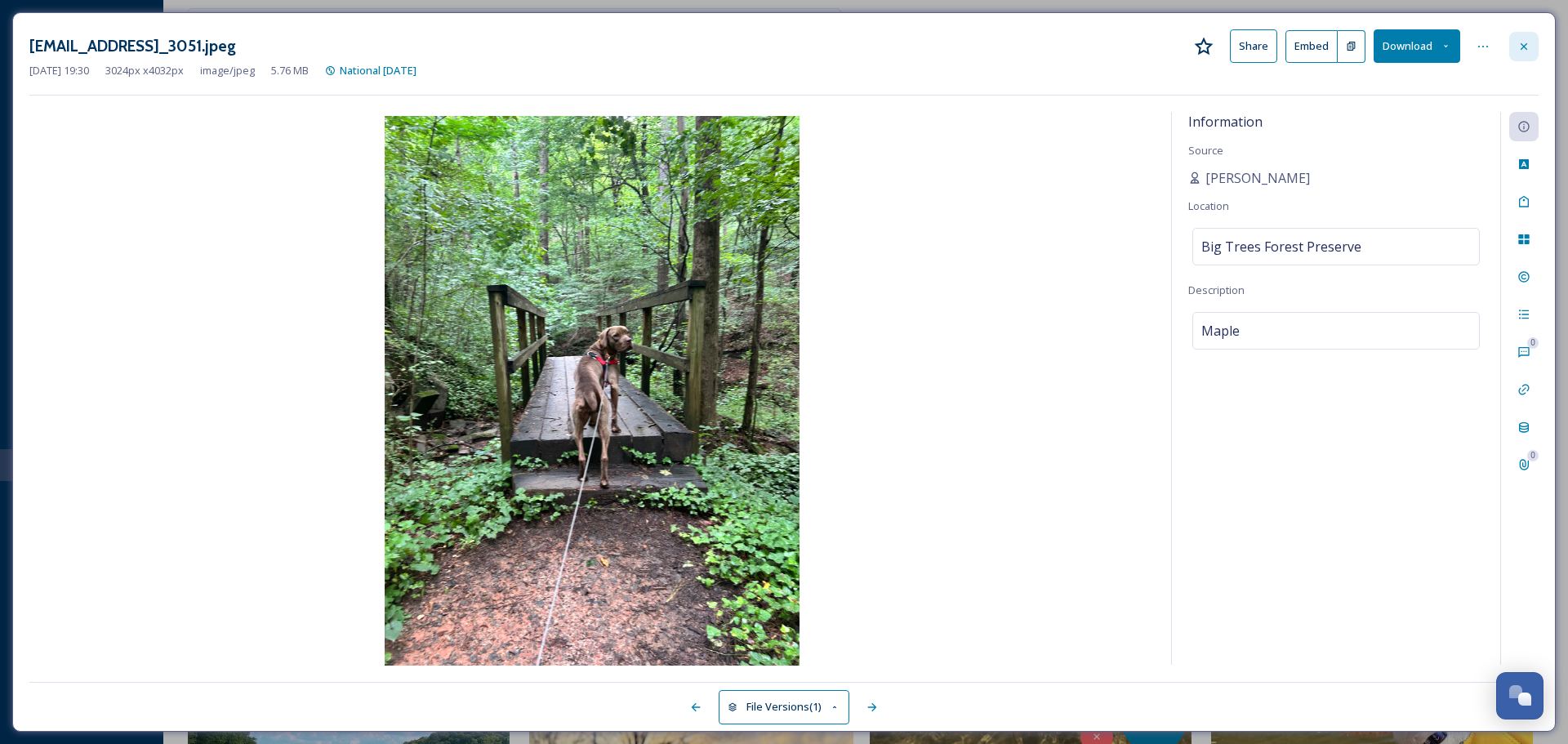
click at [1512, 48] on div at bounding box center [1524, 47] width 29 height 29
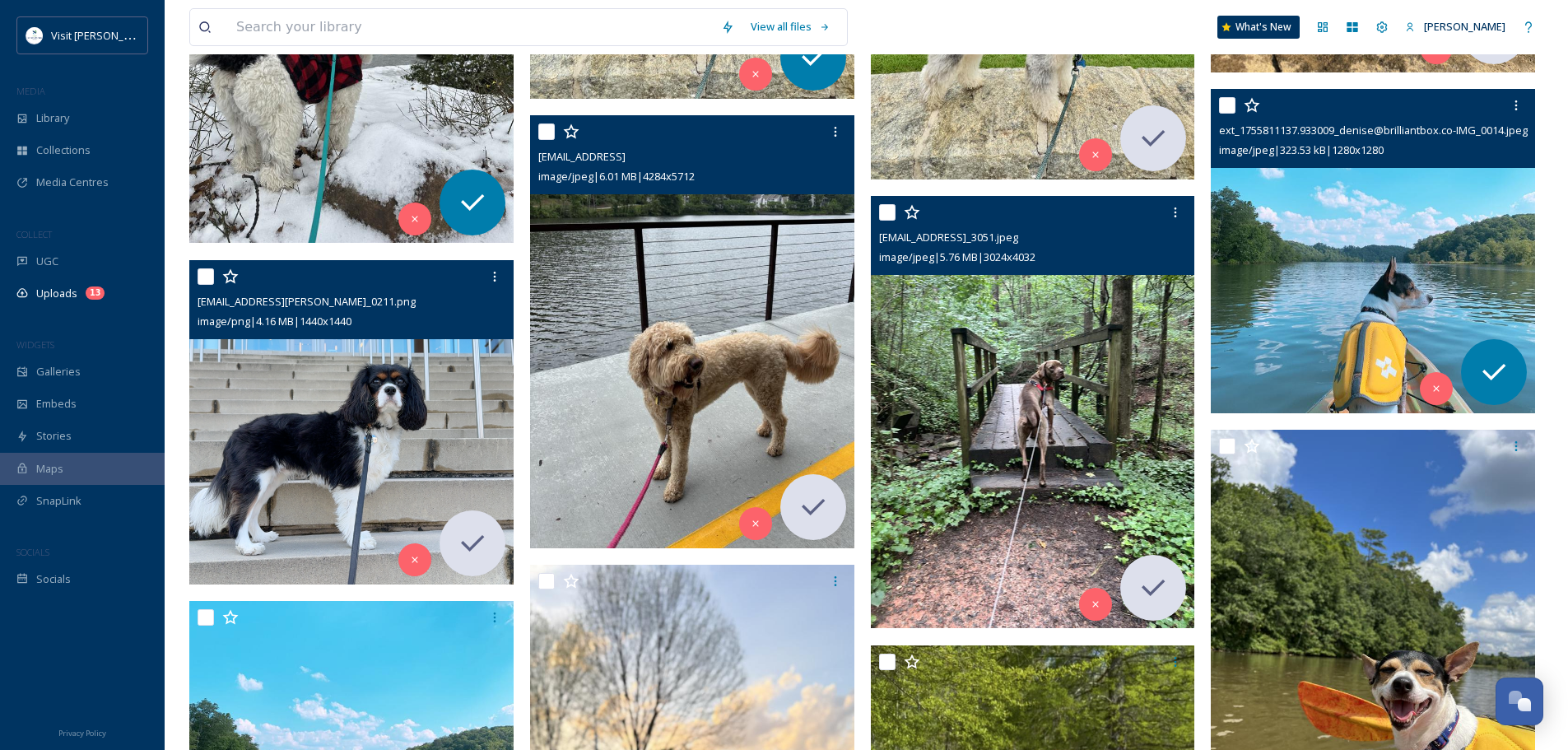
click at [1411, 300] on img at bounding box center [1373, 251] width 324 height 324
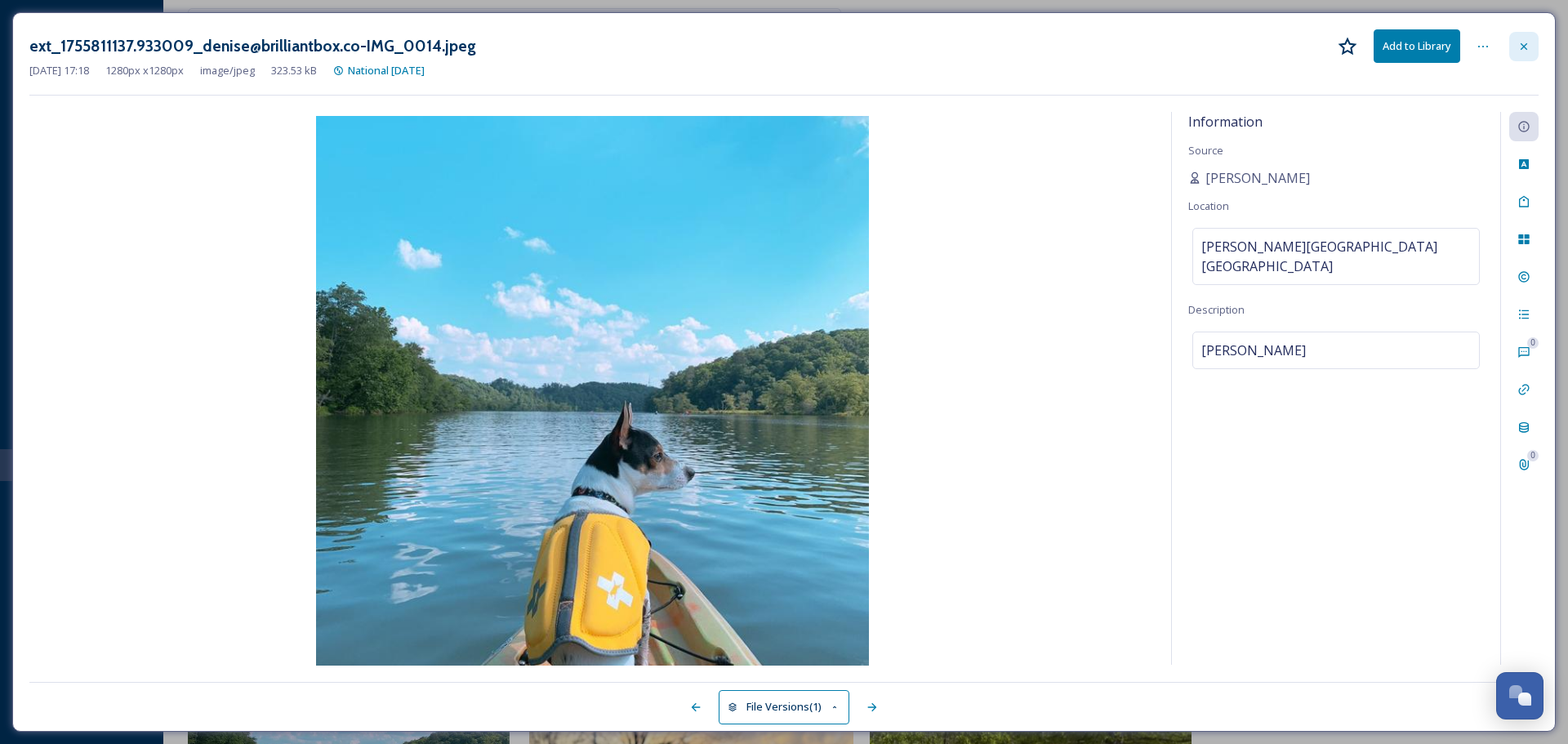
click at [1522, 47] on icon at bounding box center [1524, 46] width 7 height 7
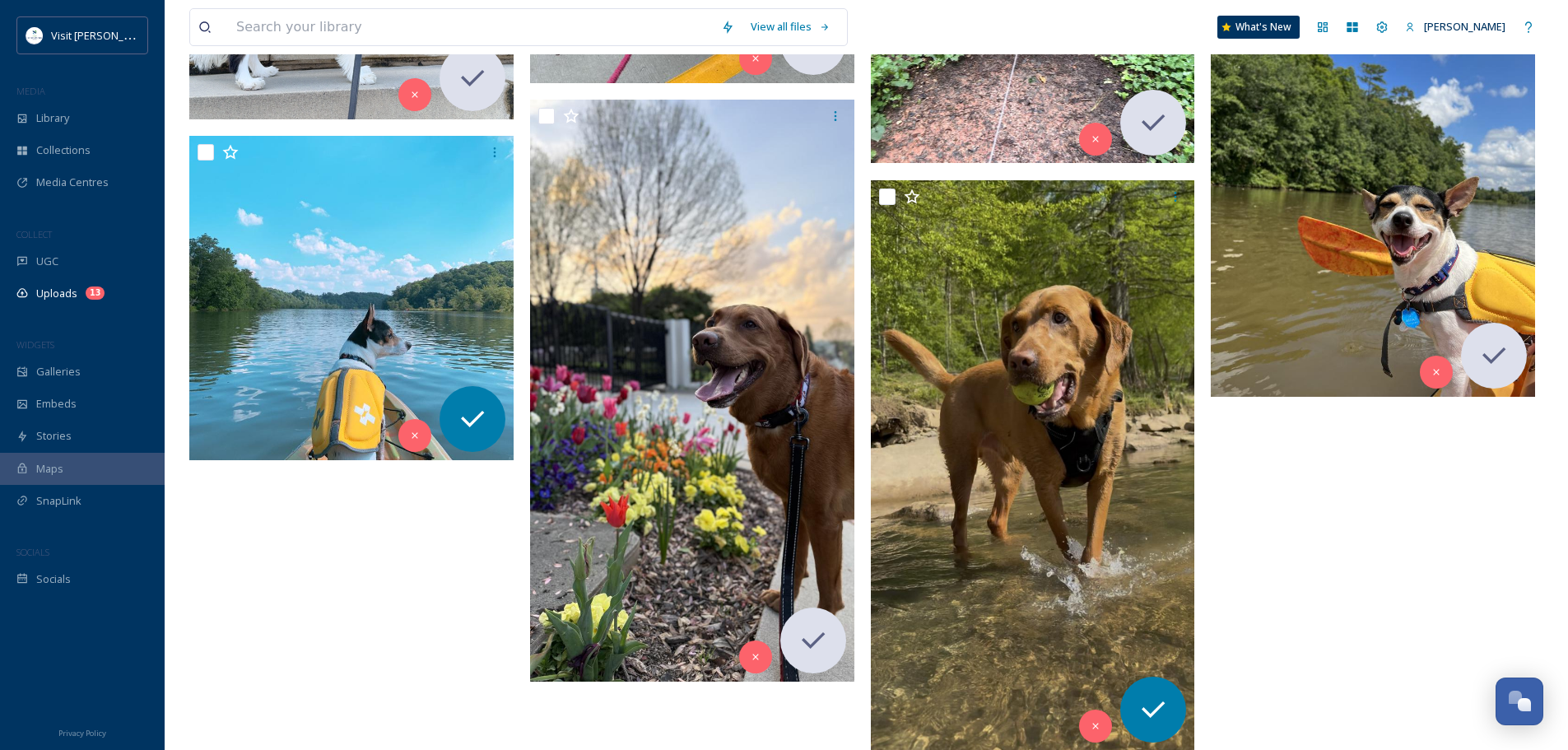
scroll to position [2573, 0]
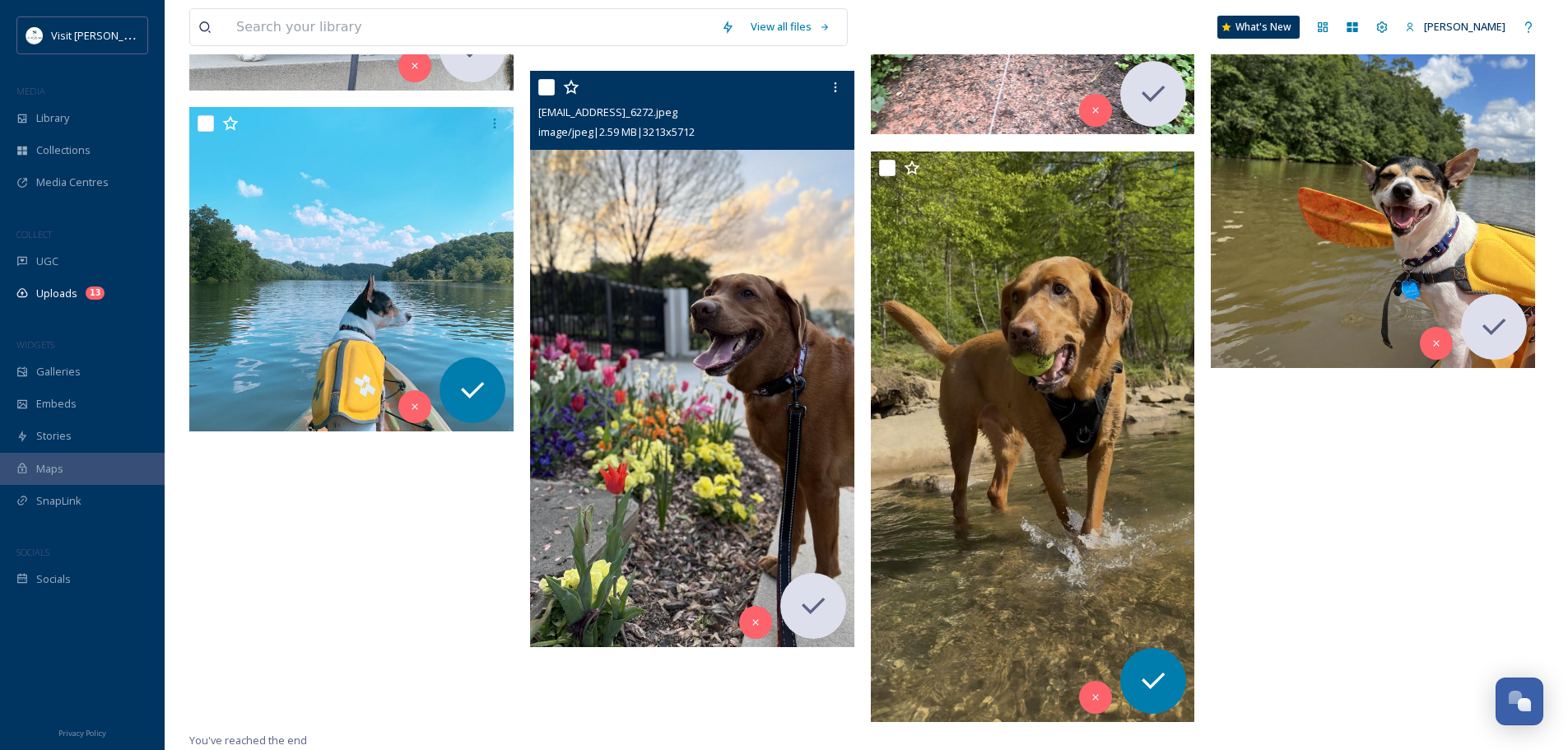
click at [764, 323] on img at bounding box center [692, 359] width 324 height 576
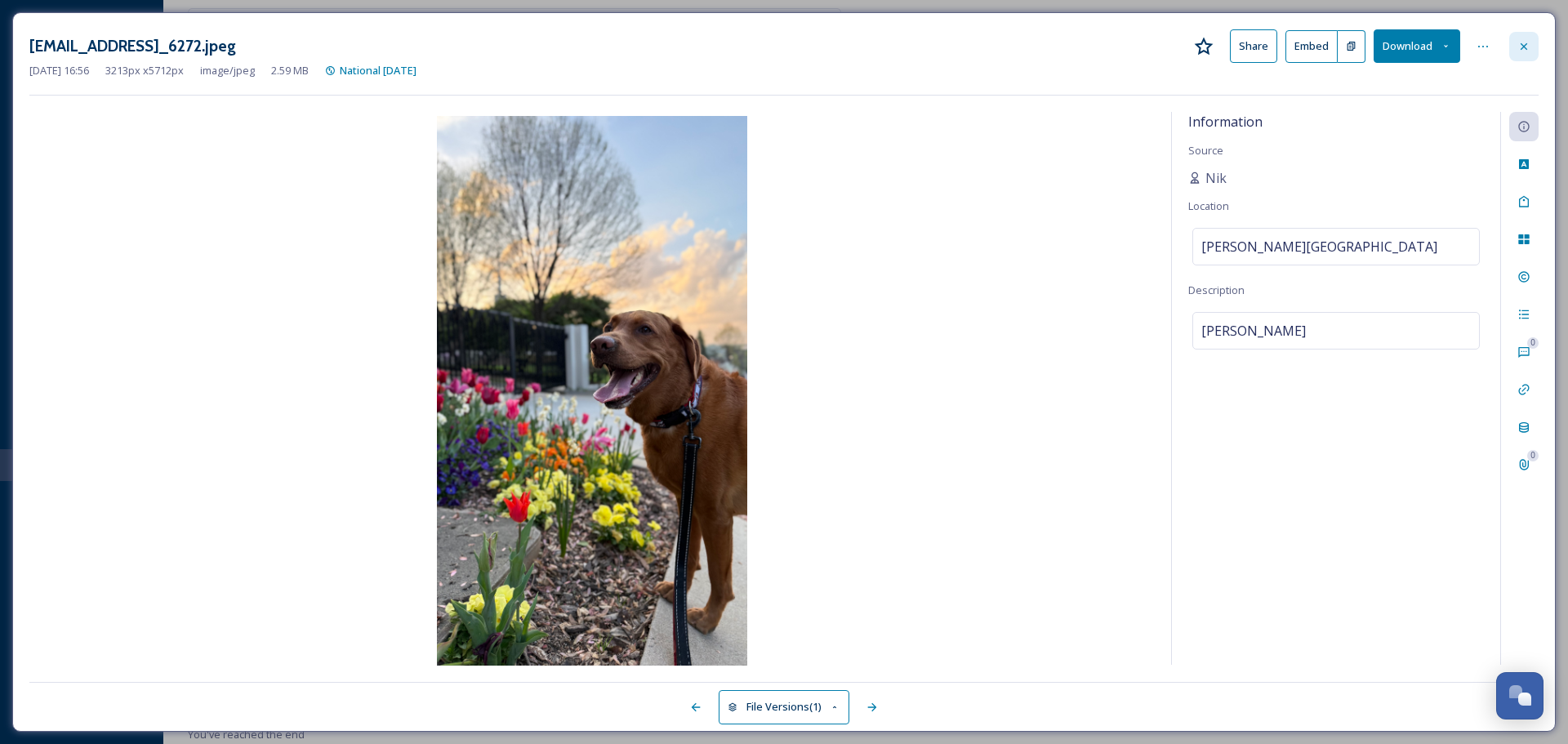
click at [1525, 47] on icon at bounding box center [1524, 46] width 7 height 7
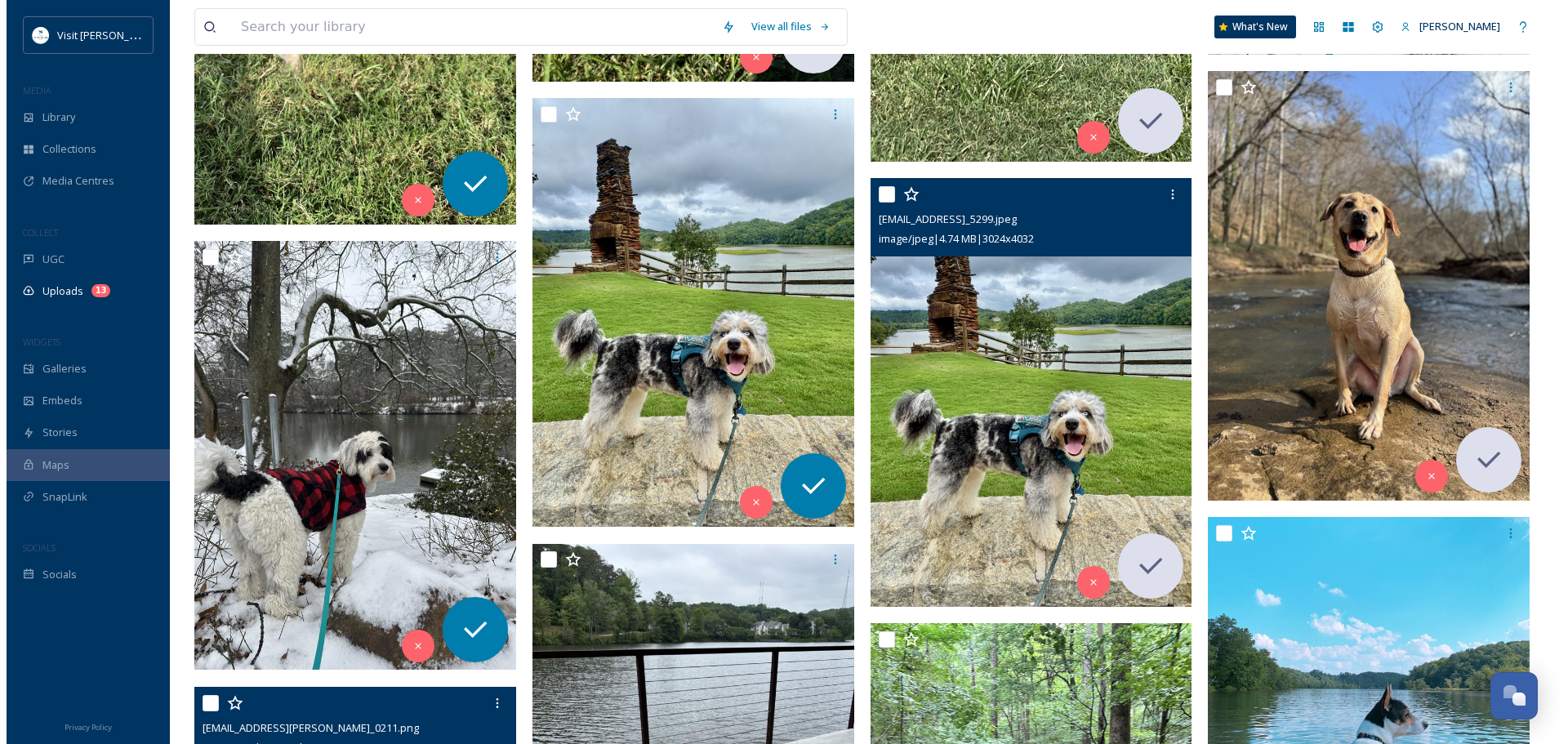
scroll to position [2123, 0]
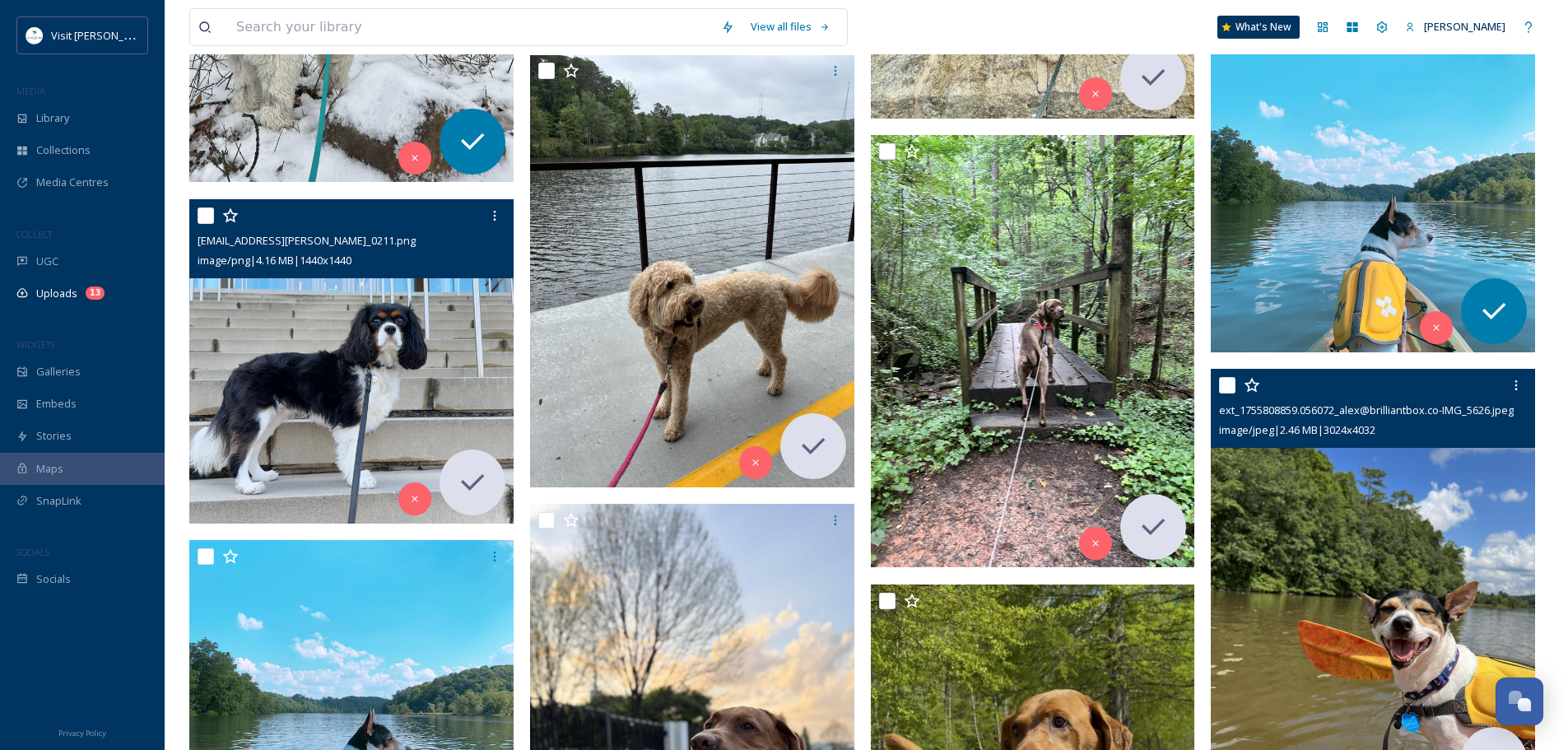
click at [1378, 562] on img at bounding box center [1373, 585] width 324 height 432
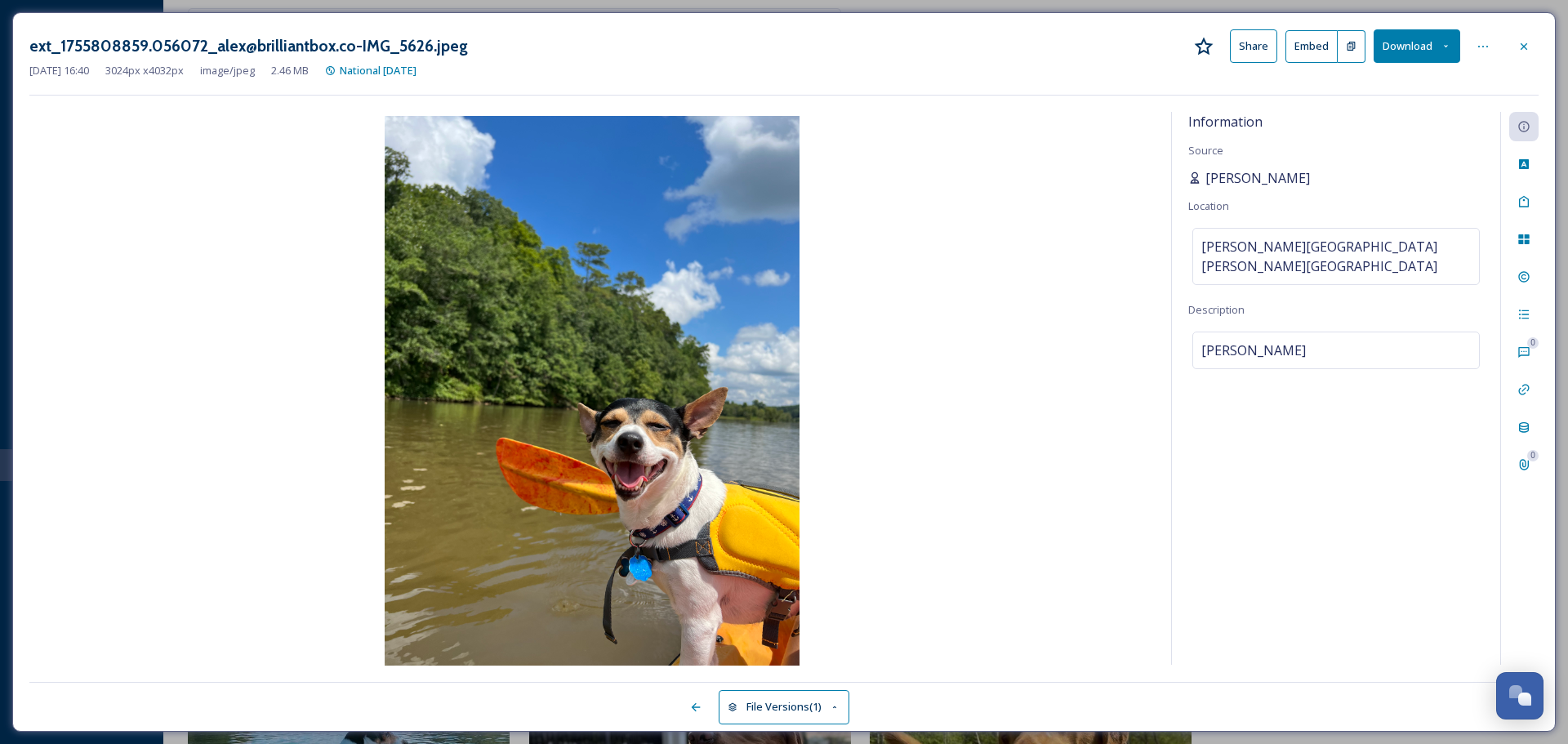
click at [1274, 170] on span "[PERSON_NAME]" at bounding box center [1258, 178] width 105 height 20
click at [1265, 178] on span "[PERSON_NAME]" at bounding box center [1258, 178] width 105 height 20
click at [1331, 176] on div "[PERSON_NAME]" at bounding box center [1336, 178] width 295 height 20
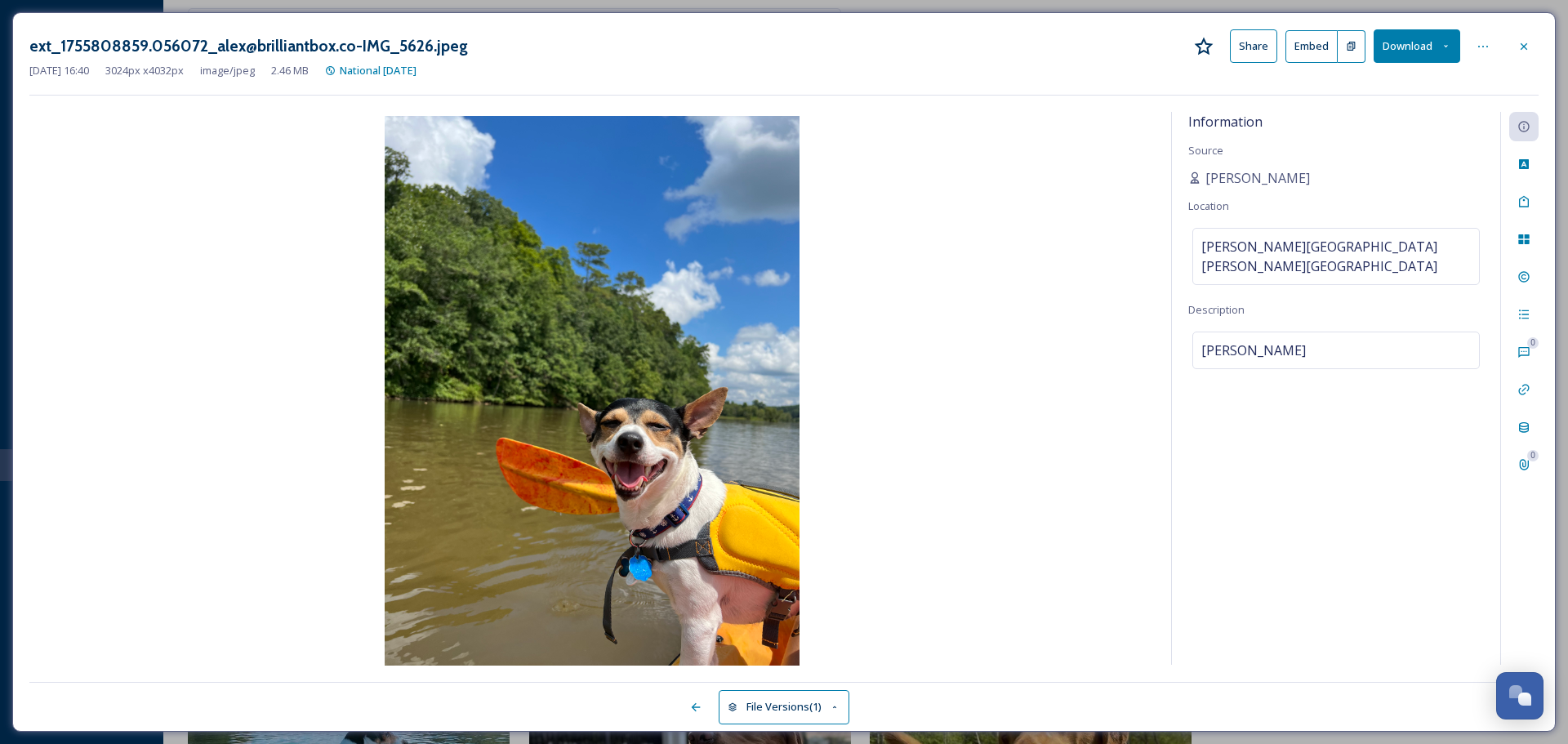
click at [1335, 174] on div "[PERSON_NAME]" at bounding box center [1336, 178] width 295 height 20
click at [1529, 160] on icon at bounding box center [1524, 165] width 13 height 13
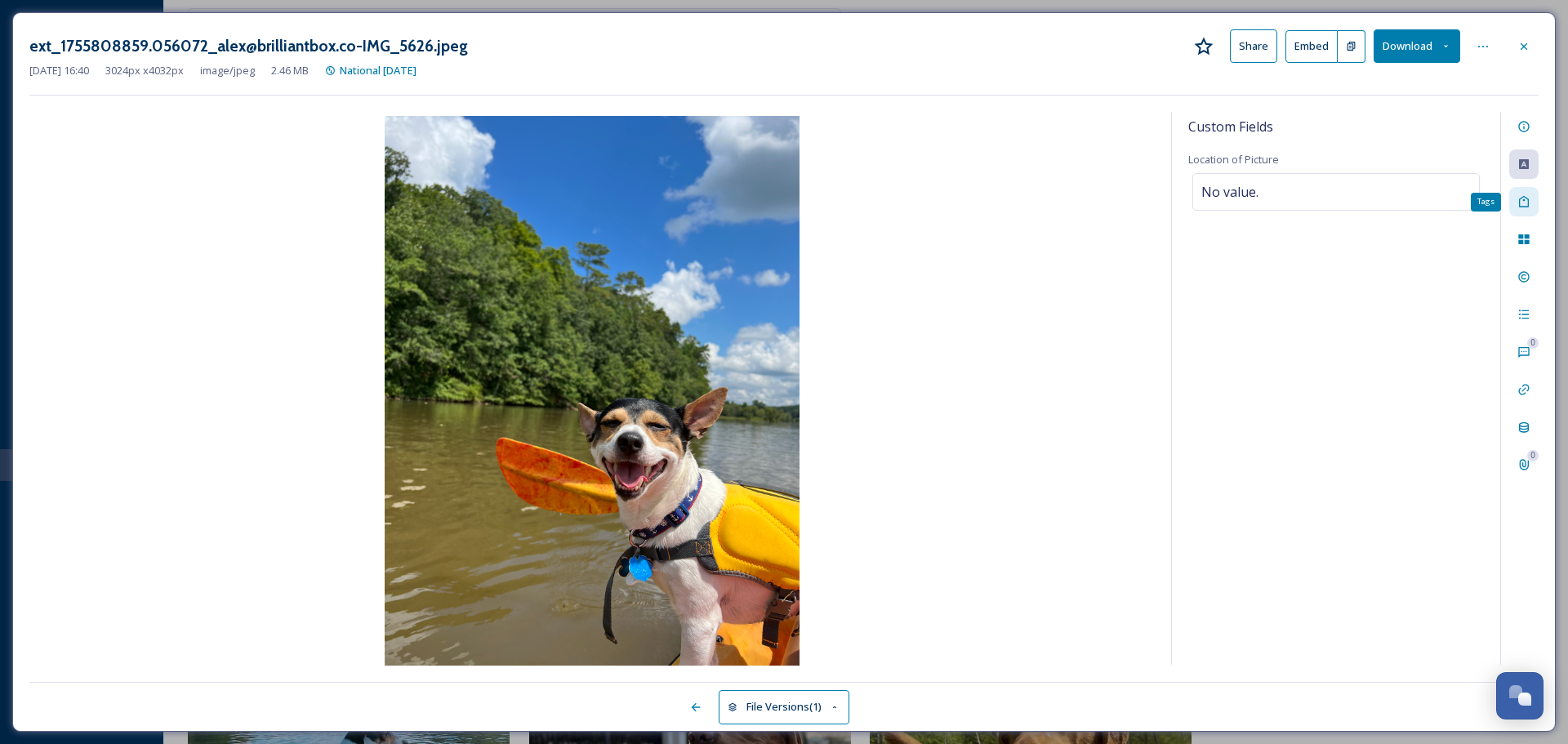
click at [1521, 197] on icon at bounding box center [1524, 201] width 13 height 13
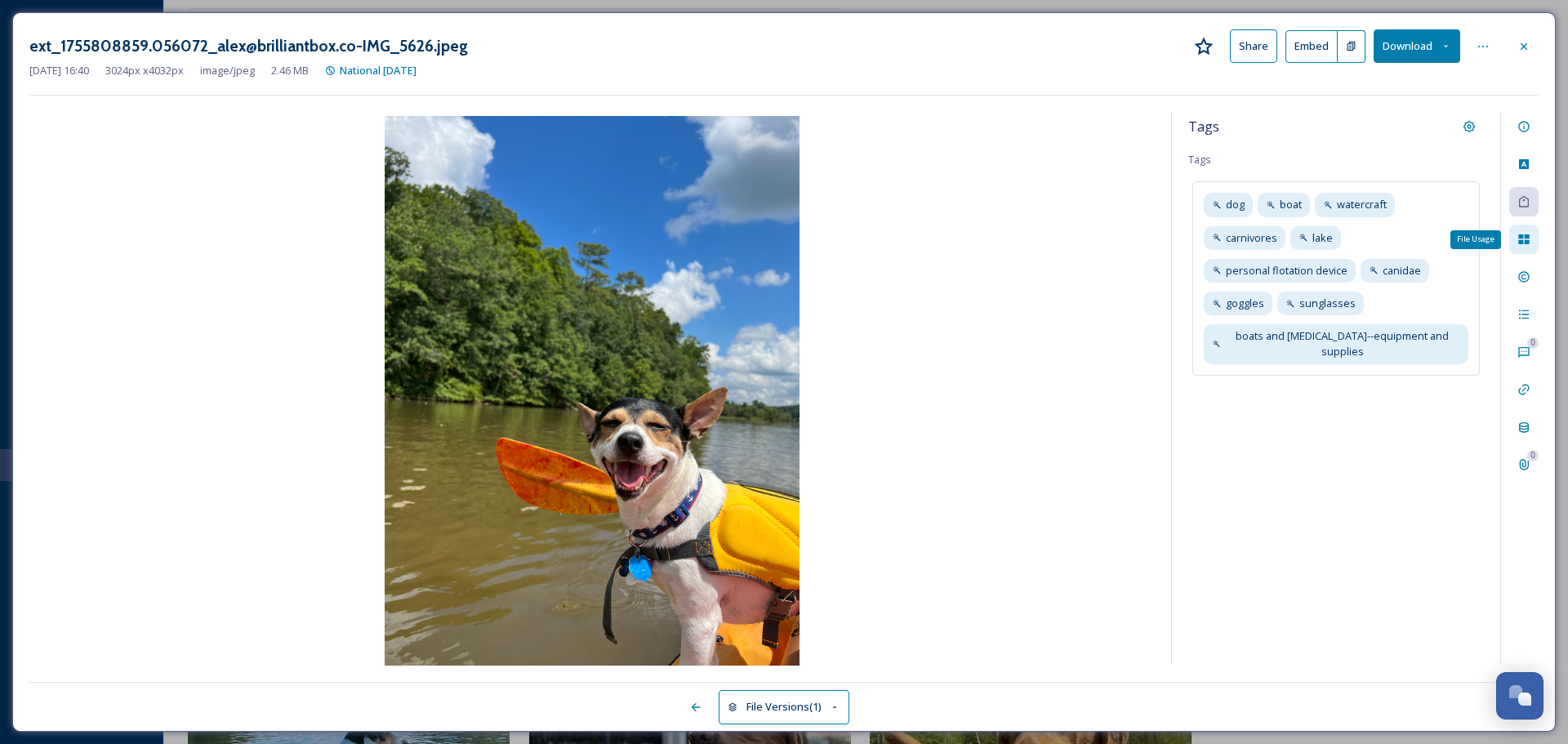
click at [1525, 243] on icon at bounding box center [1523, 239] width 11 height 10
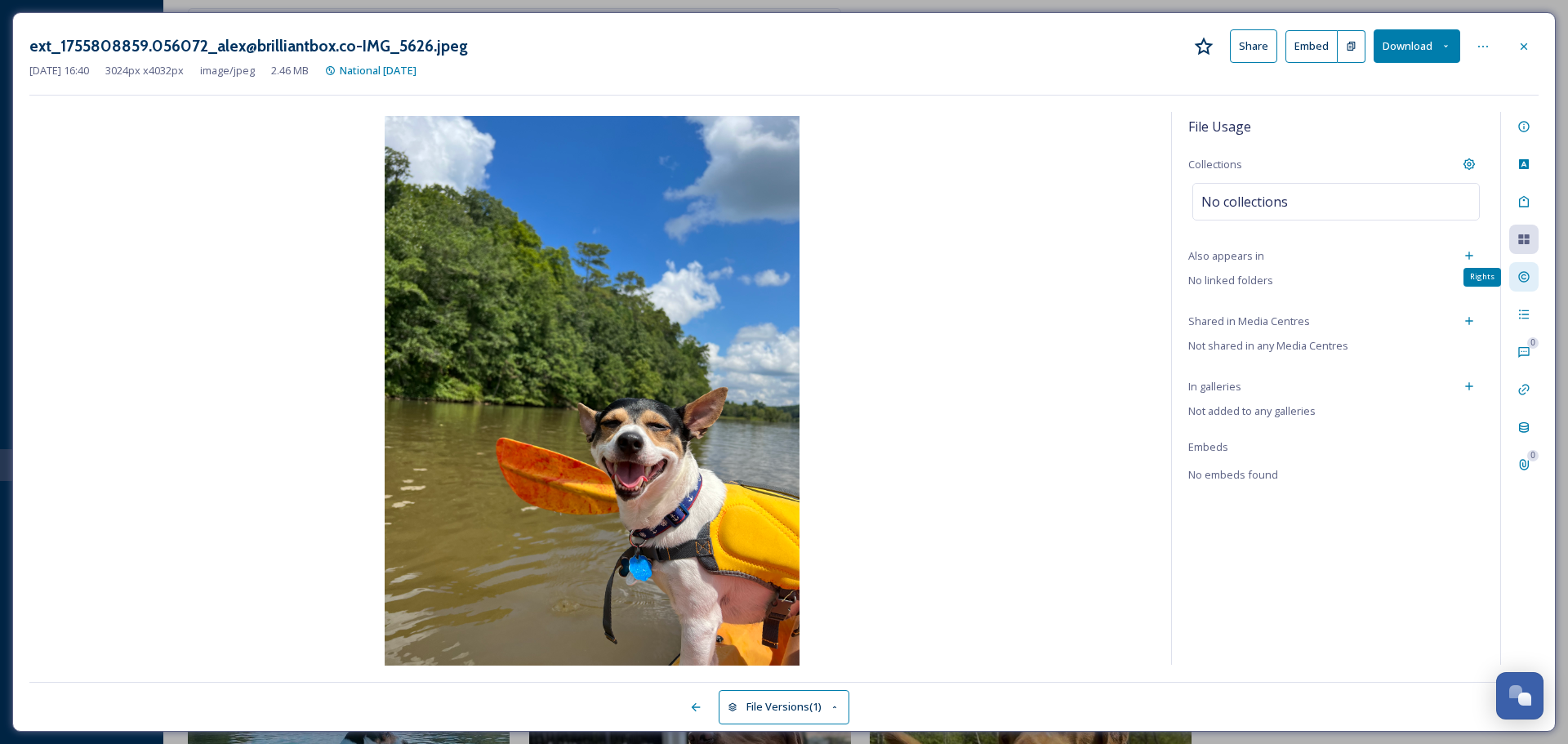
click at [1527, 283] on icon at bounding box center [1524, 277] width 13 height 13
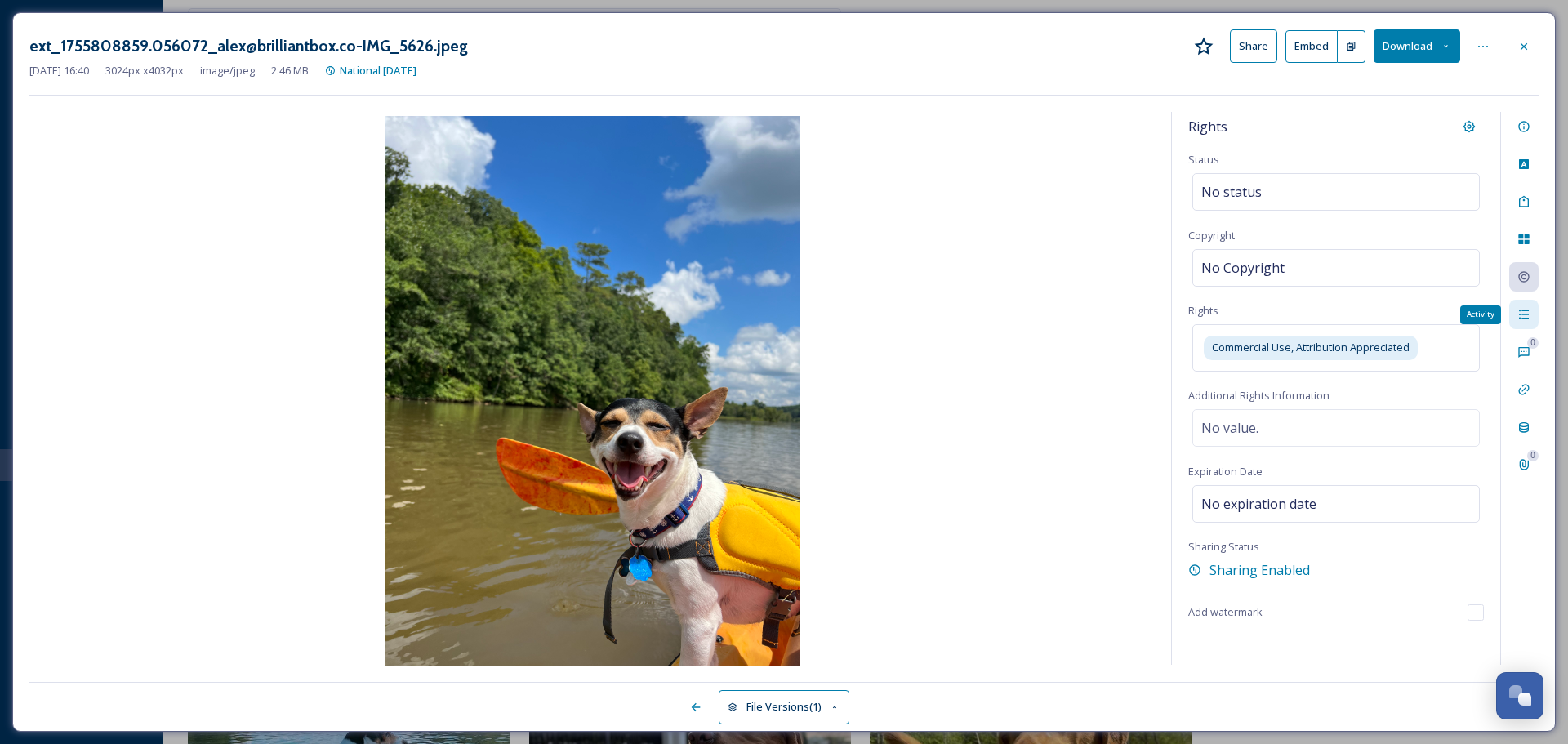
click at [1530, 310] on icon at bounding box center [1524, 314] width 13 height 13
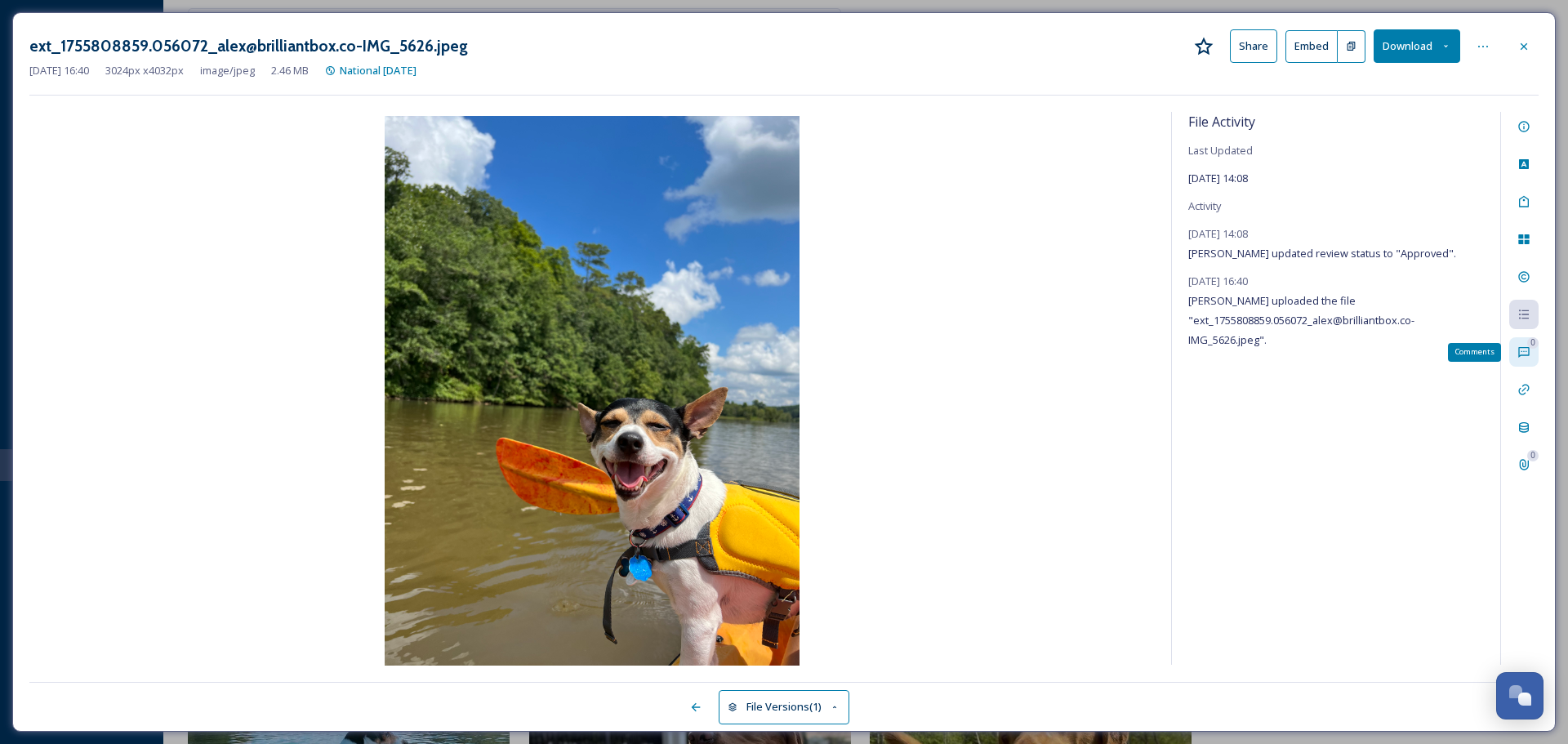
click at [1528, 353] on icon at bounding box center [1524, 352] width 13 height 13
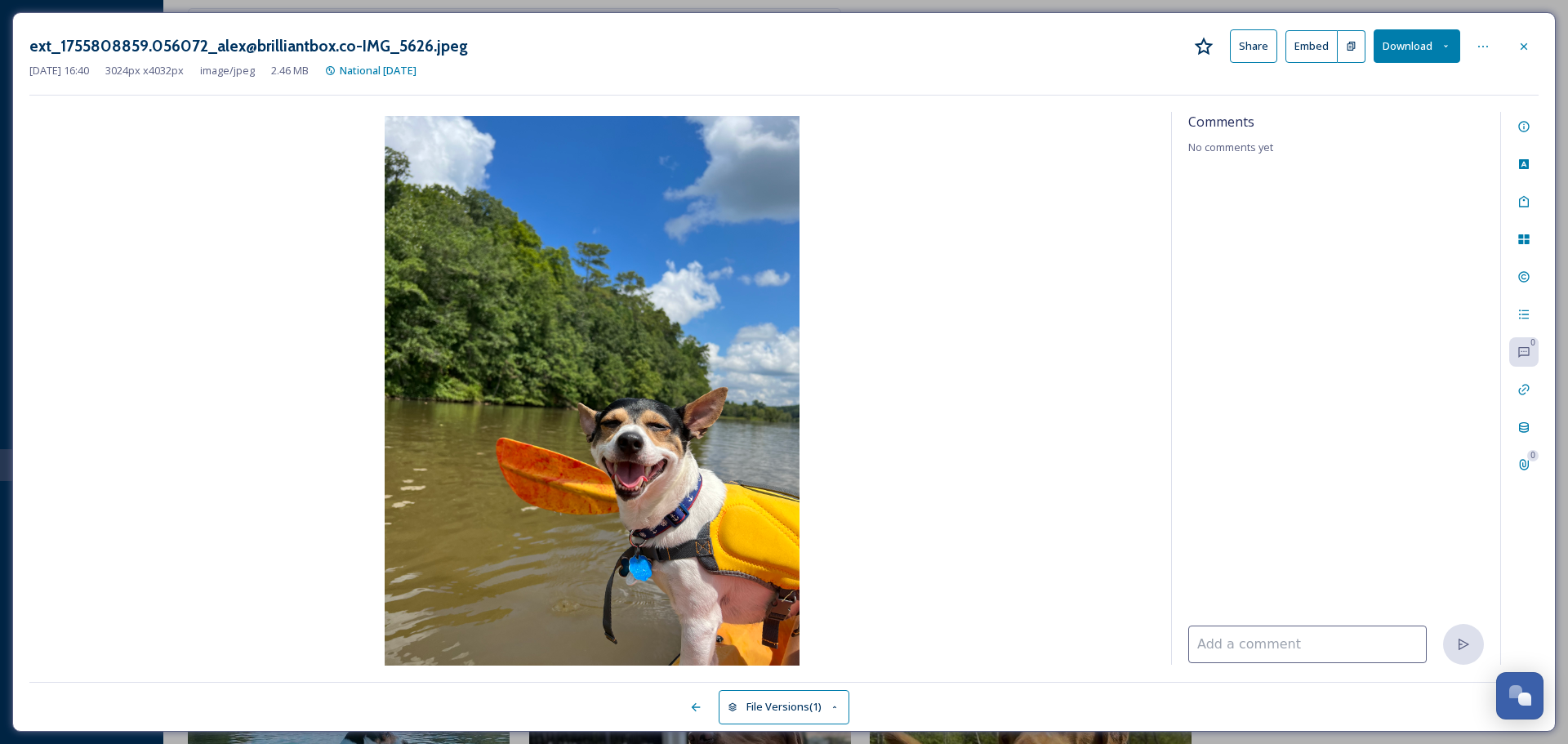
click at [1527, 372] on div "0 0" at bounding box center [1519, 388] width 38 height 552
click at [1527, 385] on icon at bounding box center [1524, 390] width 13 height 13
click at [1525, 426] on icon at bounding box center [1524, 427] width 10 height 11
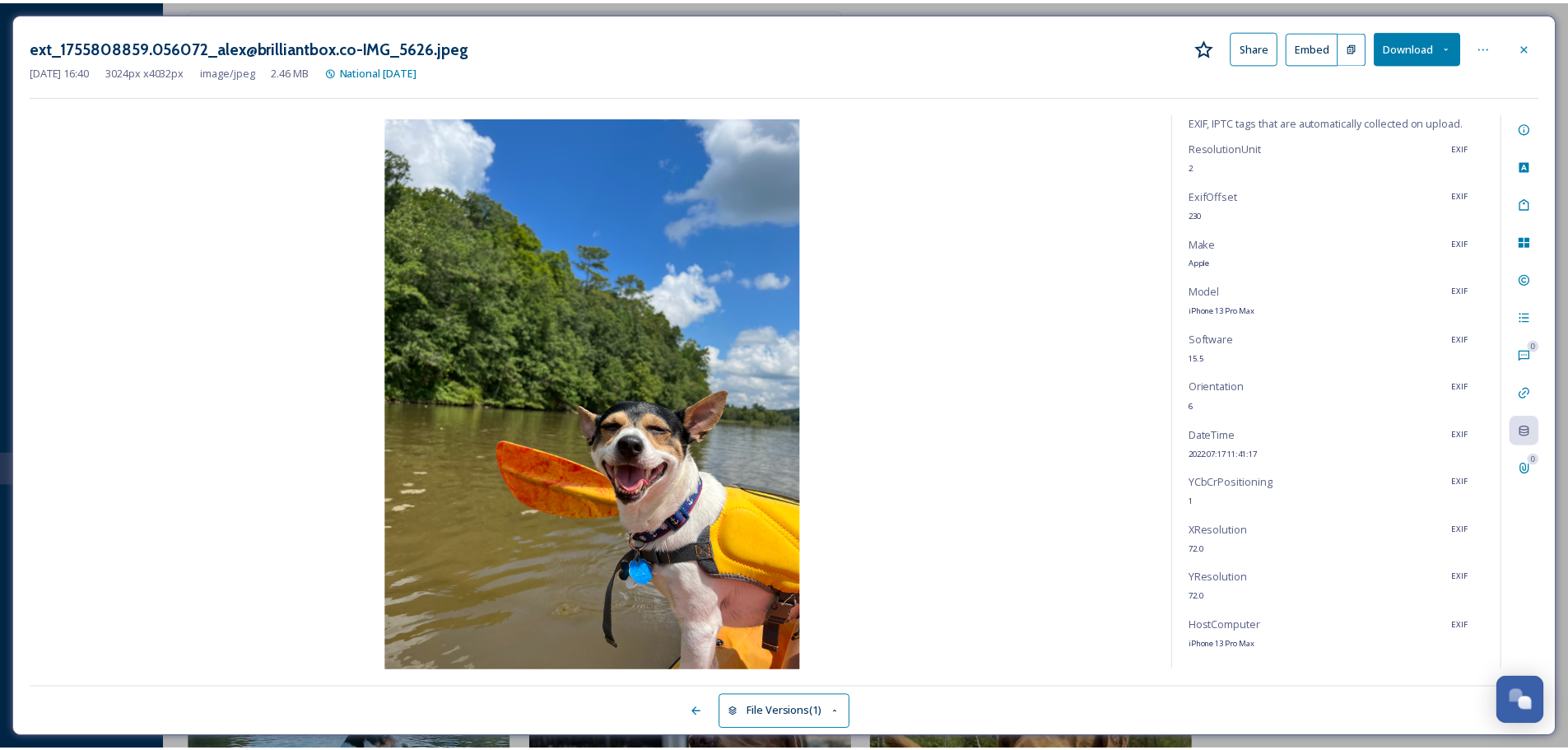
scroll to position [77, 0]
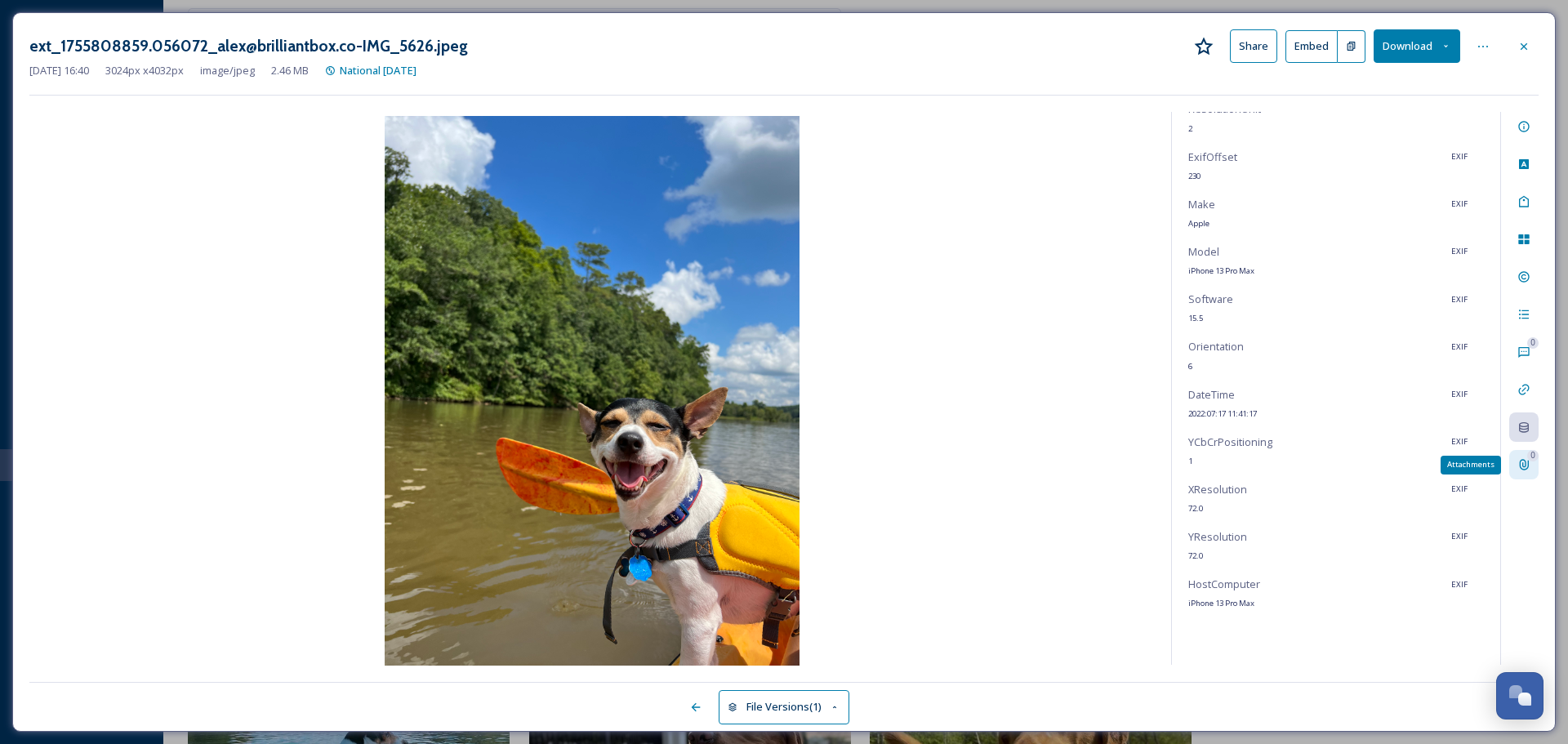
click at [1524, 458] on div "0 Attachments" at bounding box center [1524, 465] width 29 height 29
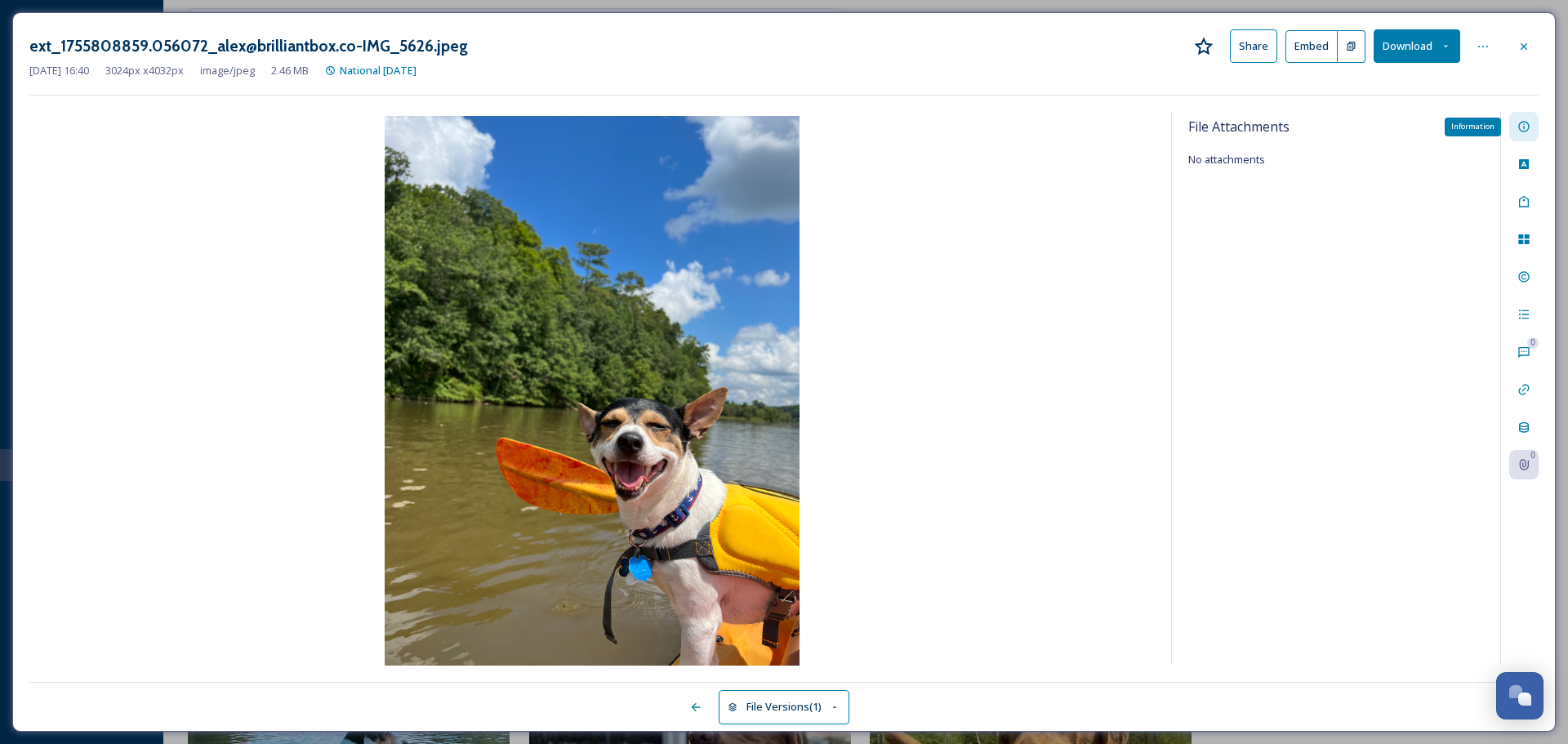
click at [1519, 118] on div "Information" at bounding box center [1524, 127] width 29 height 29
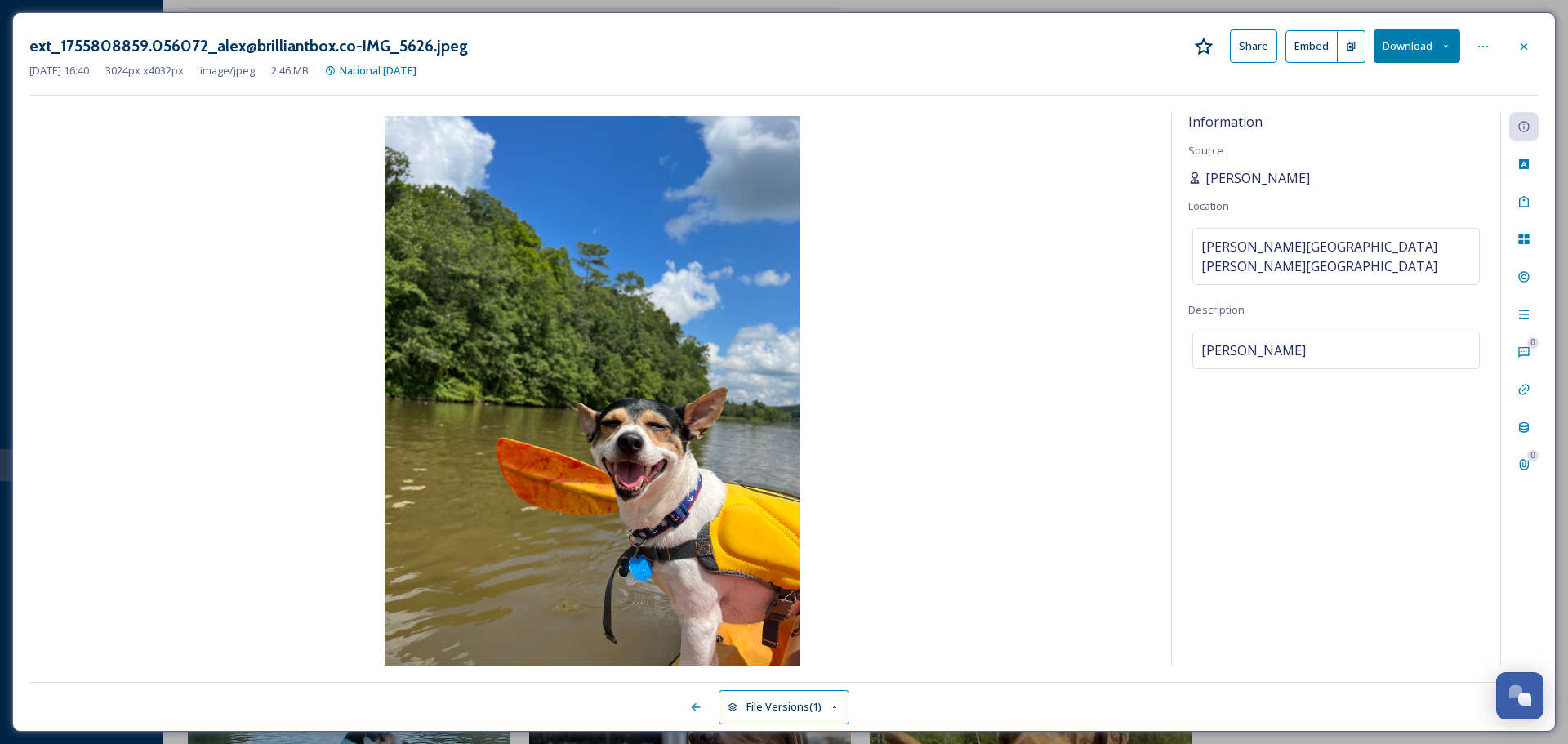
click at [1198, 176] on icon at bounding box center [1195, 178] width 13 height 13
drag, startPoint x: 1186, startPoint y: 178, endPoint x: 1318, endPoint y: 183, distance: 132.1
click at [1318, 183] on div "Information Source Alexandra Brilliant Location [PERSON_NAME][GEOGRAPHIC_DATA] …" at bounding box center [1336, 388] width 328 height 552
click at [336, 50] on h3 "ext_1755808859.056072_alex@brilliantbox.co-IMG_5626.jpeg" at bounding box center [249, 46] width 439 height 24
click at [1517, 43] on icon at bounding box center [1524, 47] width 13 height 13
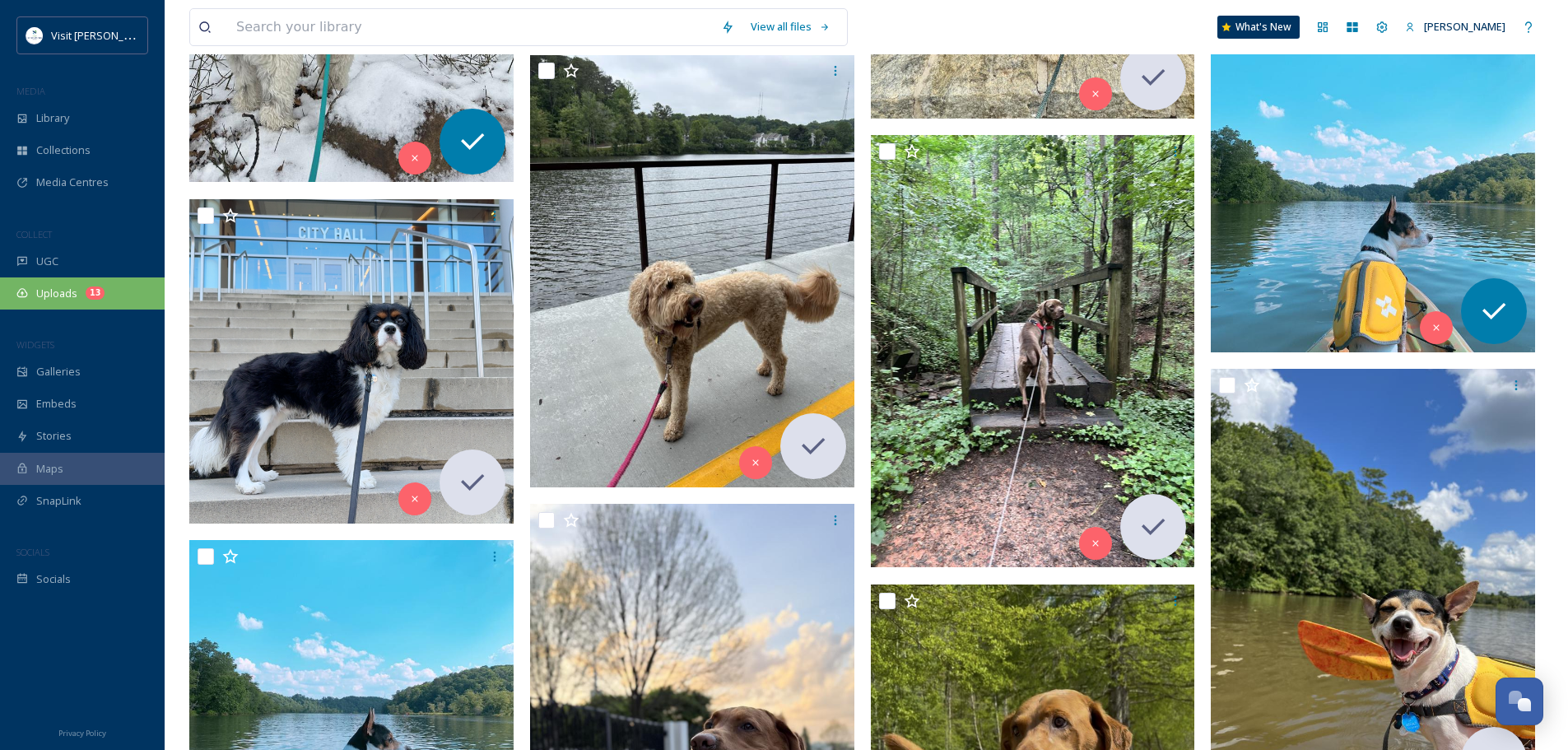
click at [68, 292] on span "Uploads" at bounding box center [57, 293] width 41 height 16
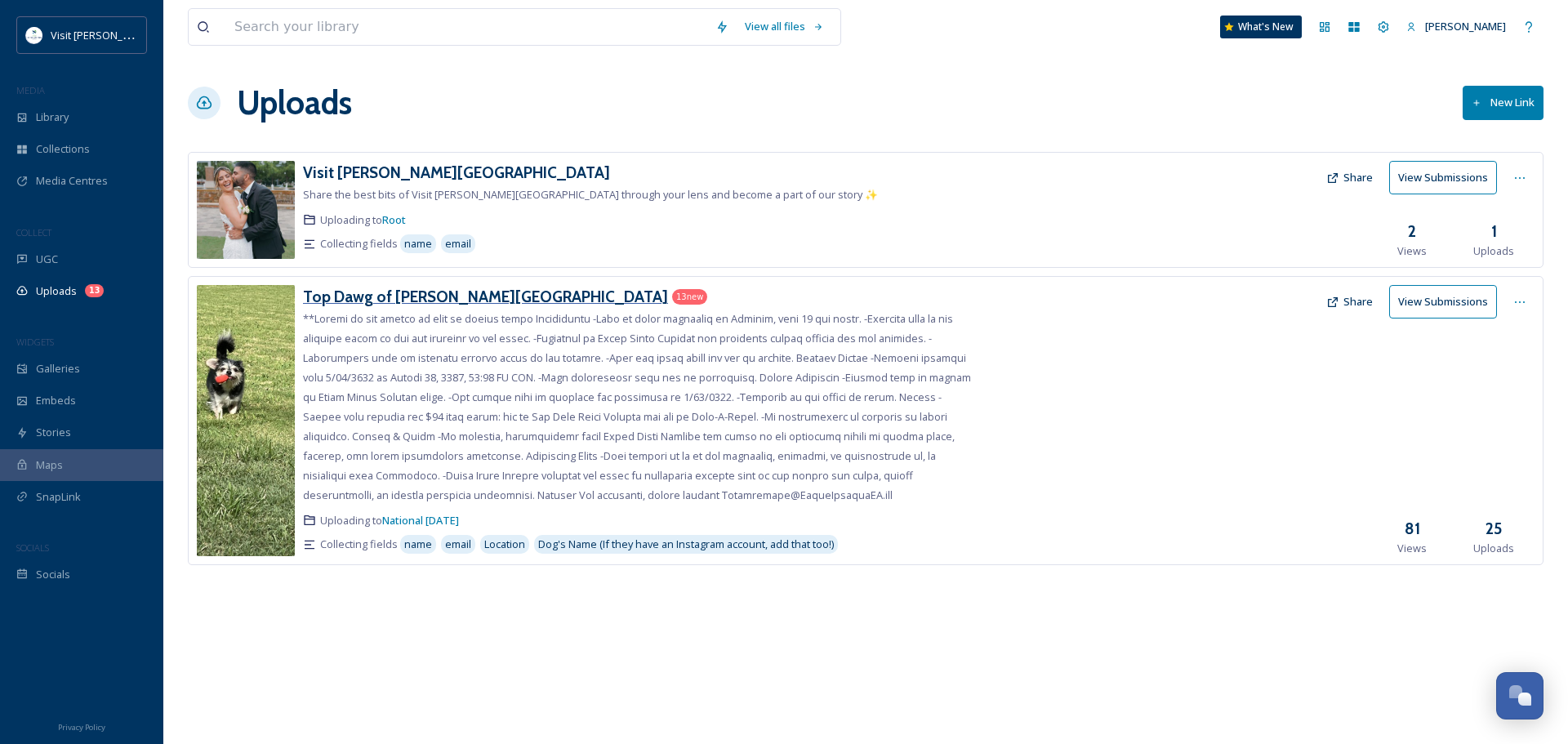
click at [457, 303] on h3 "Top Dawg of [PERSON_NAME][GEOGRAPHIC_DATA]" at bounding box center [485, 296] width 365 height 20
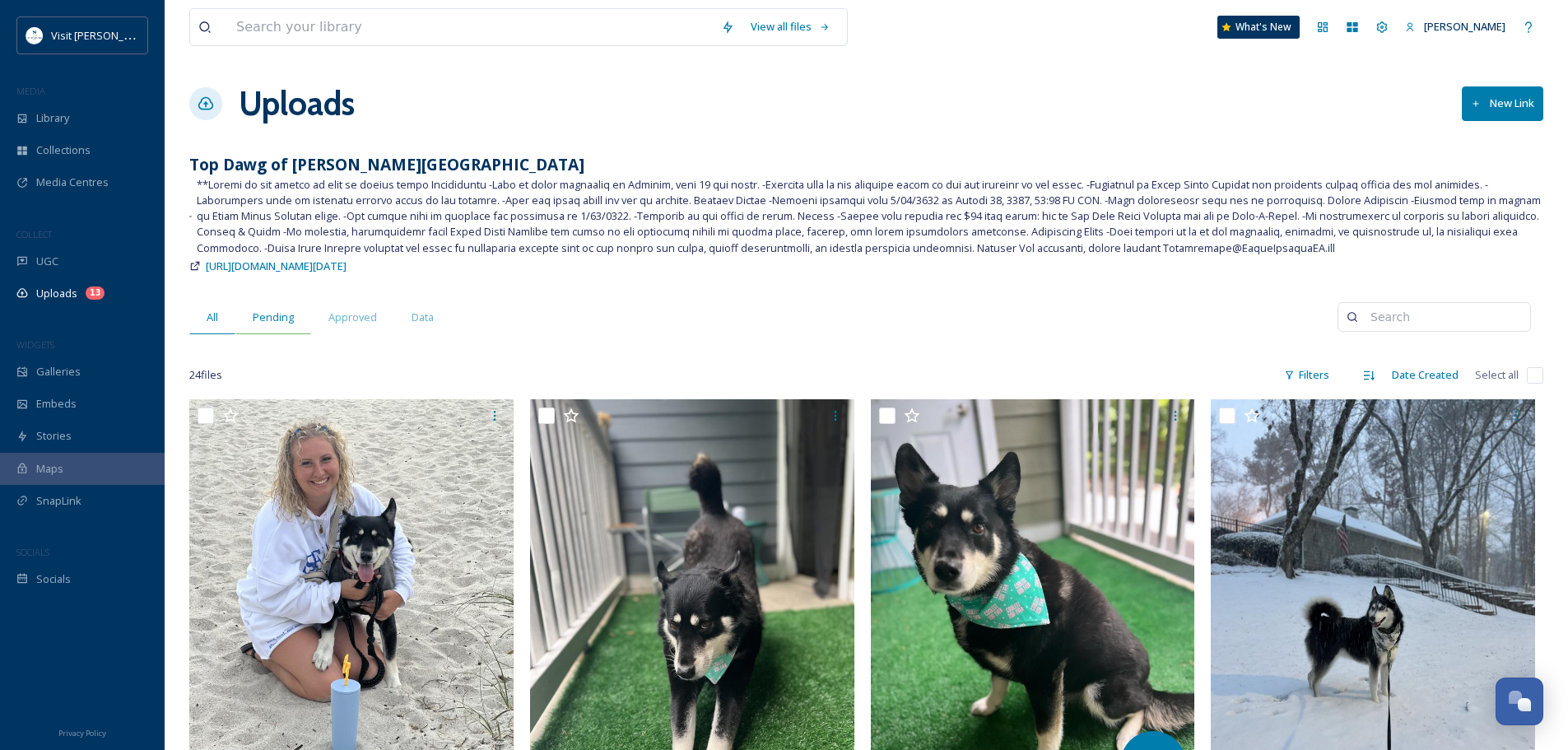
click at [258, 313] on span "Pending" at bounding box center [273, 317] width 41 height 16
click at [1532, 376] on input "checkbox" at bounding box center [1535, 375] width 16 height 17
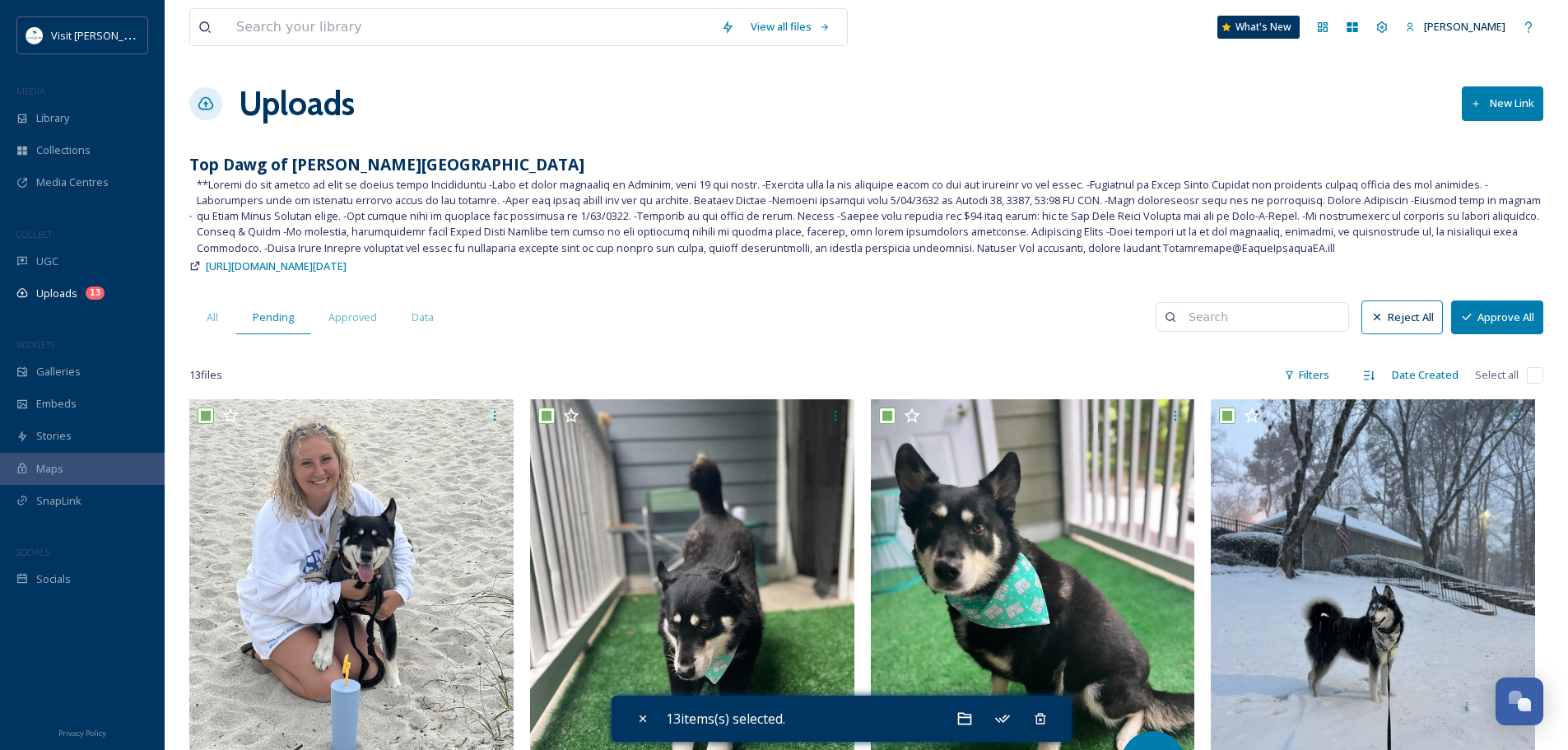
checkbox input "true"
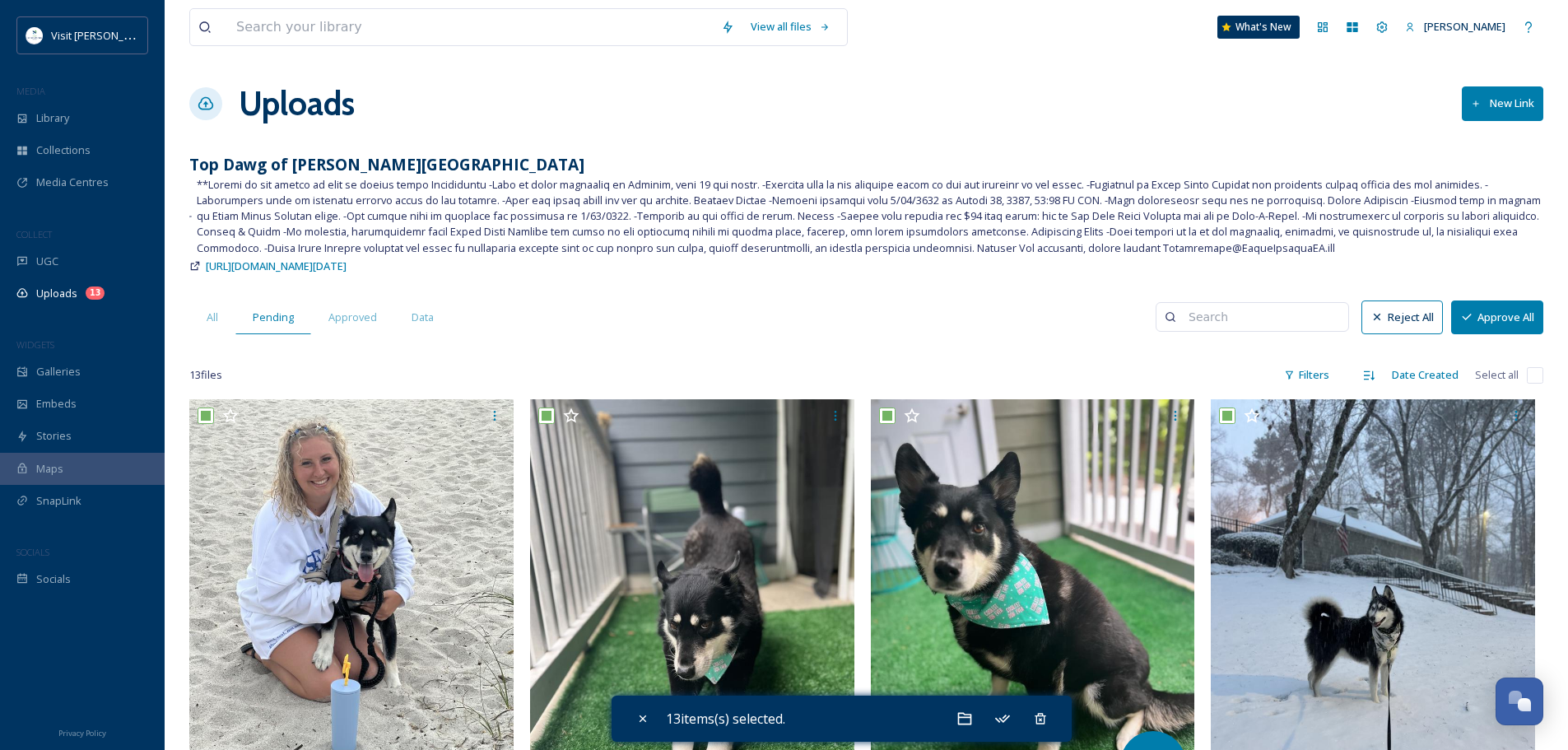
checkbox input "true"
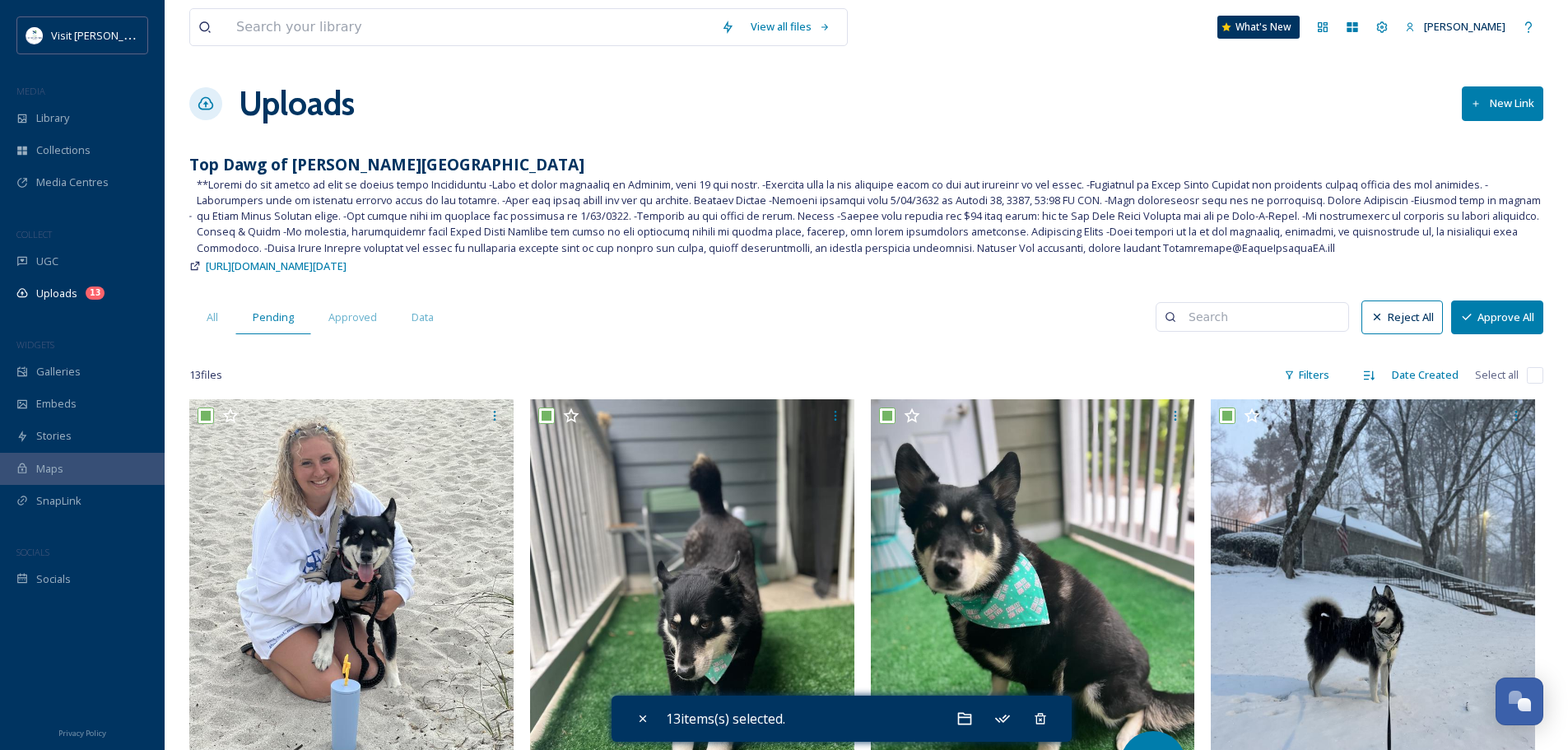
checkbox input "true"
click at [1488, 307] on button "Approve All" at bounding box center [1497, 317] width 92 height 34
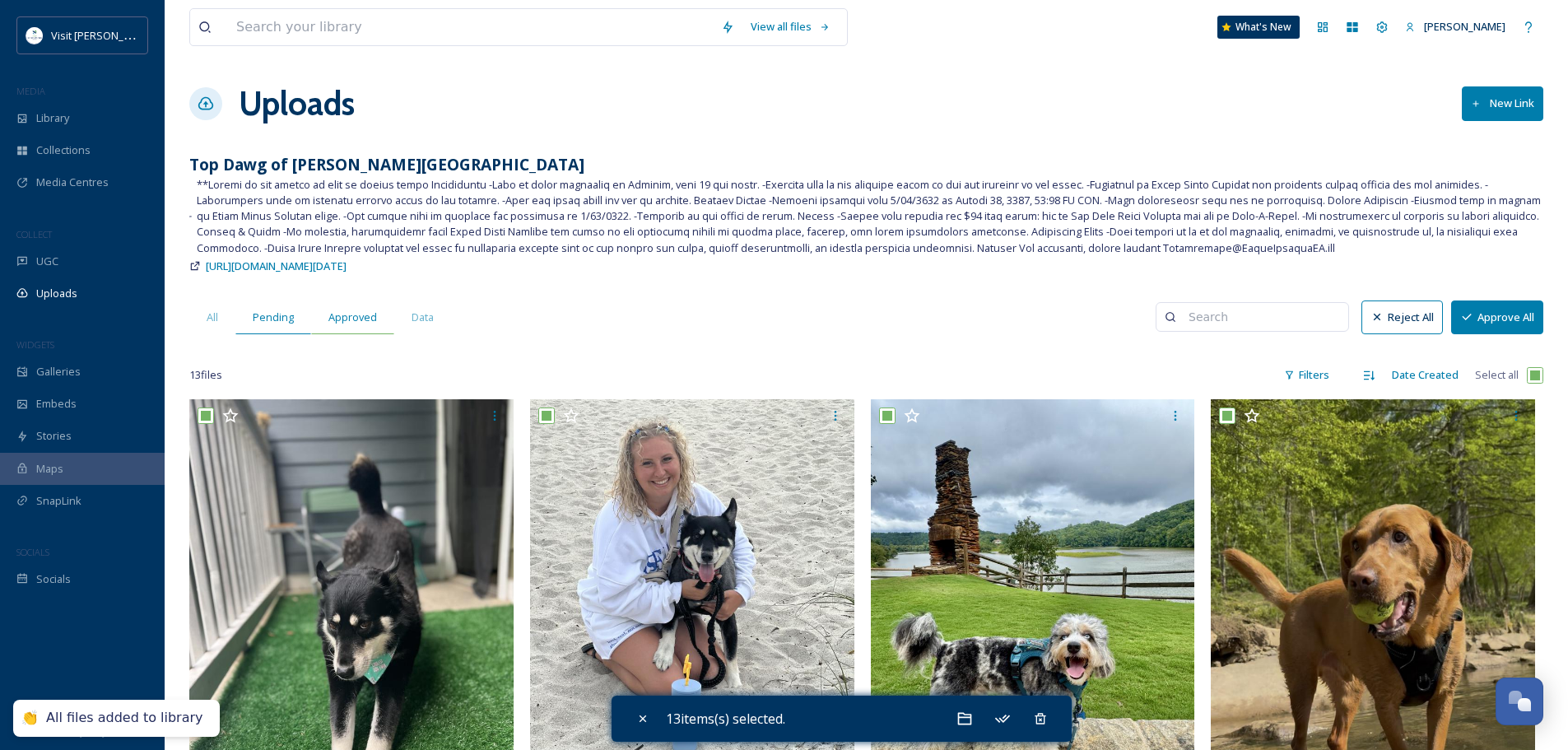
click at [342, 309] on span "Approved" at bounding box center [352, 317] width 49 height 16
checkbox input "false"
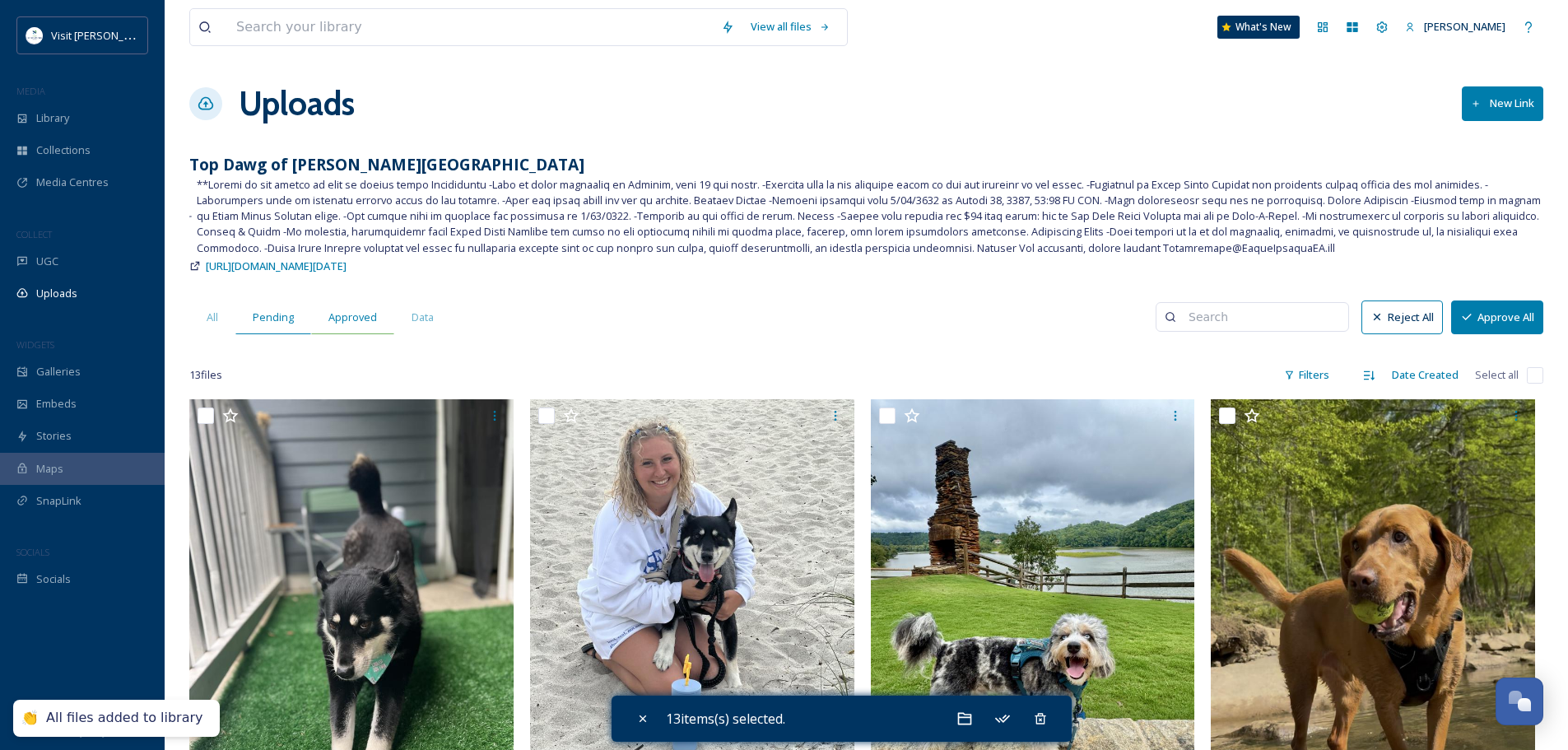
checkbox input "false"
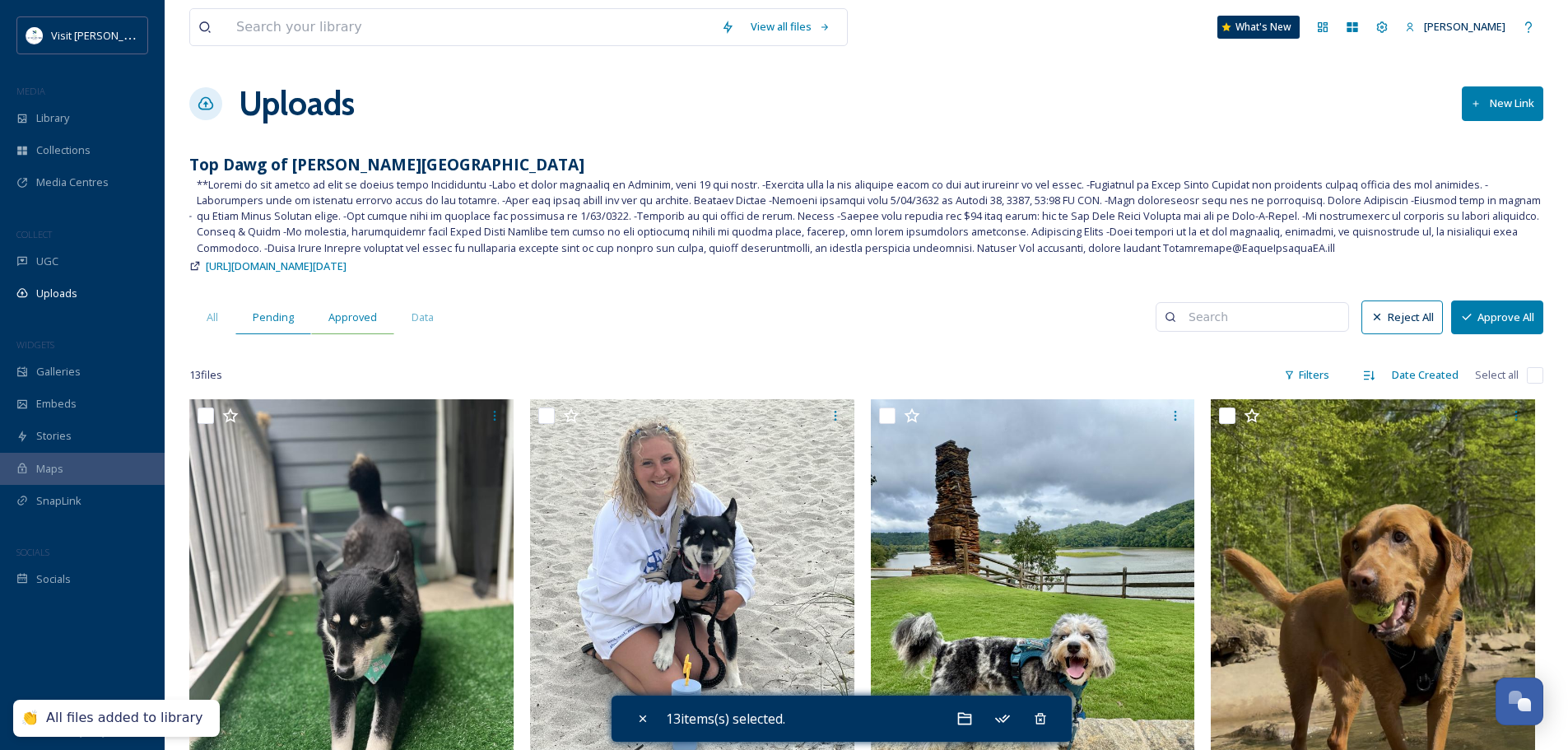
checkbox input "false"
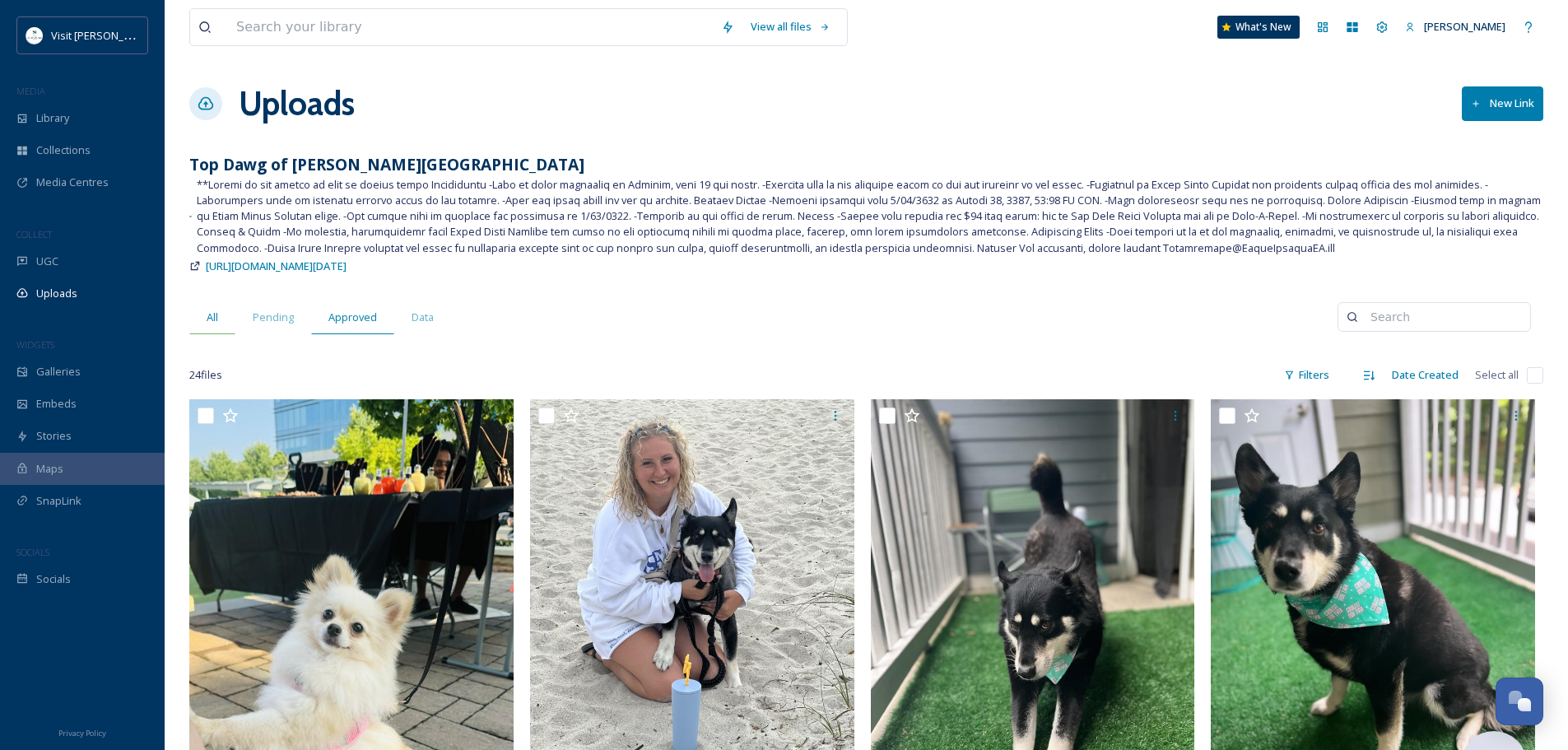
click at [209, 320] on span "All" at bounding box center [212, 317] width 12 height 16
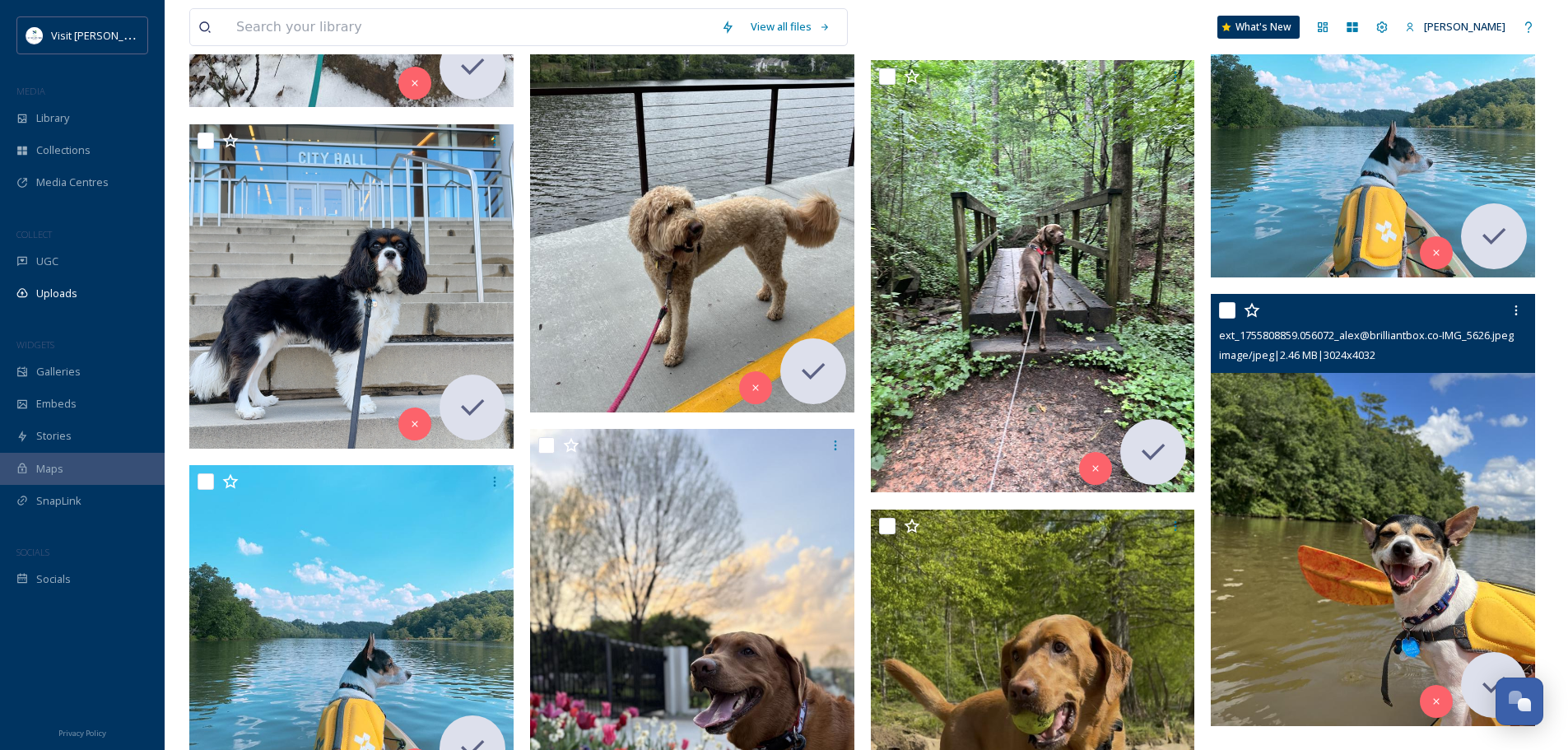
scroll to position [2223, 0]
